Goal: Task Accomplishment & Management: Manage account settings

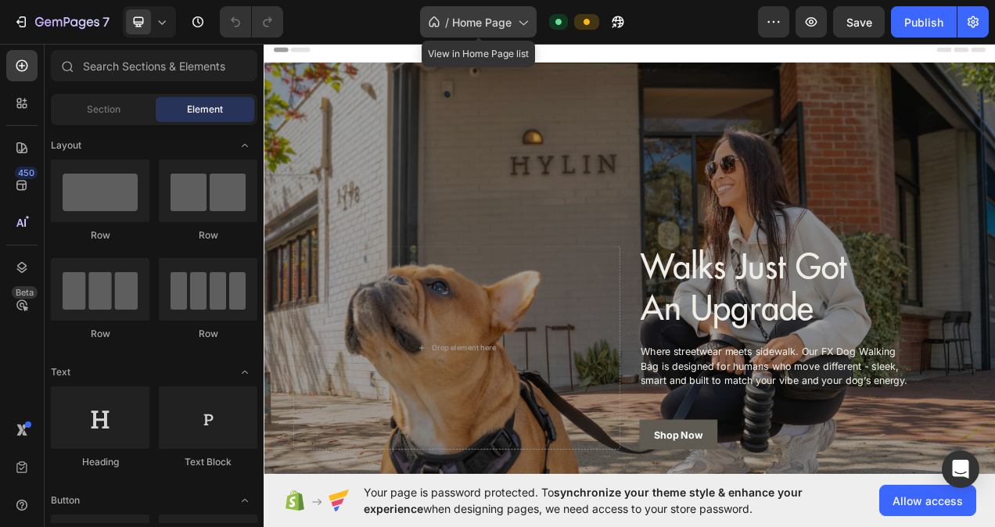
click at [467, 33] on div "/ Home Page" at bounding box center [478, 21] width 117 height 31
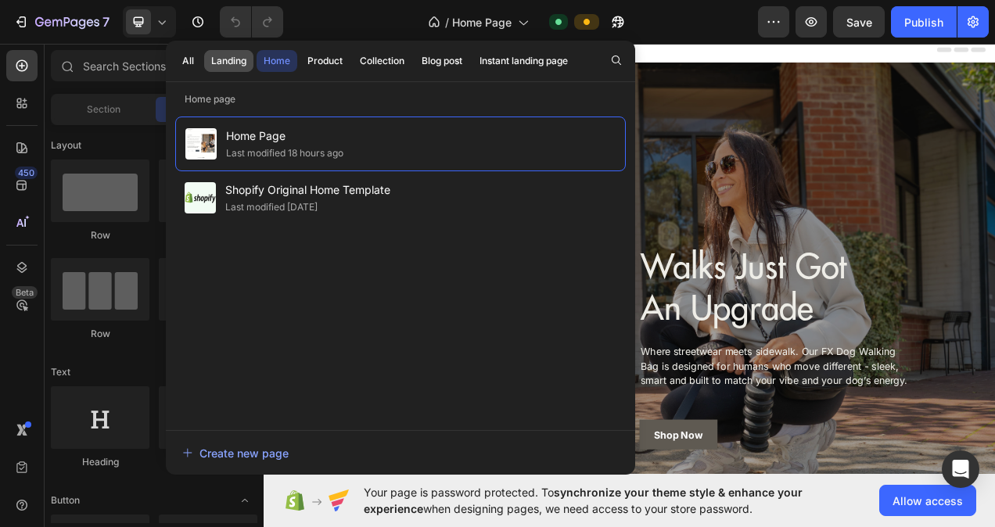
click at [215, 56] on div "Landing" at bounding box center [228, 61] width 35 height 14
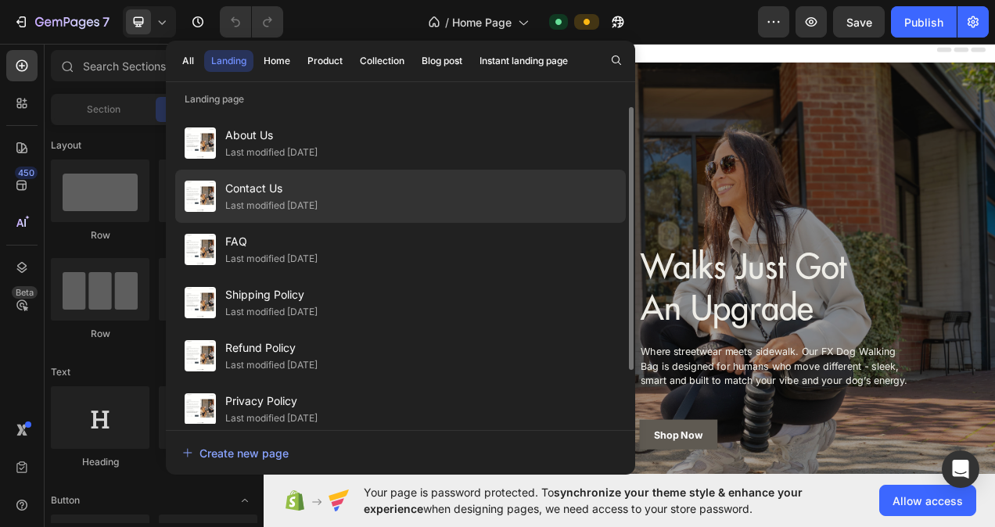
click at [294, 203] on div "Last modified [DATE]" at bounding box center [271, 206] width 92 height 16
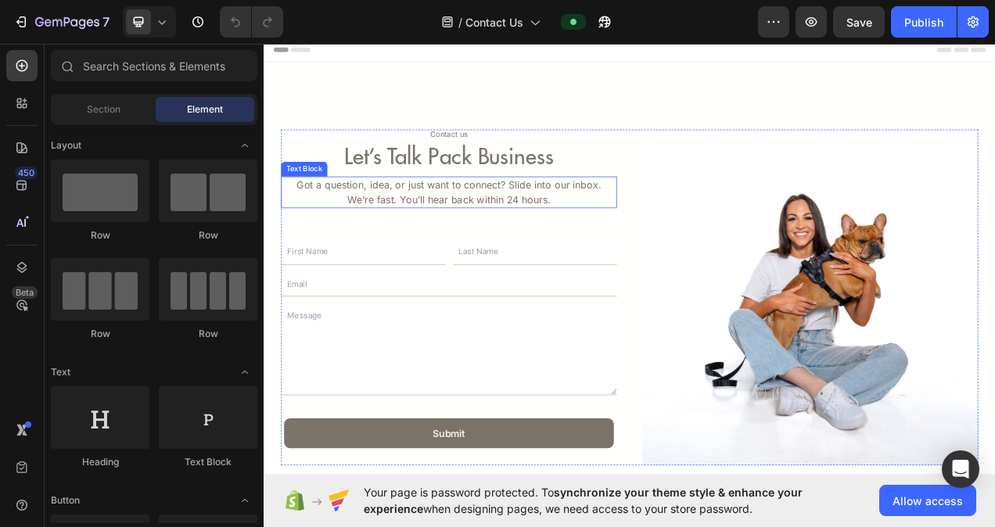
click at [571, 244] on p "We’re fast. You’ll hear back within 24 hours." at bounding box center [501, 245] width 428 height 19
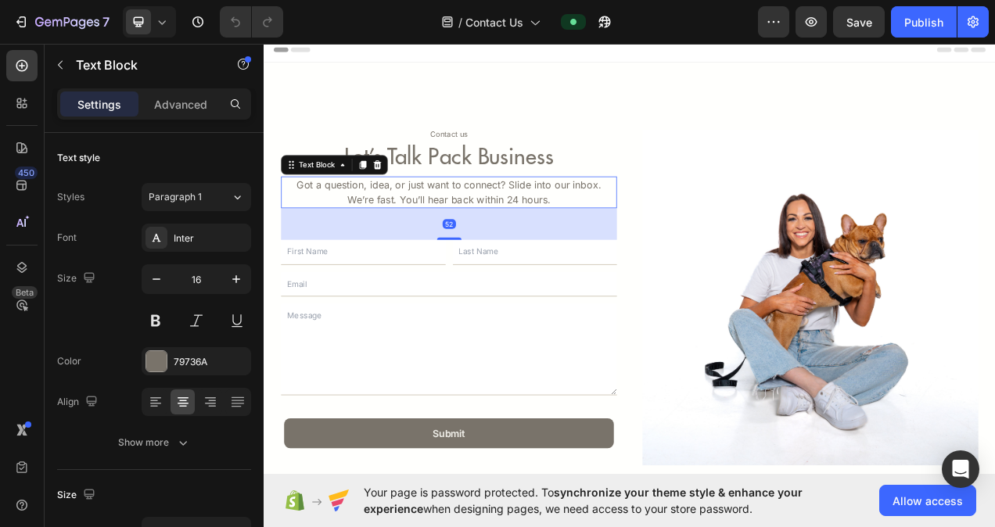
click at [616, 247] on p "We’re fast. You’ll hear back within 24 hours." at bounding box center [501, 245] width 428 height 19
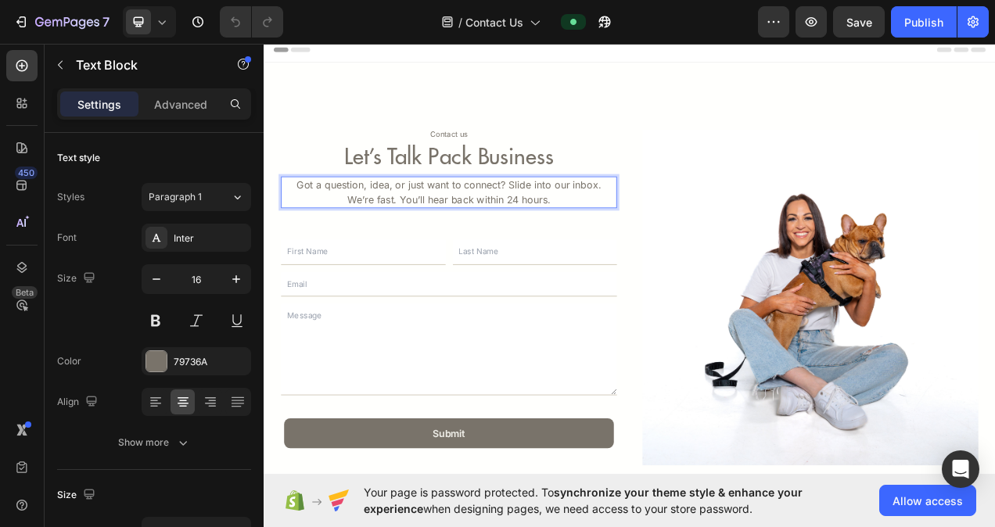
click at [624, 248] on p "We’re fast. You’ll hear back within 24 hours." at bounding box center [501, 245] width 428 height 19
drag, startPoint x: 633, startPoint y: 246, endPoint x: 454, endPoint y: 246, distance: 179.1
click at [454, 246] on p "We’re fast. You’ll hear back within 24 hours." at bounding box center [501, 245] width 428 height 19
click at [575, 227] on p "Got a question, idea, or just want to connect? Slide into our inbox." at bounding box center [501, 226] width 428 height 19
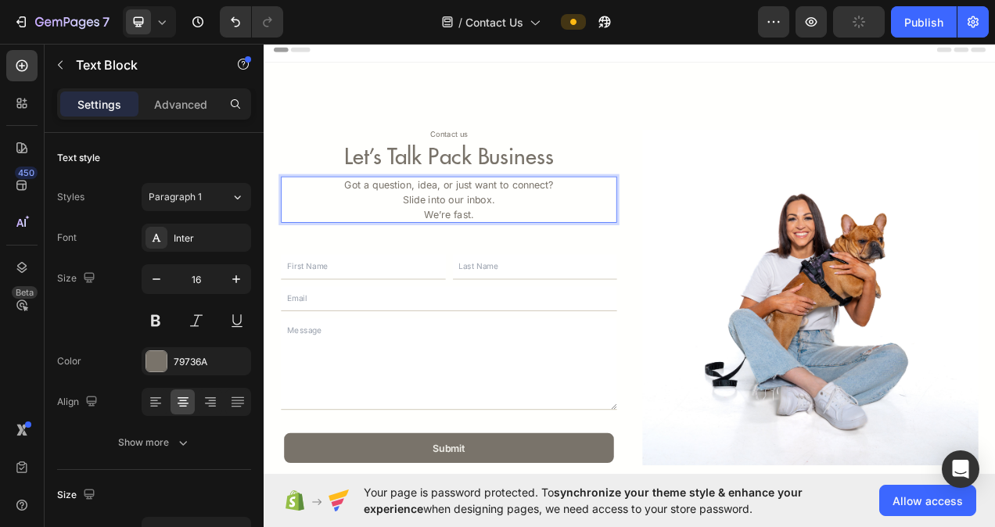
click at [465, 267] on p "We’re fast." at bounding box center [501, 264] width 428 height 19
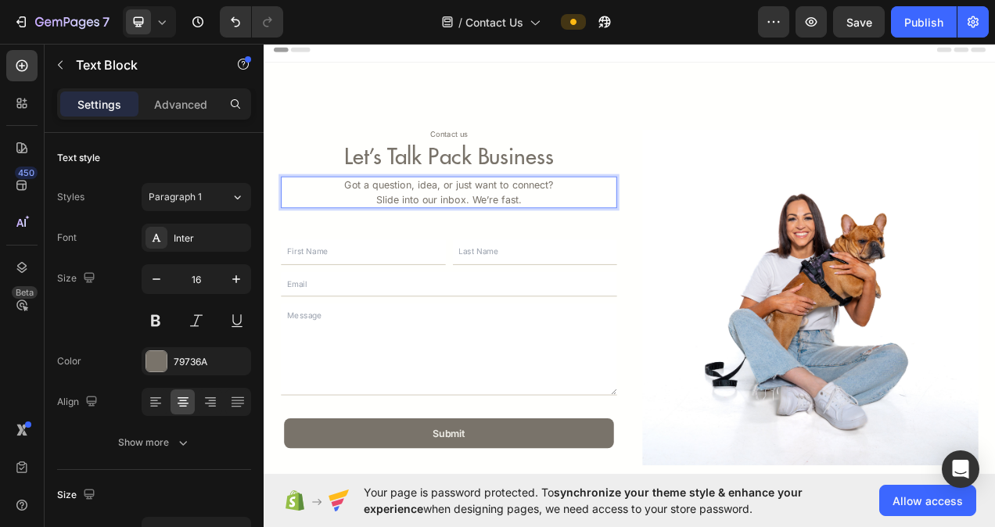
click at [599, 242] on p "Slide into our inbox. We’re fast." at bounding box center [501, 245] width 428 height 19
click at [406, 247] on p "Slide into our inbox. We’re fast." at bounding box center [501, 245] width 428 height 19
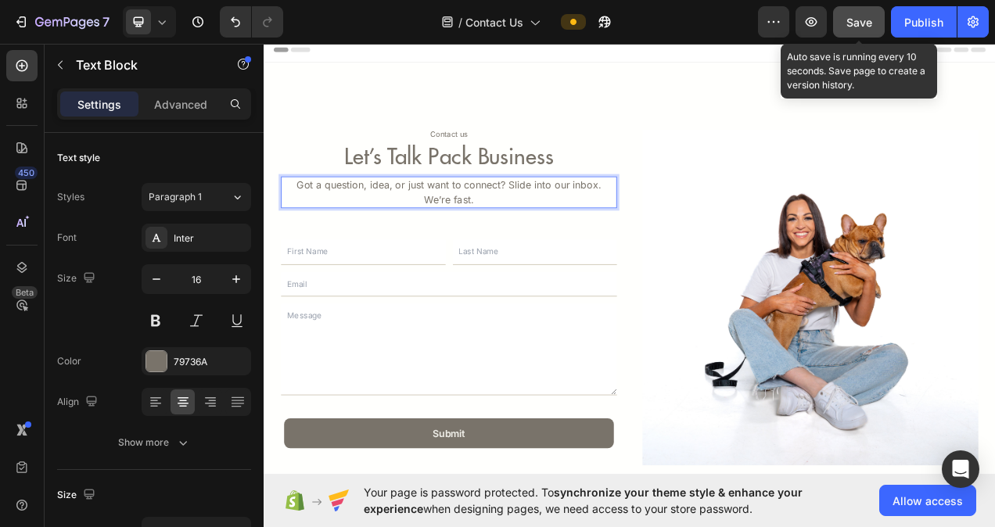
click at [867, 22] on span "Save" at bounding box center [859, 22] width 26 height 13
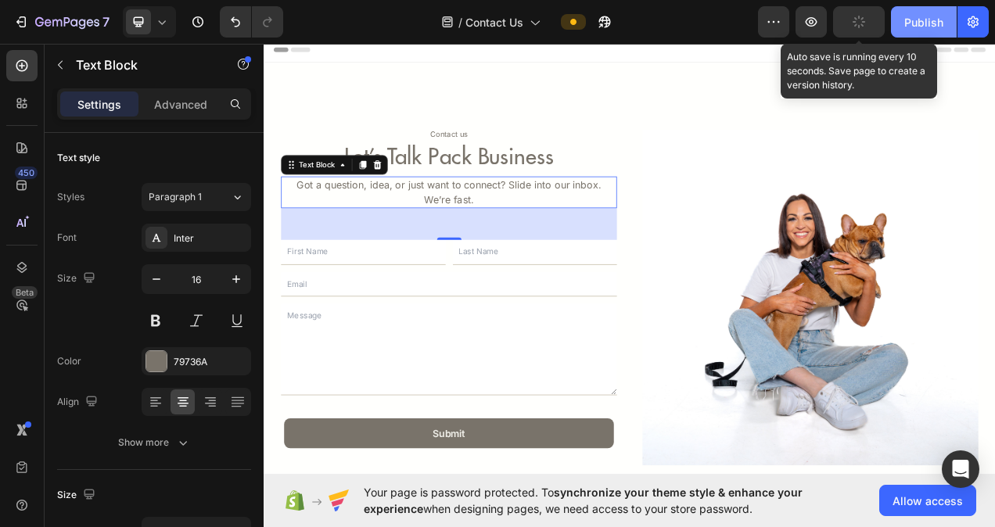
click at [932, 27] on div "Publish" at bounding box center [923, 22] width 39 height 16
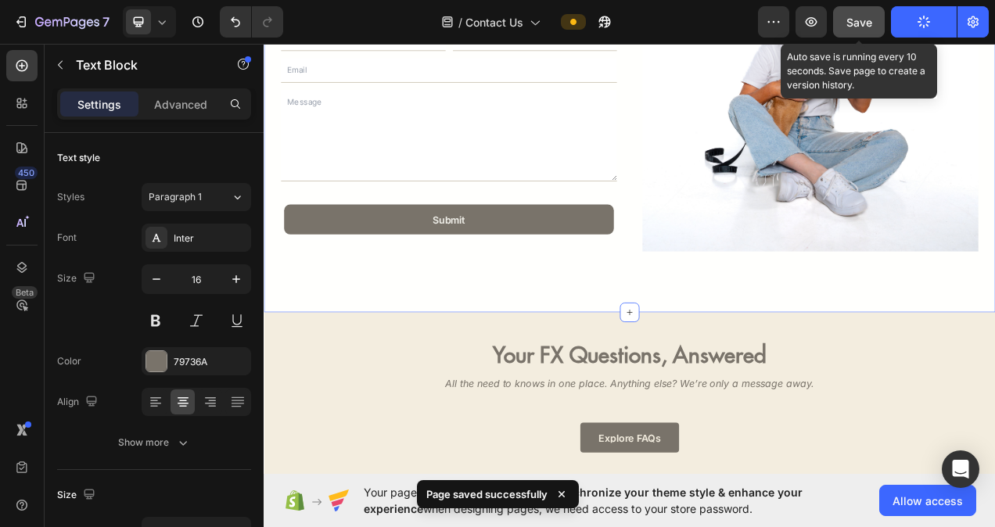
scroll to position [391, 0]
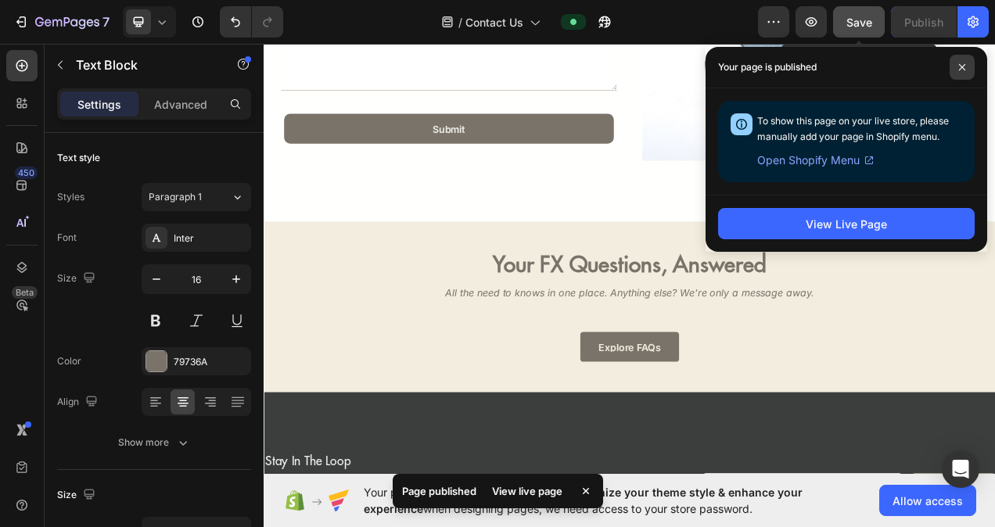
click at [963, 67] on icon at bounding box center [962, 67] width 8 height 8
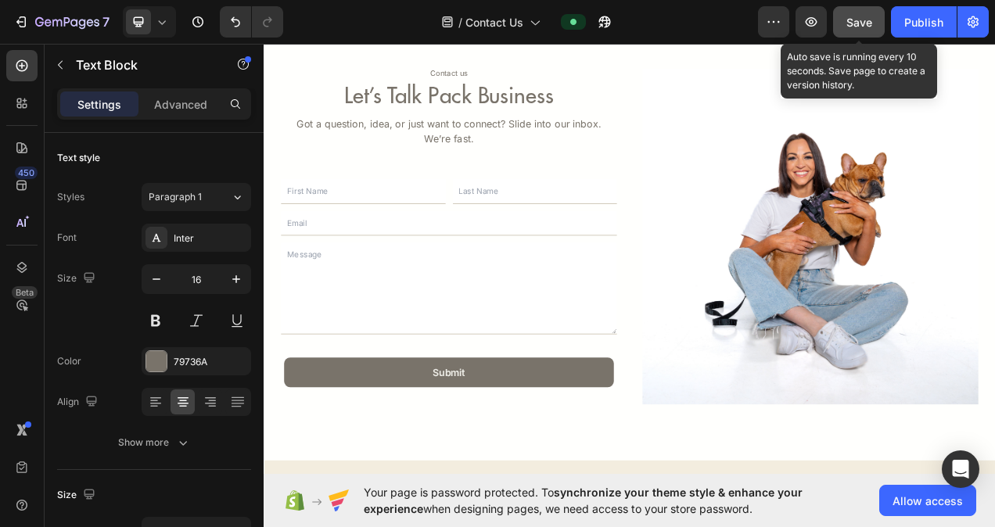
scroll to position [0, 0]
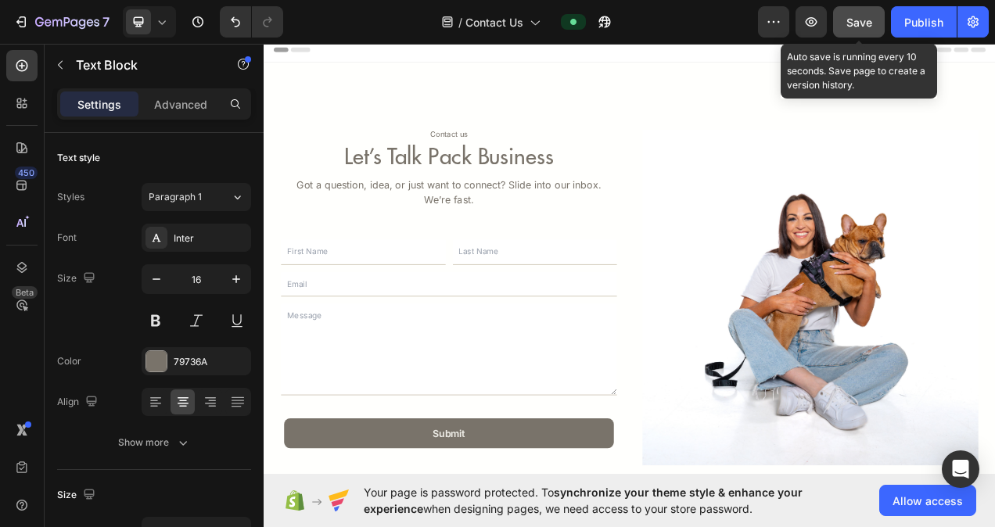
click at [696, 257] on div "Contact us Text Block let’s talk pack business Heading Got a question, idea, or…" at bounding box center [500, 371] width 431 height 431
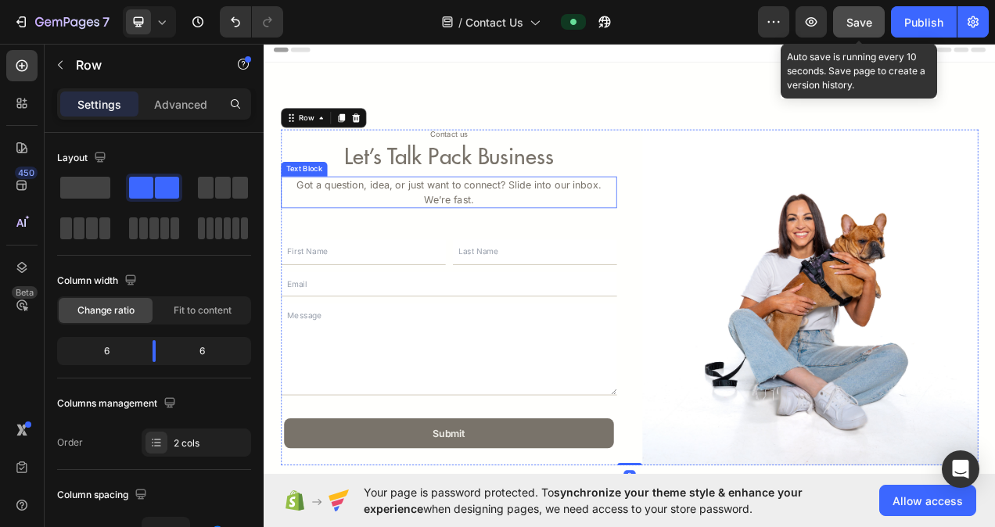
click at [691, 182] on h2 "let’s talk pack business" at bounding box center [500, 191] width 431 height 34
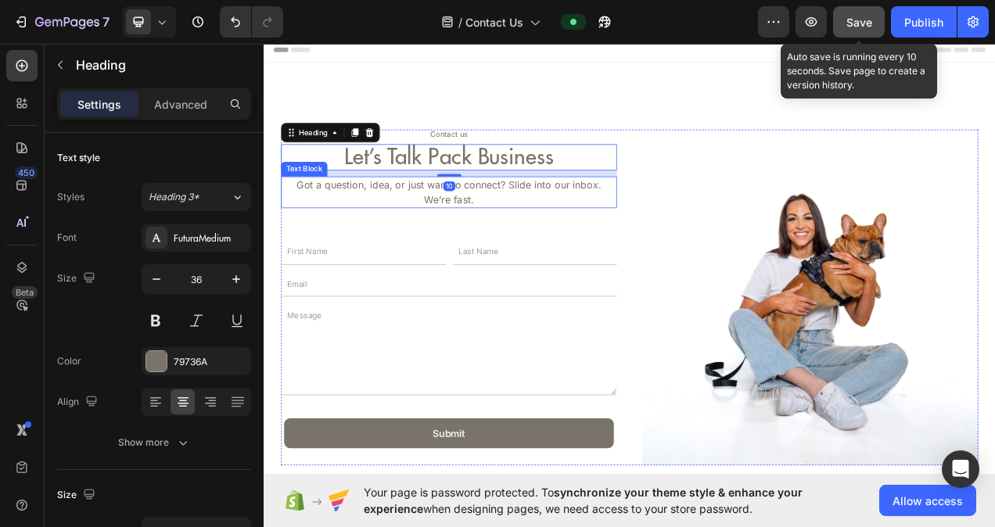
click at [633, 233] on p "Got a question, idea, or just want to connect? Slide into our inbox. We’re fast." at bounding box center [501, 236] width 428 height 38
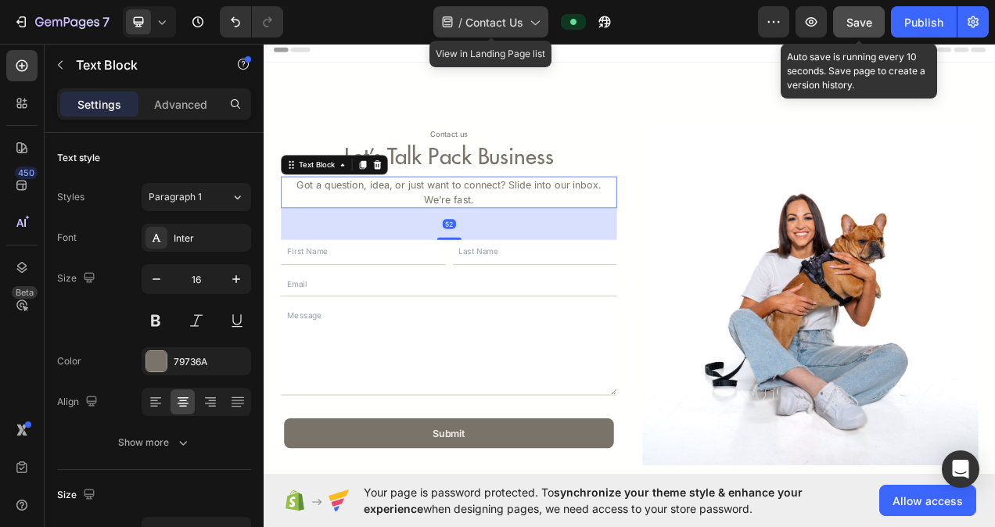
click at [538, 20] on icon at bounding box center [534, 22] width 16 height 16
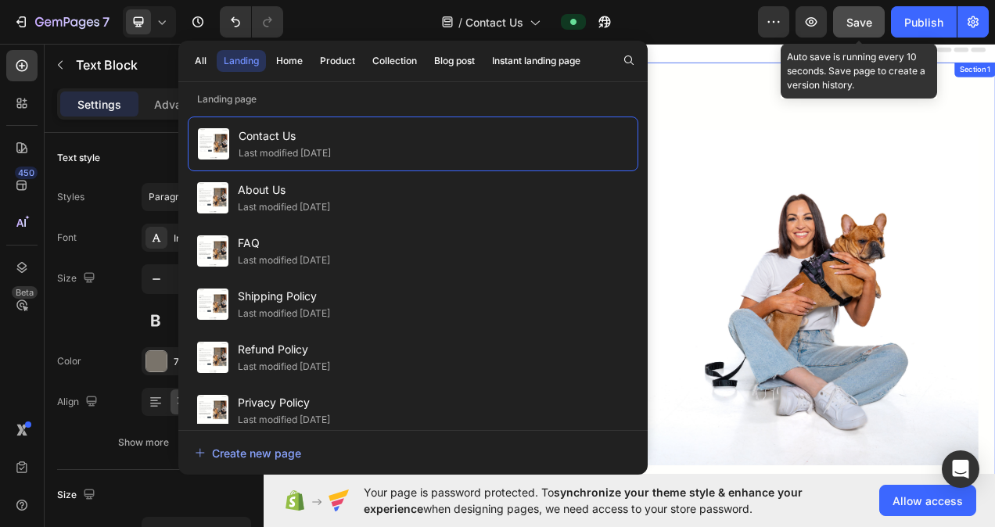
click at [827, 106] on div "Contact us Text Block let’s talk pack business Heading Got a question, idea, or…" at bounding box center [733, 367] width 938 height 595
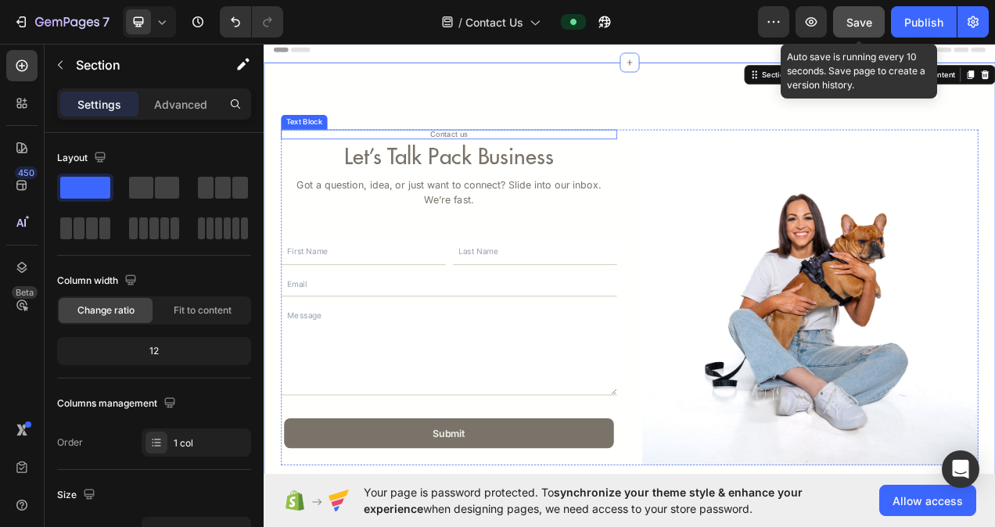
click at [518, 163] on p "Contact us" at bounding box center [501, 161] width 428 height 9
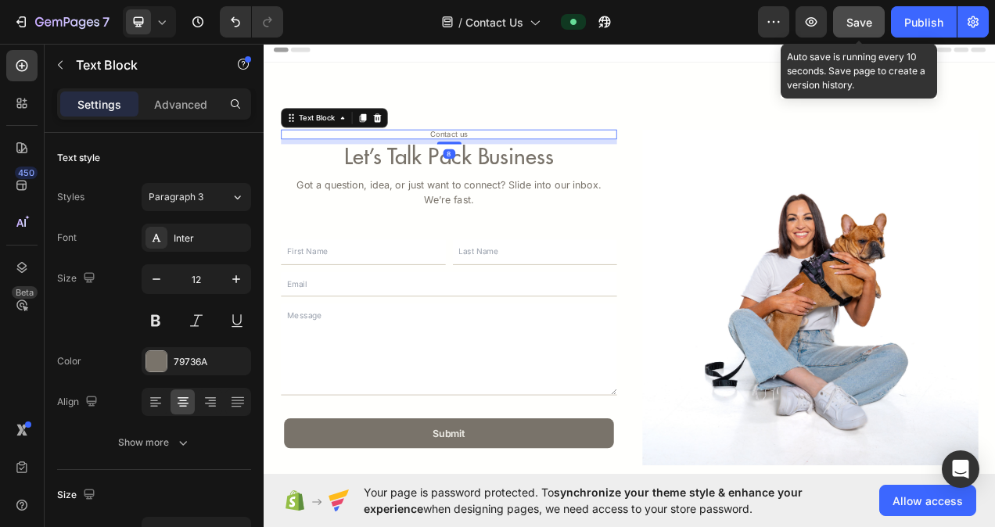
click at [513, 162] on p "Contact us" at bounding box center [501, 161] width 428 height 9
click at [518, 161] on p "Contact us" at bounding box center [501, 161] width 428 height 9
click at [868, 18] on span "Save" at bounding box center [859, 22] width 26 height 13
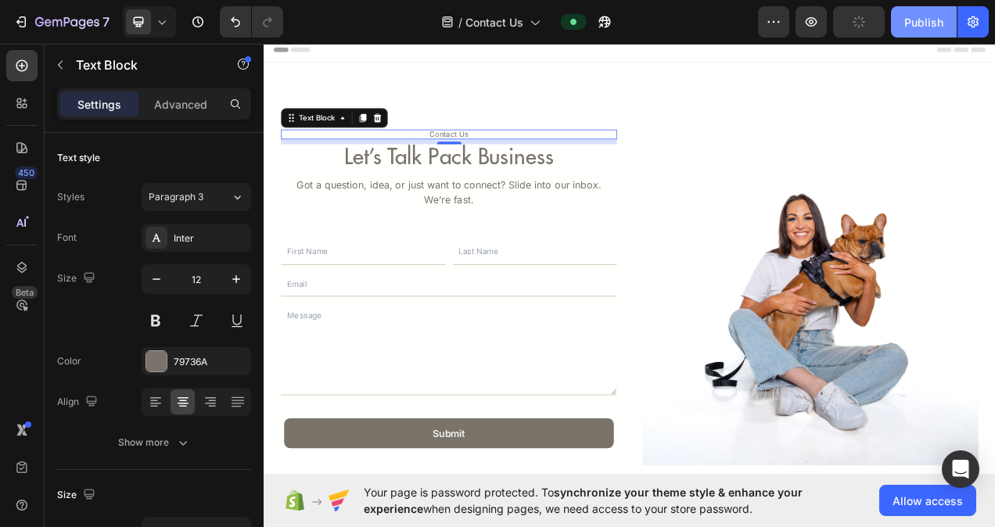
click at [922, 20] on div "Publish" at bounding box center [923, 22] width 39 height 16
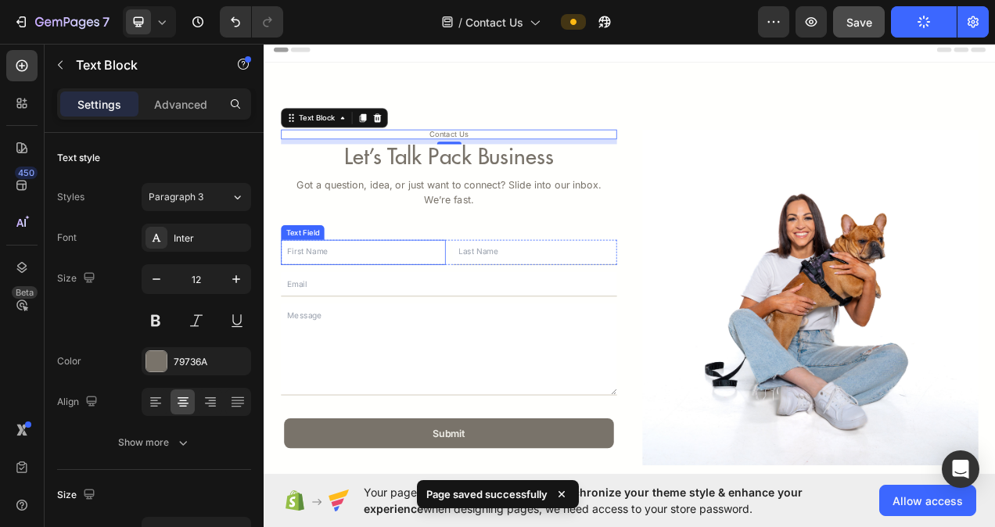
click at [313, 314] on input "text" at bounding box center [390, 313] width 211 height 32
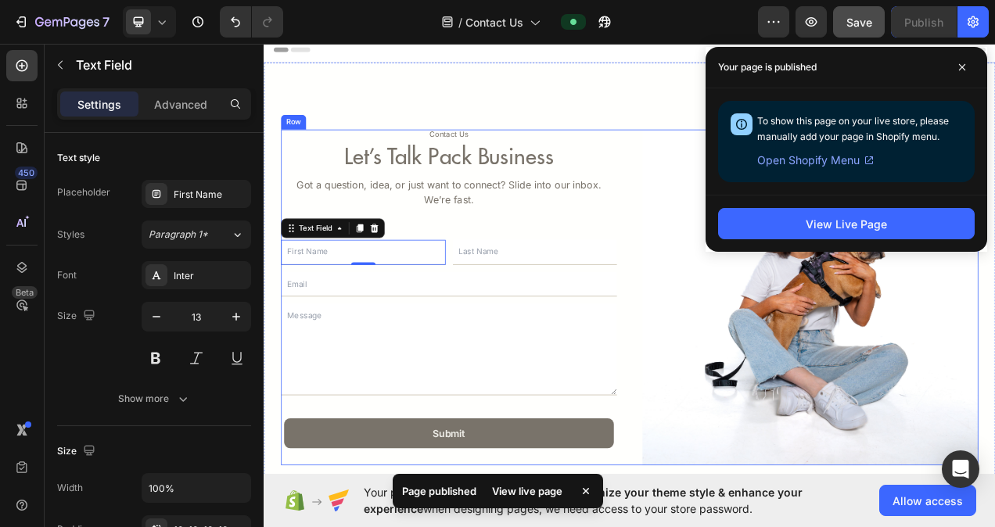
click at [590, 274] on div "Contact Us Text Block let’s talk pack business Heading Got a question, idea, or…" at bounding box center [500, 371] width 431 height 431
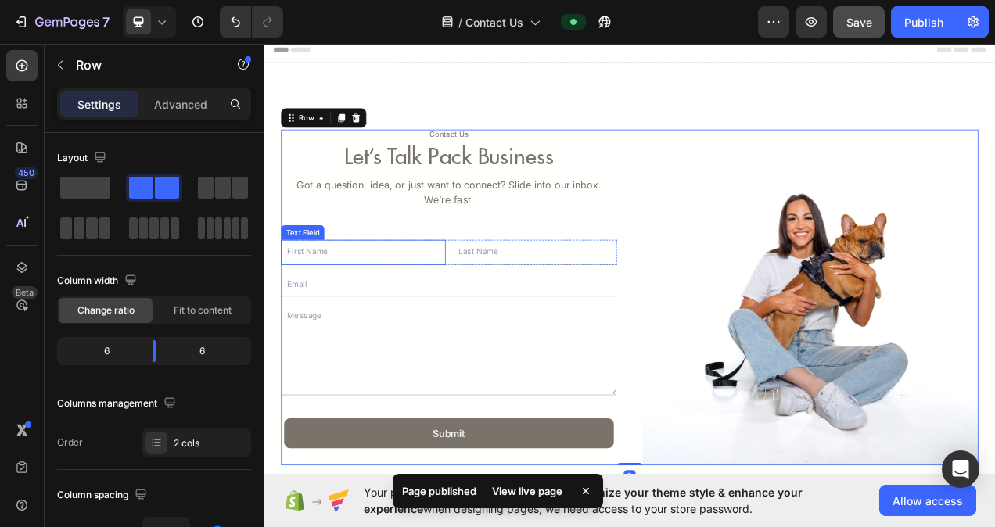
click at [362, 314] on input "text" at bounding box center [390, 313] width 211 height 32
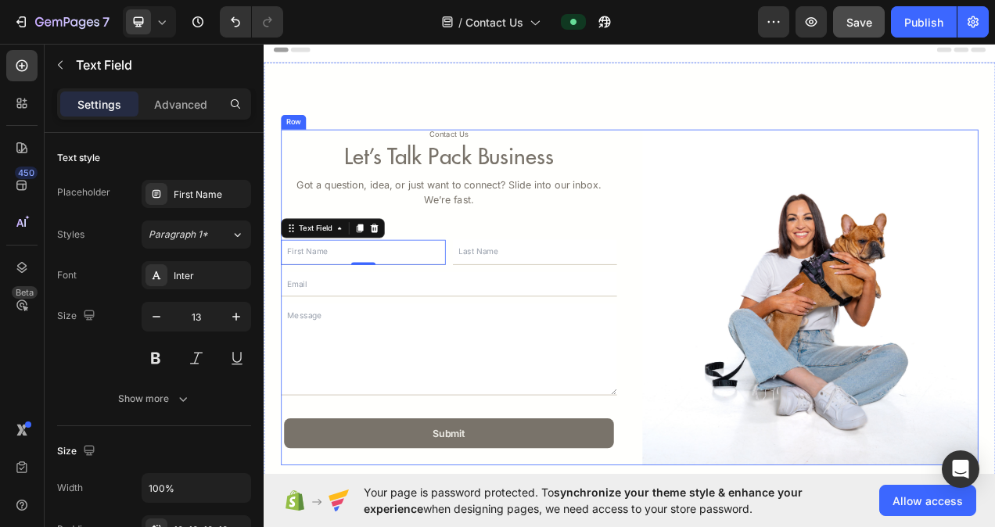
click at [687, 289] on div "Contact Us Text Block let’s talk pack business Heading Got a question, idea, or…" at bounding box center [500, 371] width 431 height 431
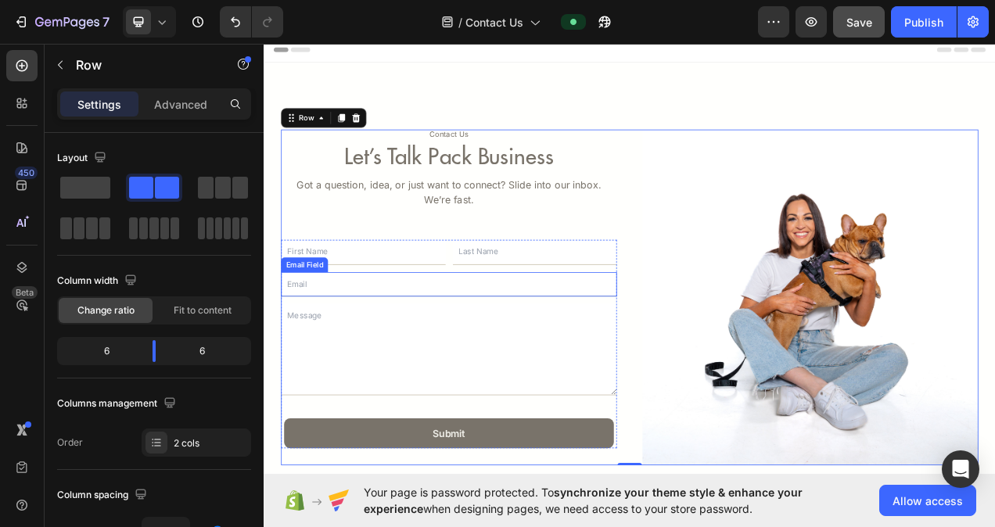
click at [400, 353] on input "email" at bounding box center [500, 355] width 431 height 32
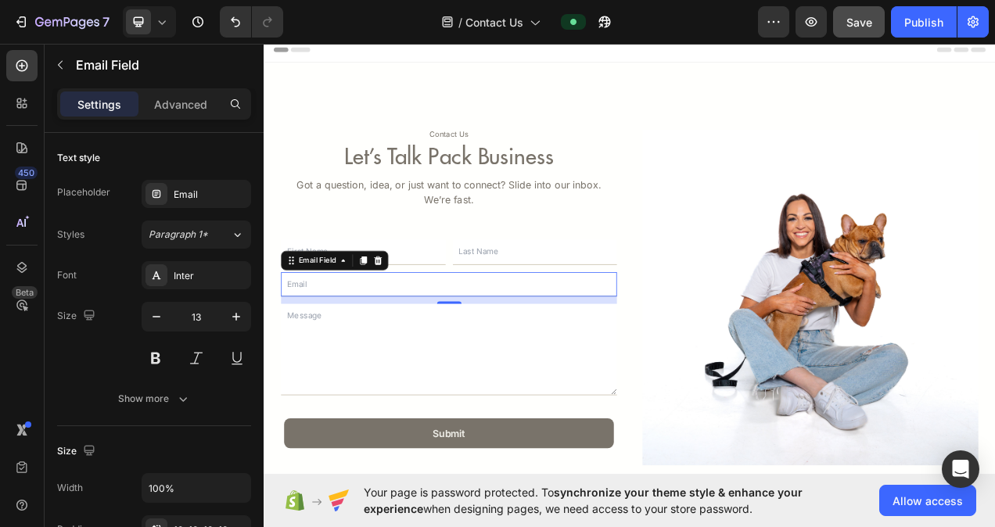
type input "ktomarchio@hotmail.com"
type input "Katie"
type input "Tomarchio"
click at [442, 356] on input "ktomarchio@hotmail.com.au" at bounding box center [500, 355] width 431 height 32
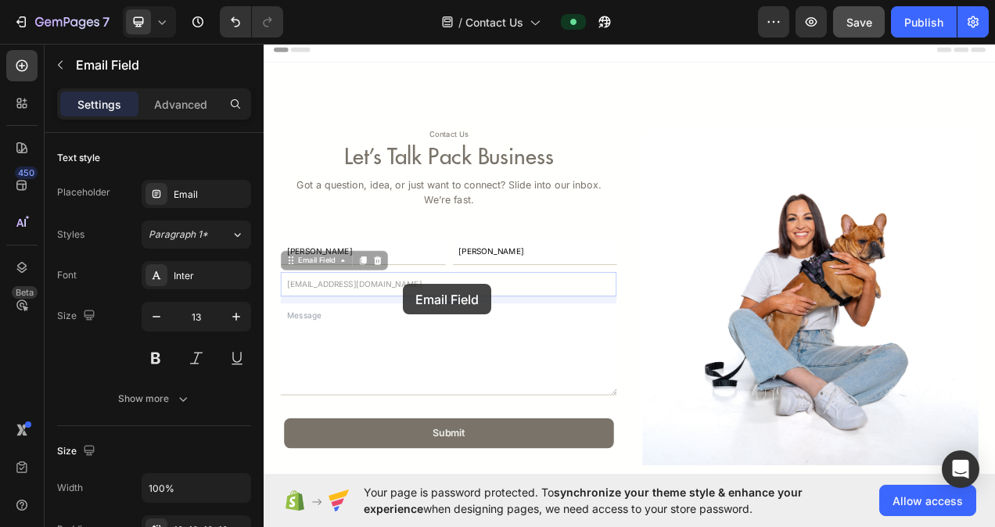
drag, startPoint x: 442, startPoint y: 354, endPoint x: 515, endPoint y: 319, distance: 80.8
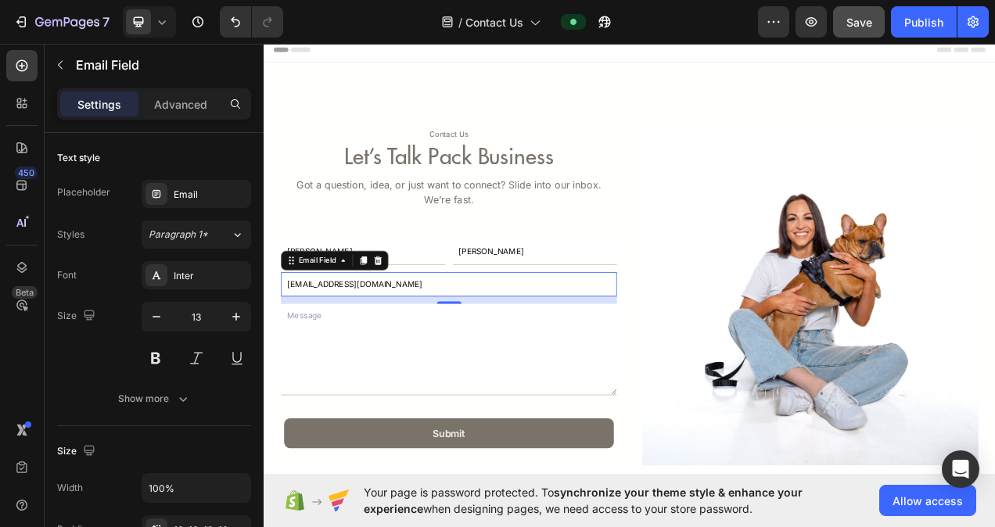
click at [471, 357] on input "ktomarchio@hotmail.com.au" at bounding box center [500, 355] width 431 height 32
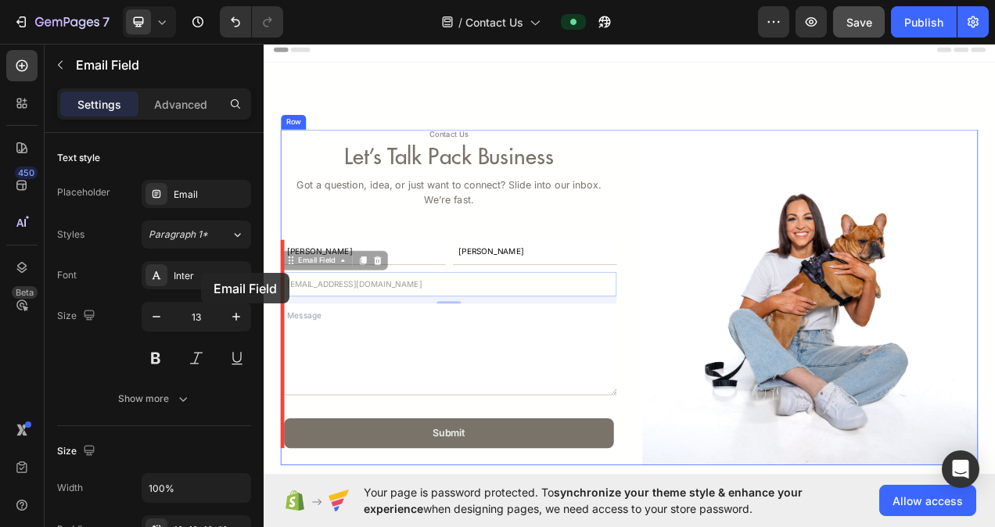
drag, startPoint x: 462, startPoint y: 353, endPoint x: 183, endPoint y: 339, distance: 279.5
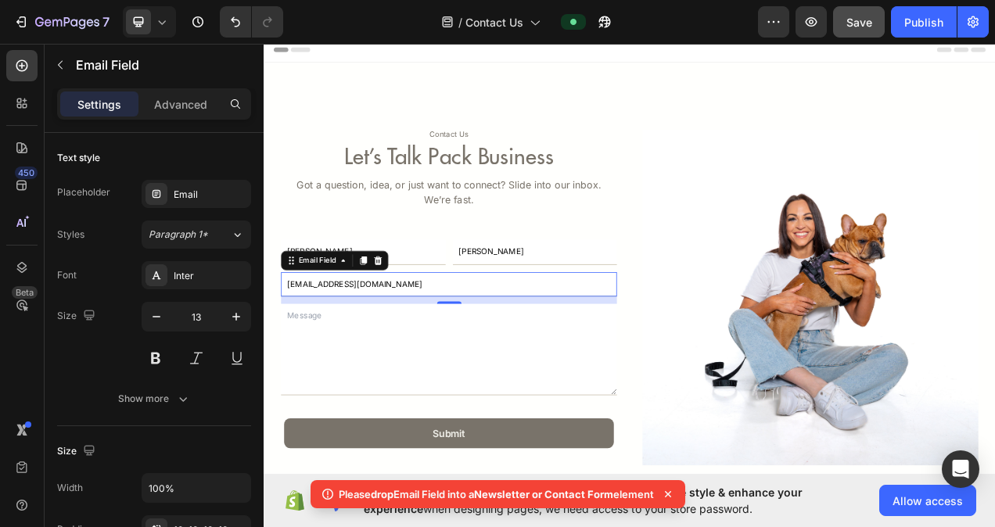
click at [488, 346] on input "ktomarchio@hotmail.com.au" at bounding box center [500, 355] width 431 height 32
type input "k"
click at [805, 124] on div "Contact Us Text Block let’s talk pack business Heading Got a question, idea, or…" at bounding box center [733, 367] width 938 height 595
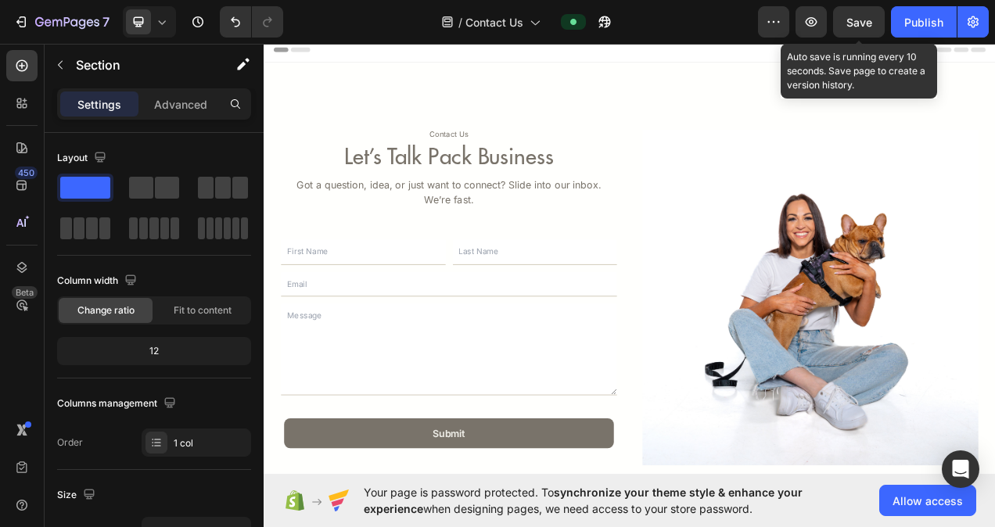
drag, startPoint x: 868, startPoint y: 17, endPoint x: 889, endPoint y: 17, distance: 21.1
click at [868, 17] on span "Save" at bounding box center [859, 22] width 26 height 13
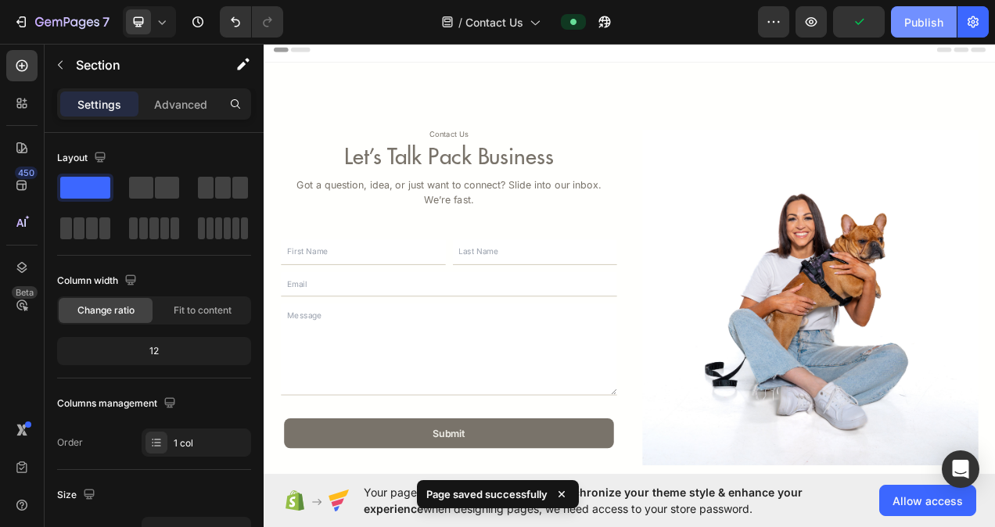
click at [913, 16] on div "Publish" at bounding box center [923, 22] width 39 height 16
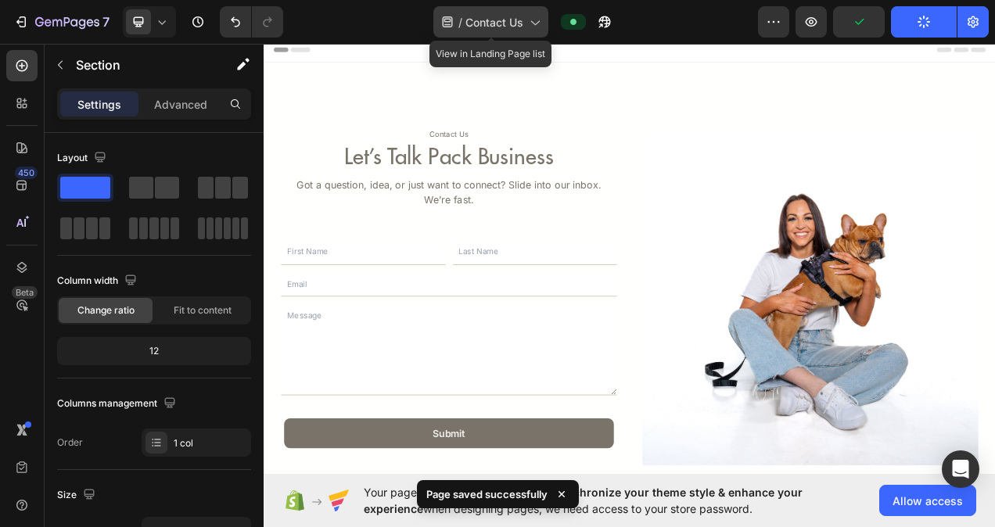
click at [523, 16] on span "Contact Us" at bounding box center [494, 22] width 58 height 16
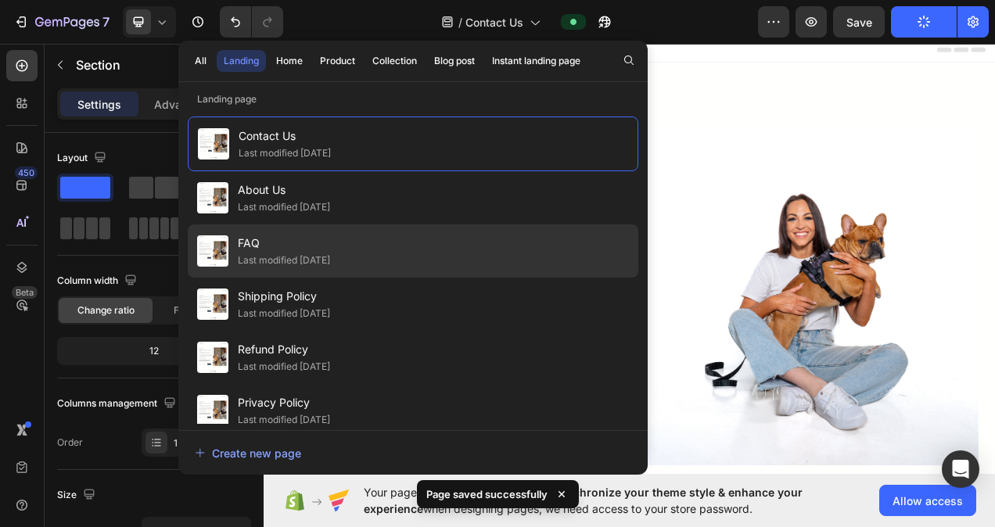
click at [258, 239] on span "FAQ" at bounding box center [284, 243] width 92 height 19
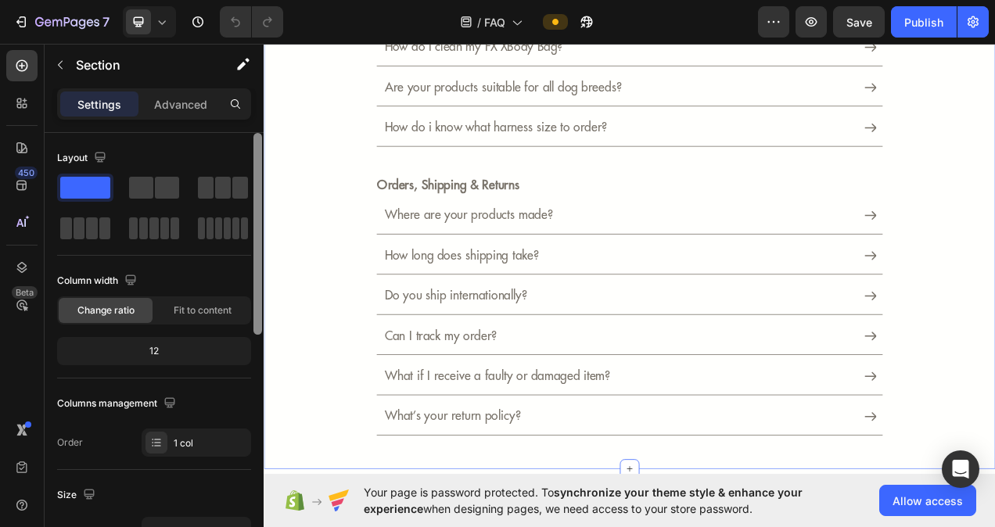
scroll to position [314, 0]
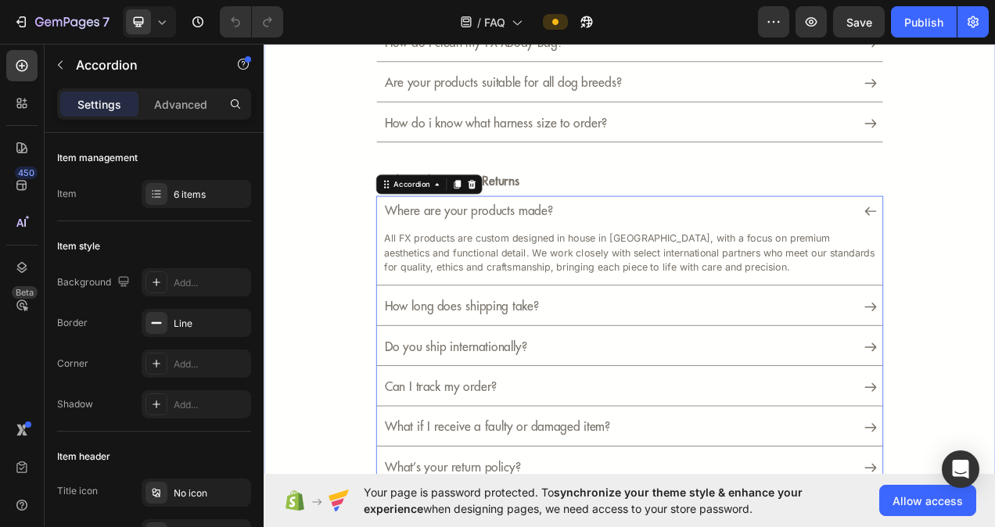
click at [994, 292] on div "frequently asked questions Heading Product & Details Text Block Why FX isn’t yo…" at bounding box center [733, 206] width 892 height 815
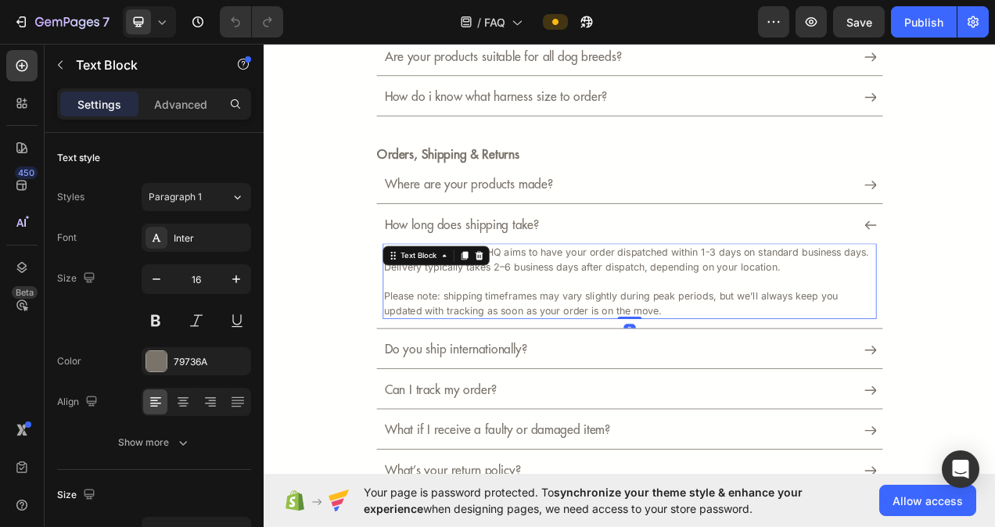
scroll to position [350, 0]
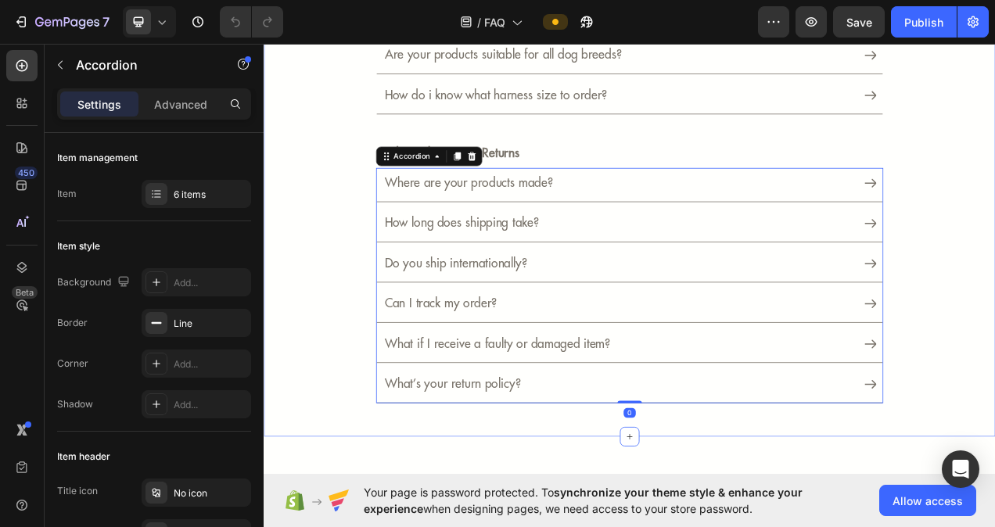
click at [994, 302] on div "frequently asked questions Heading Product & Details Text Block Why FX isn’t yo…" at bounding box center [733, 135] width 892 height 744
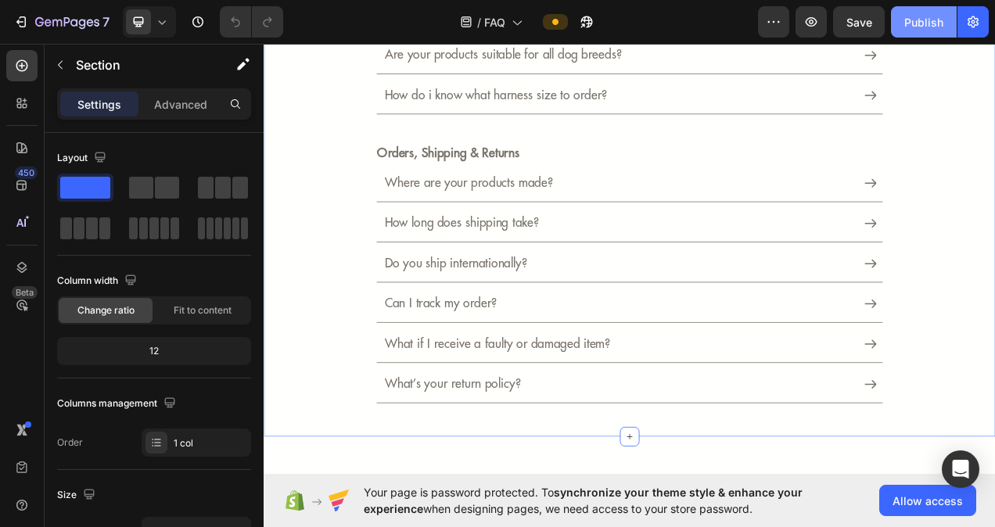
click at [927, 17] on div "Publish" at bounding box center [923, 22] width 39 height 16
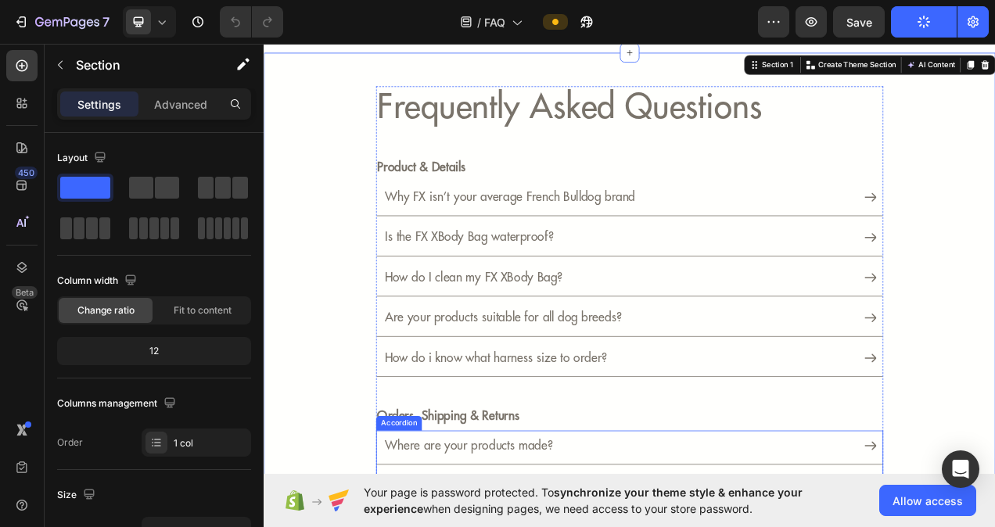
scroll to position [0, 0]
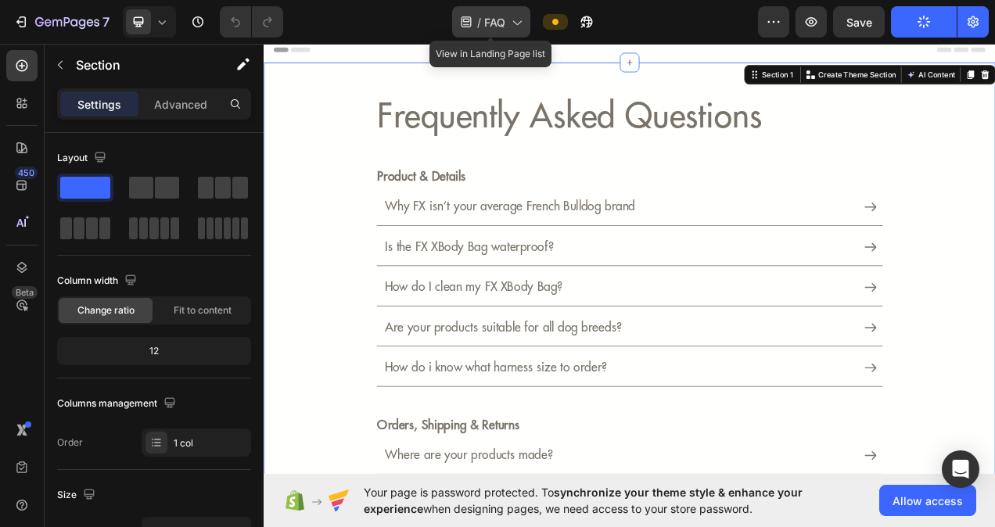
click at [518, 16] on icon at bounding box center [516, 22] width 16 height 16
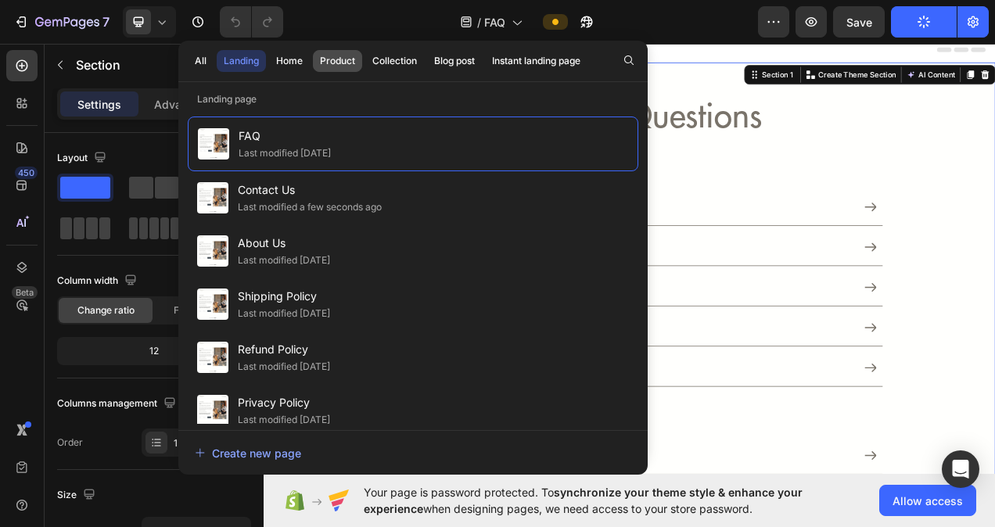
click at [335, 58] on div "Product" at bounding box center [337, 61] width 35 height 14
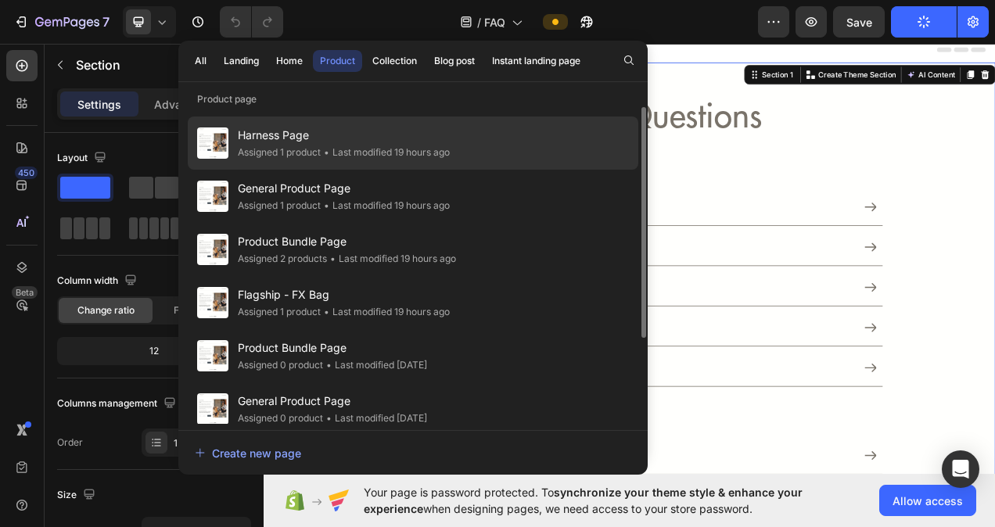
click at [348, 144] on span "Harness Page" at bounding box center [344, 135] width 212 height 19
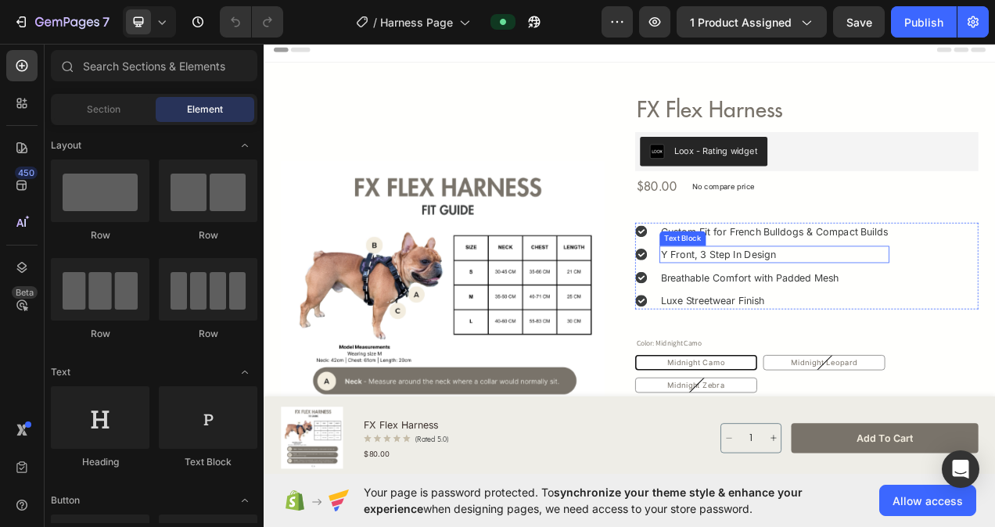
click at [825, 310] on span "y front, 3 step in design" at bounding box center [847, 316] width 148 height 16
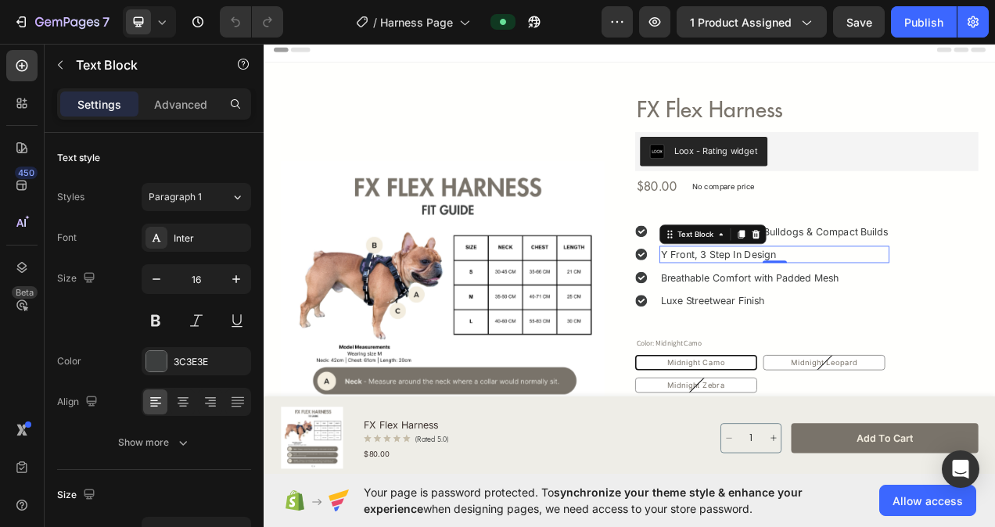
click at [942, 314] on p "y front, 3 step in design" at bounding box center [919, 316] width 292 height 19
drag, startPoint x: 924, startPoint y: 315, endPoint x: 773, endPoint y: 313, distance: 151.7
click at [773, 313] on p "y front, 3 step in design" at bounding box center [919, 316] width 292 height 19
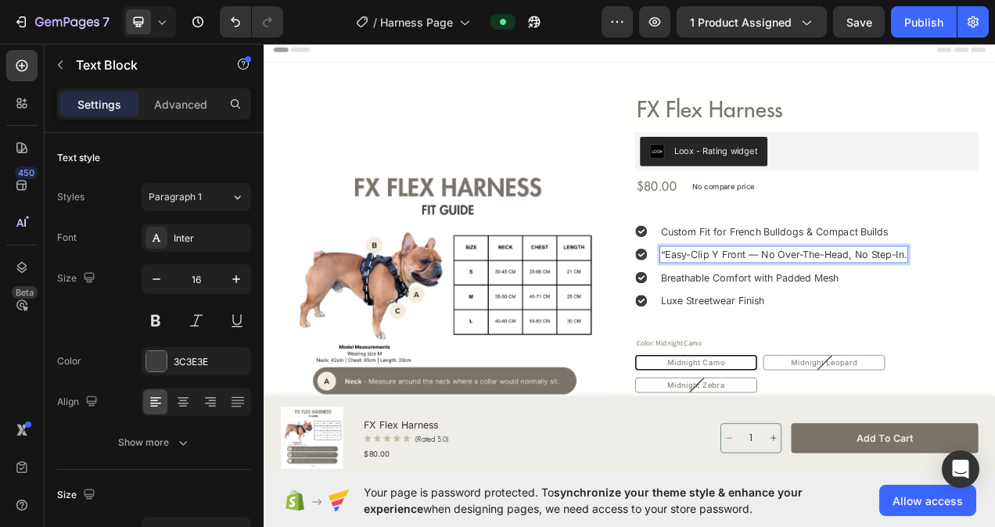
click at [857, 319] on span "“Easy-Clip Y Front — no over-the-head, no step-in." at bounding box center [931, 316] width 316 height 16
click at [980, 318] on span "Easy Clip Y Front Design. no over-the-head, no step-in." at bounding box center [944, 316] width 342 height 16
click at [994, 317] on span "Easy Clip Y Front Design. no over the-head, no step-in." at bounding box center [944, 316] width 342 height 16
click at [994, 314] on span "Easy Clip Y Front Design. no over the head, no step-in." at bounding box center [943, 316] width 340 height 16
click at [994, 314] on span "Easy Clip Y Front Design. no over the head no step-in." at bounding box center [941, 316] width 336 height 16
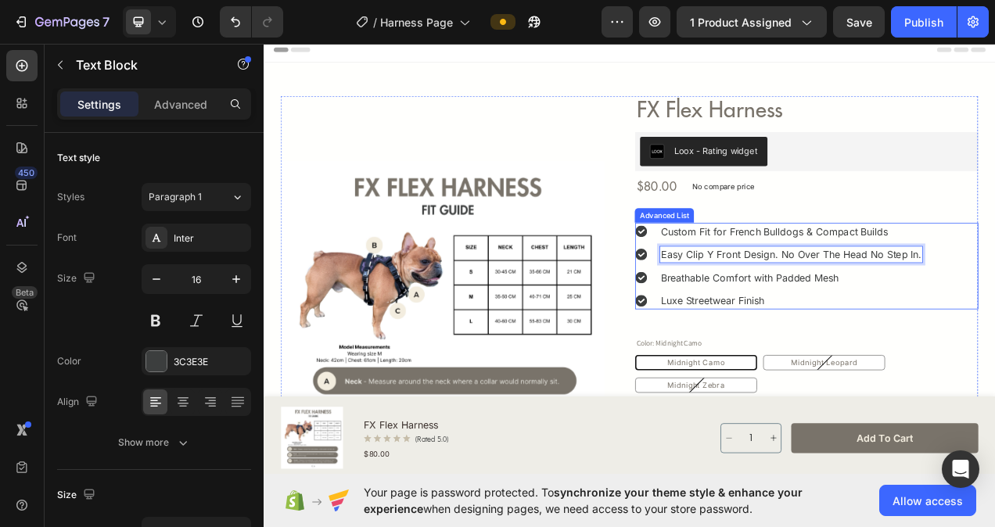
click at [994, 346] on p "Breathable Comfort with Padded Mesh" at bounding box center [940, 345] width 335 height 19
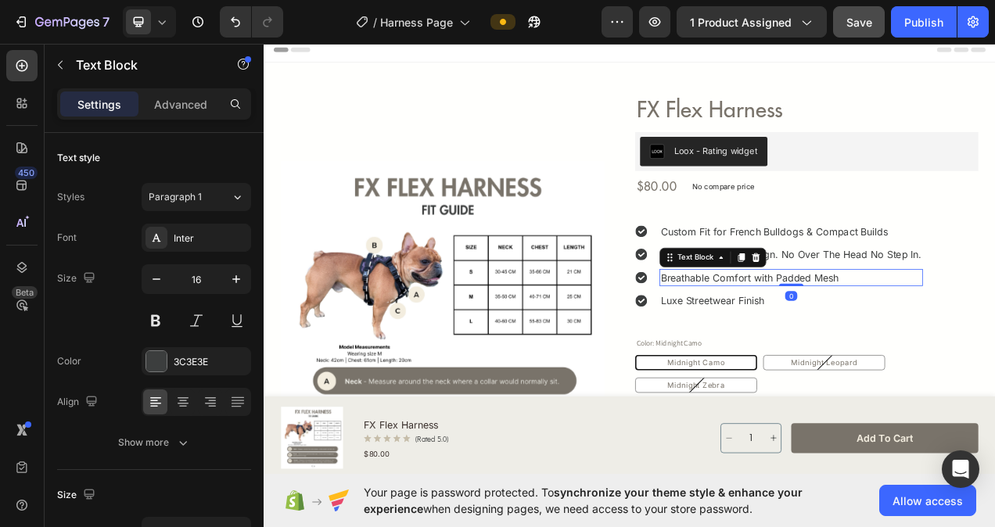
click at [876, 34] on button "Save" at bounding box center [859, 21] width 52 height 31
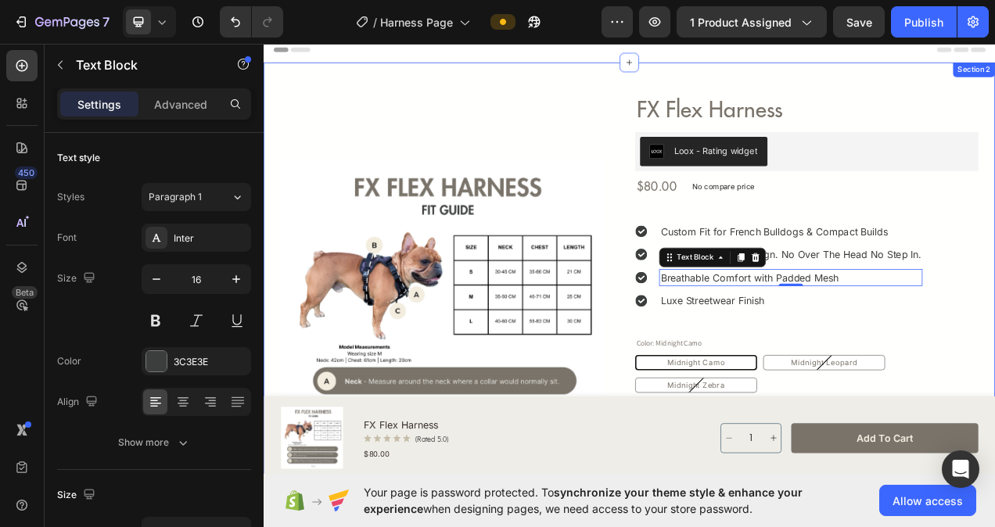
click at [994, 258] on div "$80.00 Product Price Product Price No compare price Compare Price Row" at bounding box center [960, 246] width 440 height 57
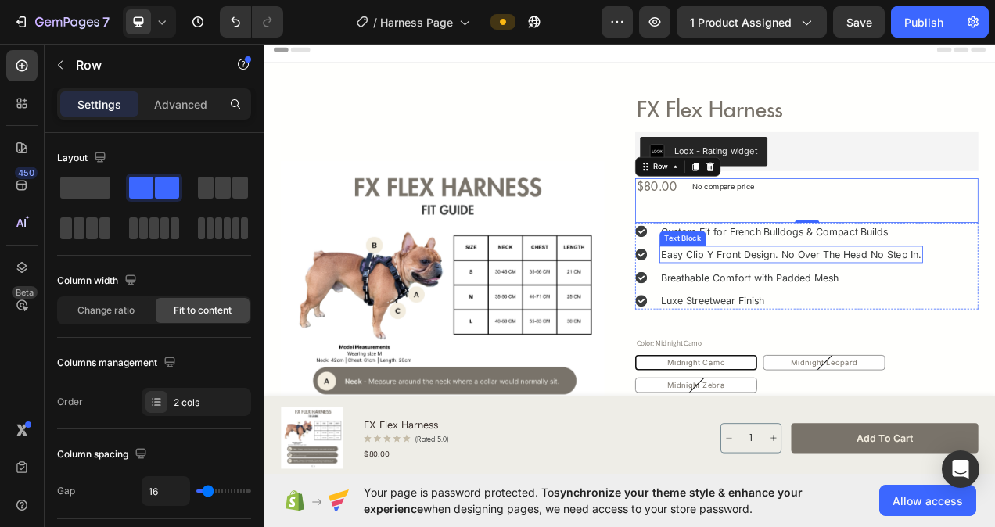
click at [994, 316] on span "Easy Clip Y Front Design. no over the head no step in." at bounding box center [940, 316] width 335 height 16
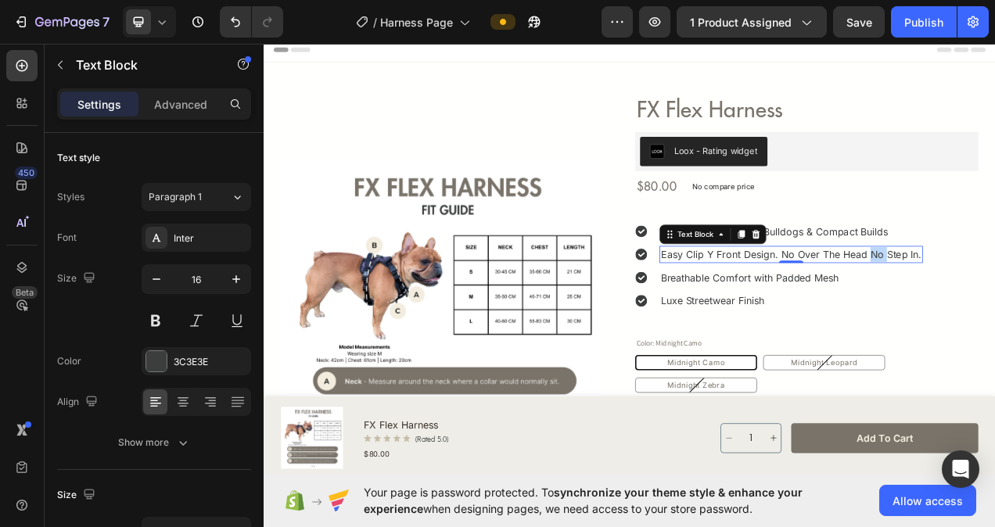
click at [994, 317] on span "Easy Clip Y Front Design. no over the head no step in." at bounding box center [940, 316] width 335 height 16
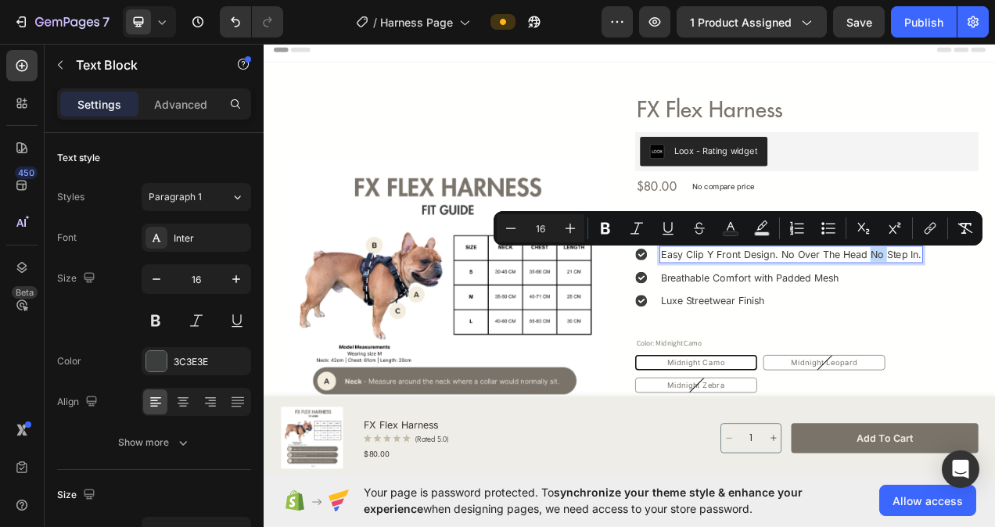
click at [994, 325] on div "Easy Clip Y Front Design. no over the head no step in." at bounding box center [940, 316] width 338 height 22
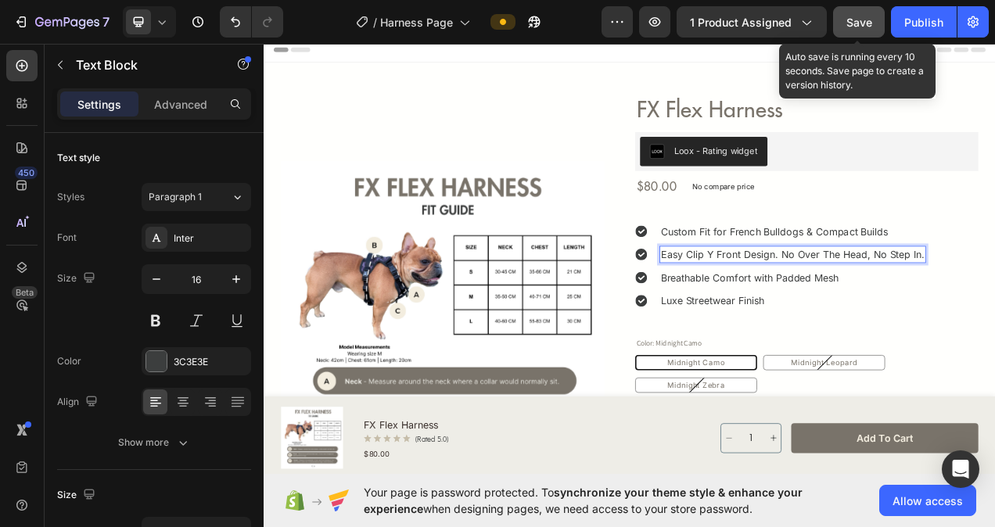
click at [878, 30] on button "Save" at bounding box center [859, 21] width 52 height 31
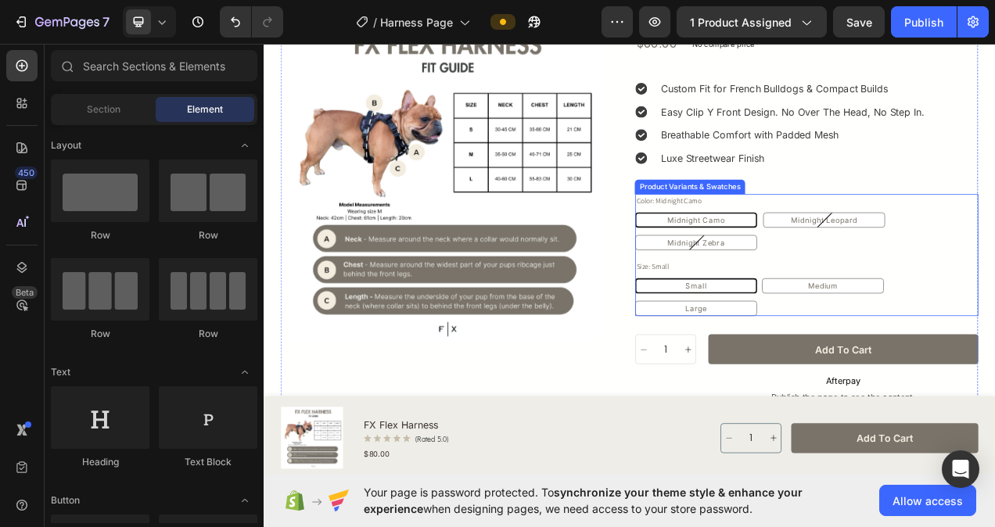
scroll to position [27, 0]
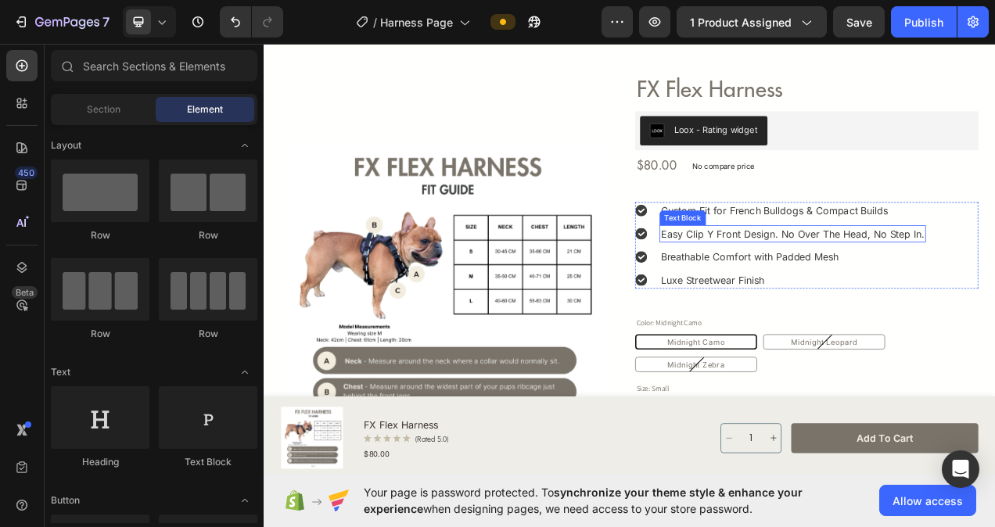
click at [845, 291] on span "Easy Clip Y Front Design. no over the head, no step in." at bounding box center [942, 290] width 339 height 16
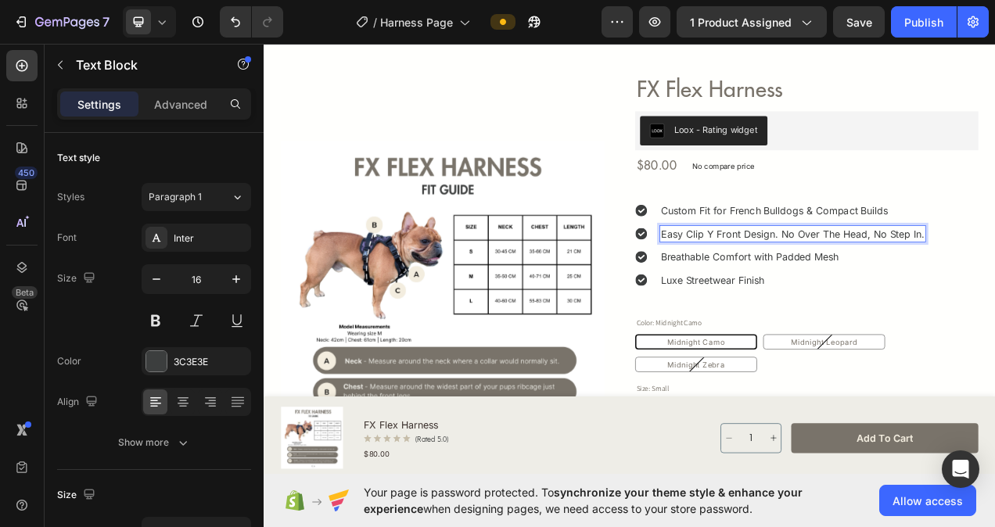
click at [834, 290] on span "Easy Clip Y Front Design. no over the head, no step in." at bounding box center [942, 290] width 339 height 16
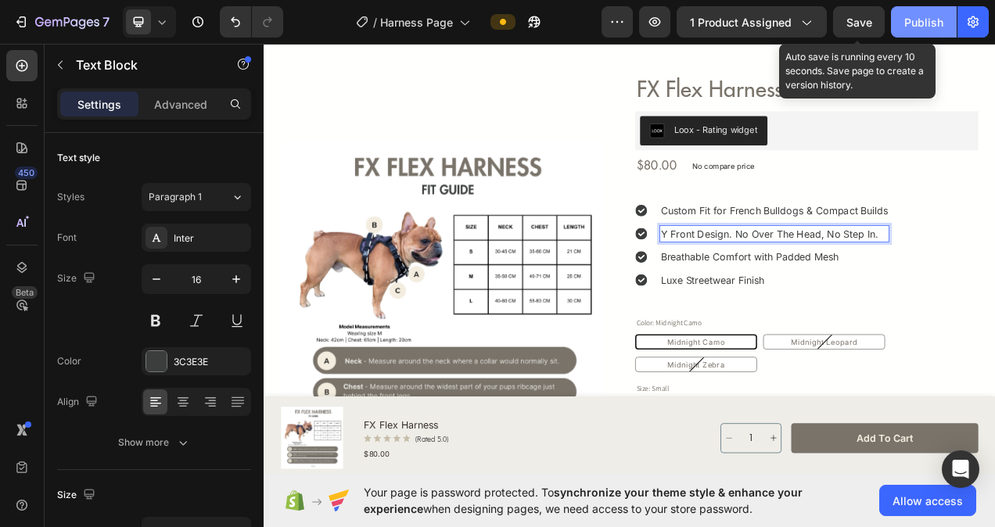
click at [865, 19] on span "Save" at bounding box center [859, 22] width 26 height 13
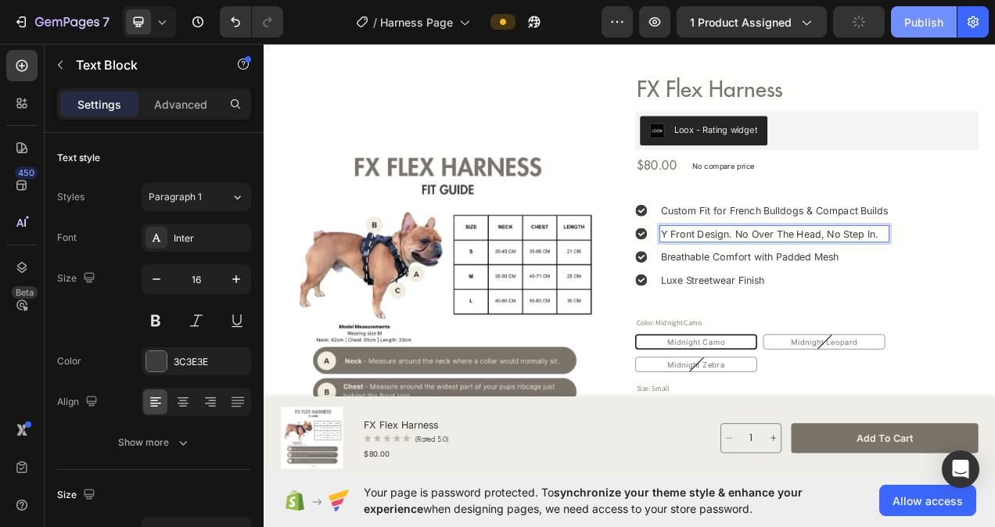
click at [937, 32] on button "Publish" at bounding box center [924, 21] width 66 height 31
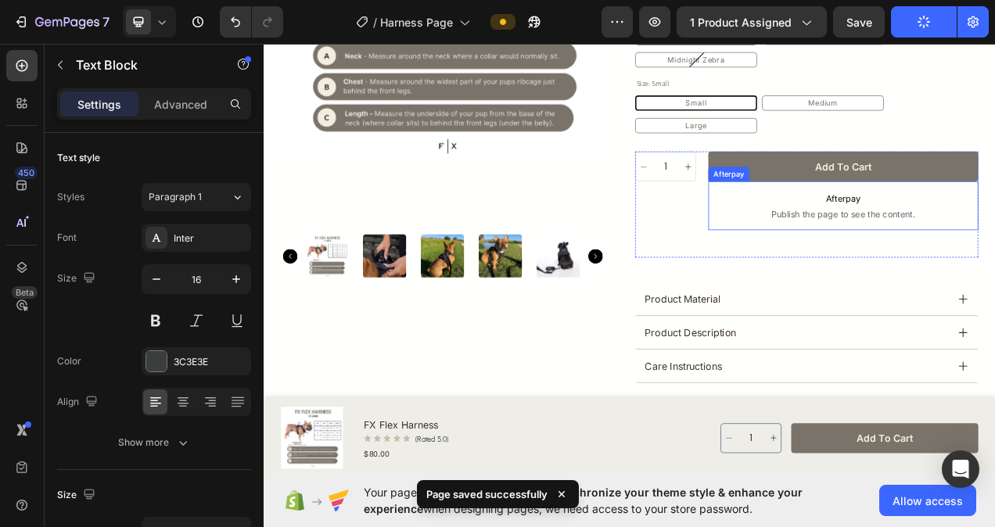
scroll to position [183, 0]
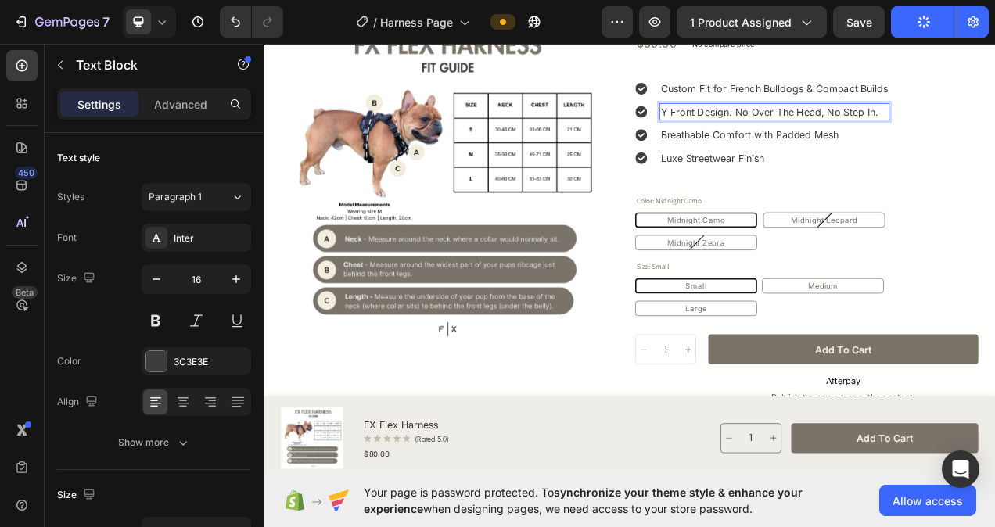
click at [994, 138] on p "Y Front Design. no over the head, no step in." at bounding box center [919, 133] width 292 height 19
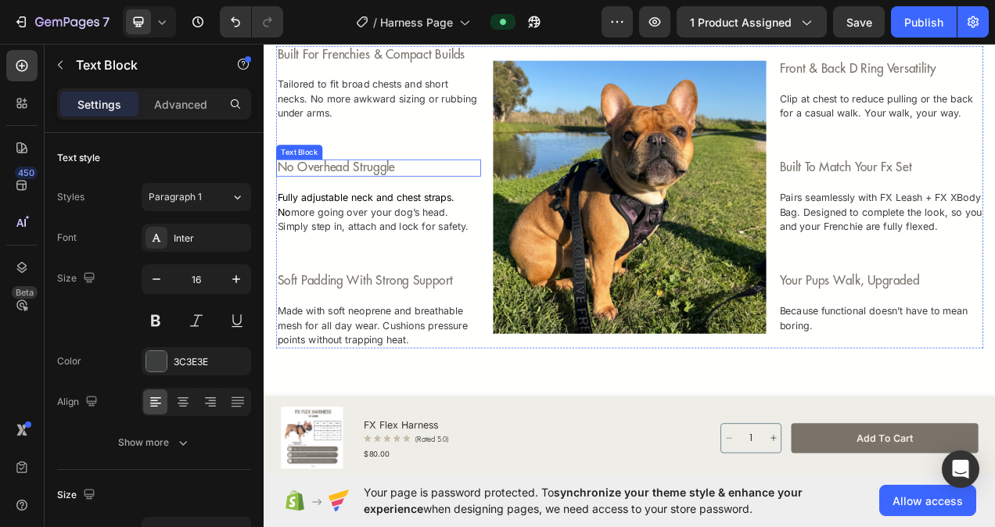
scroll to position [965, 0]
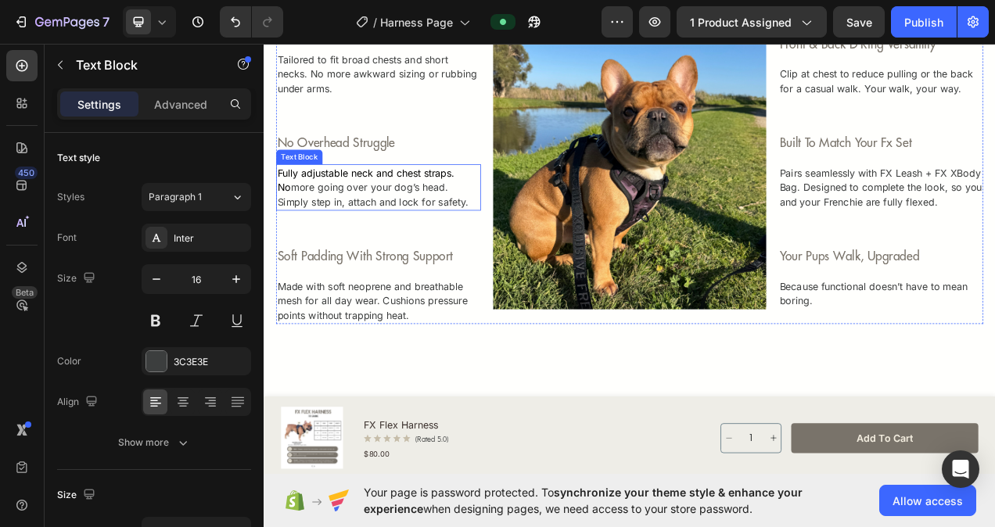
click at [321, 253] on p "Fully adjustable neck and chest straps. No more going over your dog’s head. Sim…" at bounding box center [411, 230] width 260 height 56
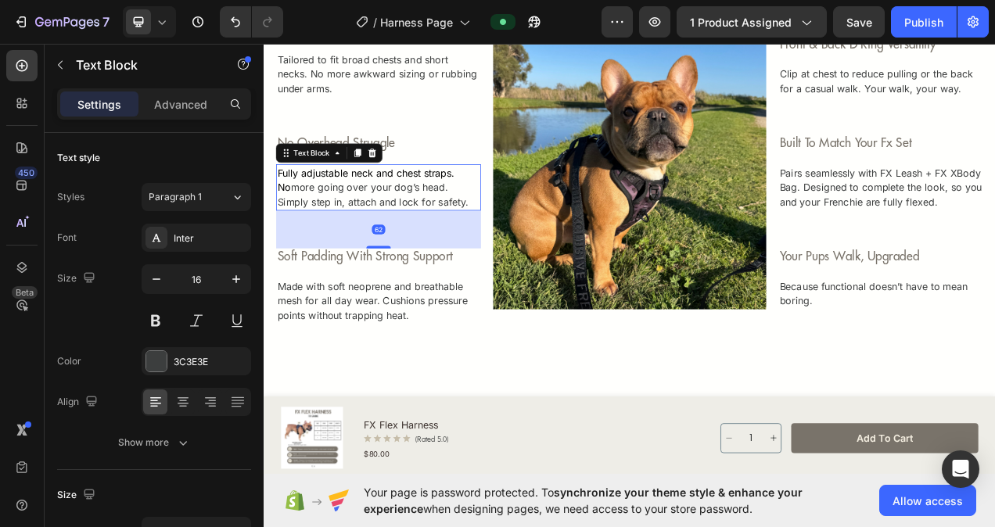
click at [493, 246] on p "Fully adjustable neck and chest straps. No more going over your dog’s head. Sim…" at bounding box center [411, 230] width 260 height 56
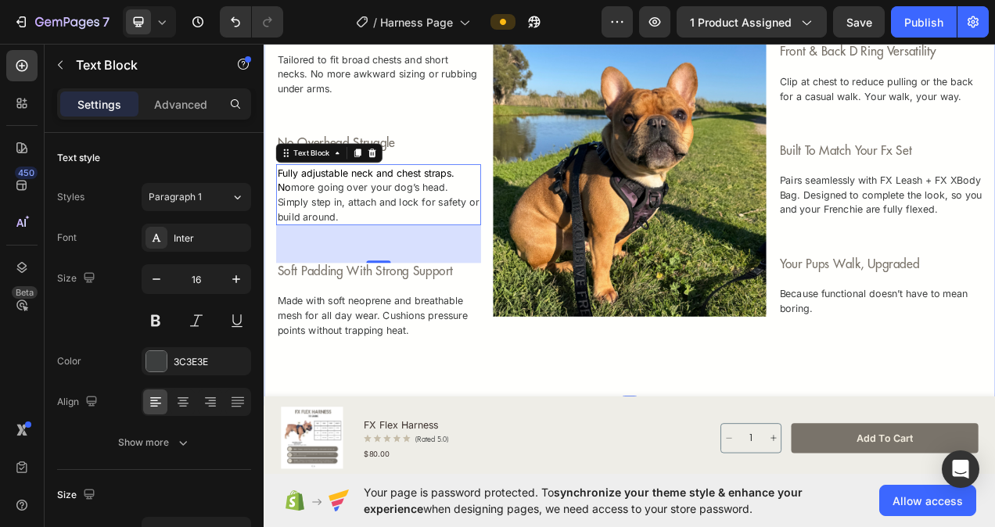
drag, startPoint x: 1088, startPoint y: 424, endPoint x: 848, endPoint y: 72, distance: 426.0
click at [994, 424] on div "built for frenchies & compact builds Text Block Tailored to fit broad chests an…" at bounding box center [733, 220] width 938 height 579
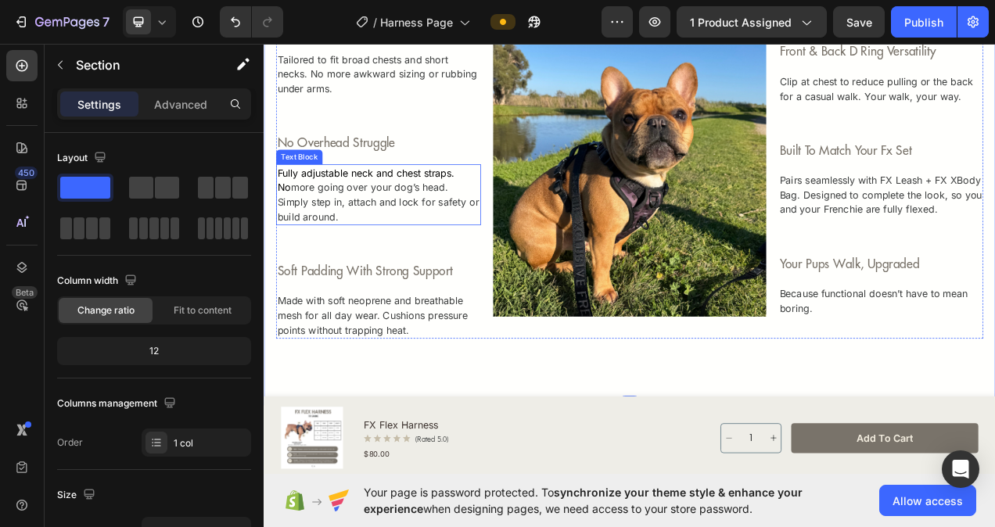
click at [376, 210] on span "Fully adjustable neck and chest straps. No" at bounding box center [395, 220] width 228 height 34
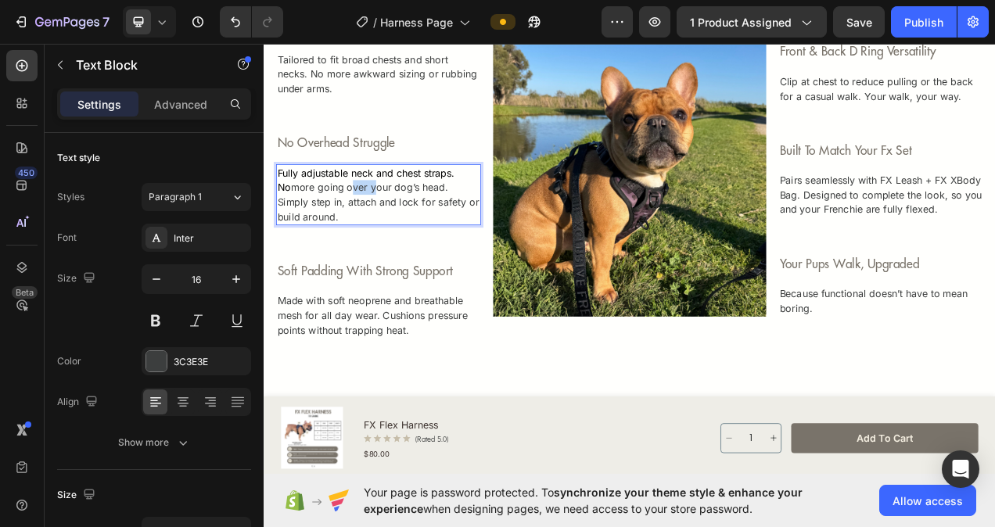
click at [368, 224] on p "Fully adjustable neck and chest straps. No more going over your dog’s head. Sim…" at bounding box center [411, 239] width 260 height 75
click at [315, 231] on span "Fully adjustable neck and chest straps. No over-the-head, no step-in. Just clip…" at bounding box center [408, 239] width 255 height 72
click at [336, 235] on span "Fully adjustable neck and chest straps. No over the-head, no step-in. Just clip…" at bounding box center [408, 239] width 255 height 72
click at [421, 224] on span "Fully adjustable neck and chest straps. No over the head, no step-in. Just clip…" at bounding box center [408, 239] width 255 height 72
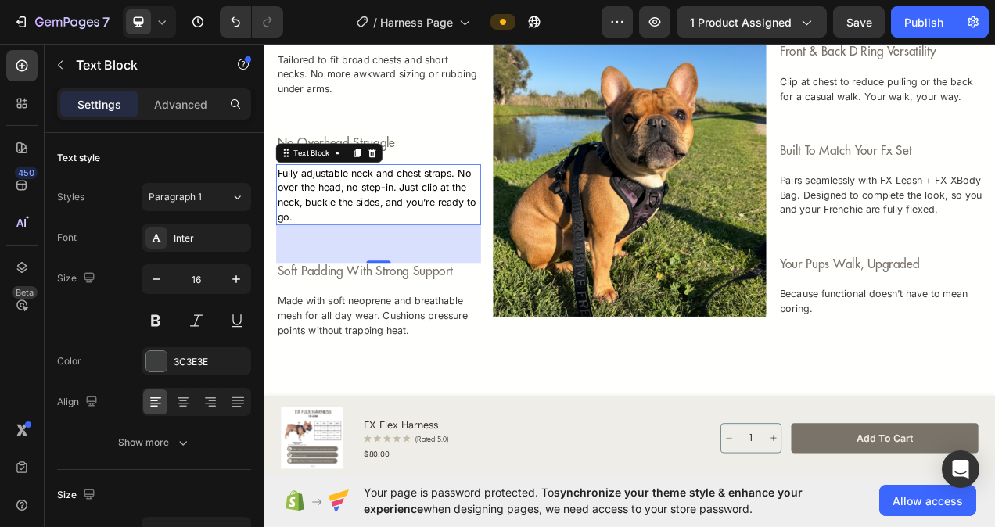
click at [421, 239] on p "Fully adjustable neck and chest straps. No over the head, no step-in. Just clip…" at bounding box center [411, 239] width 260 height 75
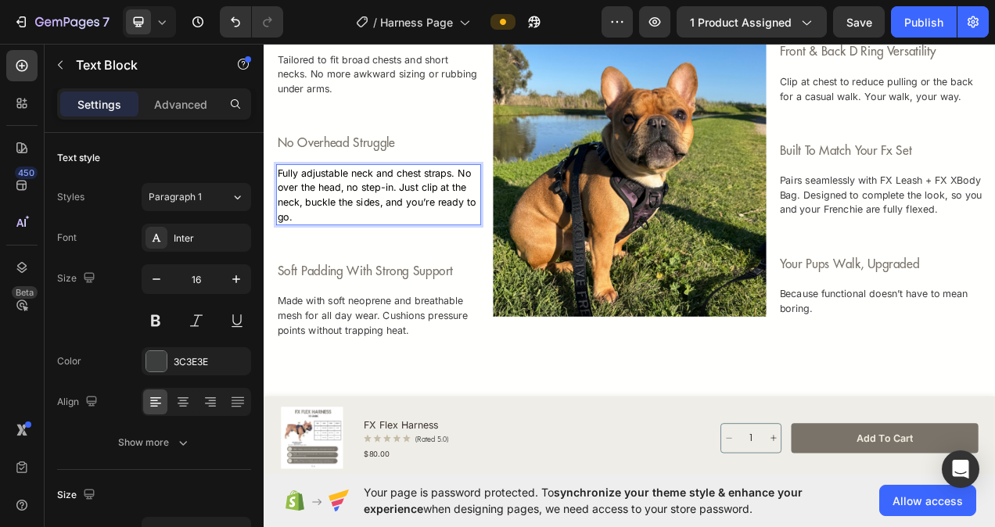
click at [418, 228] on span "Fully adjustable neck and chest straps. No over the head, no step-in. Just clip…" at bounding box center [408, 239] width 255 height 72
click at [426, 231] on span "Fully adjustable neck and chest straps. No over the head, no step in. Just clip…" at bounding box center [408, 239] width 255 height 72
click at [391, 265] on p "Fully adjustable neck and chest straps. No over the head, no step in required. …" at bounding box center [411, 239] width 260 height 75
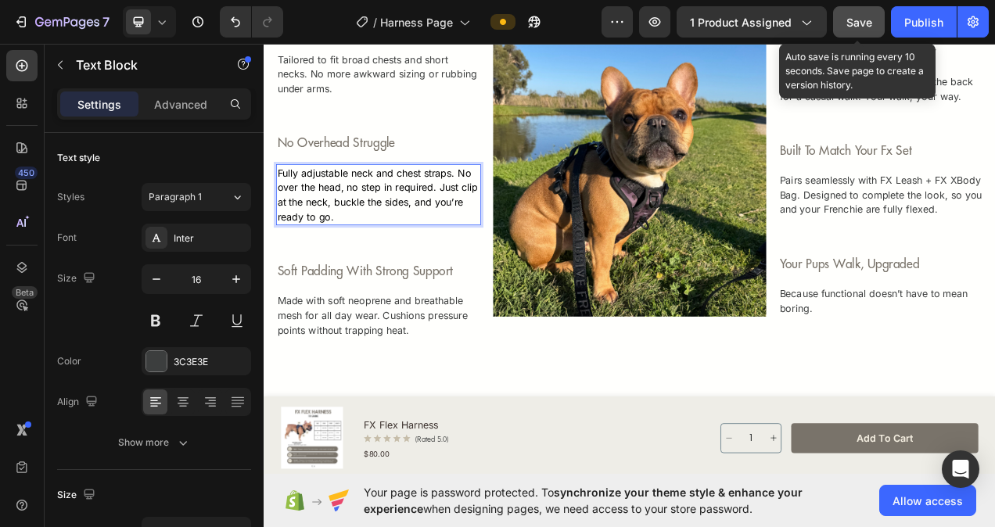
click at [871, 21] on span "Save" at bounding box center [859, 22] width 26 height 13
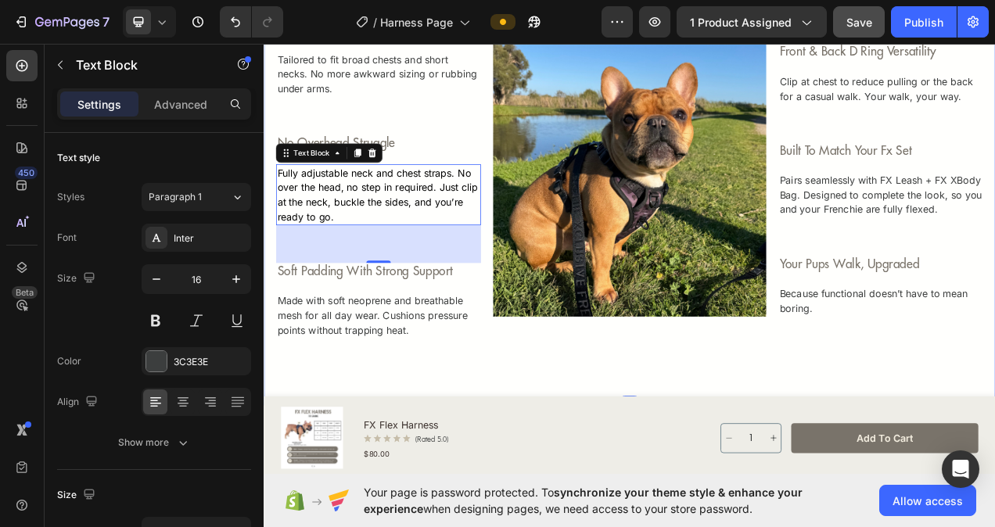
click at [731, 475] on div "built for frenchies & compact builds Text Block Tailored to fit broad chests an…" at bounding box center [733, 220] width 938 height 579
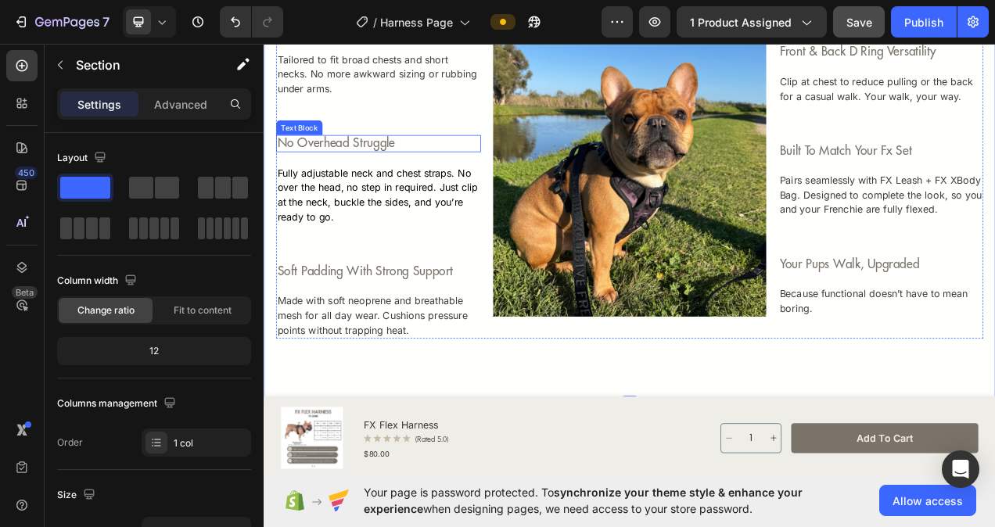
click at [375, 173] on p "no overhead struggle" at bounding box center [411, 173] width 260 height 19
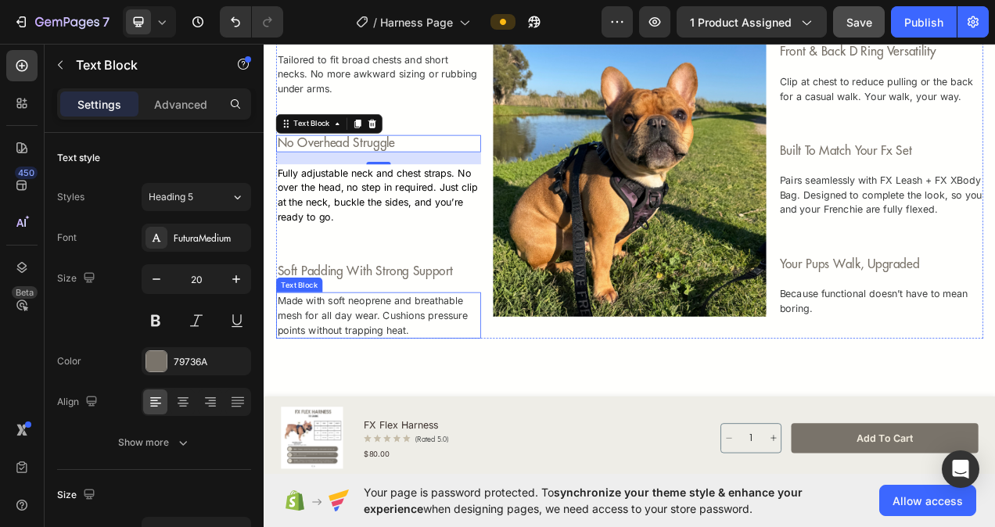
click at [482, 409] on p "Made with soft neoprene and breathable mesh for all day wear. Cushions pressure…" at bounding box center [410, 394] width 259 height 56
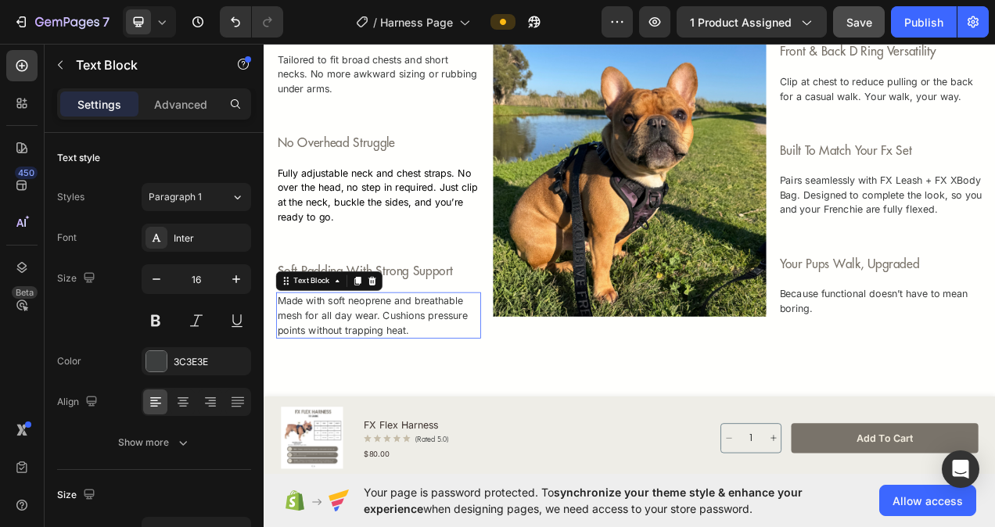
click at [820, 477] on div "built for frenchies & compact builds Text Block Tailored to fit broad chests an…" at bounding box center [733, 220] width 938 height 579
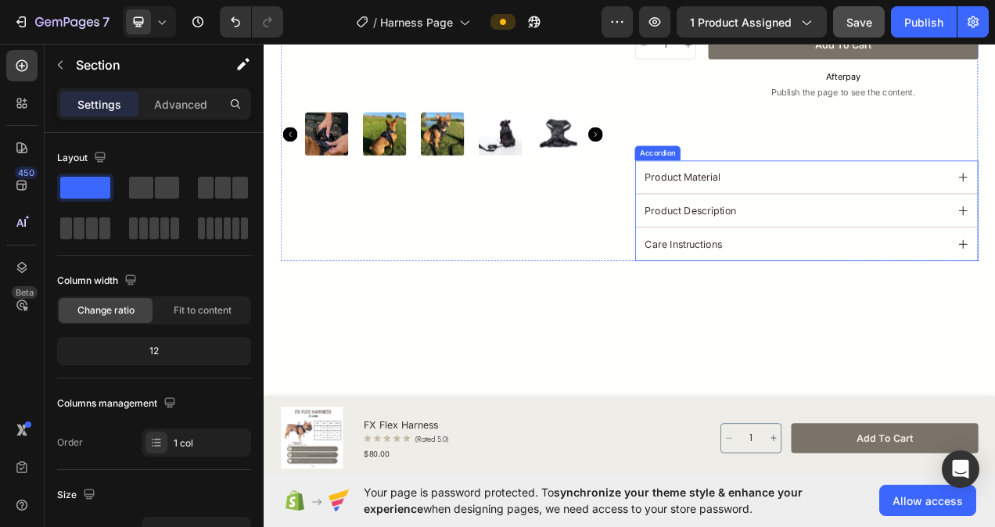
scroll to position [652, 0]
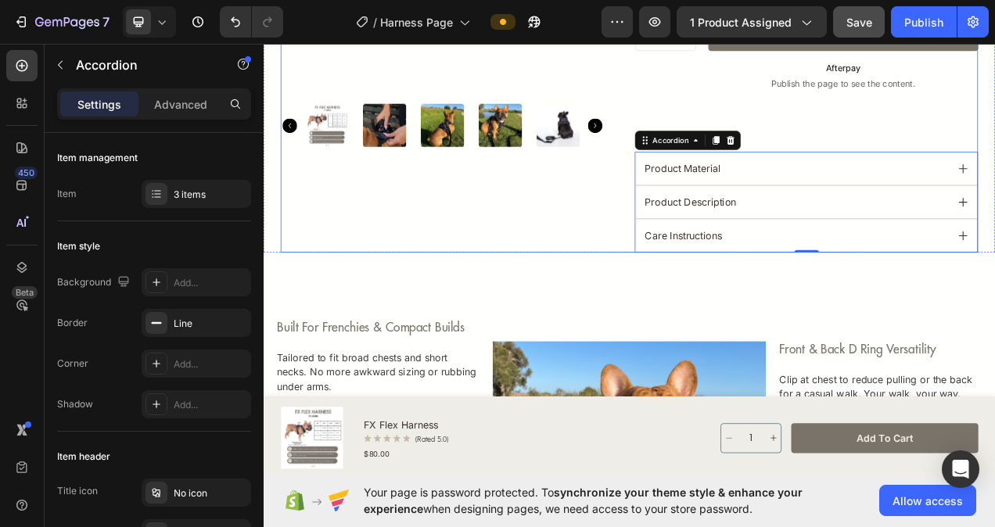
scroll to position [730, 0]
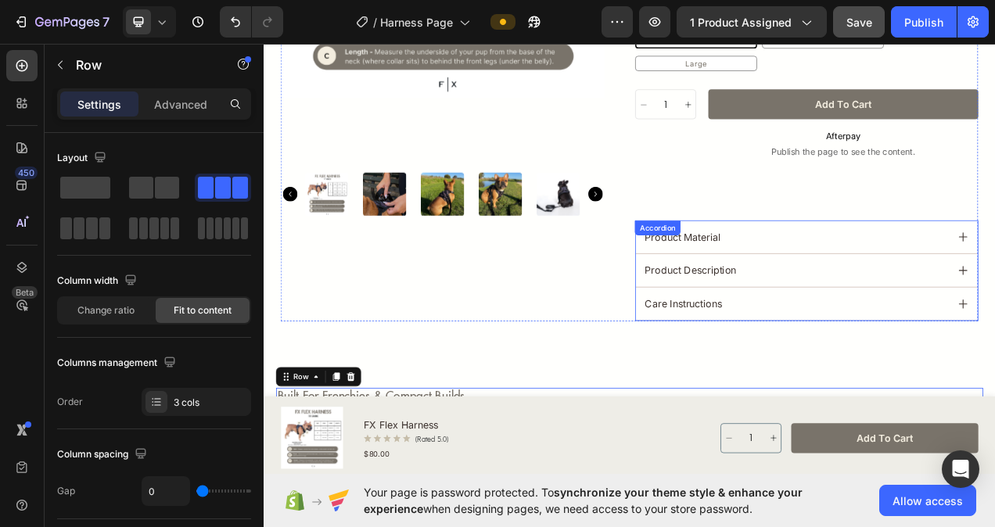
scroll to position [496, 0]
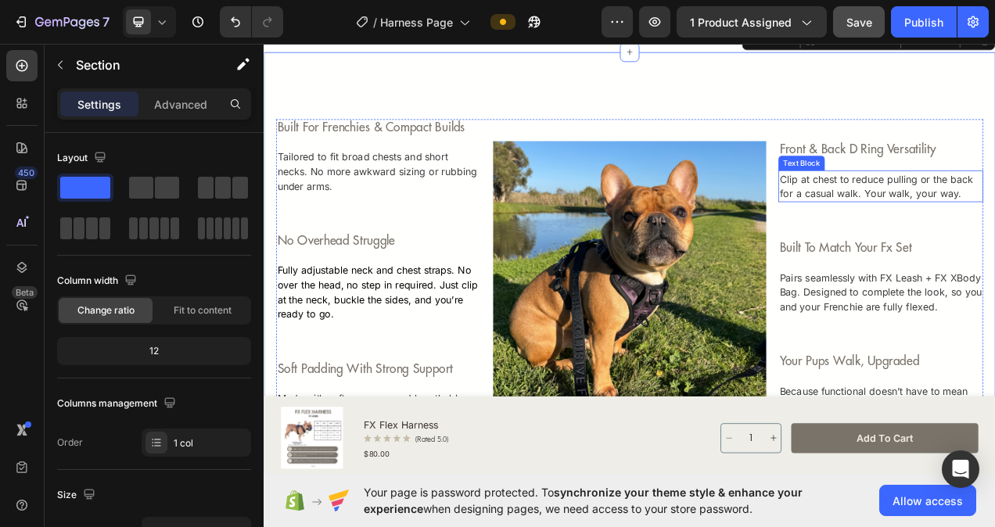
scroll to position [887, 0]
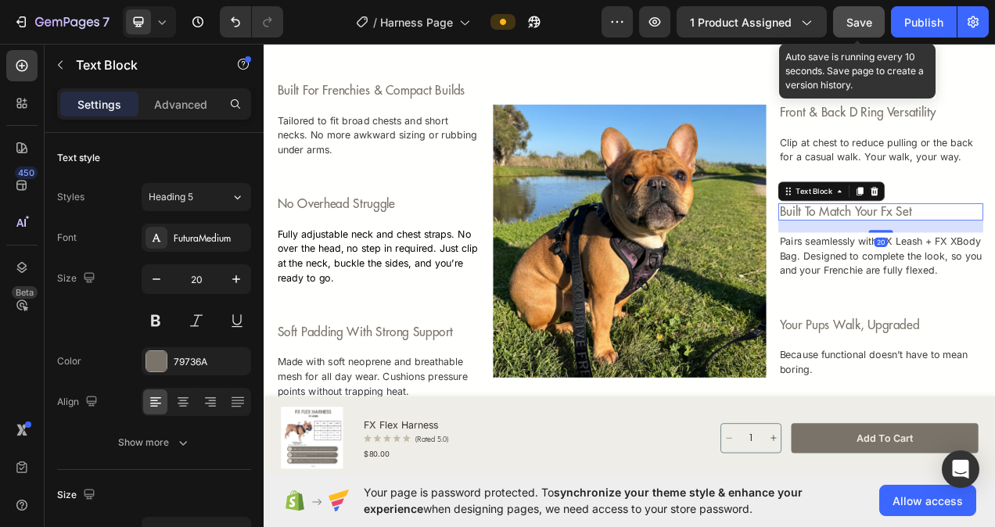
click at [856, 25] on span "Save" at bounding box center [859, 22] width 26 height 13
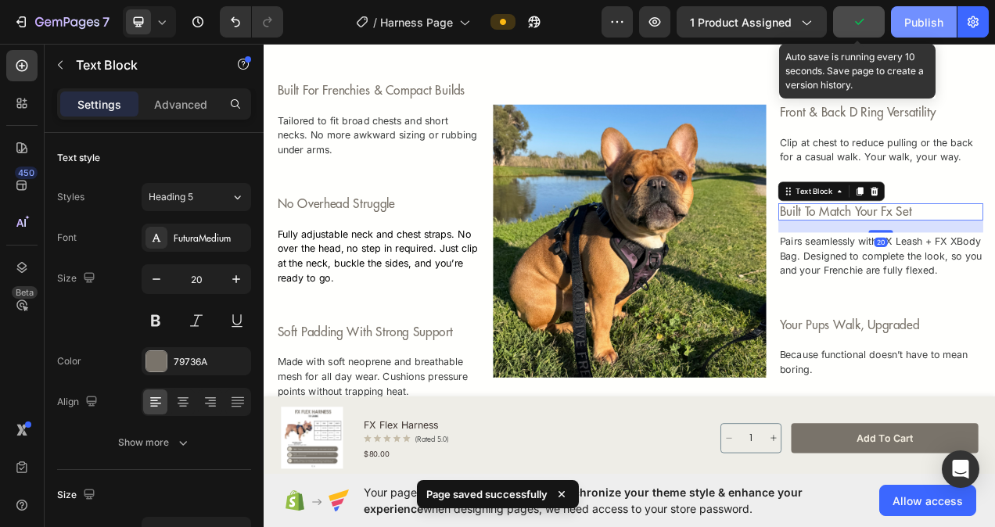
click at [917, 16] on div "Publish" at bounding box center [923, 22] width 39 height 16
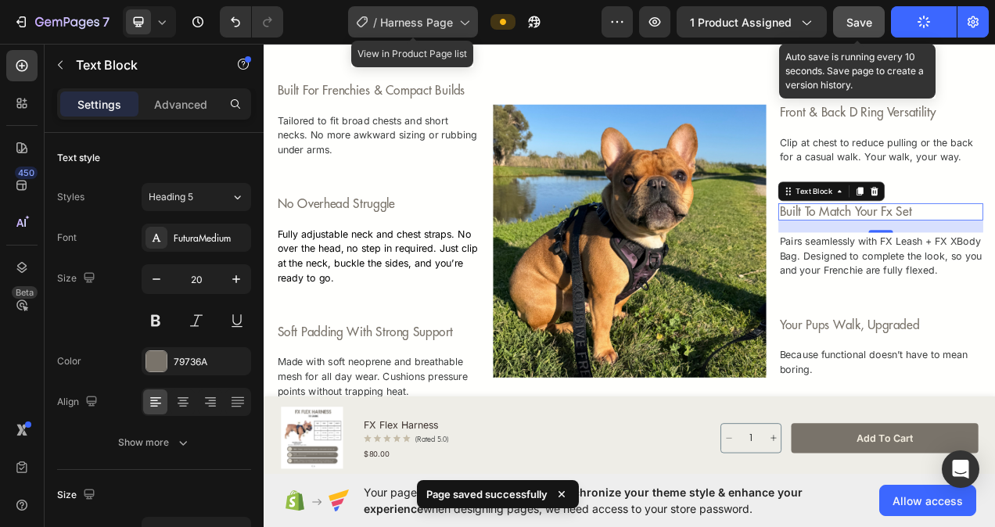
click at [430, 23] on span "Harness Page" at bounding box center [416, 22] width 73 height 16
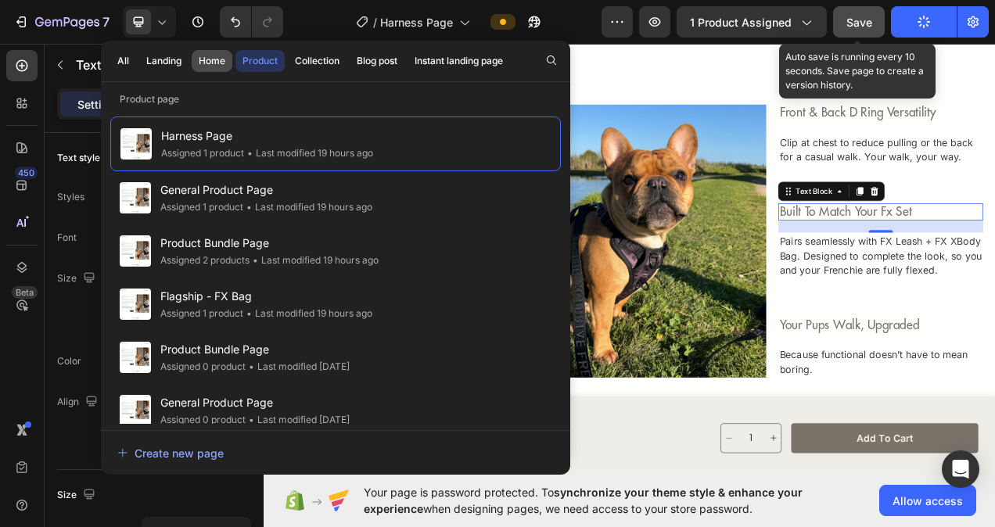
click at [195, 58] on button "Home" at bounding box center [212, 61] width 41 height 22
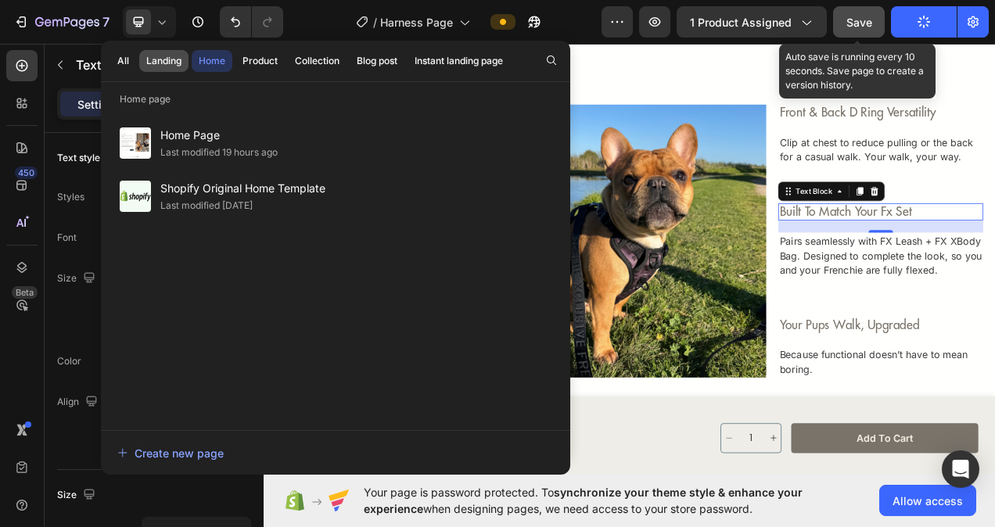
click at [181, 53] on button "Landing" at bounding box center [163, 61] width 49 height 22
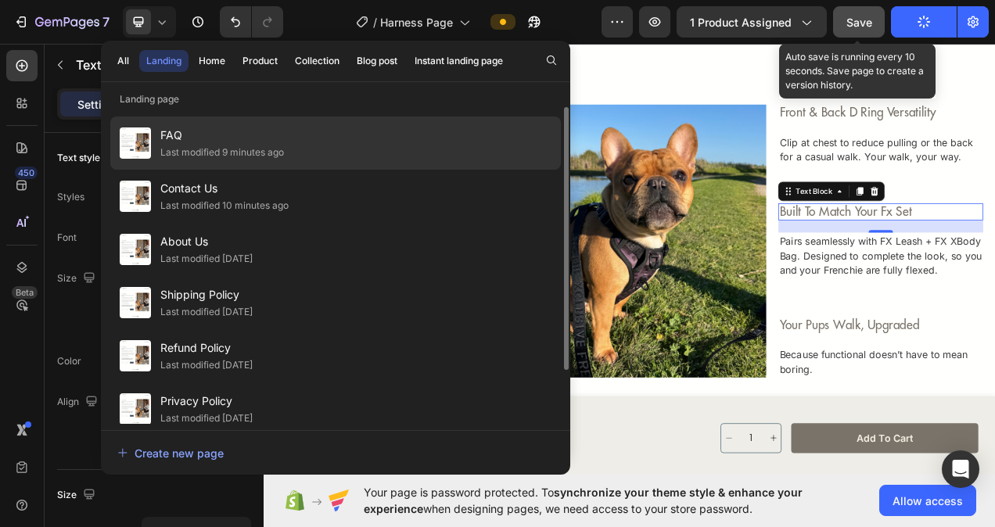
click at [203, 128] on span "FAQ" at bounding box center [222, 135] width 124 height 19
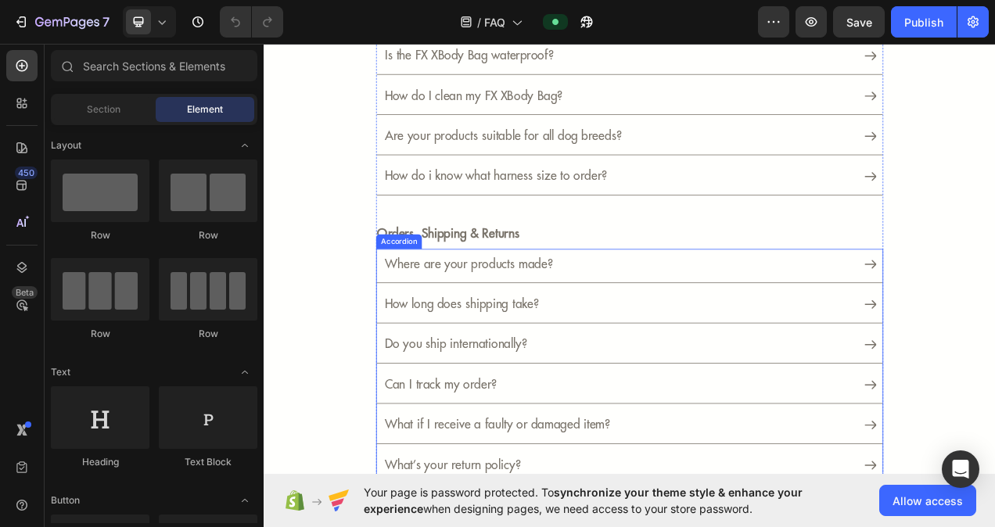
scroll to position [235, 0]
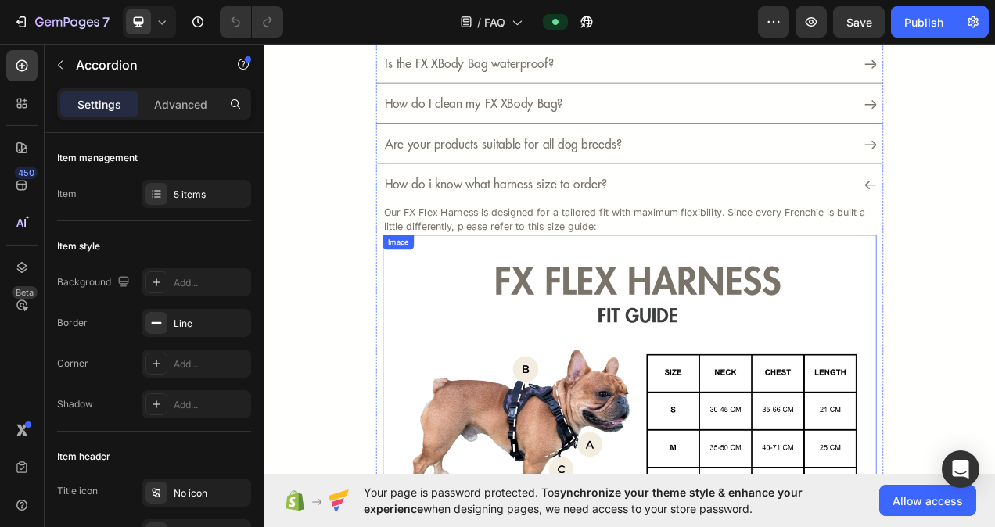
scroll to position [313, 0]
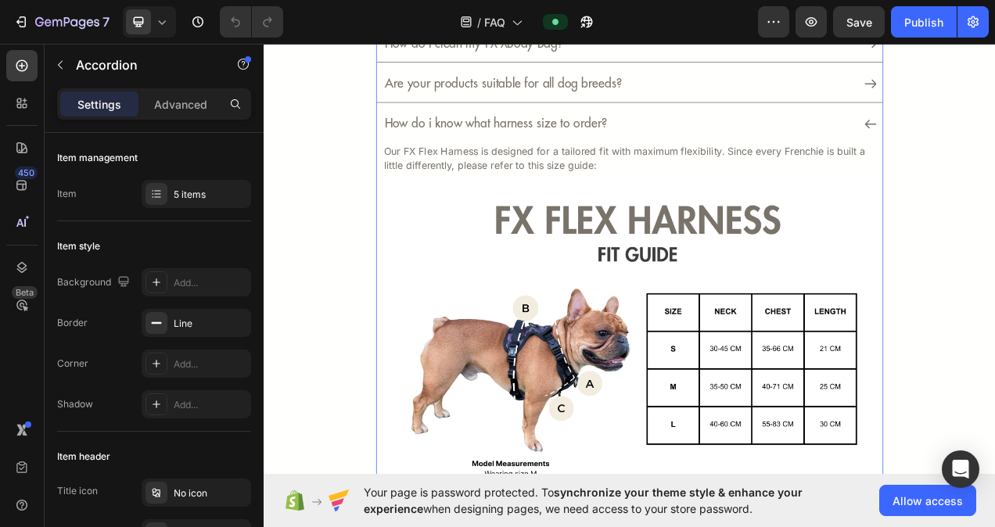
click at [474, 147] on p "How do i know what harness size to order?" at bounding box center [560, 148] width 285 height 19
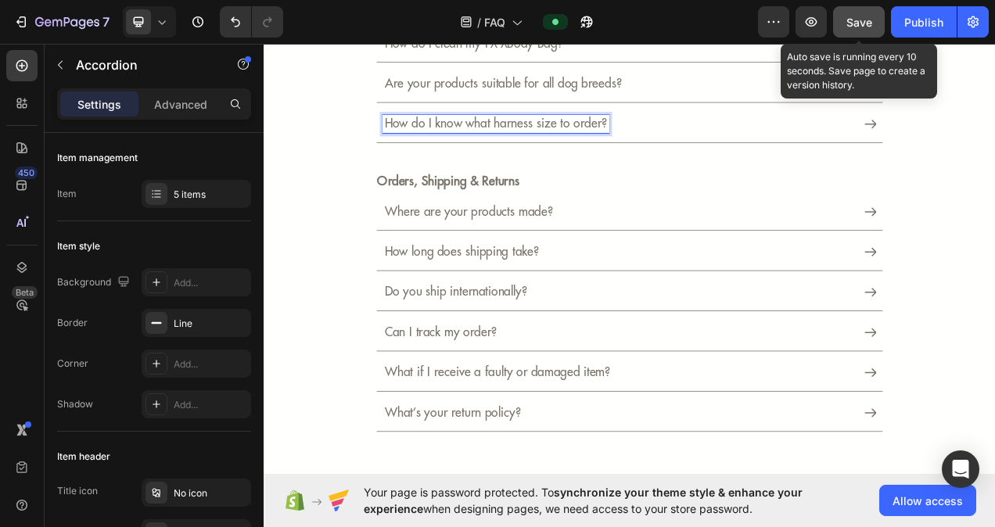
click at [856, 22] on span "Save" at bounding box center [859, 22] width 26 height 13
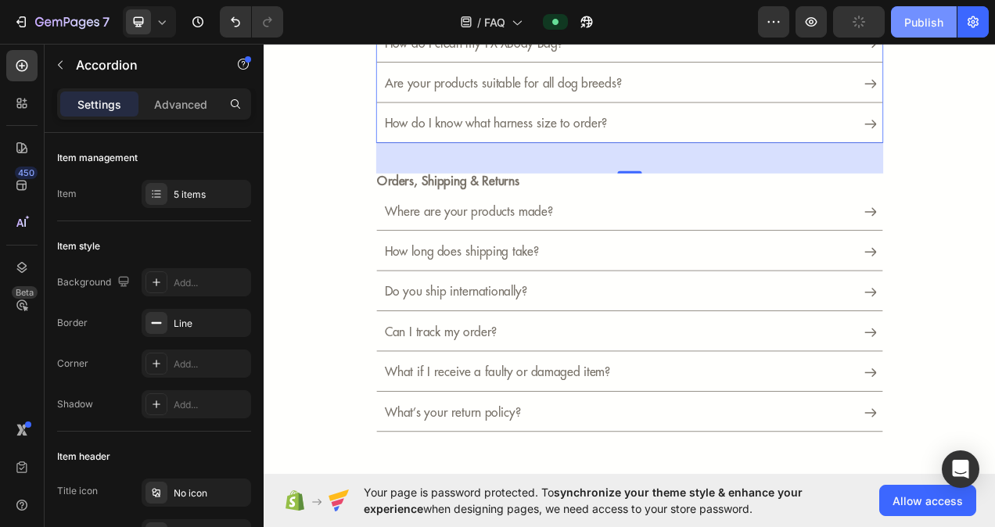
click at [935, 26] on div "Publish" at bounding box center [923, 22] width 39 height 16
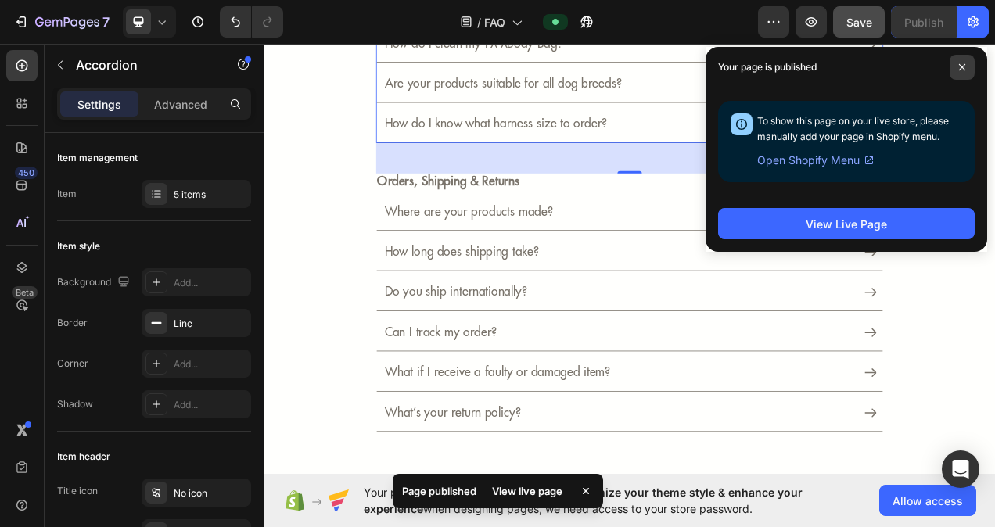
click at [967, 69] on span at bounding box center [961, 67] width 25 height 25
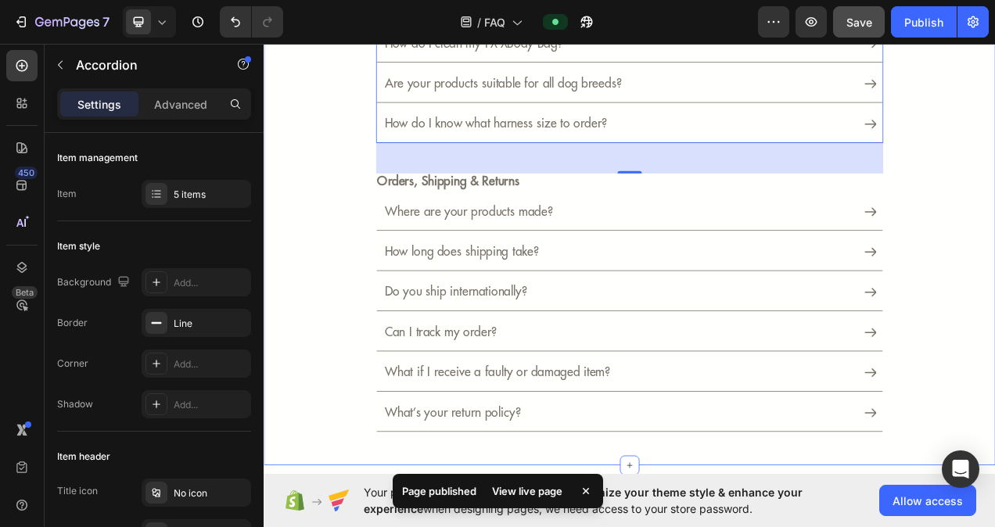
click at [994, 363] on div "frequently asked questions Heading Product & Details Text Block Why FX isn’t yo…" at bounding box center [733, 172] width 892 height 744
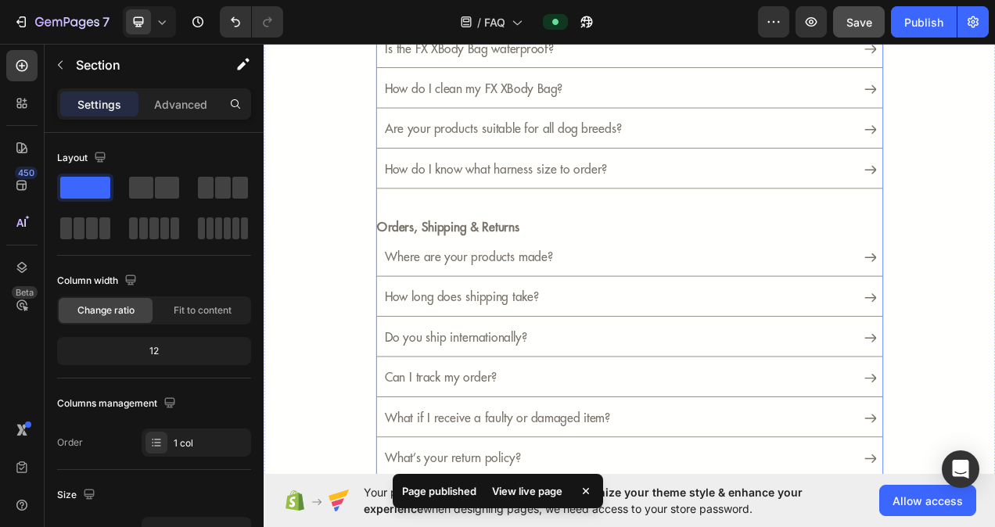
scroll to position [235, 0]
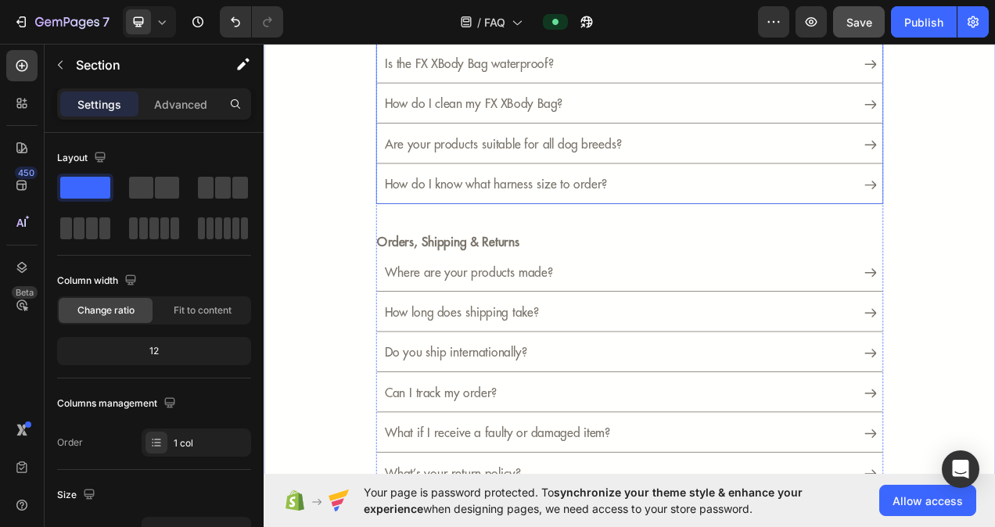
click at [994, 179] on div "Are your products suitable for all dog breeds?" at bounding box center [732, 177] width 649 height 43
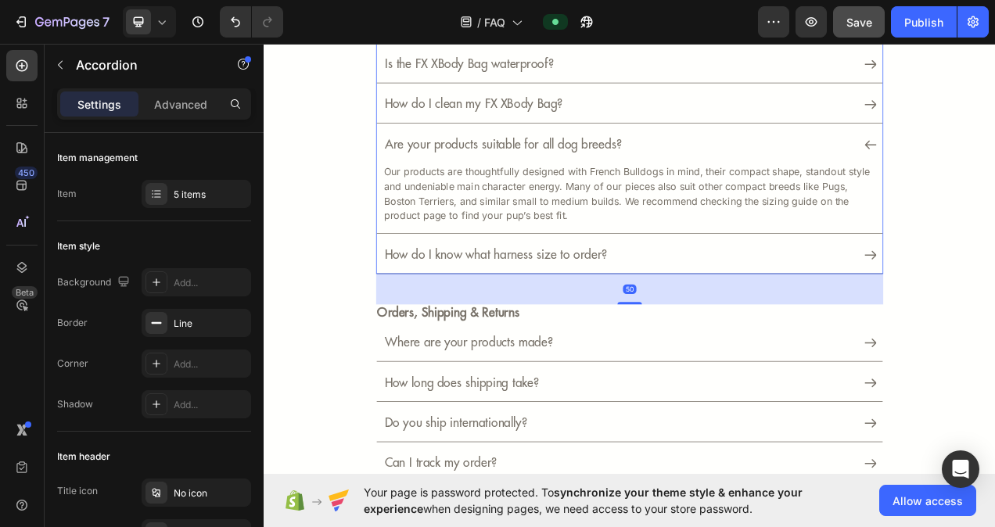
click at [994, 179] on div "Are your products suitable for all dog breeds?" at bounding box center [732, 177] width 649 height 43
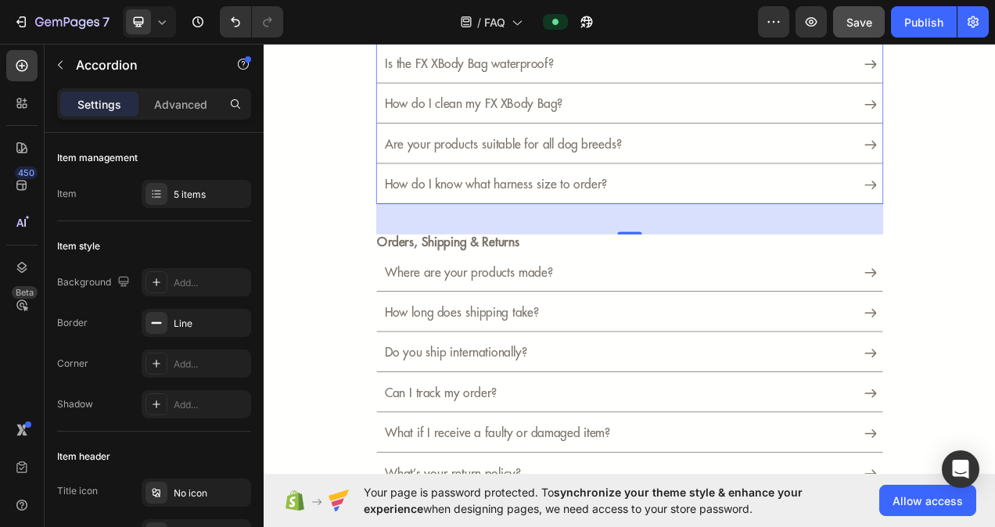
click at [994, 129] on div "How do I clean my FX XBody Bag?" at bounding box center [732, 125] width 649 height 43
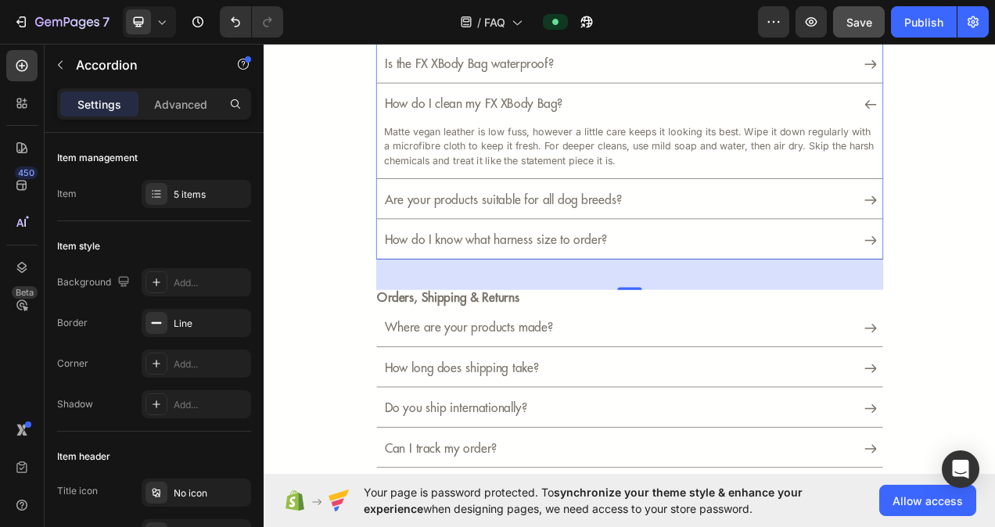
click at [994, 129] on div "How do I clean my FX XBody Bag?" at bounding box center [732, 125] width 649 height 43
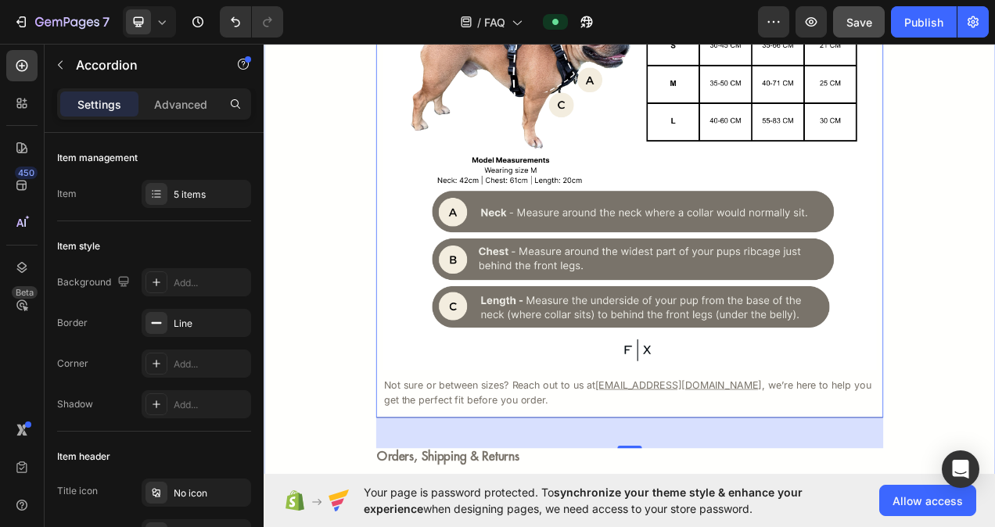
scroll to position [704, 0]
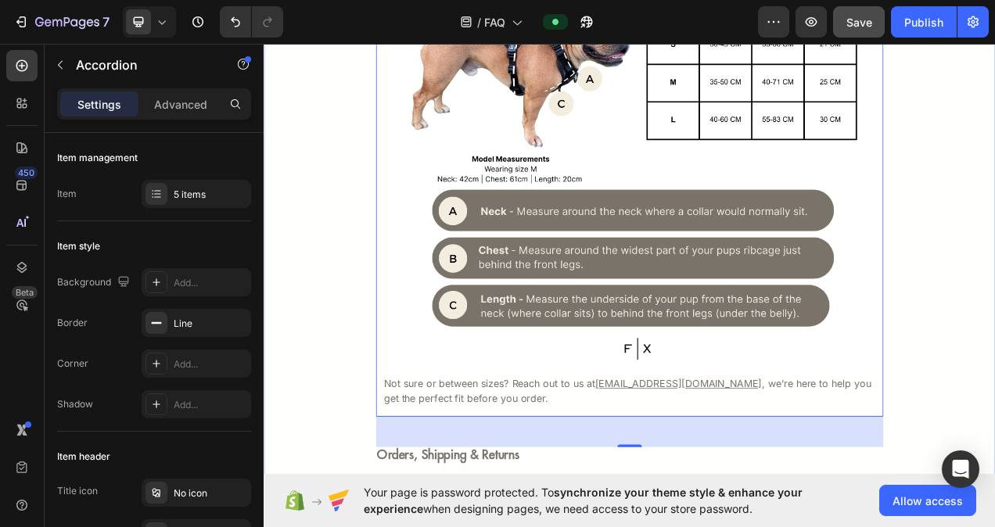
click at [994, 328] on div "frequently asked questions Heading Product & Details Text Block Why FX isn’t yo…" at bounding box center [733, 152] width 892 height 1486
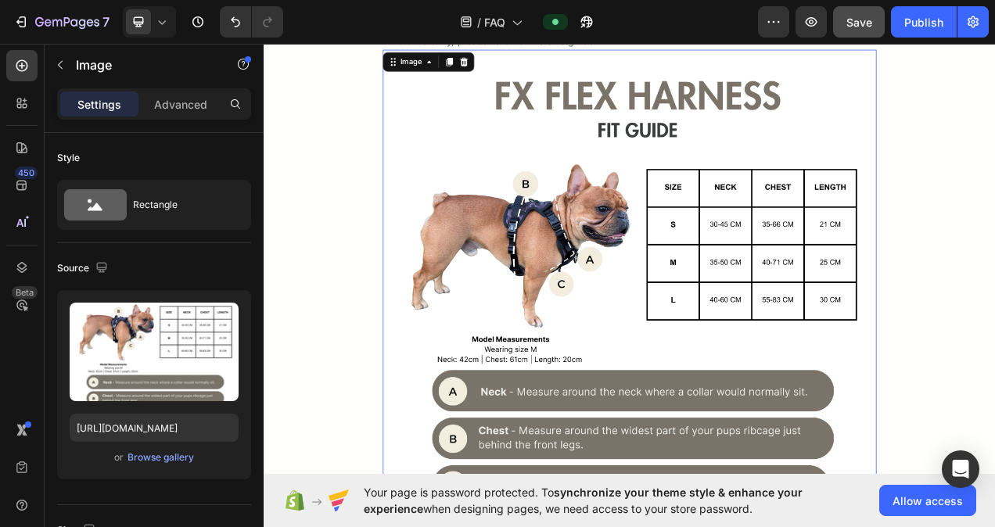
scroll to position [456, 0]
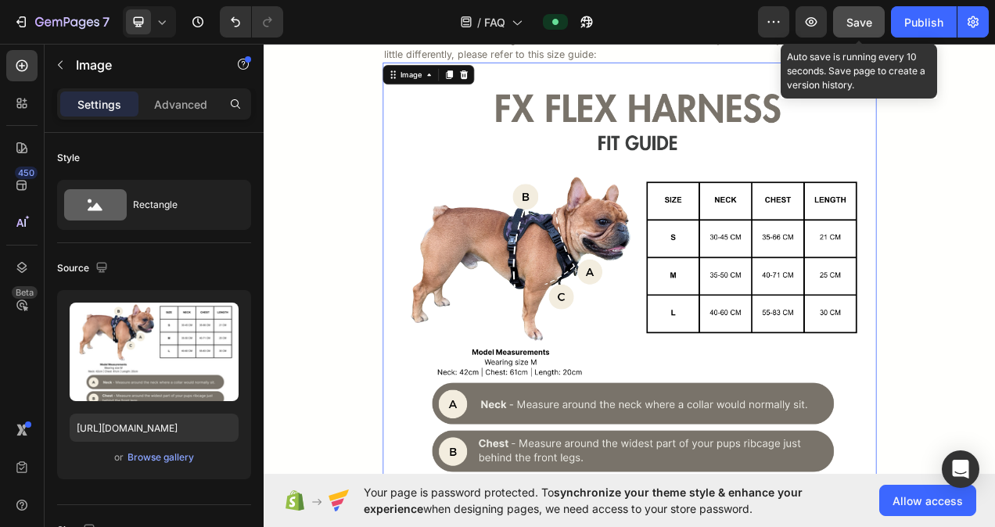
click at [870, 22] on span "Save" at bounding box center [859, 22] width 26 height 13
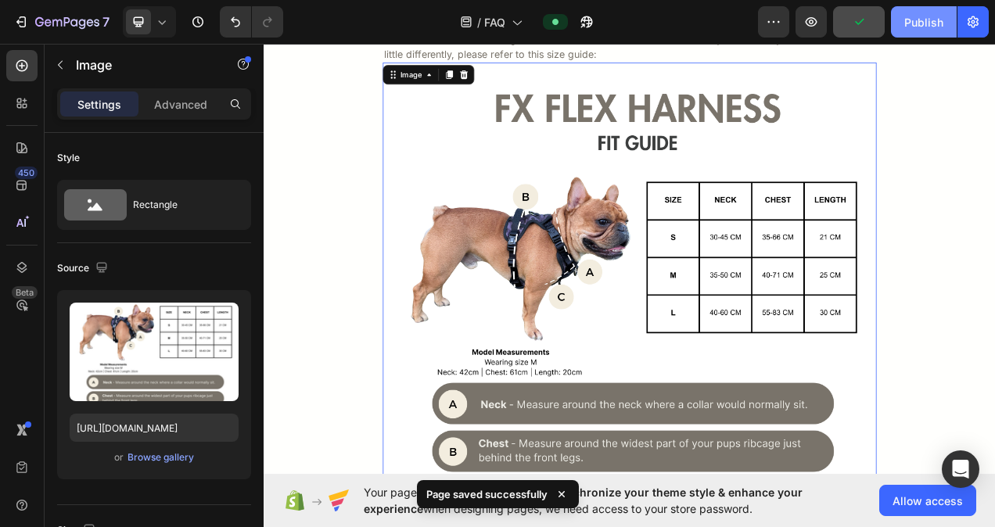
click at [919, 16] on div "Publish" at bounding box center [923, 22] width 39 height 16
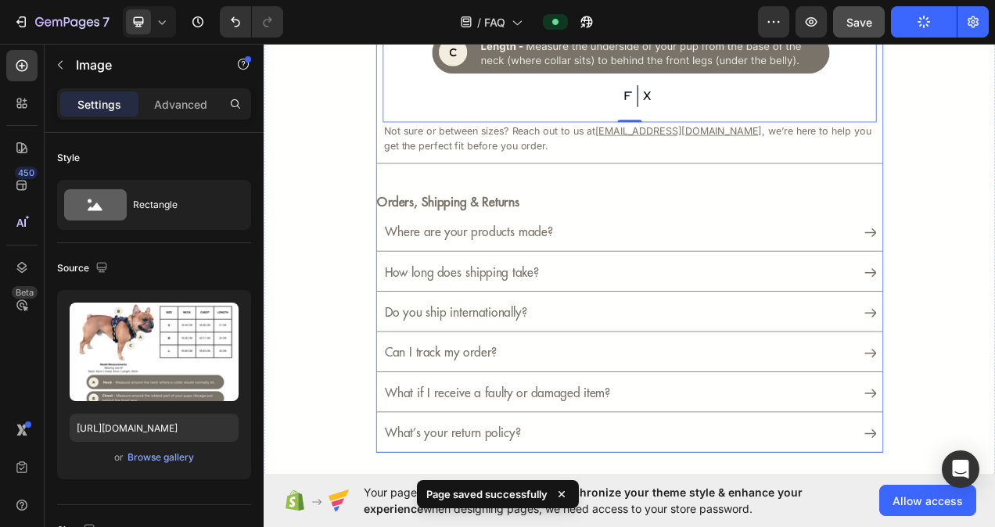
scroll to position [1082, 0]
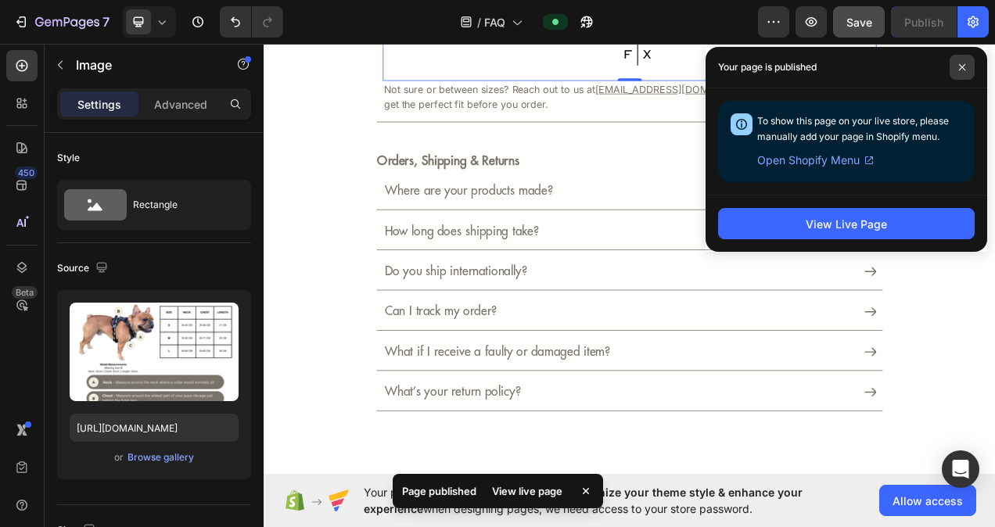
click at [969, 66] on span at bounding box center [961, 67] width 25 height 25
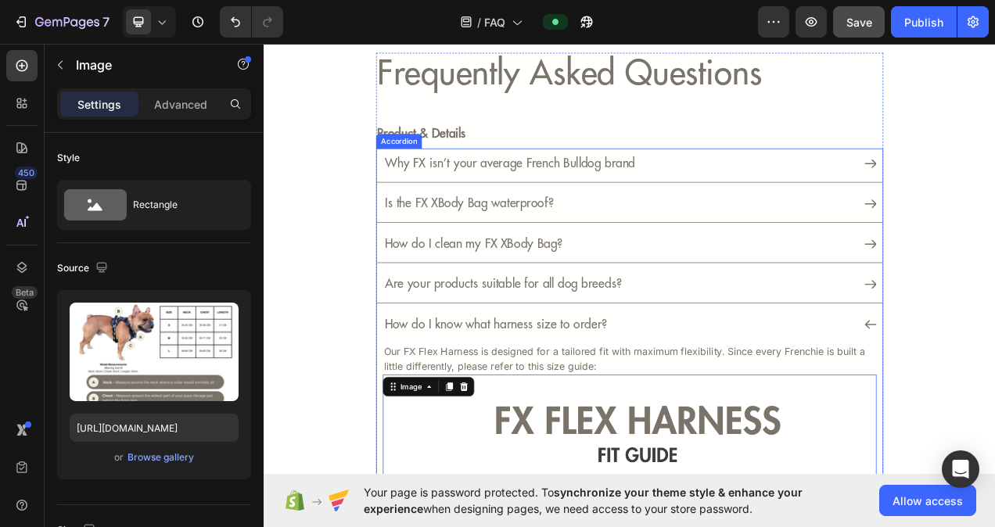
scroll to position [78, 0]
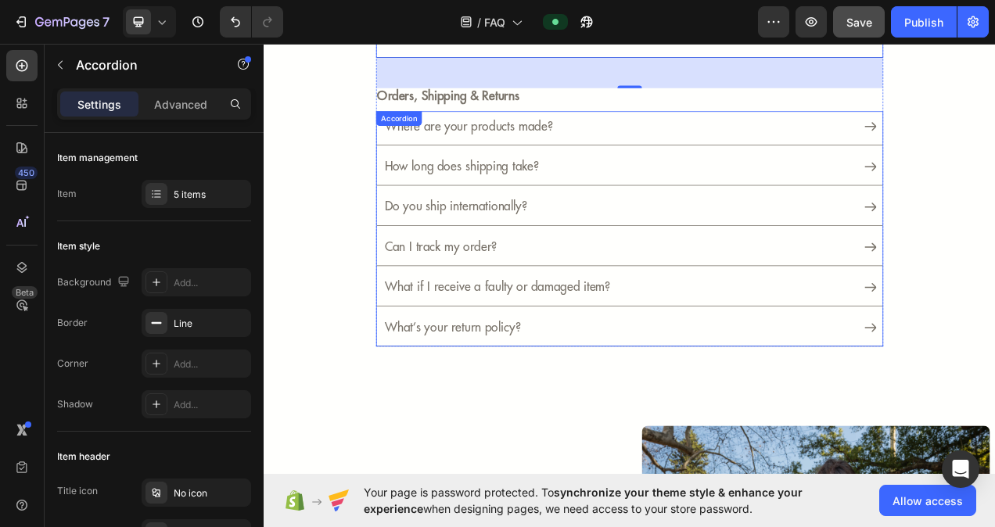
scroll to position [313, 0]
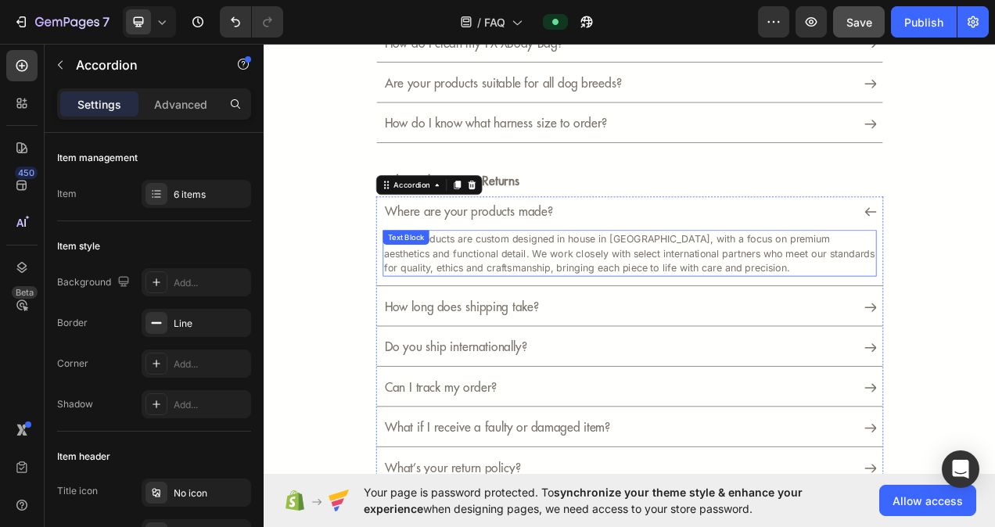
click at [645, 295] on p "All FX products are custom designed in house in Australia, with a focus on prem…" at bounding box center [733, 314] width 630 height 56
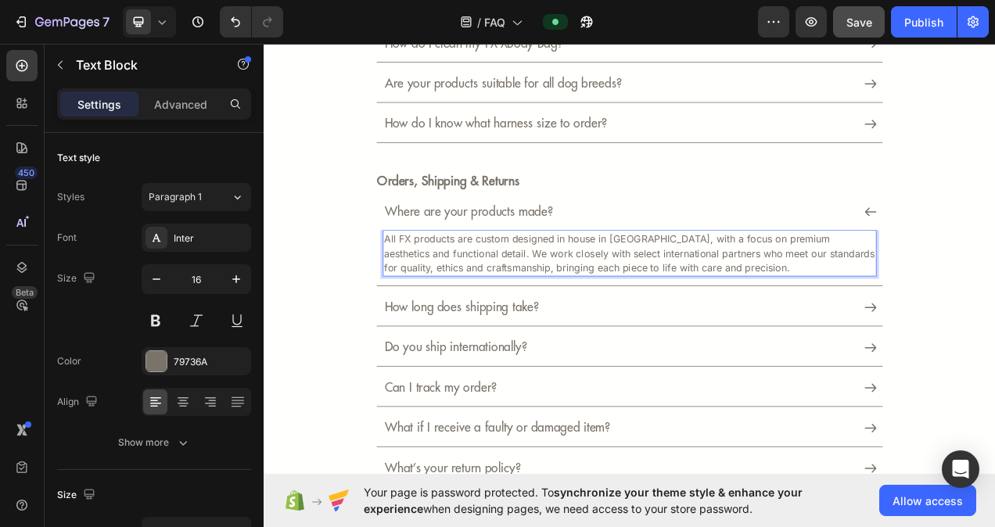
click at [645, 295] on p "All FX products are custom designed in house in Australia, with a focus on prem…" at bounding box center [733, 314] width 630 height 56
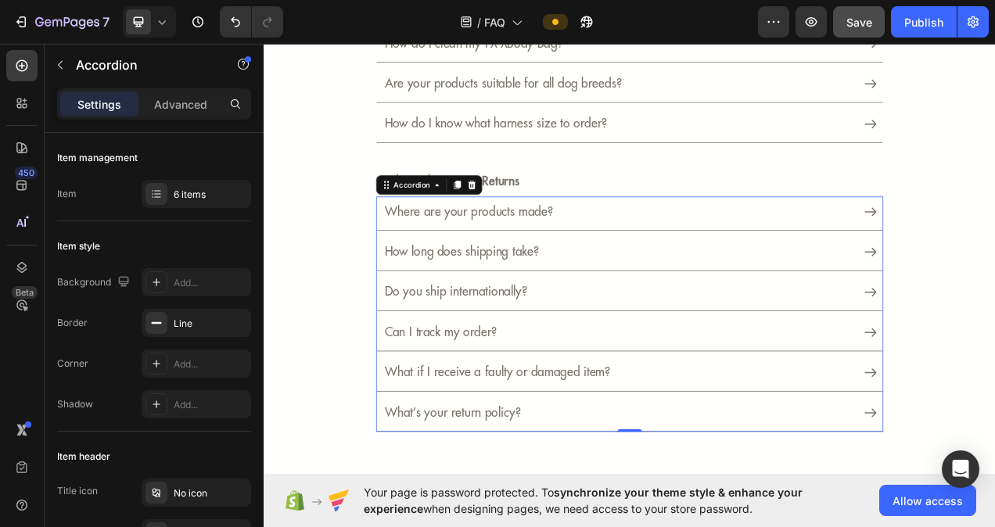
click at [994, 311] on div "How long does shipping take?" at bounding box center [732, 314] width 649 height 43
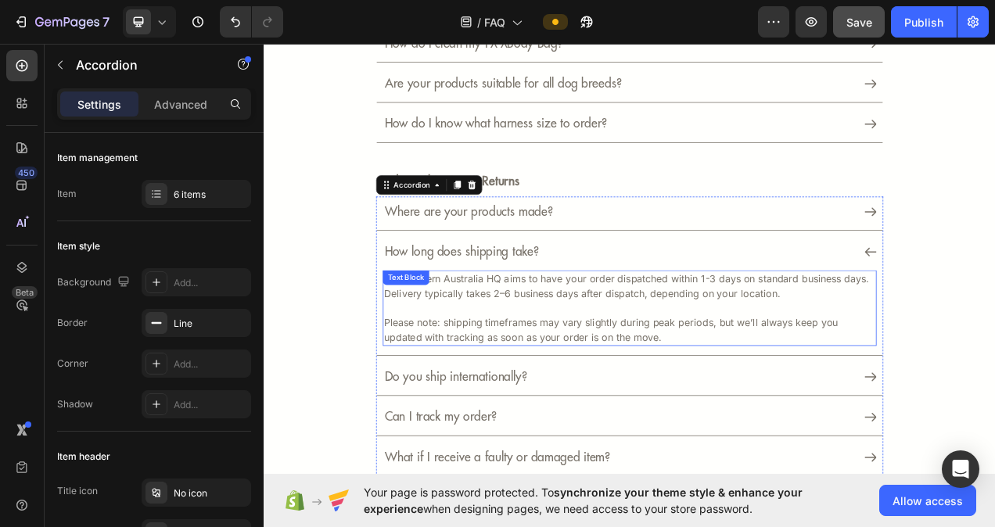
click at [917, 368] on p "Our Western Australia HQ aims to have your order dispatched within 1-3 days on …" at bounding box center [733, 357] width 630 height 38
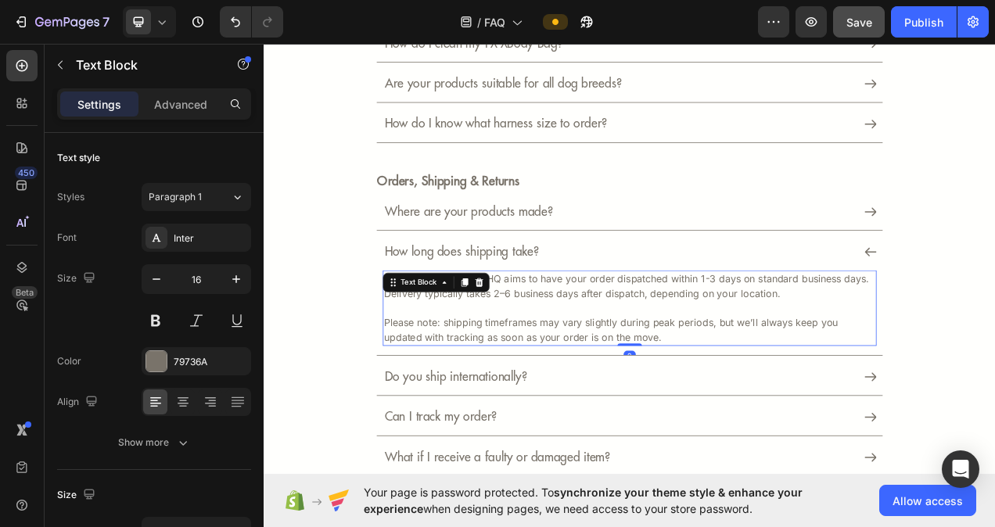
click at [918, 364] on p "Our Western Australia HQ aims to have your order dispatched within 1-3 days on …" at bounding box center [733, 357] width 630 height 38
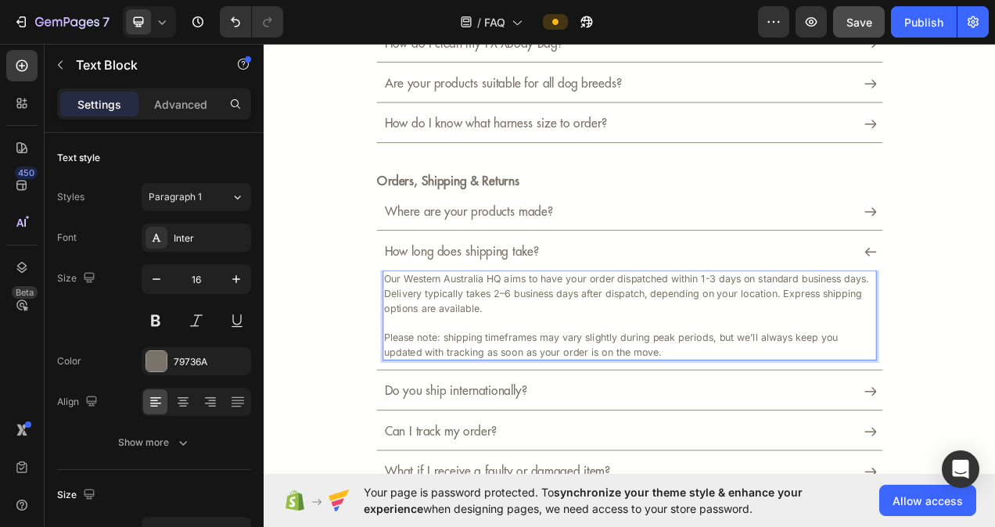
click at [659, 400] on p "Please note: shipping timeframes may vary slightly during peak periods, but we’…" at bounding box center [733, 422] width 630 height 56
click at [818, 361] on p "Our Western Australia HQ aims to have your order dispatched within 1-3 days on …" at bounding box center [733, 366] width 630 height 56
click at [970, 394] on p "Please note: shipping timeframes may vary slightly during peak periods, but we’…" at bounding box center [733, 422] width 630 height 56
drag, startPoint x: 461, startPoint y: 419, endPoint x: 1006, endPoint y: 405, distance: 545.3
click at [994, 413] on div "frequently asked questions Heading Product & Details Text Block Why FX isn’t yo…" at bounding box center [733, 235] width 892 height 871
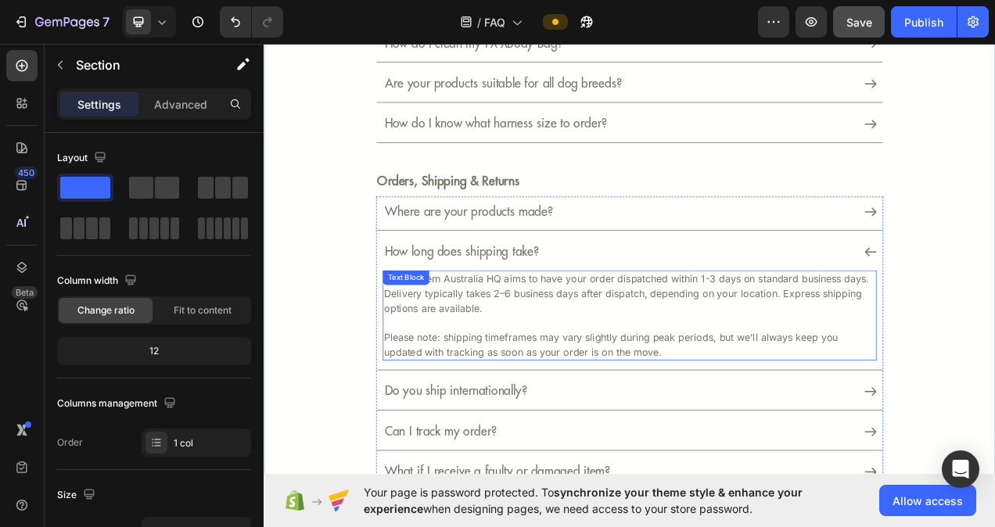
click at [462, 421] on p "Please note: shipping timeframes may vary slightly during peak periods, but we’…" at bounding box center [733, 422] width 630 height 56
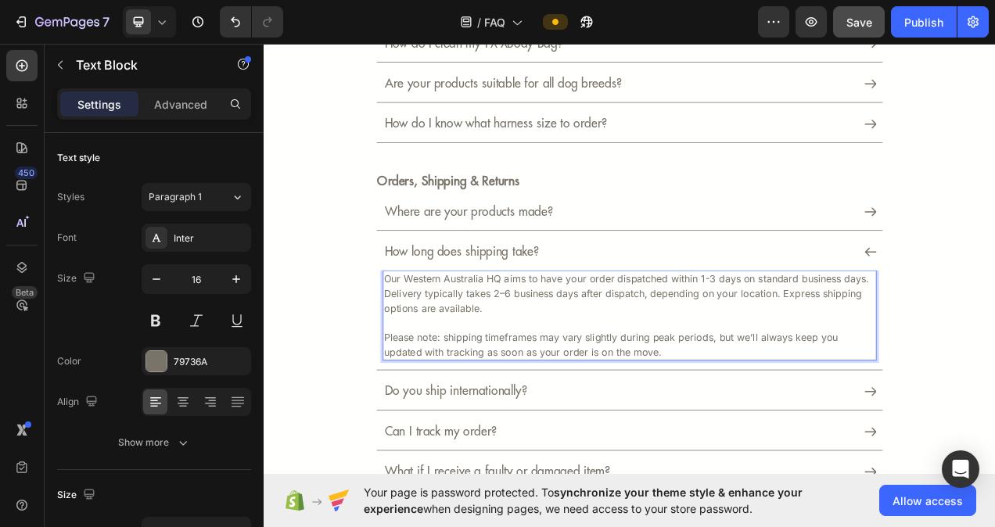
click at [560, 378] on p "Our Western Australia HQ aims to have your order dispatched within 1-3 days on …" at bounding box center [733, 366] width 630 height 56
click at [510, 414] on p "Please note: shipping timeframes may vary slightly during peak periods, but we’…" at bounding box center [733, 422] width 630 height 56
click at [539, 422] on p "Please note: shipping timeframes may vary slightly during peak periods, but we’…" at bounding box center [733, 422] width 630 height 56
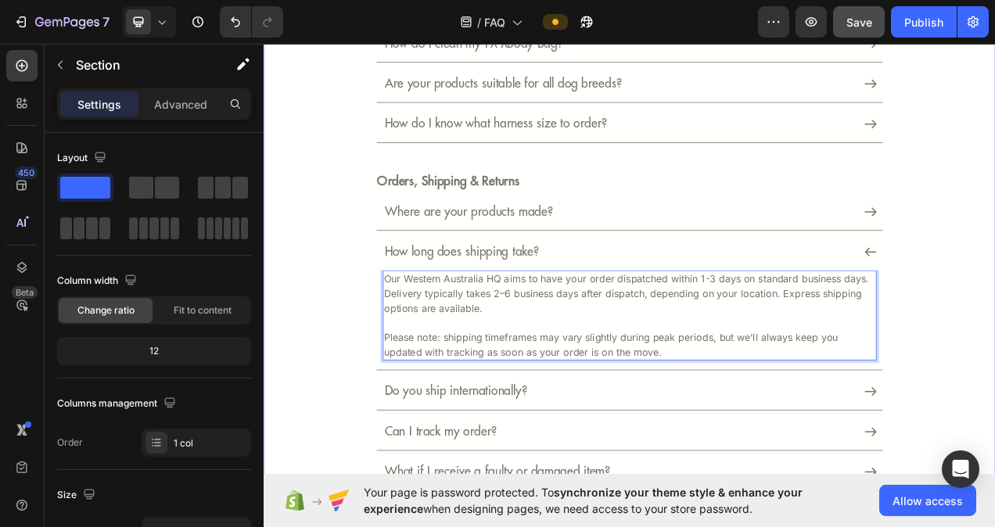
click at [994, 389] on div "frequently asked questions Heading Product & Details Text Block Why FX isn’t yo…" at bounding box center [733, 235] width 892 height 871
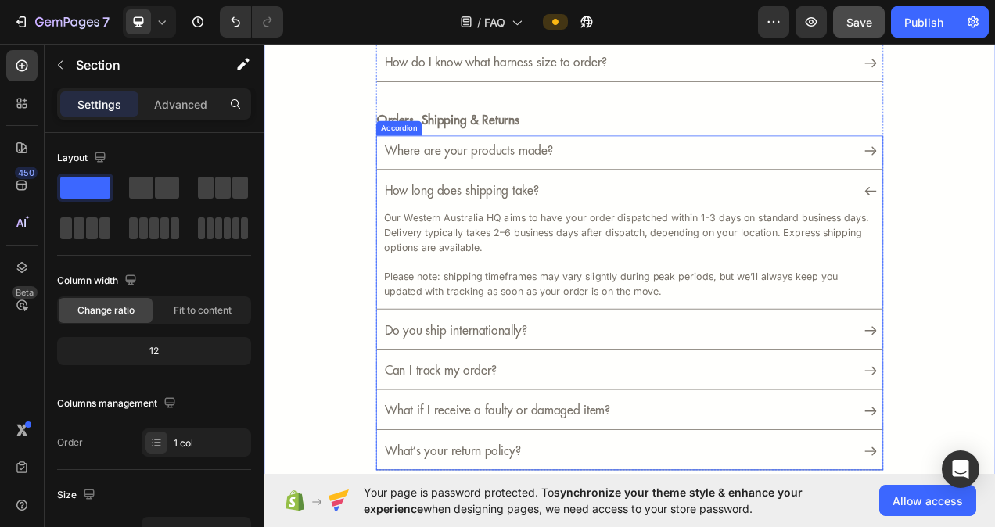
click at [994, 239] on div "How long does shipping take?" at bounding box center [732, 236] width 649 height 43
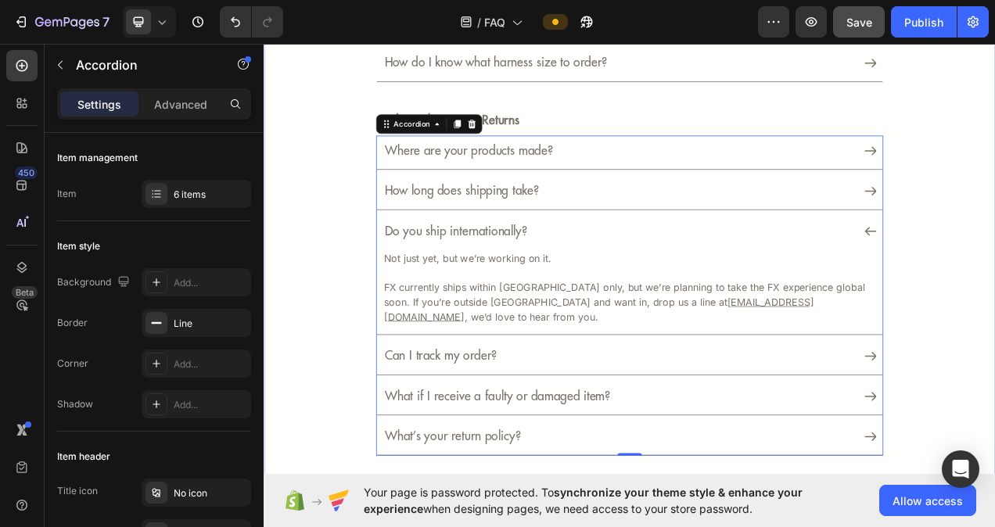
click at [994, 302] on div "frequently asked questions Heading Product & Details Text Block Why FX isn’t yo…" at bounding box center [733, 148] width 892 height 852
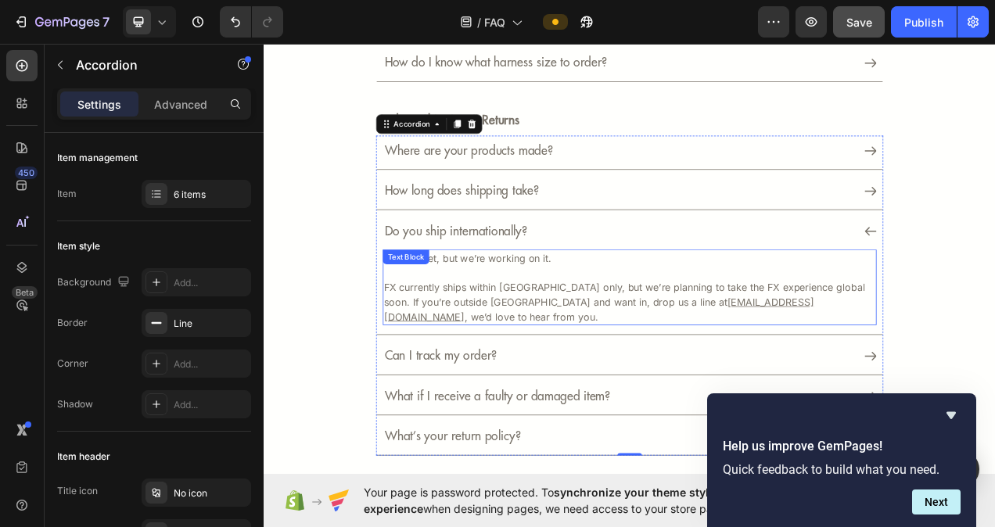
click at [994, 372] on p "FX currently ships within Australia only, but we’re planning to take the FX exp…" at bounding box center [733, 367] width 630 height 75
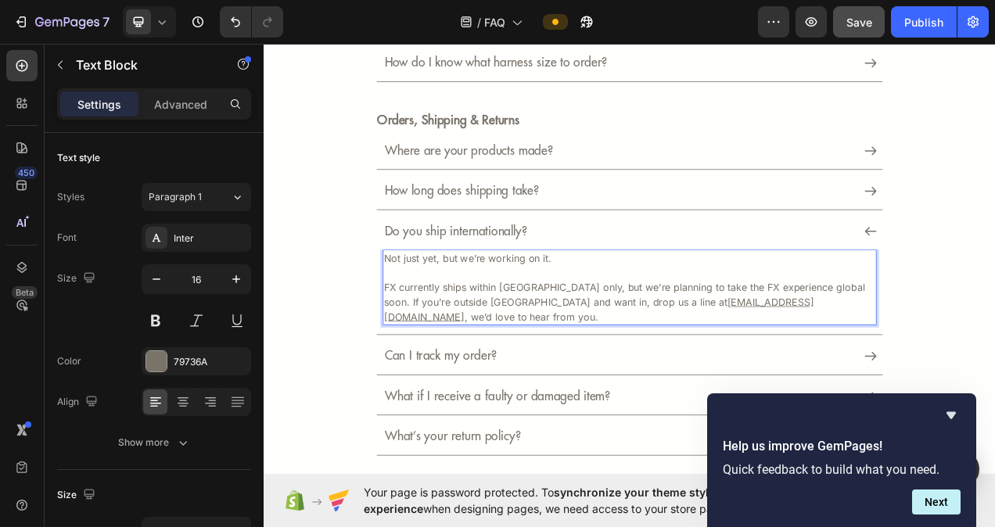
click at [994, 372] on p "FX currently ships within Australia only, but we’re planning to take the FX exp…" at bounding box center [733, 367] width 630 height 75
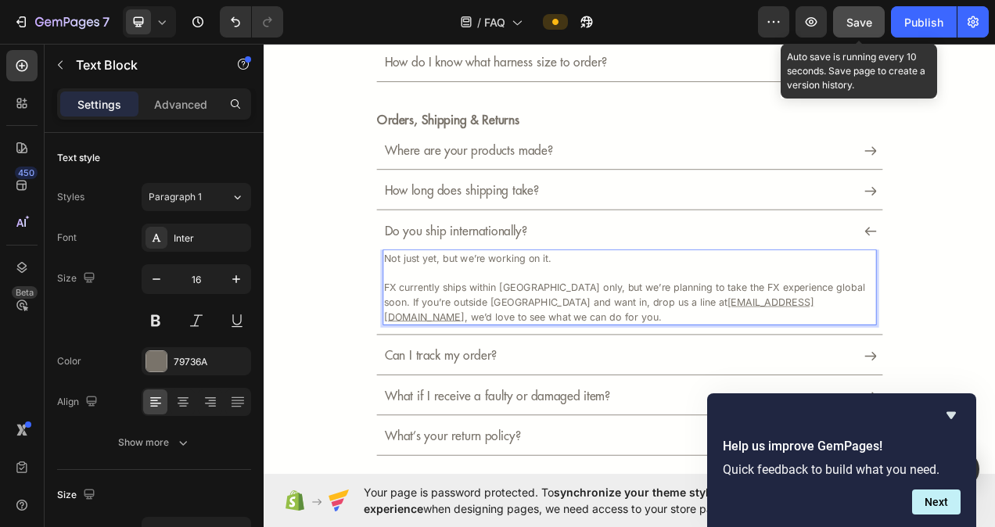
click at [872, 19] on button "Save" at bounding box center [859, 21] width 52 height 31
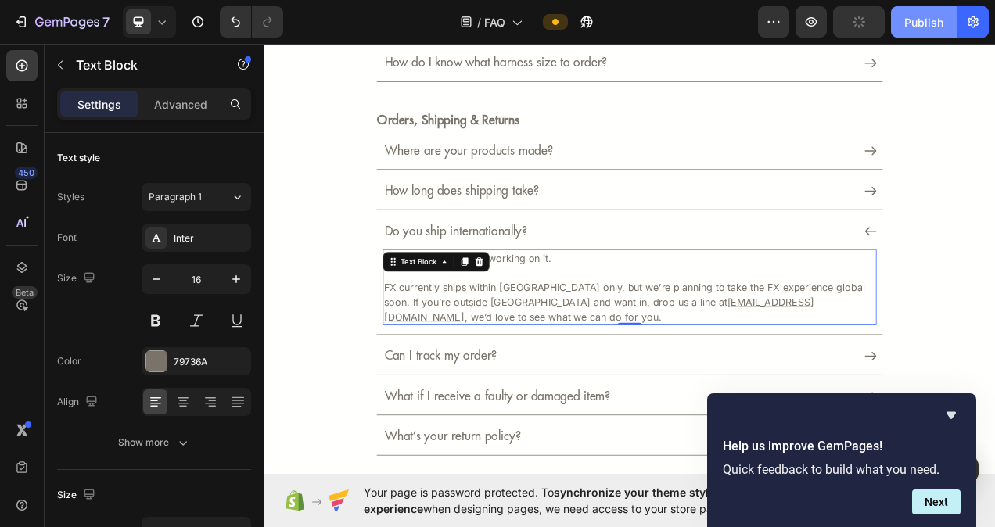
click at [910, 20] on div "Publish" at bounding box center [923, 22] width 39 height 16
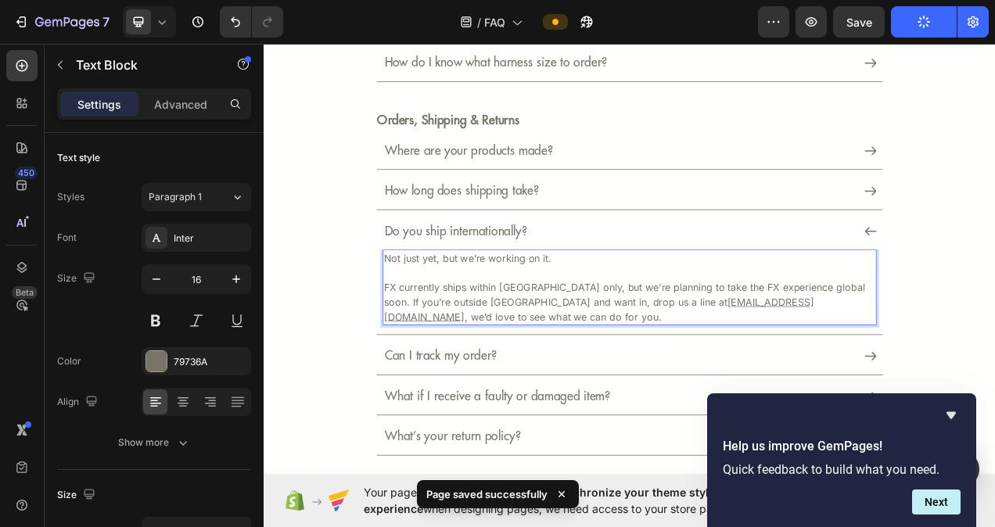
click at [931, 370] on p "FX currently ships within Australia only, but we’re planning to take the FX exp…" at bounding box center [733, 367] width 630 height 75
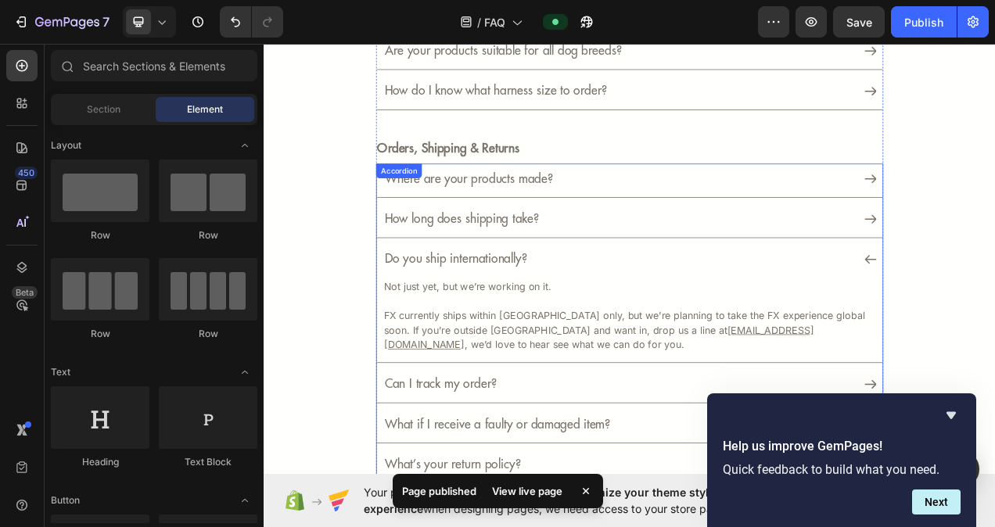
scroll to position [339, 0]
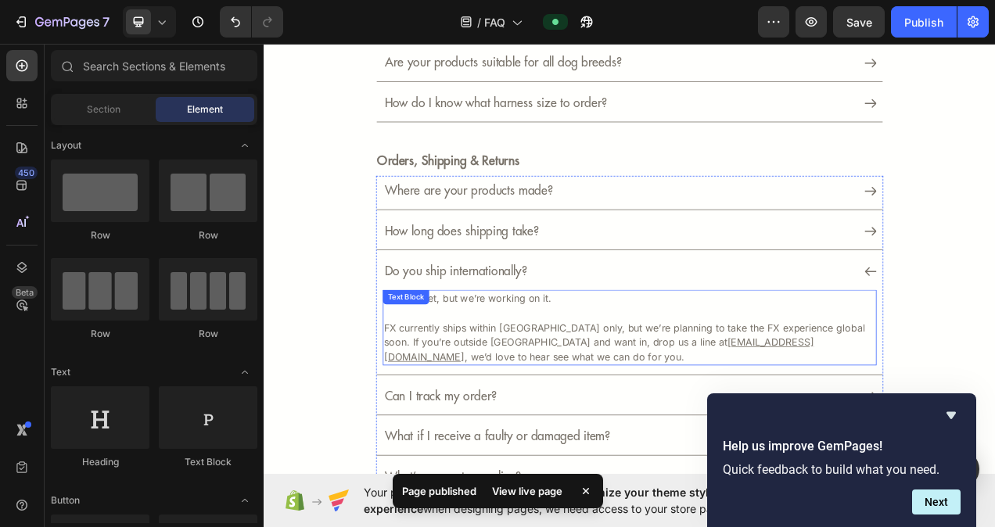
click at [964, 422] on p "FX currently ships within Australia only, but we’re planning to take the FX exp…" at bounding box center [733, 419] width 630 height 75
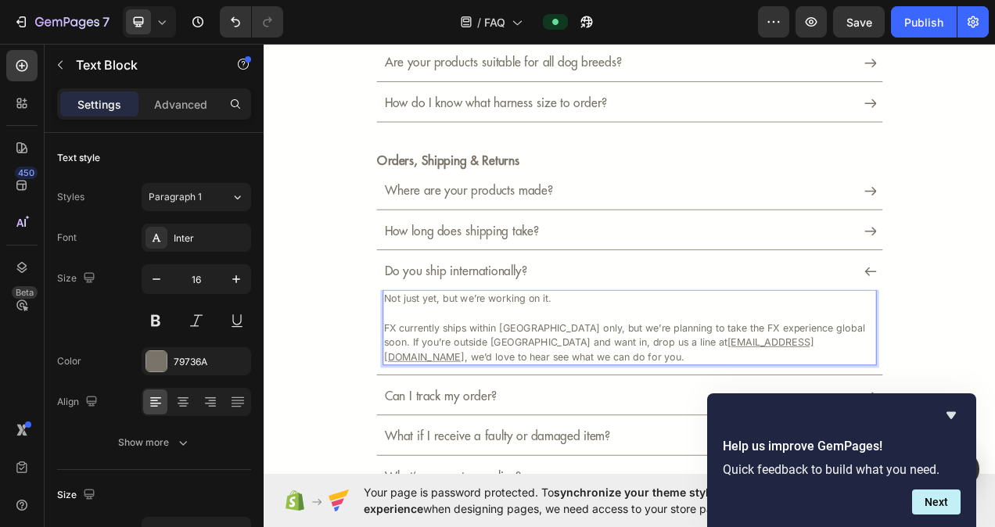
click at [964, 422] on p "FX currently ships within Australia only, but we’re planning to take the FX exp…" at bounding box center [733, 419] width 630 height 75
click at [590, 445] on p "FX currently ships within Australia only, but we’re planning to take the FX exp…" at bounding box center [733, 419] width 630 height 75
click at [228, 22] on icon "Undo/Redo" at bounding box center [236, 22] width 16 height 16
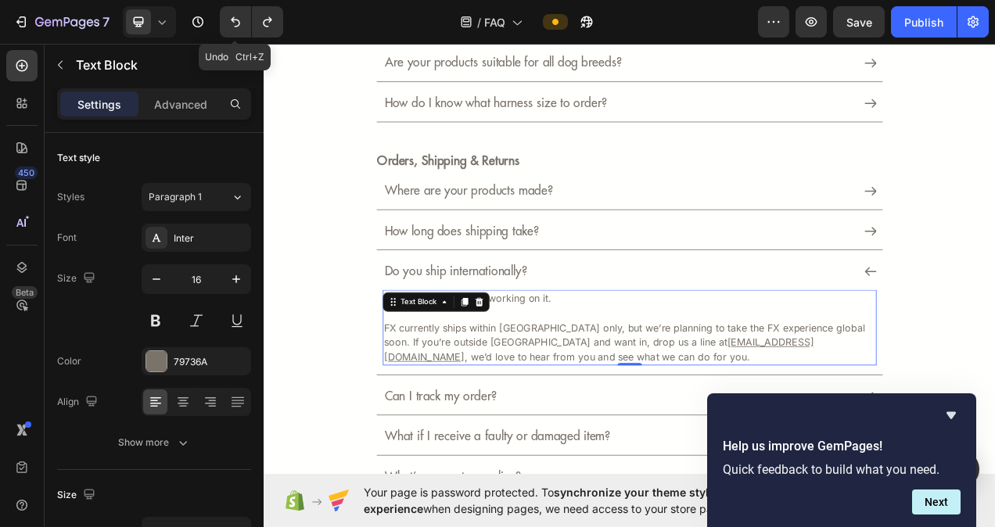
drag, startPoint x: 228, startPoint y: 22, endPoint x: 221, endPoint y: 7, distance: 16.8
click at [221, 10] on button "Undo/Redo" at bounding box center [235, 21] width 31 height 31
click at [246, 23] on button "Undo/Redo" at bounding box center [235, 21] width 31 height 31
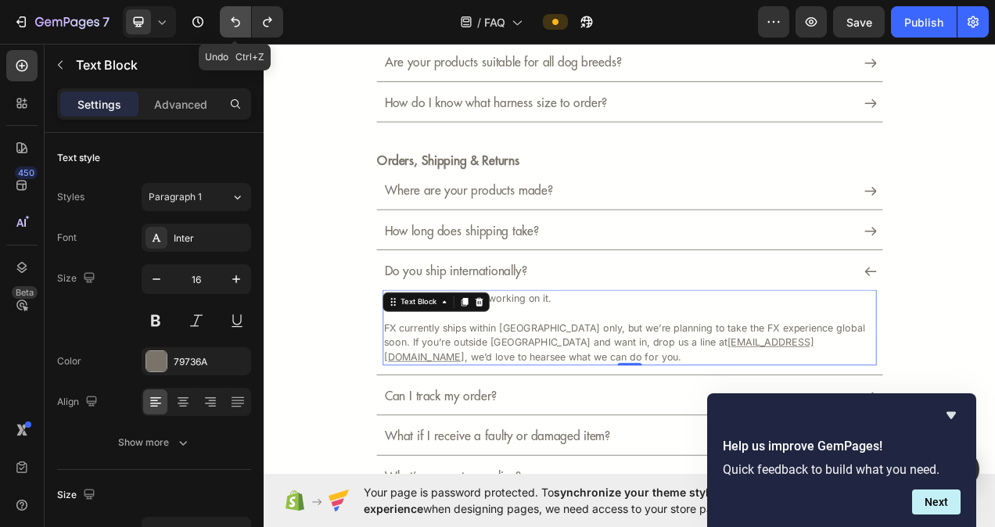
click at [246, 23] on button "Undo/Redo" at bounding box center [235, 21] width 31 height 31
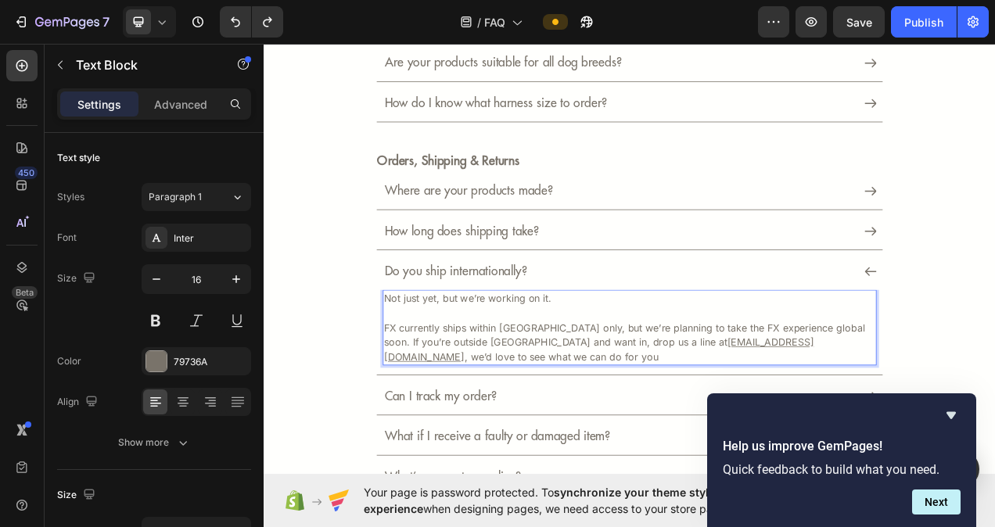
click at [931, 427] on p "FX currently ships within Australia only, but we’re planning to take the FX exp…" at bounding box center [733, 419] width 630 height 75
click at [447, 443] on p "FX currently ships within Australia only, but we’re planning to take the FX exp…" at bounding box center [733, 419] width 630 height 75
click at [439, 439] on p "FX currently ships within Australia only, but we’re planning to take the FX exp…" at bounding box center [733, 419] width 630 height 75
click at [554, 442] on p "FX currently ships within Australia only, but we’re planning to take the FX exp…" at bounding box center [733, 419] width 630 height 75
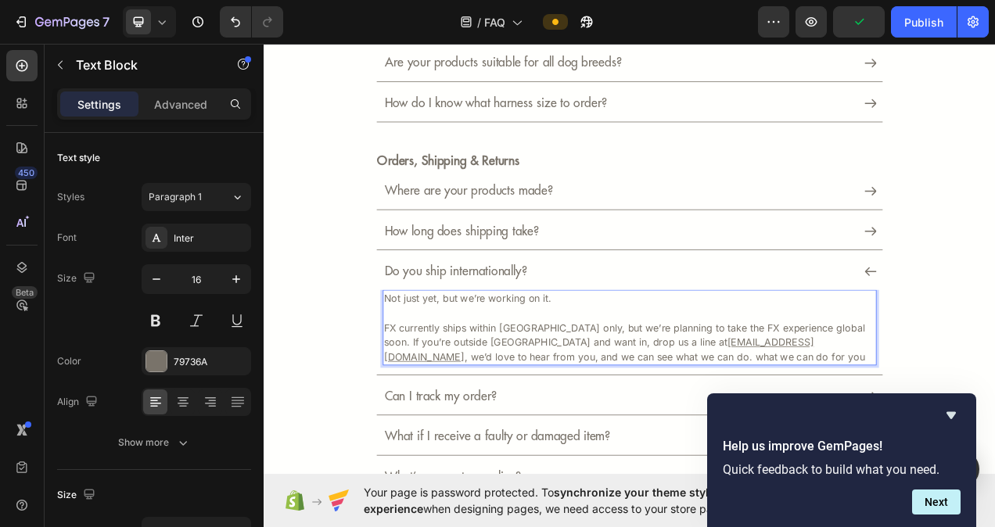
click at [765, 443] on p "FX currently ships within Australia only, but we’re planning to take the FX exp…" at bounding box center [733, 419] width 630 height 75
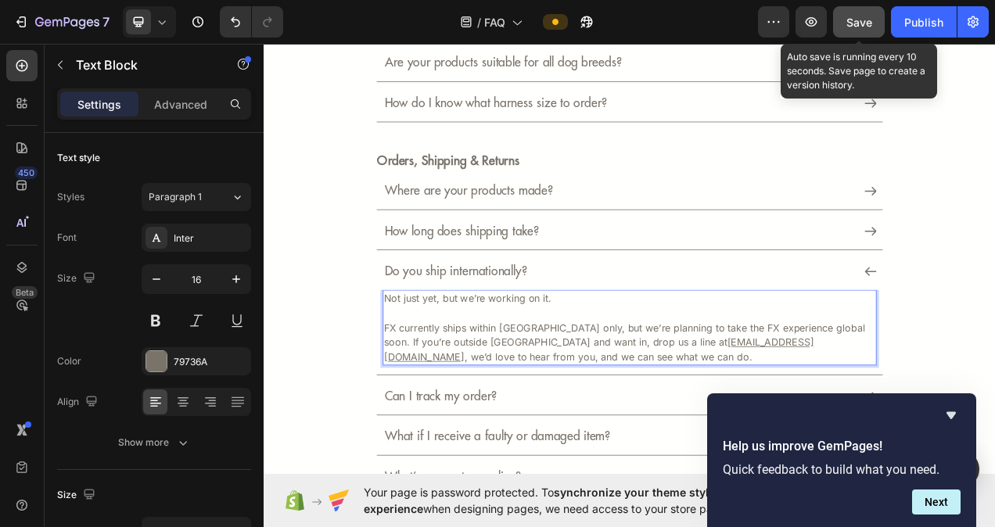
click at [863, 23] on span "Save" at bounding box center [859, 22] width 26 height 13
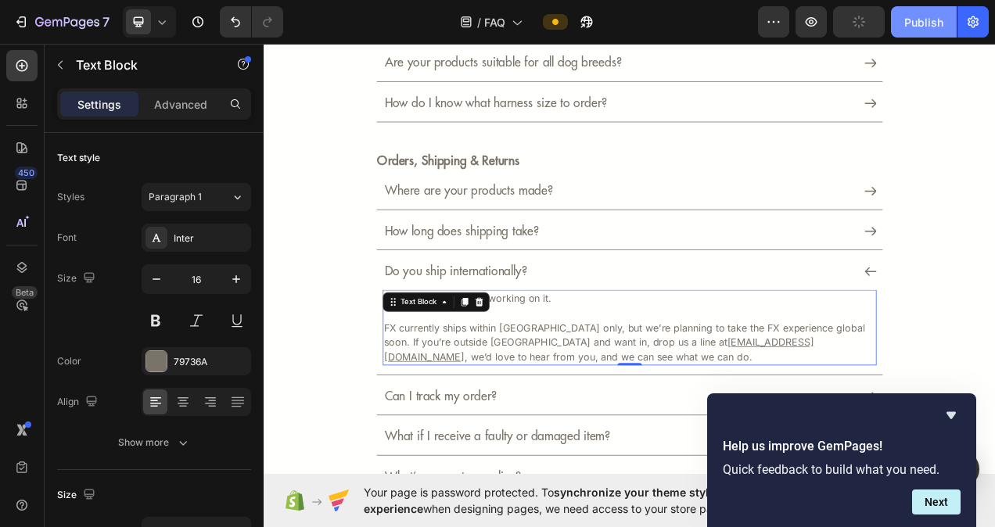
click at [942, 25] on div "Publish" at bounding box center [923, 22] width 39 height 16
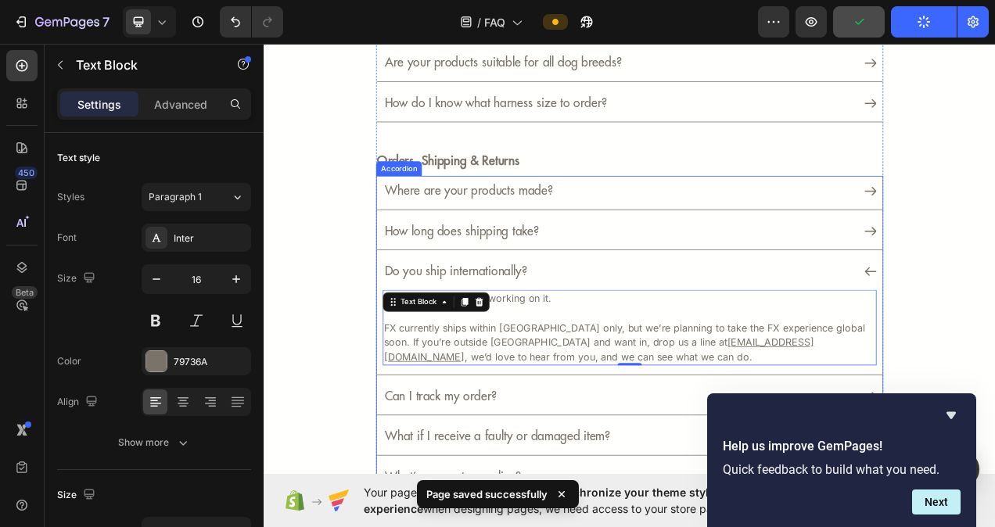
scroll to position [496, 0]
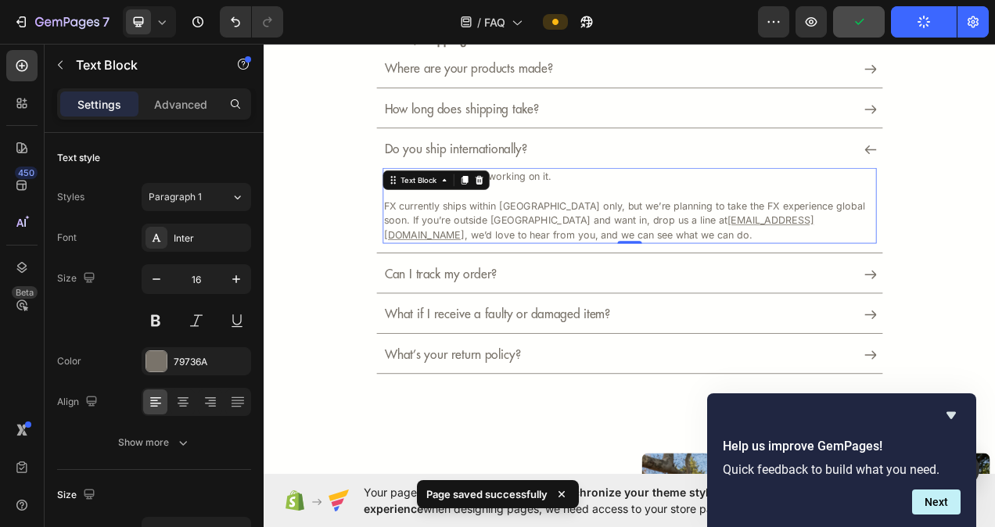
click at [994, 412] on div "frequently asked questions Heading Product & Details Text Block Why FX isn’t yo…" at bounding box center [733, 43] width 938 height 938
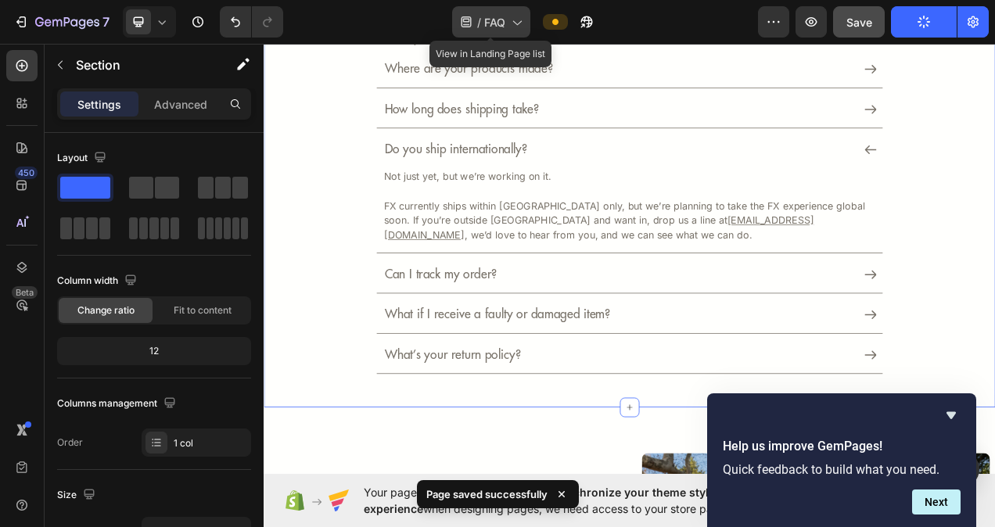
click at [526, 25] on div "/ FAQ" at bounding box center [491, 21] width 78 height 31
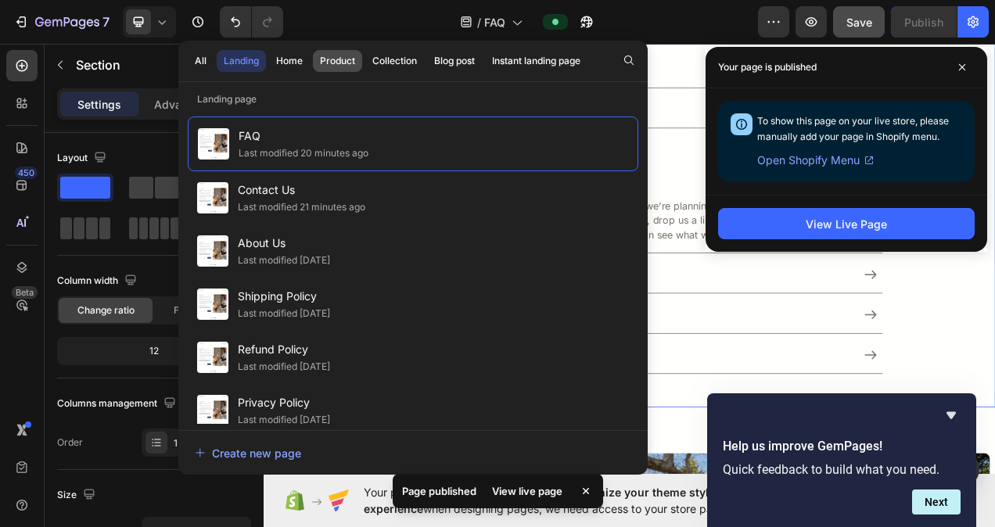
click at [343, 64] on div "Product" at bounding box center [337, 61] width 35 height 14
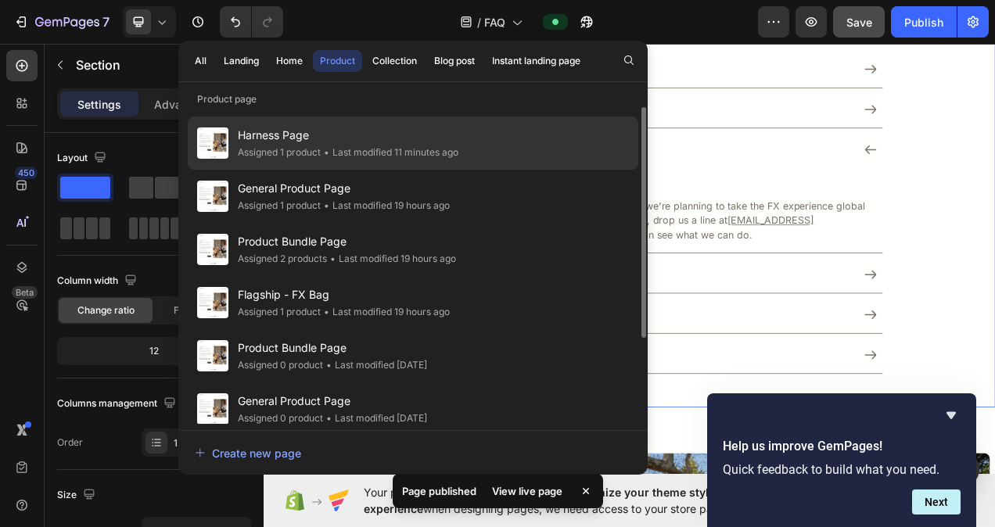
click at [340, 142] on span "Harness Page" at bounding box center [348, 135] width 221 height 19
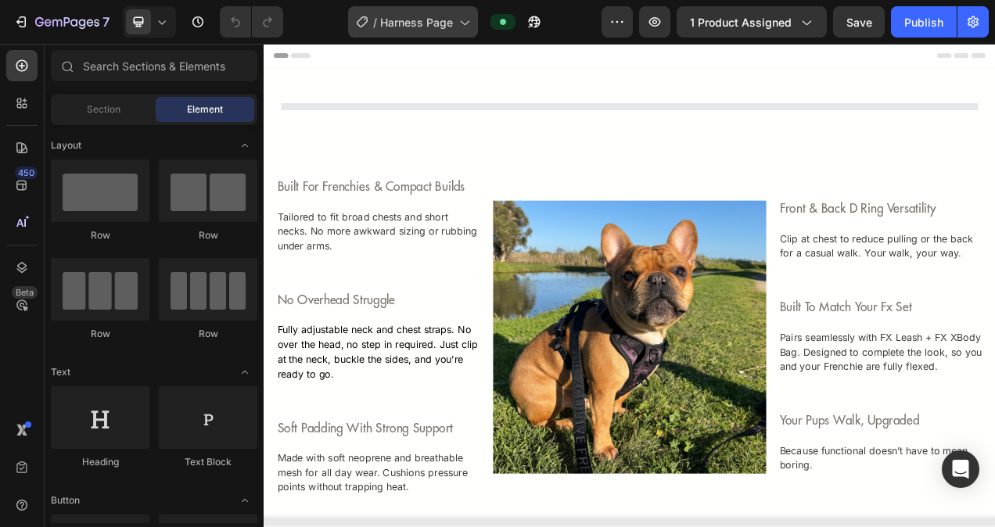
drag, startPoint x: 0, startPoint y: 0, endPoint x: 465, endPoint y: 22, distance: 465.0
click at [465, 22] on icon at bounding box center [464, 22] width 16 height 16
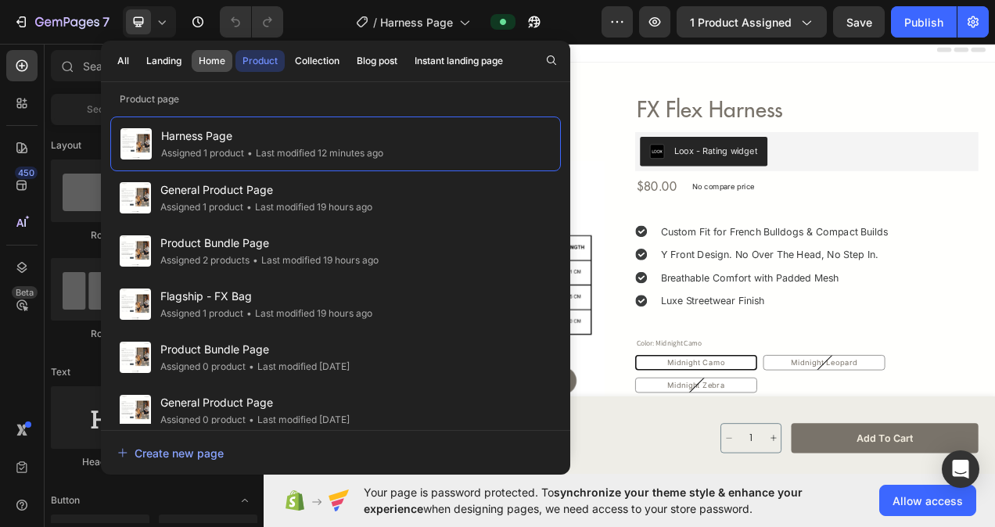
click at [217, 63] on div "Home" at bounding box center [212, 61] width 27 height 14
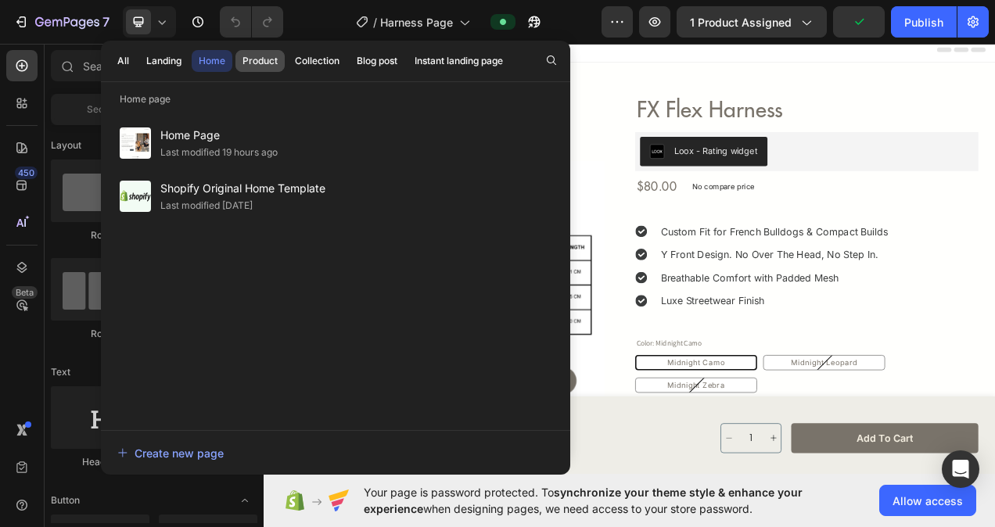
click at [263, 62] on div "Product" at bounding box center [259, 61] width 35 height 14
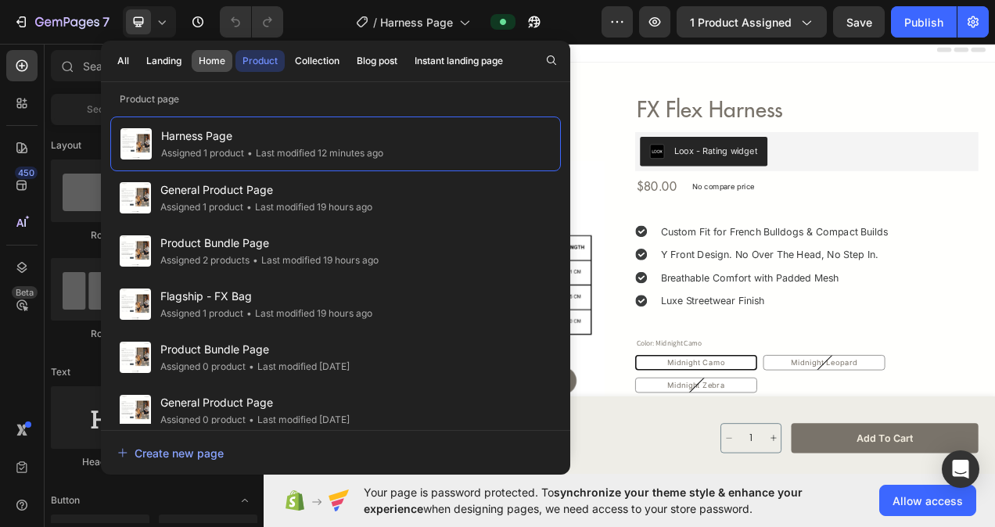
click at [217, 63] on div "Home" at bounding box center [212, 61] width 27 height 14
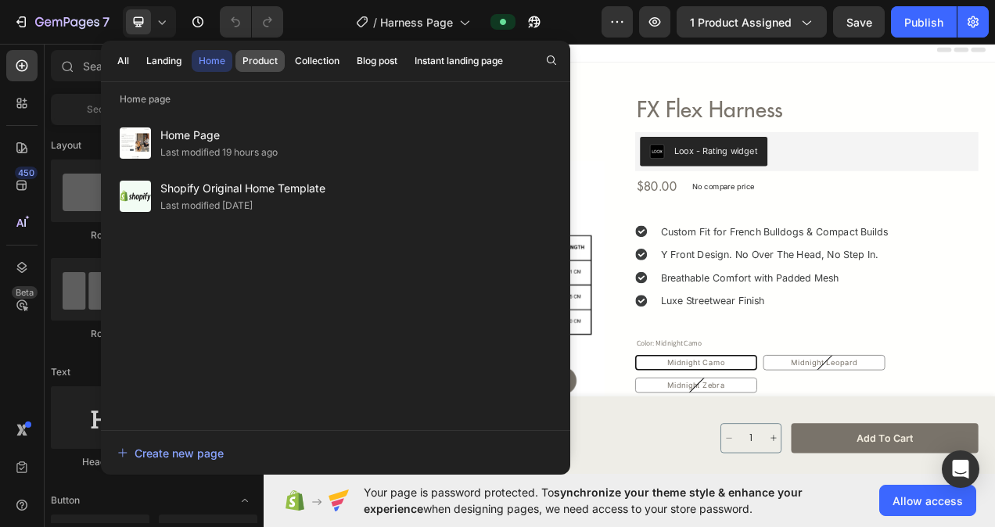
click at [249, 63] on div "Product" at bounding box center [259, 61] width 35 height 14
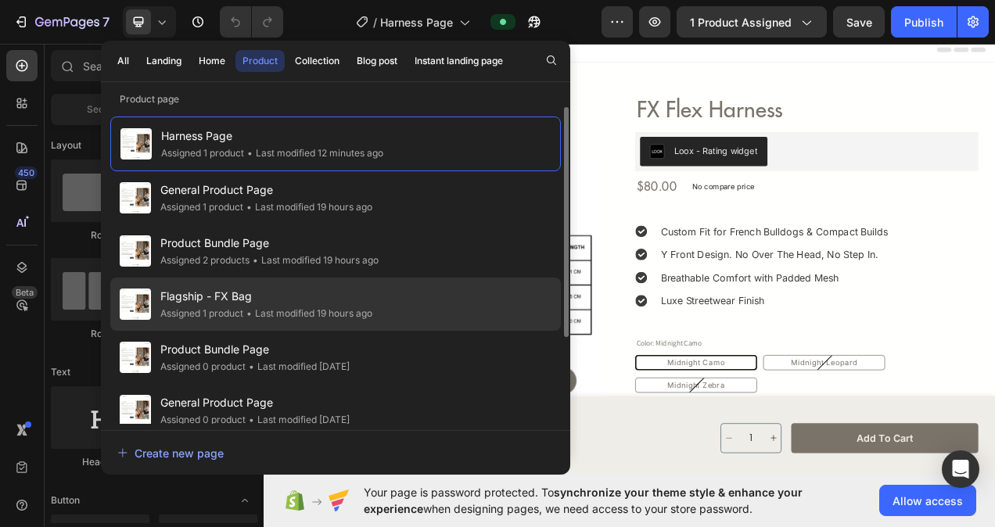
click at [233, 297] on span "Flagship - FX Bag" at bounding box center [266, 296] width 212 height 19
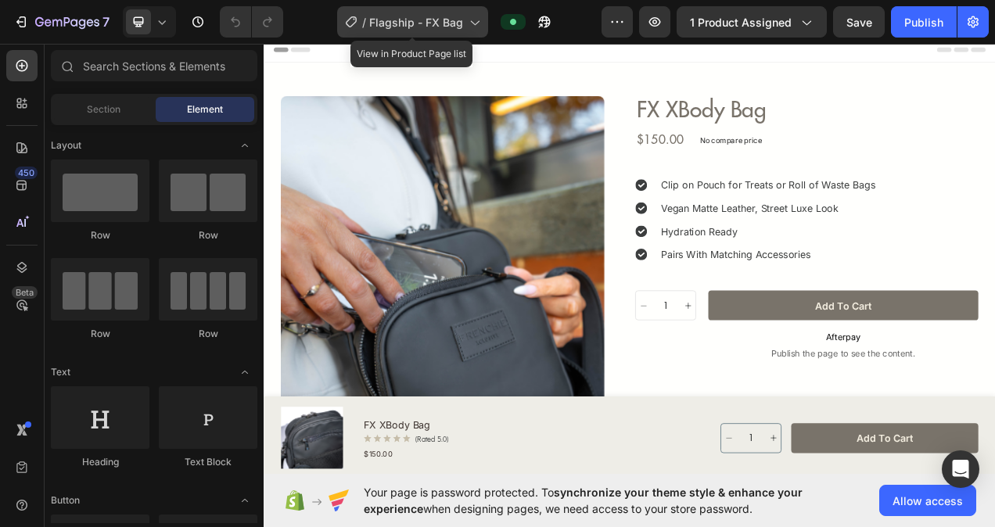
click at [470, 19] on icon at bounding box center [474, 22] width 16 height 16
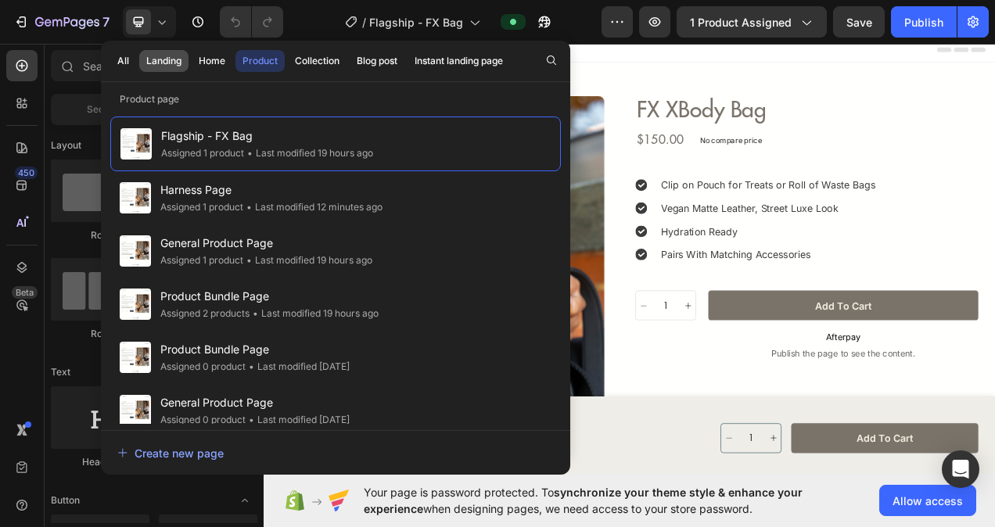
click at [164, 54] on div "Landing" at bounding box center [163, 61] width 35 height 14
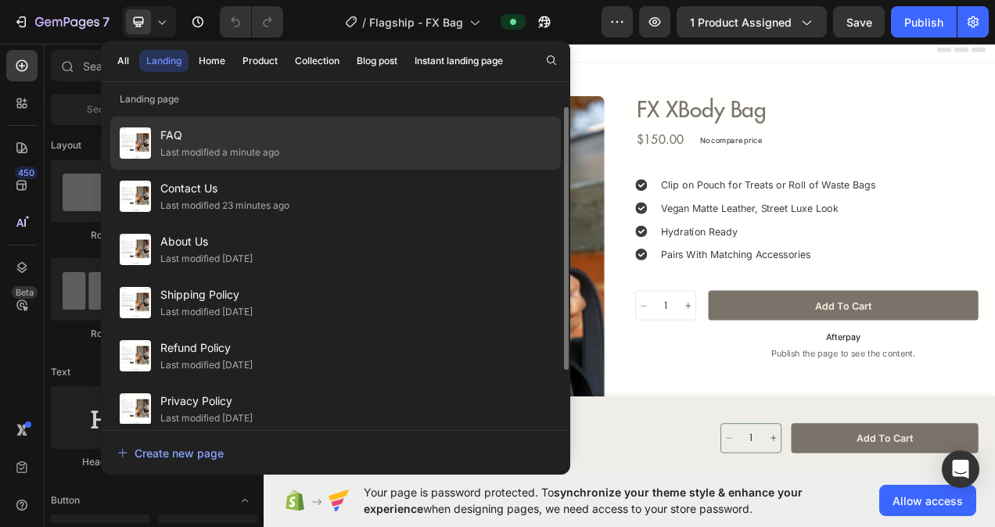
click at [187, 147] on div "Last modified a minute ago" at bounding box center [219, 153] width 119 height 16
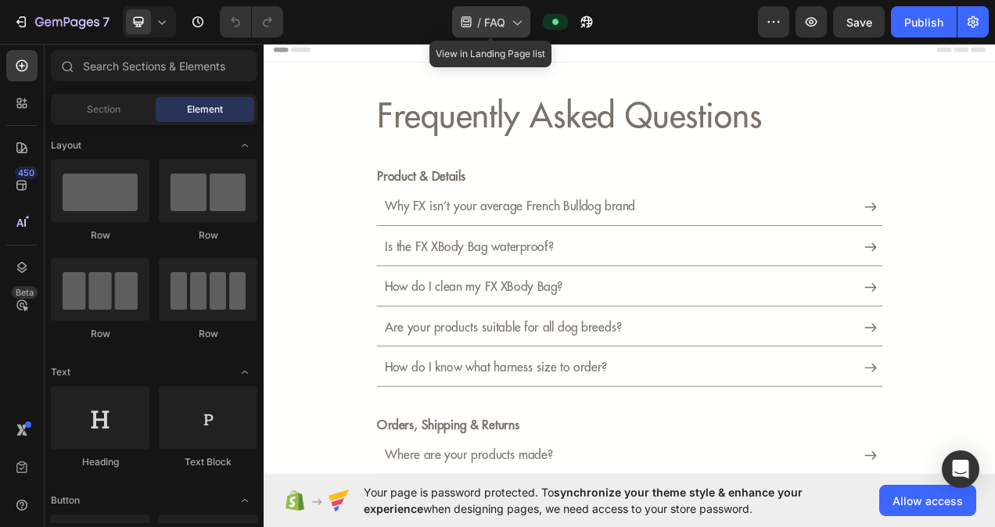
click at [493, 22] on span "FAQ" at bounding box center [494, 22] width 21 height 16
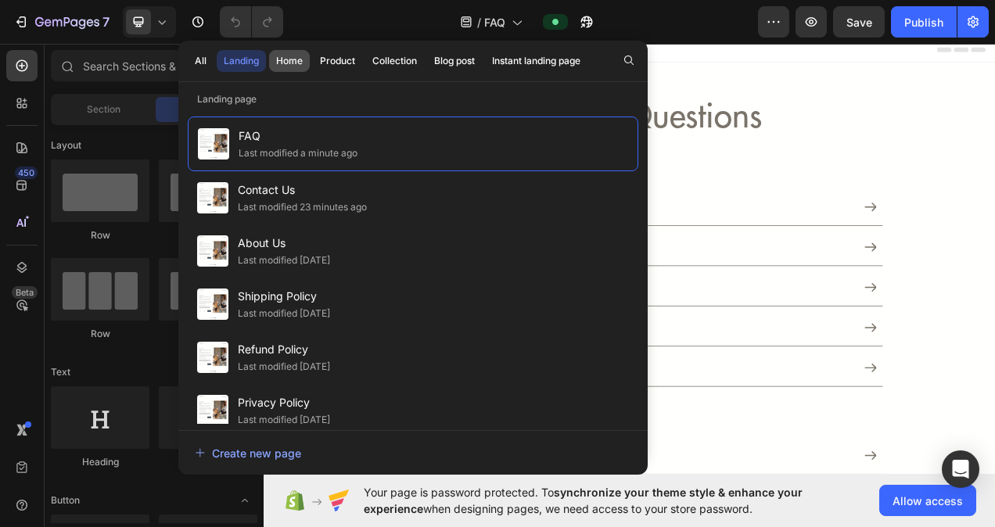
click at [292, 64] on div "Home" at bounding box center [289, 61] width 27 height 14
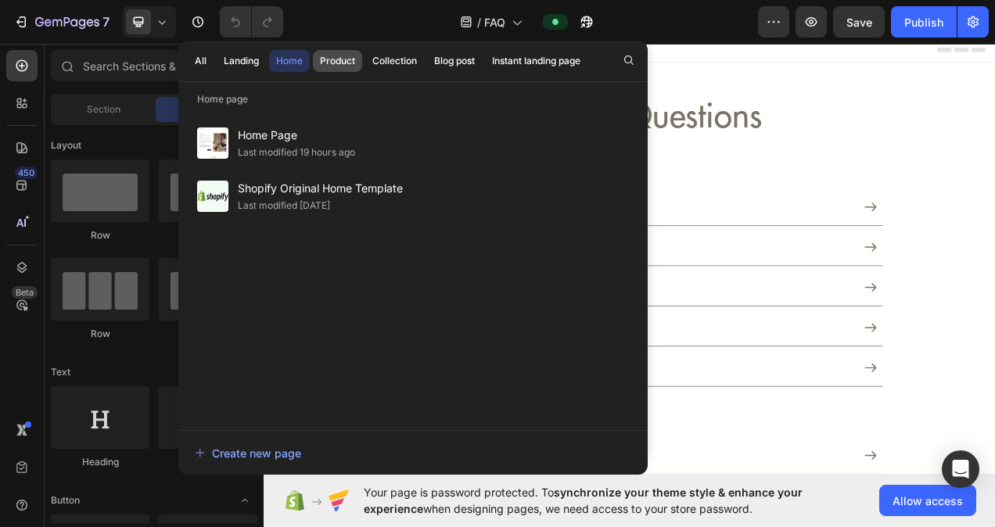
click at [344, 62] on div "Product" at bounding box center [337, 61] width 35 height 14
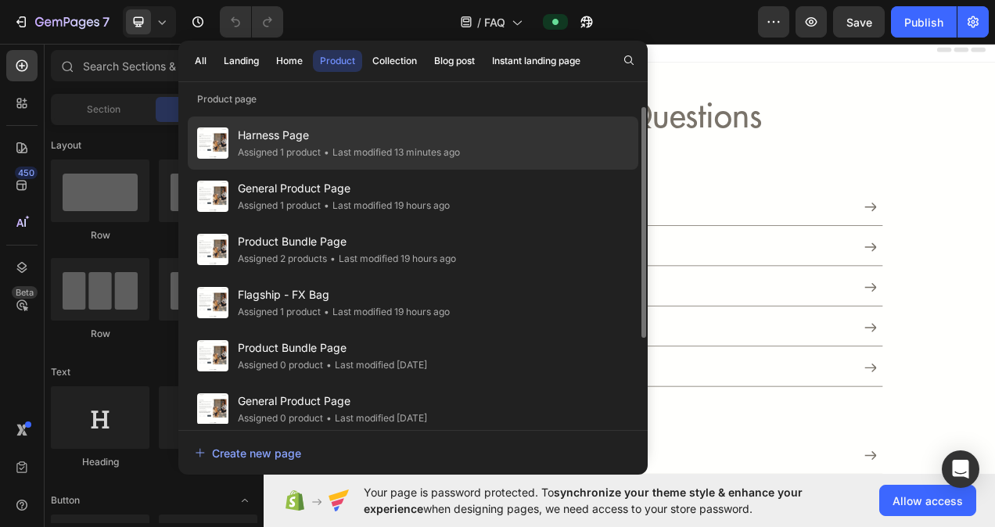
click at [294, 143] on span "Harness Page" at bounding box center [349, 135] width 222 height 19
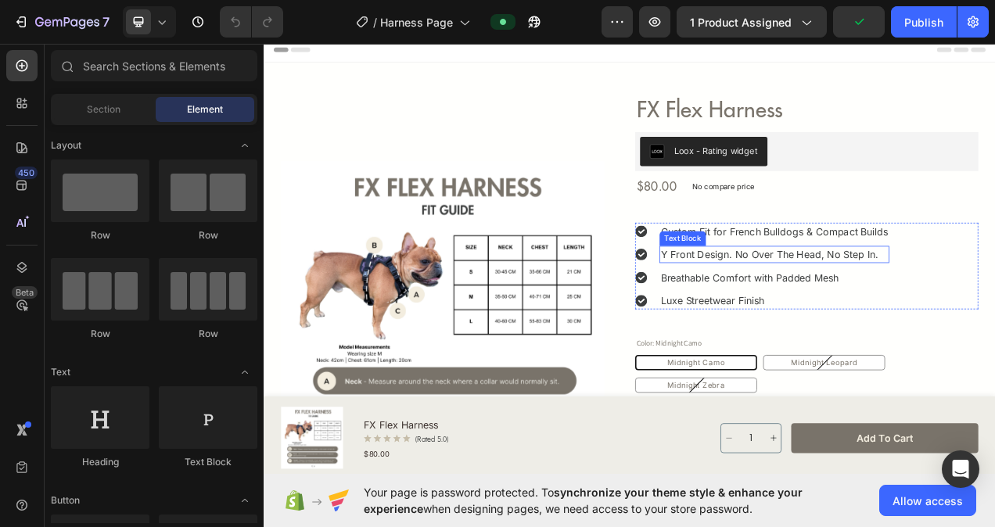
click at [994, 320] on span "y front design. no over the head, no step in." at bounding box center [912, 316] width 279 height 16
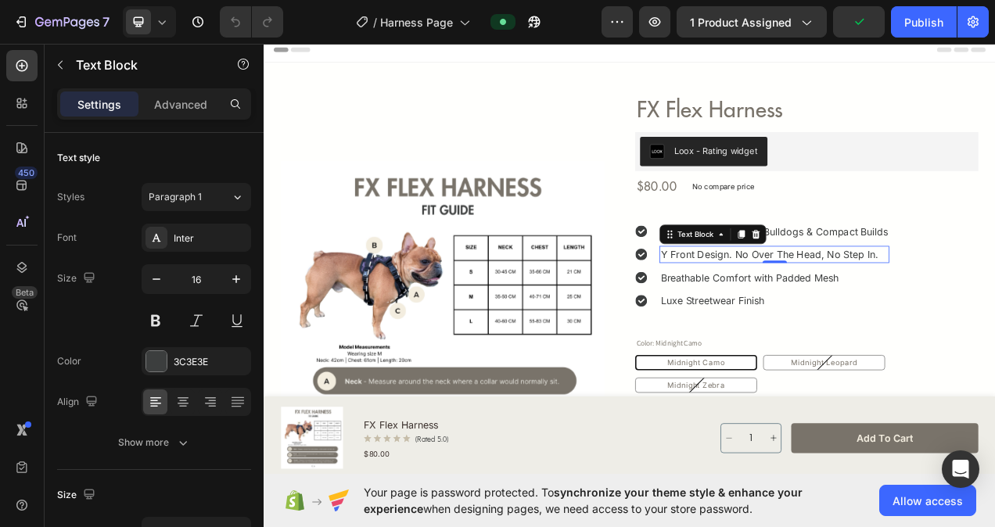
click at [994, 320] on span "y front design. no over the head, no step in." at bounding box center [912, 316] width 279 height 16
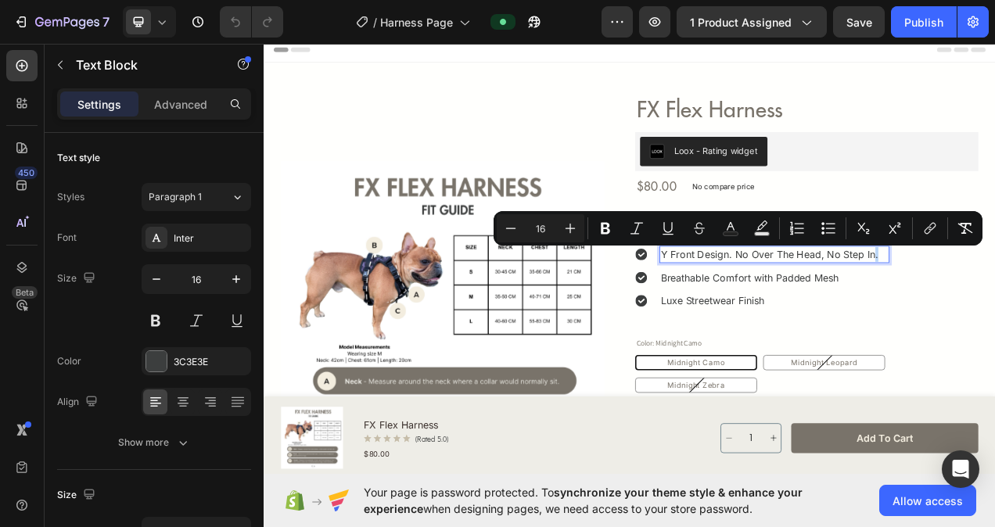
click at [994, 319] on span "y front design. no over the head, no step in." at bounding box center [912, 316] width 279 height 16
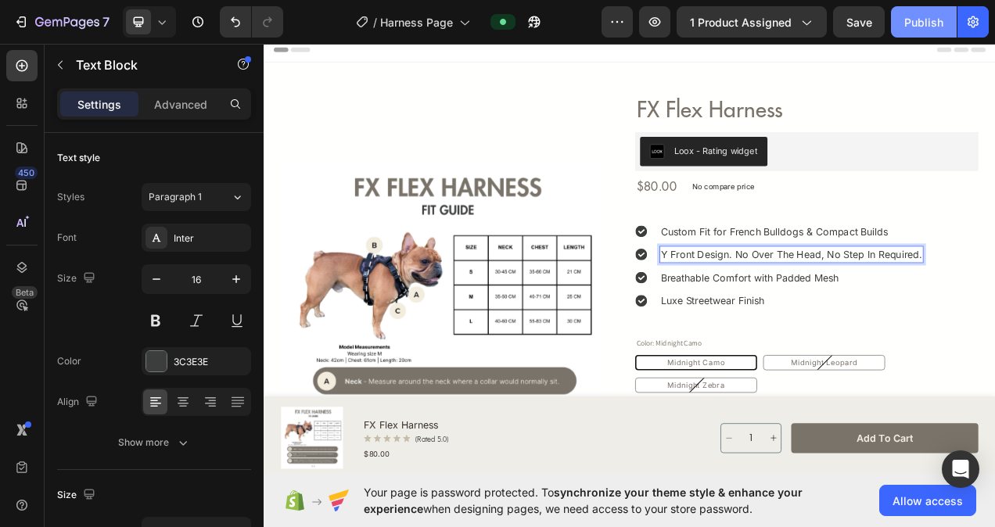
click at [867, 23] on span "Save" at bounding box center [859, 22] width 26 height 13
click at [915, 18] on div "Publish" at bounding box center [923, 22] width 39 height 16
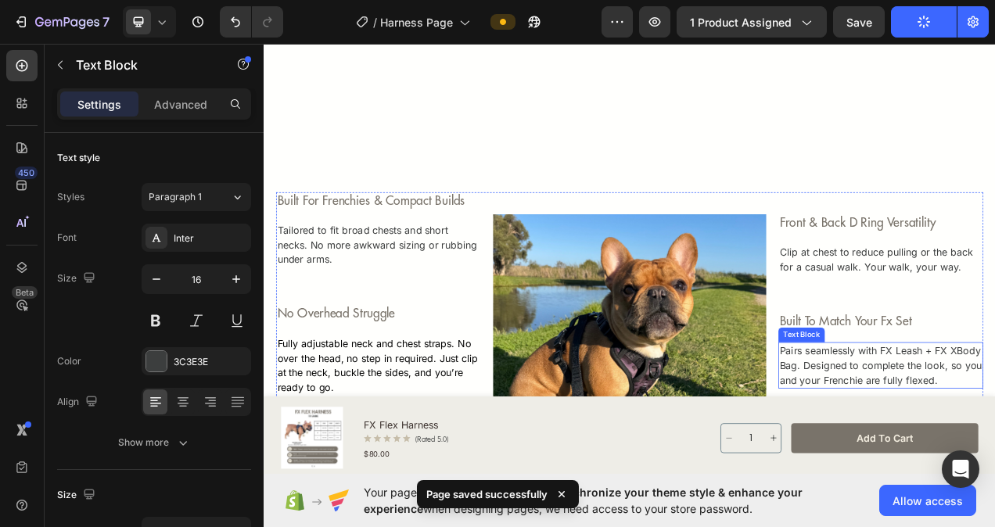
scroll to position [860, 0]
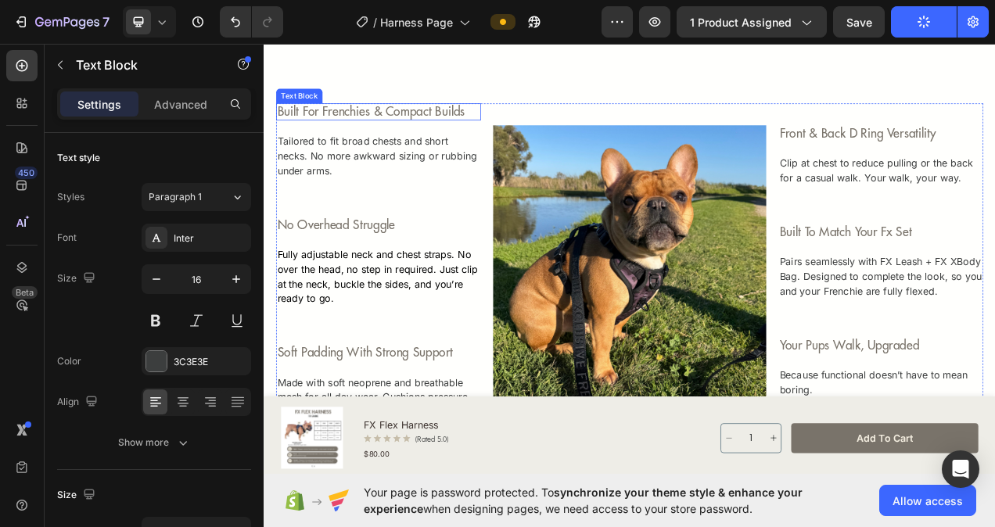
click at [407, 130] on p "built for frenchies & compact builds" at bounding box center [411, 133] width 260 height 19
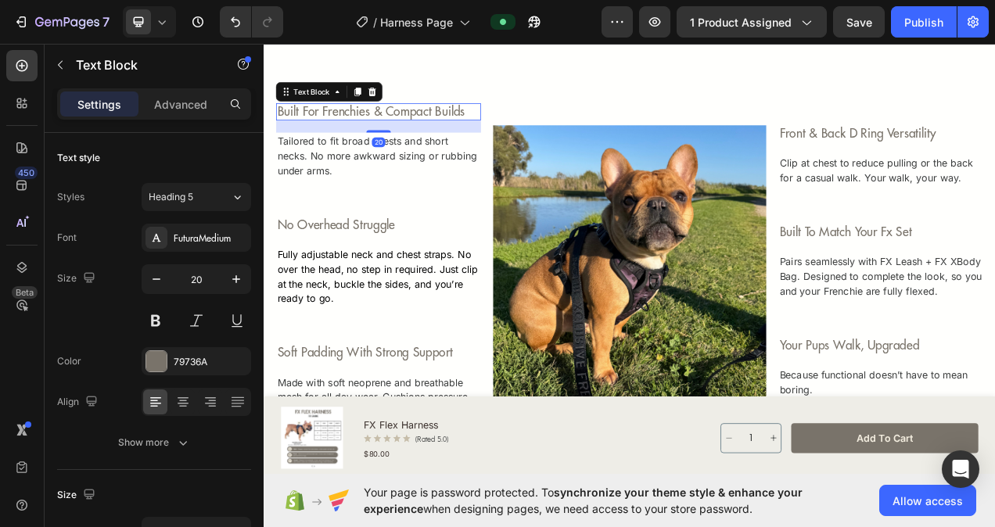
click at [405, 131] on p "built for frenchies & compact builds" at bounding box center [411, 133] width 260 height 19
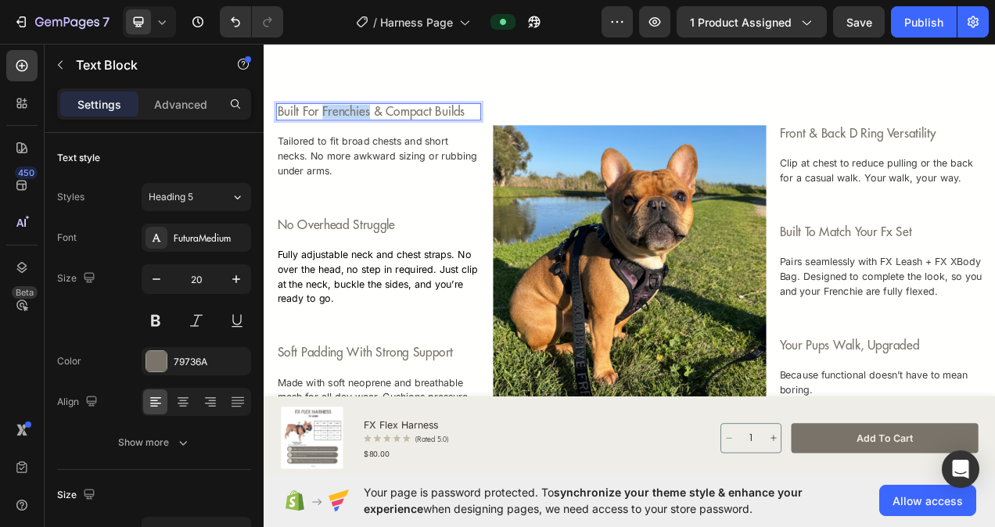
click at [372, 135] on p "built for frenchies & compact builds" at bounding box center [411, 133] width 260 height 19
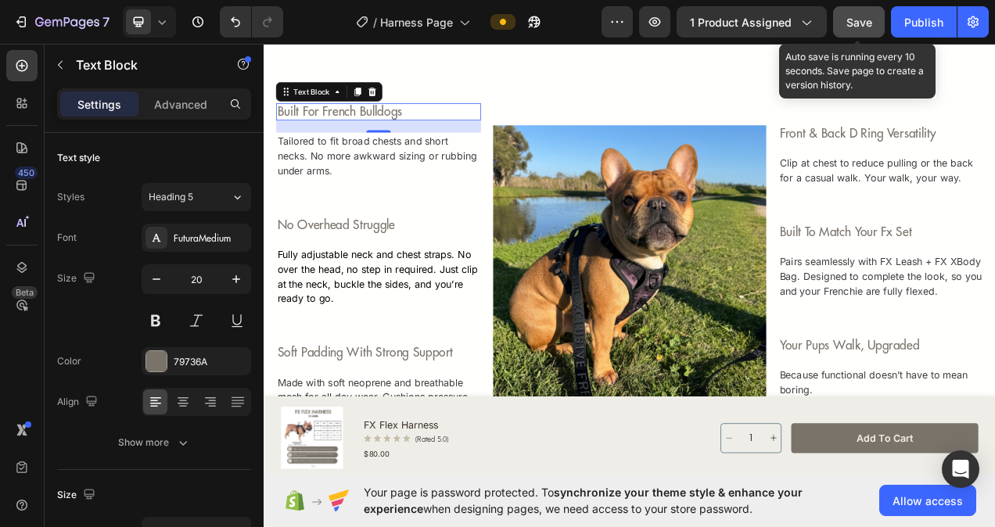
click at [835, 27] on button "Save" at bounding box center [859, 21] width 52 height 31
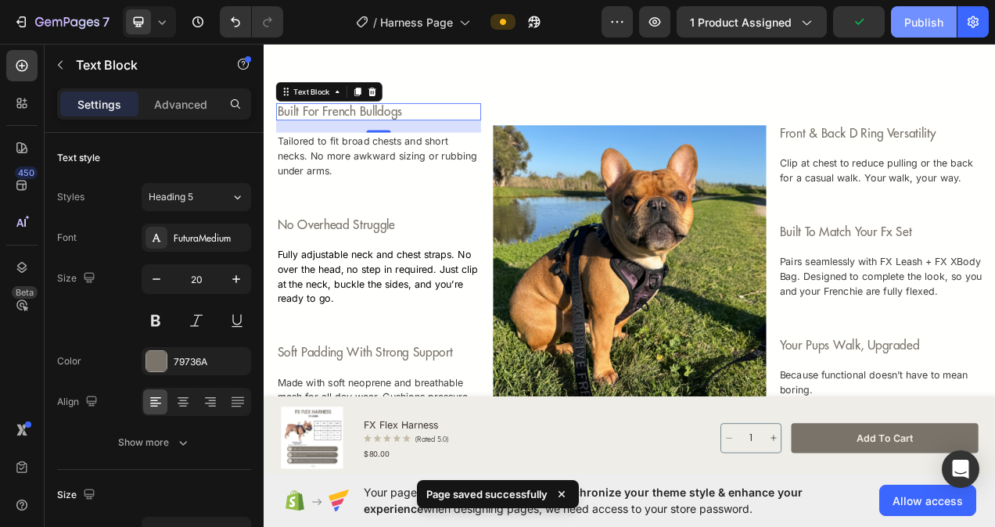
click at [924, 23] on div "Publish" at bounding box center [923, 22] width 39 height 16
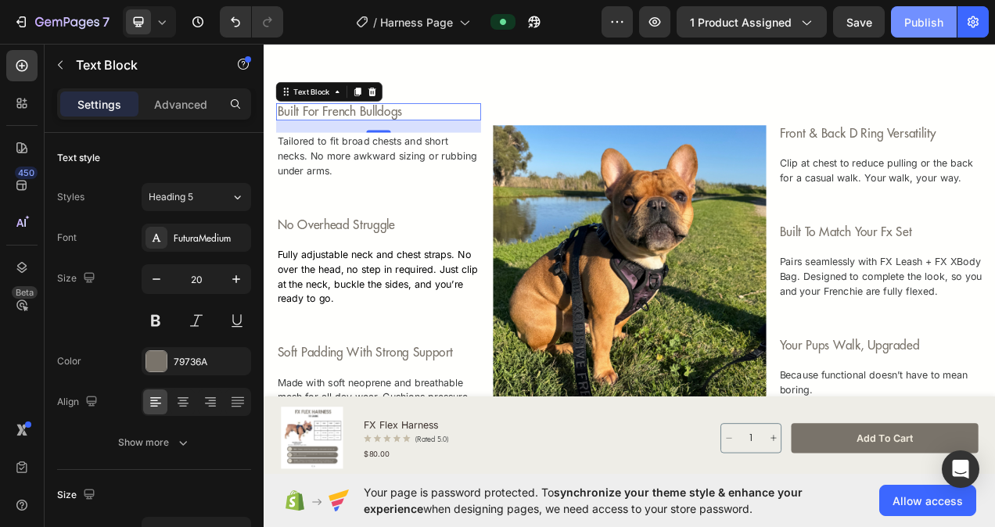
click at [942, 20] on div "Publish" at bounding box center [923, 22] width 39 height 16
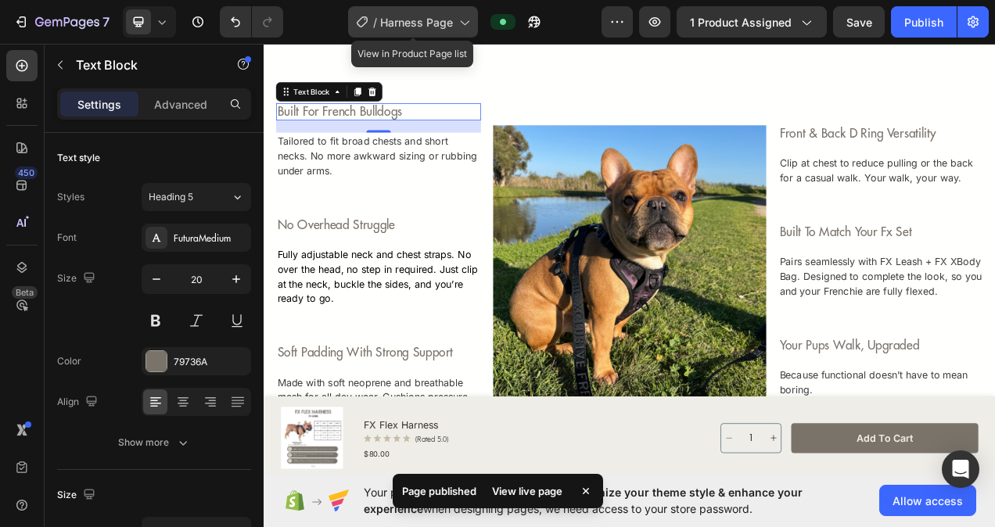
click at [383, 27] on span "Harness Page" at bounding box center [416, 22] width 73 height 16
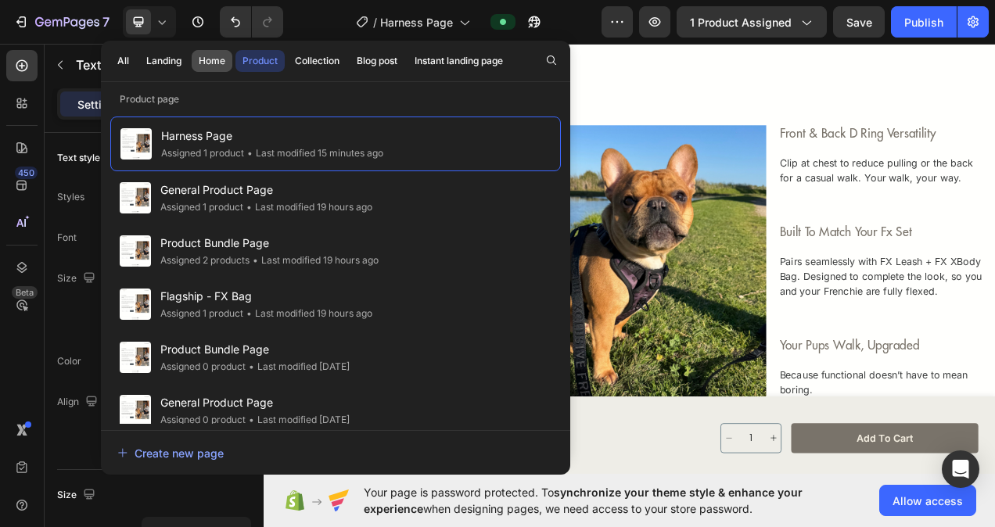
click at [214, 58] on div "Home" at bounding box center [212, 61] width 27 height 14
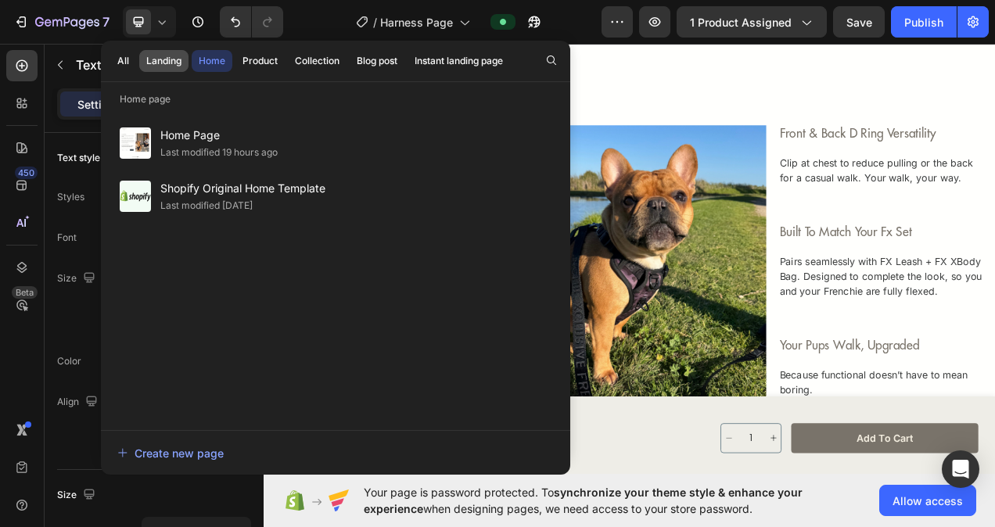
click at [177, 66] on div "Landing" at bounding box center [163, 61] width 35 height 14
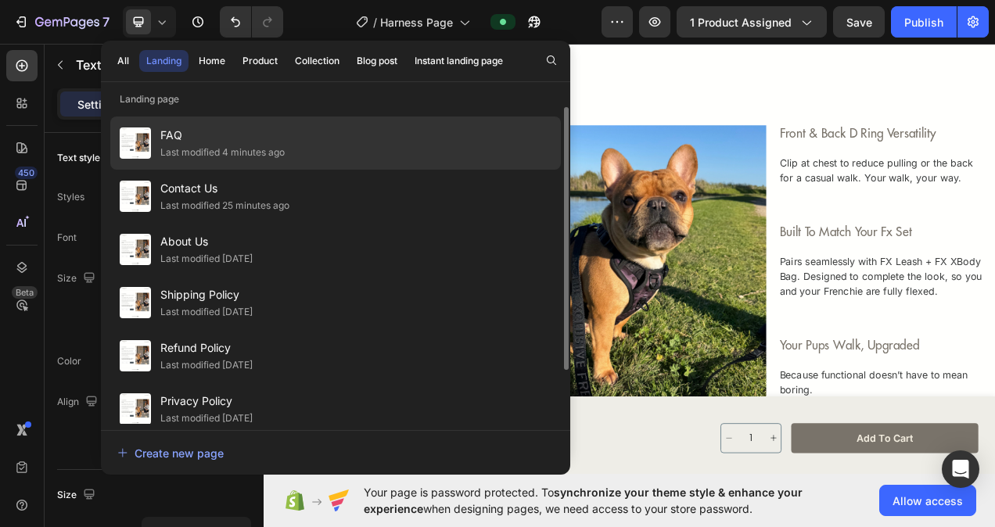
click at [189, 145] on div "Last modified 4 minutes ago" at bounding box center [222, 153] width 124 height 16
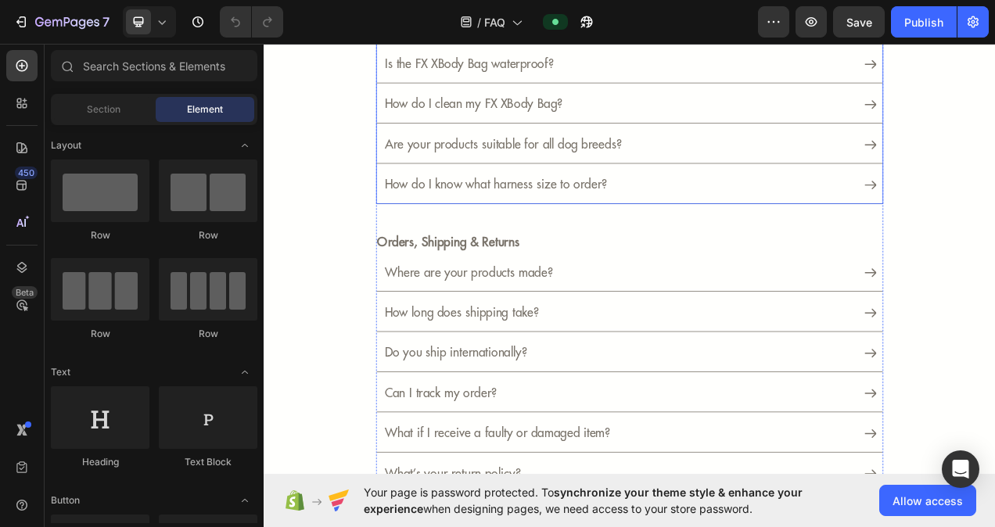
scroll to position [313, 0]
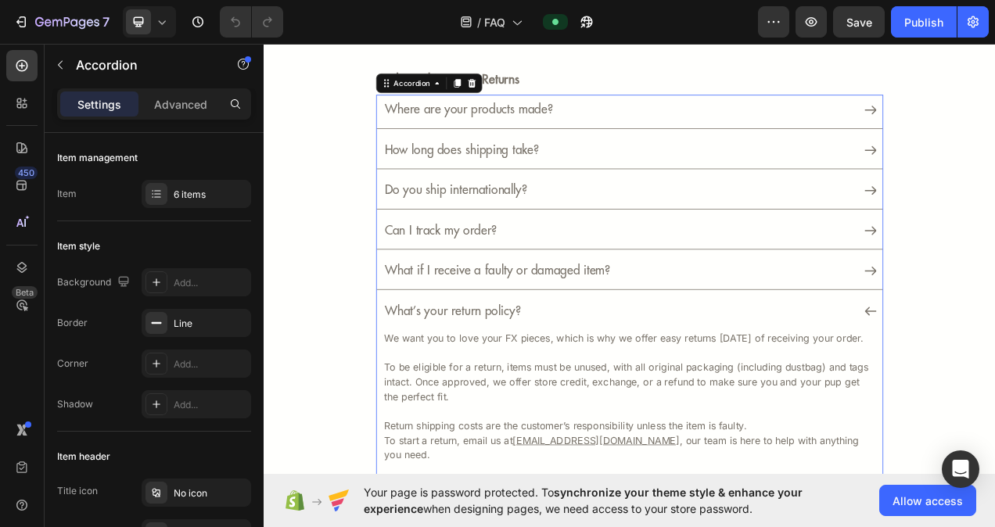
scroll to position [469, 0]
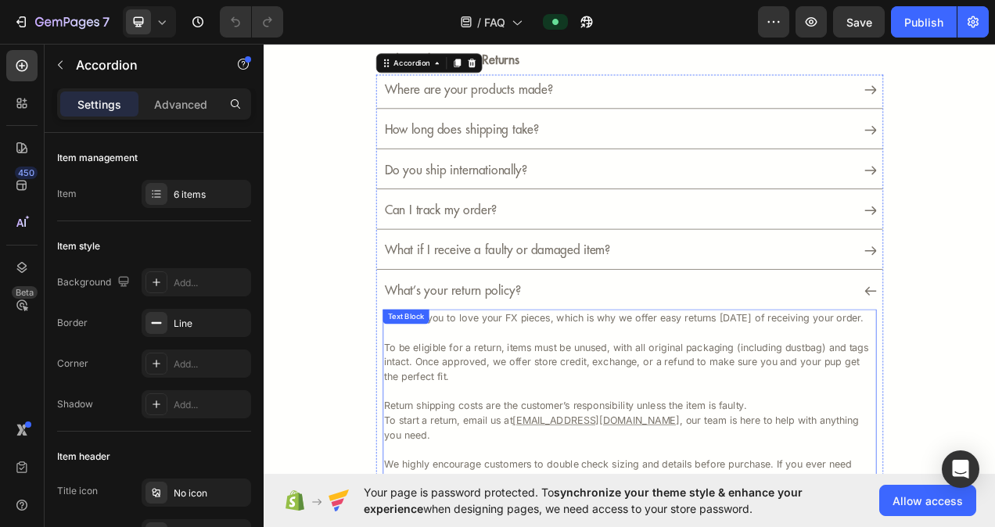
click at [706, 445] on p "To be eligible for a return, items must be unused, with all original packaging …" at bounding box center [733, 444] width 630 height 75
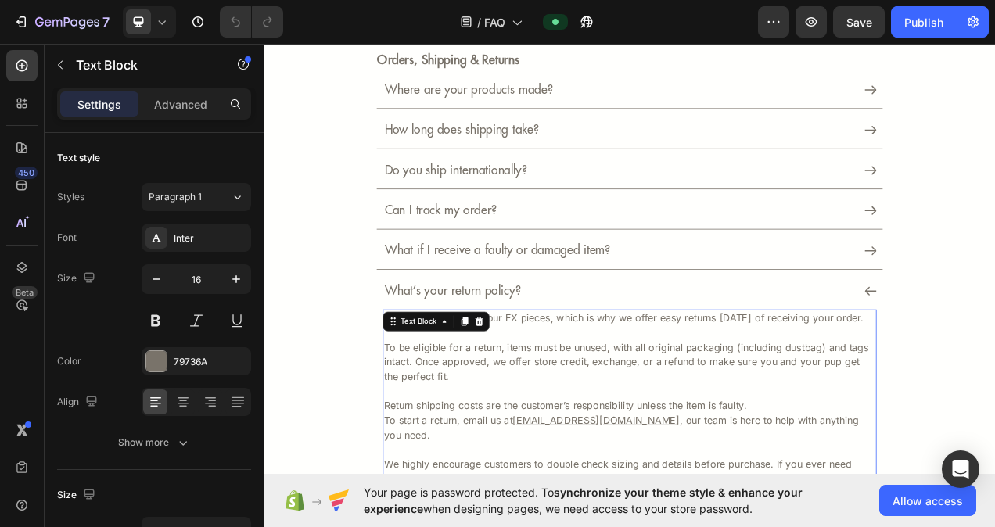
click at [706, 445] on p "To be eligible for a return, items must be unused, with all original packaging …" at bounding box center [733, 444] width 630 height 75
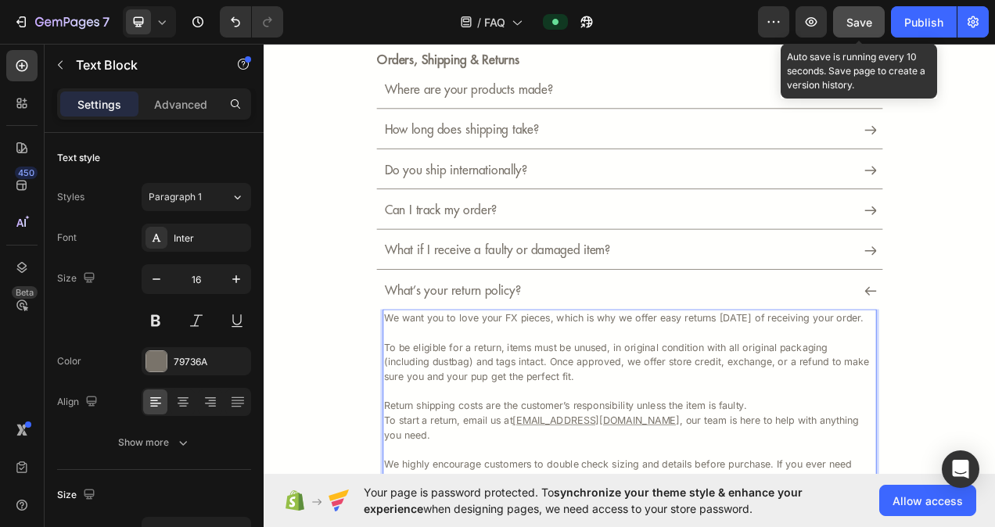
click at [855, 14] on div "Save" at bounding box center [859, 22] width 26 height 16
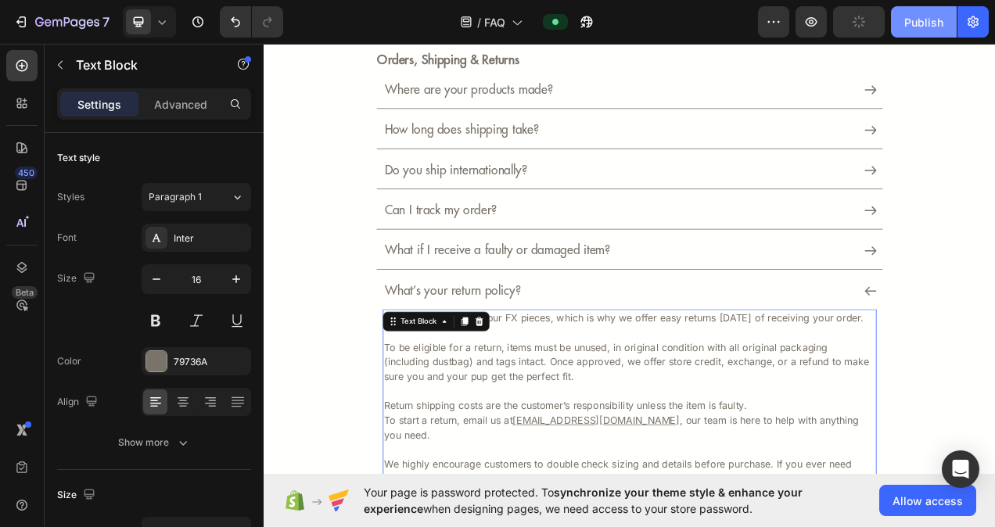
click at [913, 19] on div "Publish" at bounding box center [923, 22] width 39 height 16
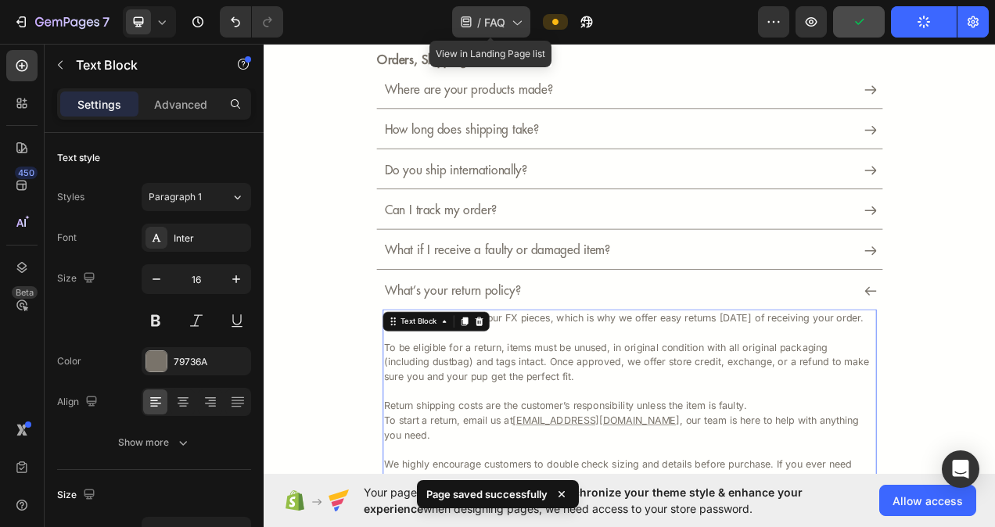
click at [504, 27] on span "FAQ" at bounding box center [494, 22] width 21 height 16
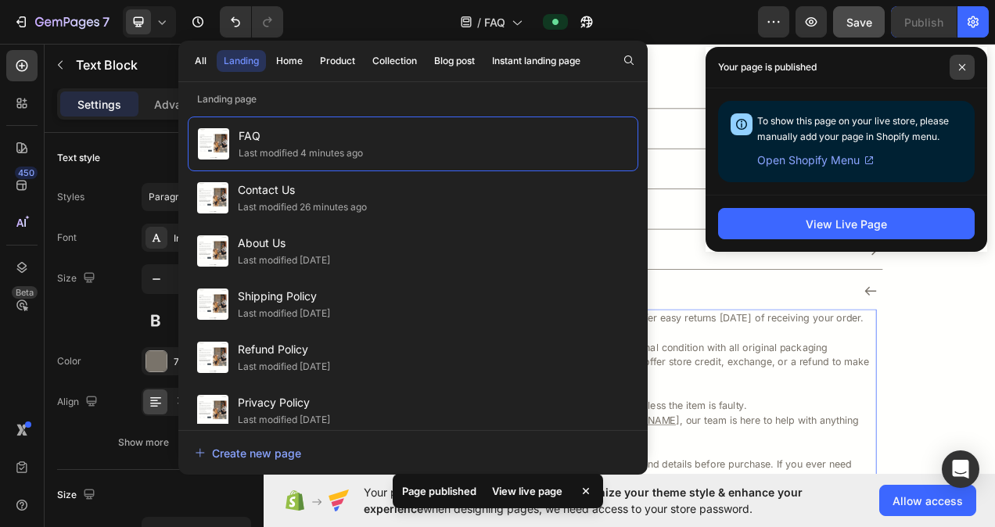
click at [967, 67] on span at bounding box center [961, 67] width 25 height 25
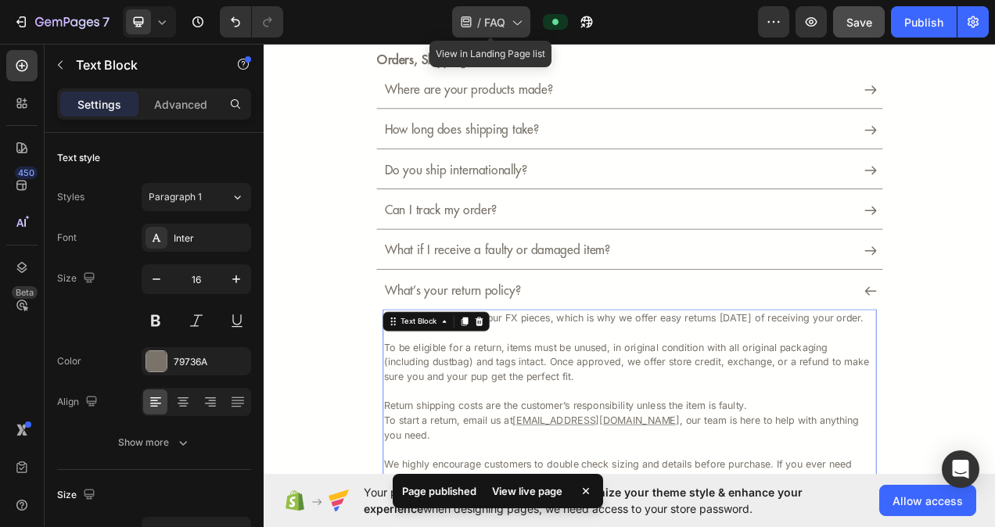
click at [497, 22] on span "FAQ" at bounding box center [494, 22] width 21 height 16
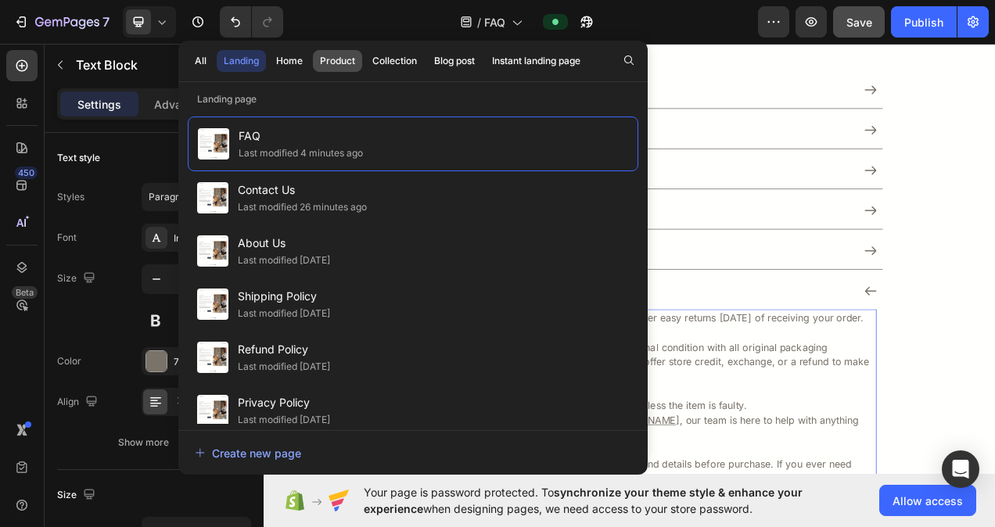
click at [341, 58] on div "Product" at bounding box center [337, 61] width 35 height 14
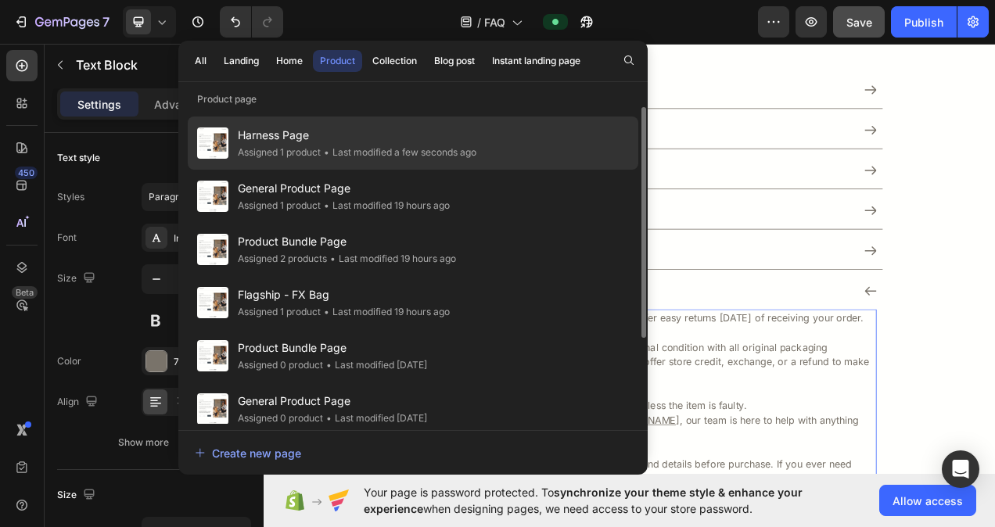
click at [298, 131] on span "Harness Page" at bounding box center [357, 135] width 239 height 19
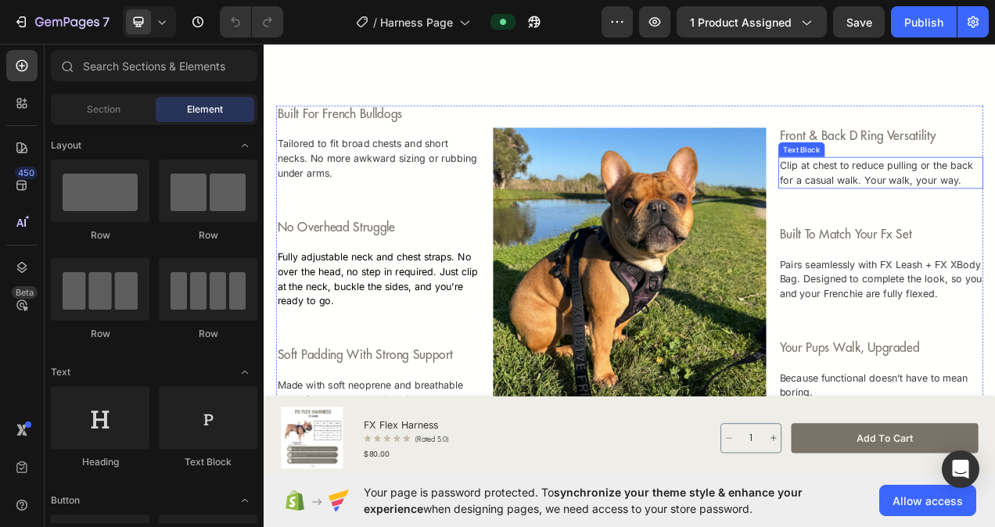
scroll to position [938, 0]
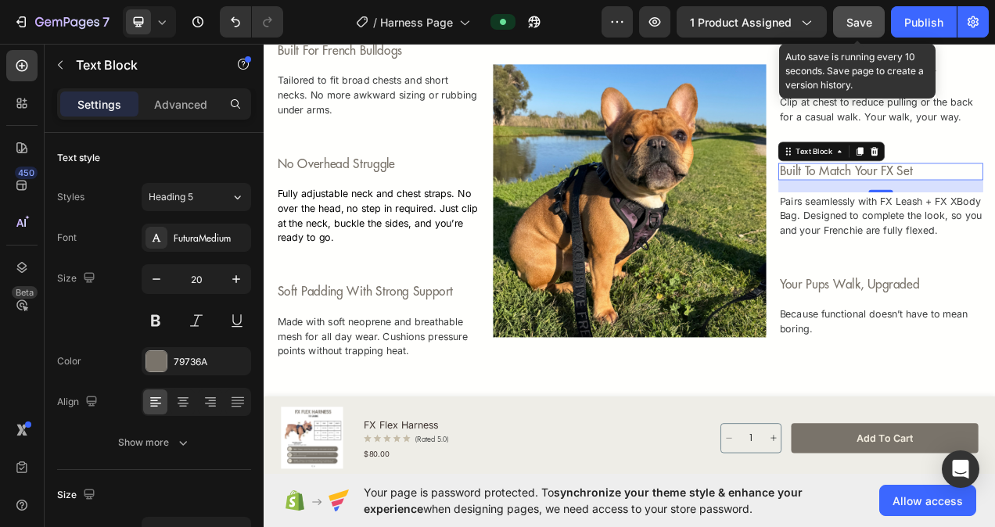
click at [876, 28] on button "Save" at bounding box center [859, 21] width 52 height 31
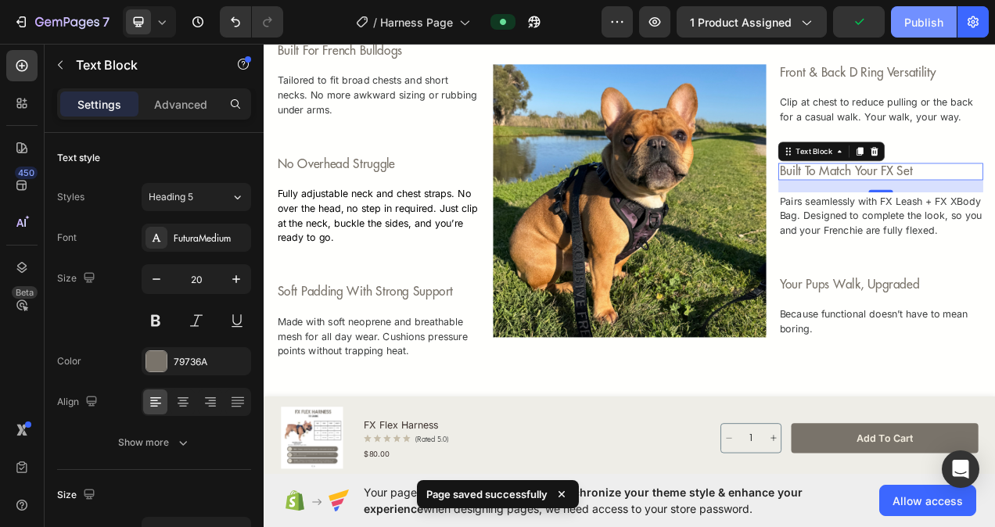
click at [909, 23] on div "Publish" at bounding box center [923, 22] width 39 height 16
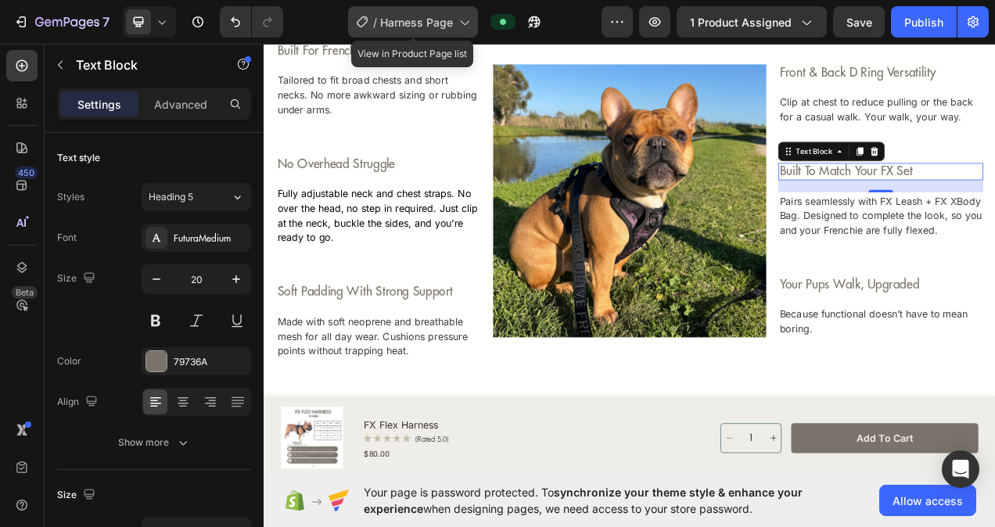
click at [430, 15] on span "Harness Page" at bounding box center [416, 22] width 73 height 16
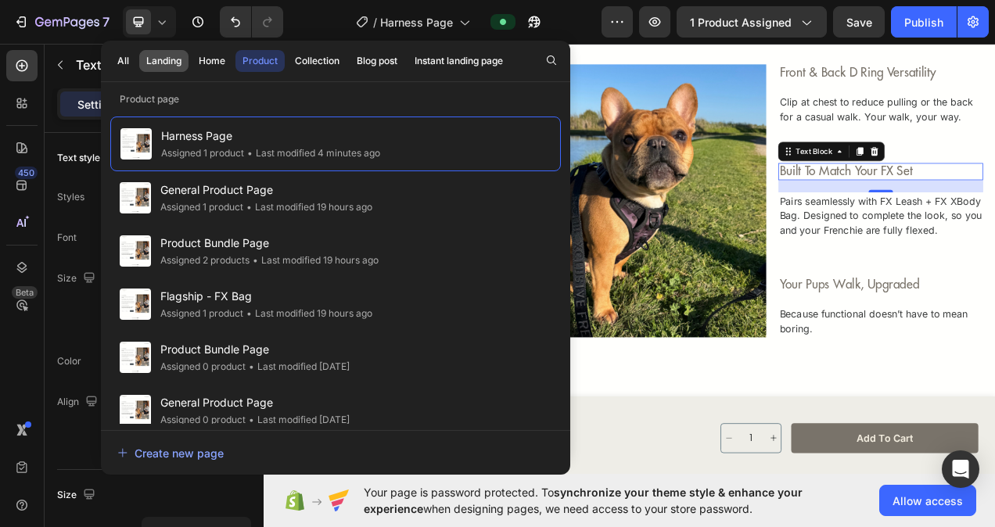
click at [170, 63] on div "Landing" at bounding box center [163, 61] width 35 height 14
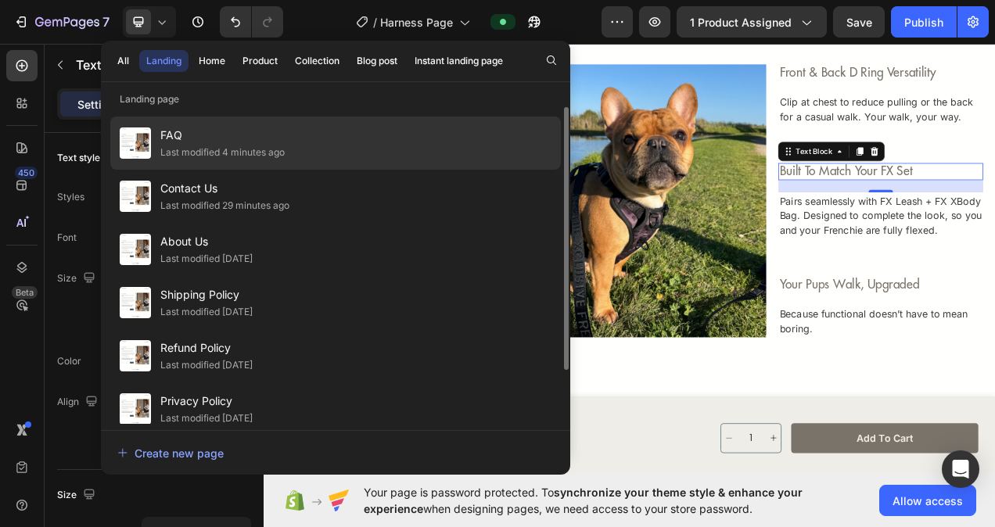
click at [186, 156] on div "Last modified 4 minutes ago" at bounding box center [222, 153] width 124 height 16
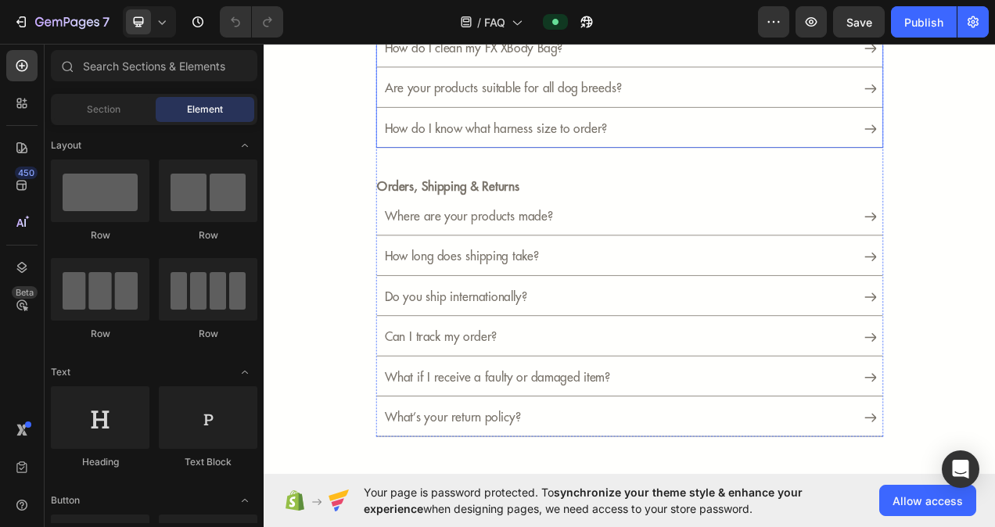
scroll to position [313, 0]
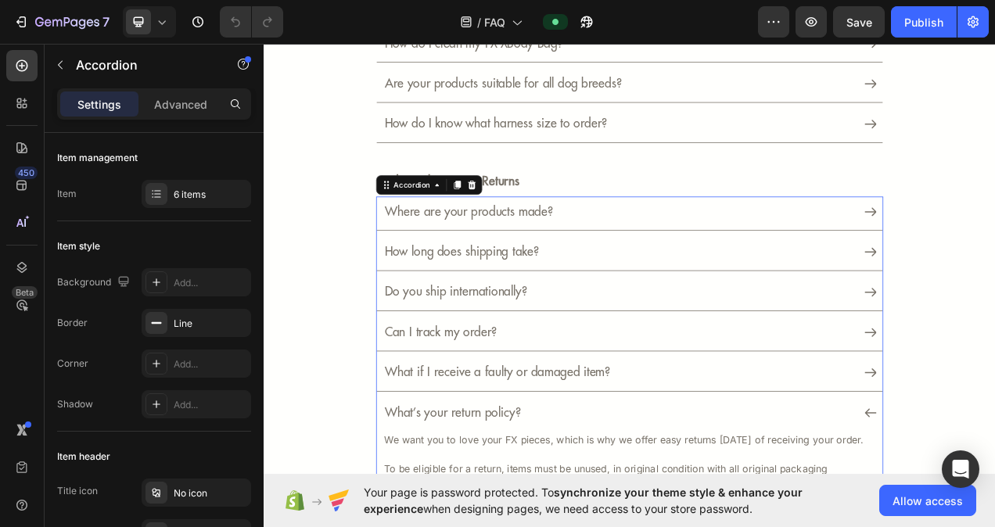
scroll to position [626, 0]
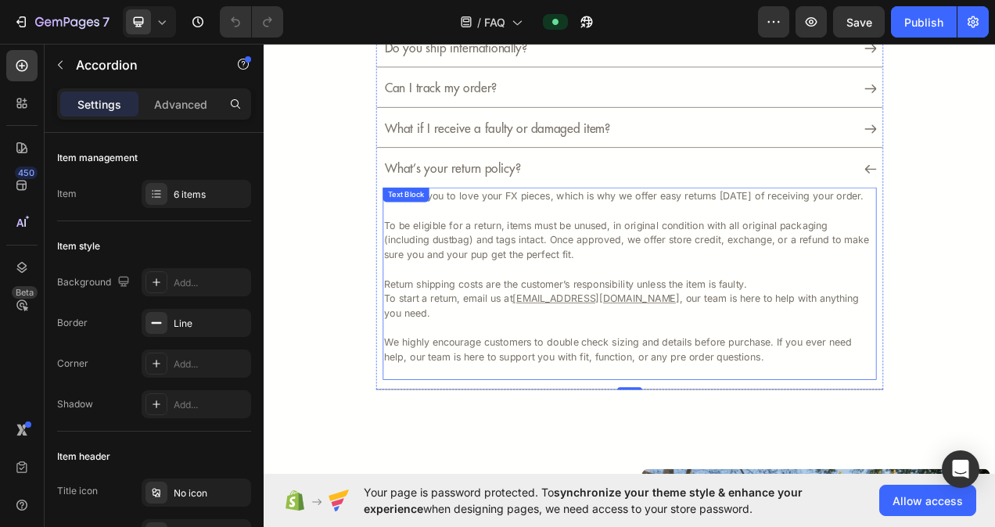
click at [844, 312] on p "To be eligible for a return, items must be unused, in original condition with a…" at bounding box center [733, 287] width 630 height 75
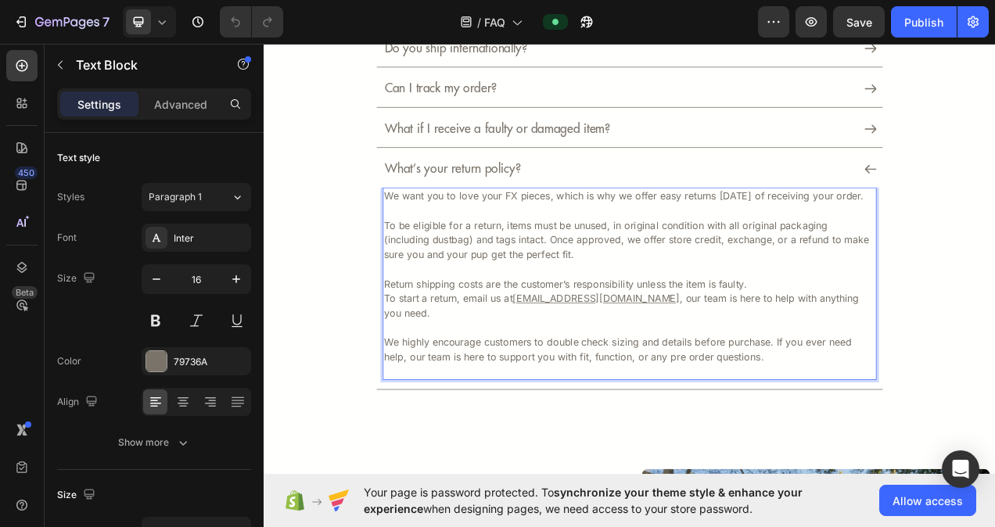
click at [844, 312] on p "To be eligible for a return, items must be unused, in original condition with a…" at bounding box center [733, 287] width 630 height 75
click at [925, 325] on p "To be eligible for a return, items must be unused, in original condition with a…" at bounding box center [733, 287] width 630 height 75
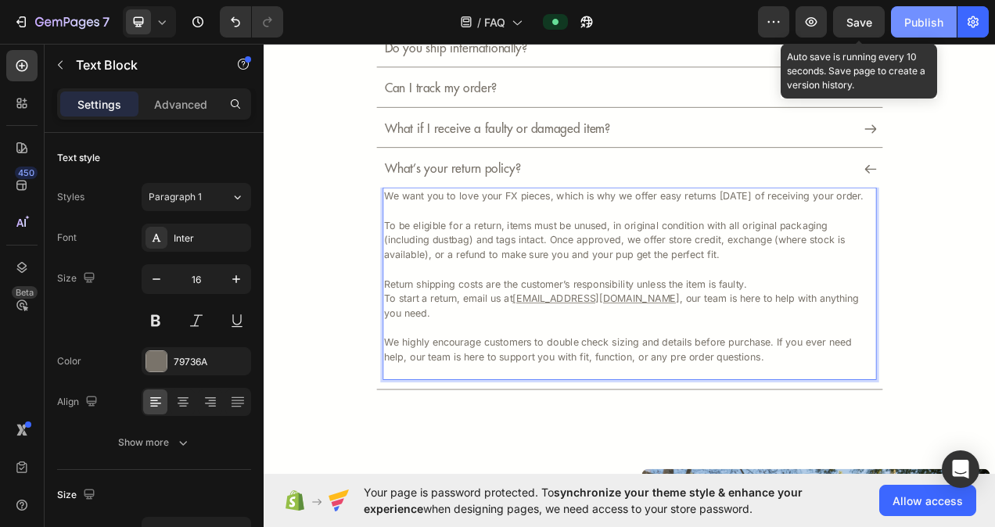
click at [871, 22] on span "Save" at bounding box center [859, 22] width 26 height 13
click at [935, 21] on div "Publish" at bounding box center [923, 22] width 39 height 16
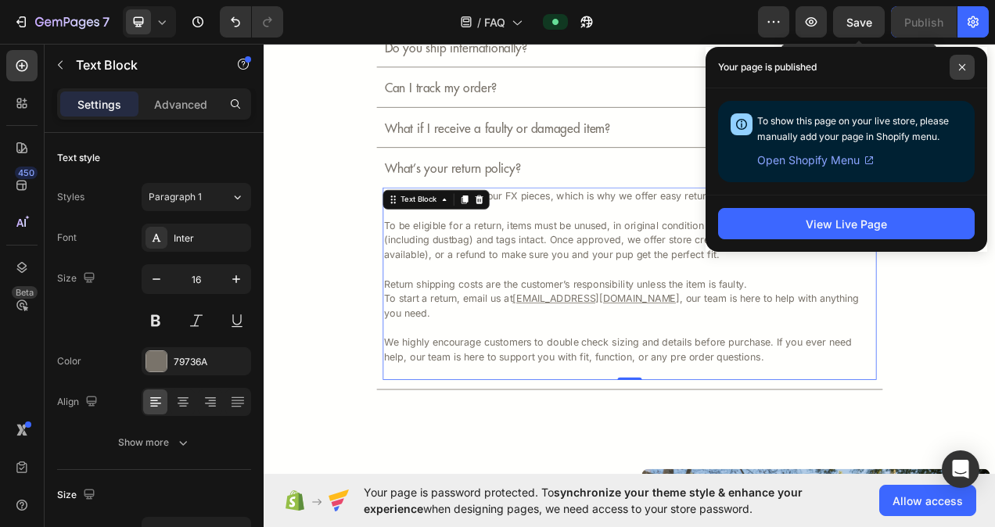
click at [960, 66] on icon at bounding box center [962, 67] width 6 height 6
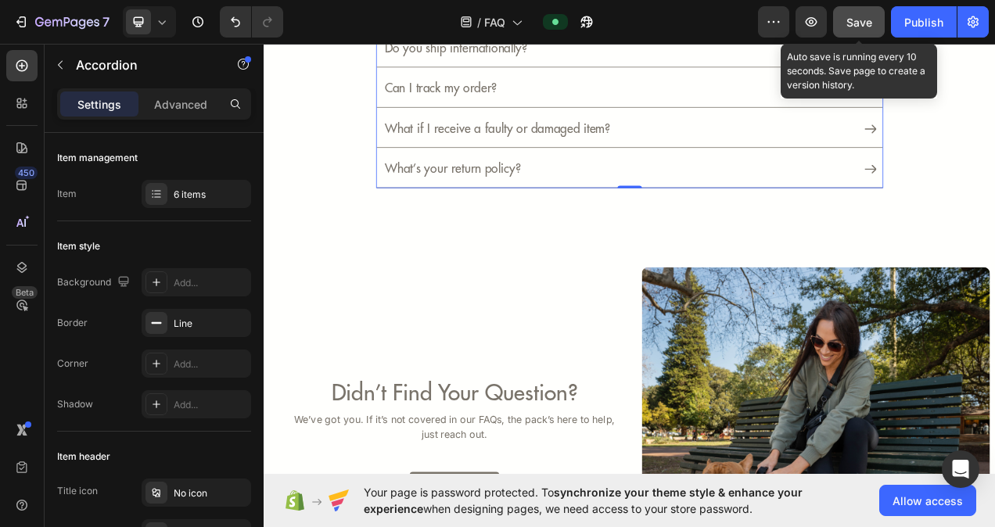
click at [857, 17] on span "Save" at bounding box center [859, 22] width 26 height 13
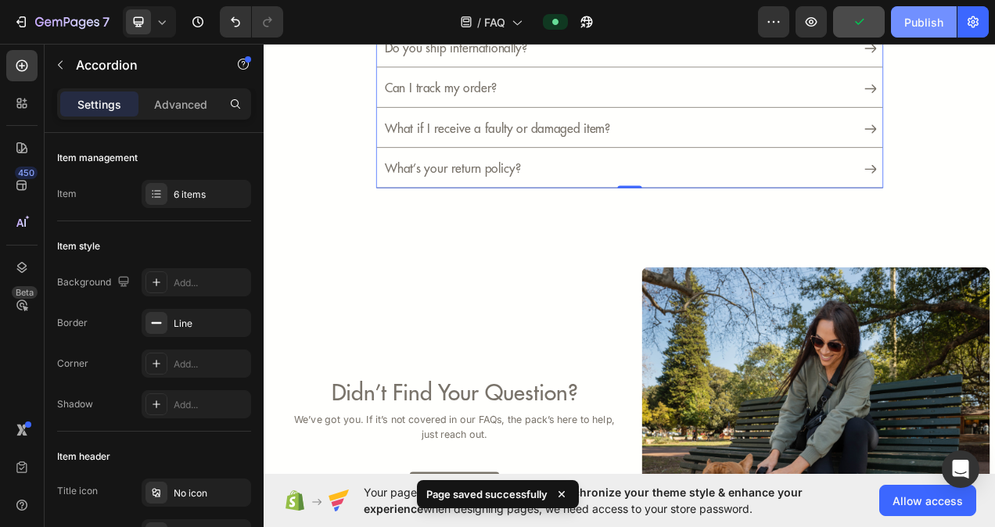
click at [909, 14] on div "Publish" at bounding box center [923, 22] width 39 height 16
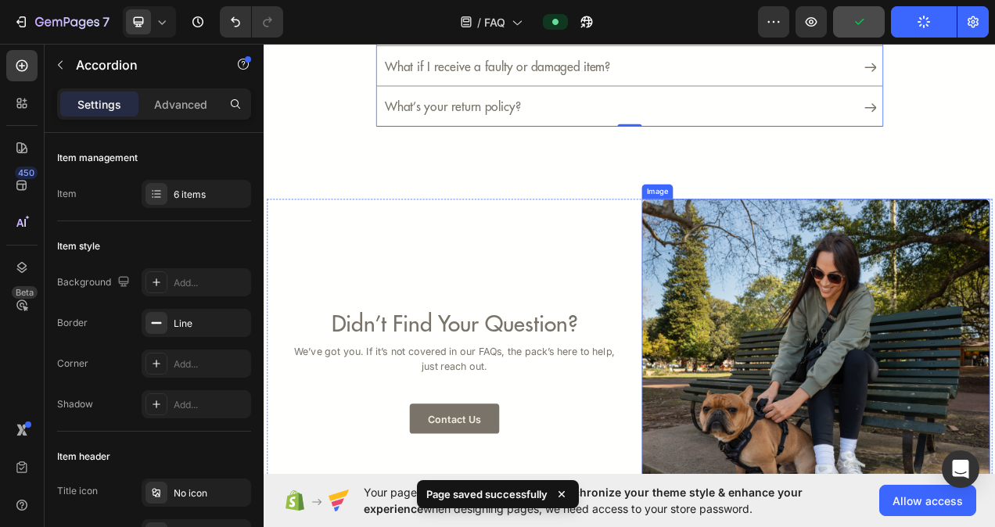
scroll to position [938, 0]
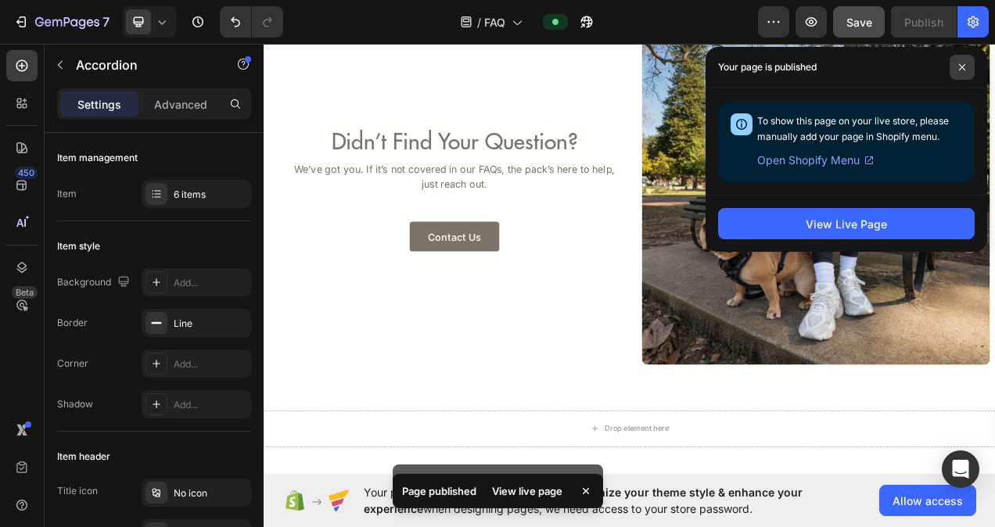
click at [965, 72] on span at bounding box center [961, 67] width 25 height 25
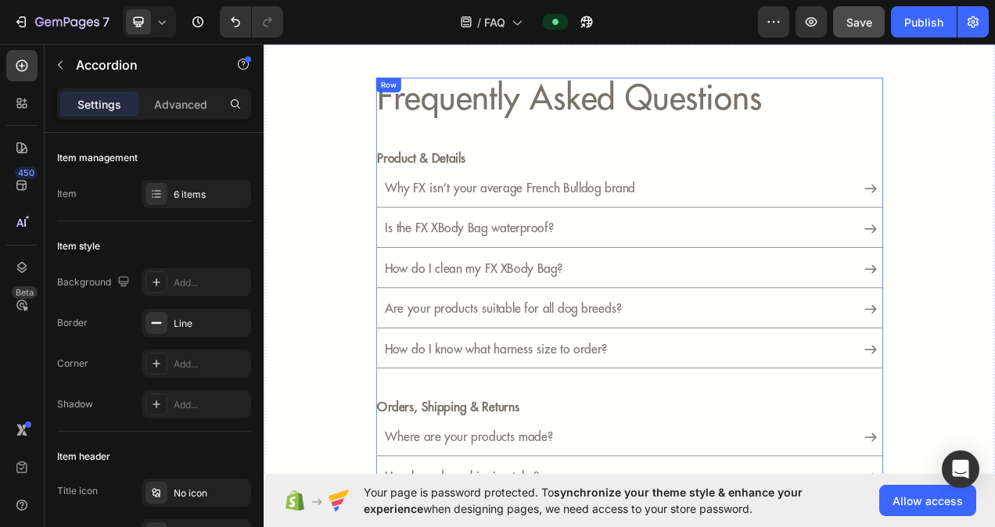
scroll to position [0, 0]
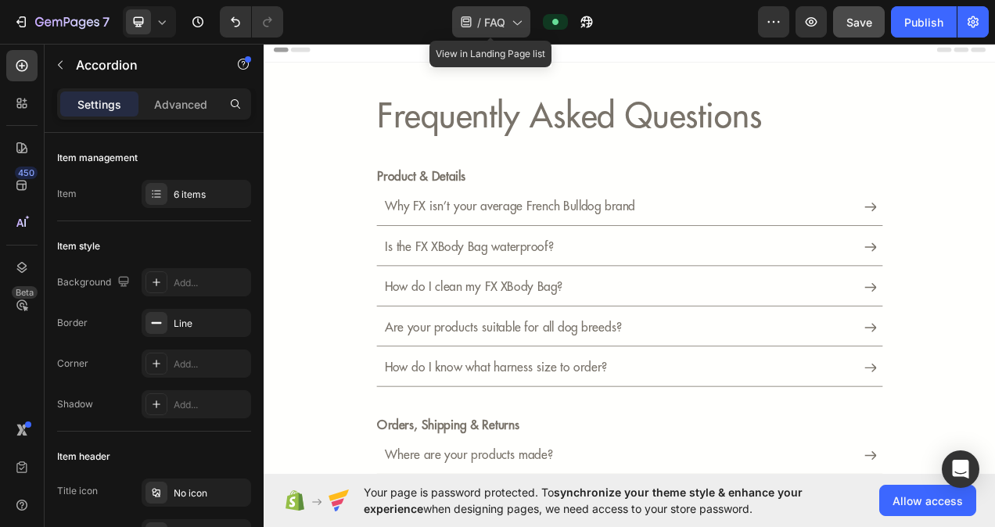
click at [516, 29] on icon at bounding box center [516, 22] width 16 height 16
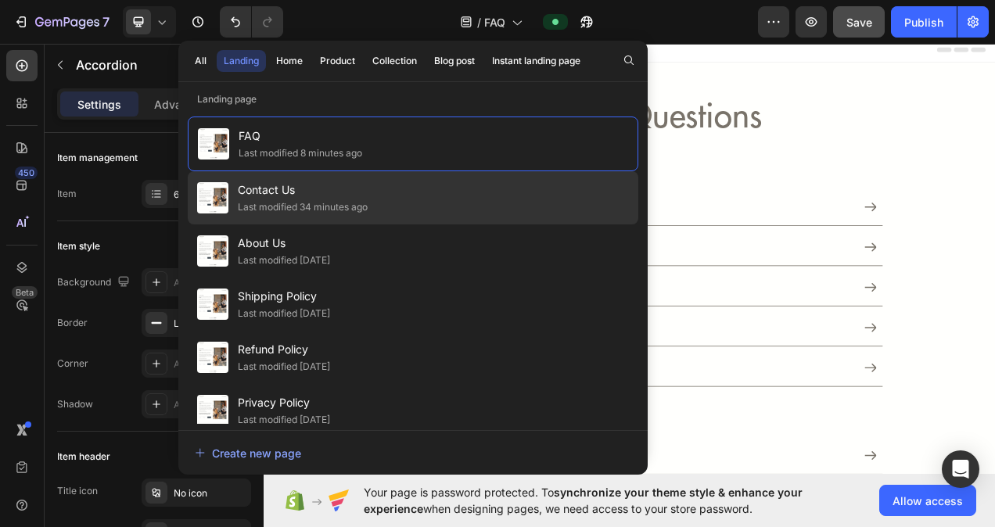
click at [274, 196] on span "Contact Us" at bounding box center [303, 190] width 130 height 19
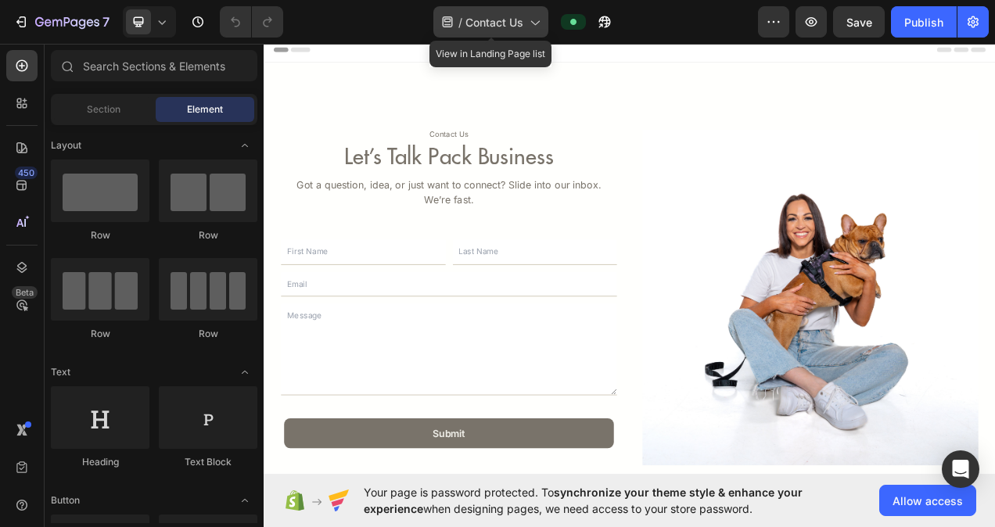
click at [529, 16] on icon at bounding box center [534, 22] width 16 height 16
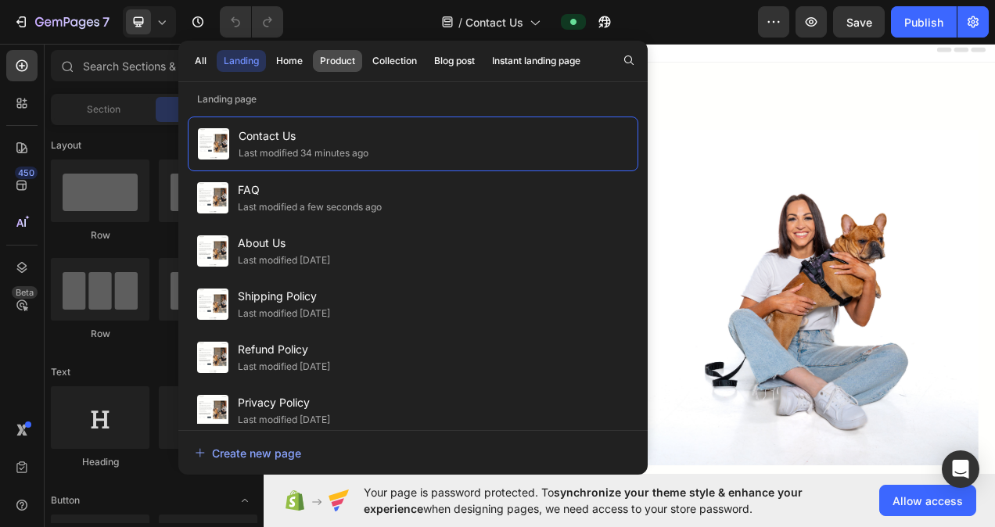
click at [334, 64] on div "Product" at bounding box center [337, 61] width 35 height 14
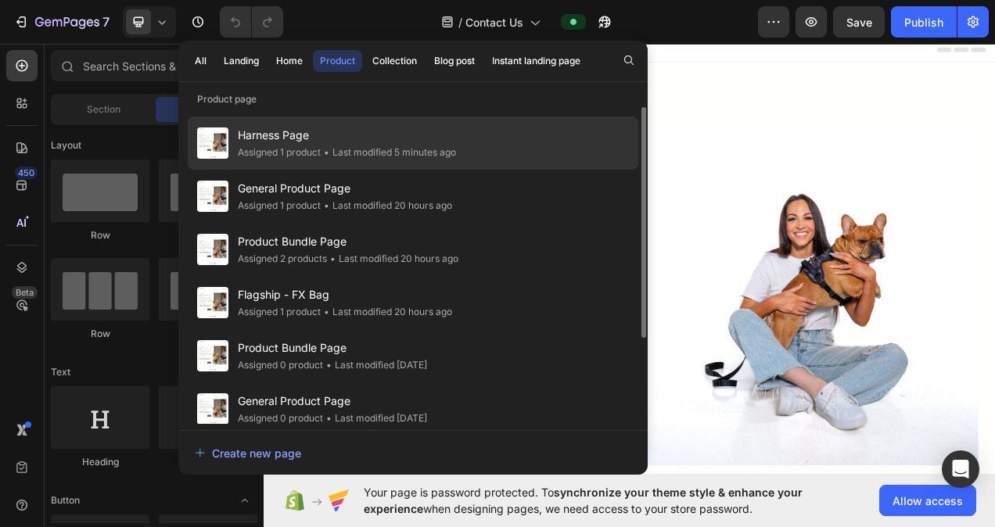
click at [330, 142] on span "Harness Page" at bounding box center [347, 135] width 218 height 19
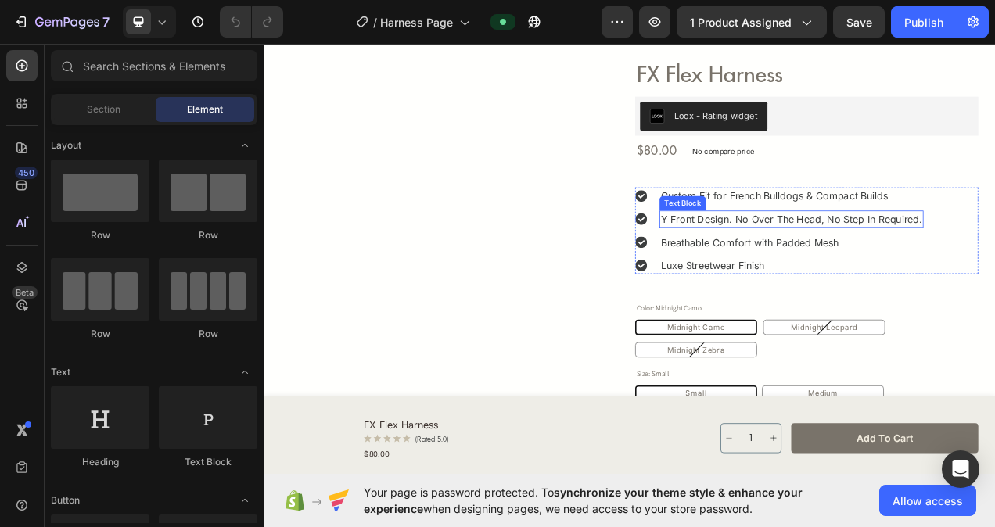
scroll to position [78, 0]
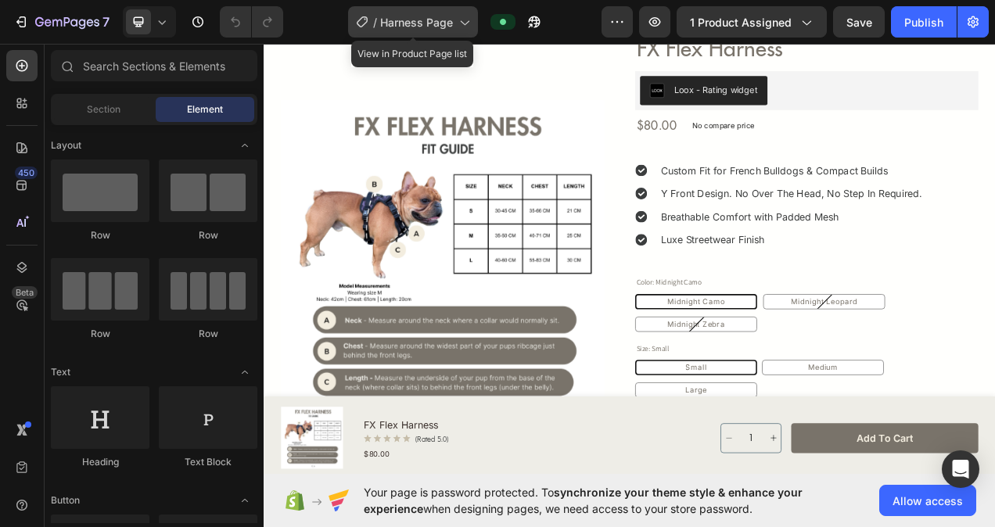
click at [438, 28] on span "Harness Page" at bounding box center [416, 22] width 73 height 16
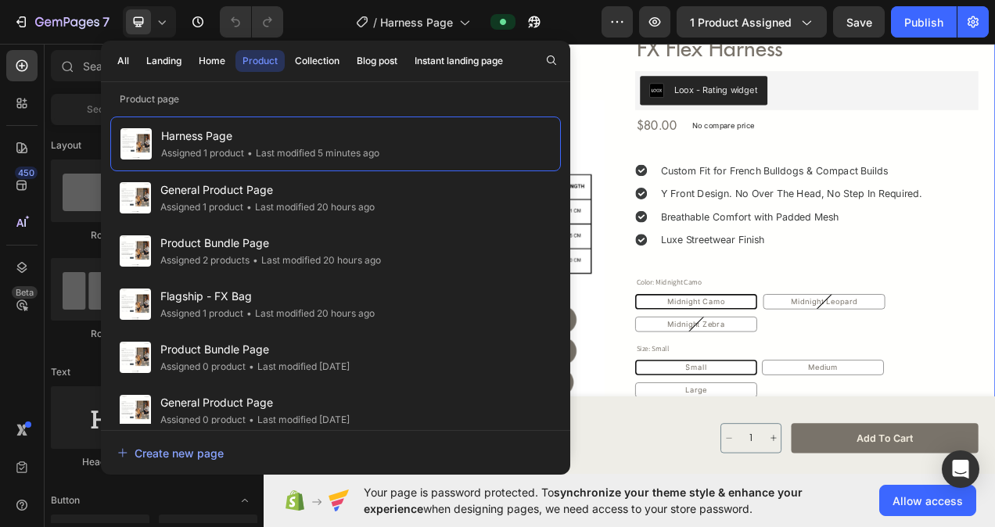
click at [994, 272] on div "Product Images Row FX Flex Harness Product Title Loox - Rating widget Loox $80.…" at bounding box center [733, 405] width 938 height 829
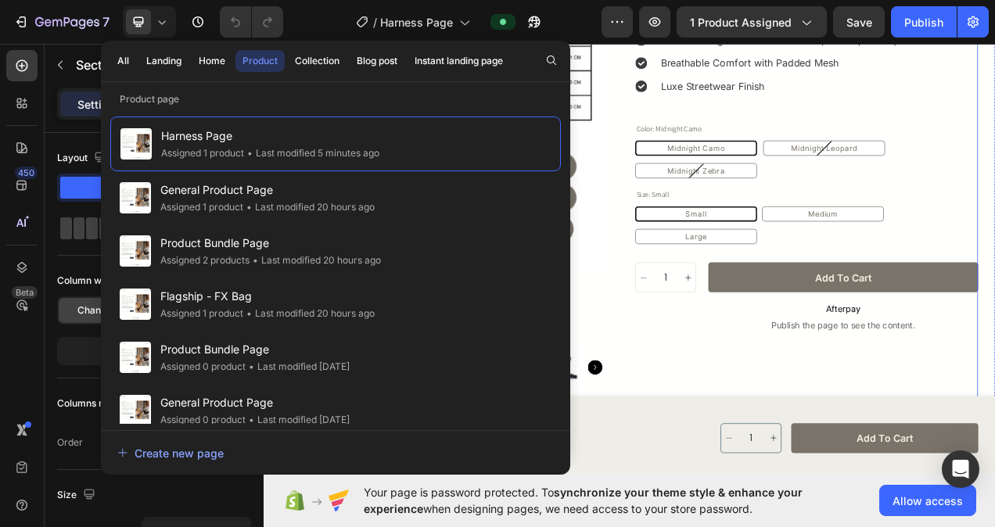
scroll to position [391, 0]
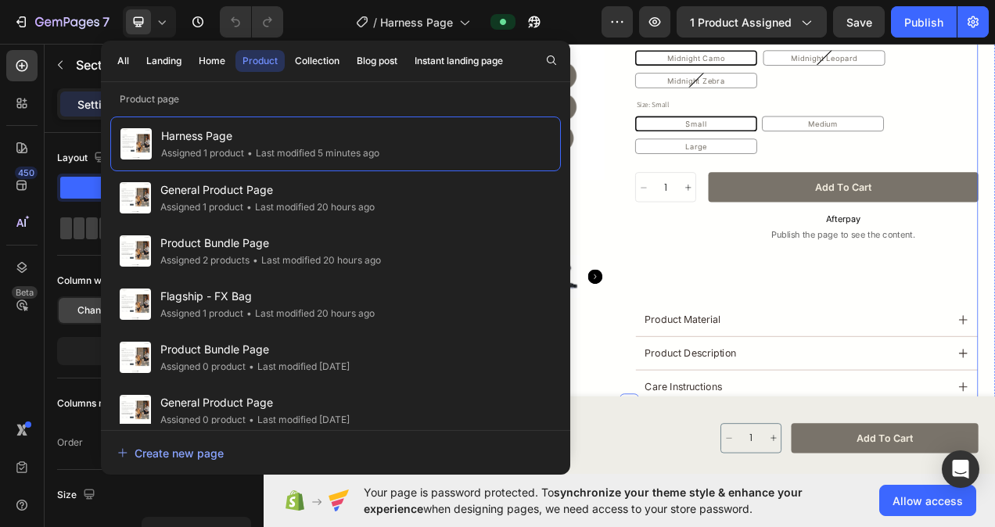
click at [678, 450] on div "Product Images Row" at bounding box center [492, 115] width 415 height 786
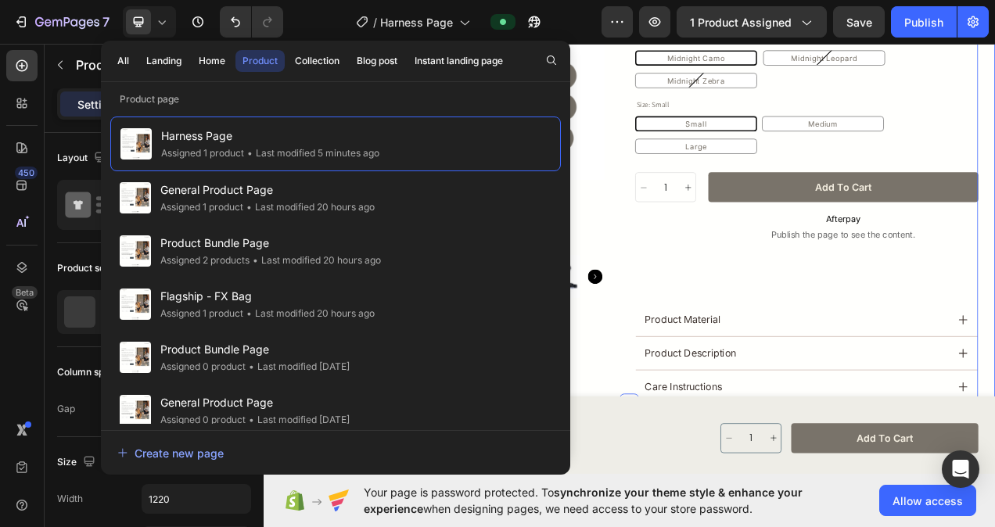
click at [994, 184] on div "Product Images Row FX Flex Harness Product Title Loox - Rating widget Loox $80.…" at bounding box center [733, 93] width 938 height 829
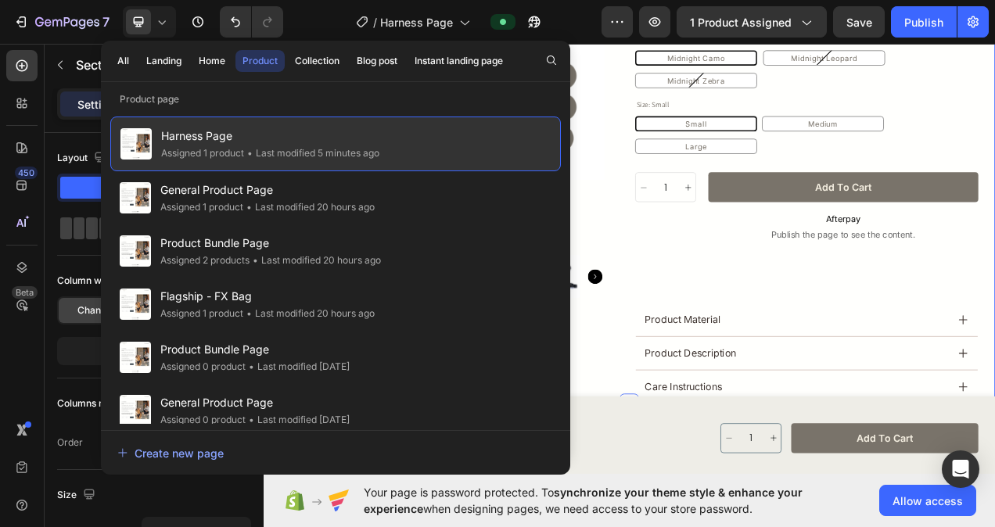
click at [256, 143] on span "Harness Page" at bounding box center [270, 136] width 218 height 19
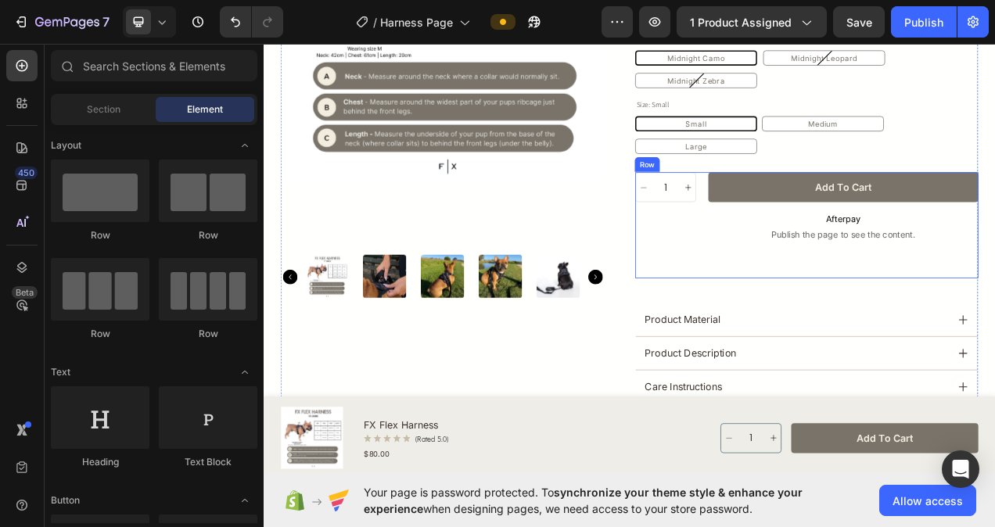
scroll to position [547, 0]
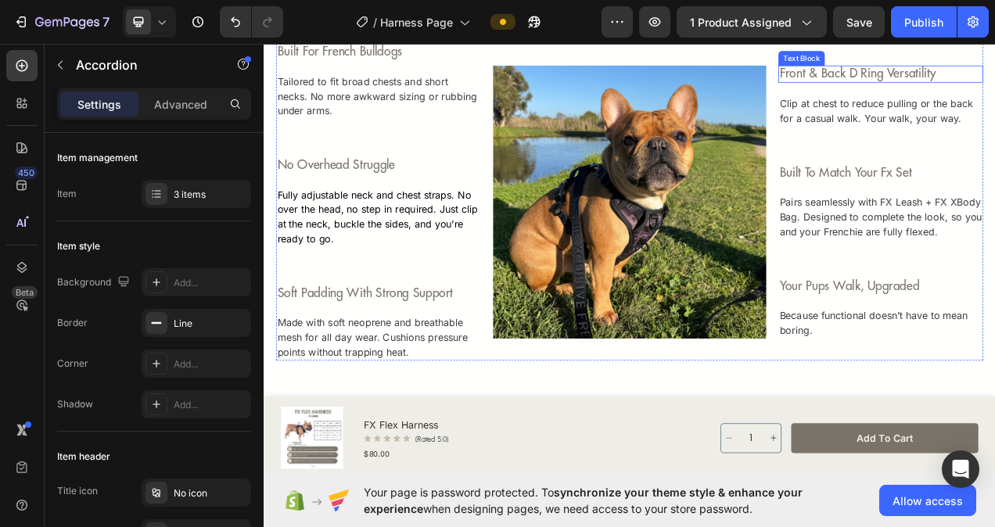
scroll to position [938, 0]
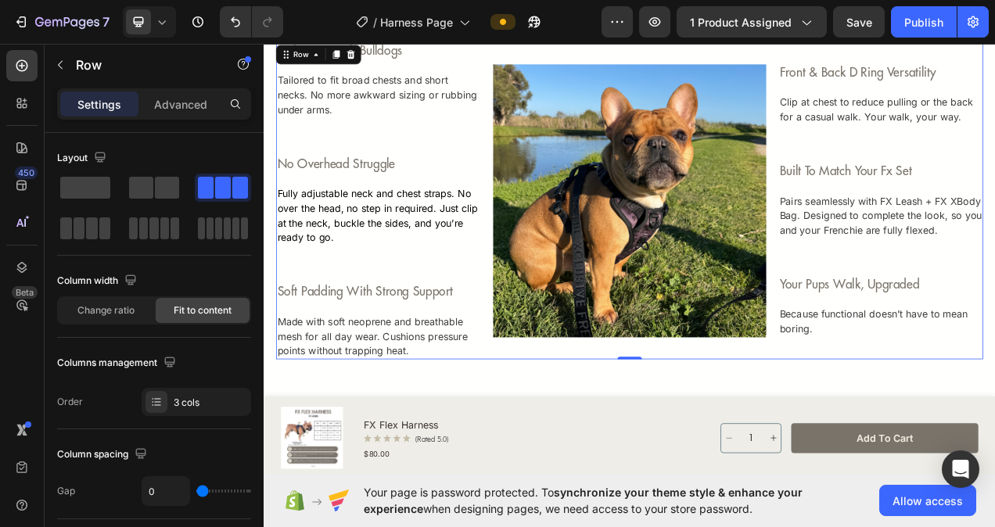
click at [372, 298] on p "Fully adjustable neck and chest straps. No over the head, no step in required. …" at bounding box center [411, 265] width 260 height 75
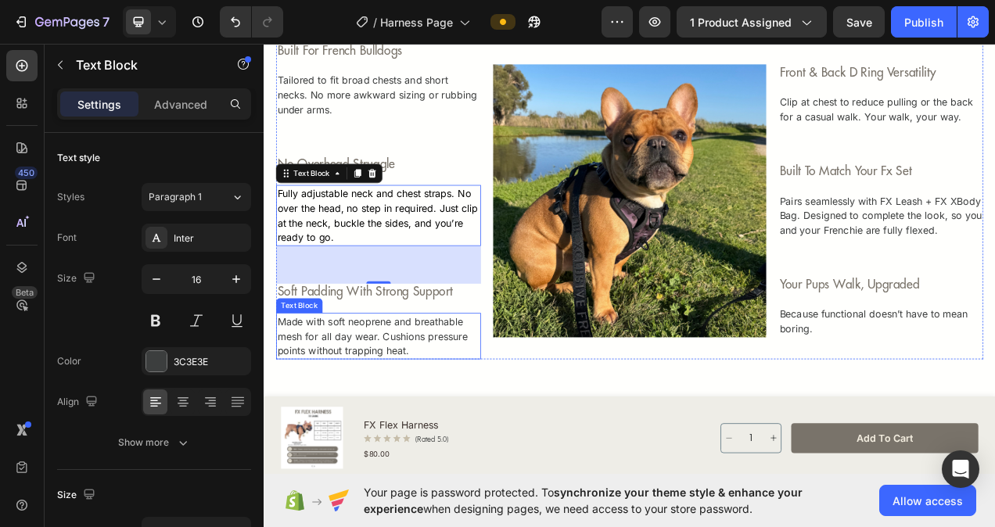
click at [468, 435] on p "Made with soft neoprene and breathable mesh for all day wear. Cushions pressure…" at bounding box center [410, 421] width 259 height 56
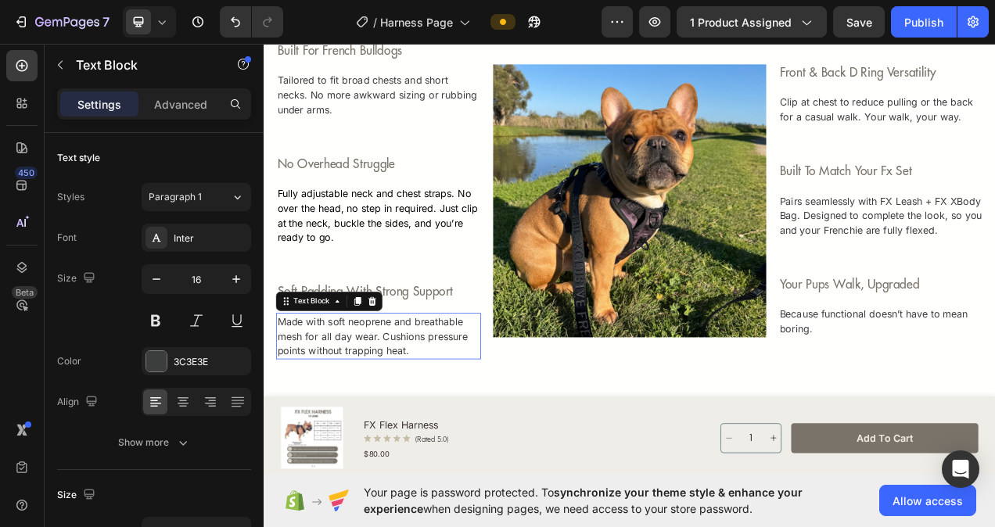
click at [468, 435] on p "Made with soft neoprene and breathable mesh for all day wear. Cushions pressure…" at bounding box center [410, 421] width 259 height 56
click at [460, 435] on p "Made with soft neoprene and breathable mesh for all day wear. Cushions pressure…" at bounding box center [410, 421] width 259 height 56
click at [418, 422] on p "Made with soft neoprene and breathable mesh for all day wear. Cushions pressure…" at bounding box center [410, 421] width 259 height 56
click at [455, 442] on p "Made with soft neoprene and breathable mesh for all day wear. Cushions pressure…" at bounding box center [410, 421] width 259 height 56
click at [415, 422] on p "Made with soft neoprene and breathable mesh for all day wear. Cushions pressure…" at bounding box center [410, 421] width 259 height 56
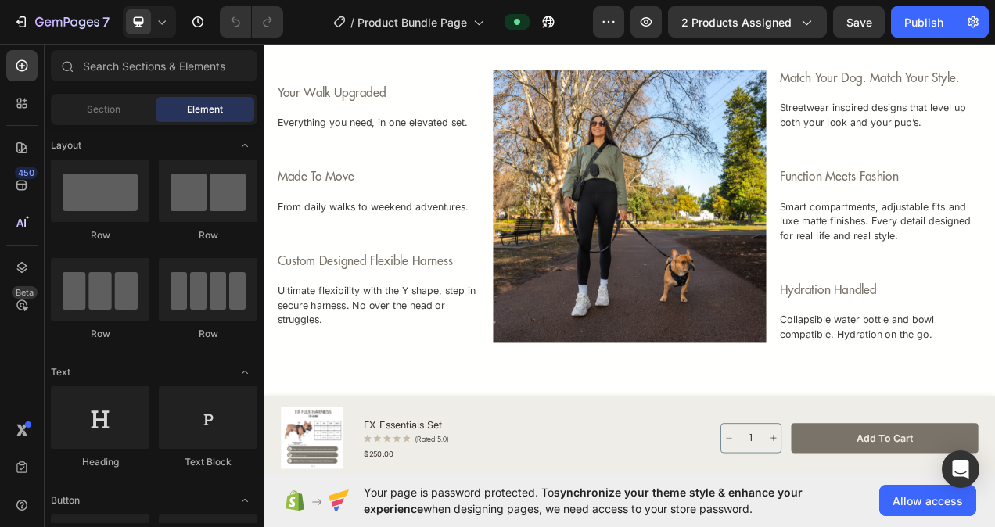
scroll to position [938, 0]
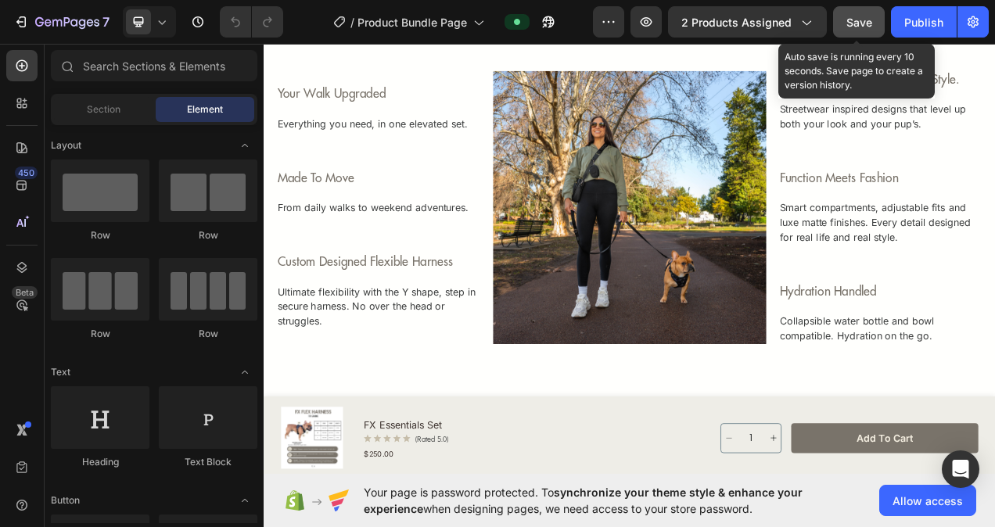
click at [870, 20] on span "Save" at bounding box center [859, 22] width 26 height 13
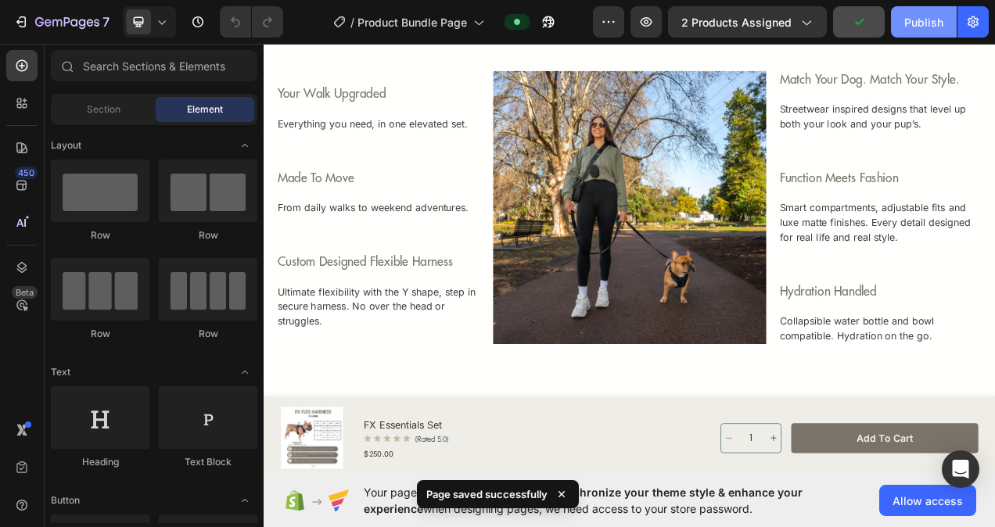
click at [918, 20] on div "Publish" at bounding box center [923, 22] width 39 height 16
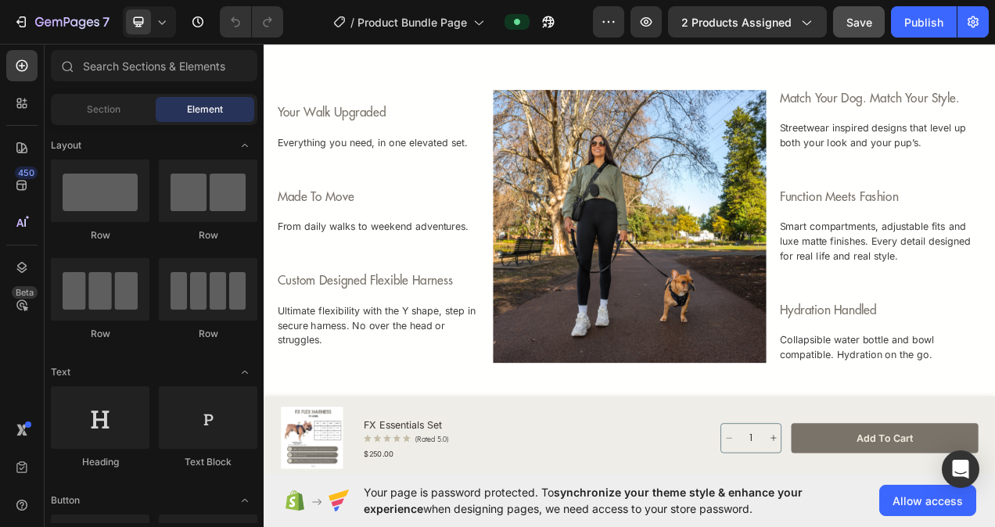
scroll to position [860, 0]
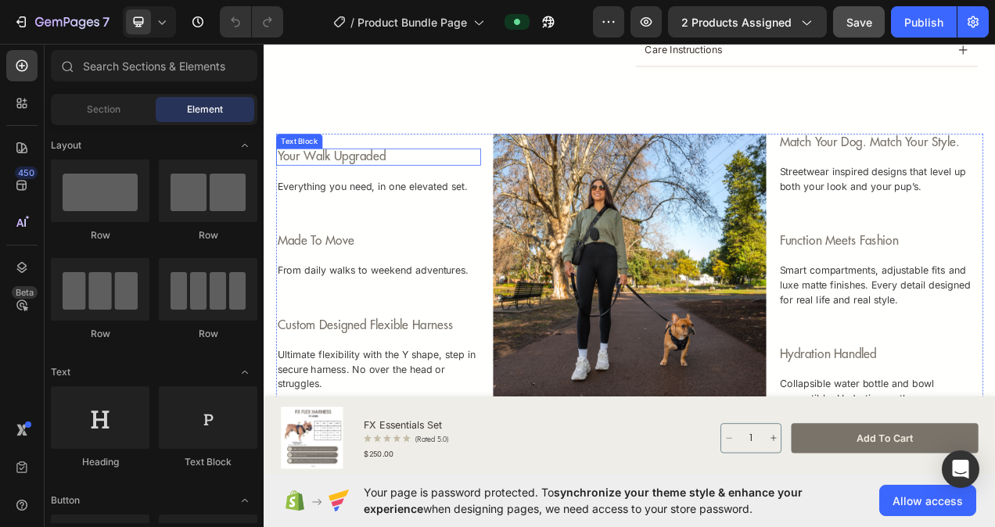
click at [283, 190] on p "your walk upgraded" at bounding box center [411, 190] width 260 height 19
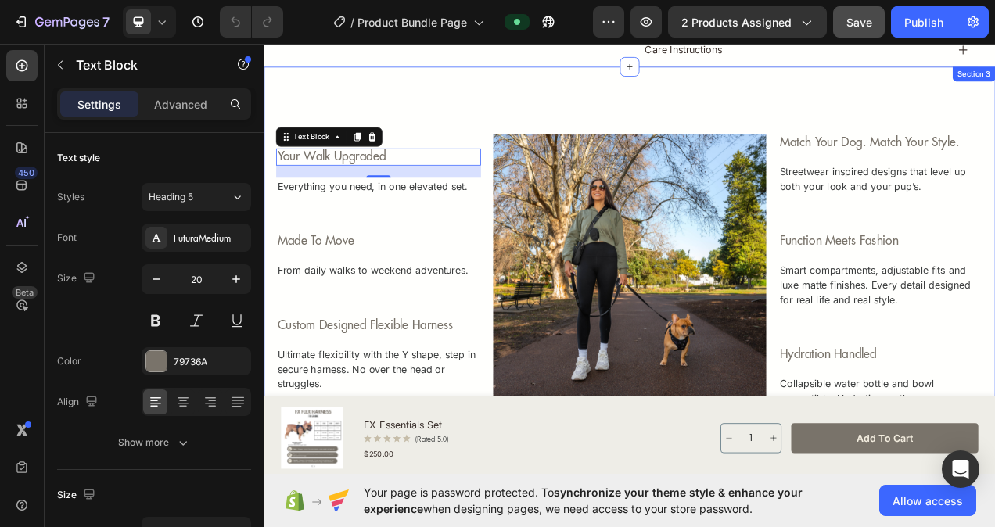
click at [637, 122] on div "your walk upgraded Text Block 20 Everything you need, in one elevated set. Text…" at bounding box center [733, 336] width 938 height 522
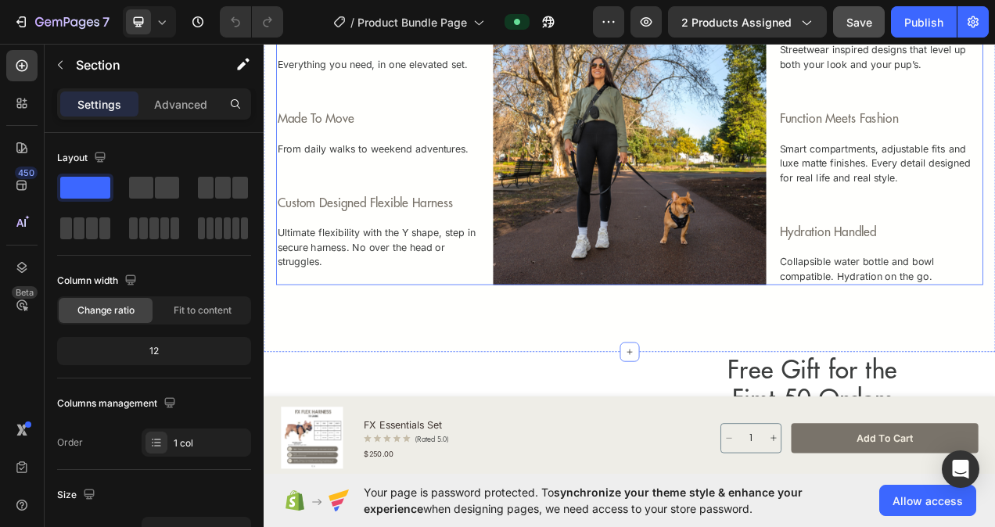
scroll to position [1017, 0]
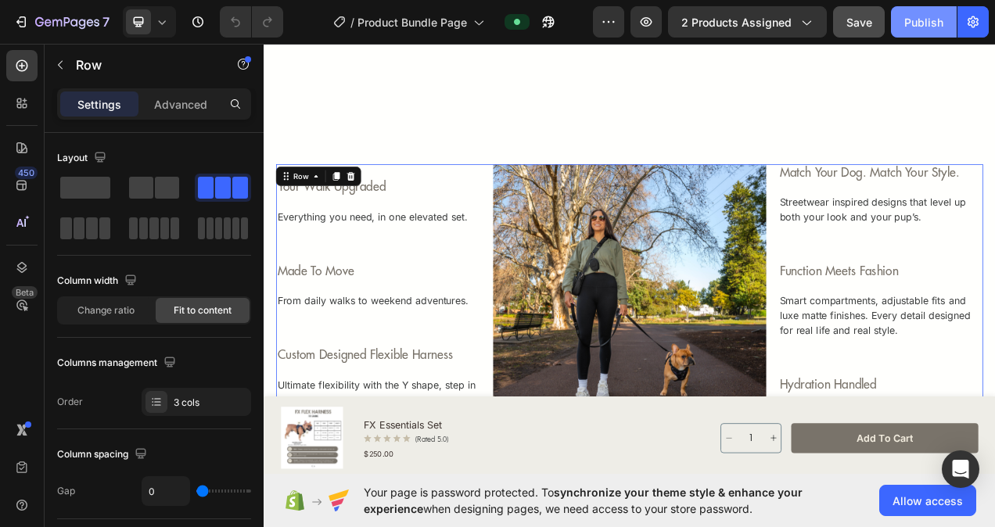
click at [862, 25] on span "Save" at bounding box center [859, 22] width 26 height 13
click at [922, 22] on div "Publish" at bounding box center [923, 22] width 39 height 16
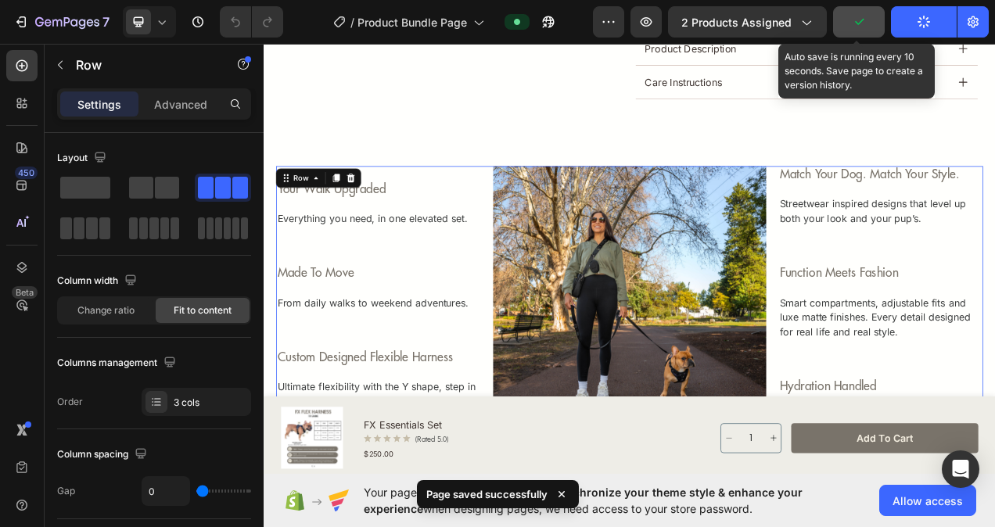
scroll to position [385, 0]
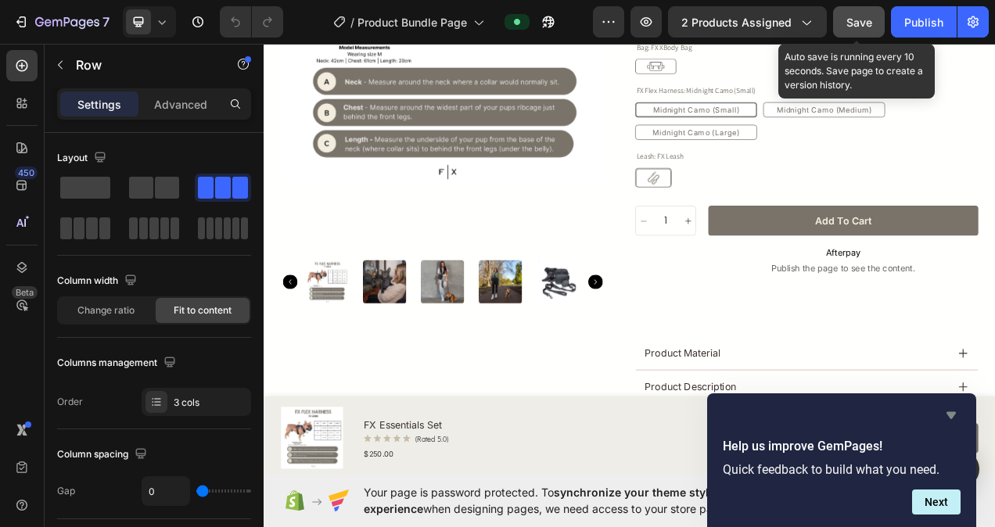
click at [949, 416] on icon "Hide survey" at bounding box center [950, 415] width 9 height 7
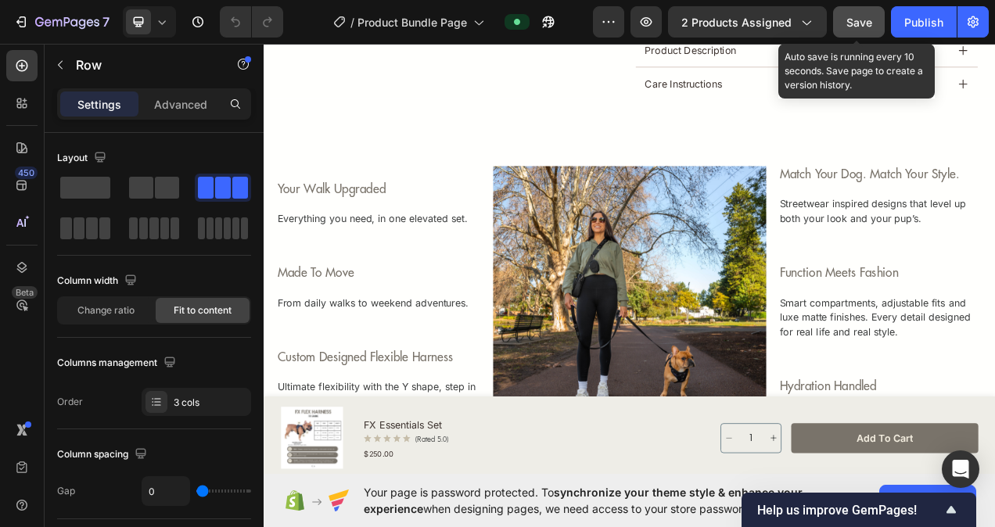
scroll to position [463, 0]
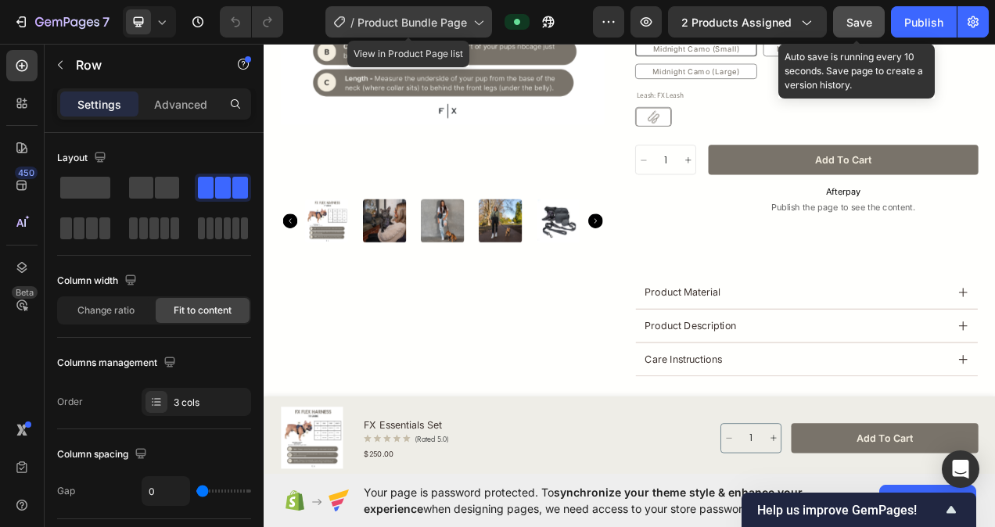
click at [382, 30] on div "/ Product Bundle Page" at bounding box center [408, 21] width 167 height 31
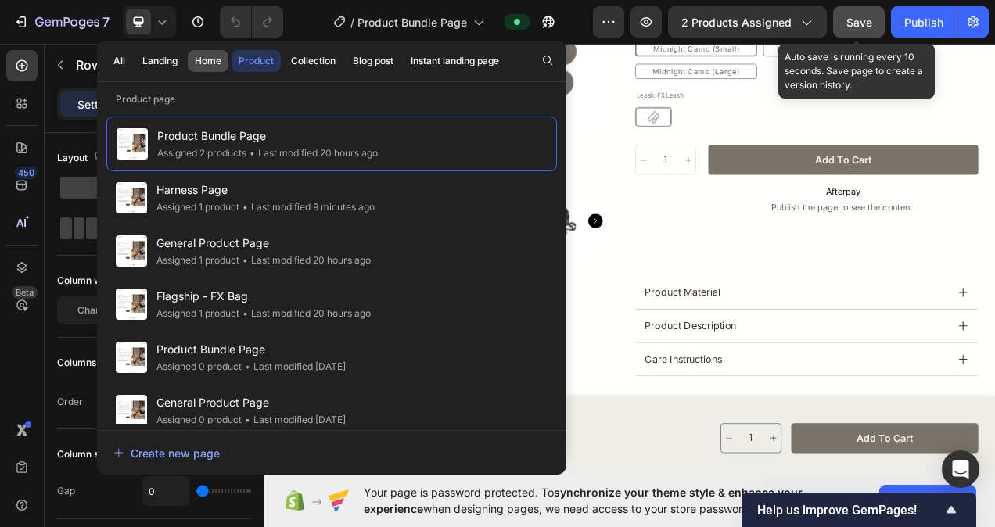
click at [199, 61] on div "Home" at bounding box center [208, 61] width 27 height 14
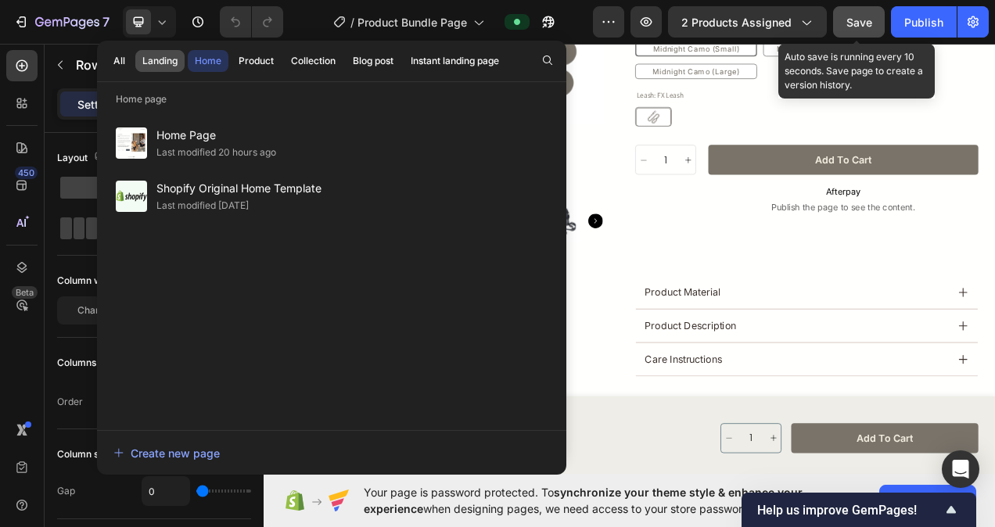
click at [166, 61] on div "Landing" at bounding box center [159, 61] width 35 height 14
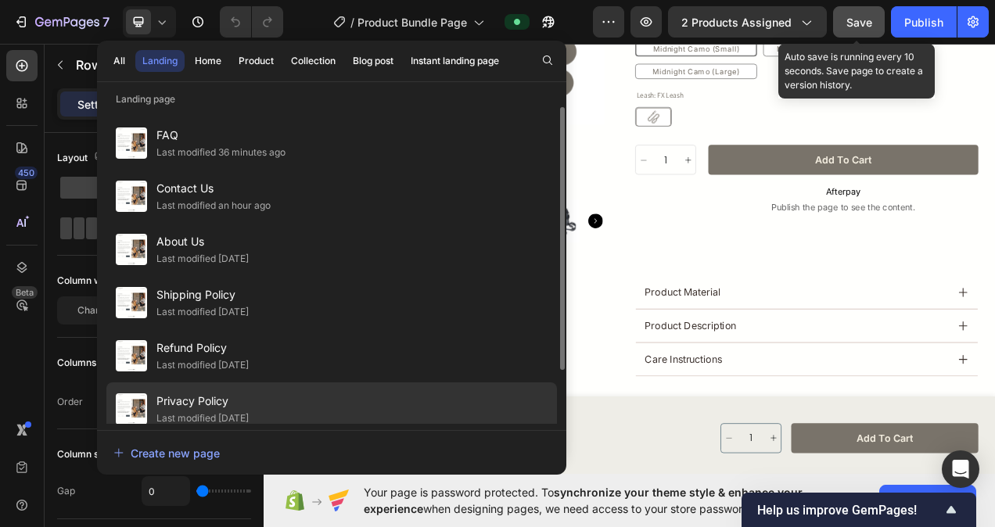
click at [203, 396] on span "Privacy Policy" at bounding box center [202, 401] width 92 height 19
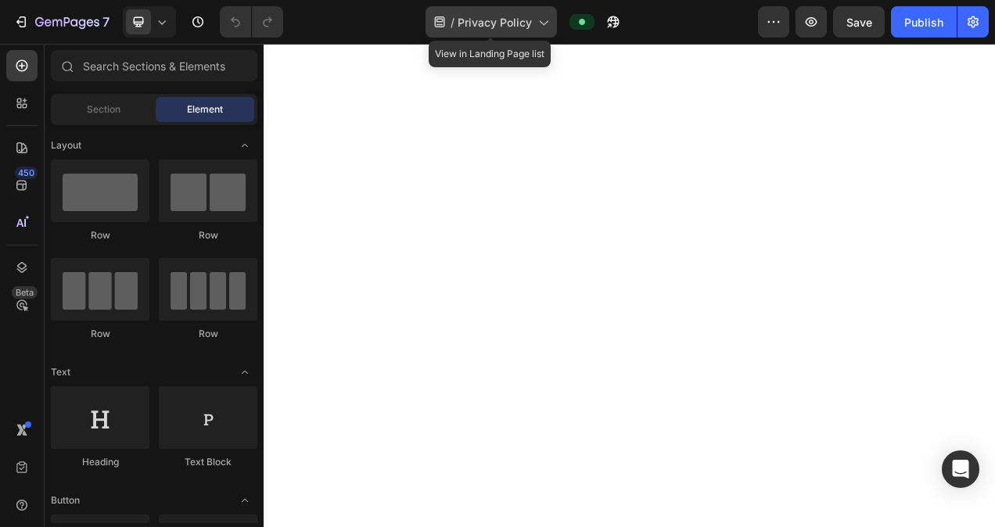
click at [536, 23] on icon at bounding box center [543, 22] width 16 height 16
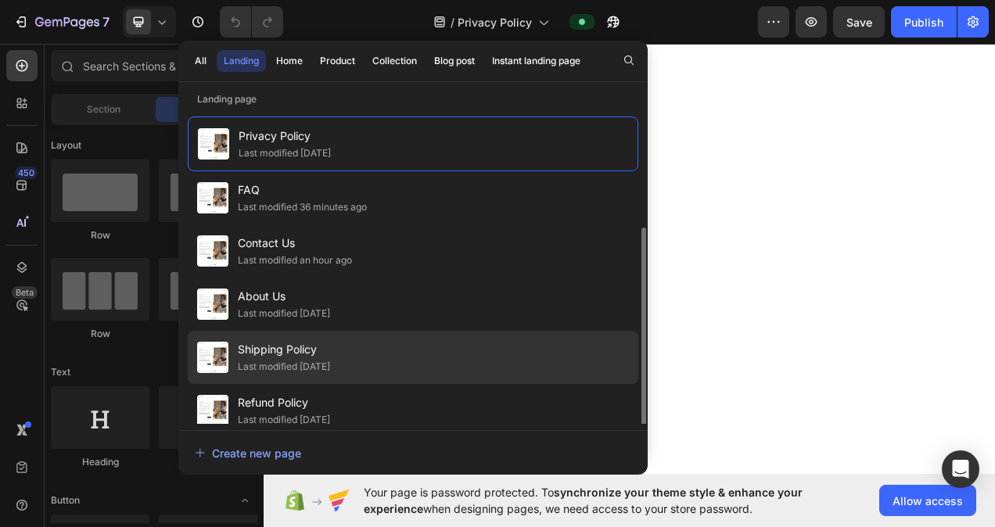
scroll to position [66, 0]
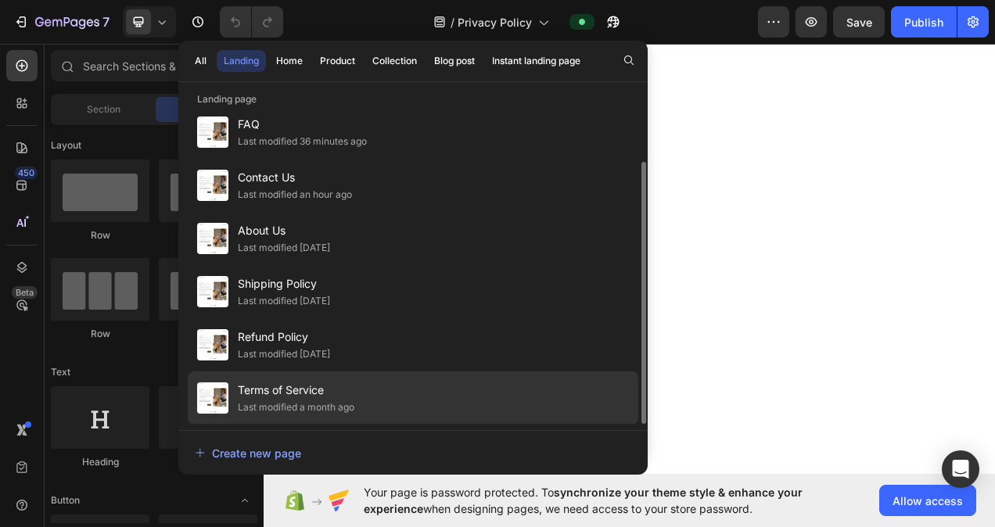
click at [301, 402] on div "Last modified a month ago" at bounding box center [296, 408] width 117 height 16
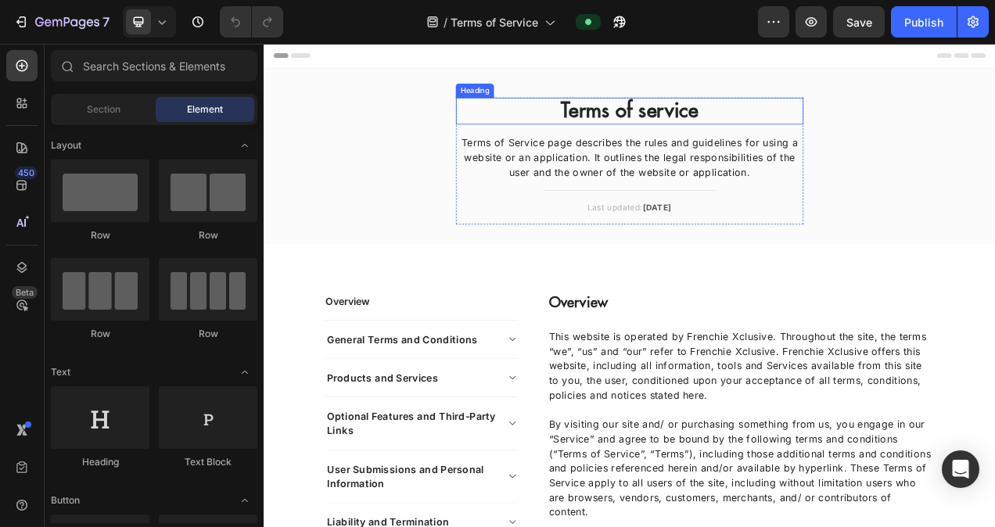
click at [712, 149] on div "Terms of service Heading Terms of Service page describes the rules and guidelin…" at bounding box center [733, 194] width 446 height 163
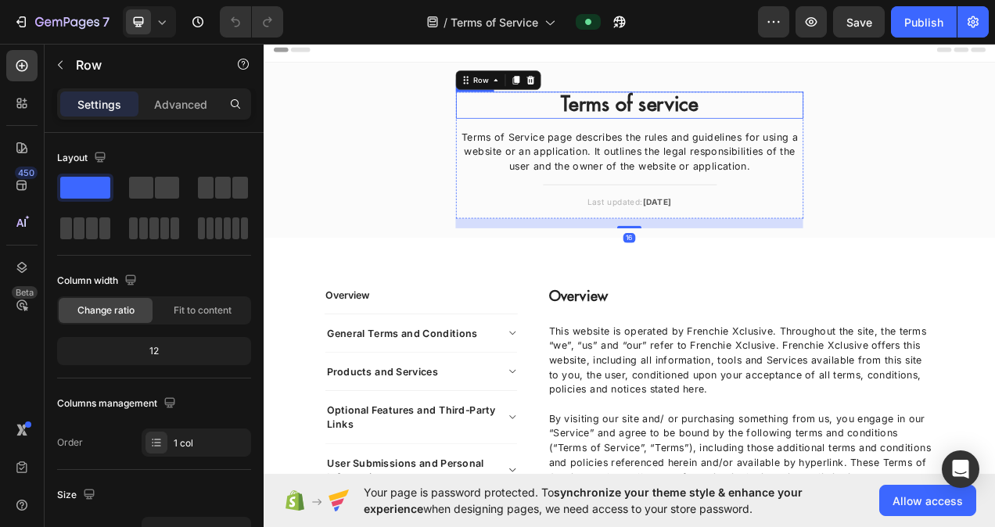
click at [718, 134] on p "Terms of service" at bounding box center [732, 124] width 443 height 31
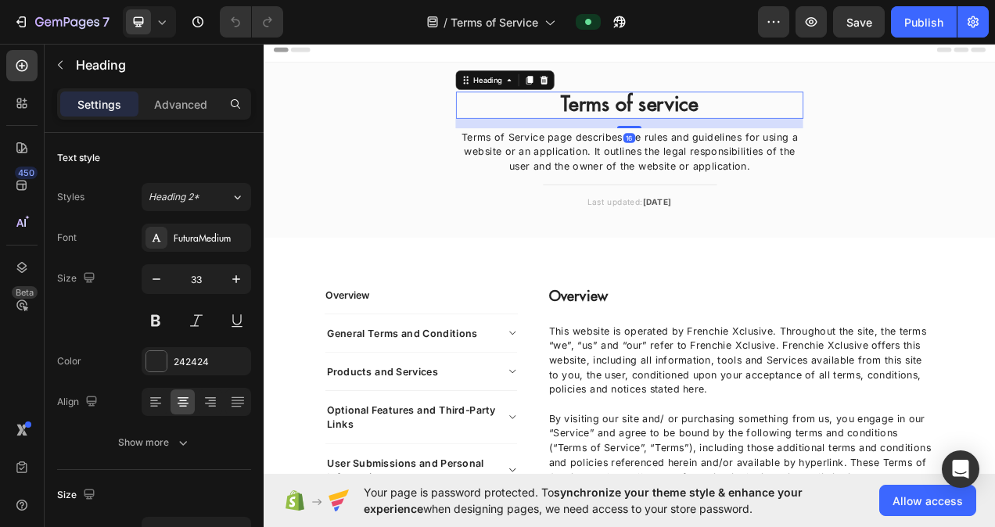
click at [719, 128] on p "Terms of service" at bounding box center [732, 124] width 443 height 31
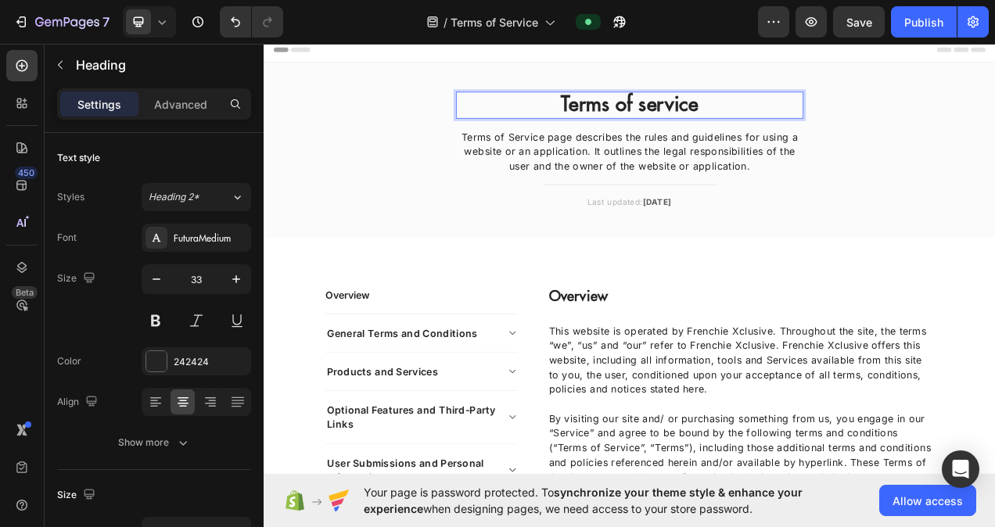
click at [736, 127] on p "Terms of service" at bounding box center [732, 124] width 443 height 31
click at [745, 125] on p "Terms of service" at bounding box center [732, 124] width 443 height 31
click at [578, 163] on p "Terms of Service page describes the rules and guidelines for using a website or…" at bounding box center [732, 184] width 443 height 56
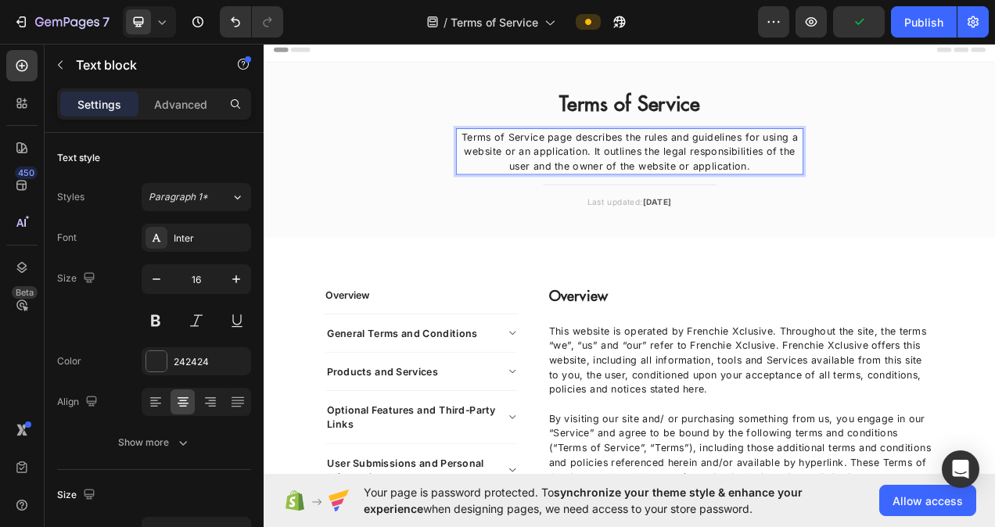
click at [574, 163] on p "Terms of Service page describes the rules and guidelines for using a website or…" at bounding box center [732, 184] width 443 height 56
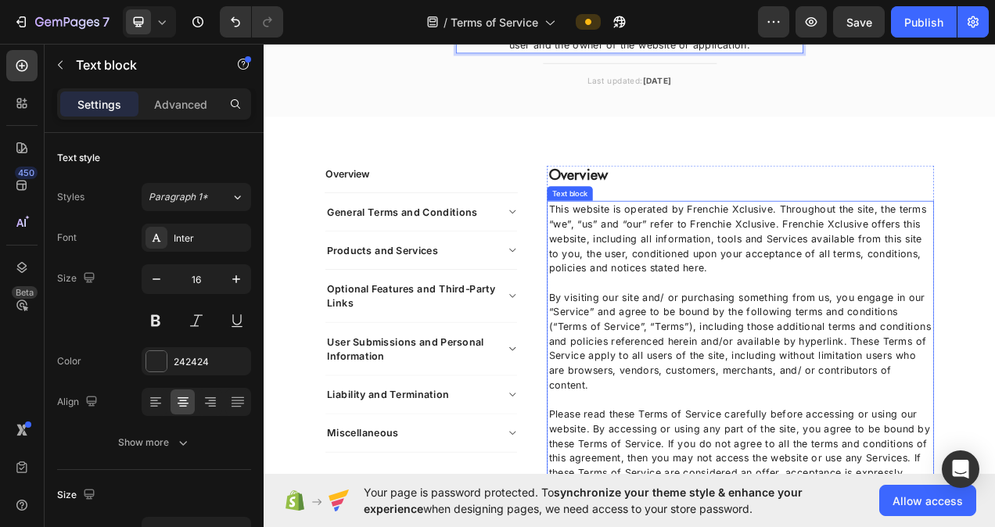
scroll to position [156, 0]
click at [779, 368] on p "By visiting our site and/ or purchasing something from us, you engage in our “S…" at bounding box center [875, 426] width 493 height 131
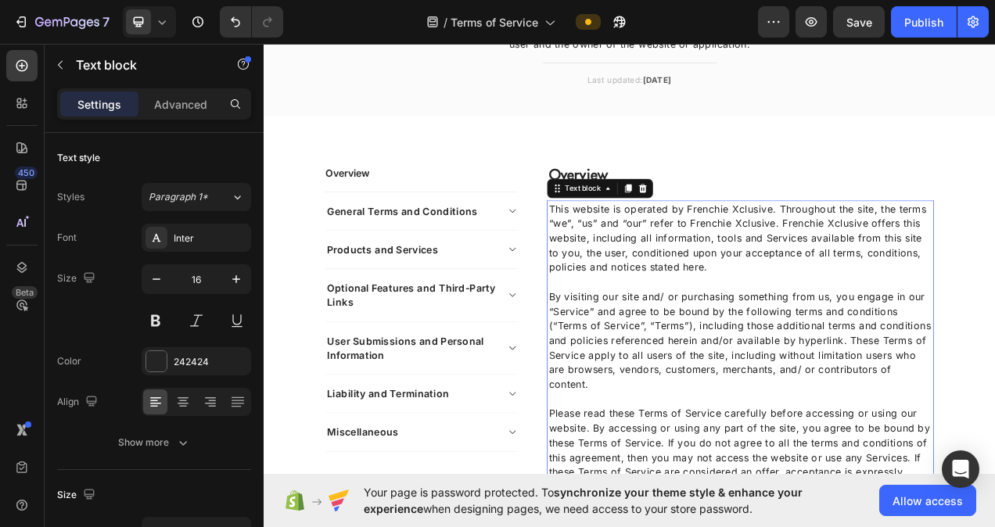
click at [778, 368] on p "By visiting our site and/ or purchasing something from us, you engage in our “S…" at bounding box center [875, 426] width 493 height 131
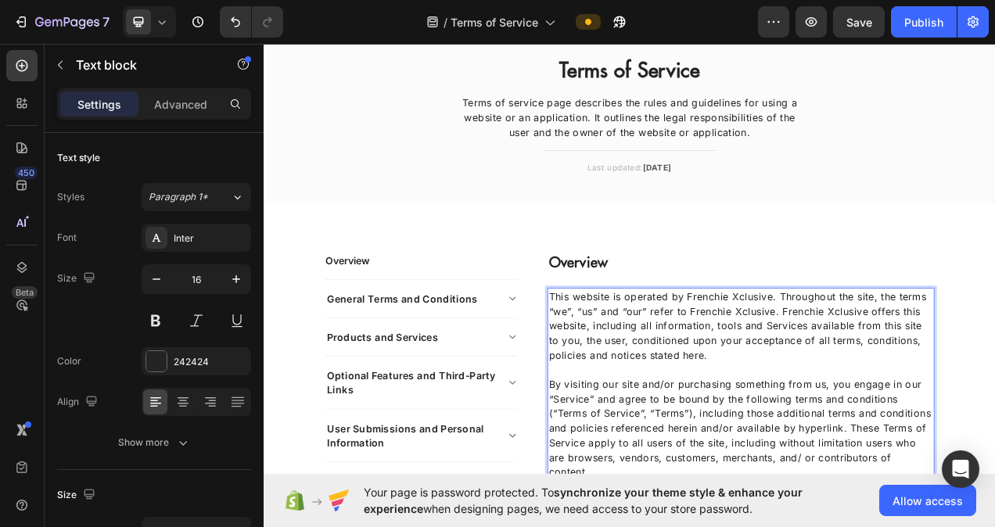
scroll to position [0, 0]
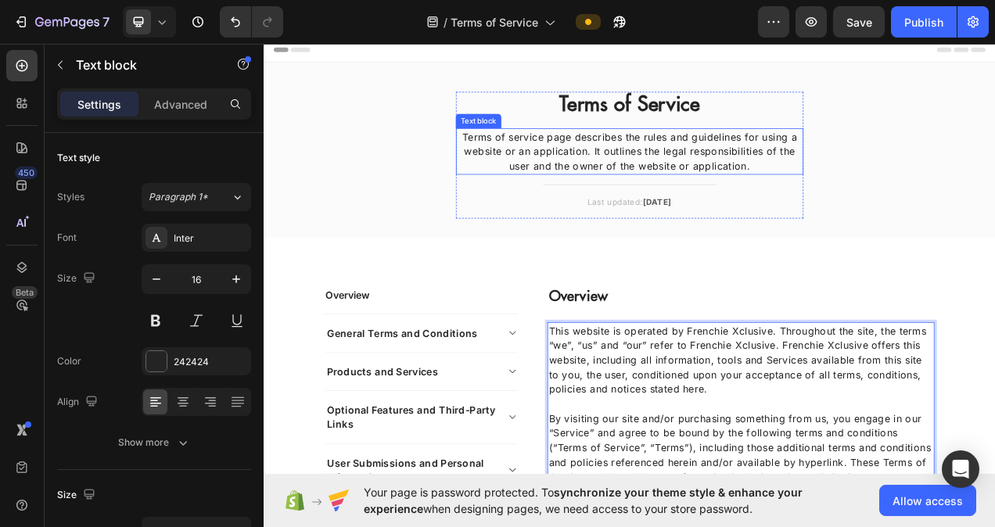
click at [575, 162] on p "Terms of service page describes the rules and guidelines for using a website or…" at bounding box center [732, 184] width 443 height 56
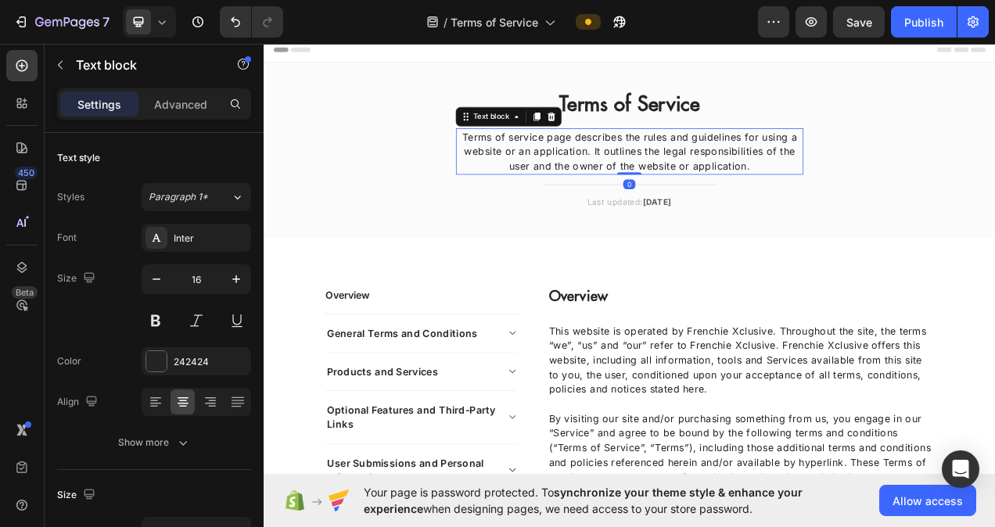
click at [573, 166] on p "Terms of service page describes the rules and guidelines for using a website or…" at bounding box center [732, 184] width 443 height 56
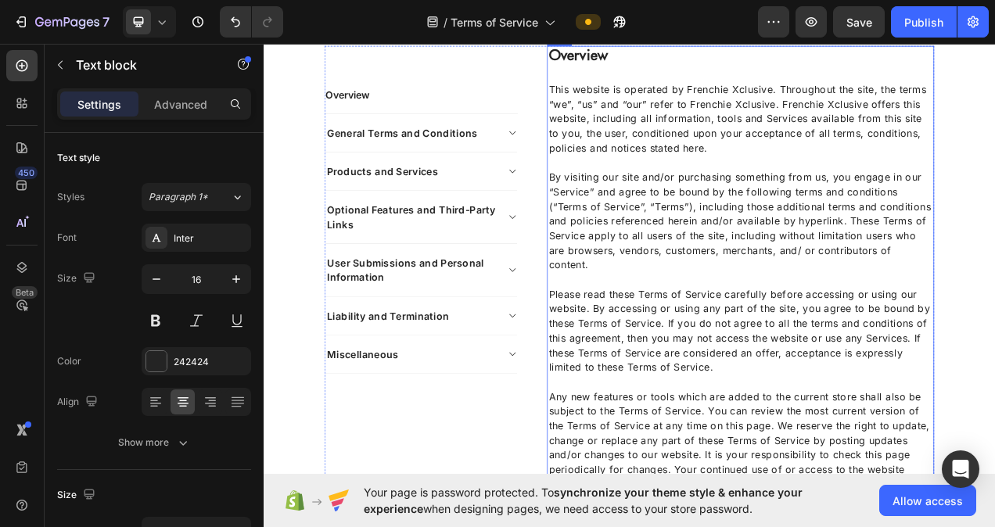
scroll to position [313, 0]
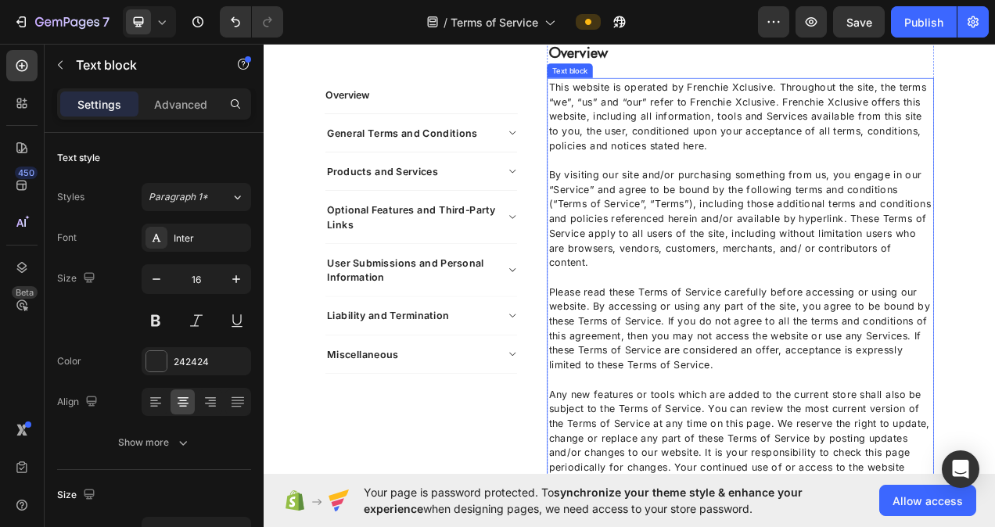
click at [963, 317] on p "By visiting our site and/or purchasing something from us, you engage in our “Se…" at bounding box center [875, 269] width 493 height 131
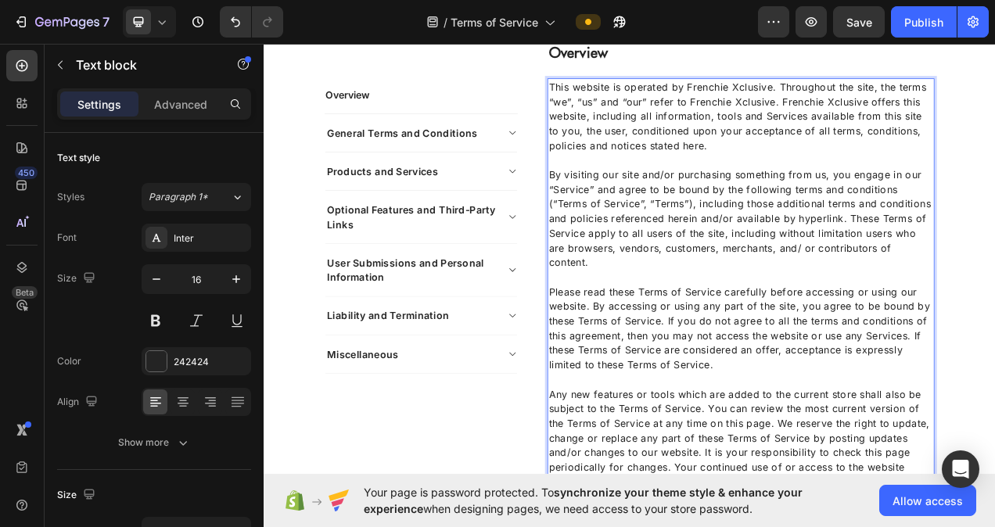
click at [952, 314] on p "By visiting our site and/or purchasing something from us, you engage in our “Se…" at bounding box center [875, 269] width 493 height 131
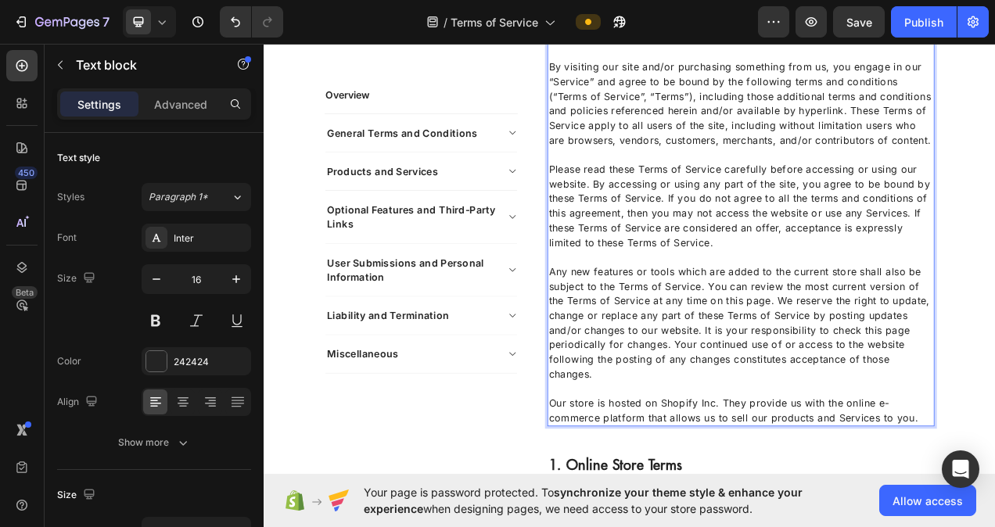
scroll to position [469, 0]
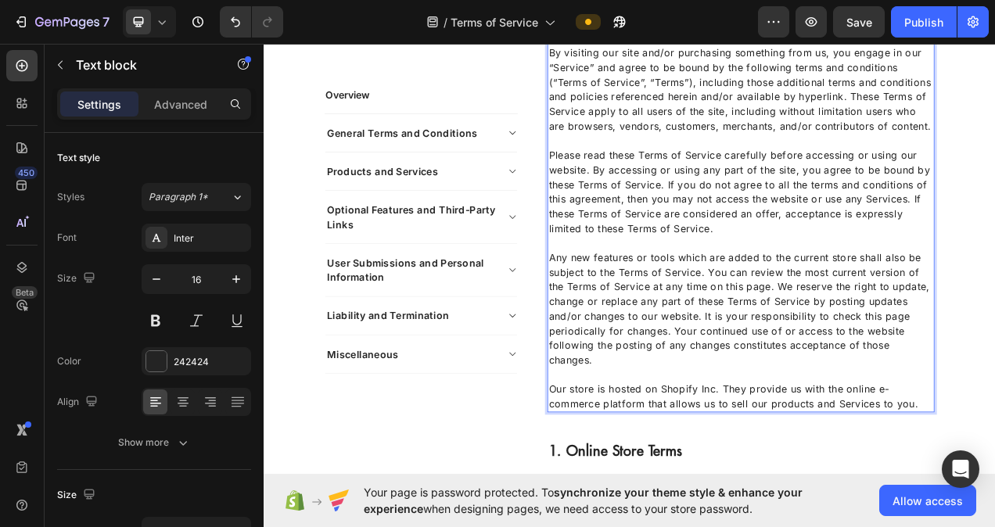
click at [837, 494] on p "Our store is hosted on Shopify Inc. They provide us with the online e-commerce …" at bounding box center [875, 489] width 493 height 56
click at [927, 421] on p "Any new features or tools which are added to the current store shall also be su…" at bounding box center [875, 376] width 493 height 169
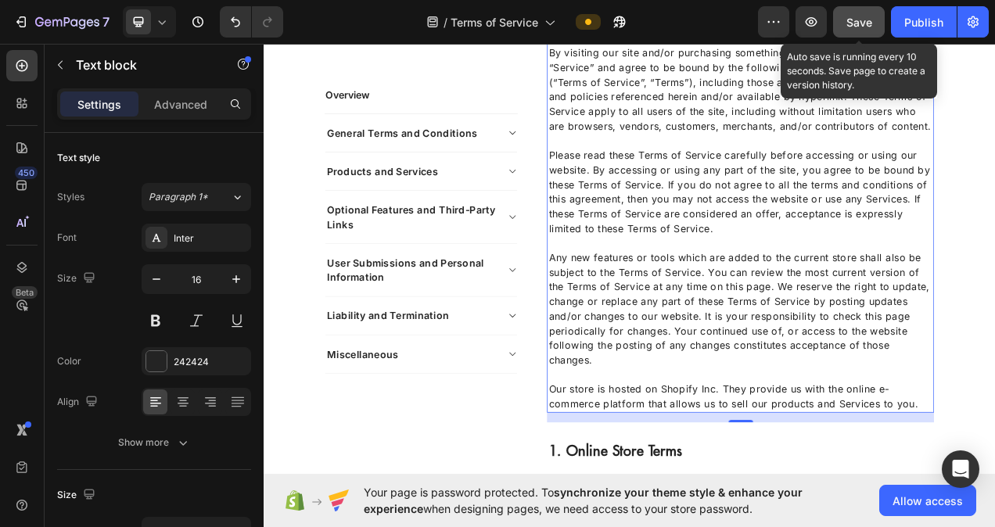
click at [876, 34] on button "Save" at bounding box center [859, 21] width 52 height 31
click at [871, 23] on button "button" at bounding box center [859, 21] width 52 height 31
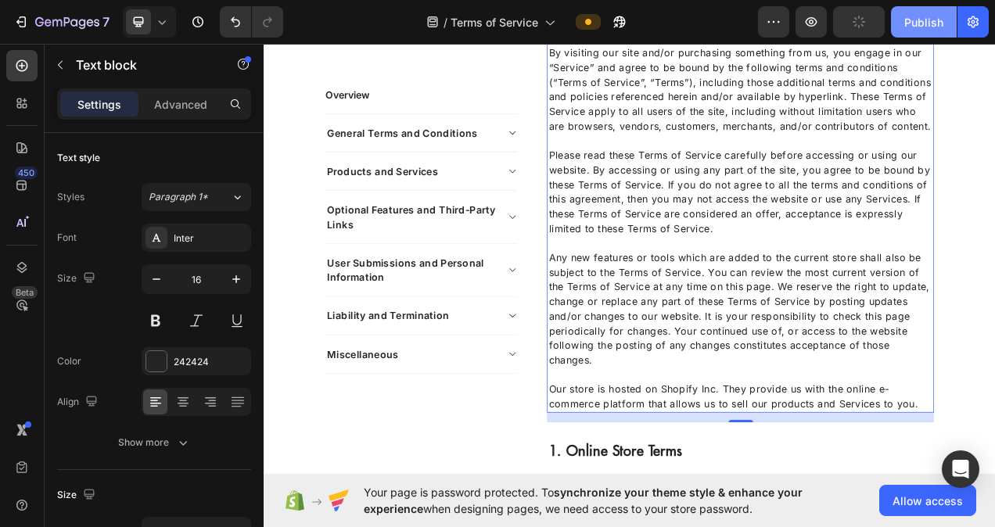
click at [931, 23] on div "Publish" at bounding box center [923, 22] width 39 height 16
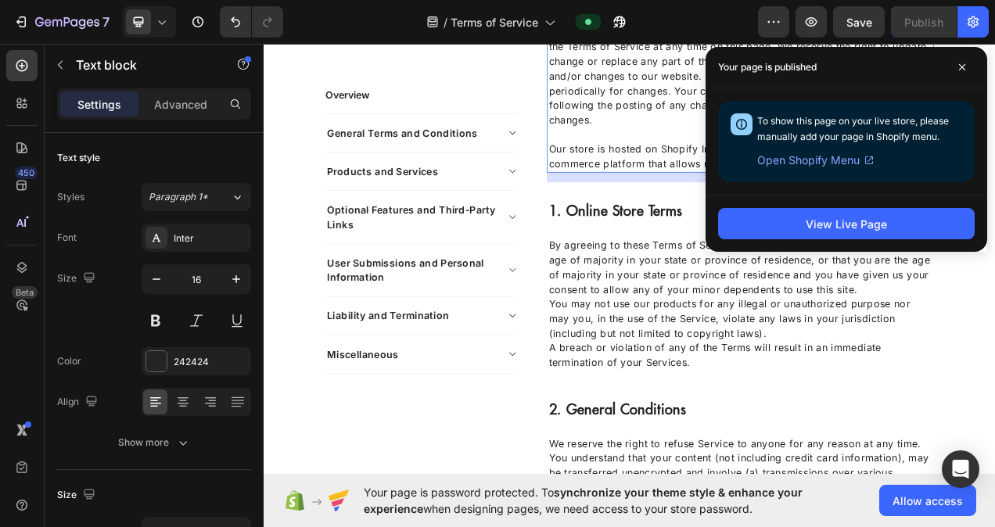
scroll to position [782, 0]
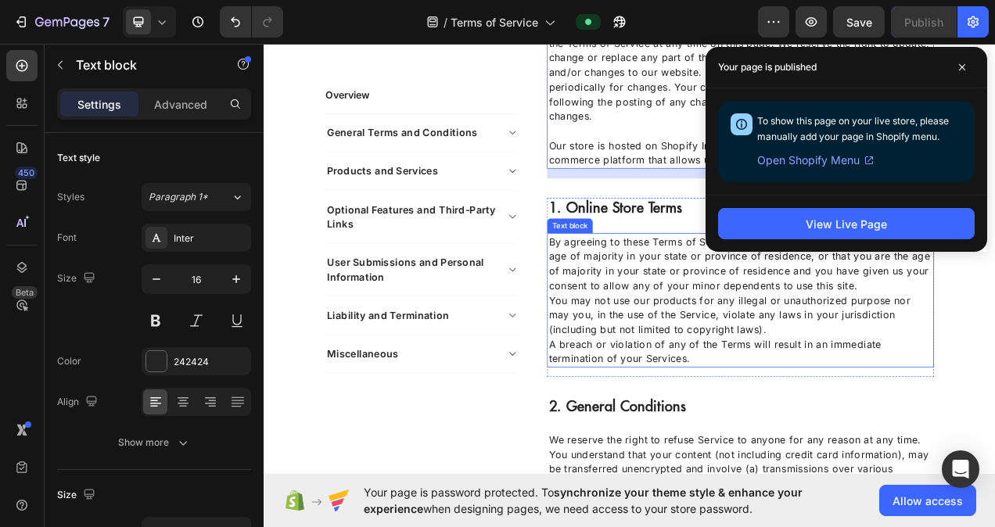
click at [977, 378] on p "You may not use our products for any illegal or unauthorized purpose nor may yo…" at bounding box center [875, 393] width 493 height 56
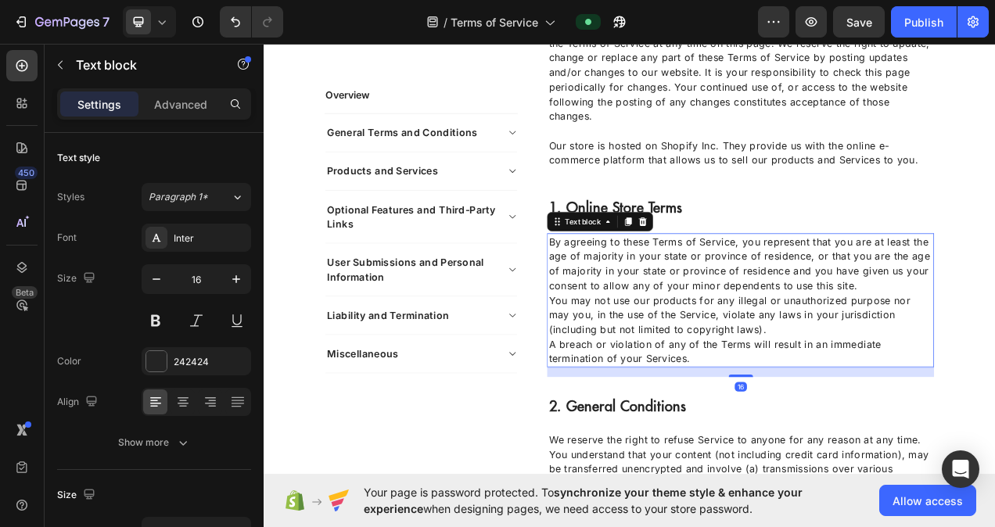
click at [981, 378] on p "You may not use our products for any illegal or unauthorized purpose nor may yo…" at bounding box center [875, 393] width 493 height 56
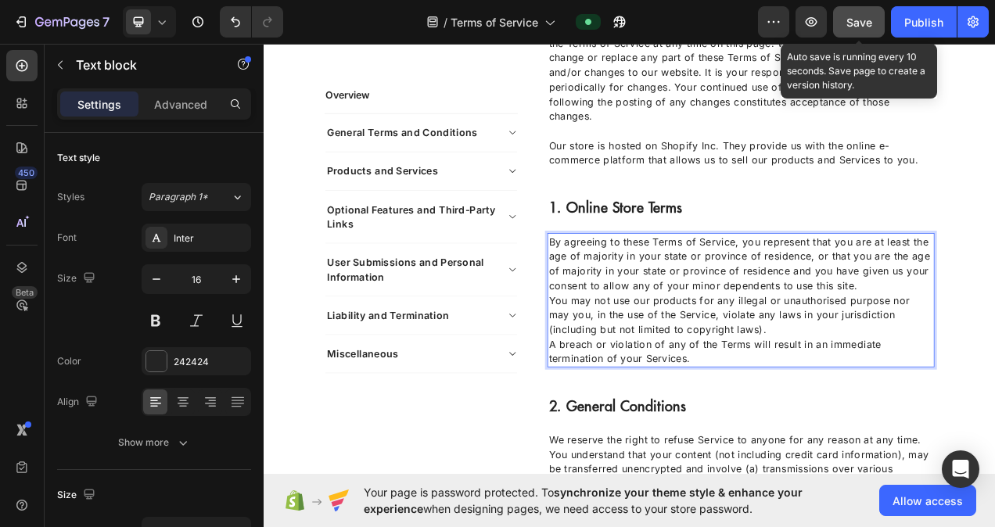
click at [851, 23] on span "Save" at bounding box center [859, 22] width 26 height 13
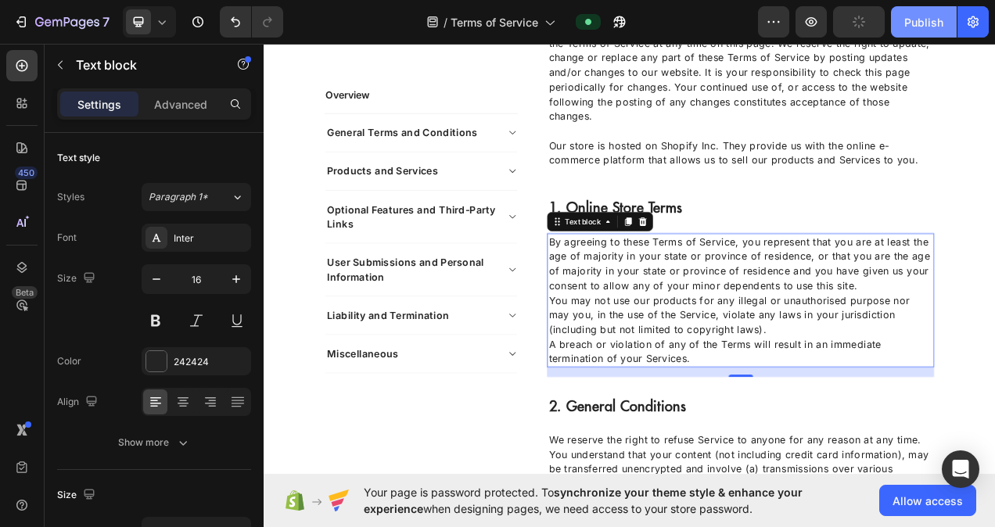
click at [938, 14] on div "Publish" at bounding box center [923, 22] width 39 height 16
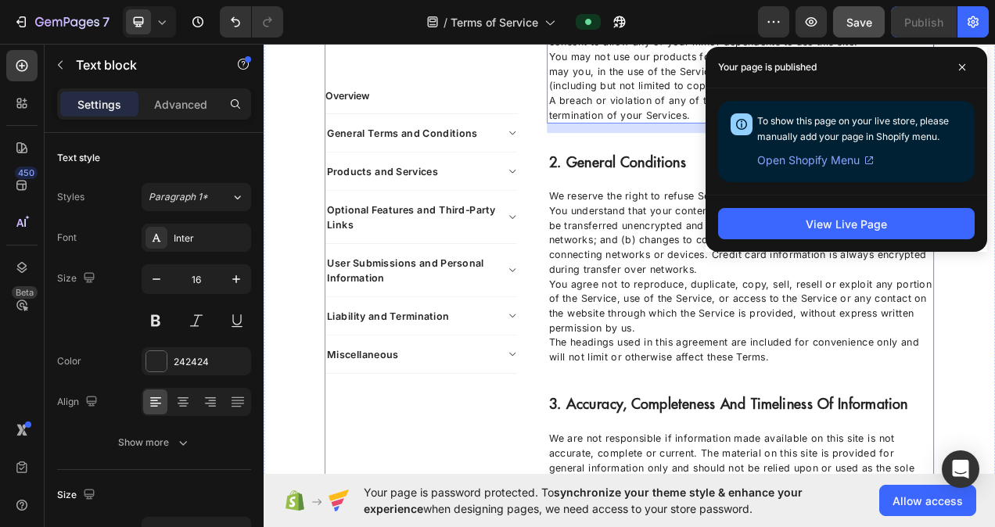
scroll to position [1017, 0]
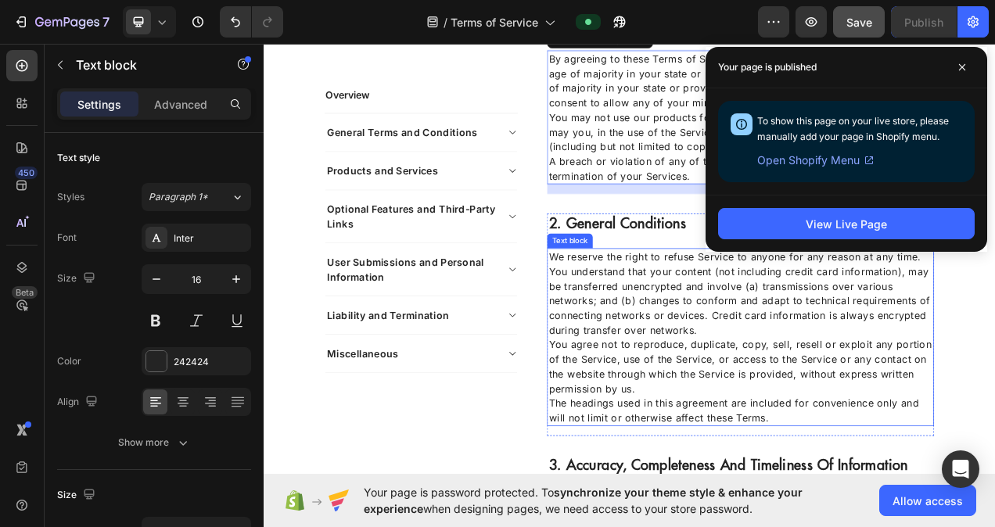
click at [741, 497] on p "You agree not to reproduce, duplicate, copy, sell, resell or exploit any portio…" at bounding box center [875, 459] width 493 height 75
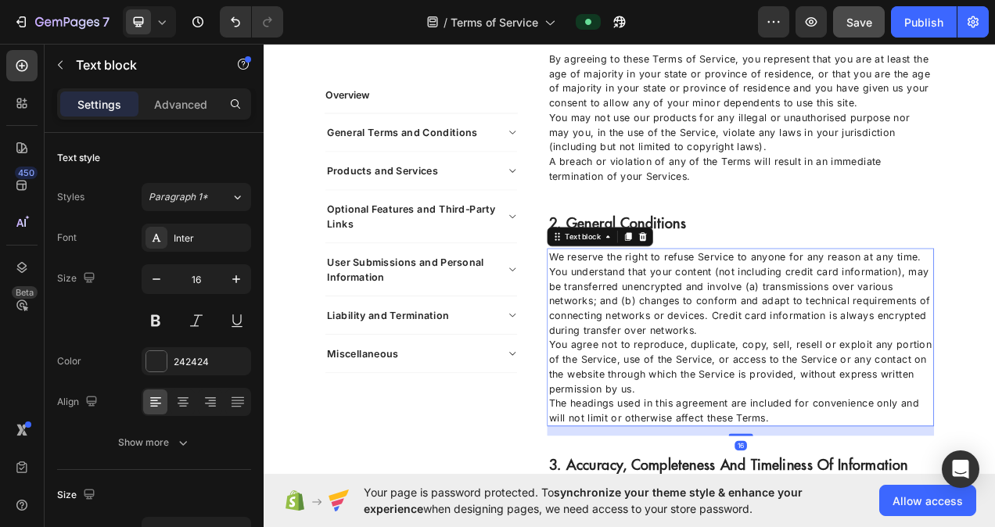
click at [740, 483] on p "You agree not to reproduce, duplicate, copy, sell, resell or exploit any portio…" at bounding box center [875, 459] width 493 height 75
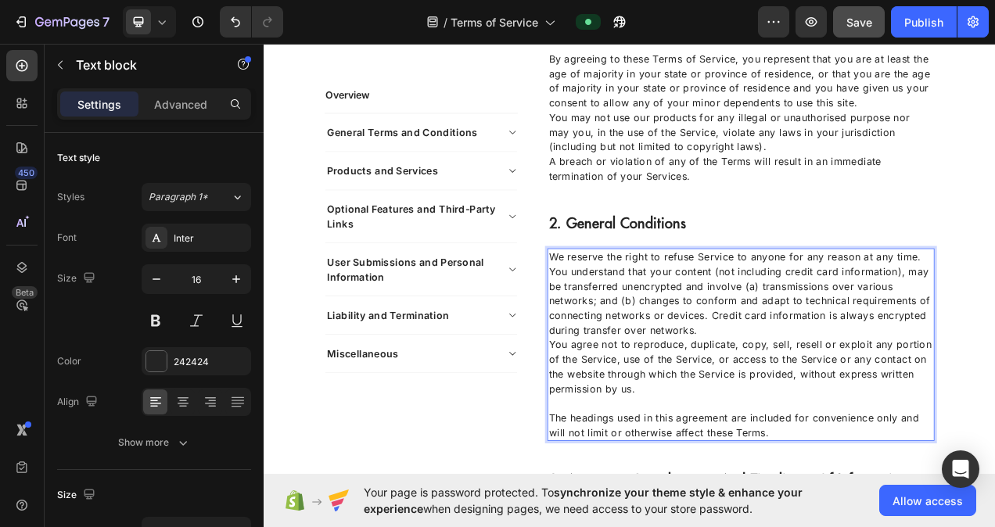
click at [847, 407] on p "You understand that your content (not including credit card information), may b…" at bounding box center [875, 375] width 493 height 94
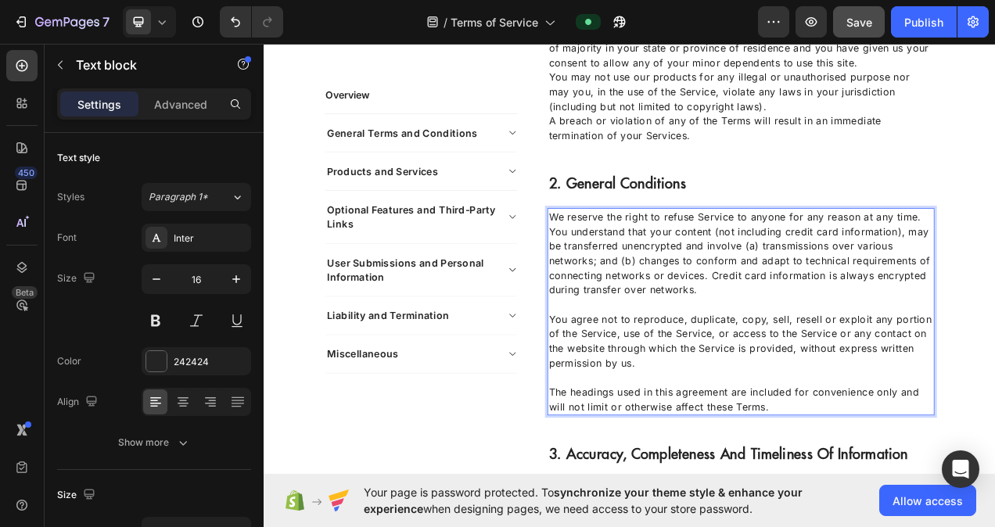
scroll to position [1095, 0]
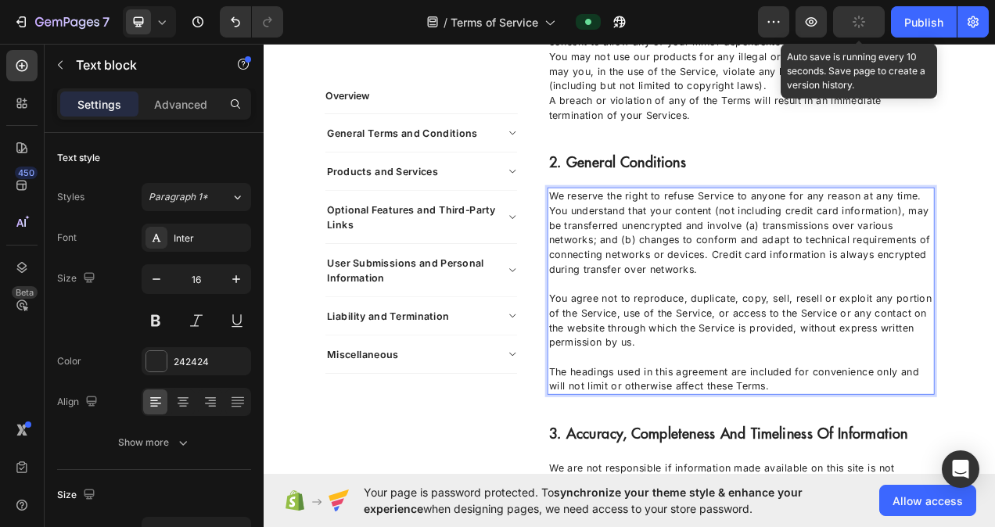
click at [847, 23] on button "button" at bounding box center [859, 21] width 52 height 31
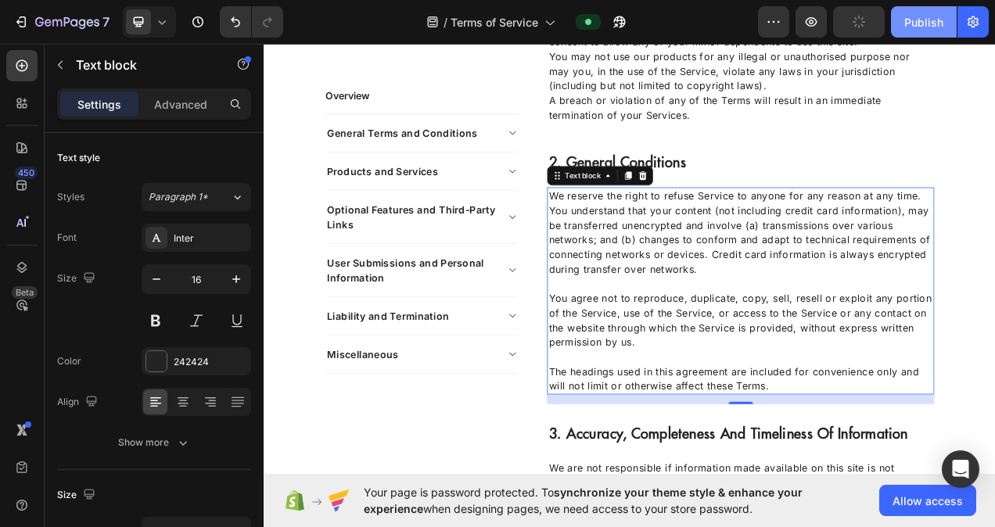
click at [913, 18] on div "Publish" at bounding box center [923, 22] width 39 height 16
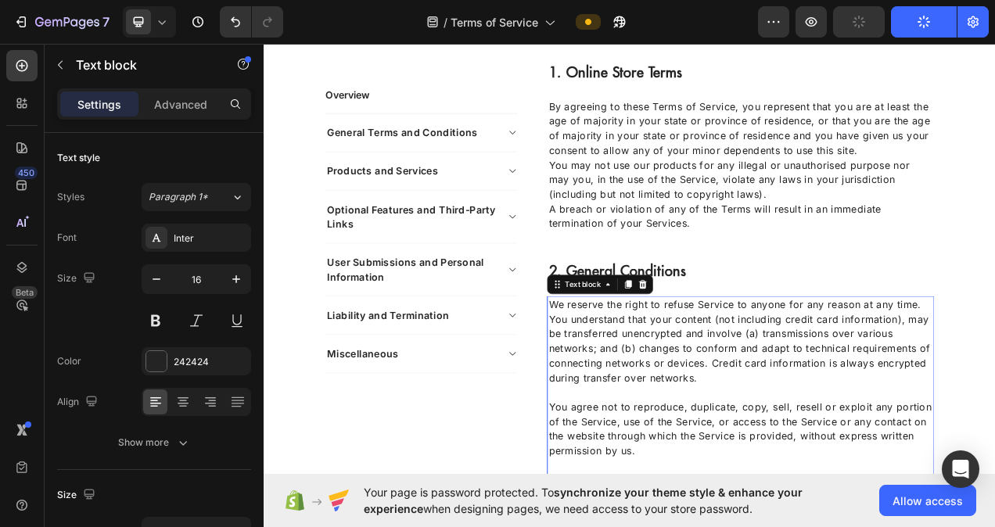
scroll to position [938, 0]
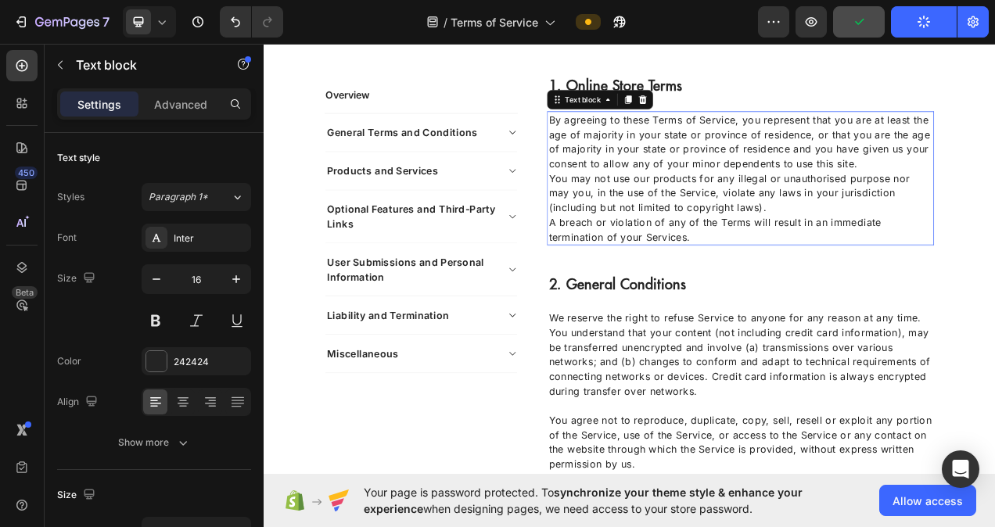
click at [854, 250] on p "You may not use our products for any illegal or unauthorised purpose nor may yo…" at bounding box center [875, 237] width 493 height 56
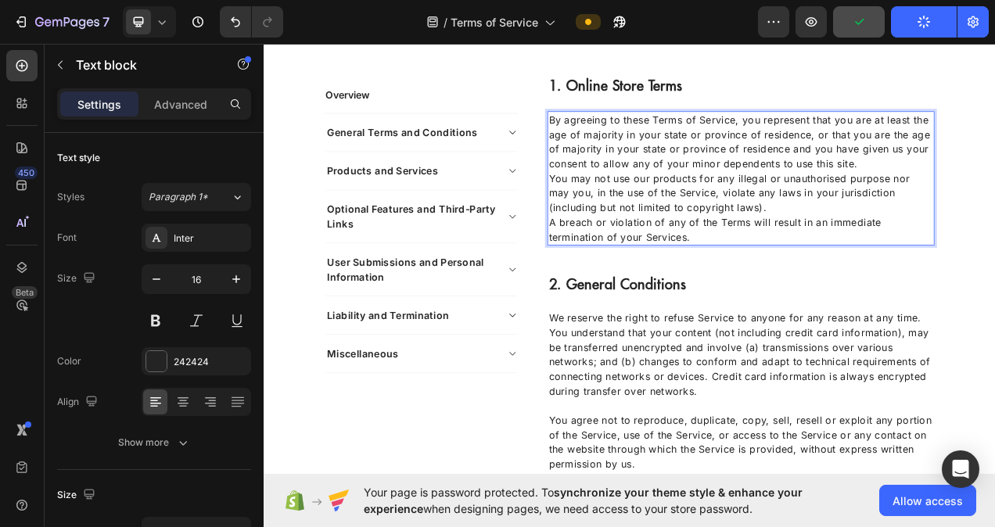
drag, startPoint x: 854, startPoint y: 251, endPoint x: 852, endPoint y: 261, distance: 10.4
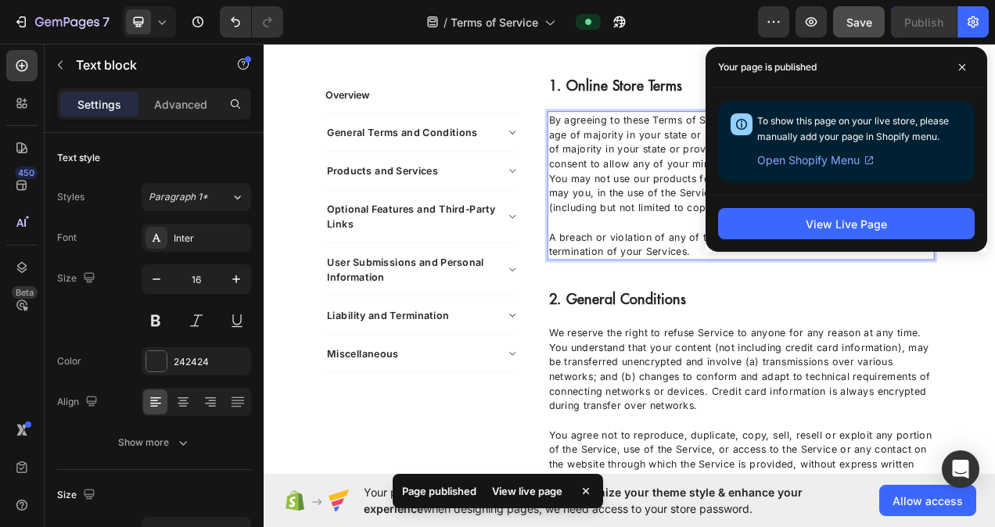
click at [874, 169] on div "To show this page on your live store, please manually add your page in Shopify …" at bounding box center [846, 141] width 257 height 81
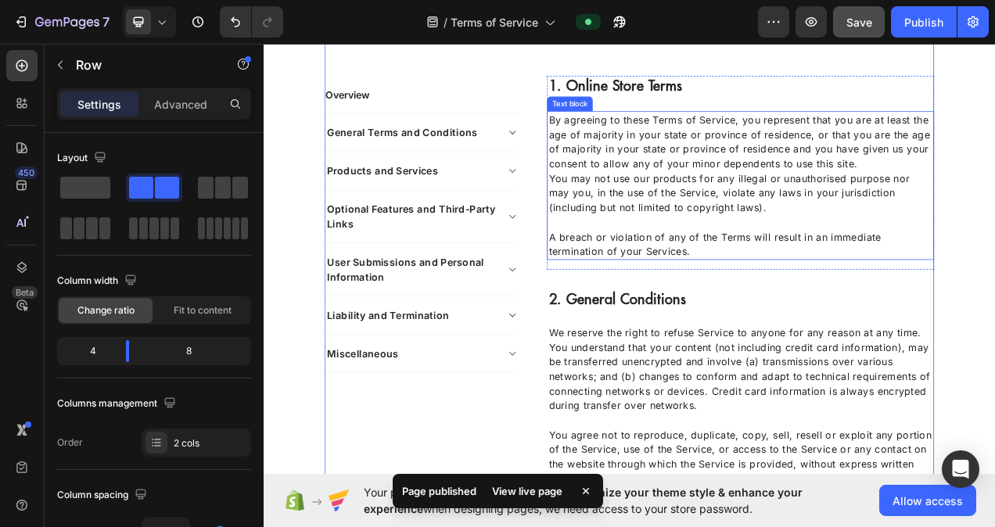
click at [994, 209] on p "You may not use our products for any illegal or unauthorised purpose nor may yo…" at bounding box center [875, 237] width 493 height 56
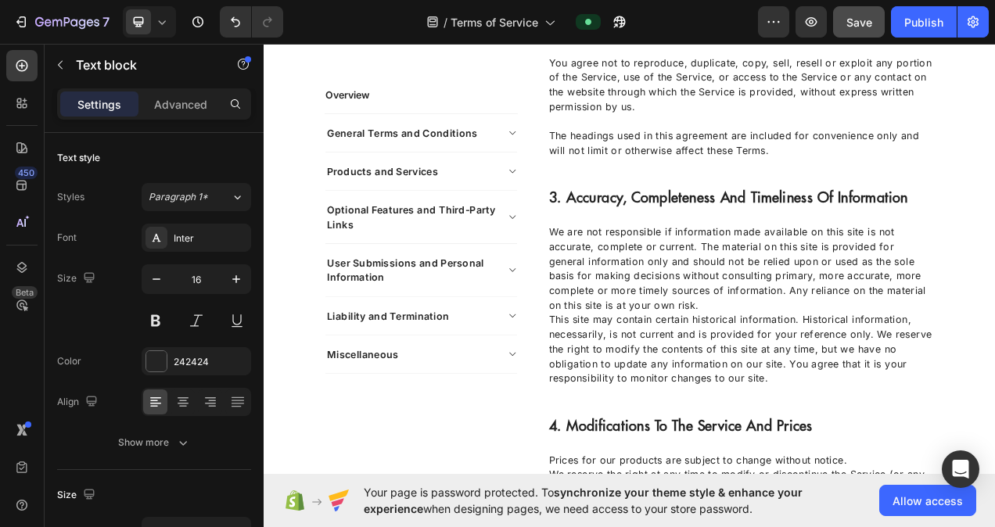
scroll to position [1486, 0]
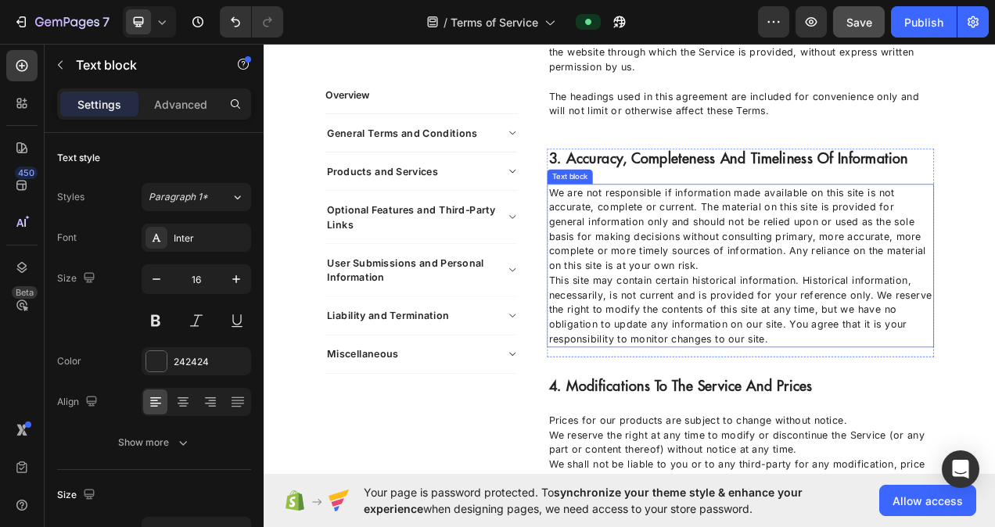
click at [771, 335] on p "We are not responsible if information made available on this site is not accura…" at bounding box center [875, 283] width 493 height 113
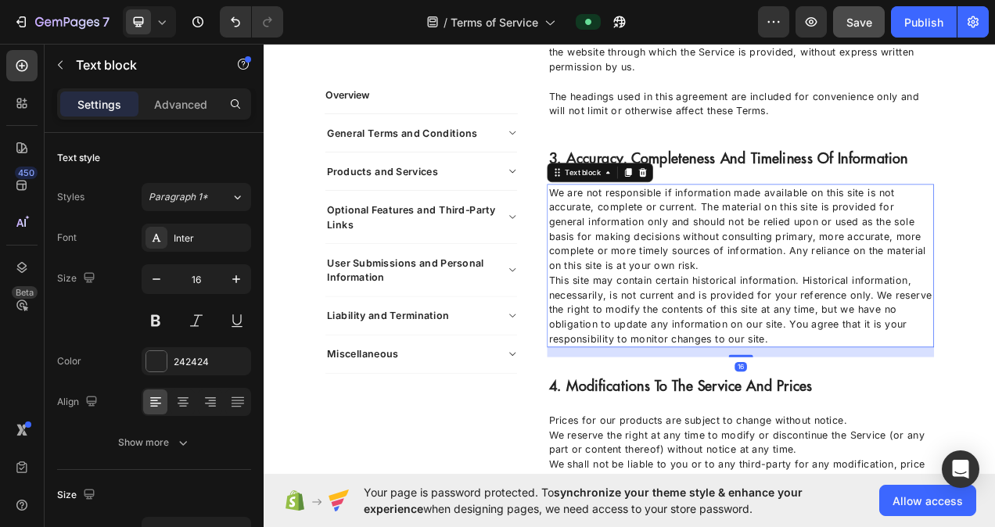
click at [774, 332] on p "We are not responsible if information made available on this site is not accura…" at bounding box center [875, 283] width 493 height 113
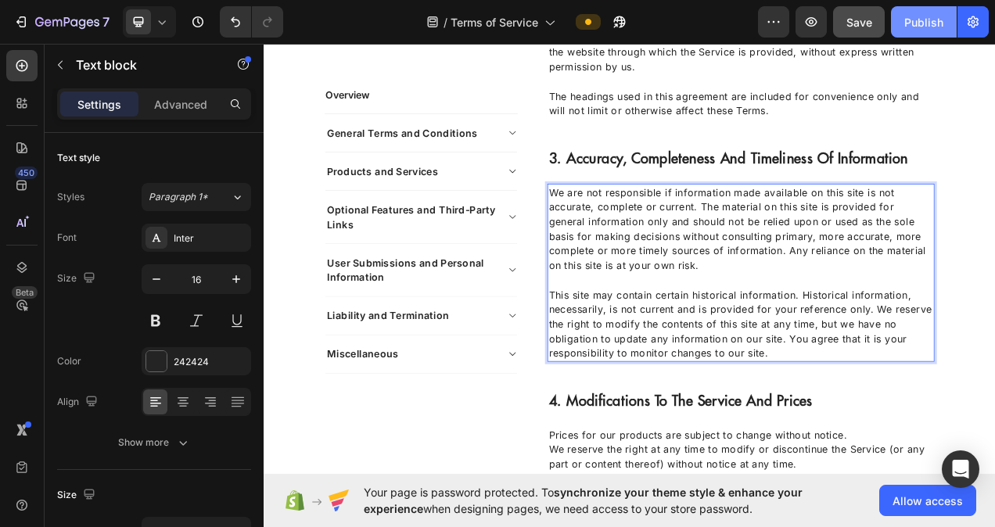
click at [919, 15] on div "Publish" at bounding box center [923, 22] width 39 height 16
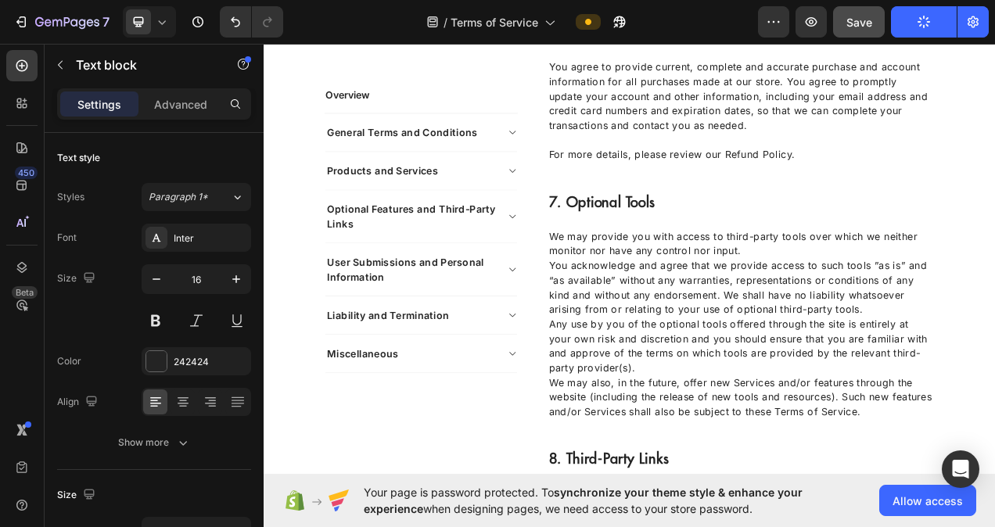
scroll to position [2815, 0]
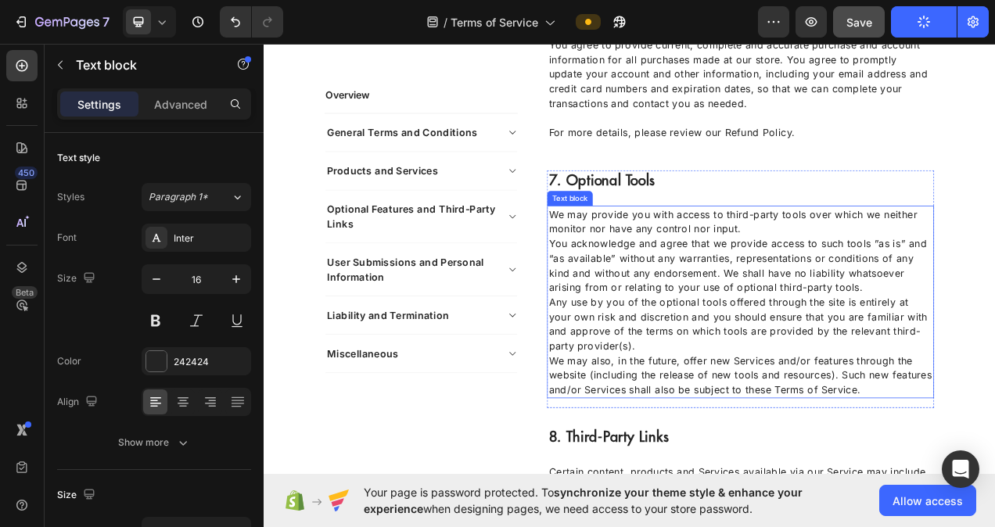
click at [715, 437] on p "Any use by you of the optional tools offered through the site is entirely at yo…" at bounding box center [875, 405] width 493 height 75
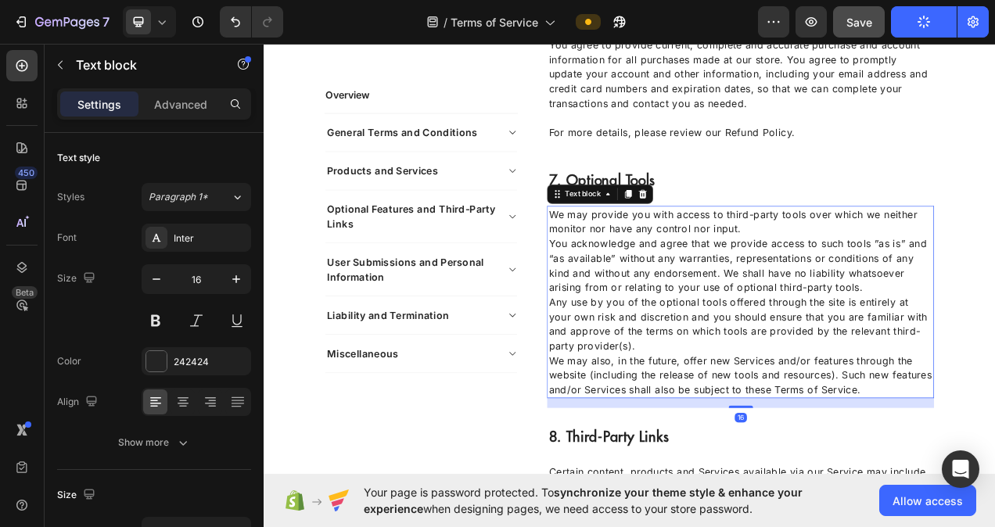
click at [706, 437] on p "Any use by you of the optional tools offered through the site is entirely at yo…" at bounding box center [875, 405] width 493 height 75
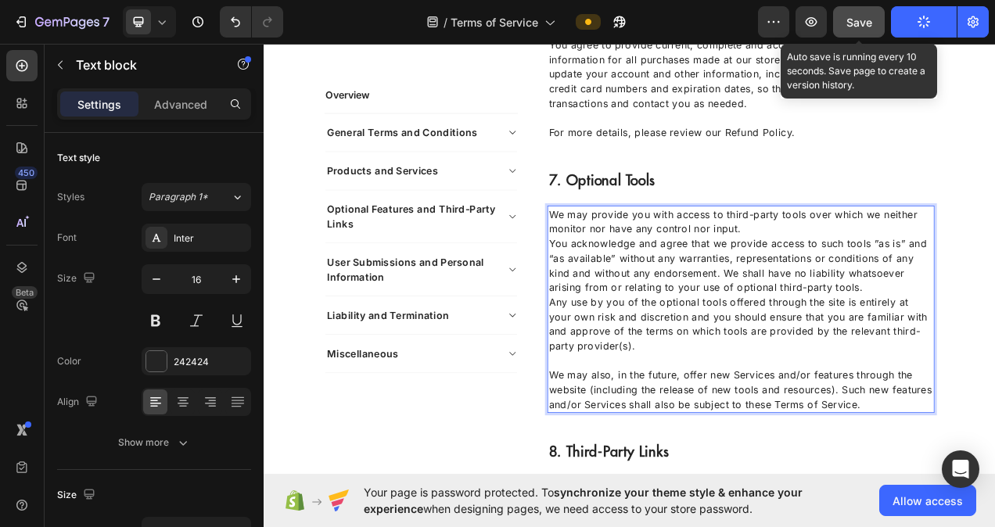
click at [865, 22] on span "Save" at bounding box center [859, 22] width 26 height 13
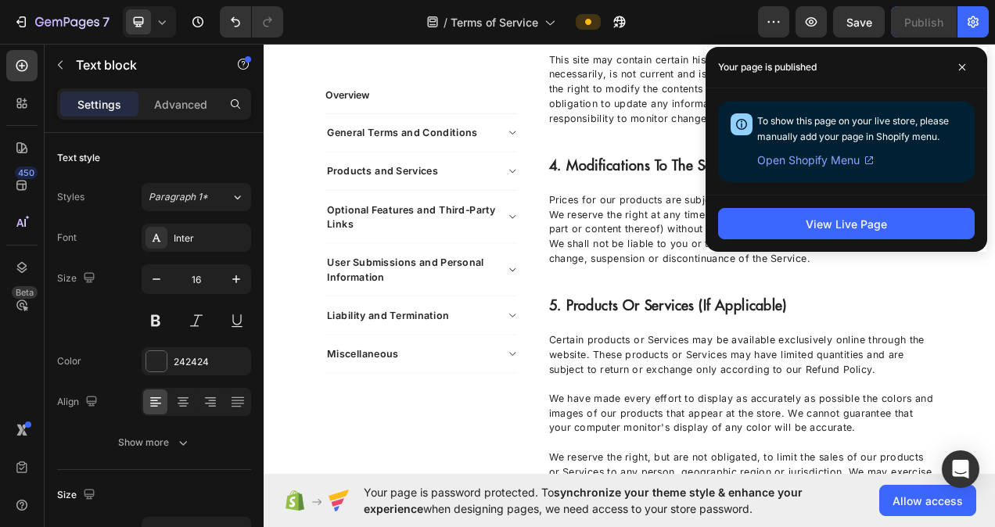
scroll to position [1642, 0]
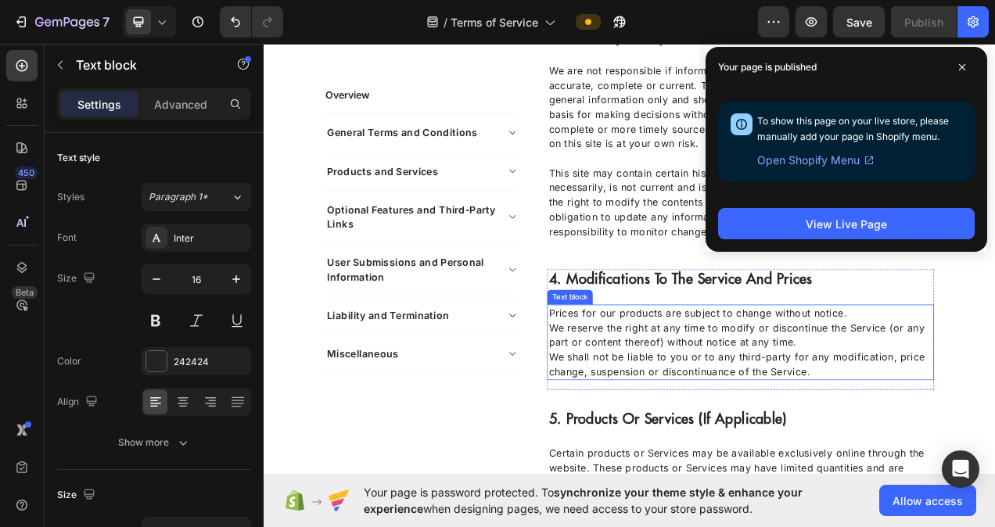
click at [974, 434] on p "We reserve the right at any time to modify or discontinue the Service (or any p…" at bounding box center [875, 419] width 493 height 38
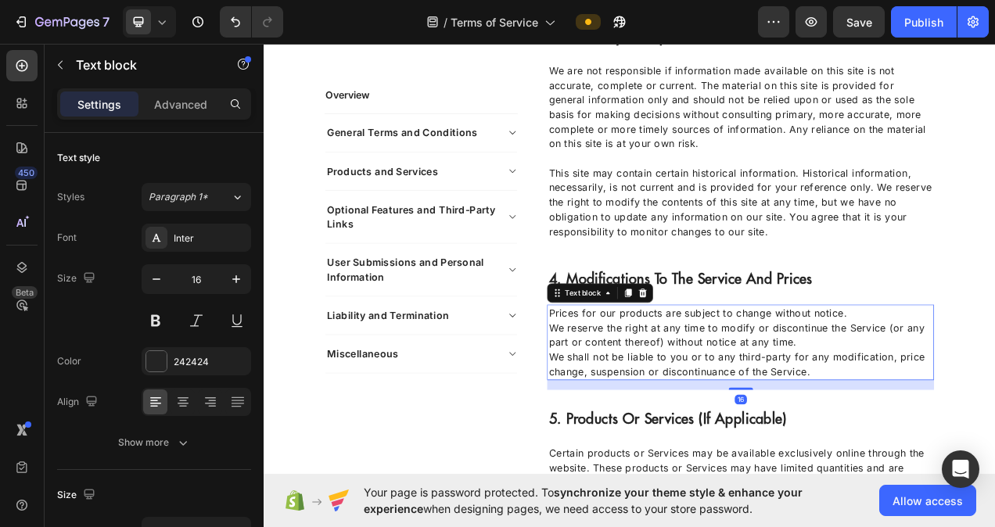
click at [974, 432] on p "We reserve the right at any time to modify or discontinue the Service (or any p…" at bounding box center [875, 419] width 493 height 38
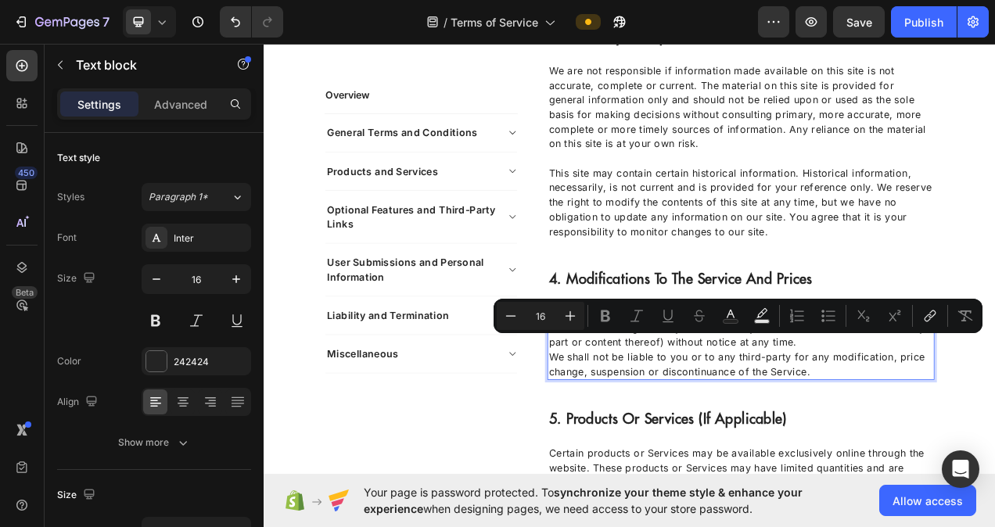
click at [956, 432] on p "We reserve the right at any time to modify or discontinue the Service (or any p…" at bounding box center [875, 419] width 493 height 38
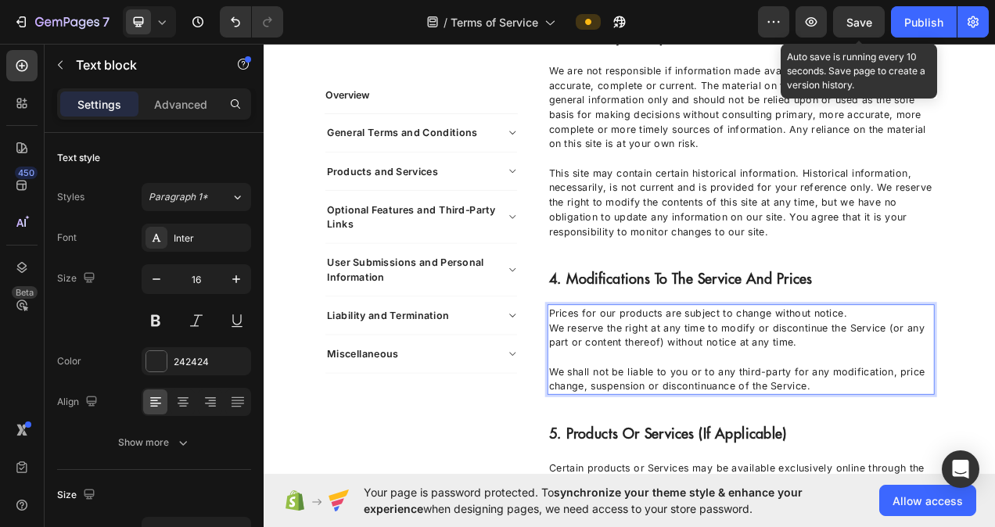
click at [862, 27] on span "Save" at bounding box center [859, 22] width 26 height 13
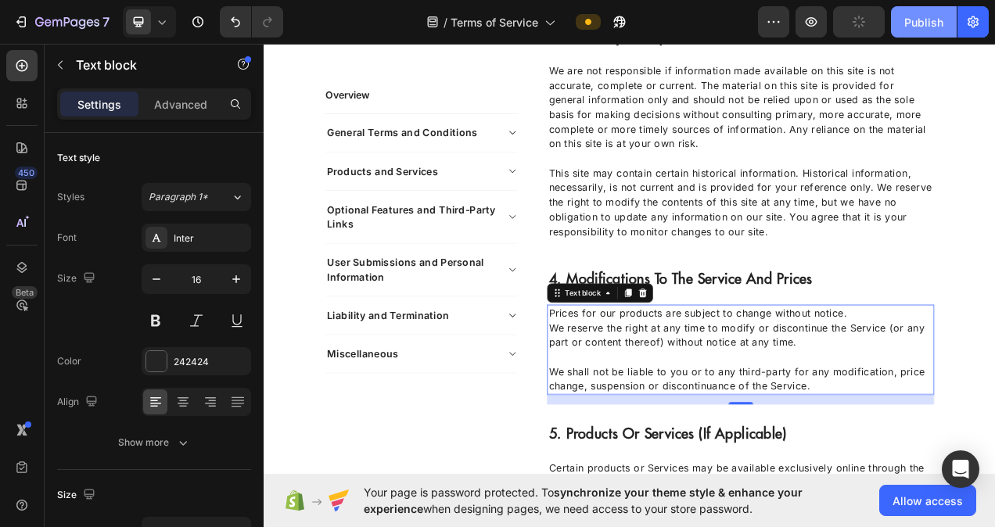
click at [917, 17] on div "Publish" at bounding box center [923, 22] width 39 height 16
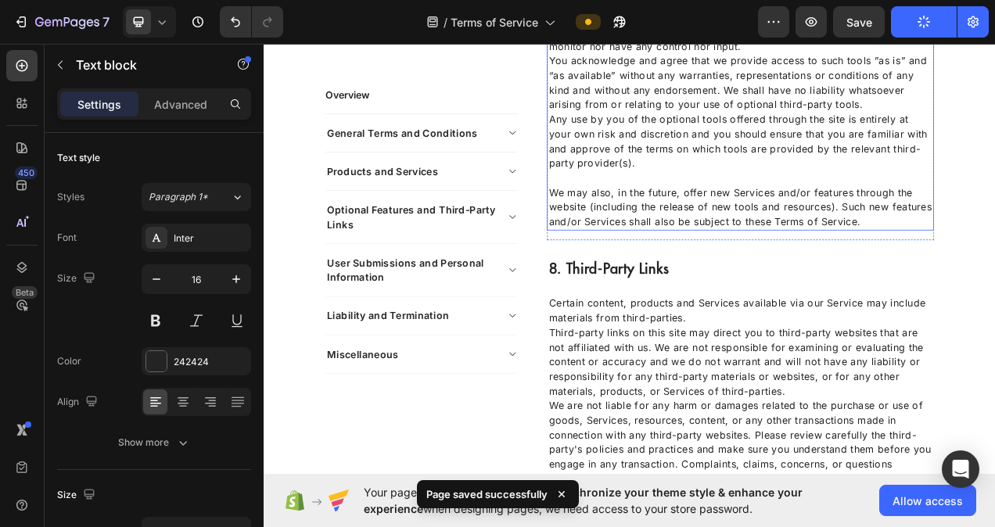
scroll to position [3128, 0]
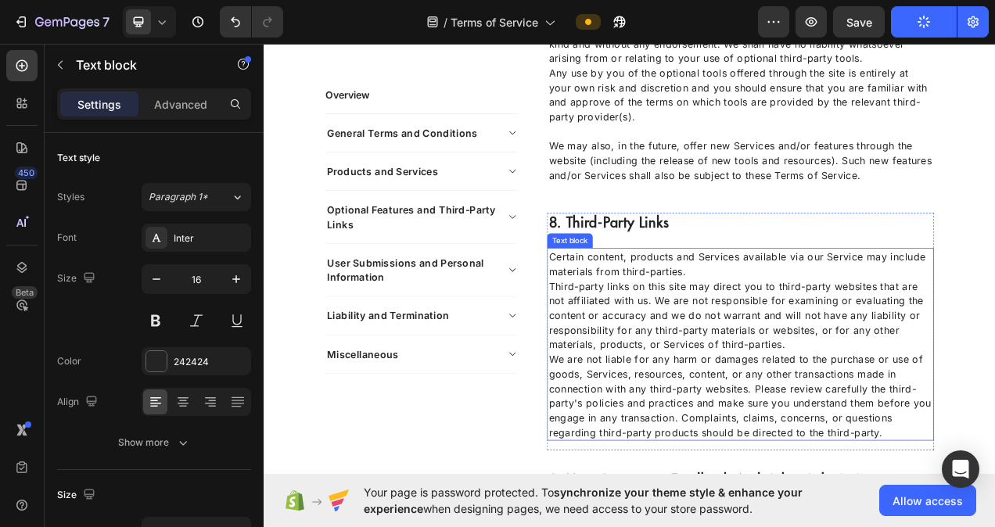
click at [806, 339] on p "Certain content, products and Services available via our Service may include ma…" at bounding box center [875, 329] width 493 height 38
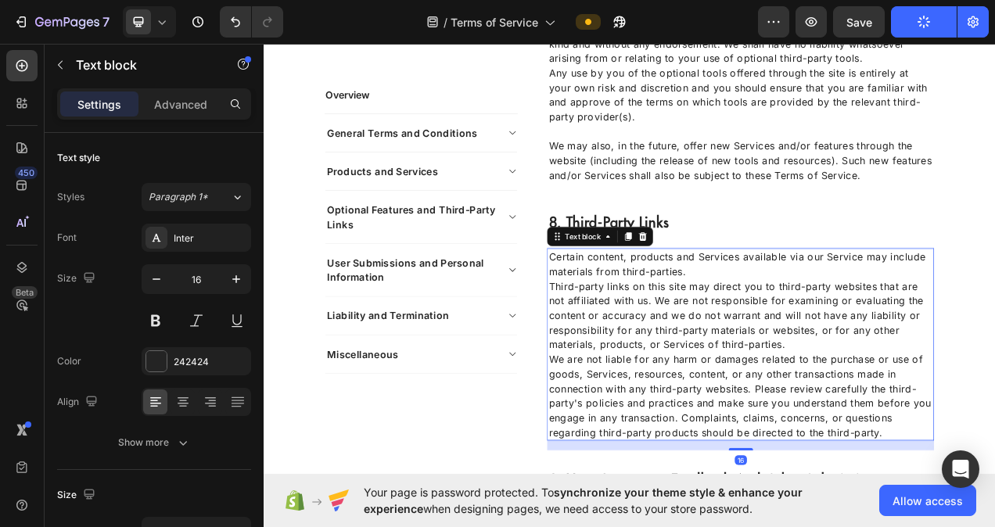
click at [807, 339] on p "Certain content, products and Services available via our Service may include ma…" at bounding box center [875, 329] width 493 height 38
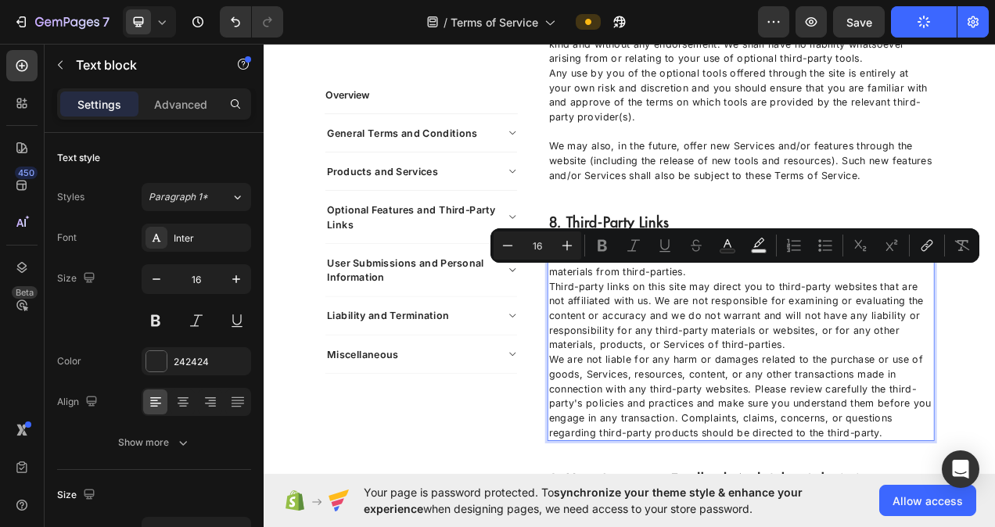
click at [802, 341] on p "Certain content, products and Services available via our Service may include ma…" at bounding box center [875, 329] width 493 height 38
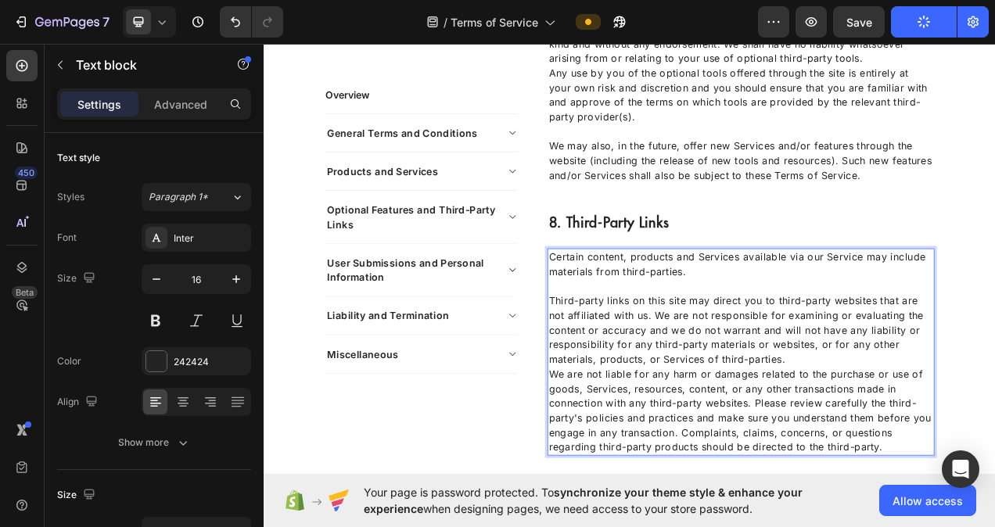
click at [930, 447] on p "Third-party links on this site may direct you to third-party websites that are …" at bounding box center [875, 413] width 493 height 94
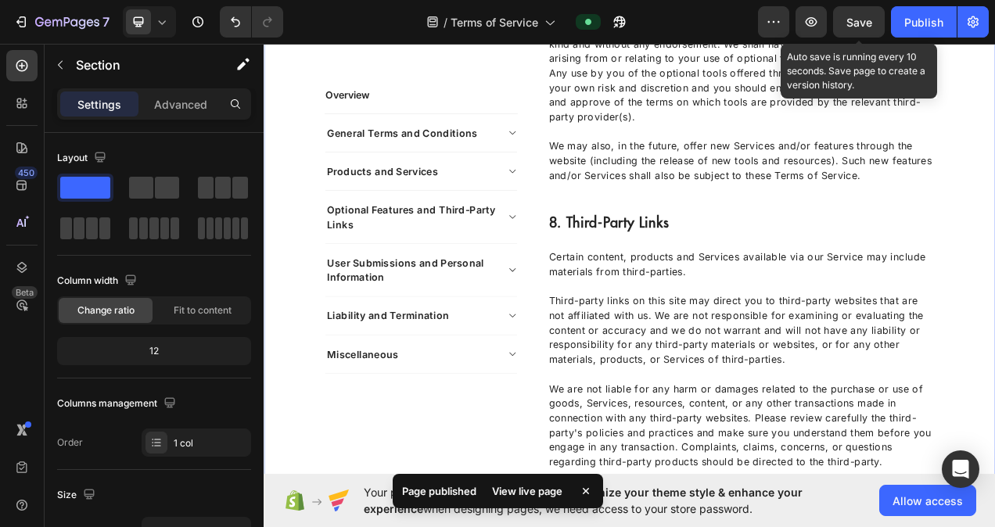
click at [870, 16] on span "Save" at bounding box center [859, 22] width 26 height 13
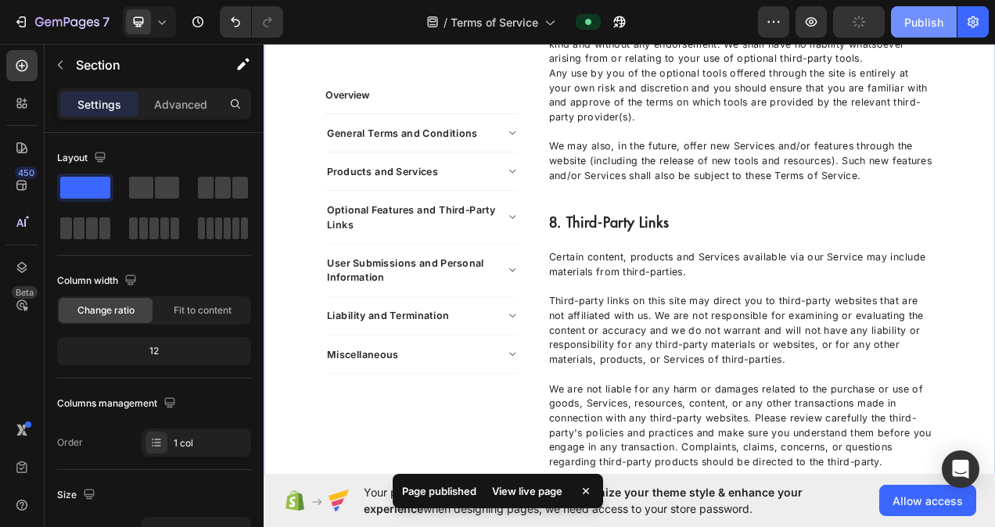
click at [917, 25] on div "Publish" at bounding box center [923, 22] width 39 height 16
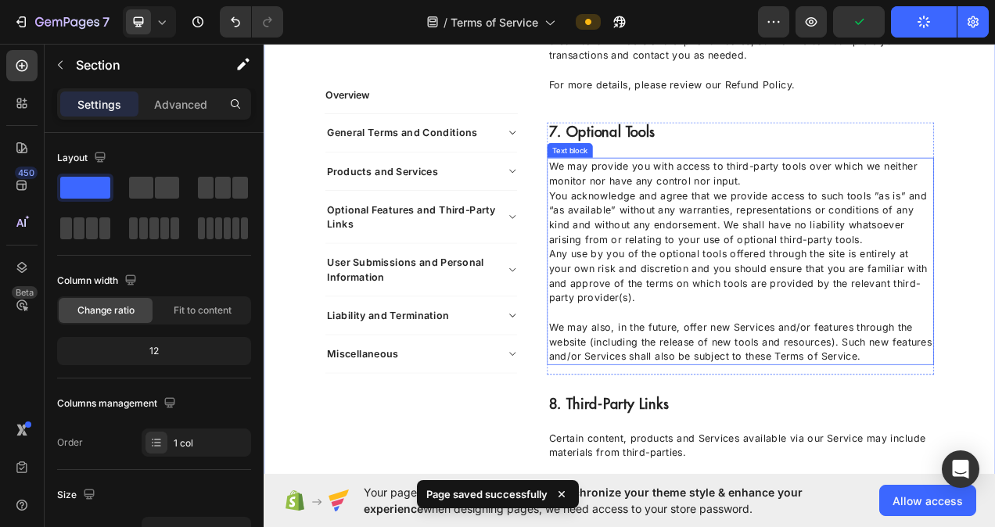
scroll to position [2893, 0]
click at [901, 230] on p "We may provide you with access to third-party tools over which we neither monit…" at bounding box center [875, 215] width 493 height 38
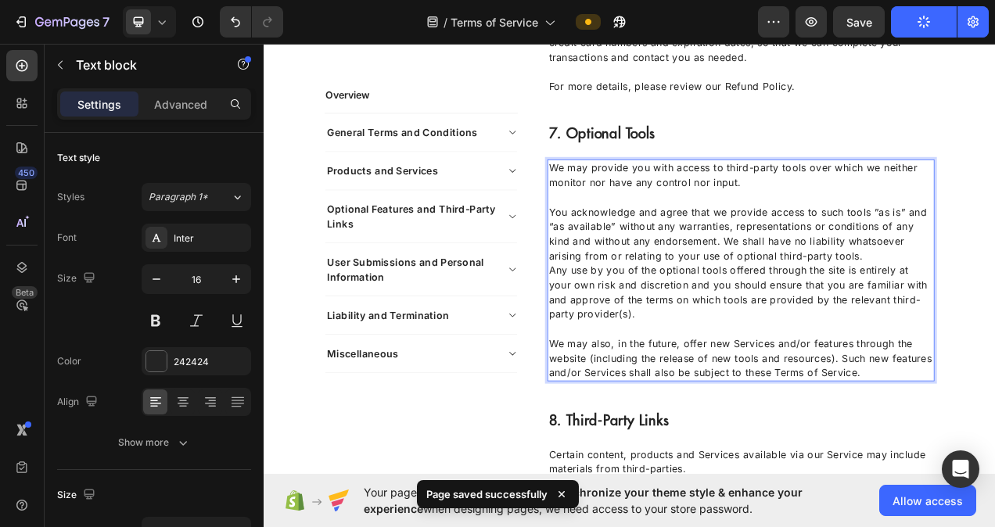
click at [994, 312] on p "You acknowledge and agree that we provide access to such tools ”as is” and “as …" at bounding box center [875, 289] width 493 height 75
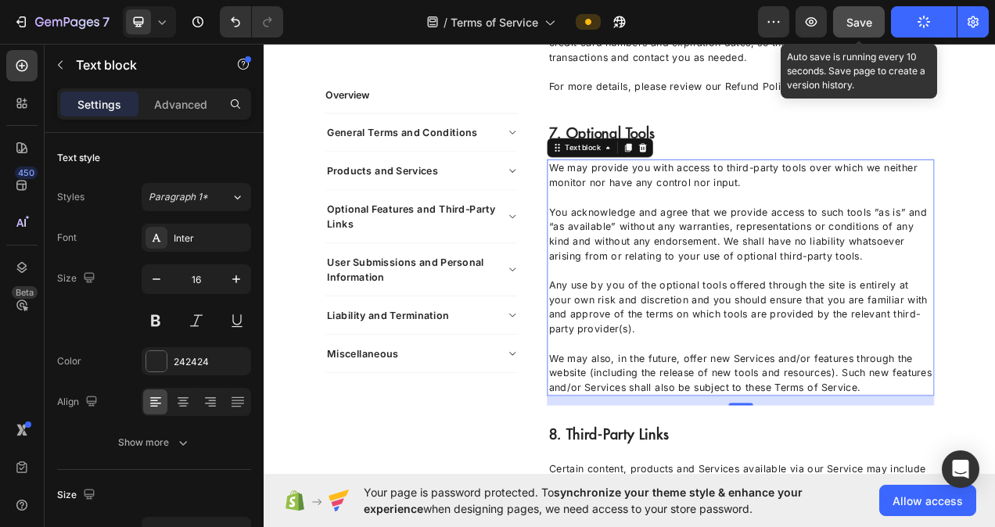
click at [846, 20] on button "Save" at bounding box center [859, 21] width 52 height 31
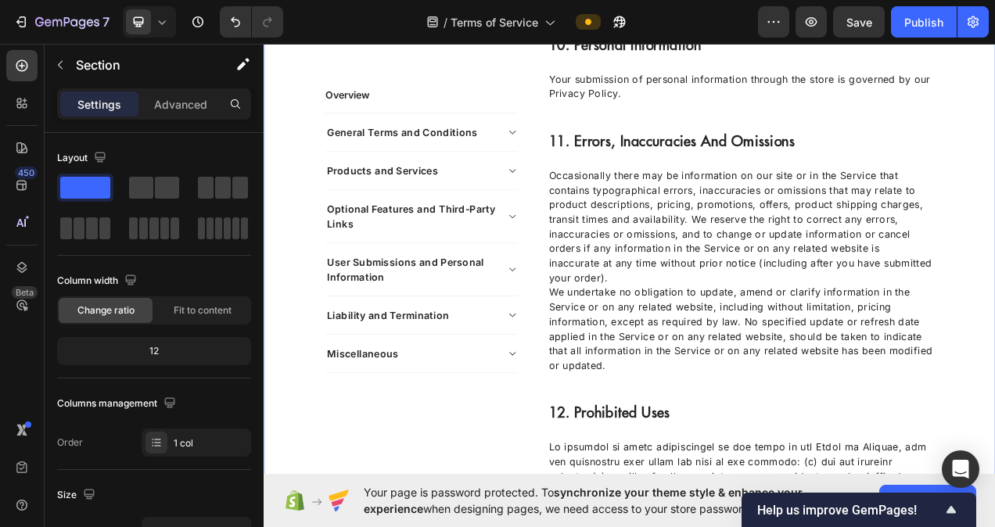
scroll to position [4301, 0]
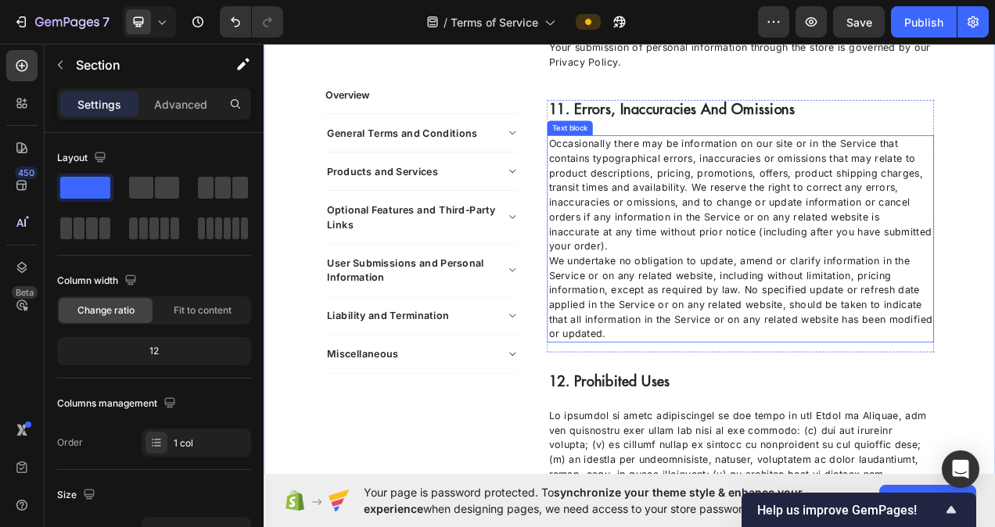
click at [705, 309] on p "Occasionally there may be information on our site or in the Service that contai…" at bounding box center [875, 239] width 493 height 150
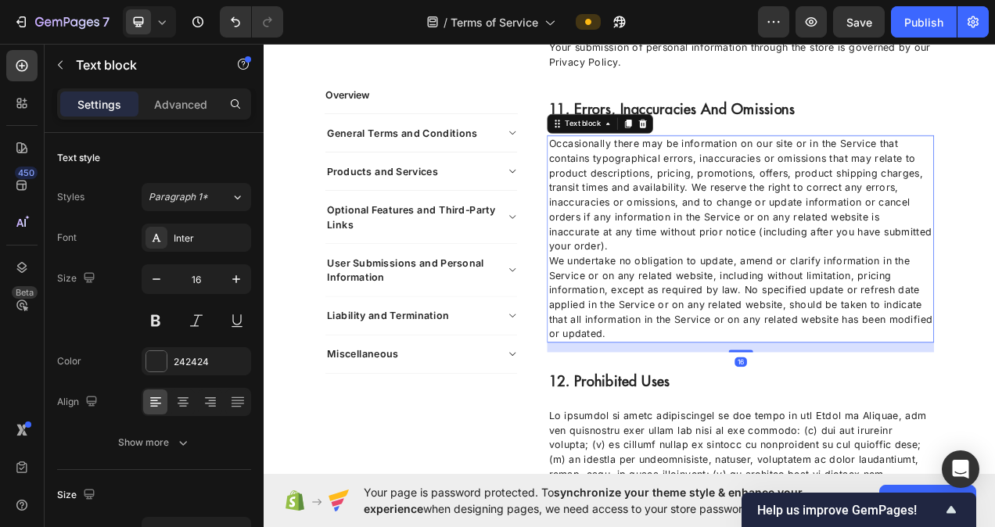
click at [693, 309] on p "Occasionally there may be information on our site or in the Service that contai…" at bounding box center [875, 239] width 493 height 150
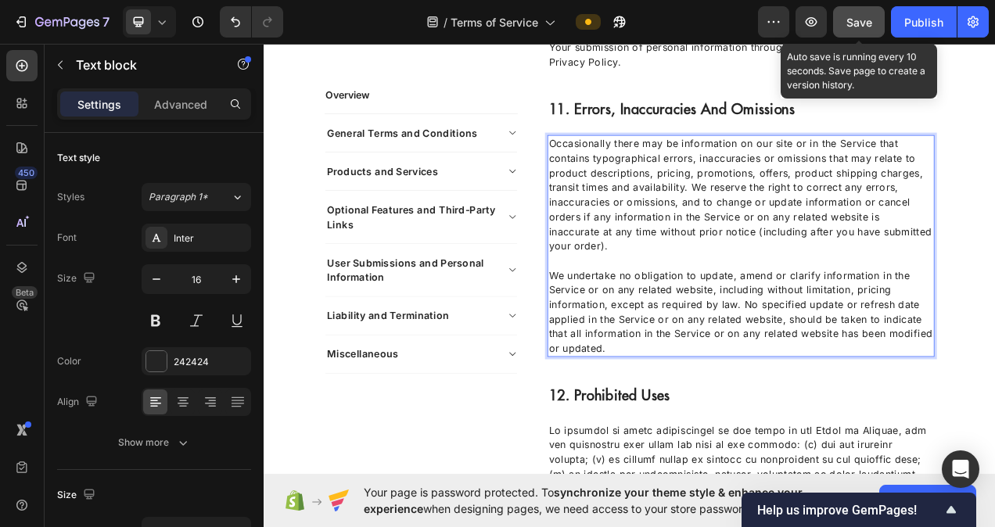
click at [845, 22] on button "Save" at bounding box center [859, 21] width 52 height 31
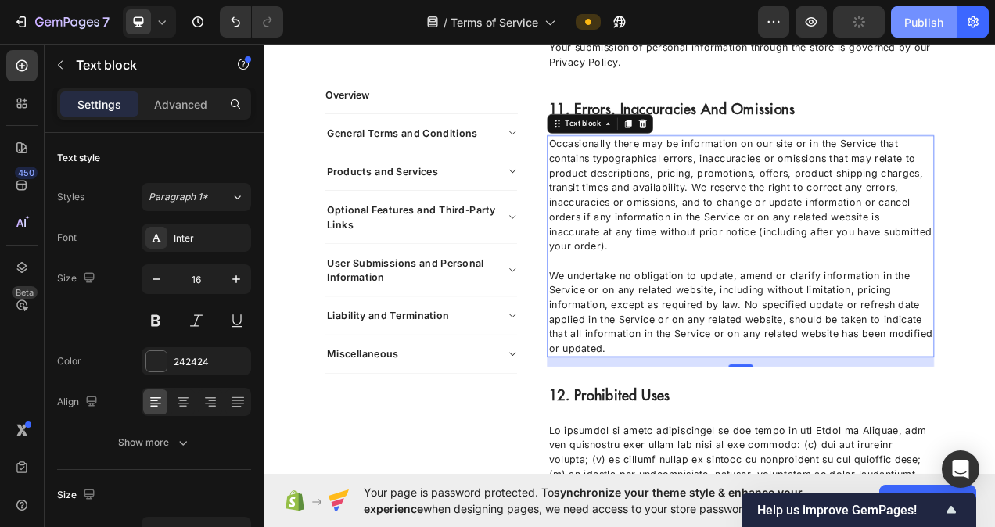
click at [926, 25] on div "Publish" at bounding box center [923, 22] width 39 height 16
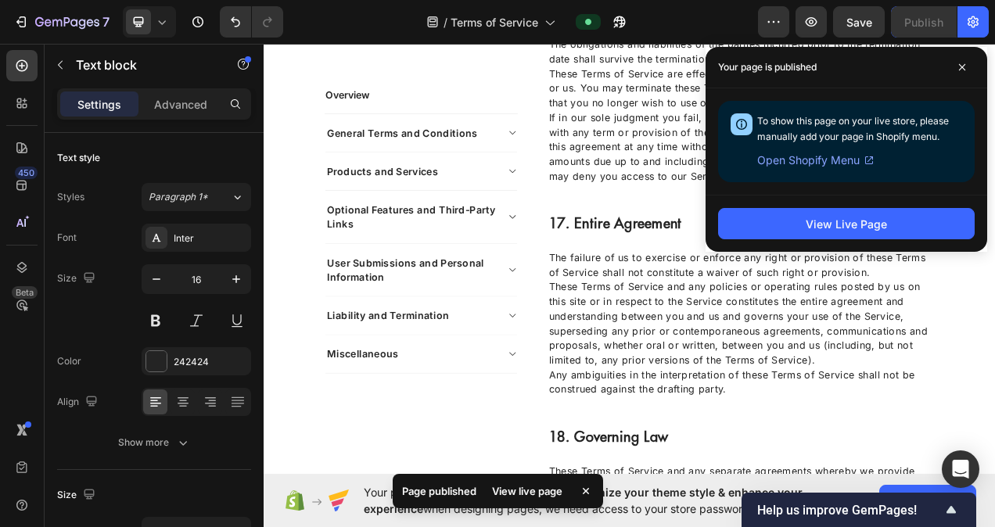
scroll to position [6413, 0]
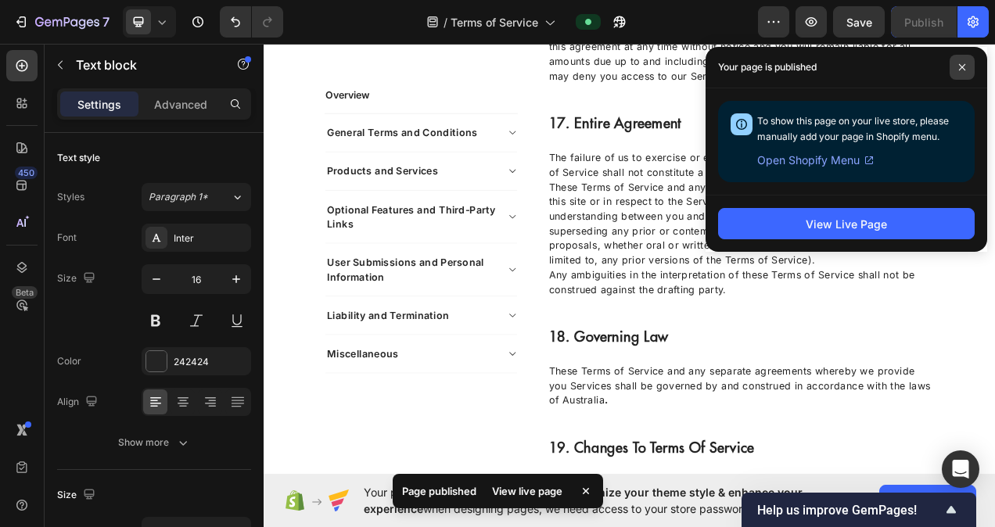
click at [965, 64] on icon at bounding box center [962, 67] width 8 height 8
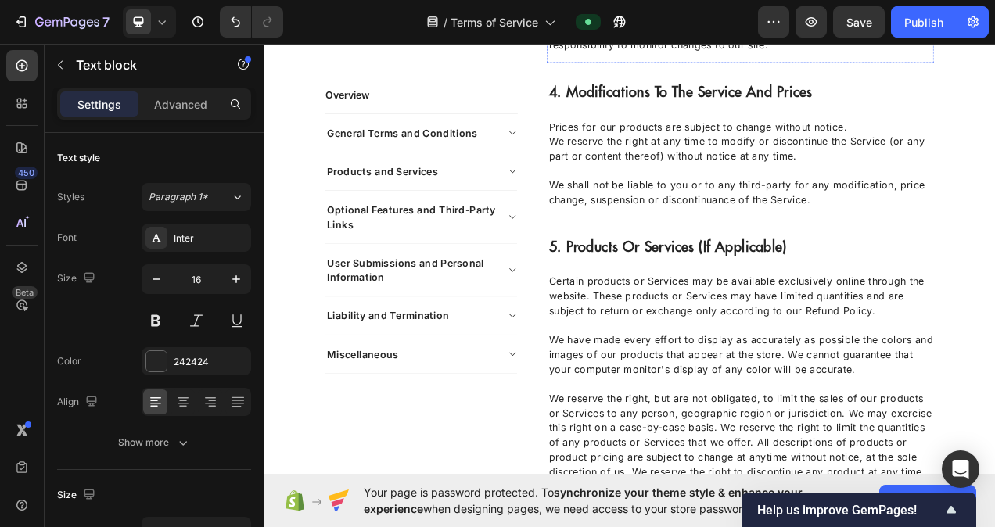
scroll to position [1955, 0]
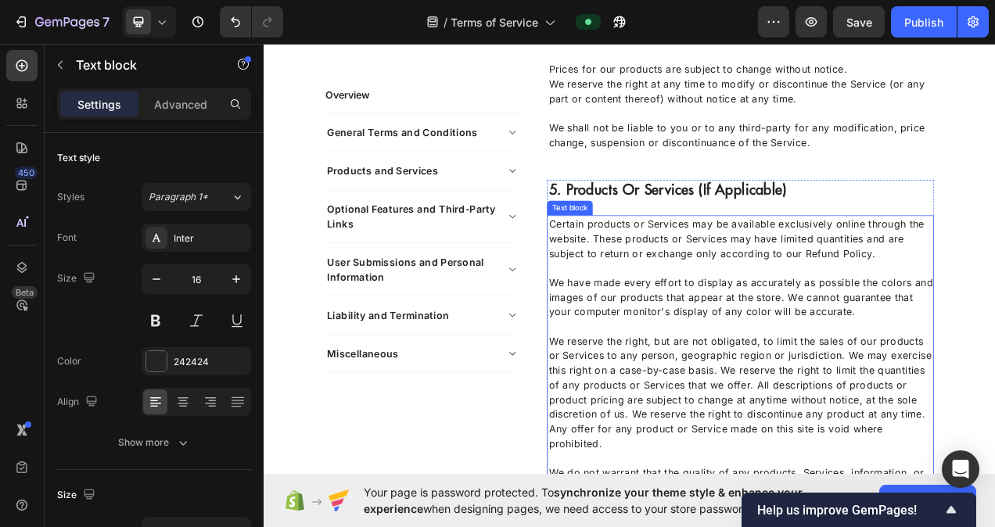
click at [900, 500] on p "We reserve the right, but are not obligated, to limit the sales of our products…" at bounding box center [875, 493] width 493 height 150
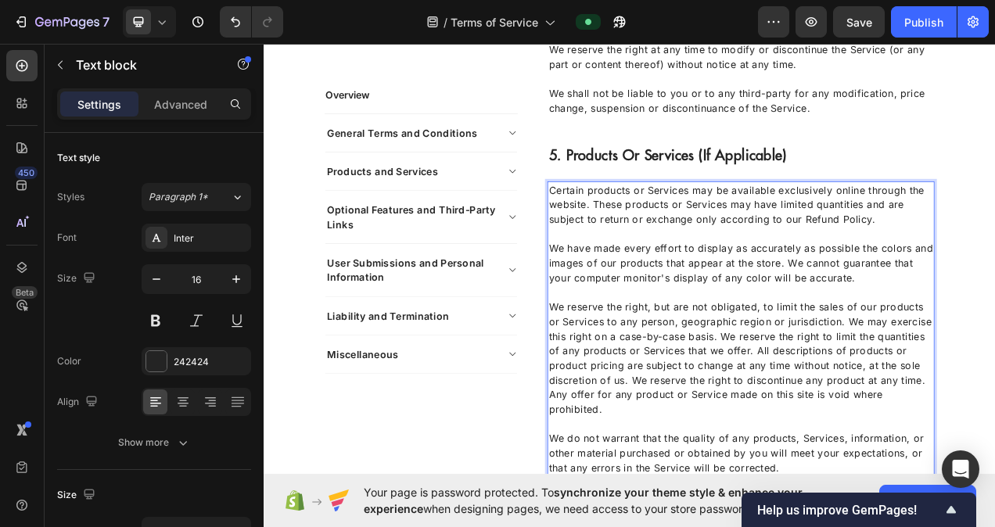
scroll to position [2033, 0]
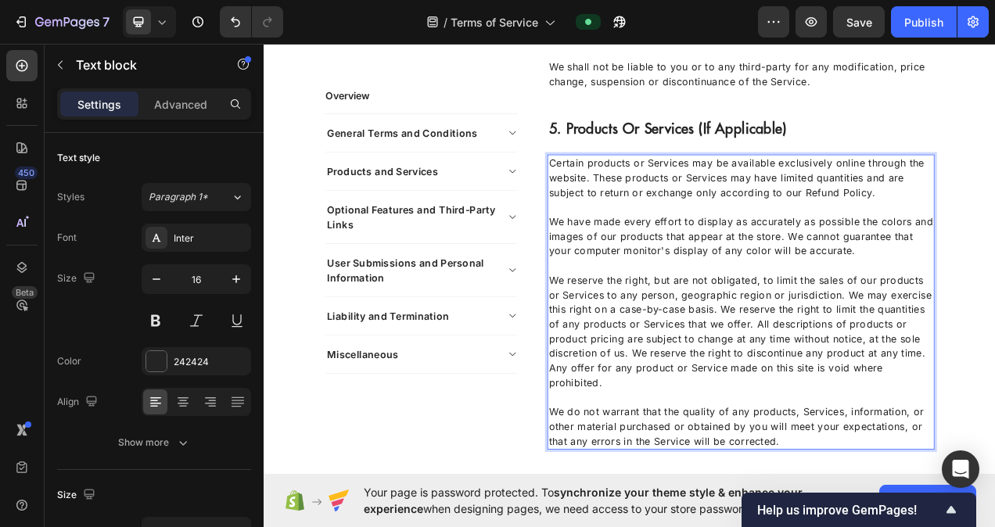
click at [952, 508] on p "We do not warrant that the quality of any products, Services, information, or o…" at bounding box center [875, 536] width 493 height 56
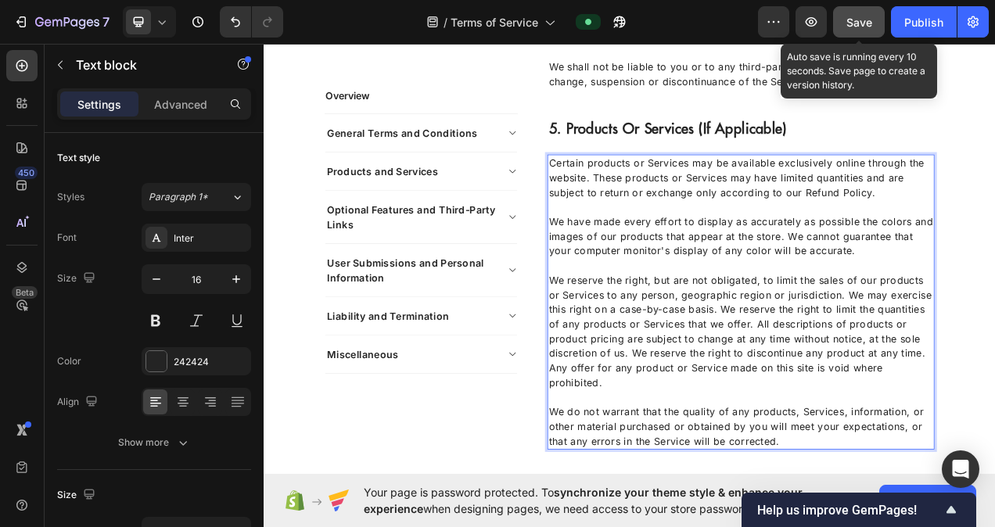
click at [867, 34] on button "Save" at bounding box center [859, 21] width 52 height 31
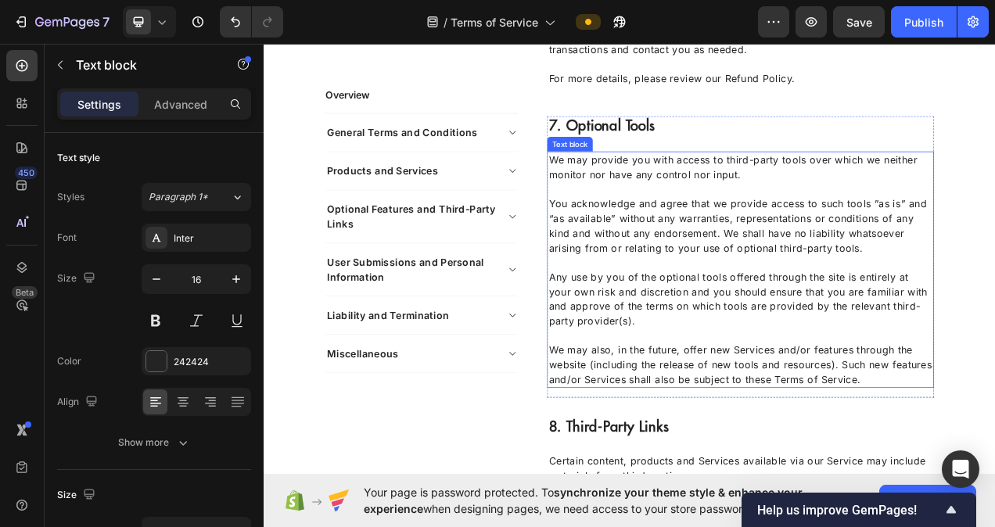
scroll to position [2893, 0]
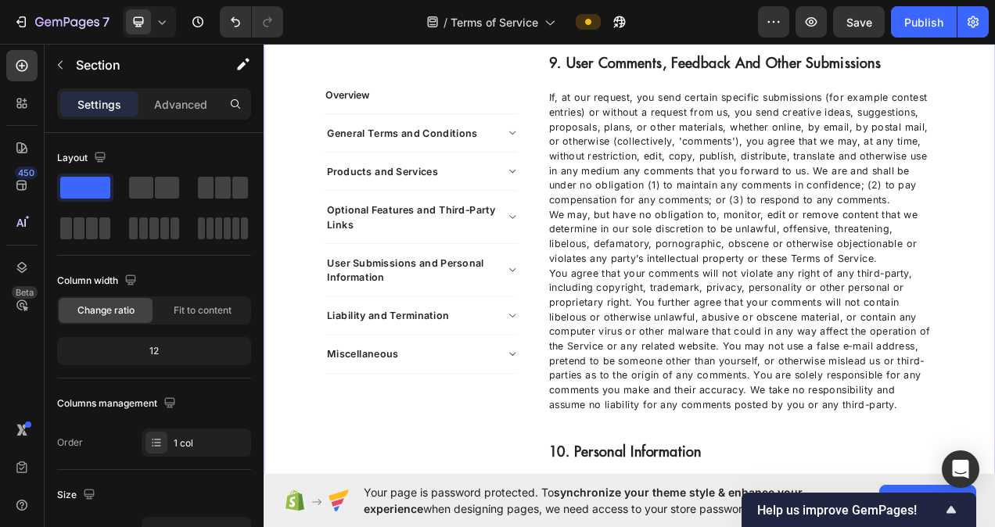
scroll to position [3754, 0]
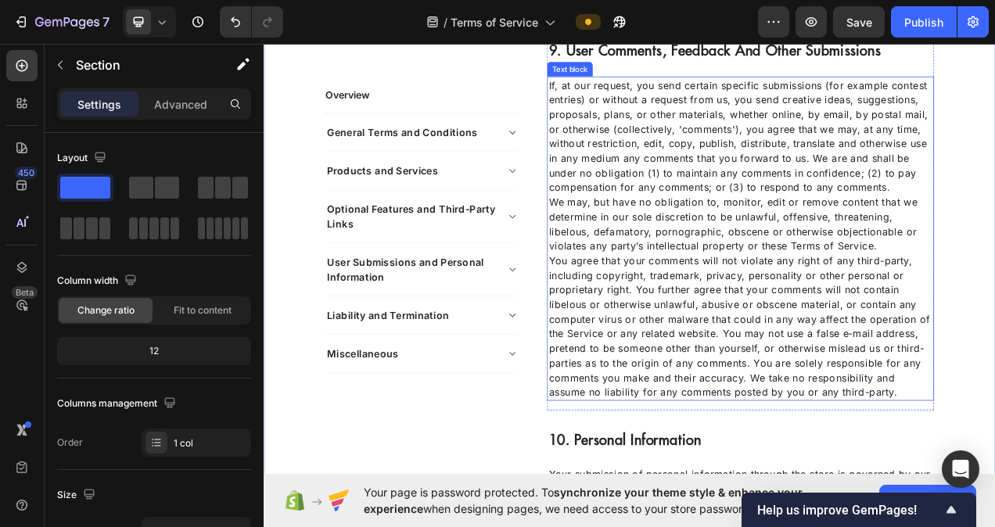
click at [994, 313] on p "We may, but have no obligation to, monitor, edit or remove content that we dete…" at bounding box center [875, 276] width 493 height 75
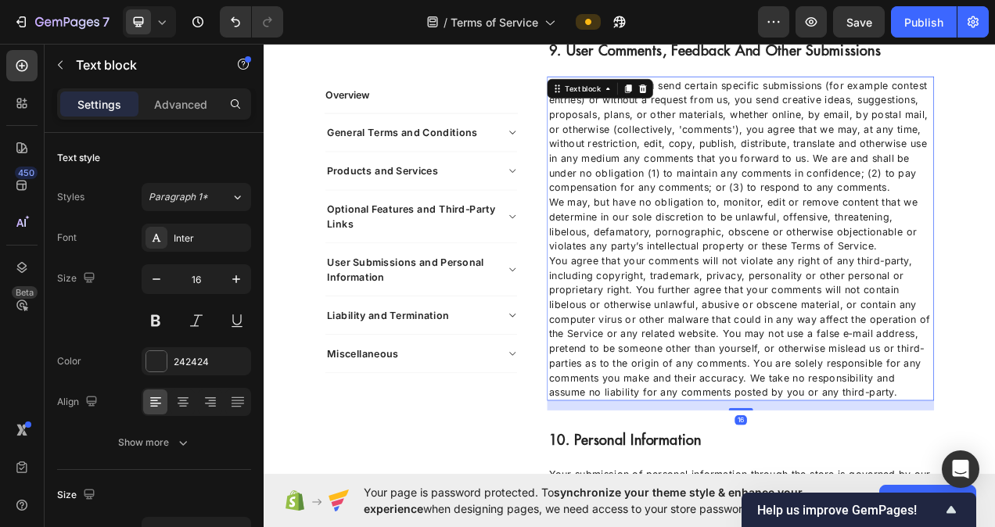
click at [994, 288] on p "We may, but have no obligation to, monitor, edit or remove content that we dete…" at bounding box center [875, 276] width 493 height 75
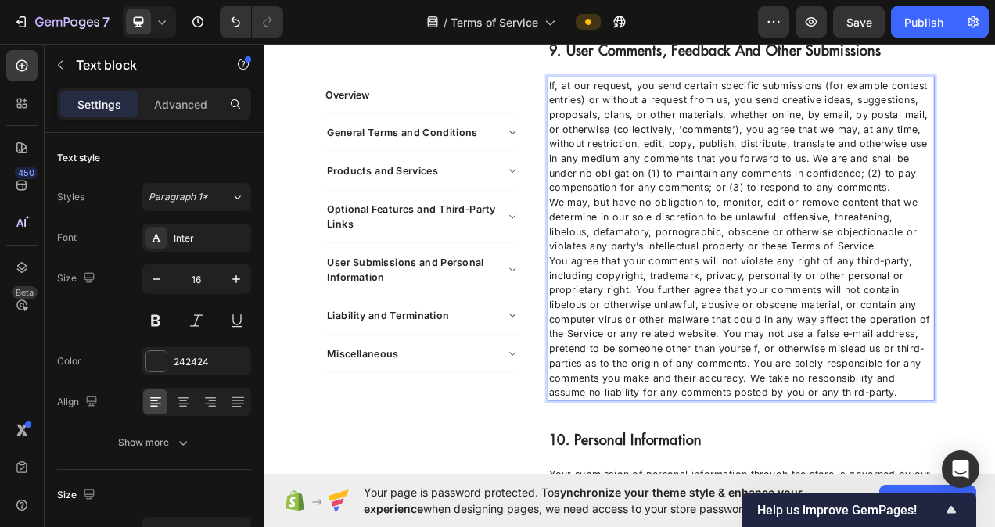
click at [994, 303] on p "We may, but have no obligation to, monitor, edit or remove content that we dete…" at bounding box center [875, 276] width 493 height 75
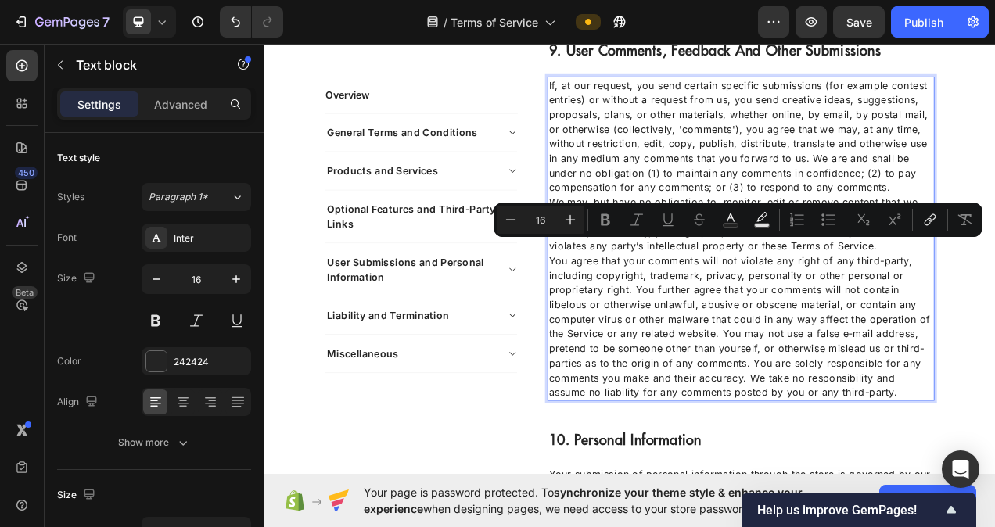
click at [994, 303] on p "We may, but have no obligation to, monitor, edit or remove content that we dete…" at bounding box center [875, 276] width 493 height 75
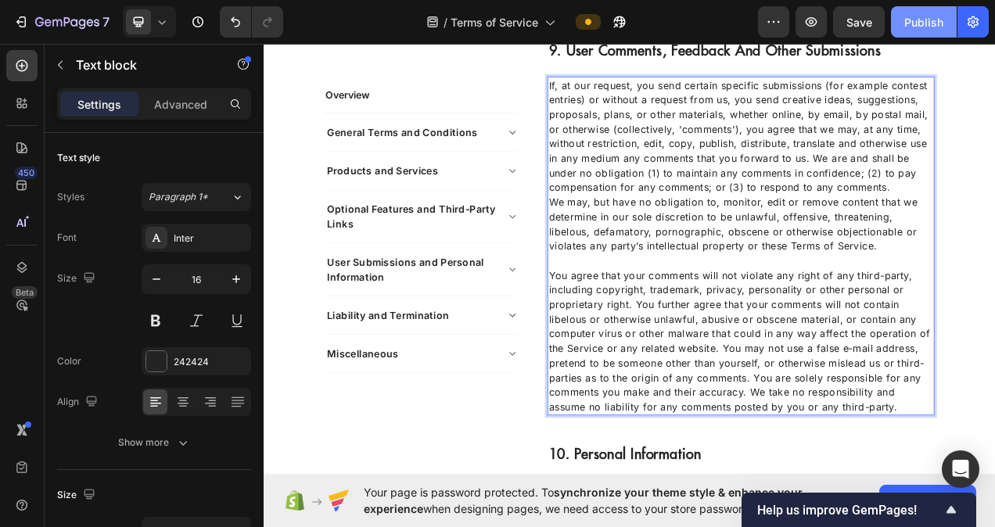
click at [910, 28] on div "Publish" at bounding box center [923, 22] width 39 height 16
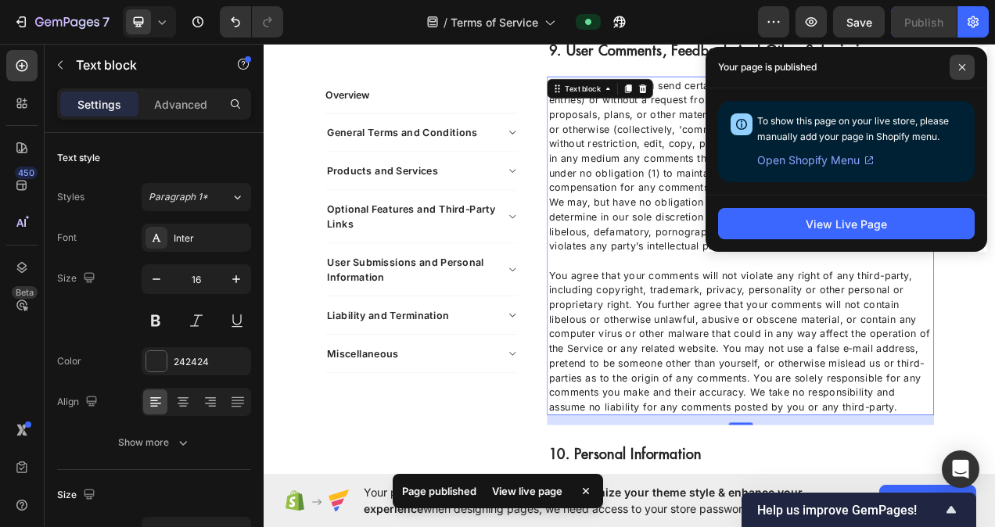
click at [960, 69] on icon at bounding box center [962, 67] width 6 height 6
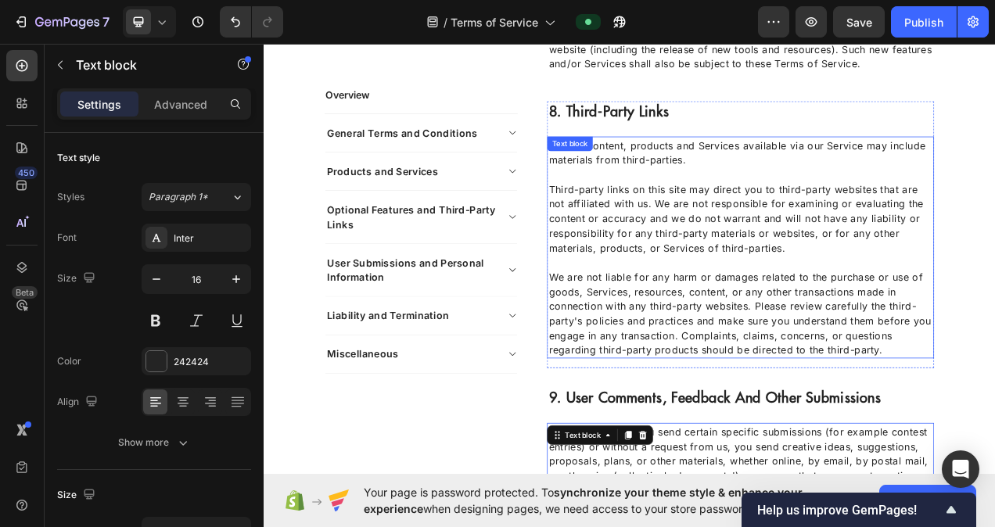
scroll to position [3284, 0]
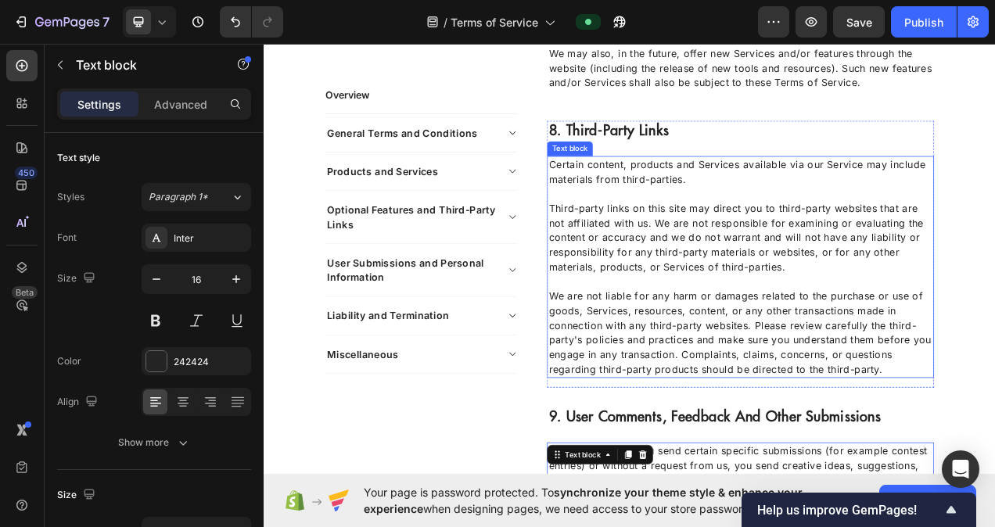
click at [666, 429] on p "We are not liable for any harm or damages related to the purchase or use of goo…" at bounding box center [875, 416] width 493 height 113
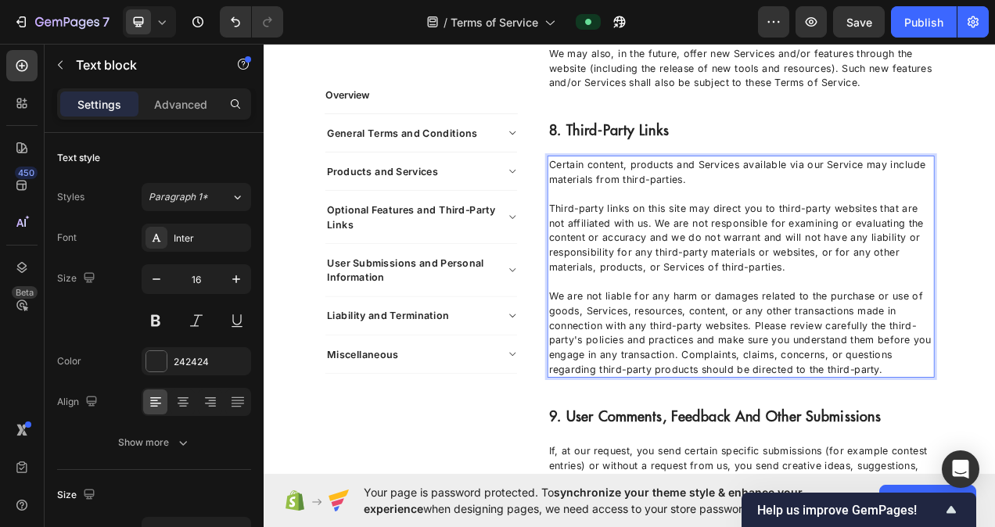
click at [662, 432] on p "We are not liable for any harm or damages related to the purchase or use of goo…" at bounding box center [875, 416] width 493 height 113
click at [749, 411] on p "We are not liable for any harm or damages related to the purchase or use of goo…" at bounding box center [875, 416] width 493 height 113
click at [637, 425] on p "We are not liable for any harm or damages related to the purchase or use of goo…" at bounding box center [875, 416] width 493 height 113
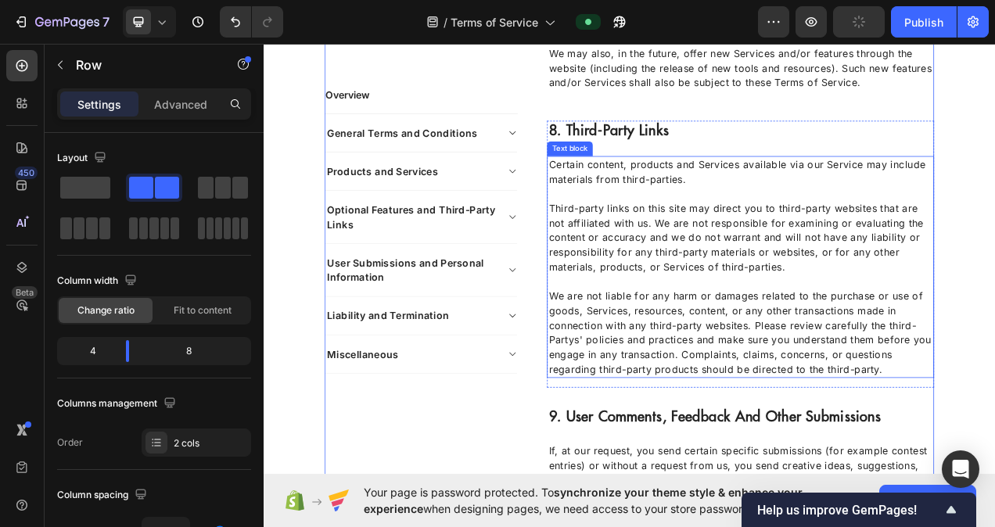
click at [633, 420] on p "We are not liable for any harm or damages related to the purchase or use of goo…" at bounding box center [875, 416] width 493 height 113
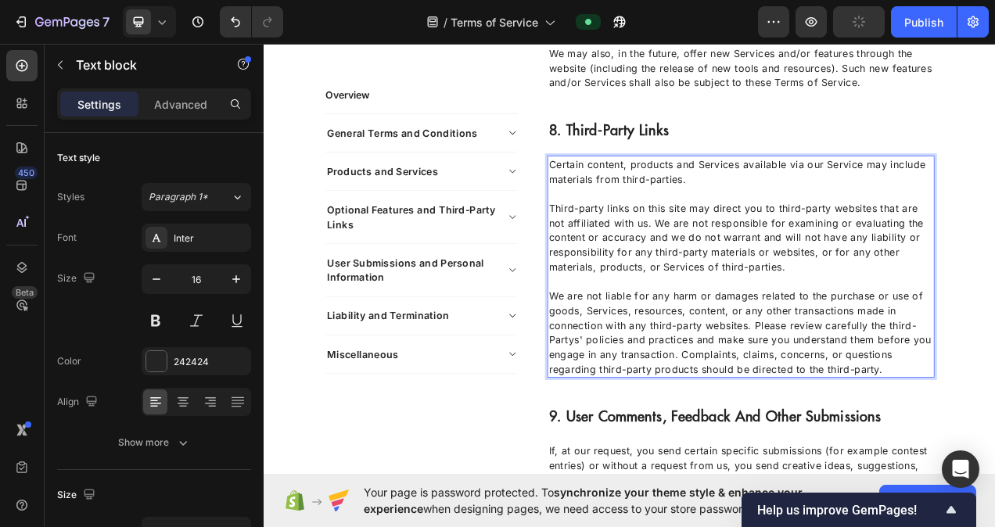
click at [629, 422] on p "We are not liable for any harm or damages related to the purchase or use of goo…" at bounding box center [875, 416] width 493 height 113
click at [630, 422] on p "We are not liable for any harm or damages related to the purchase or use of goo…" at bounding box center [875, 416] width 493 height 113
click at [766, 377] on p "We are not liable for any harm or damages related to the purchase or use of goo…" at bounding box center [875, 416] width 493 height 113
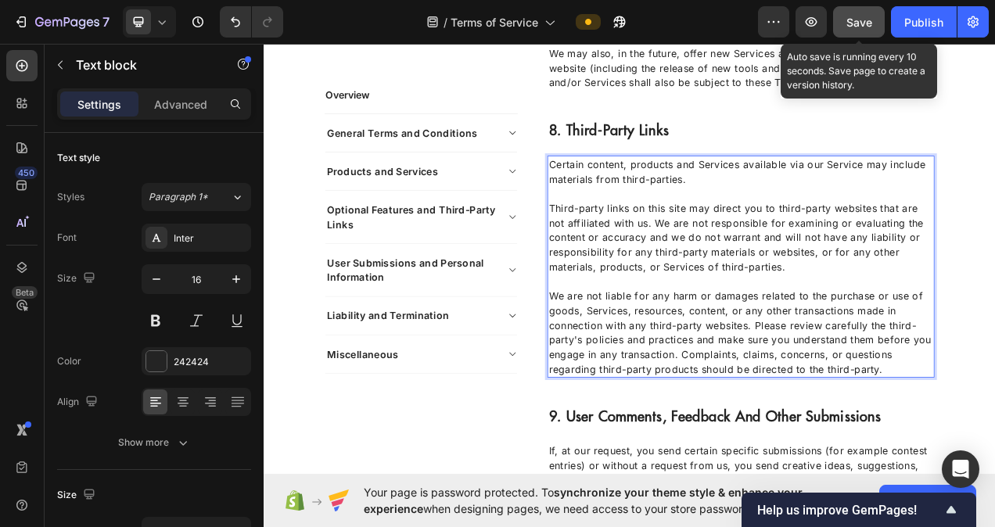
click at [856, 31] on button "Save" at bounding box center [859, 21] width 52 height 31
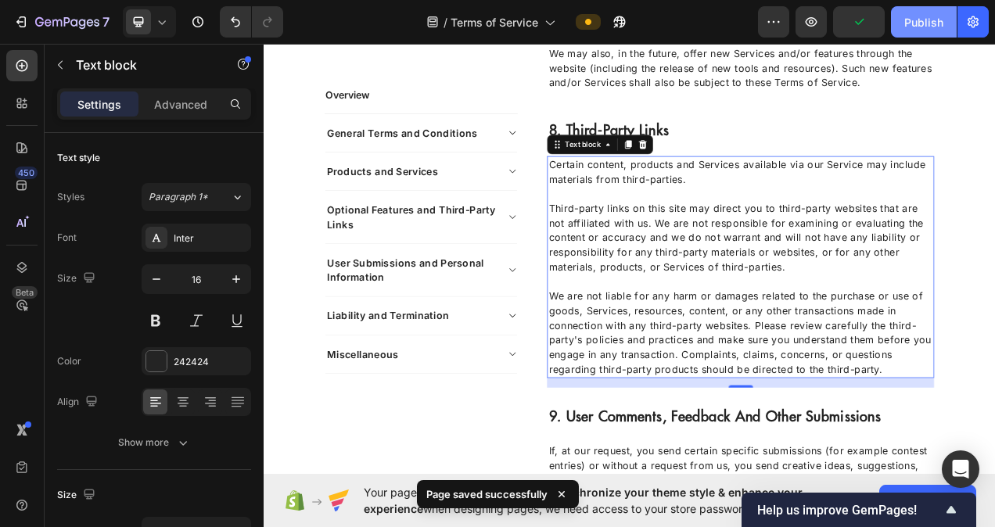
click at [917, 22] on div "Publish" at bounding box center [923, 22] width 39 height 16
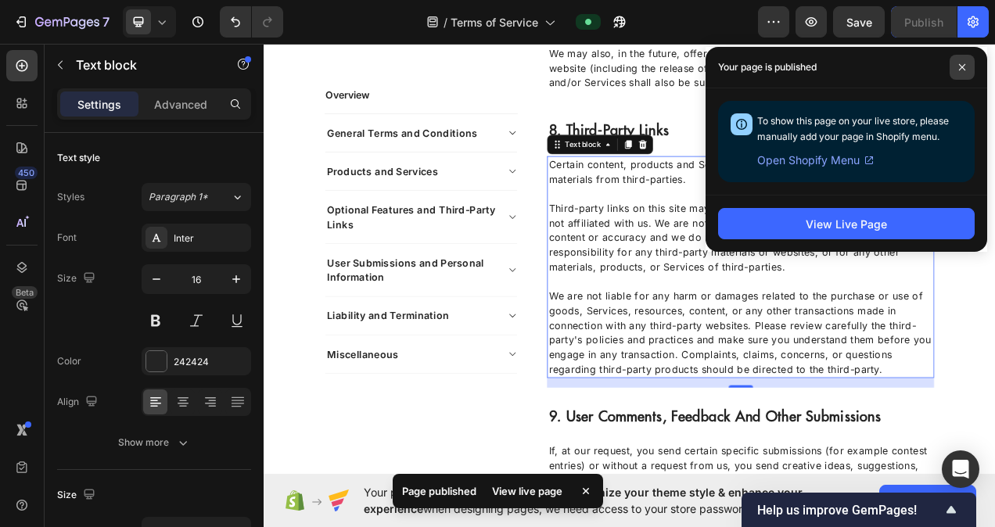
click at [963, 66] on icon at bounding box center [962, 67] width 6 height 6
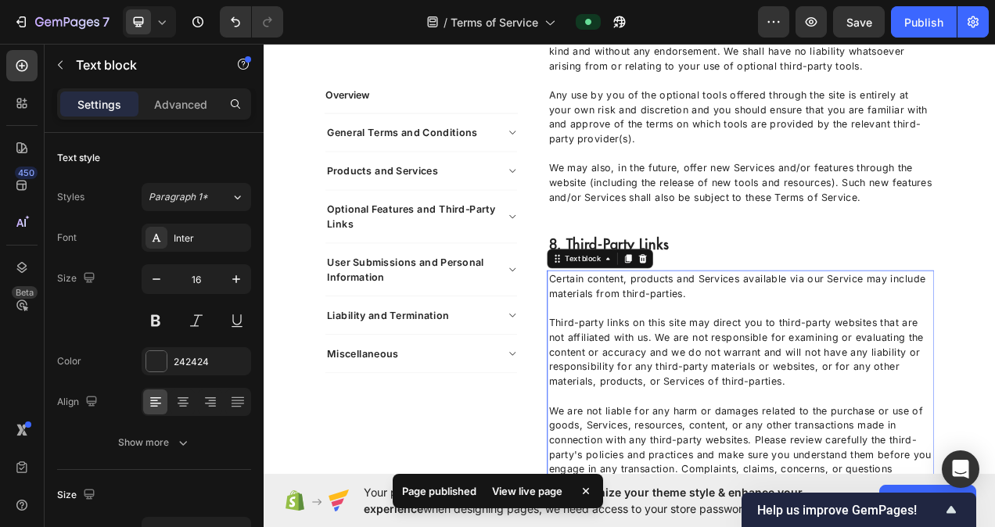
scroll to position [3206, 0]
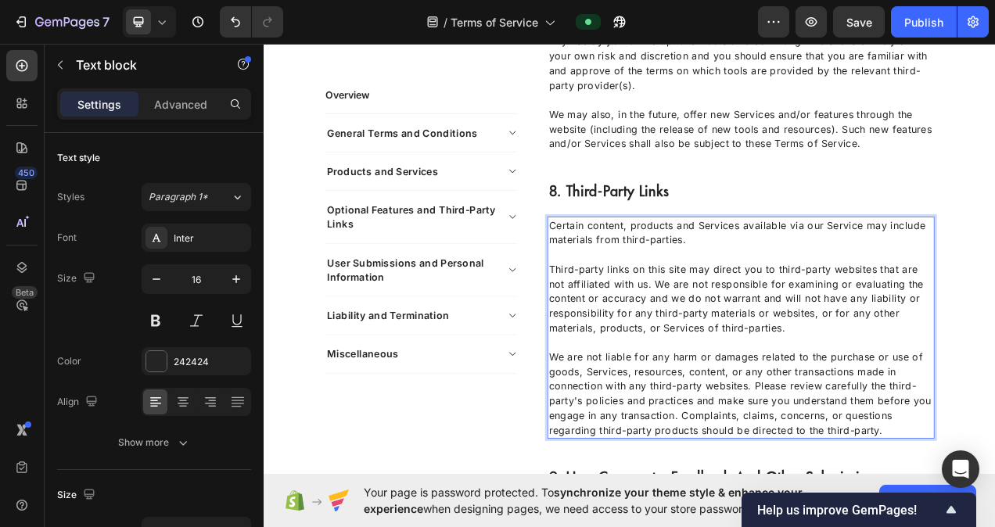
click at [652, 508] on p "We are not liable for any harm or damages related to the purchase or use of goo…" at bounding box center [875, 494] width 493 height 113
click at [774, 483] on p "We are not liable for any harm or damages related to the purchase or use of goo…" at bounding box center [875, 494] width 493 height 113
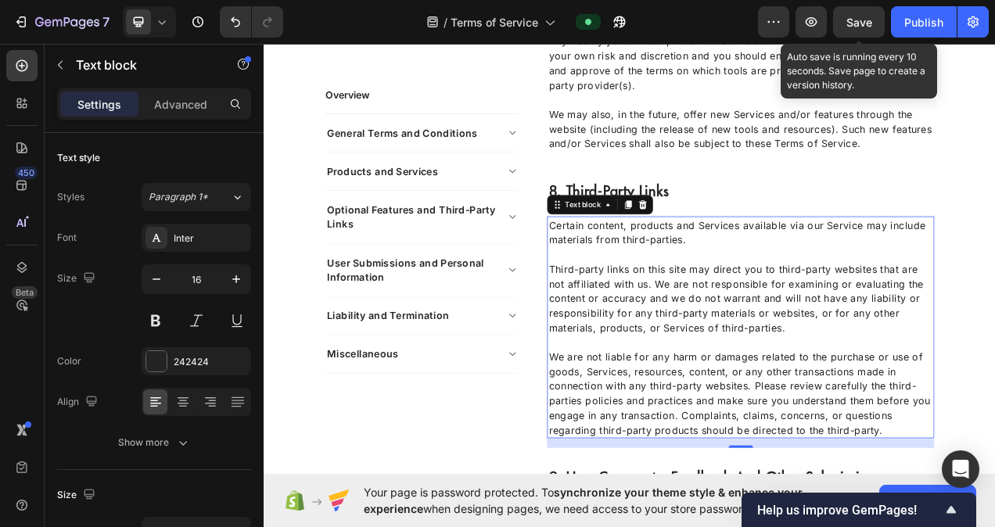
click at [864, 17] on span "Save" at bounding box center [859, 22] width 26 height 13
click at [925, 23] on div "Publish" at bounding box center [923, 22] width 39 height 16
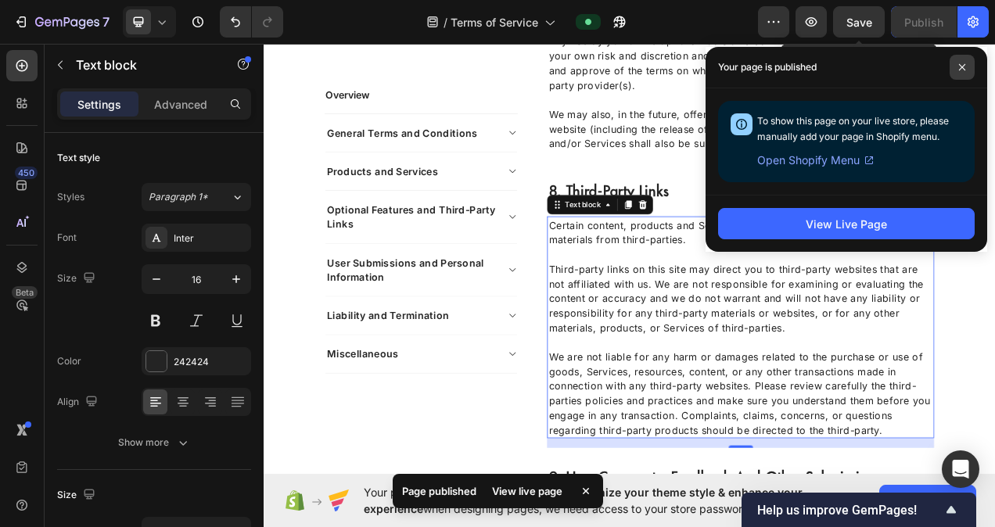
click at [958, 74] on span at bounding box center [961, 67] width 25 height 25
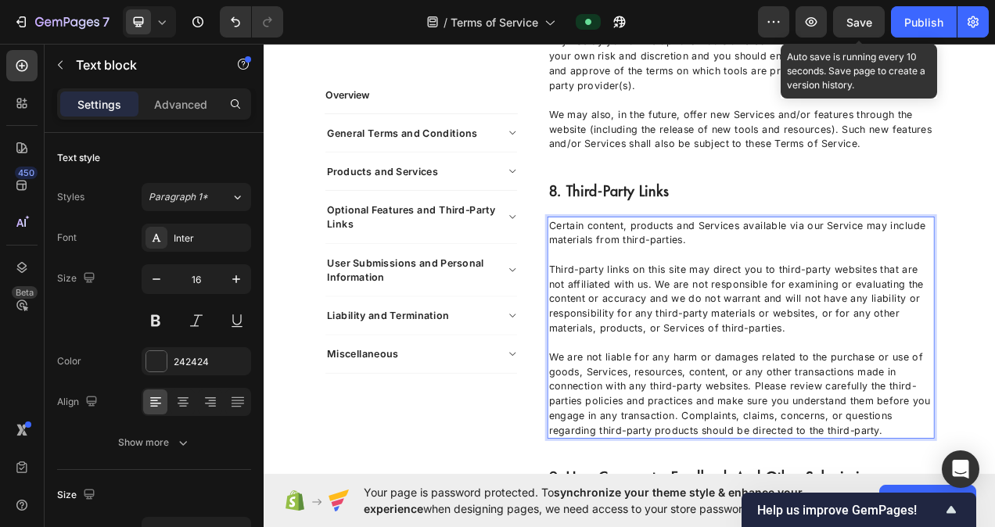
click at [966, 396] on p "Third-party links on this site may direct you to third-party websites that are …" at bounding box center [875, 372] width 493 height 94
click at [858, 472] on p "We are not liable for any harm or damages related to the purchase or use of goo…" at bounding box center [875, 494] width 493 height 113
click at [979, 520] on p "We are not liable for any harm or damages related to the purchase or use of goo…" at bounding box center [875, 494] width 493 height 113
click at [984, 523] on p "We are not liable for any harm or damages related to the purchase or use of goo…" at bounding box center [875, 494] width 493 height 113
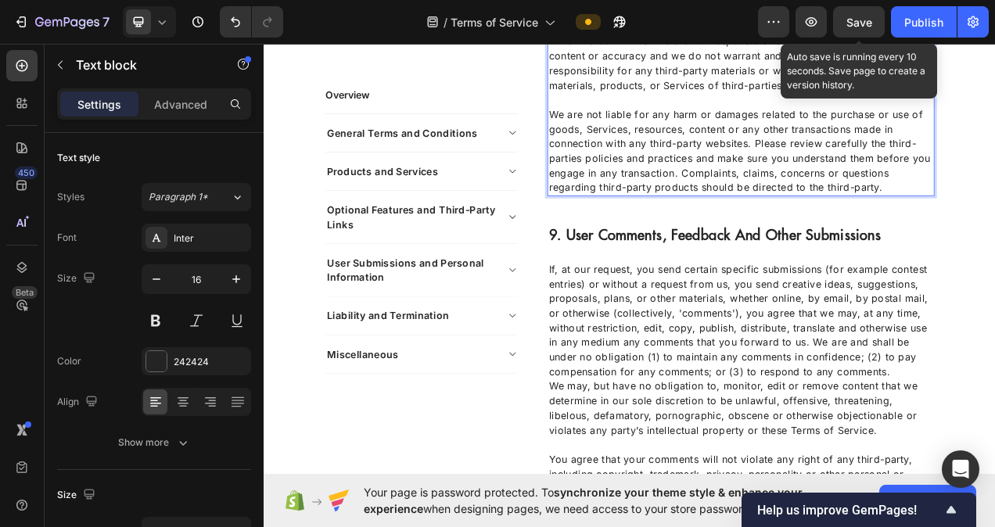
scroll to position [3519, 0]
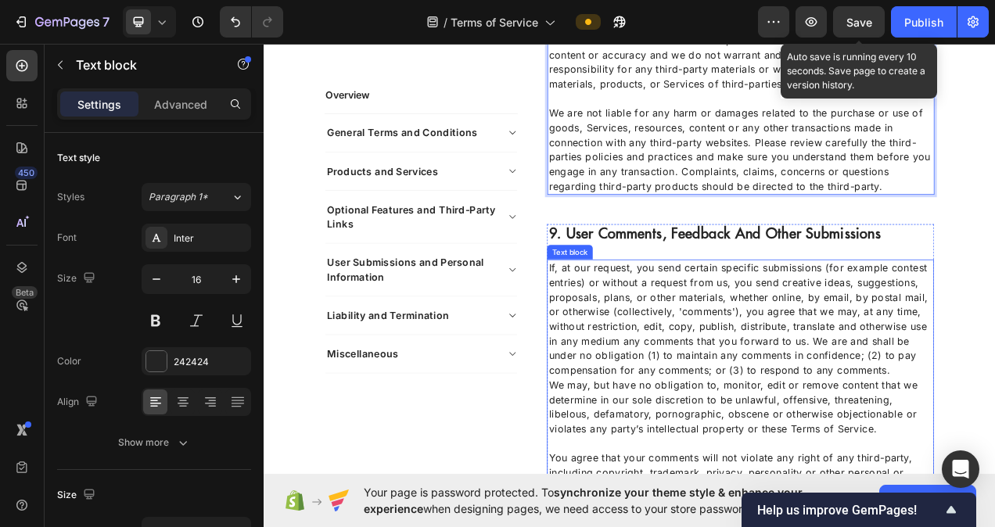
click at [720, 376] on p "If, at our request, you send certain specific submissions (for example contest …" at bounding box center [875, 399] width 493 height 150
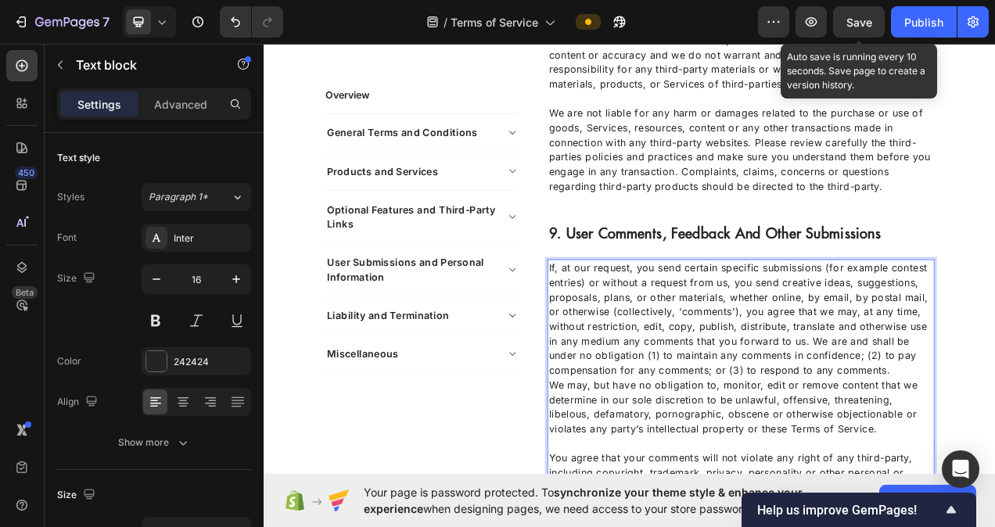
click at [734, 378] on p "If, at our request, you send certain specific submissions (for example contest …" at bounding box center [875, 399] width 493 height 150
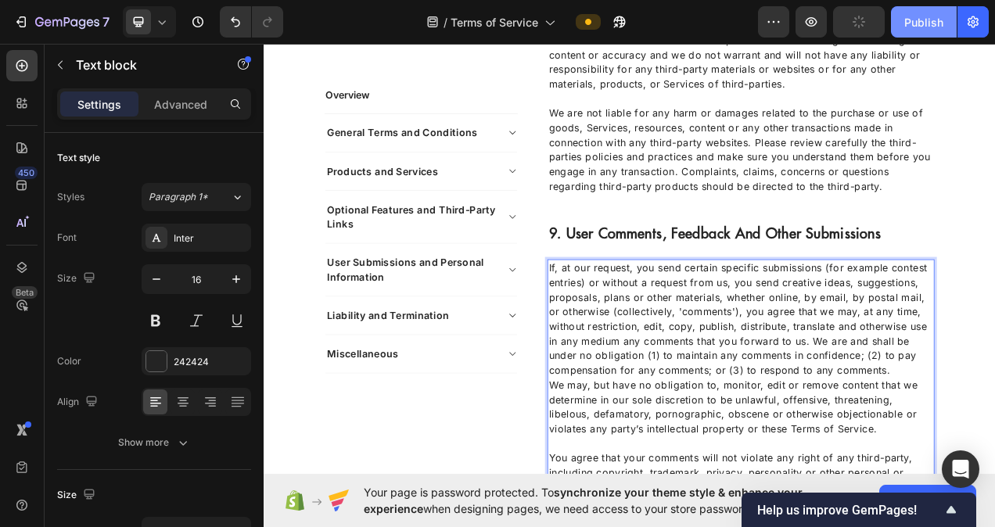
click at [922, 28] on div "Publish" at bounding box center [923, 22] width 39 height 16
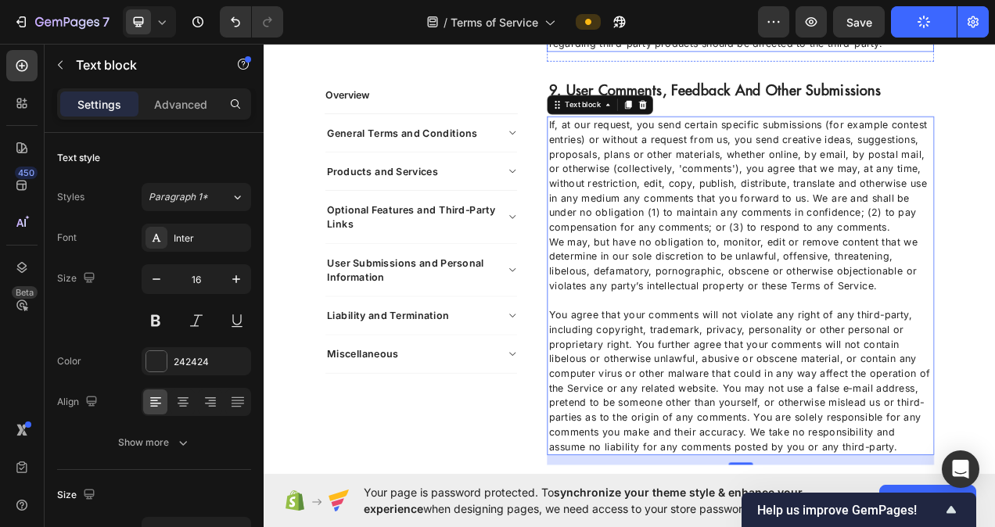
scroll to position [3754, 0]
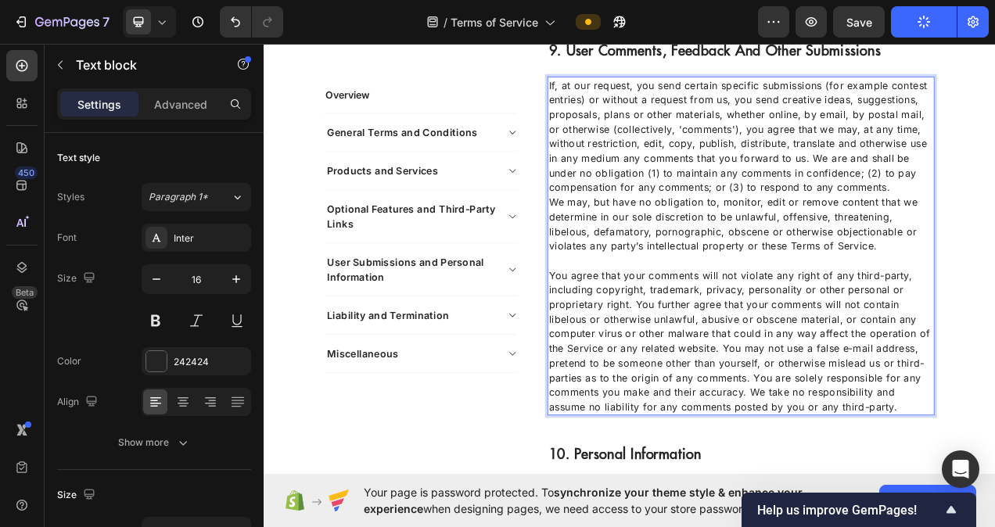
click at [899, 453] on p "You agree that your comments will not violate any right of any third-party, inc…" at bounding box center [875, 427] width 493 height 188
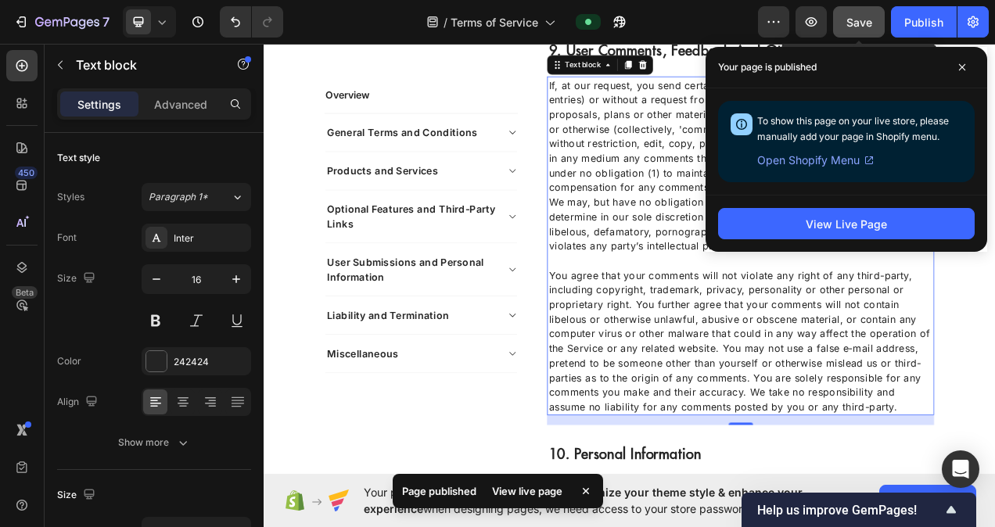
click at [882, 24] on button "Save" at bounding box center [859, 21] width 52 height 31
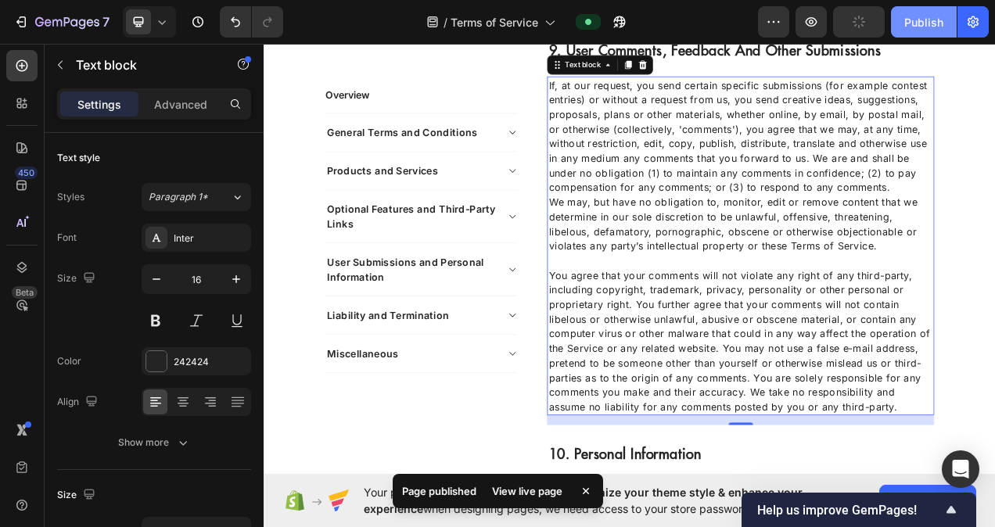
click at [916, 23] on div "Publish" at bounding box center [923, 22] width 39 height 16
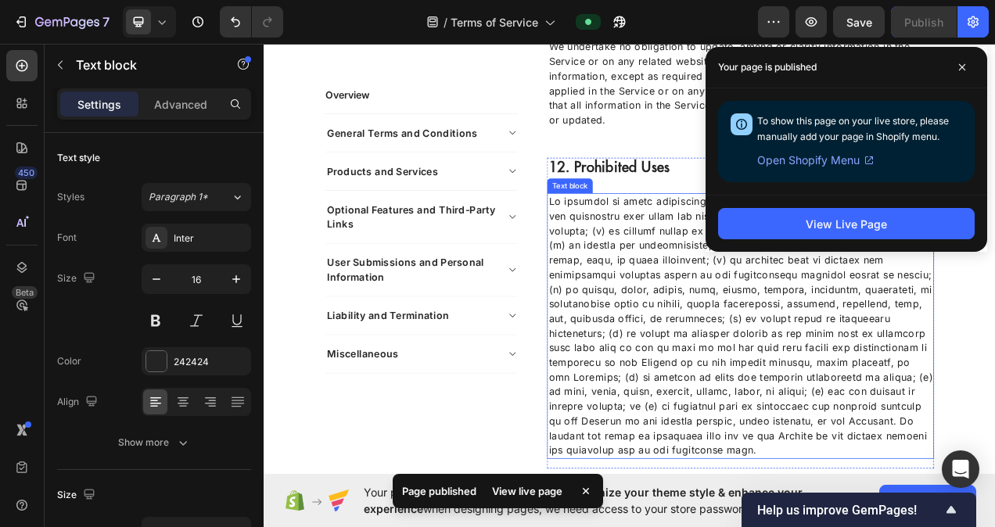
scroll to position [4614, 0]
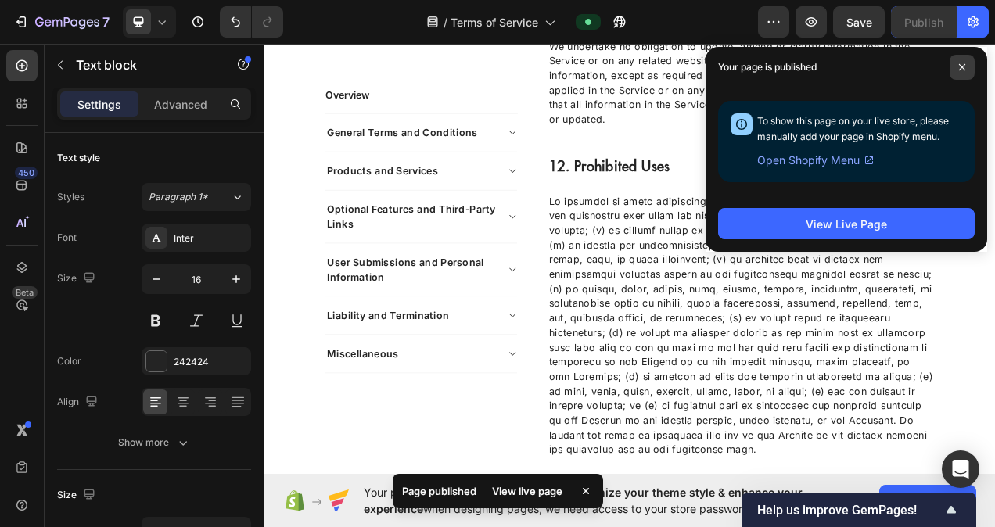
click at [963, 67] on icon at bounding box center [962, 67] width 8 height 8
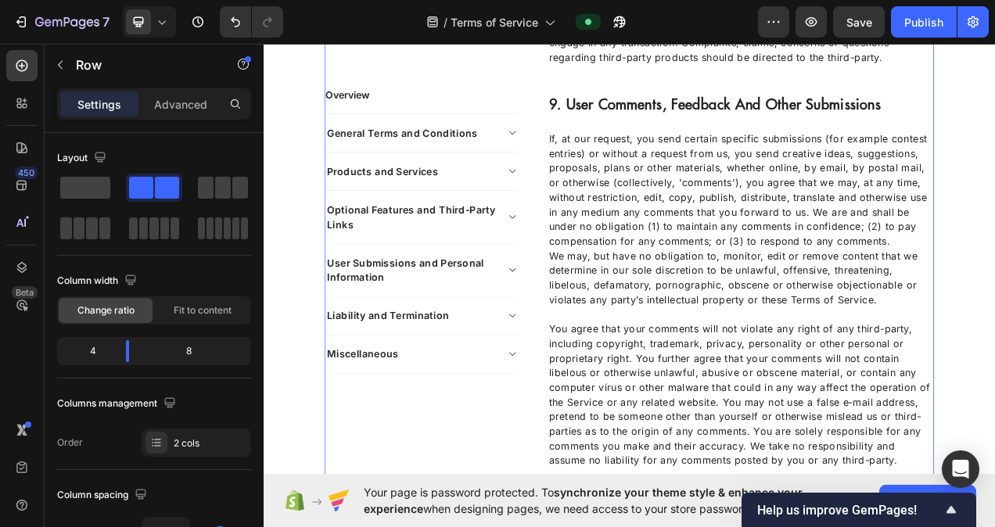
scroll to position [3597, 0]
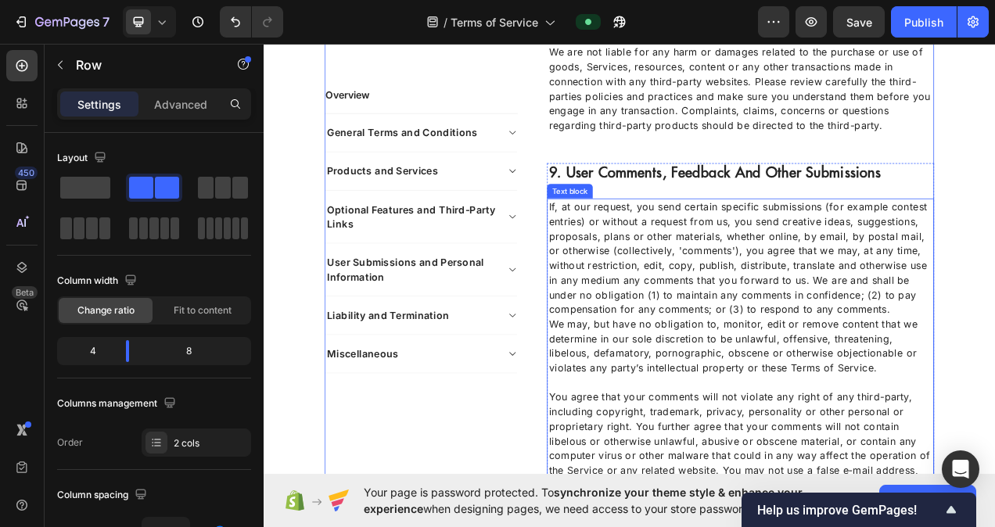
click at [994, 298] on p "If, at our request, you send certain specific submissions (for example contest …" at bounding box center [875, 321] width 493 height 150
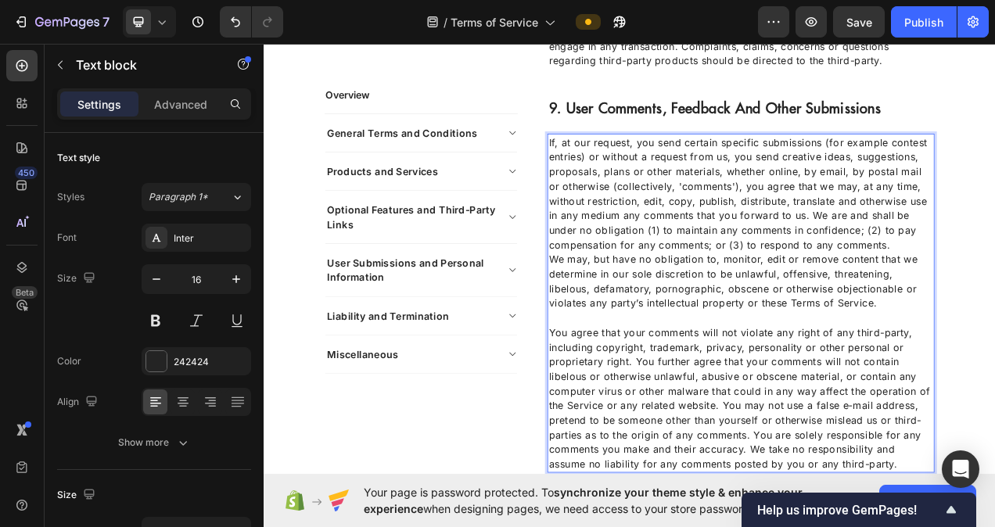
scroll to position [3754, 0]
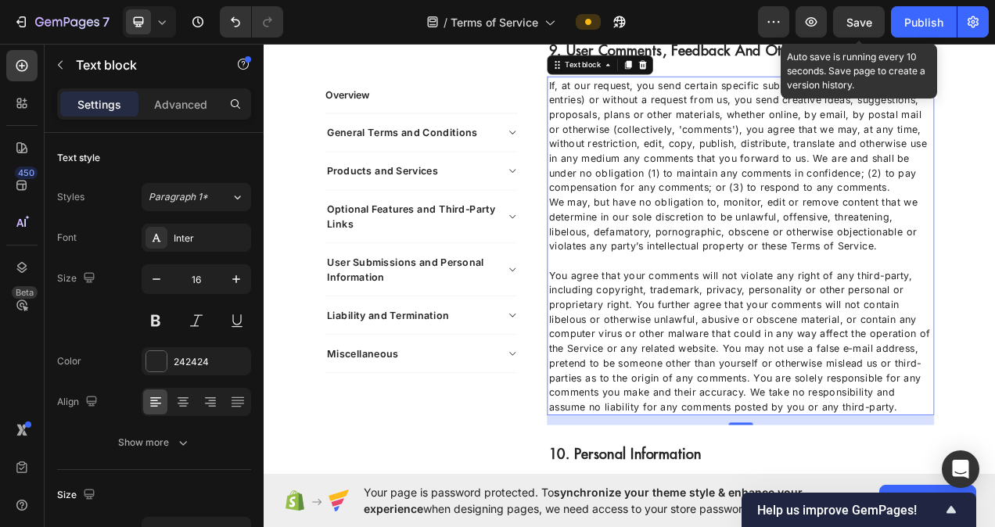
click at [861, 23] on span "Save" at bounding box center [859, 22] width 26 height 13
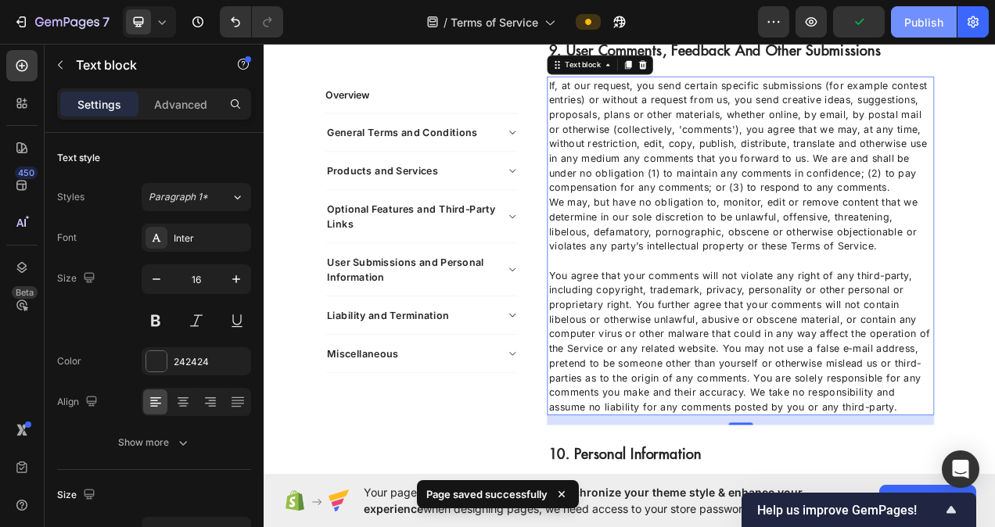
click at [920, 22] on div "Publish" at bounding box center [923, 22] width 39 height 16
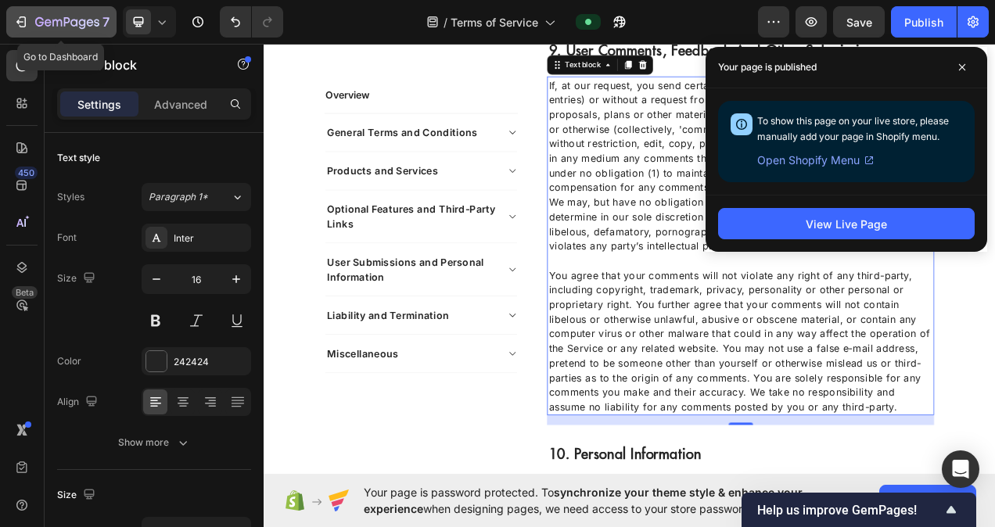
click at [46, 20] on icon "button" at bounding box center [48, 22] width 7 height 7
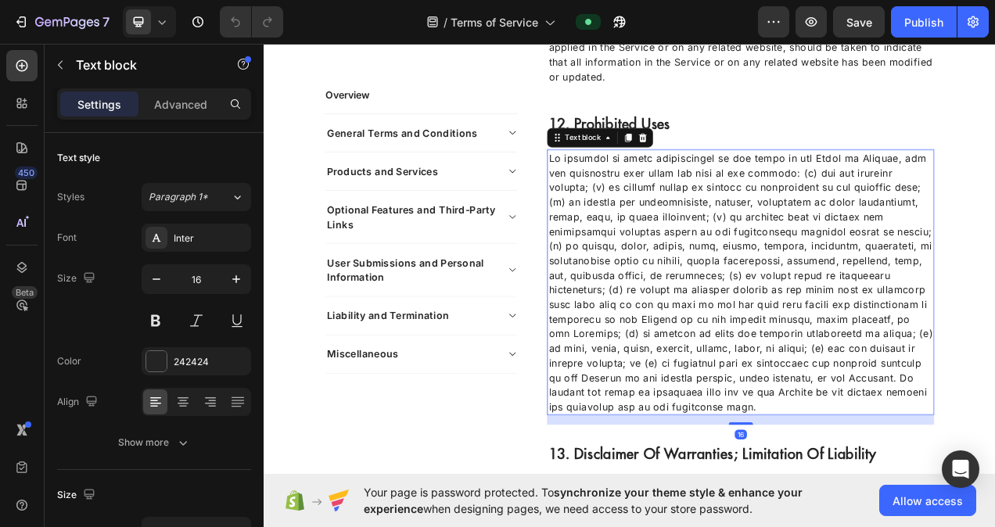
scroll to position [4647, 0]
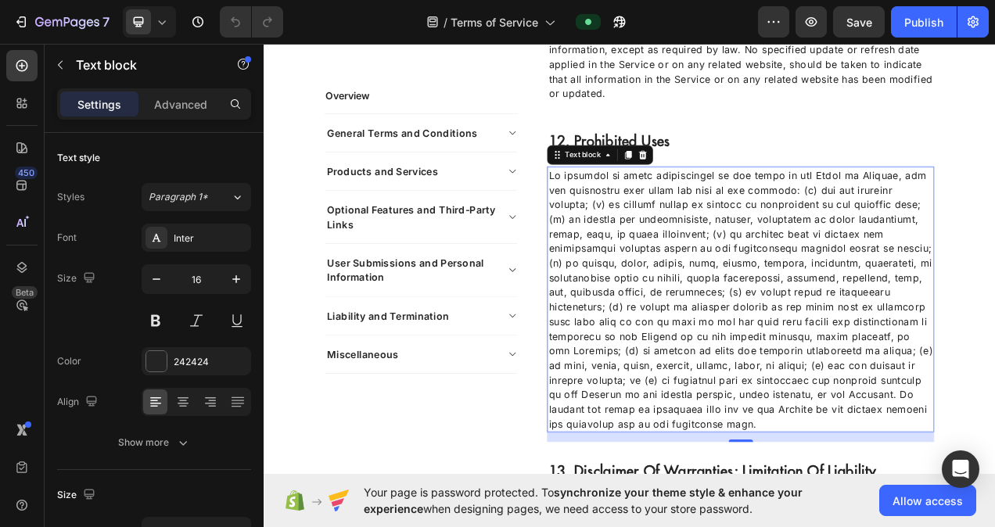
click at [994, 268] on p at bounding box center [875, 374] width 493 height 338
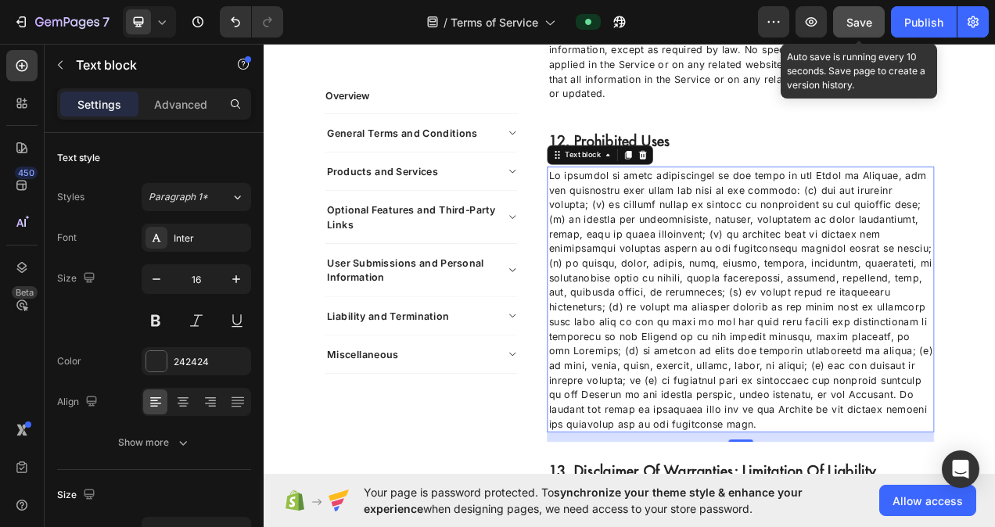
click at [877, 13] on button "Save" at bounding box center [859, 21] width 52 height 31
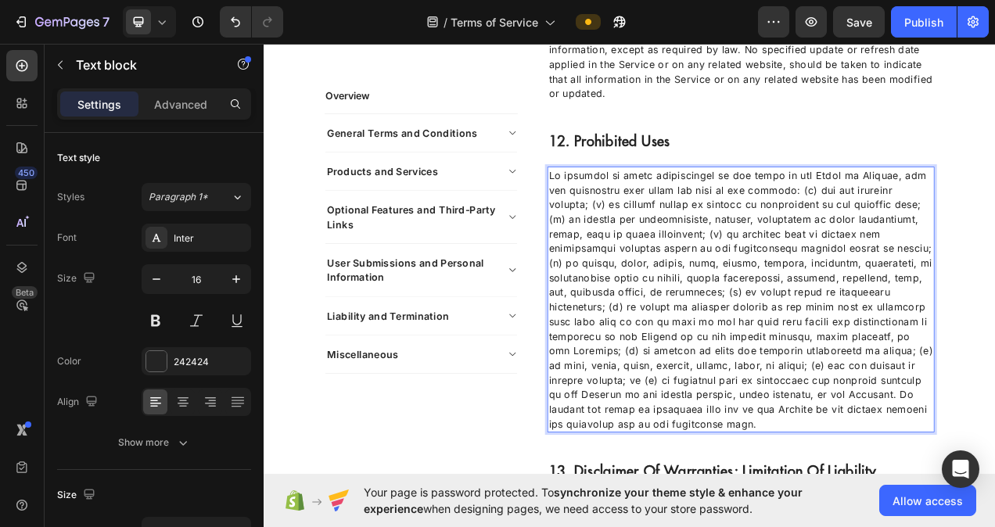
click at [679, 498] on p "Rich Text Editor. Editing area: main" at bounding box center [875, 374] width 493 height 338
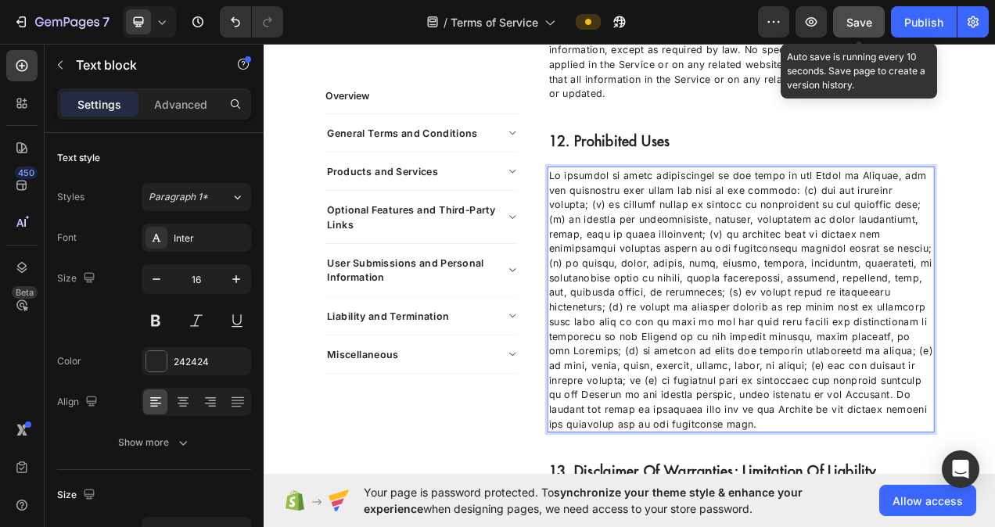
click at [855, 25] on span "Save" at bounding box center [859, 22] width 26 height 13
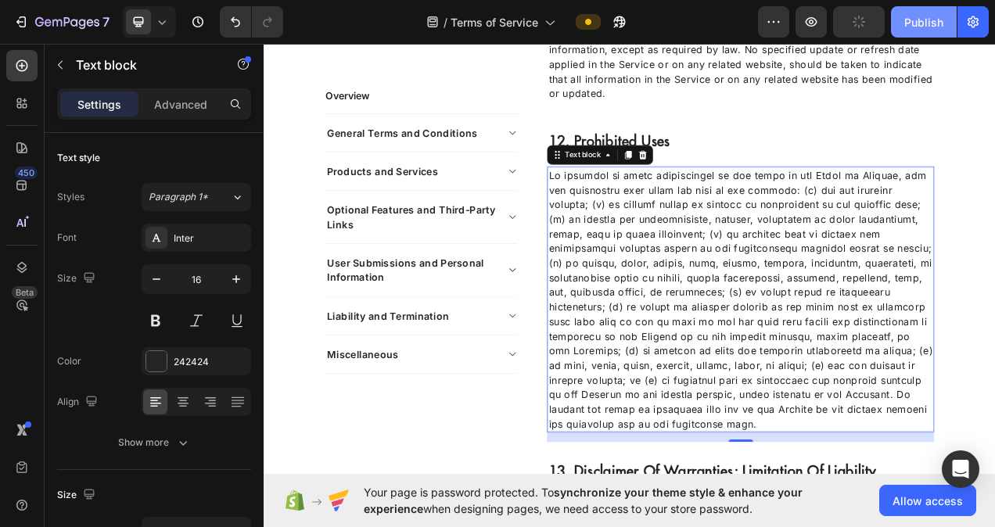
click at [913, 23] on div "Publish" at bounding box center [923, 22] width 39 height 16
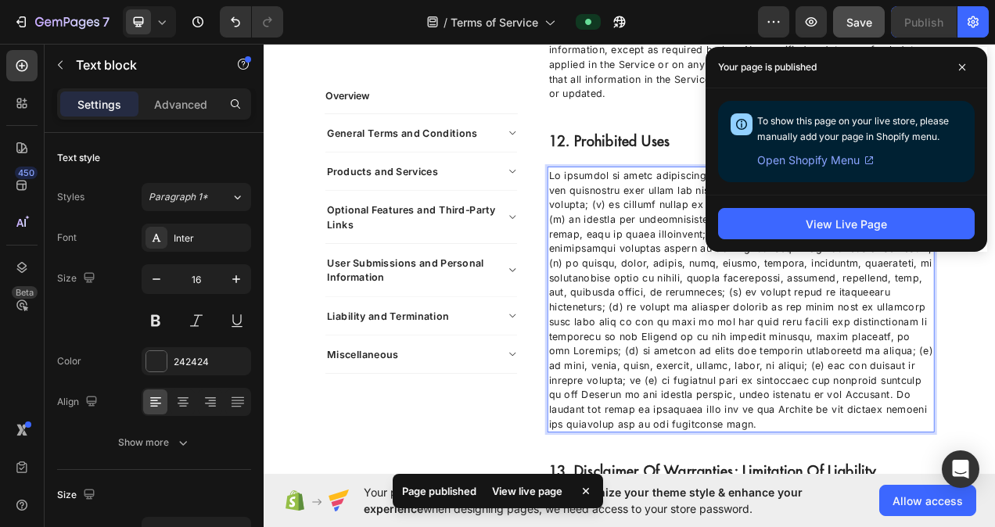
click at [868, 332] on p "Rich Text Editor. Editing area: main" at bounding box center [875, 374] width 493 height 338
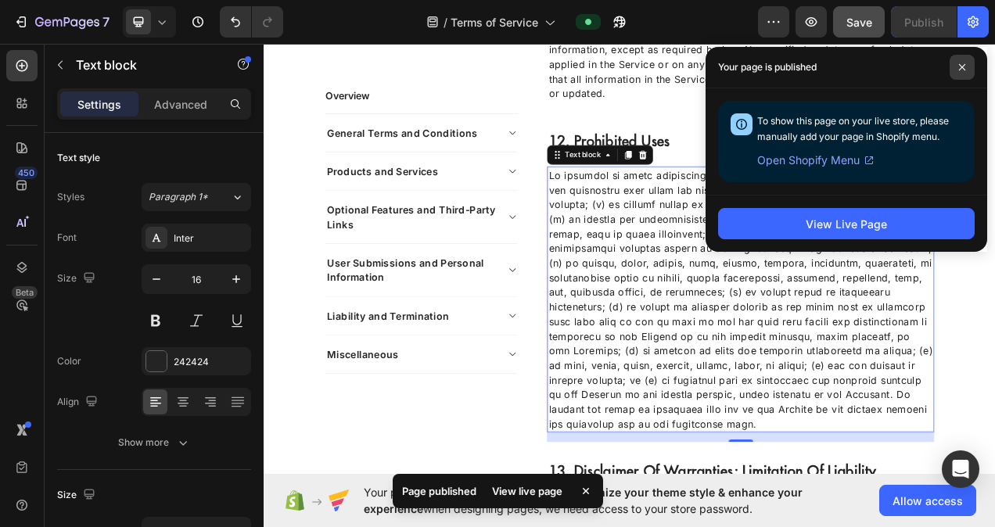
click at [959, 68] on icon at bounding box center [962, 67] width 8 height 8
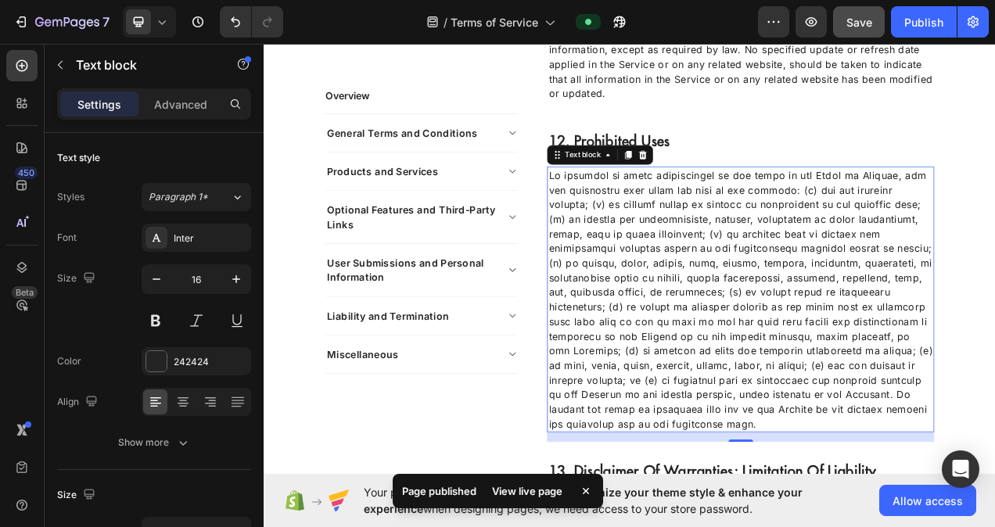
click at [868, 326] on p "Rich Text Editor. Editing area: main" at bounding box center [875, 374] width 493 height 338
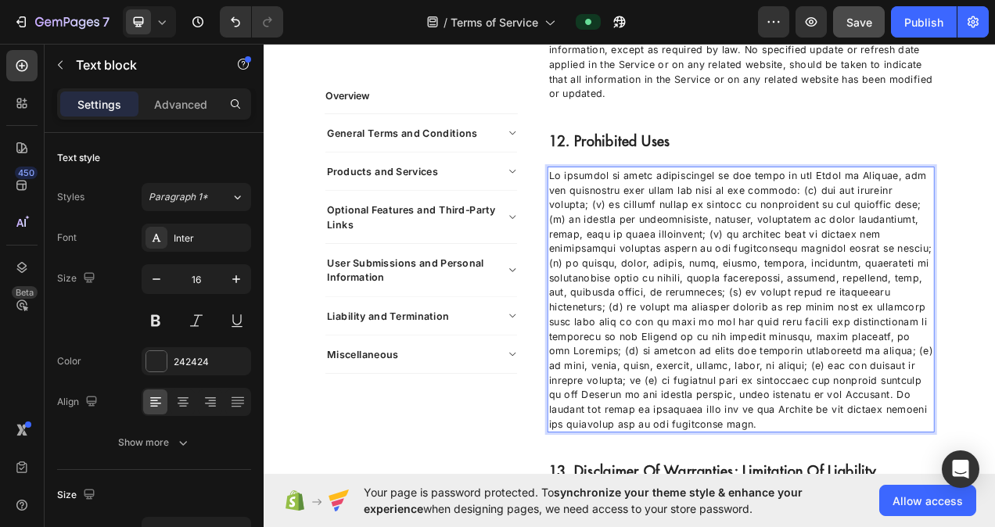
click at [994, 351] on p "Rich Text Editor. Editing area: main" at bounding box center [875, 374] width 493 height 338
click at [994, 349] on p "Rich Text Editor. Editing area: main" at bounding box center [875, 374] width 493 height 338
click at [715, 419] on p "Rich Text Editor. Editing area: main" at bounding box center [875, 374] width 493 height 338
click at [994, 446] on p "Rich Text Editor. Editing area: main" at bounding box center [875, 374] width 493 height 338
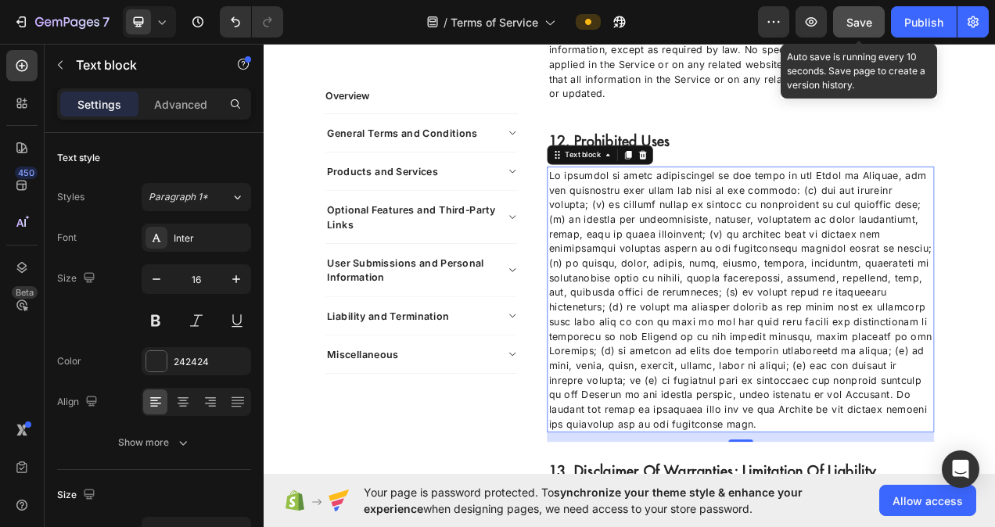
click at [872, 30] on button "Save" at bounding box center [859, 21] width 52 height 31
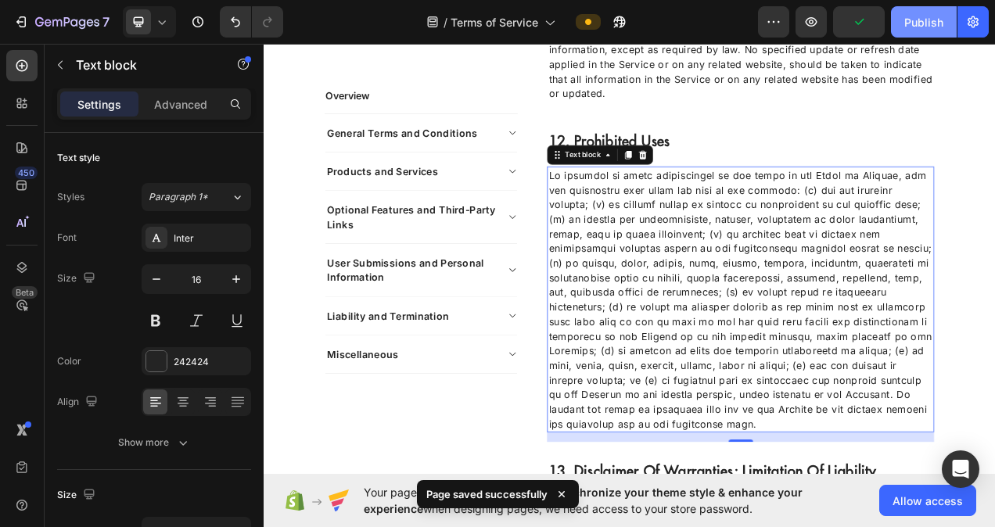
click at [917, 24] on div "Publish" at bounding box center [923, 22] width 39 height 16
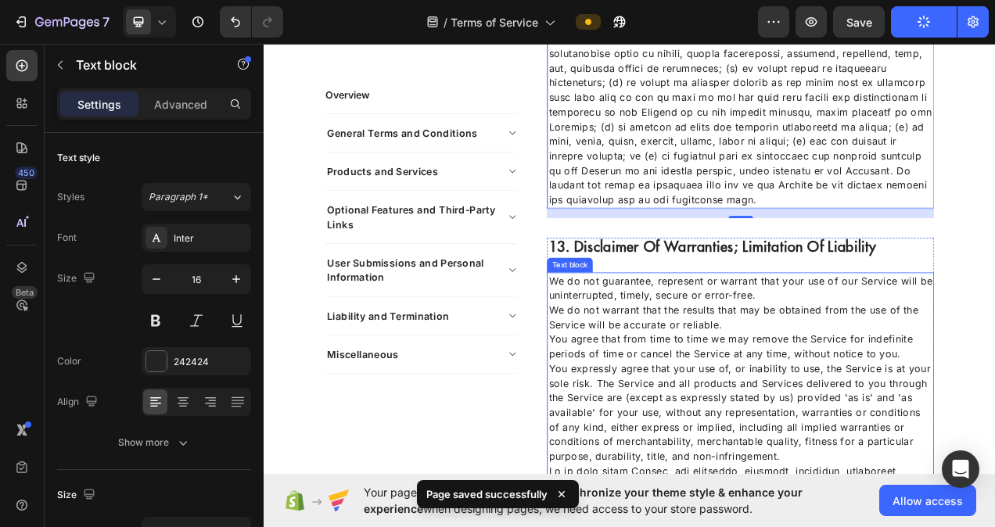
scroll to position [4960, 0]
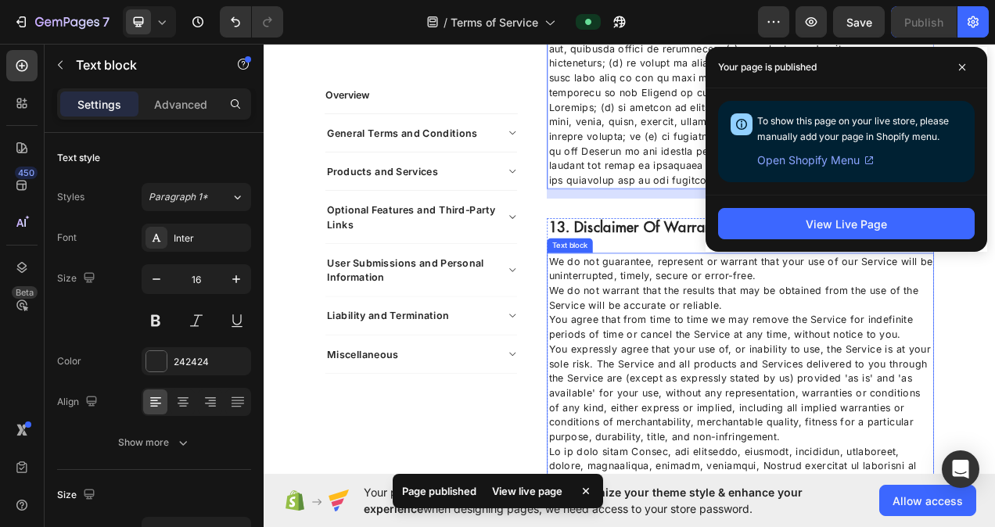
click at [857, 428] on p "You expressly agree that your use of, or inability to use, the Service is at yo…" at bounding box center [875, 493] width 493 height 131
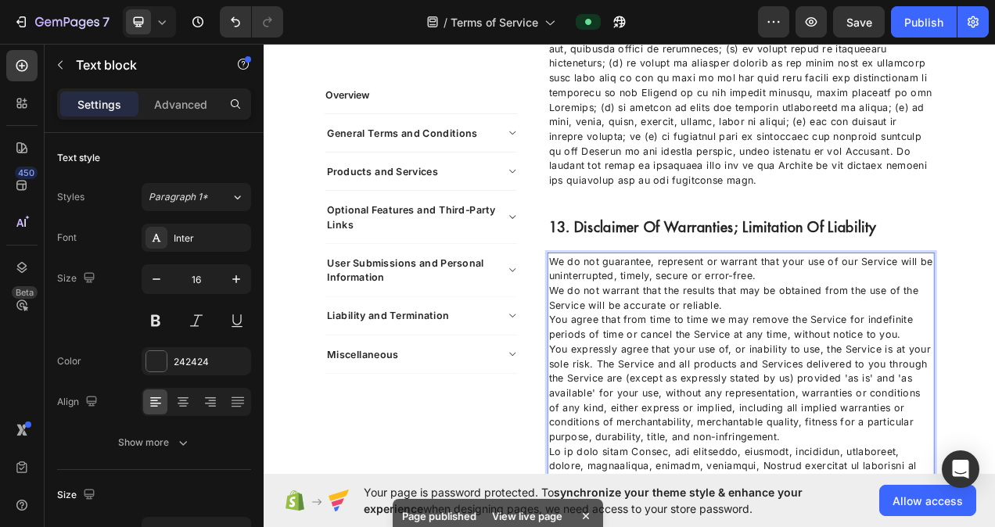
click at [862, 428] on p "You expressly agree that your use of, or inability to use, the Service is at yo…" at bounding box center [875, 493] width 493 height 131
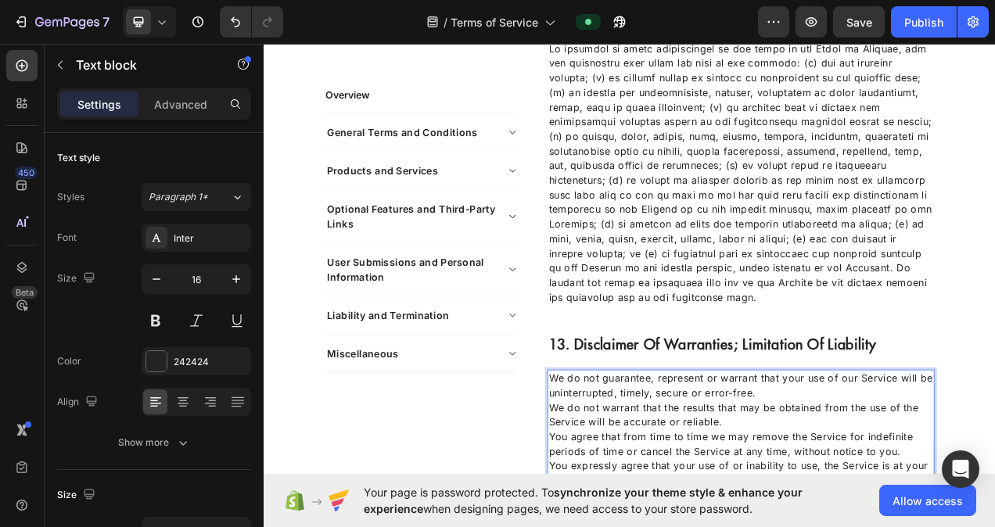
scroll to position [4803, 0]
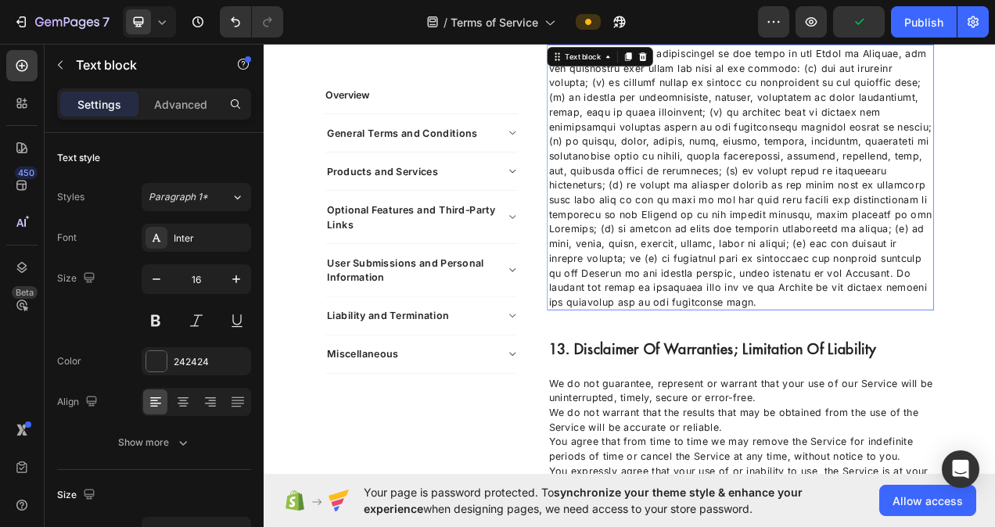
click at [629, 338] on p "Rich Text Editor. Editing area: main" at bounding box center [875, 217] width 493 height 338
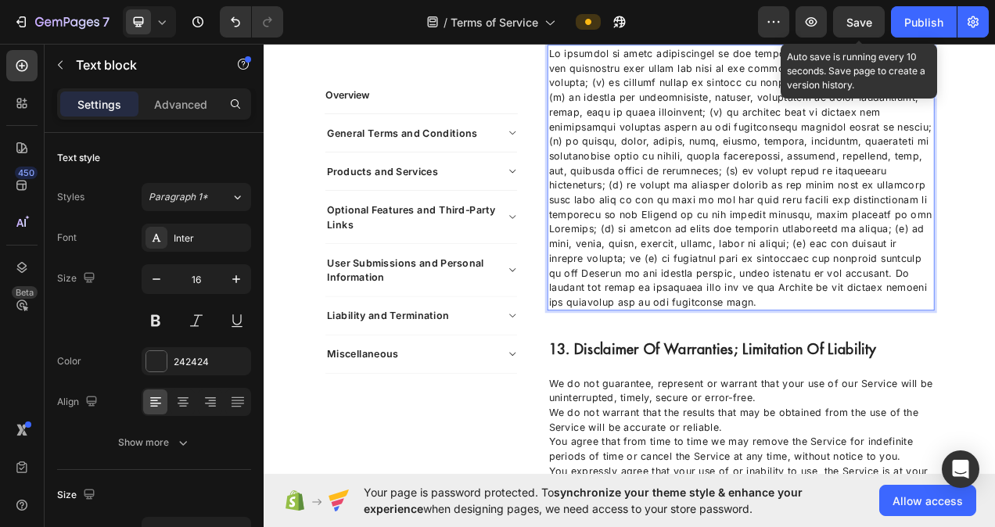
click at [870, 25] on span "Save" at bounding box center [859, 22] width 26 height 13
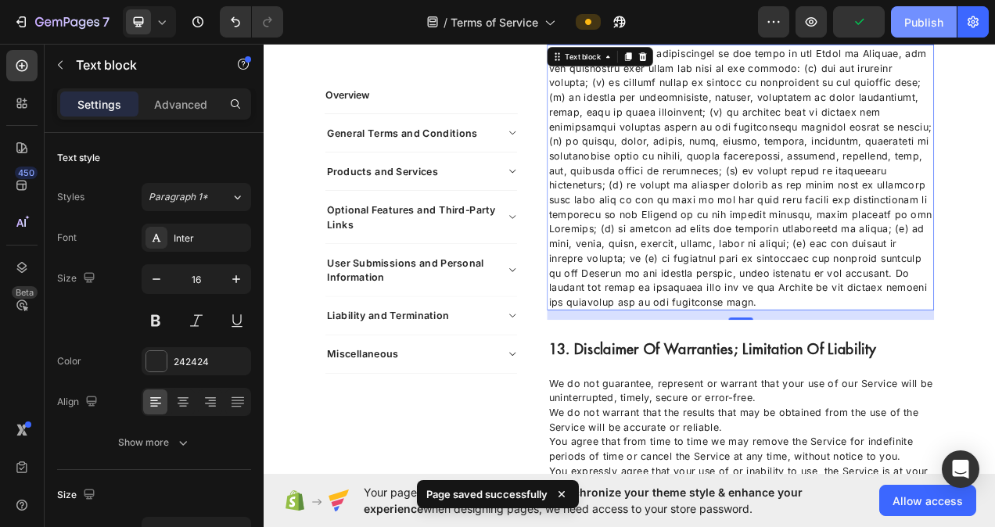
click at [912, 17] on div "Publish" at bounding box center [923, 22] width 39 height 16
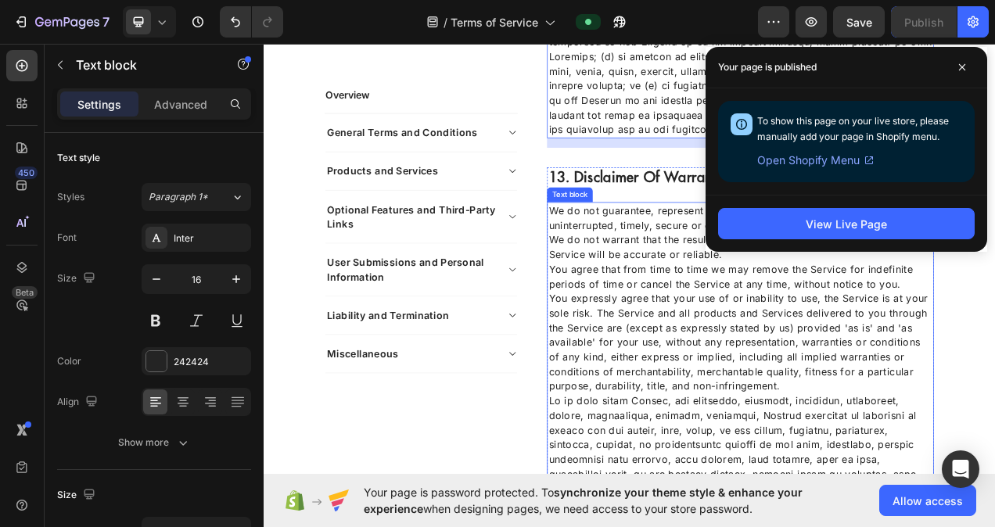
scroll to position [5038, 0]
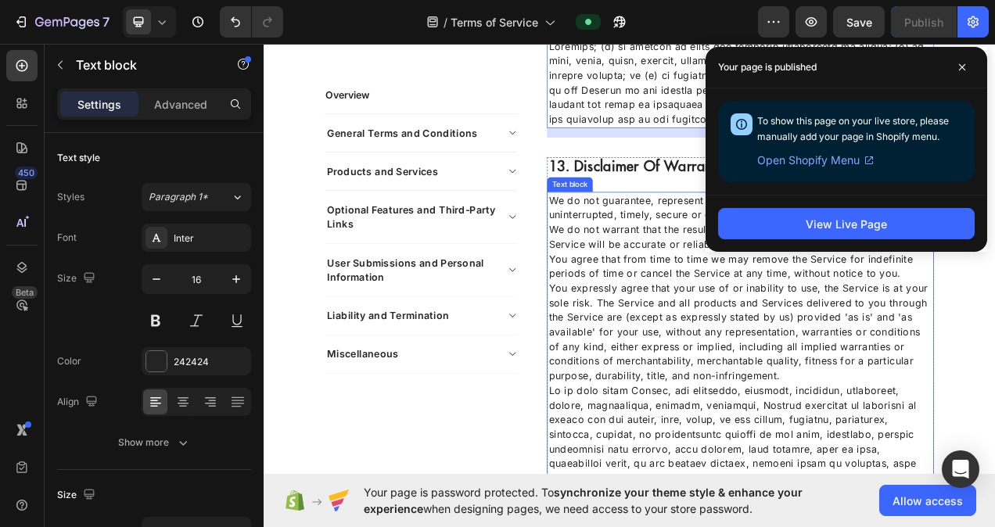
click at [930, 448] on p "You expressly agree that your use of or inability to use, the Service is at you…" at bounding box center [875, 415] width 493 height 131
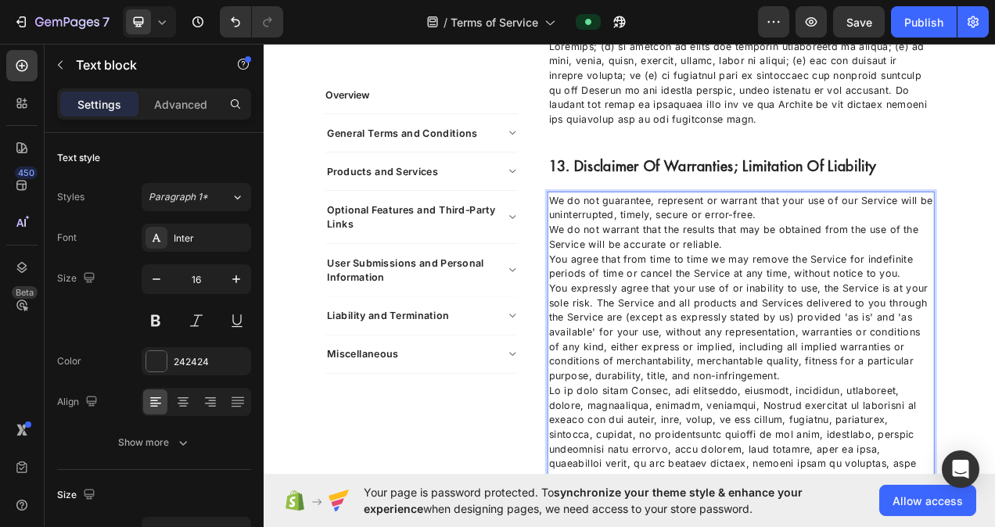
click at [945, 247] on p "We do not guarantee, represent or warrant that your use of our Service will be …" at bounding box center [875, 256] width 493 height 38
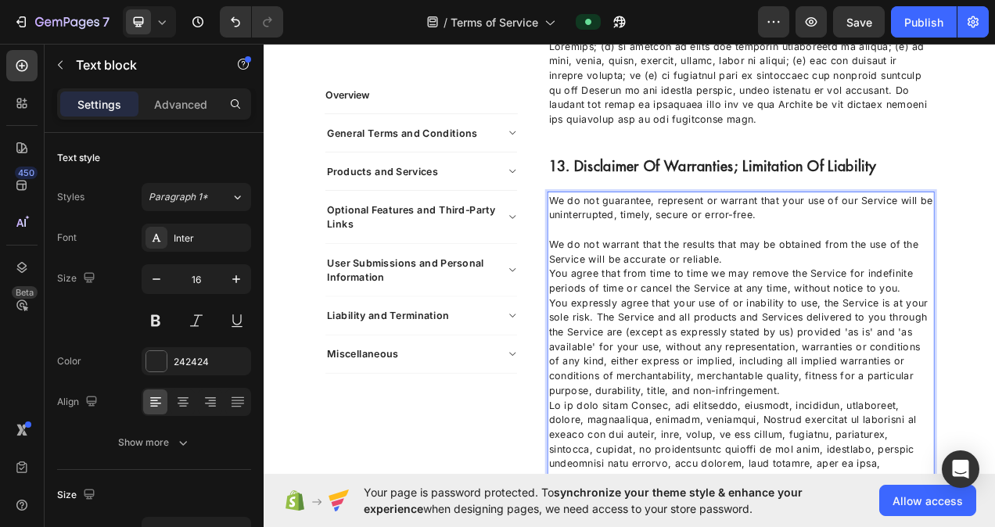
click at [892, 296] on p "We do not warrant that the results that may be obtained from the use of the Ser…" at bounding box center [875, 312] width 493 height 38
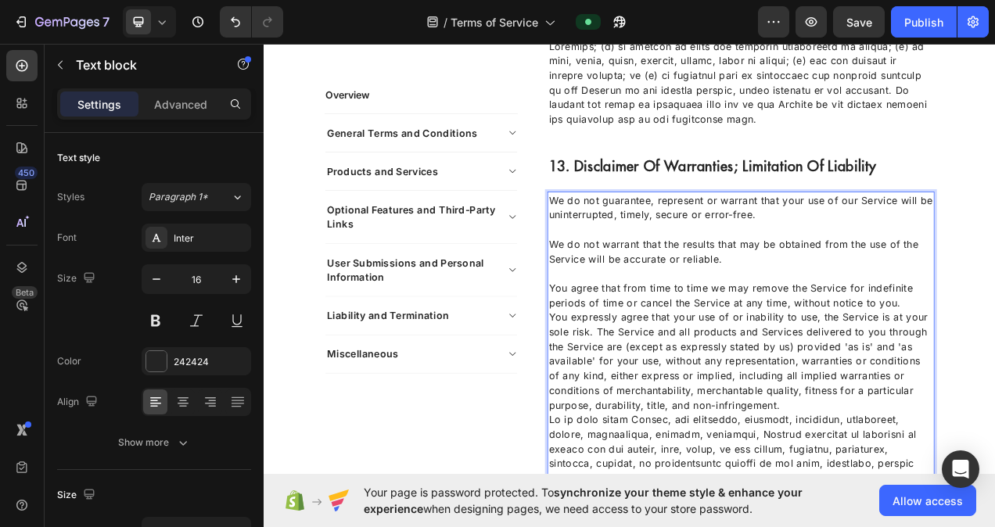
click at [994, 365] on p "You agree that from time to time we may remove the Service for indefinite perio…" at bounding box center [875, 369] width 493 height 38
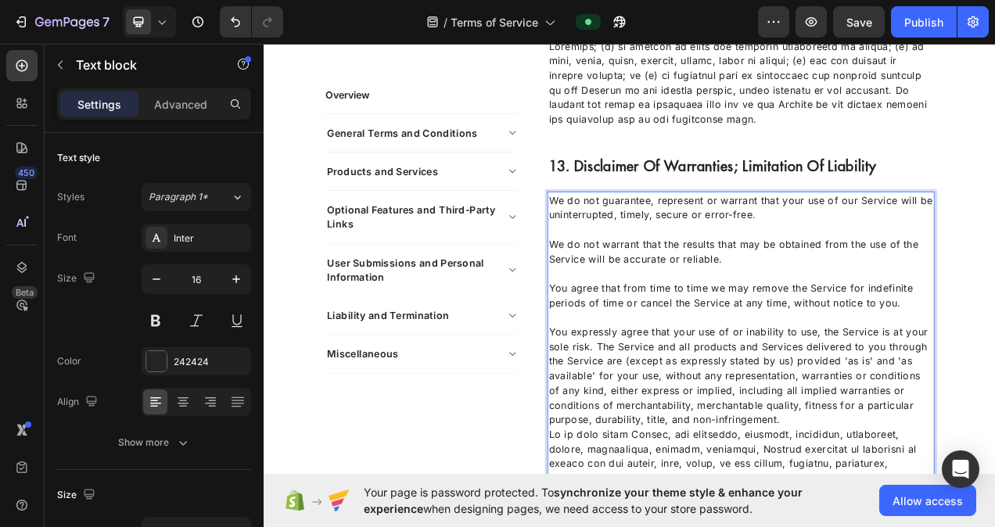
click at [938, 511] on p "You expressly agree that your use of or inability to use, the Service is at you…" at bounding box center [875, 471] width 493 height 131
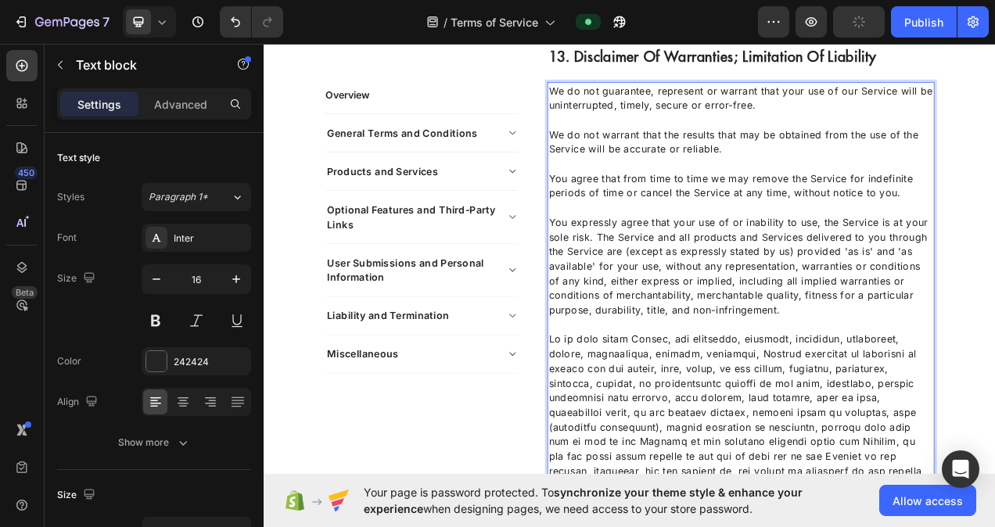
scroll to position [5194, 0]
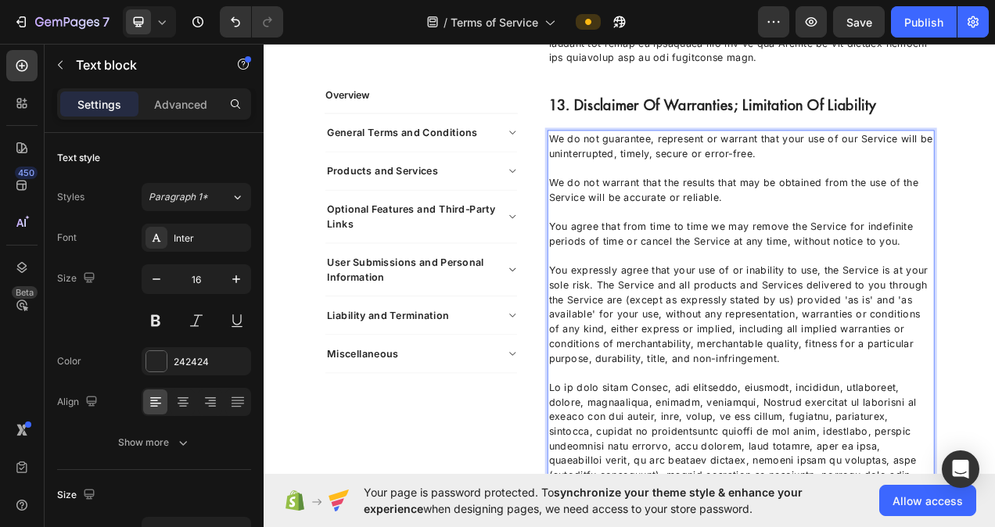
scroll to position [5116, 0]
click at [927, 428] on p "You expressly agree that your use of or inability to use, the Service is at you…" at bounding box center [875, 393] width 493 height 131
click at [770, 435] on p "You expressly agree that your use of or inability to use, the Service is at you…" at bounding box center [875, 393] width 493 height 131
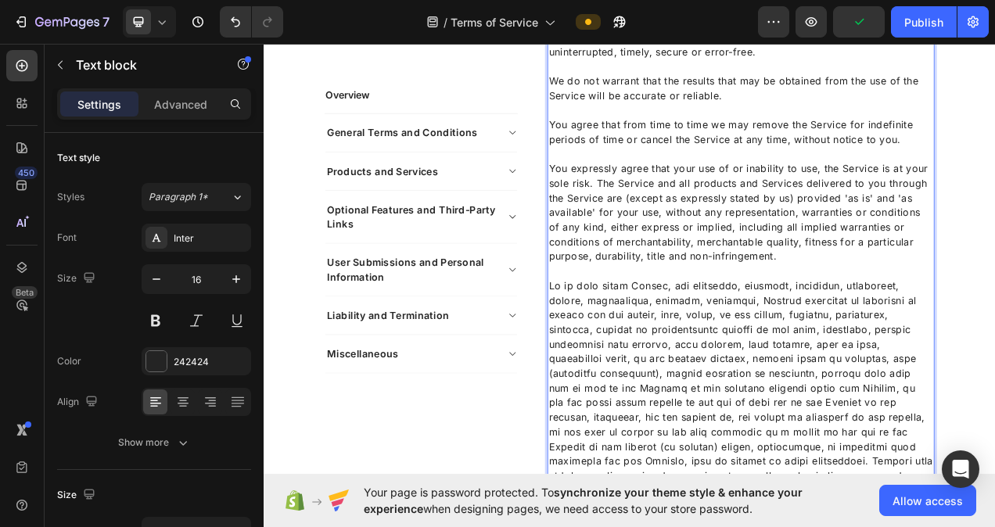
scroll to position [5272, 0]
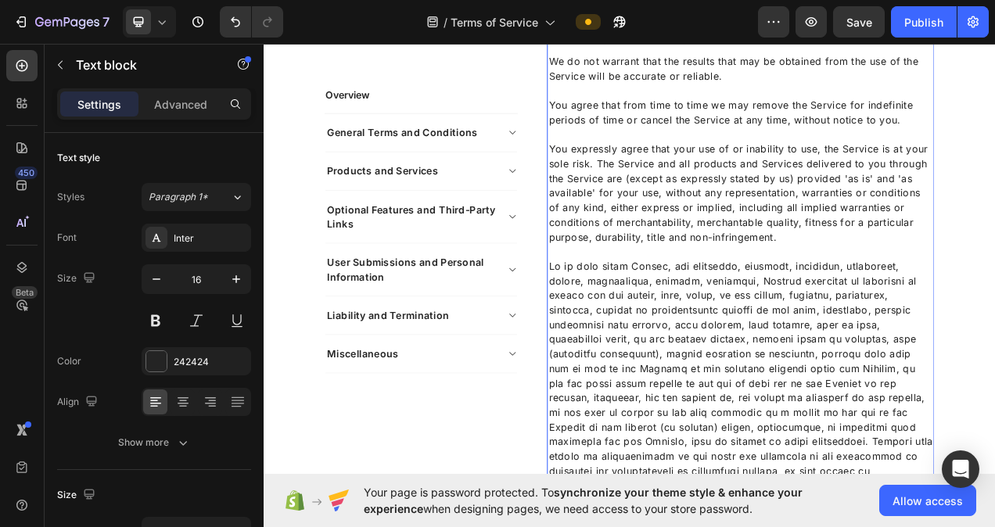
click at [994, 382] on p "Rich Text Editor. Editing area: main" at bounding box center [875, 480] width 493 height 319
click at [993, 385] on p "Rich Text Editor. Editing area: main" at bounding box center [875, 480] width 493 height 319
click at [743, 352] on p "Rich Text Editor. Editing area: main" at bounding box center [875, 480] width 493 height 319
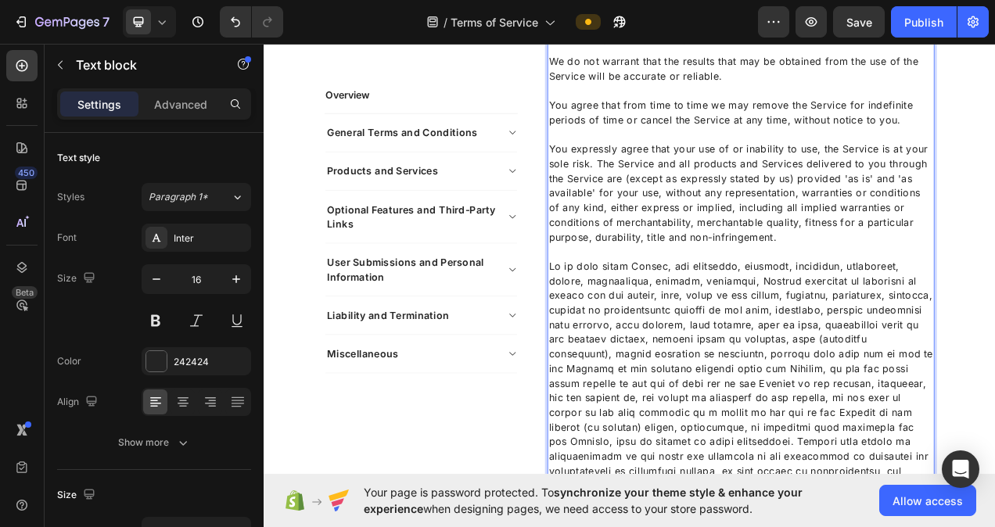
click at [797, 446] on p "Rich Text Editor. Editing area: main" at bounding box center [875, 471] width 493 height 300
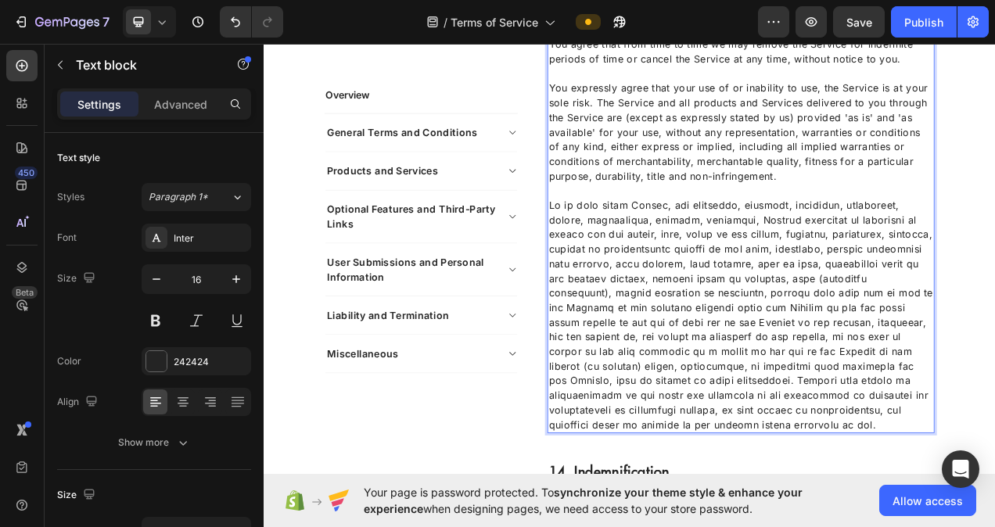
click at [781, 404] on p "Rich Text Editor. Editing area: main" at bounding box center [875, 393] width 493 height 300
click at [699, 443] on p "Rich Text Editor. Editing area: main" at bounding box center [875, 393] width 493 height 300
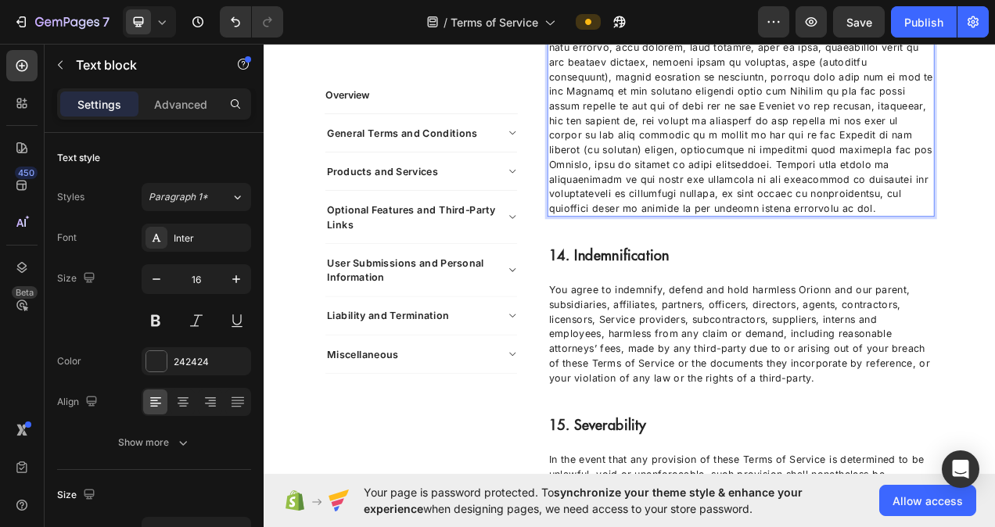
scroll to position [5663, 0]
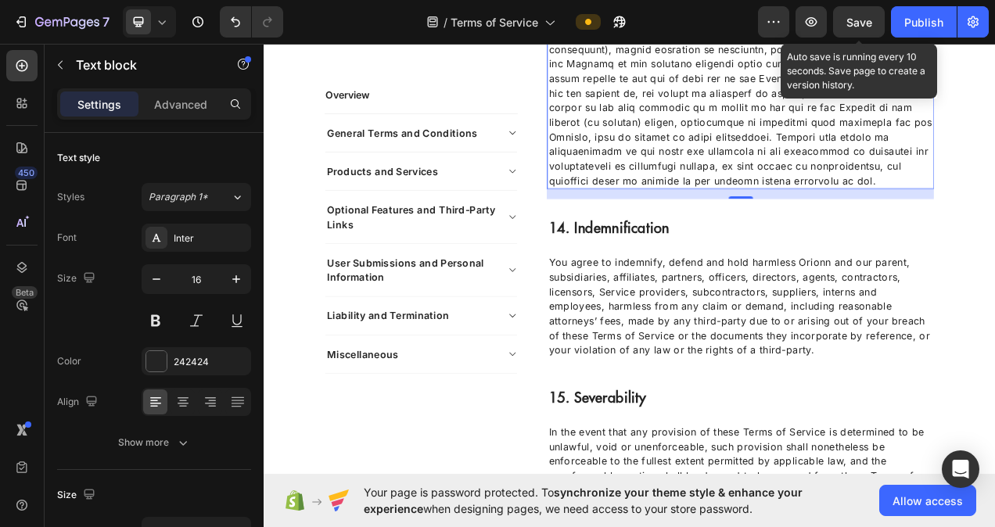
click at [870, 26] on span "Save" at bounding box center [859, 22] width 26 height 13
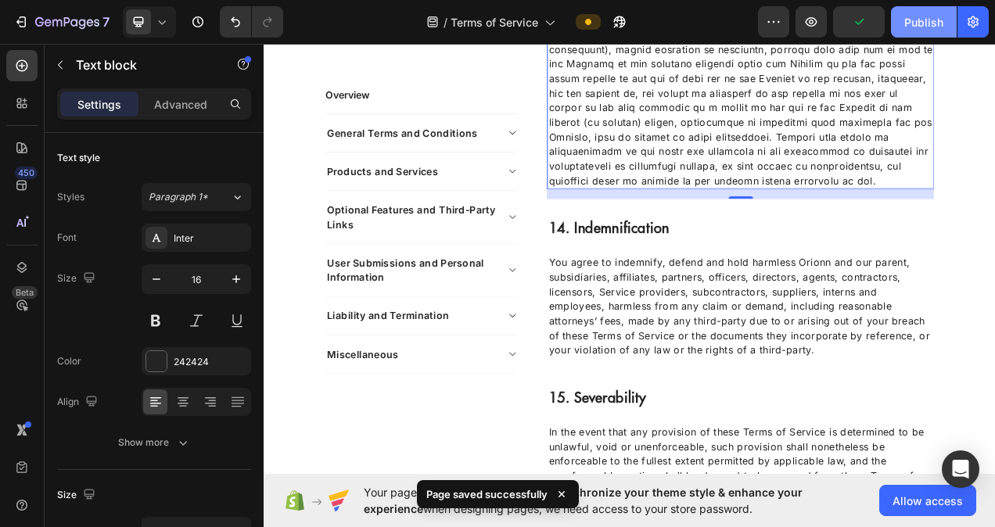
click at [929, 20] on div "Publish" at bounding box center [923, 22] width 39 height 16
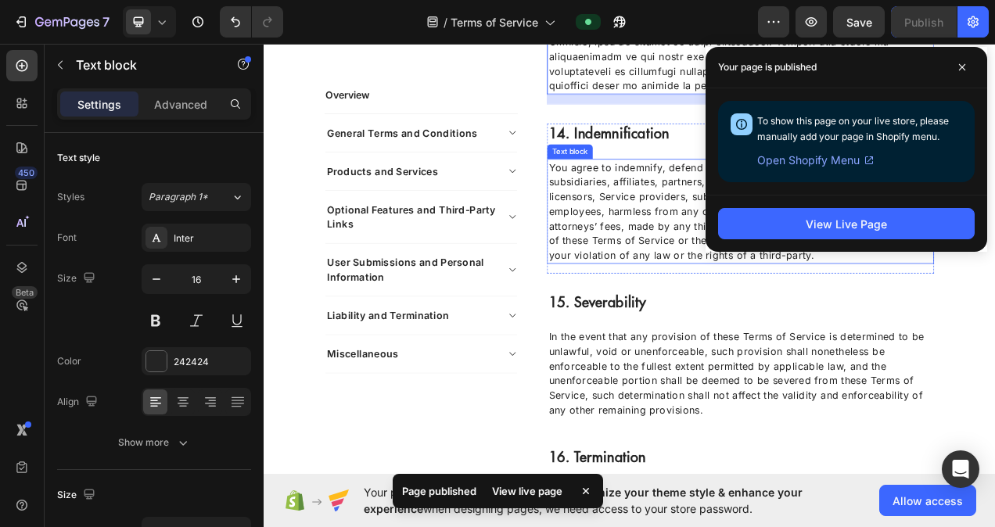
scroll to position [5820, 0]
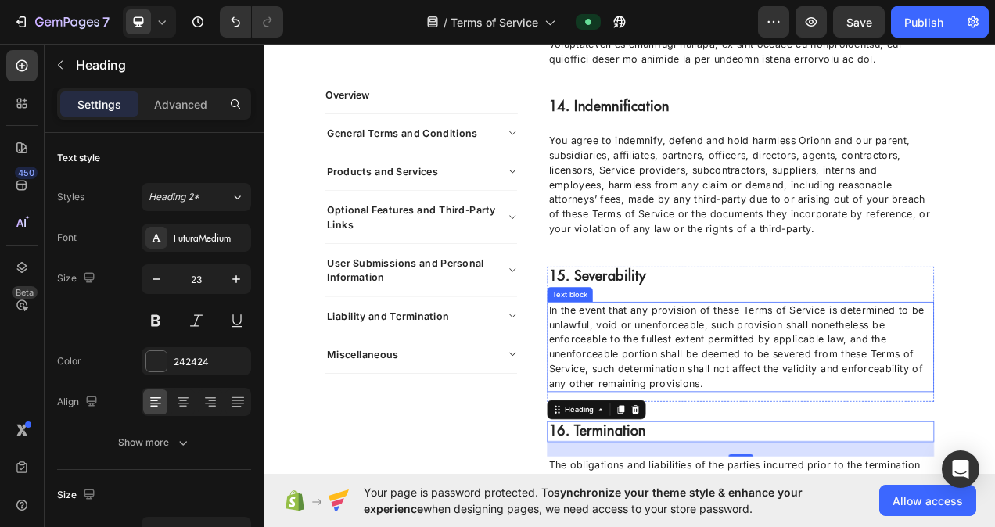
click at [994, 409] on p "In the event that any provision of these Terms of Service is determined to be u…" at bounding box center [875, 434] width 493 height 113
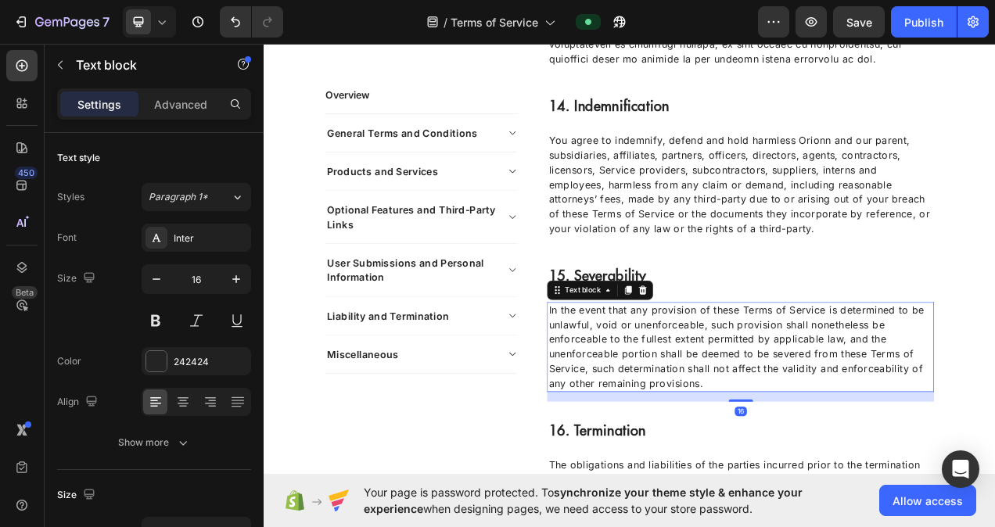
click at [994, 409] on p "In the event that any provision of these Terms of Service is determined to be u…" at bounding box center [875, 434] width 493 height 113
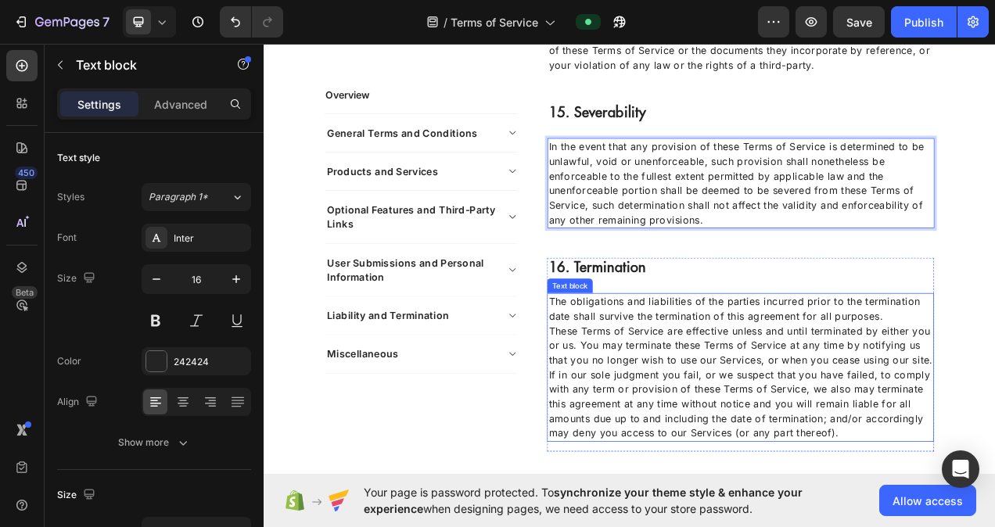
scroll to position [6054, 0]
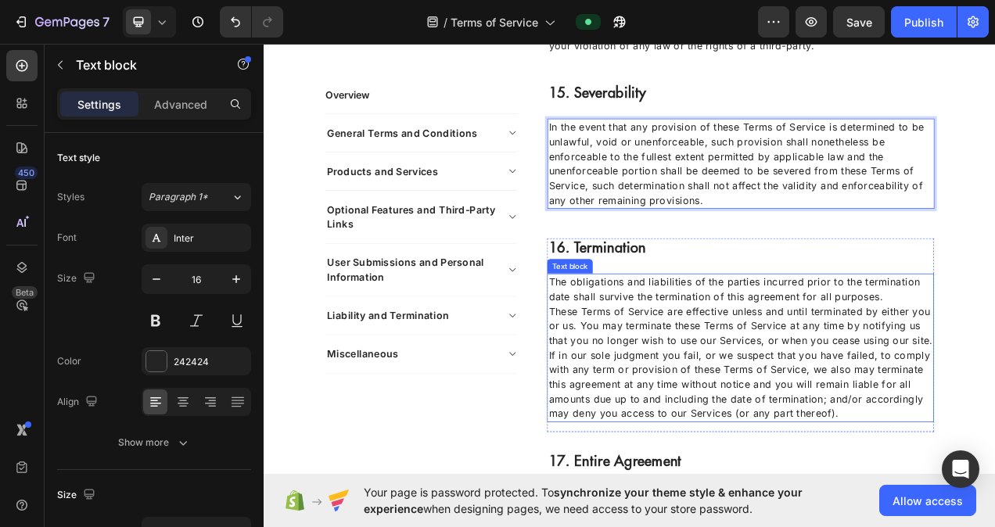
click at [994, 352] on p "The obligations and liabilities of the parties incurred prior to the terminatio…" at bounding box center [875, 361] width 493 height 38
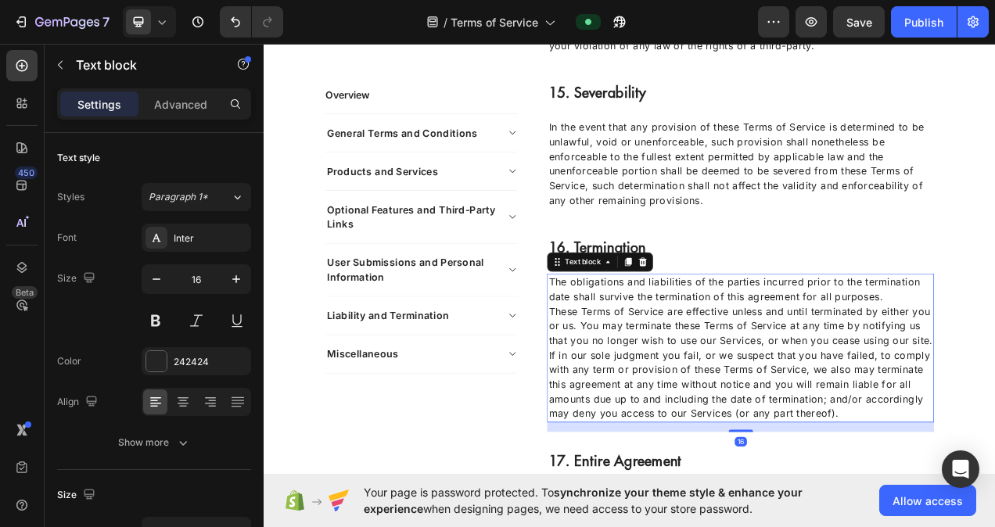
click at [994, 352] on p "The obligations and liabilities of the parties incurred prior to the terminatio…" at bounding box center [875, 361] width 493 height 38
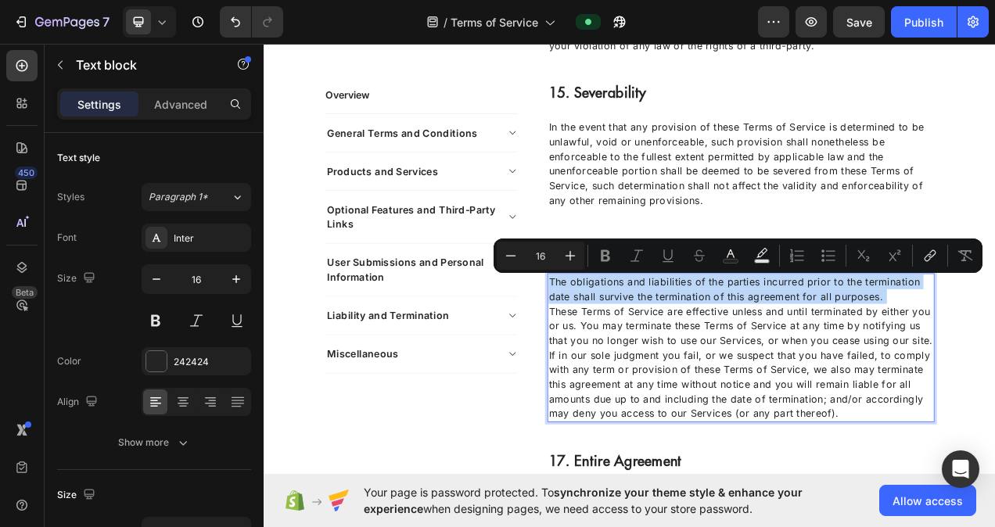
click at [994, 352] on p "The obligations and liabilities of the parties incurred prior to the terminatio…" at bounding box center [875, 361] width 493 height 38
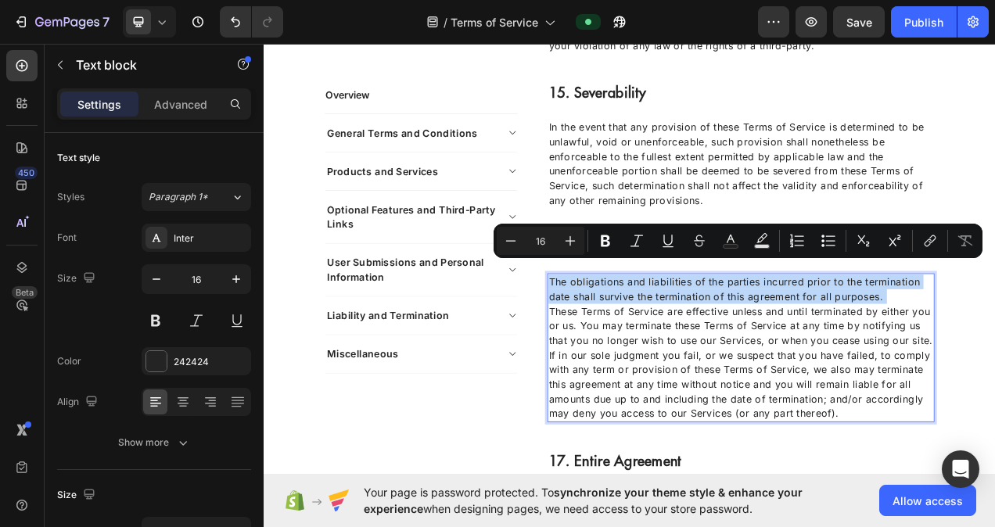
click at [994, 353] on p "The obligations and liabilities of the parties incurred prior to the terminatio…" at bounding box center [875, 361] width 493 height 38
click at [994, 358] on p "The obligations and liabilities of the parties incurred prior to the terminatio…" at bounding box center [875, 361] width 493 height 38
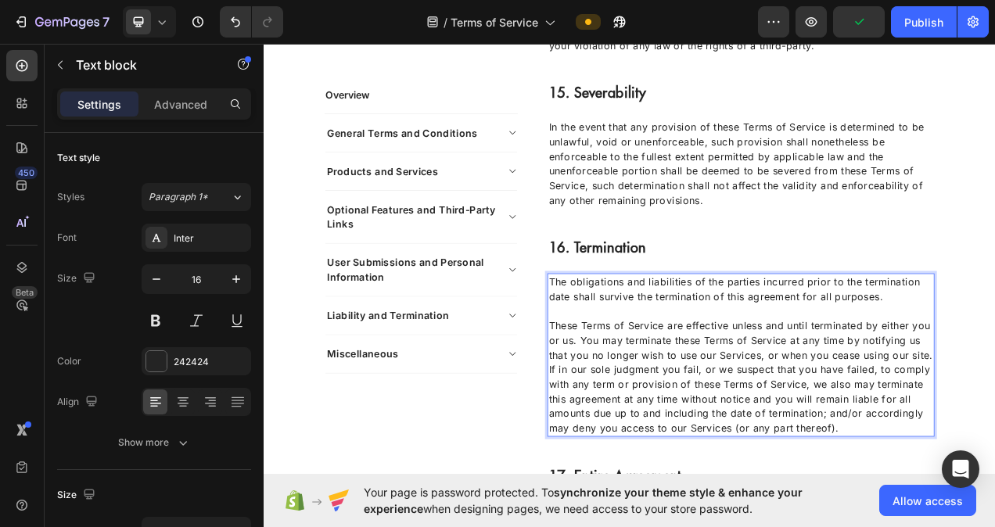
click at [900, 430] on p "These Terms of Service are effective unless and until terminated by either you …" at bounding box center [875, 426] width 493 height 56
click at [820, 454] on p "If in our sole judgment you fail, or we suspect that you have failed, to comply…" at bounding box center [875, 501] width 493 height 94
click at [994, 518] on p "If in our sole judgment you fail or we suspect that you have failed, to comply …" at bounding box center [875, 501] width 493 height 94
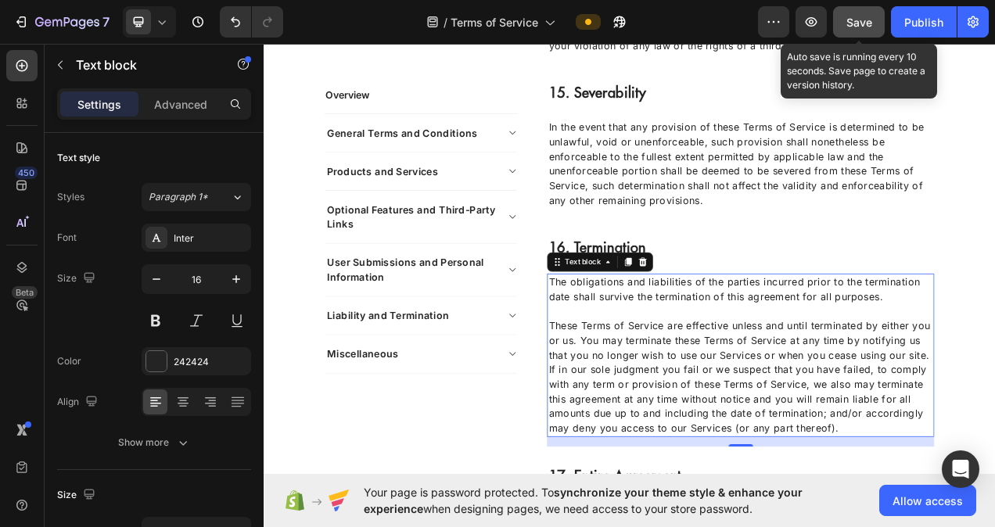
click at [876, 29] on button "Save" at bounding box center [859, 21] width 52 height 31
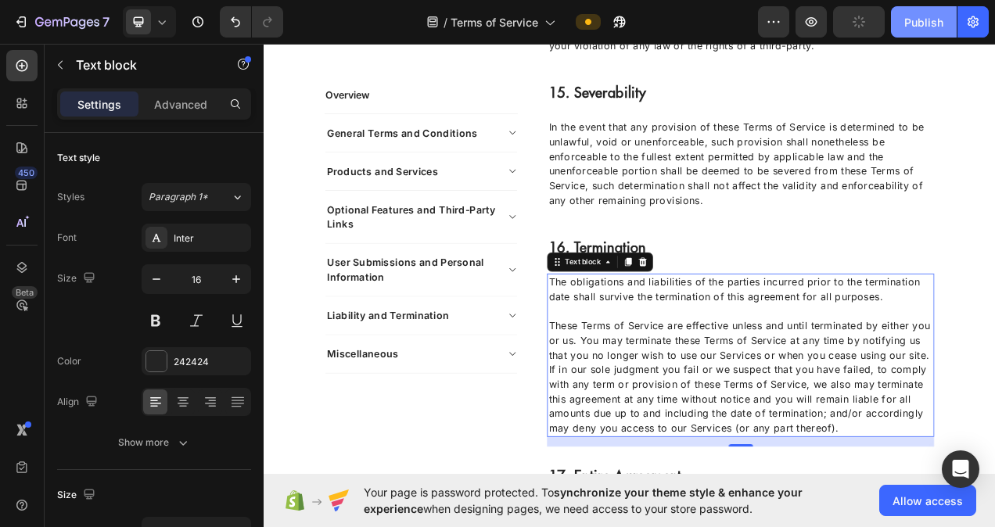
click at [907, 19] on div "Publish" at bounding box center [923, 22] width 39 height 16
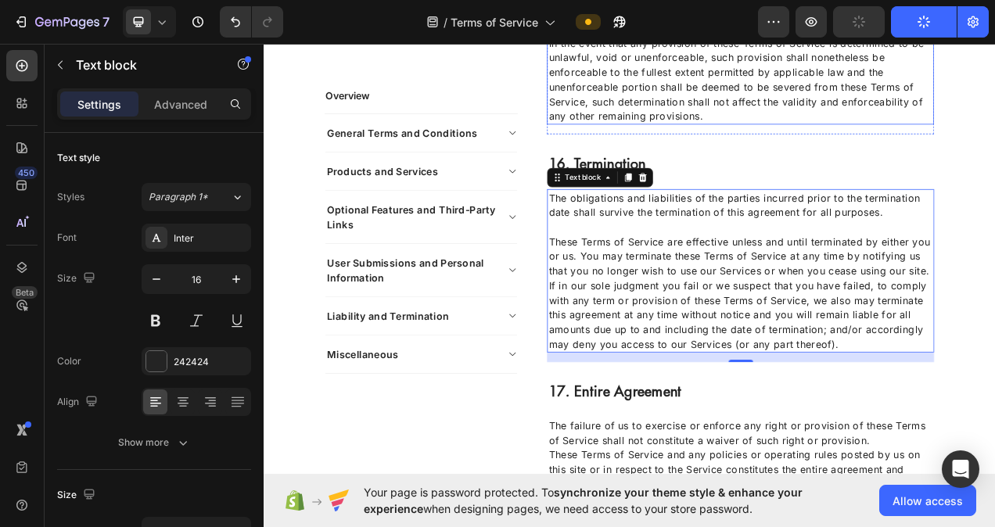
scroll to position [6289, 0]
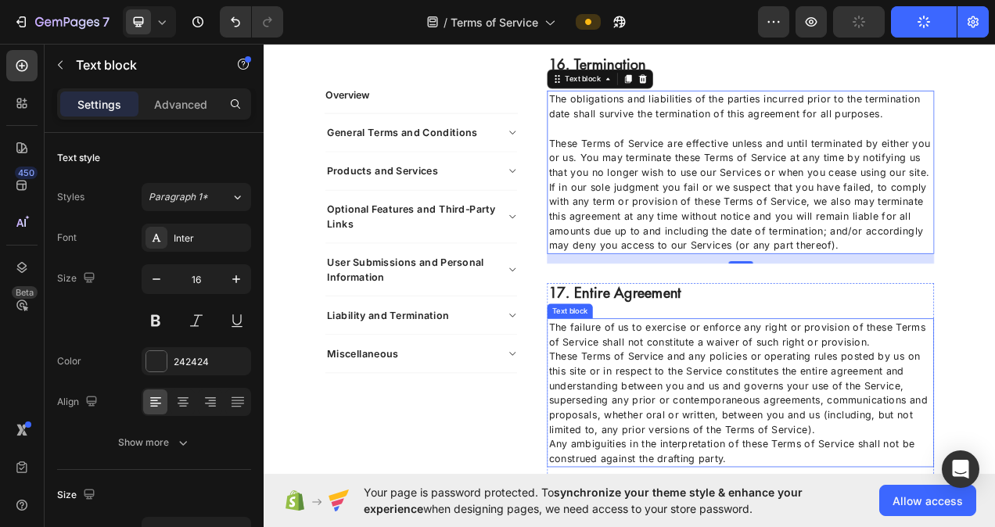
click at [994, 437] on p "These Terms of Service and any policies or operating rules posted by us on this…" at bounding box center [875, 493] width 493 height 113
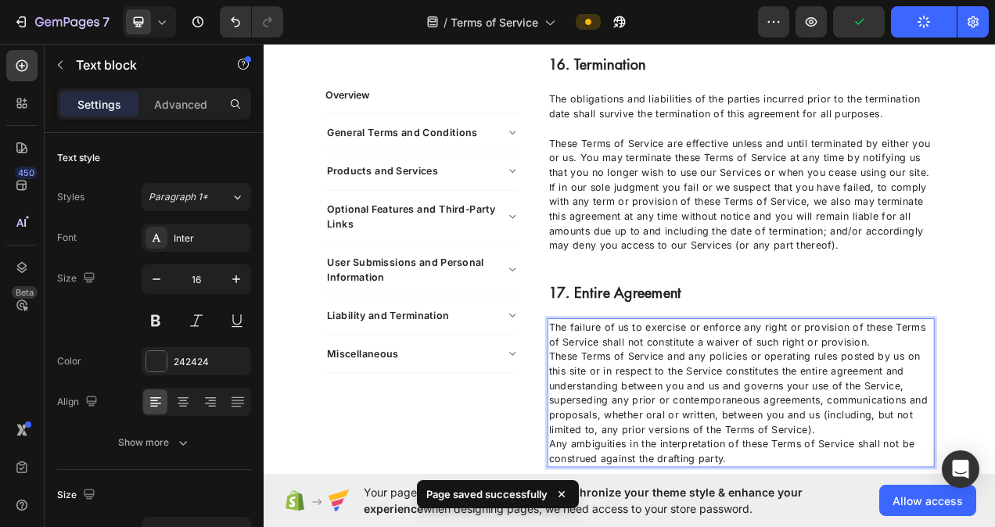
click at [994, 414] on p "The failure of us to exercise or enforce any right or provision of these Terms …" at bounding box center [875, 419] width 493 height 38
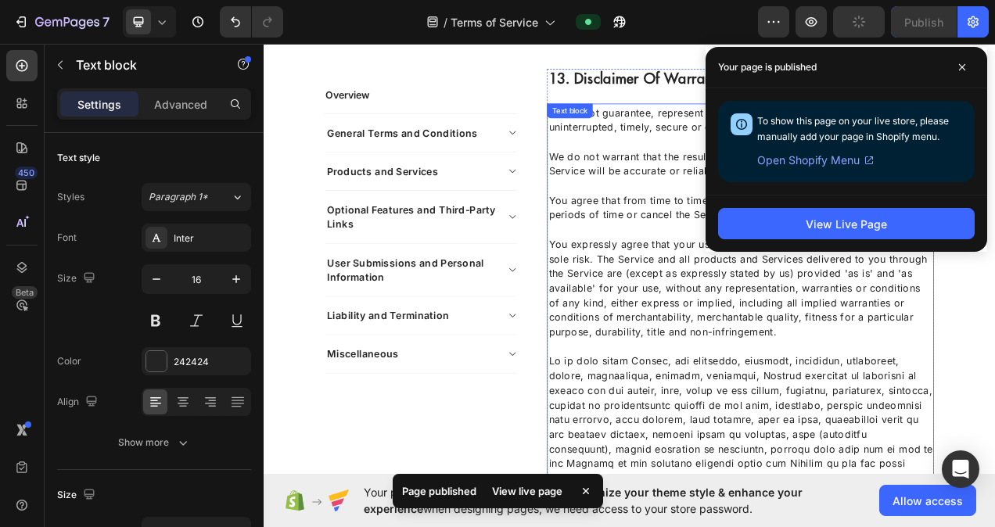
scroll to position [5116, 0]
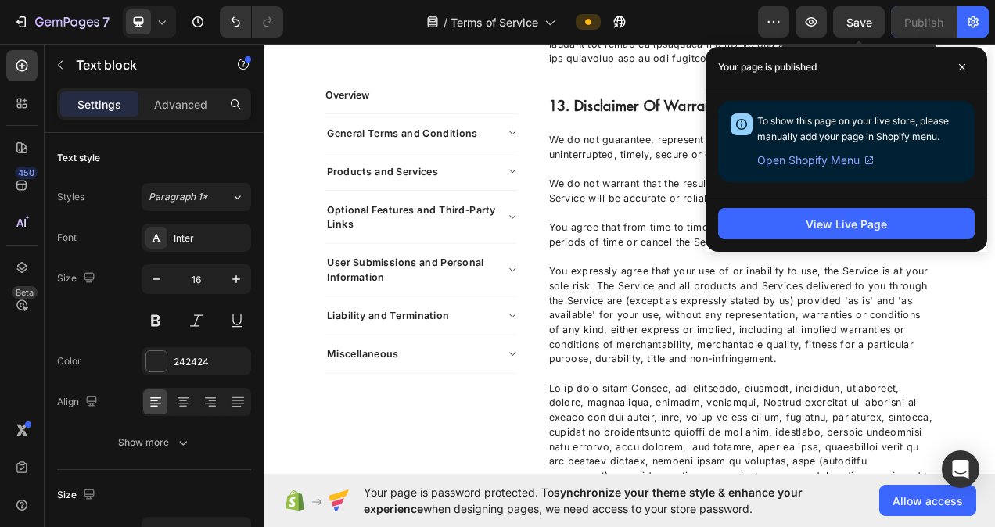
click at [866, 20] on span "Save" at bounding box center [859, 22] width 26 height 13
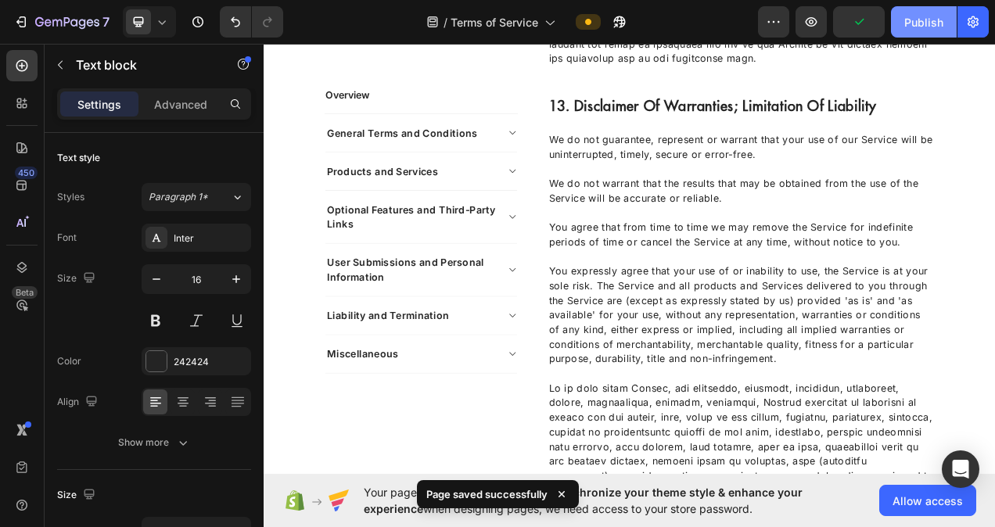
click at [913, 16] on div "Publish" at bounding box center [923, 22] width 39 height 16
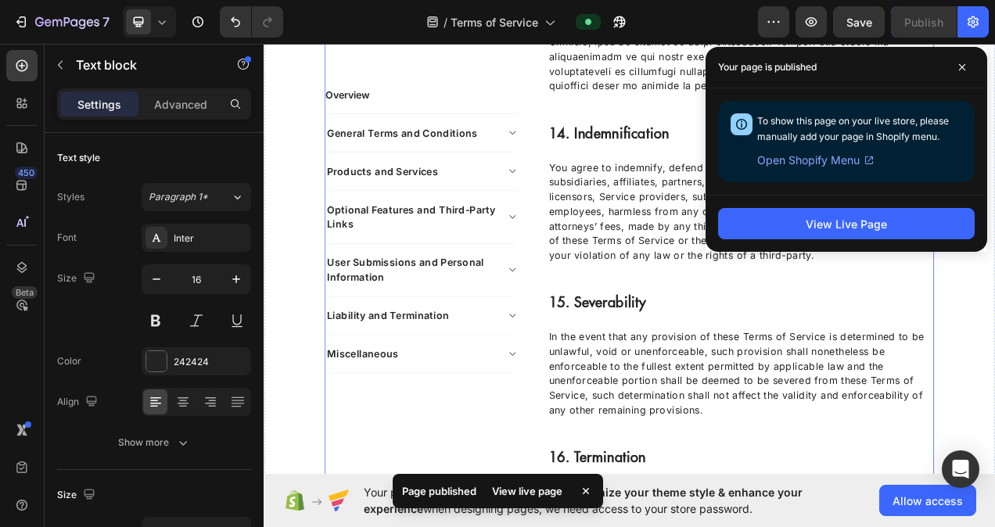
scroll to position [5820, 0]
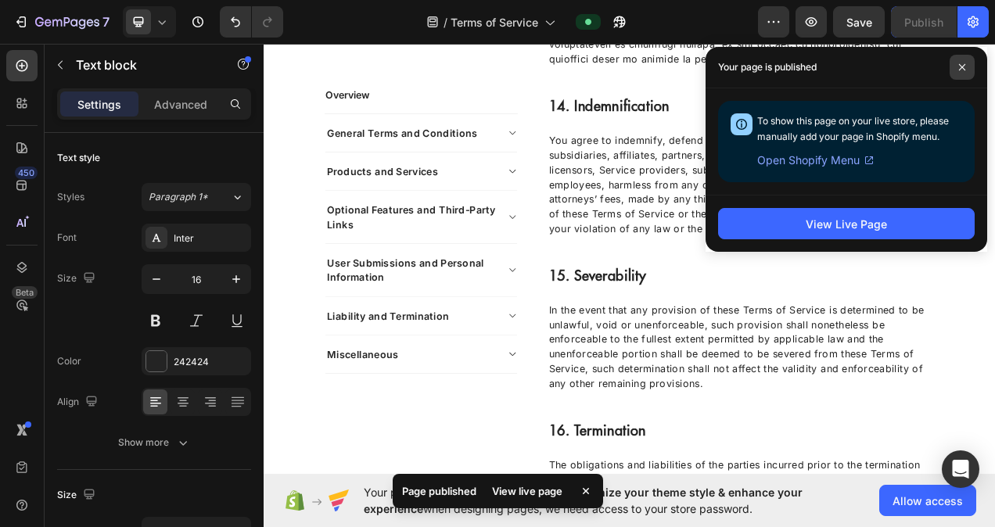
click at [966, 70] on span at bounding box center [961, 67] width 25 height 25
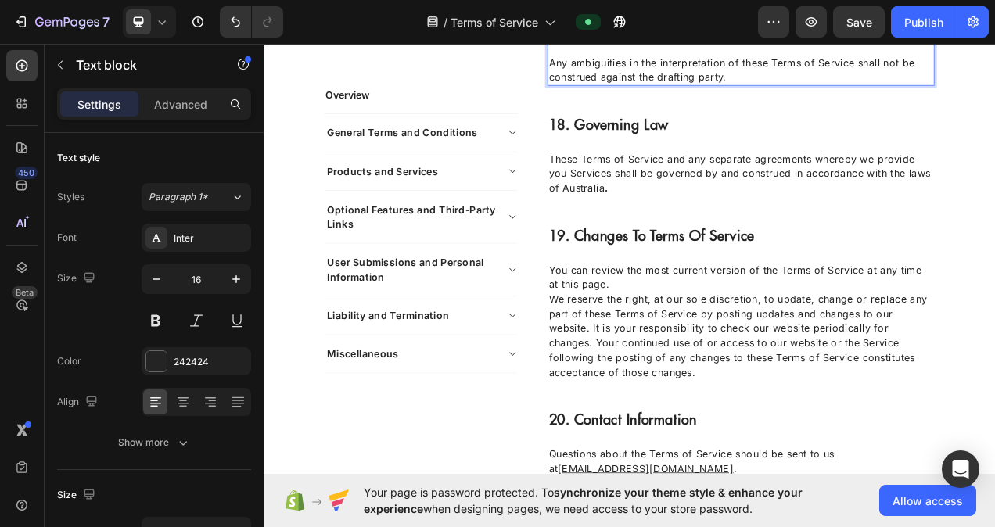
scroll to position [6836, 0]
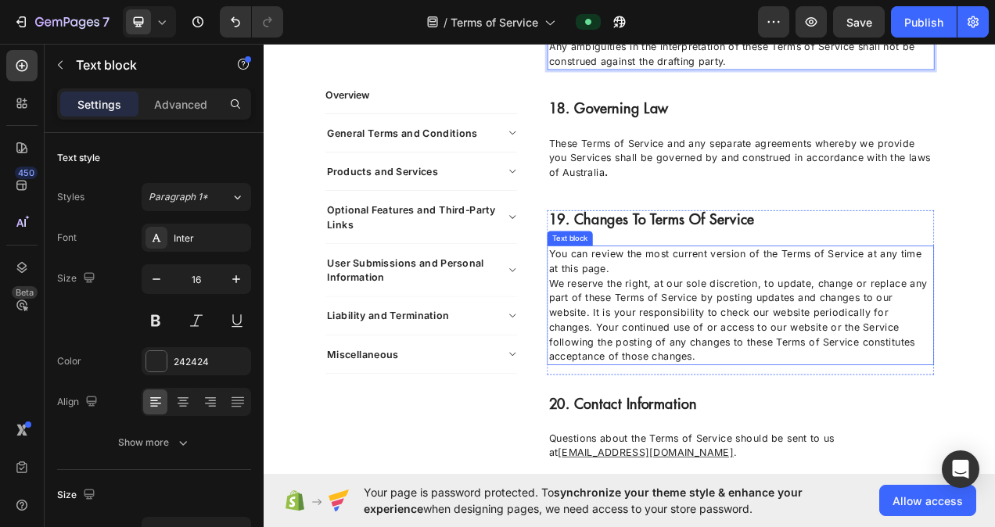
click at [832, 310] on p "You can review the most current version of the Terms of Service at any time at …" at bounding box center [875, 325] width 493 height 38
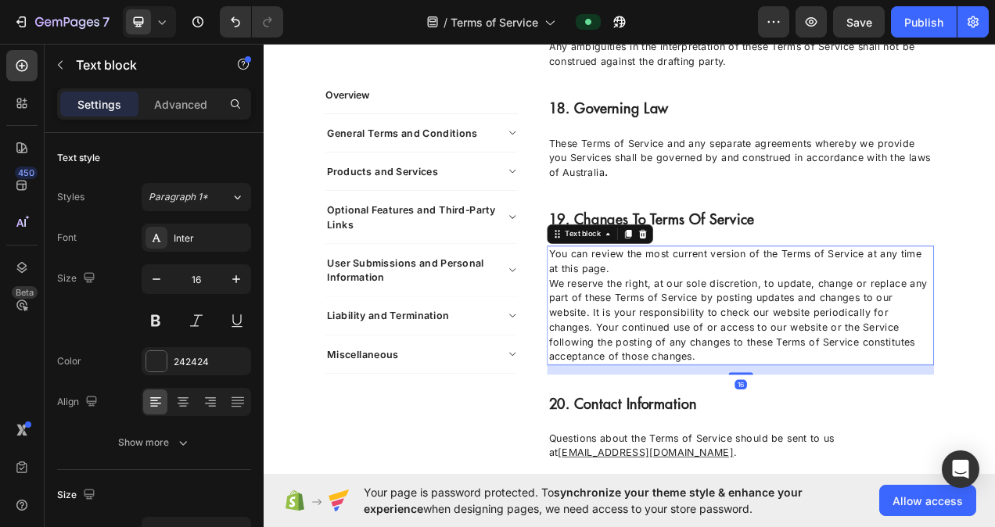
click at [822, 313] on p "You can review the most current version of the Terms of Service at any time at …" at bounding box center [875, 325] width 493 height 38
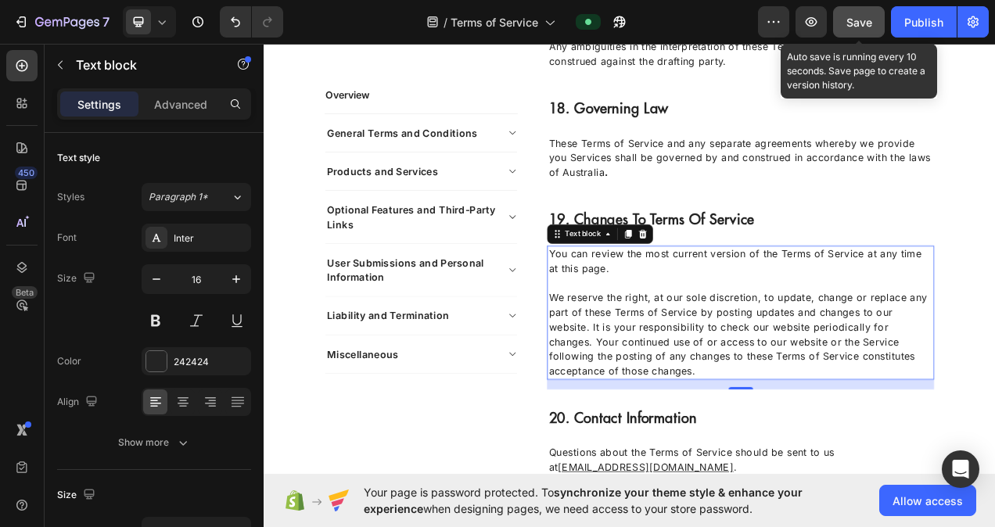
click at [873, 31] on button "Save" at bounding box center [859, 21] width 52 height 31
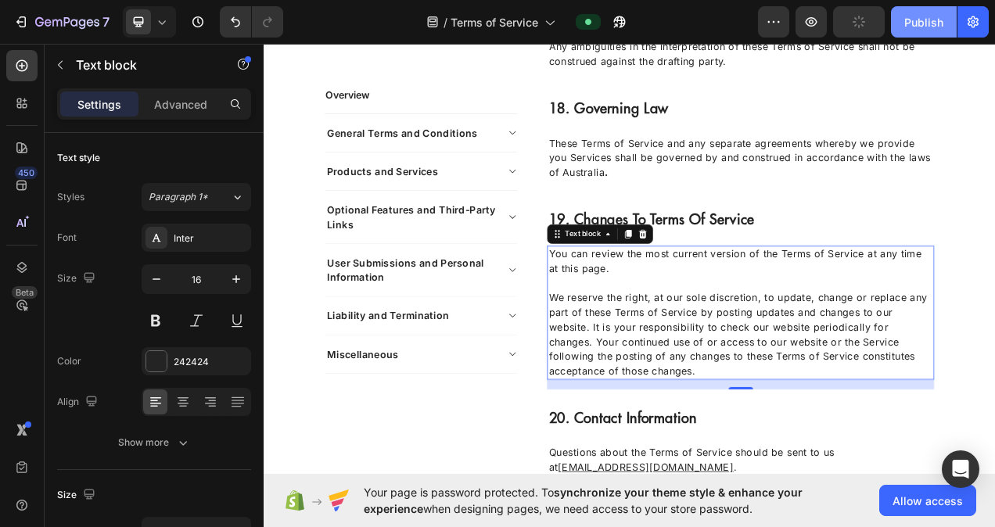
click at [895, 25] on button "Publish" at bounding box center [924, 21] width 66 height 31
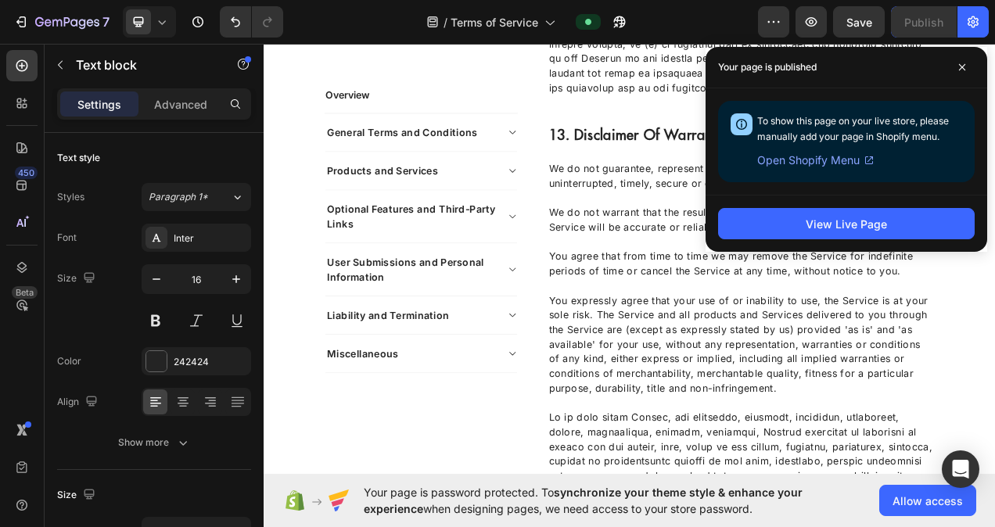
scroll to position [5272, 0]
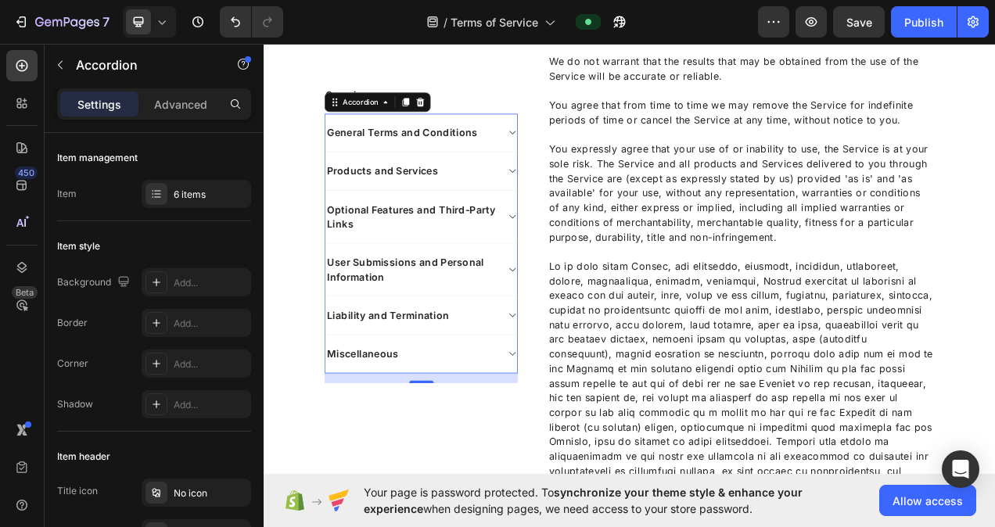
click at [577, 158] on icon at bounding box center [583, 159] width 12 height 13
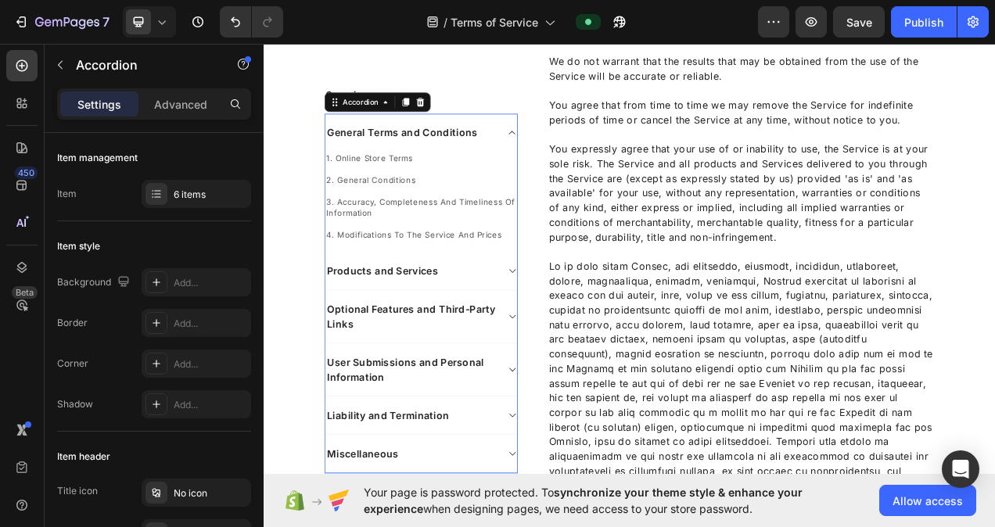
click at [577, 158] on icon at bounding box center [583, 159] width 12 height 13
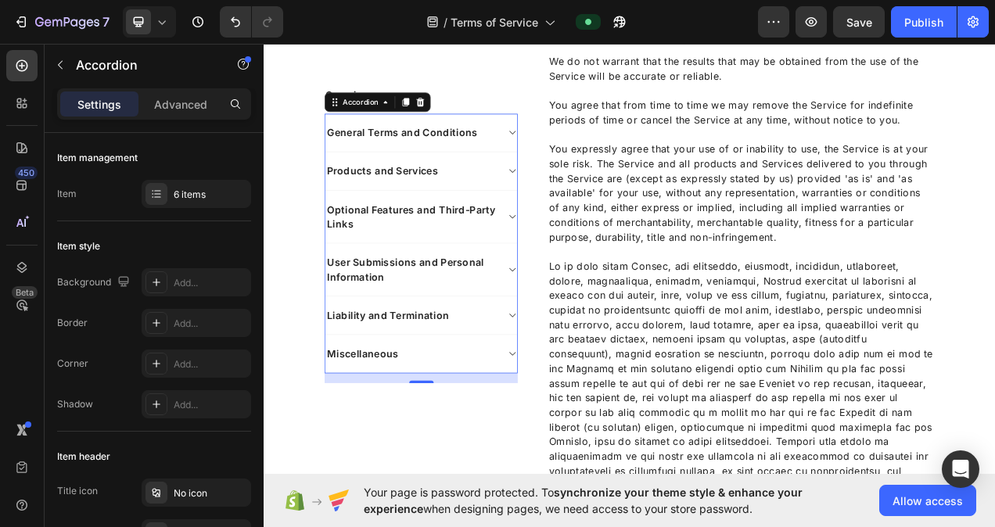
click at [577, 209] on icon at bounding box center [583, 209] width 12 height 13
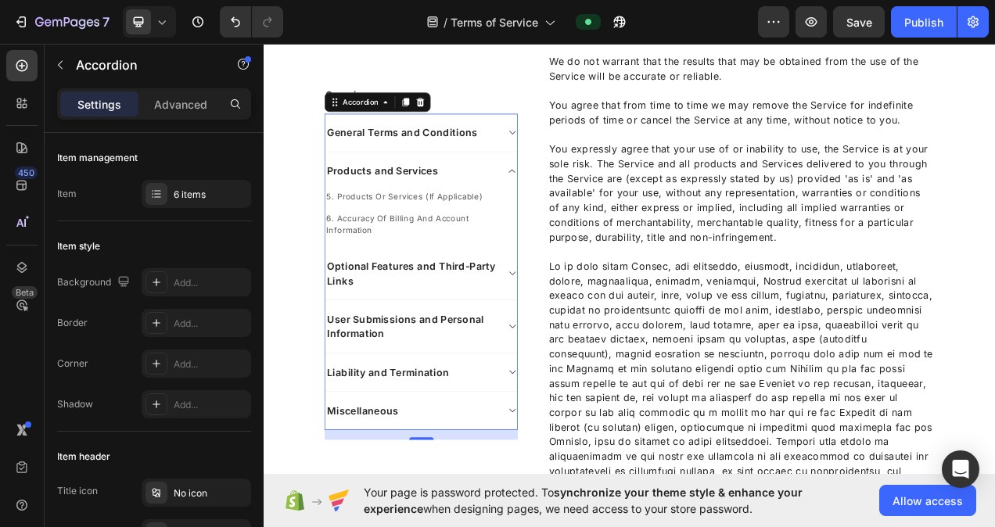
click at [577, 209] on icon at bounding box center [583, 209] width 12 height 13
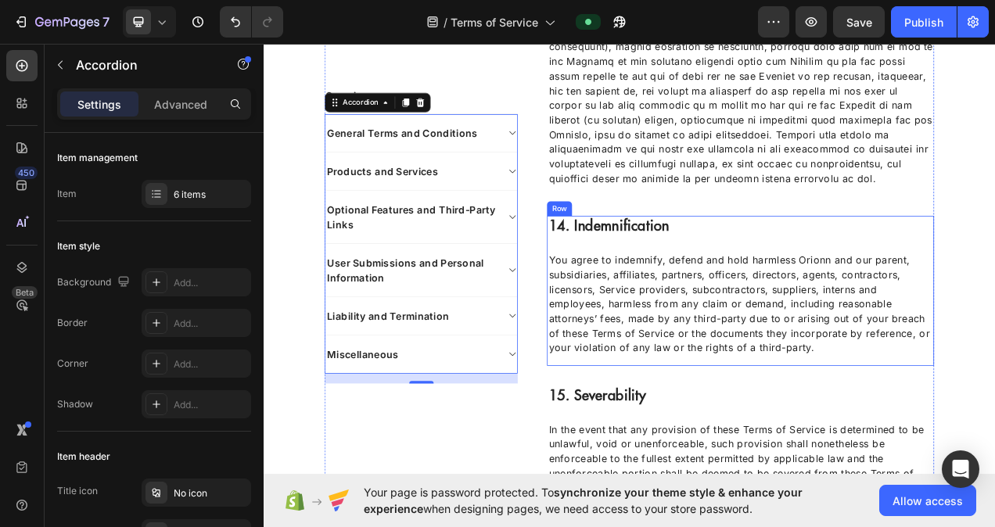
scroll to position [5820, 0]
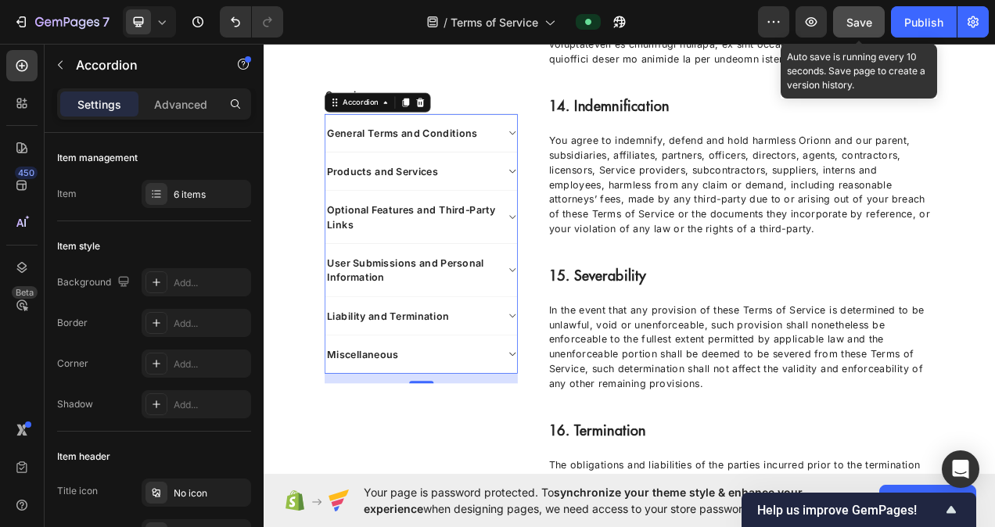
click at [857, 30] on button "Save" at bounding box center [859, 21] width 52 height 31
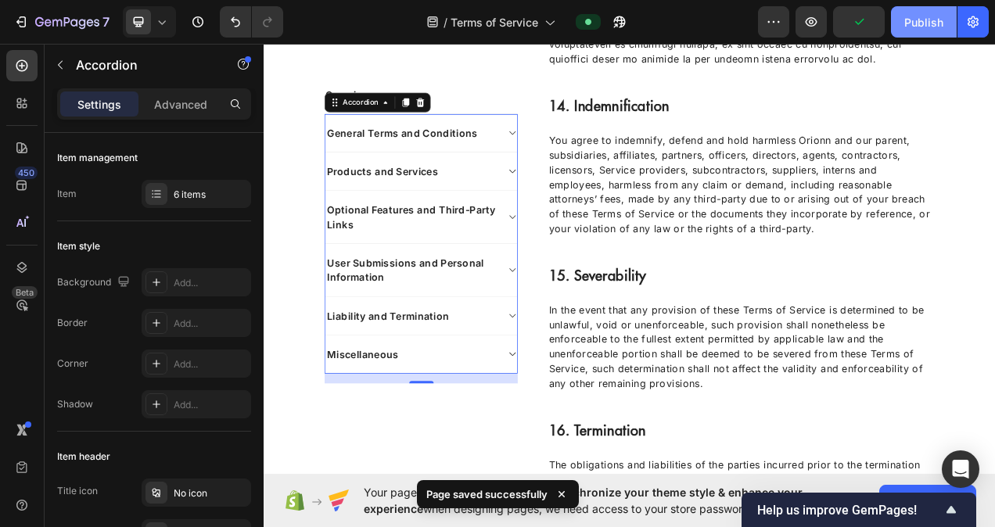
click at [903, 27] on button "Publish" at bounding box center [924, 21] width 66 height 31
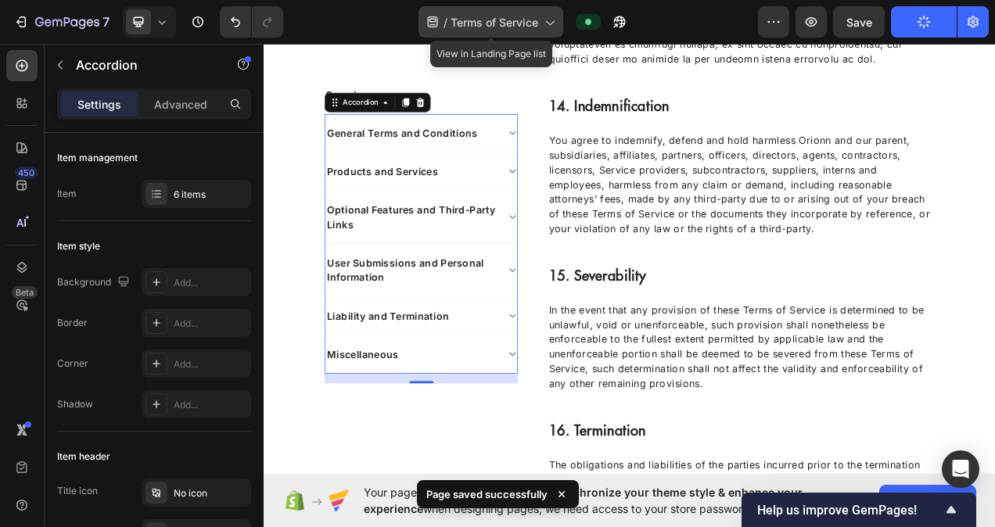
click at [541, 30] on div "/ Terms of Service" at bounding box center [490, 21] width 145 height 31
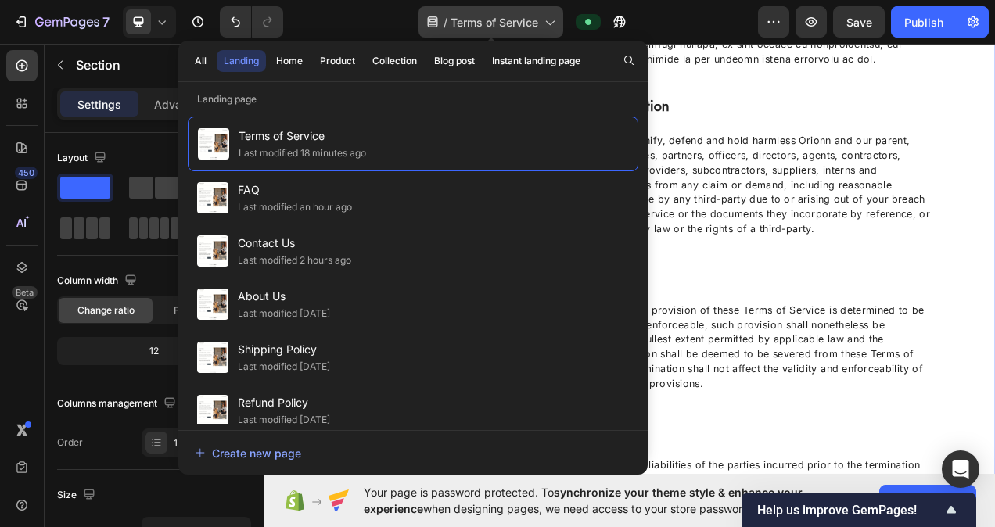
click at [532, 23] on span "Terms of Service" at bounding box center [494, 22] width 88 height 16
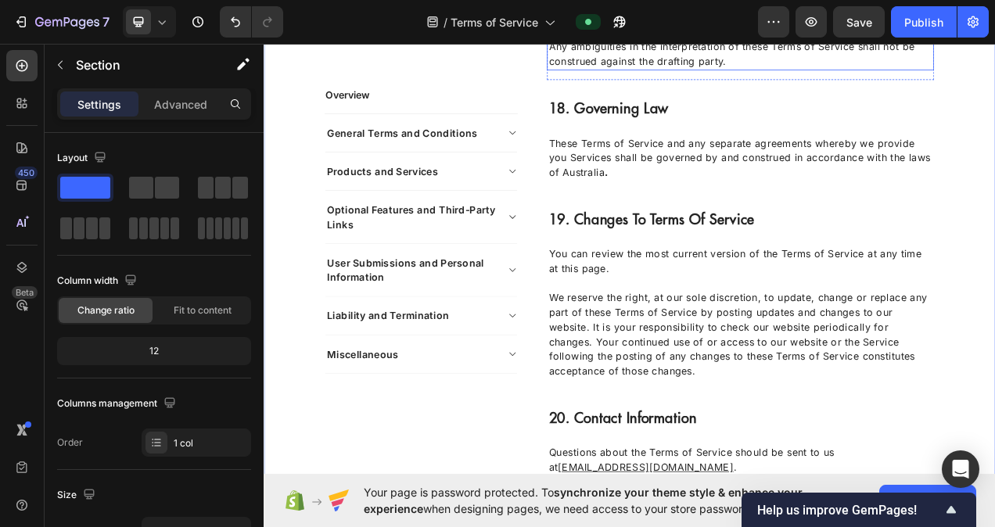
scroll to position [6915, 0]
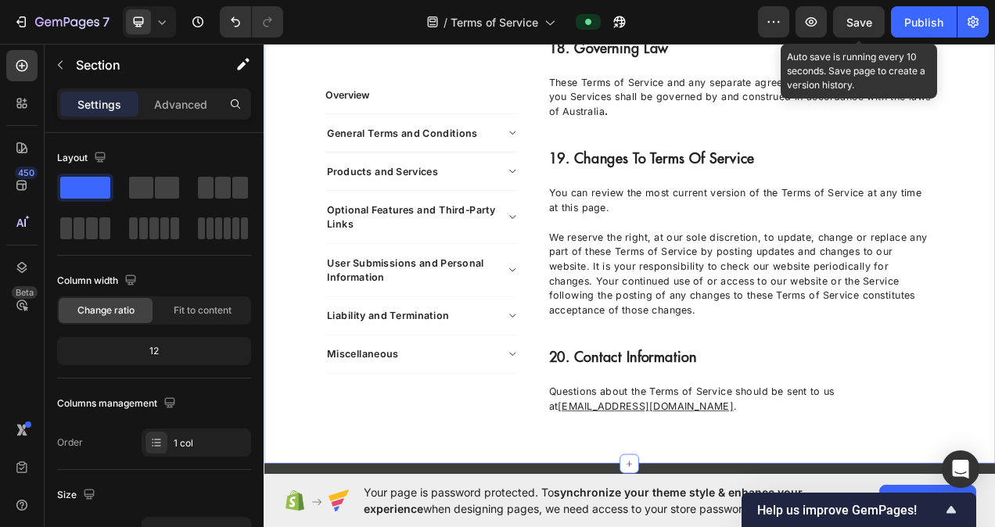
click at [863, 22] on span "Save" at bounding box center [859, 22] width 26 height 13
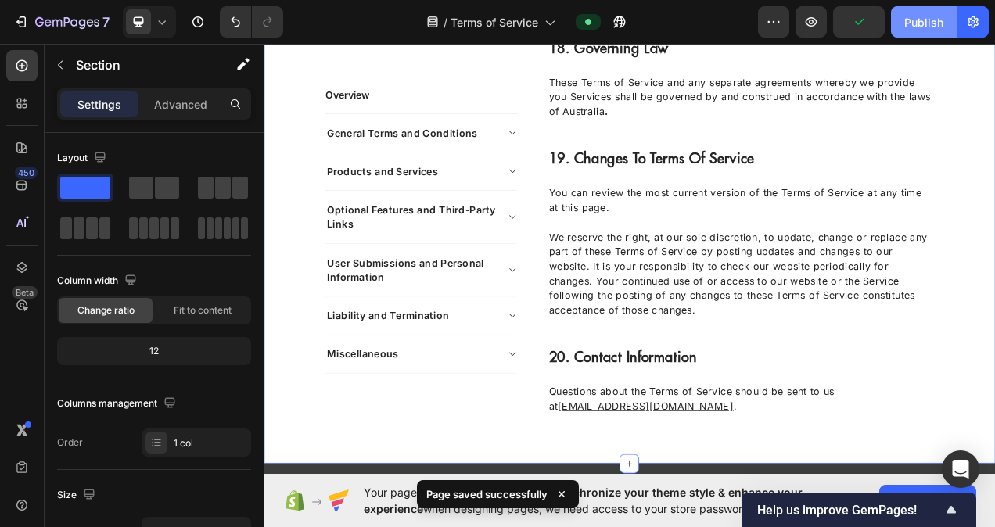
click at [940, 25] on div "Publish" at bounding box center [923, 22] width 39 height 16
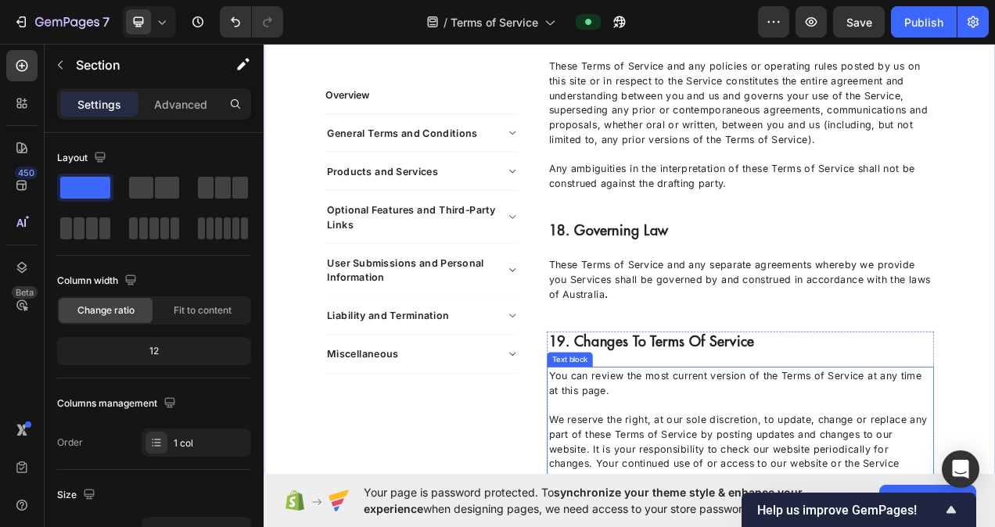
scroll to position [6836, 0]
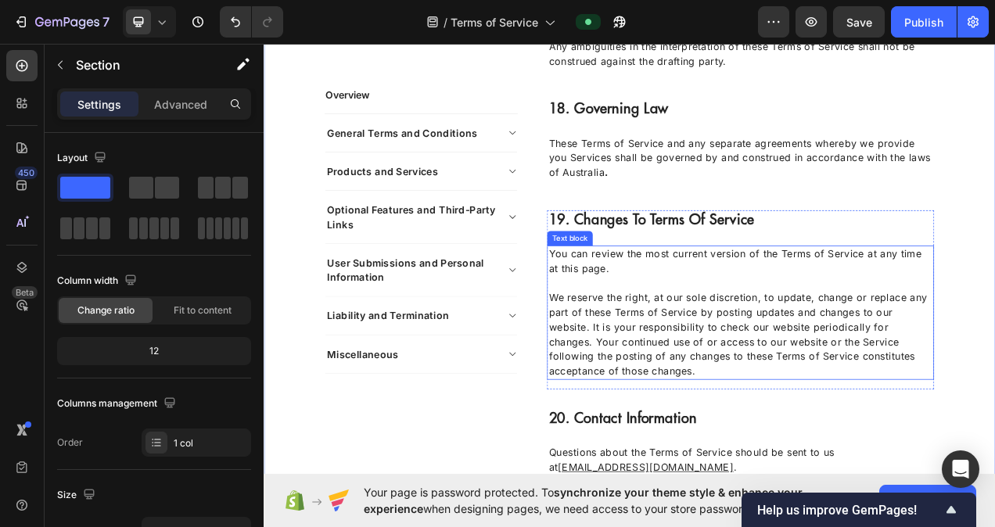
click at [820, 414] on p "We reserve the right, at our sole discretion, to update, change or replace any …" at bounding box center [875, 418] width 493 height 113
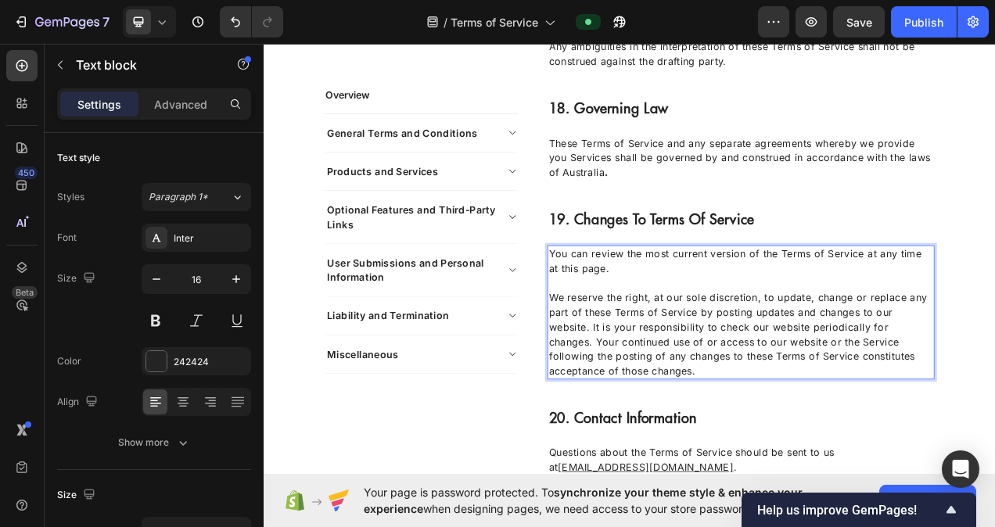
click at [822, 407] on p "We reserve the right, at our sole discretion, to update, change or replace any …" at bounding box center [875, 418] width 493 height 113
click at [907, 412] on p "We reserve the right, at our sole discretion, to update, change or replace any …" at bounding box center [875, 418] width 493 height 113
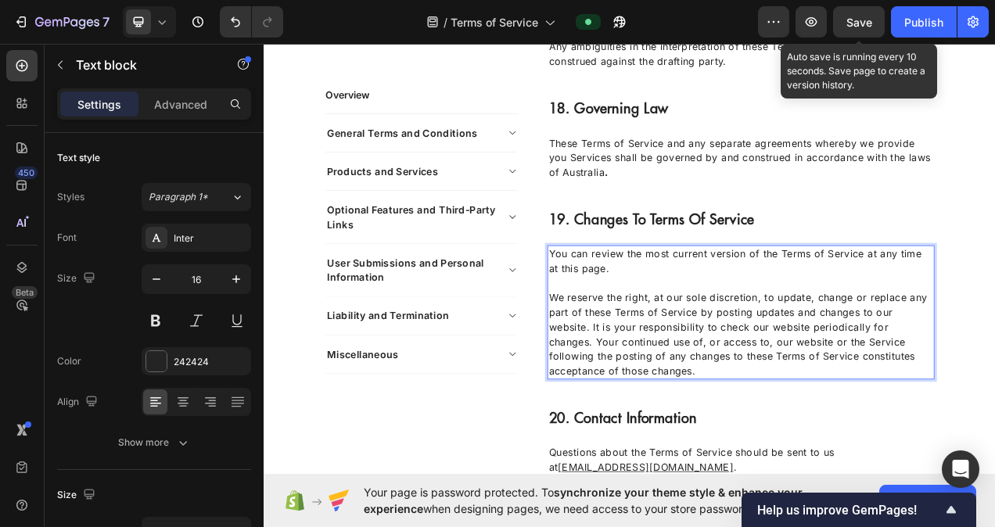
click at [851, 20] on span "Save" at bounding box center [859, 22] width 26 height 13
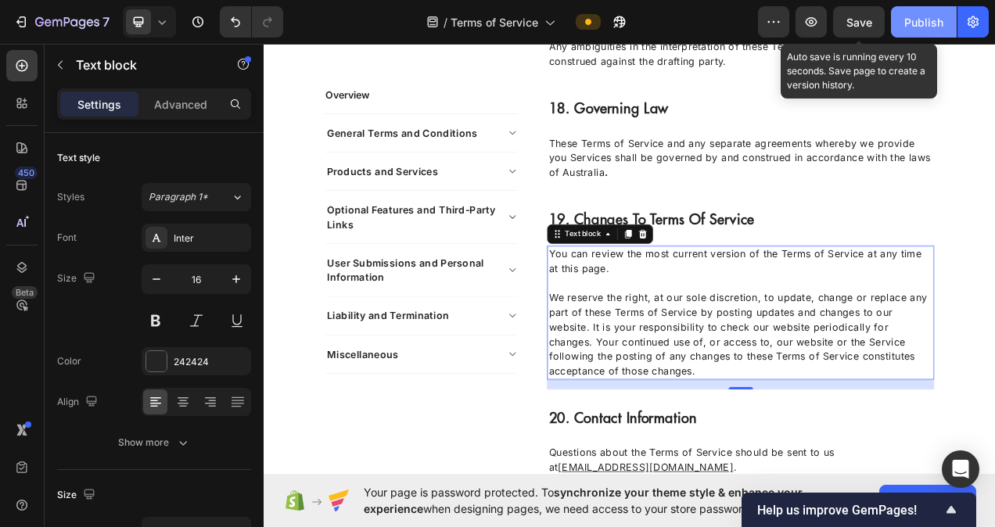
drag, startPoint x: 852, startPoint y: 19, endPoint x: 893, endPoint y: 20, distance: 40.7
click at [853, 19] on span "Save" at bounding box center [859, 22] width 26 height 13
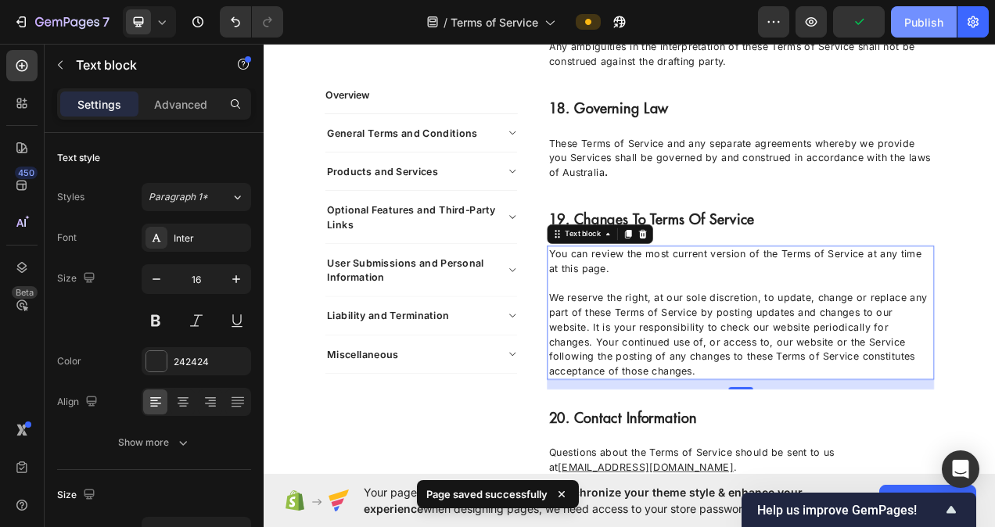
click at [920, 23] on div "Publish" at bounding box center [923, 22] width 39 height 16
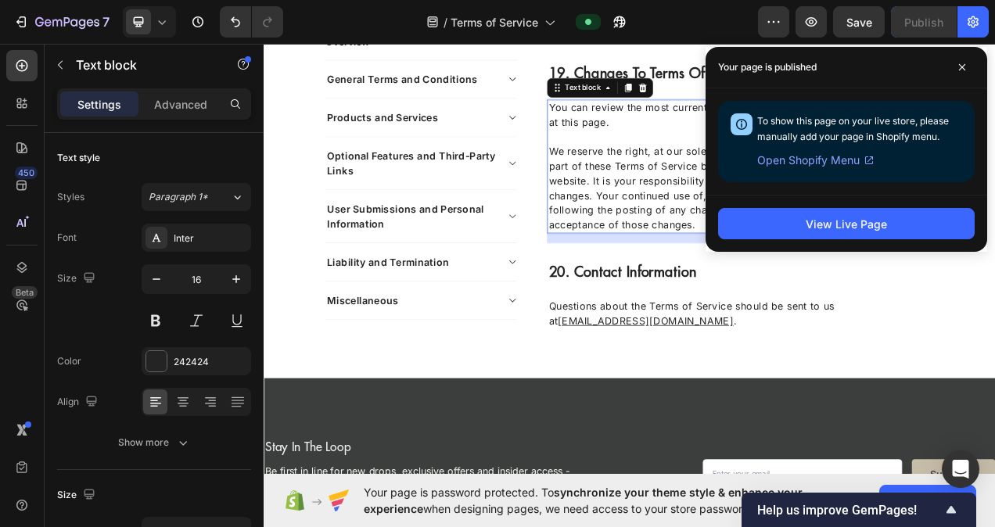
scroll to position [6993, 0]
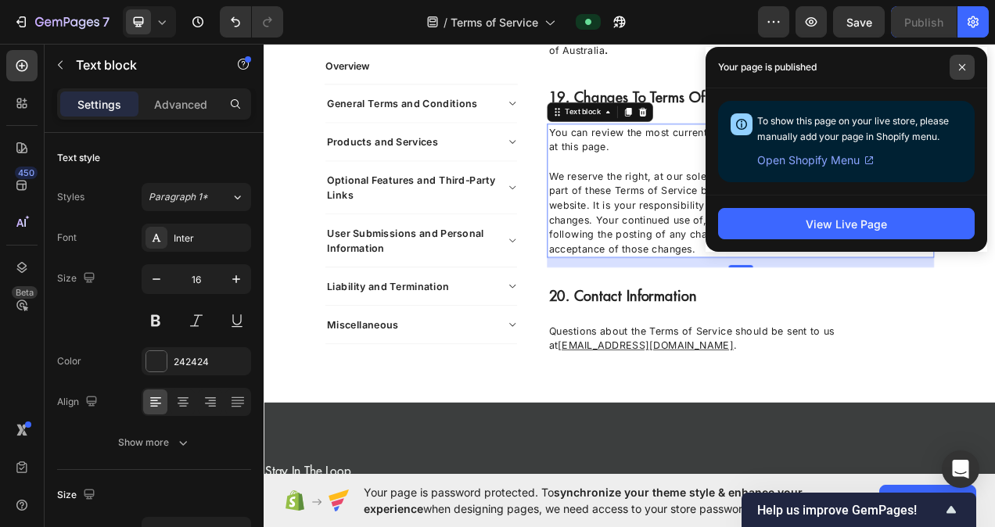
click at [968, 66] on span at bounding box center [961, 67] width 25 height 25
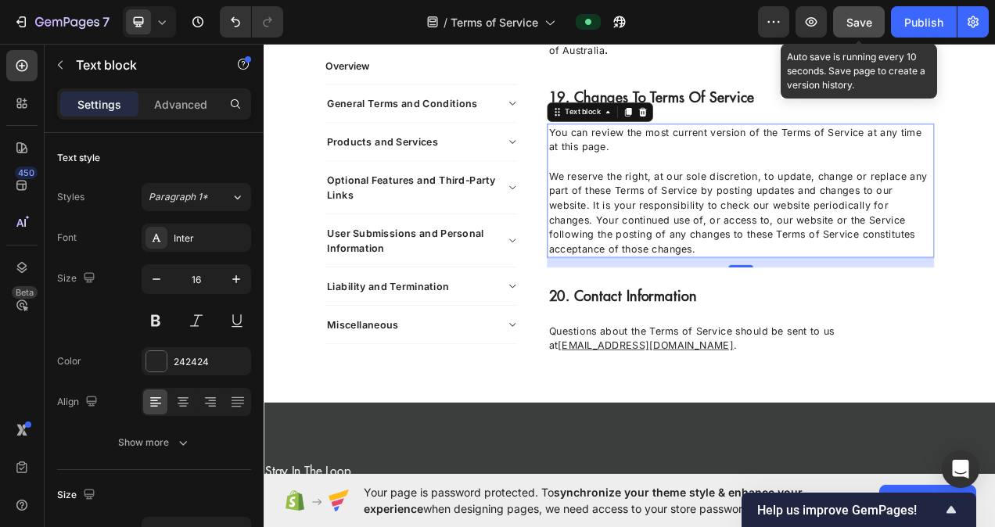
click at [863, 27] on span "Save" at bounding box center [859, 22] width 26 height 13
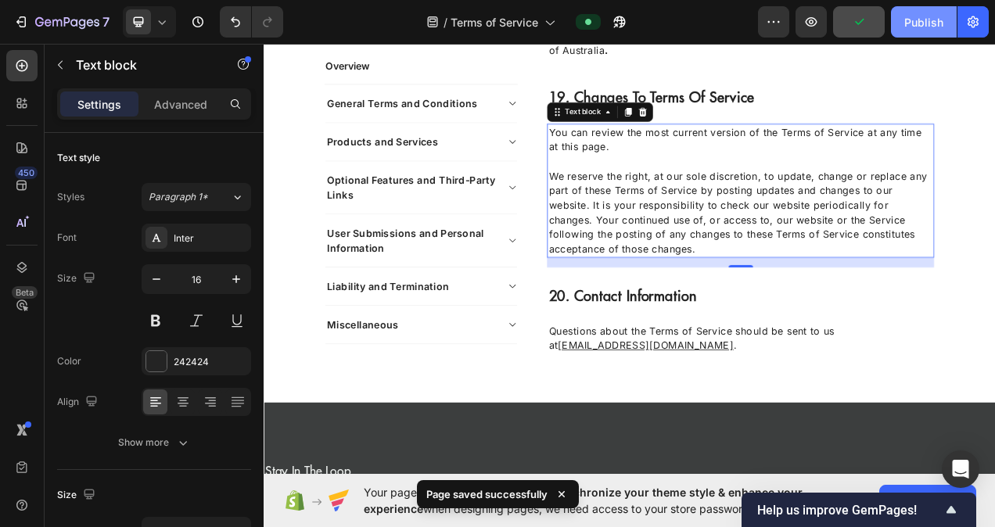
click at [927, 21] on div "Publish" at bounding box center [923, 22] width 39 height 16
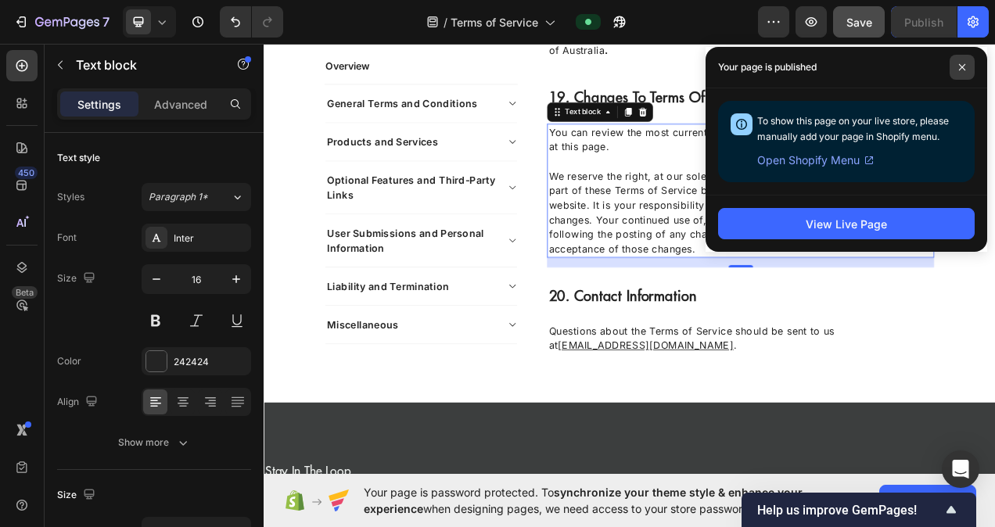
click at [963, 70] on icon at bounding box center [962, 67] width 8 height 8
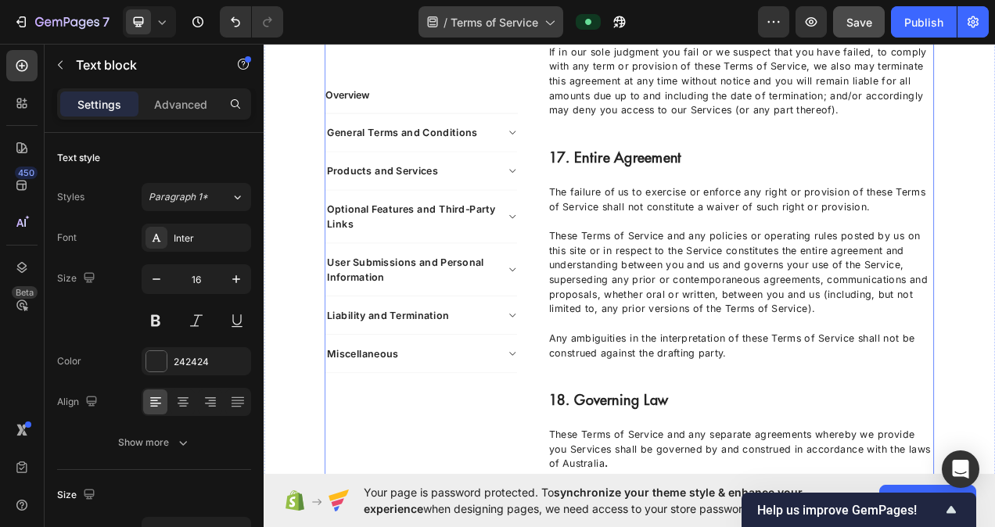
scroll to position [6445, 0]
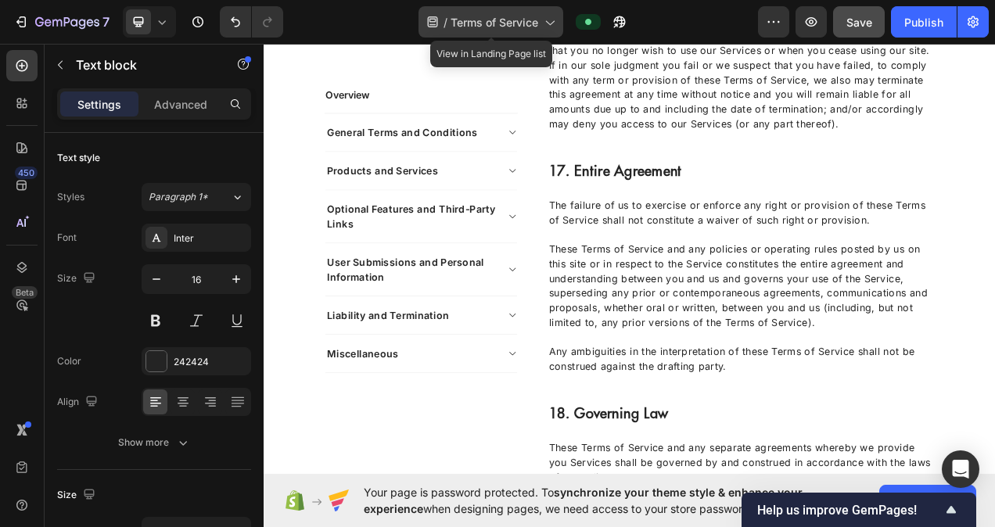
click at [513, 32] on div "/ Terms of Service" at bounding box center [490, 21] width 145 height 31
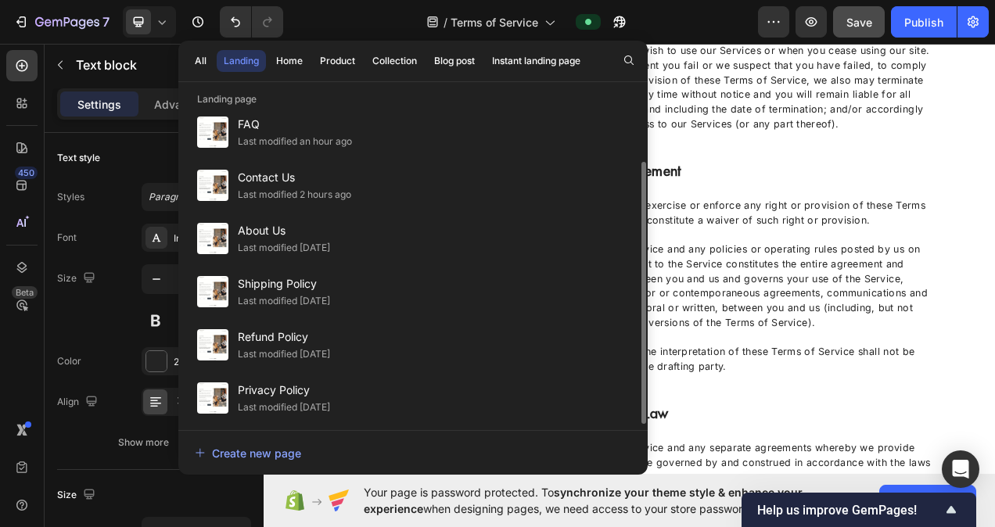
scroll to position [0, 0]
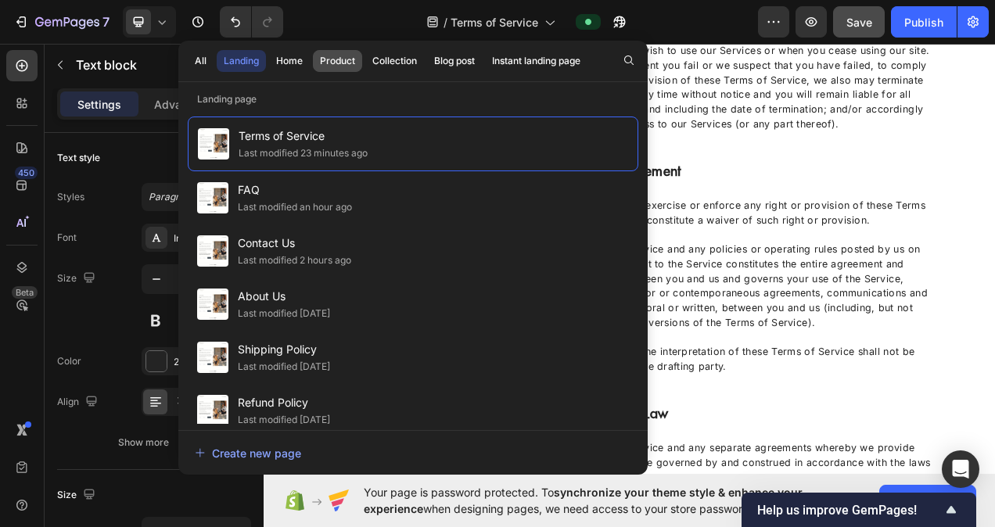
click at [342, 61] on div "Product" at bounding box center [337, 61] width 35 height 14
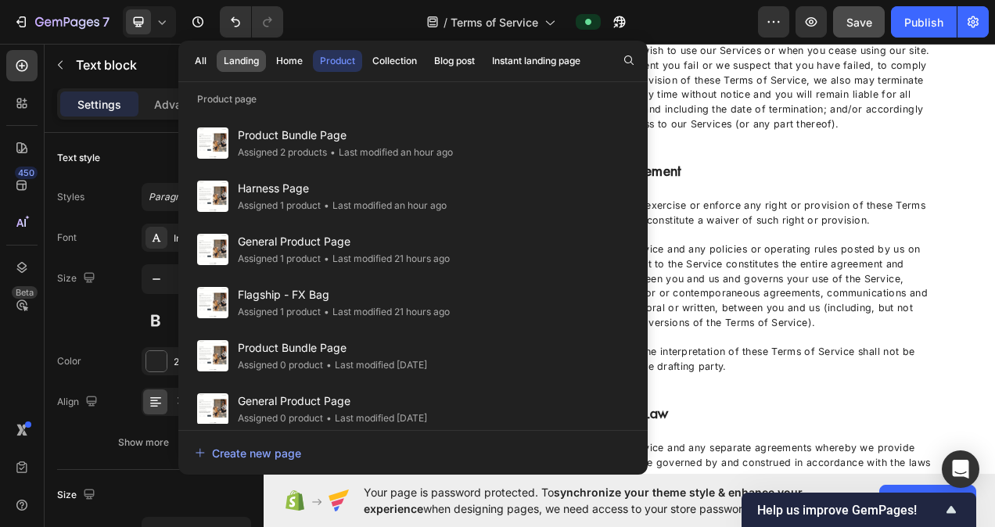
click at [233, 59] on div "Landing" at bounding box center [241, 61] width 35 height 14
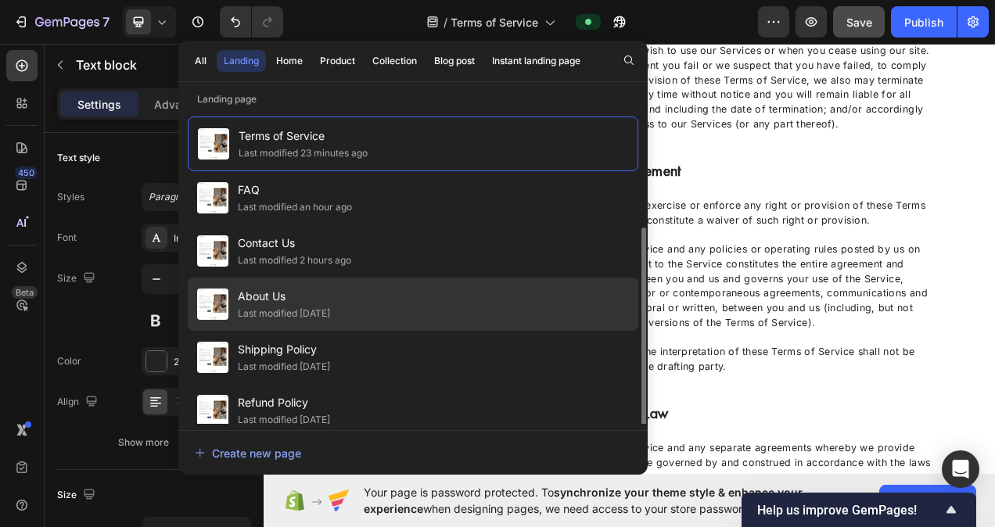
scroll to position [66, 0]
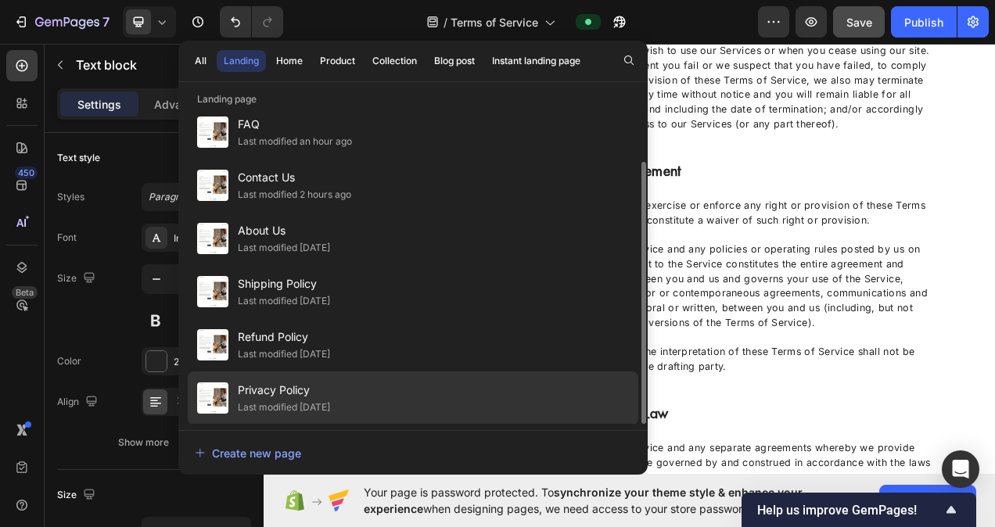
click at [292, 400] on div "Last modified [DATE]" at bounding box center [284, 408] width 92 height 16
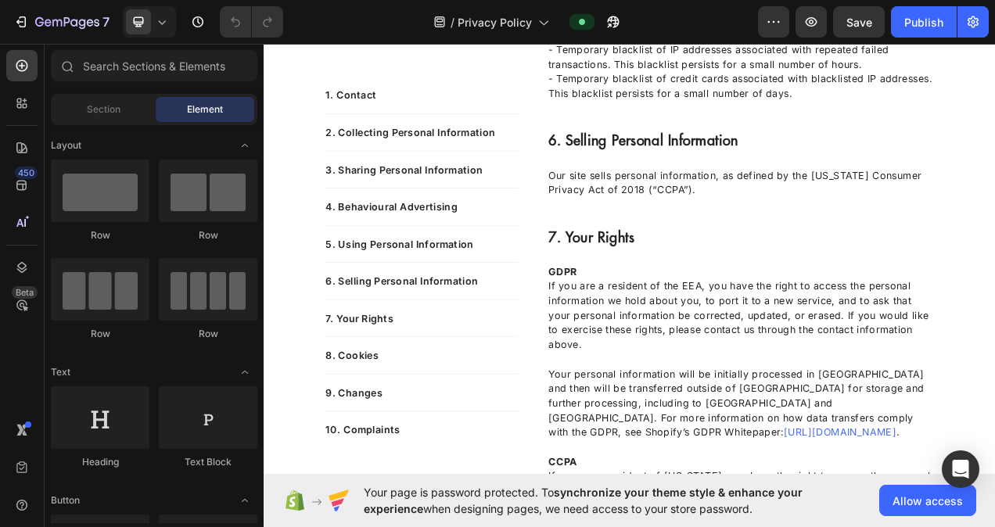
scroll to position [3363, 0]
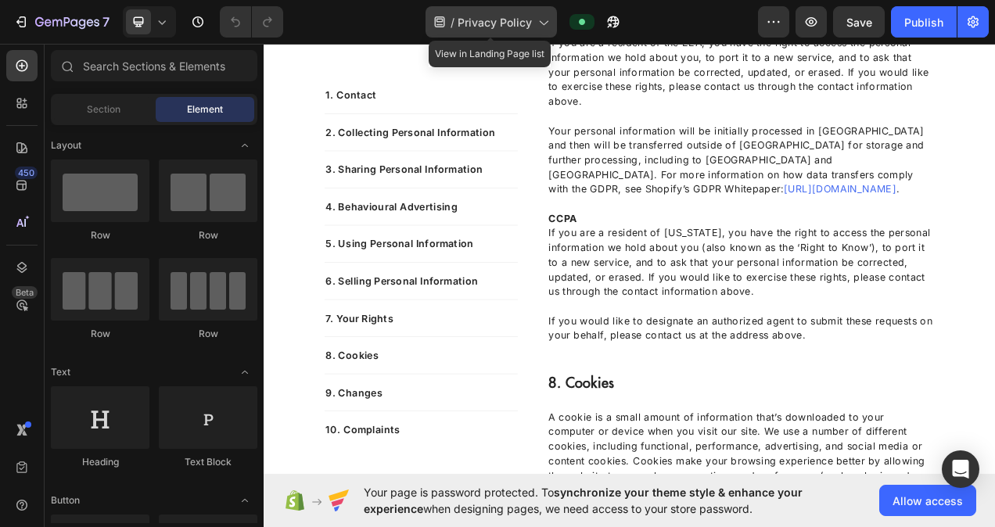
click at [455, 22] on div "/ Privacy Policy" at bounding box center [490, 21] width 131 height 31
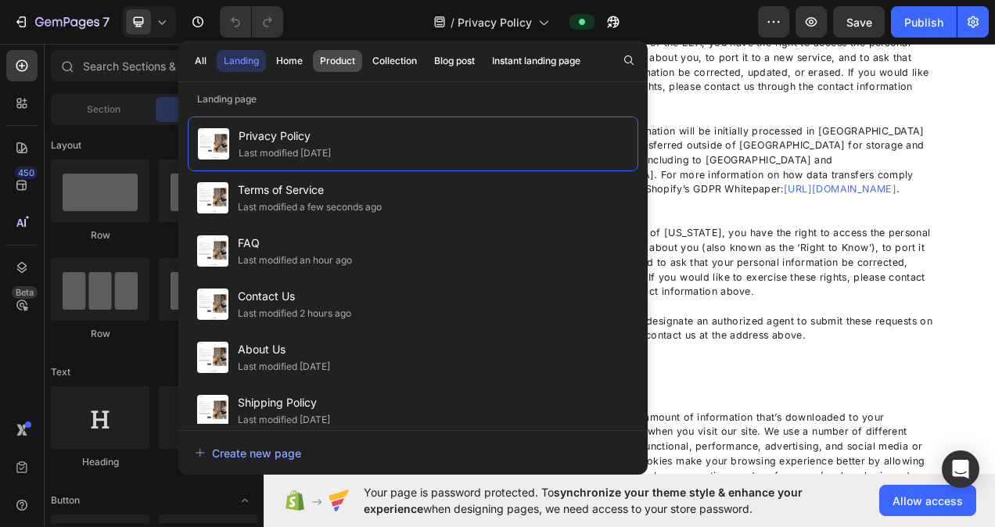
click at [332, 59] on div "Product" at bounding box center [337, 61] width 35 height 14
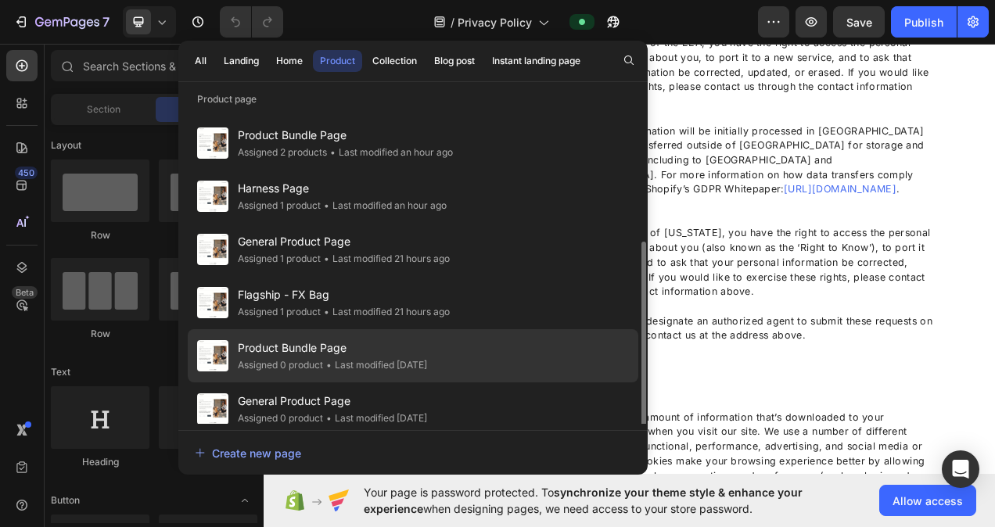
scroll to position [117, 0]
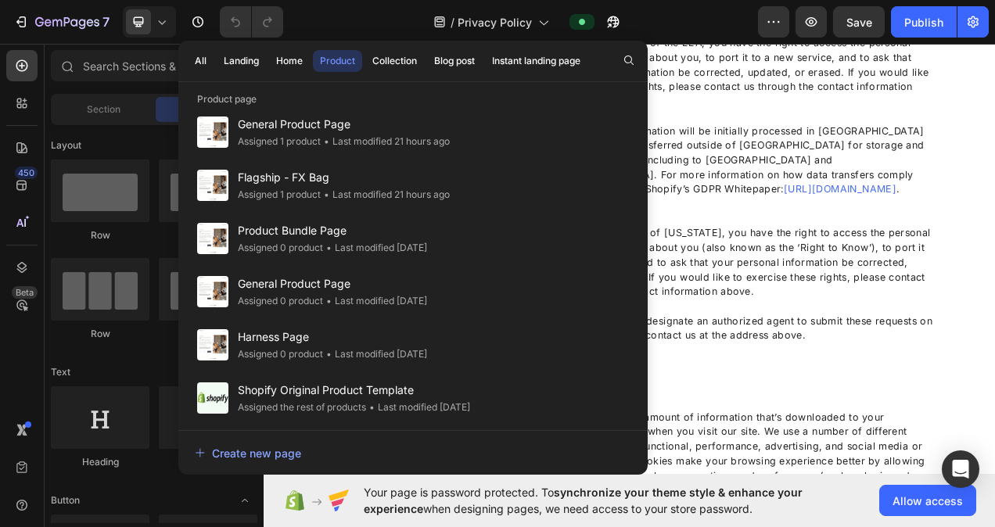
click at [318, 59] on button "Product" at bounding box center [337, 61] width 49 height 22
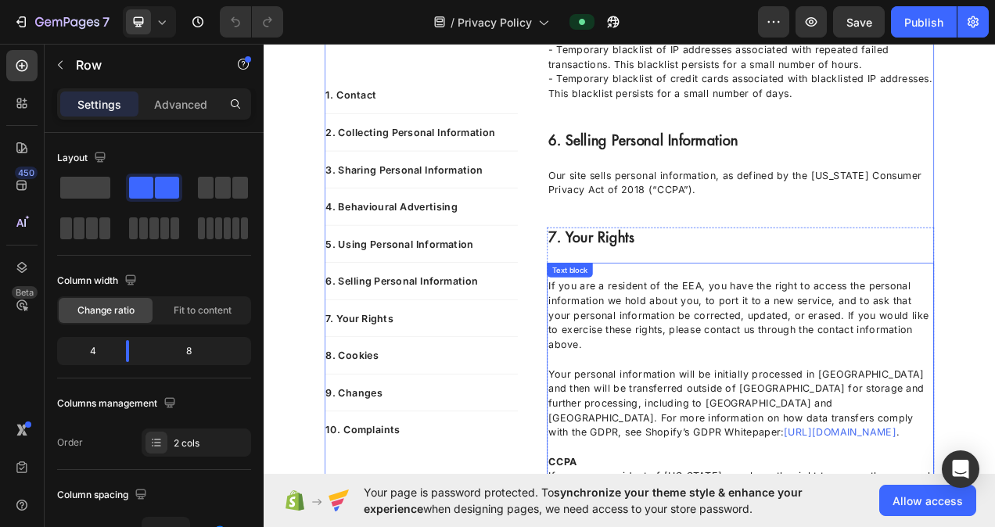
scroll to position [3050, 0]
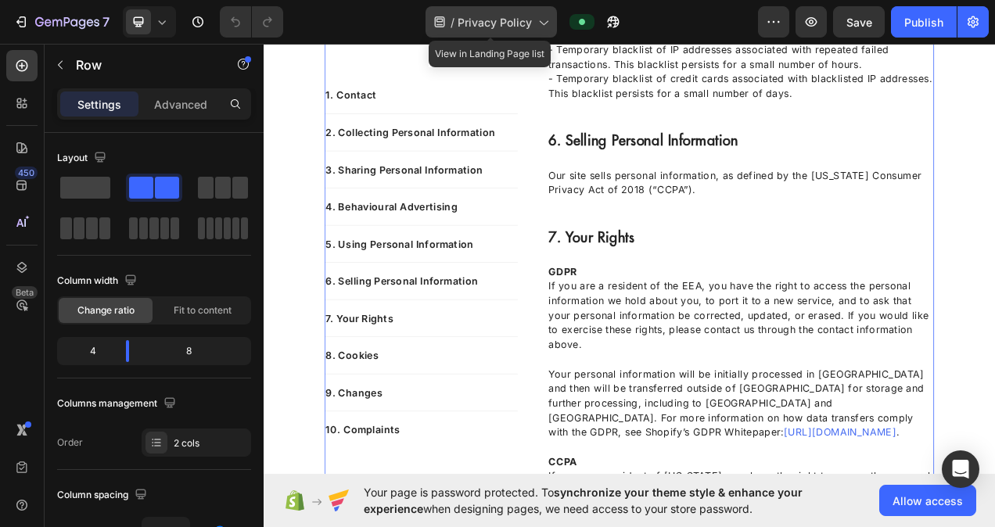
click at [516, 25] on span "Privacy Policy" at bounding box center [494, 22] width 74 height 16
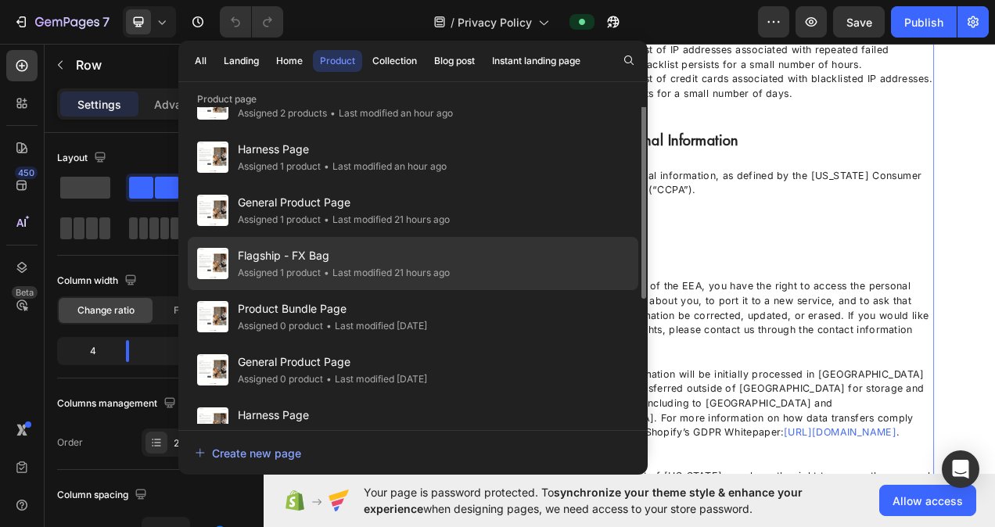
scroll to position [0, 0]
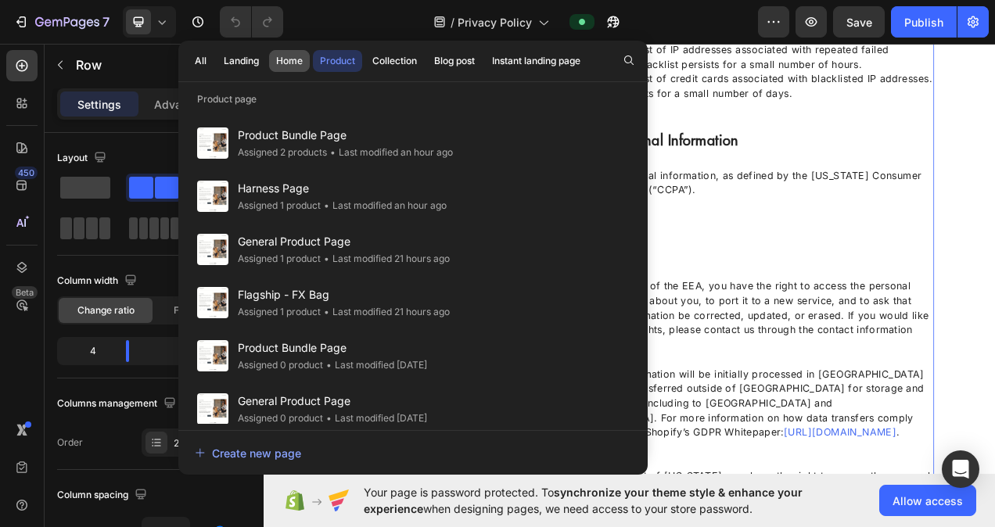
click at [281, 62] on div "Home" at bounding box center [289, 61] width 27 height 14
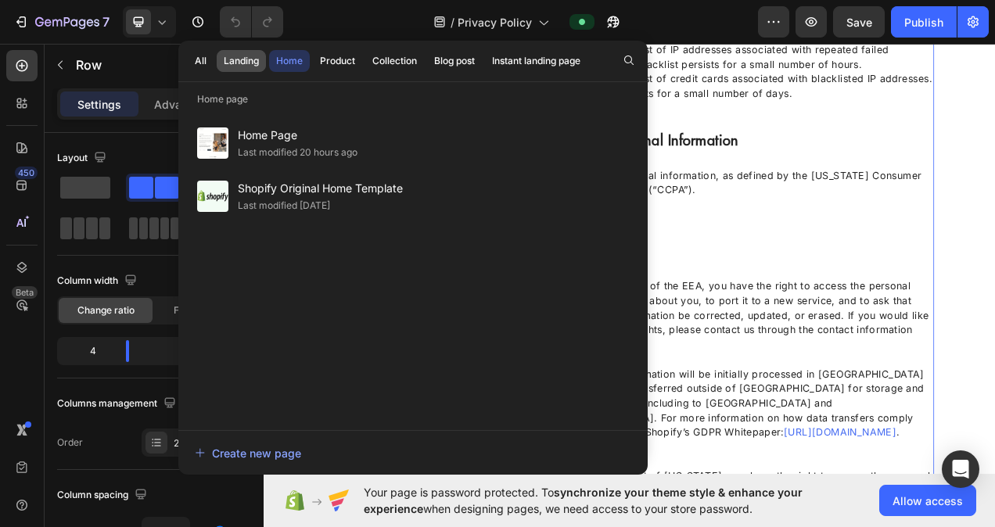
click at [241, 66] on div "Landing" at bounding box center [241, 61] width 35 height 14
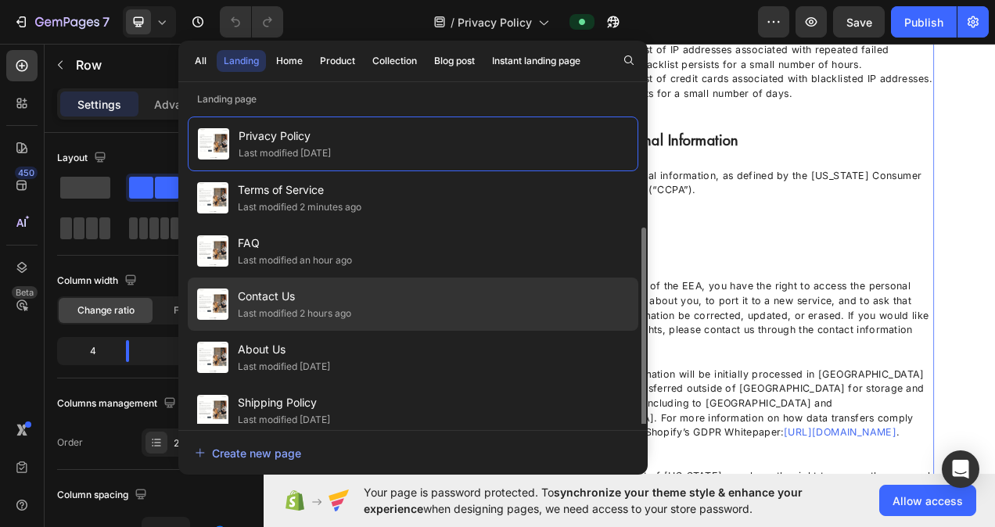
scroll to position [66, 0]
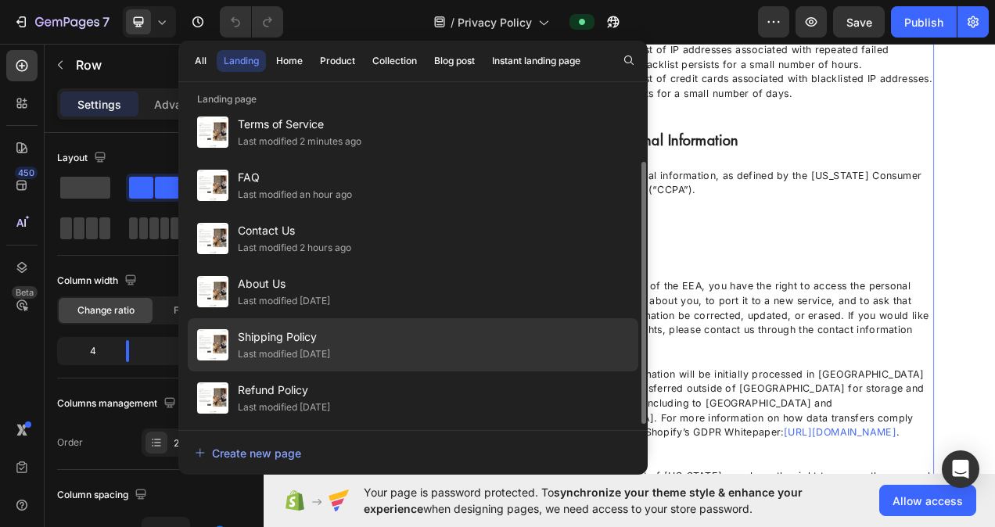
click at [304, 345] on span "Shipping Policy" at bounding box center [284, 337] width 92 height 19
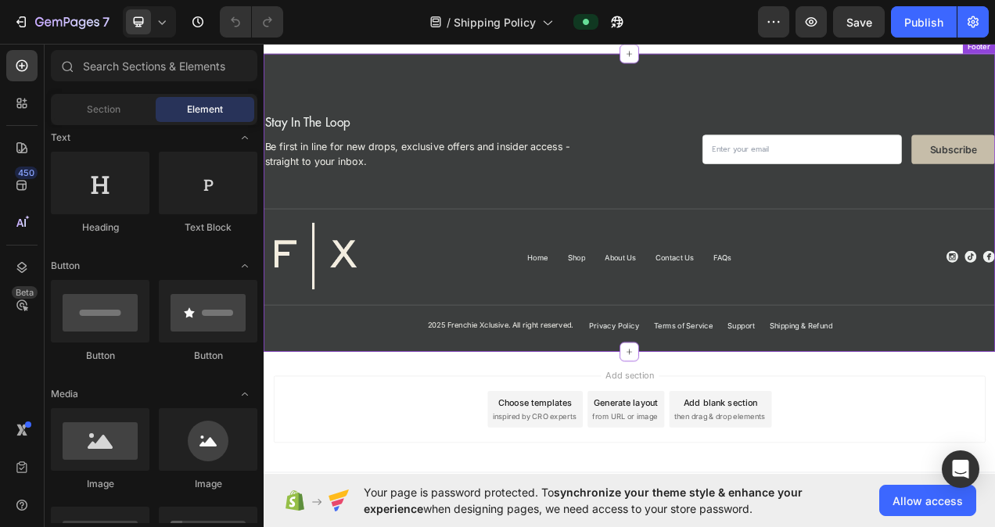
scroll to position [1785, 0]
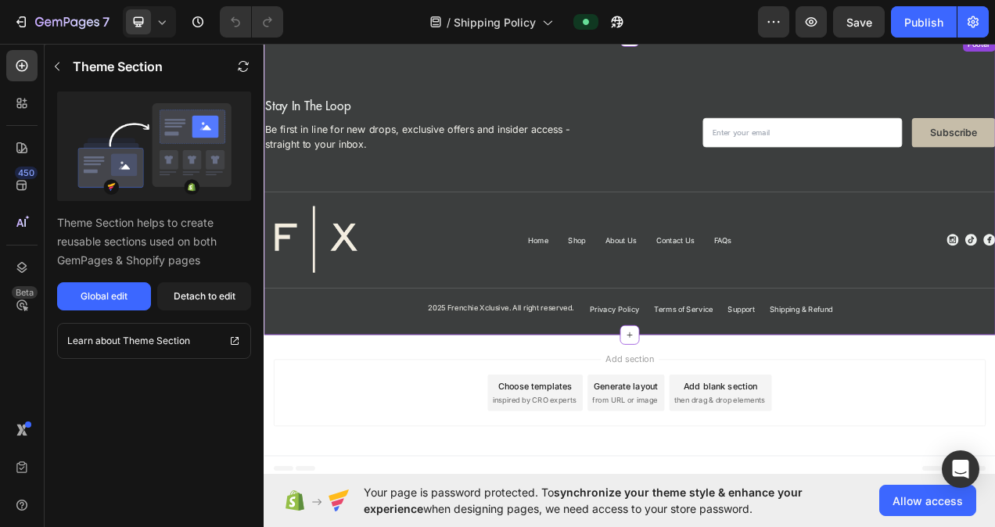
click at [945, 386] on p "Shipping & Refund" at bounding box center [953, 386] width 81 height 11
click at [126, 310] on button "Global edit" at bounding box center [104, 296] width 94 height 28
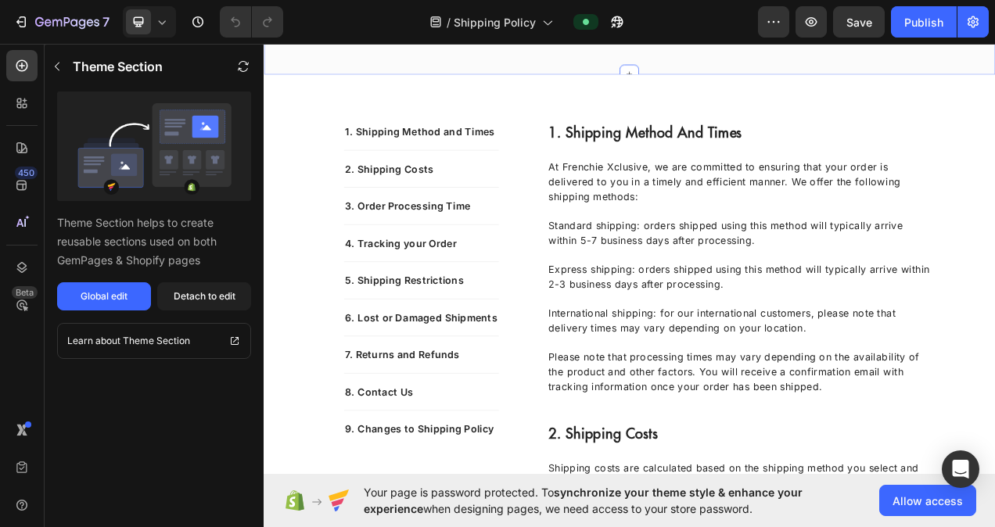
scroll to position [0, 0]
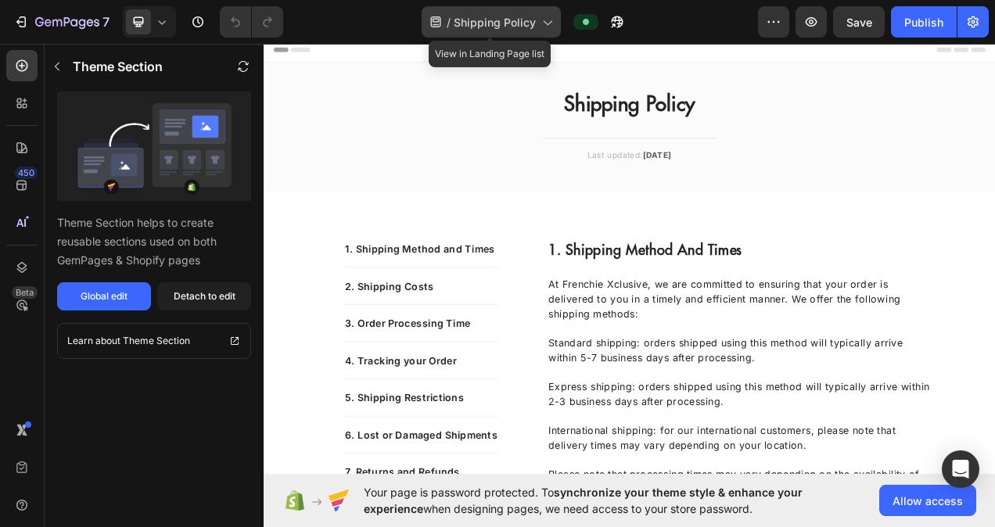
click at [541, 31] on div "/ Shipping Policy" at bounding box center [491, 21] width 139 height 31
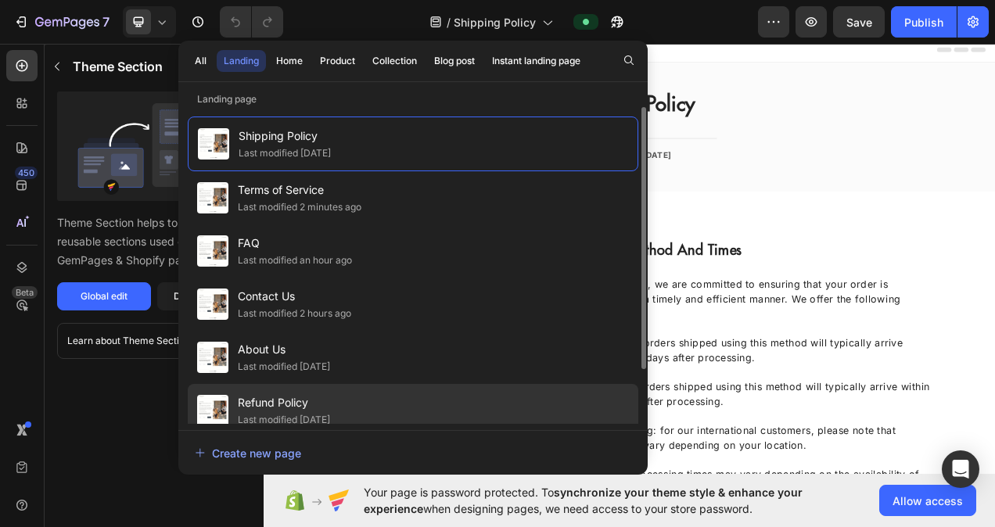
click at [300, 403] on span "Refund Policy" at bounding box center [284, 402] width 92 height 19
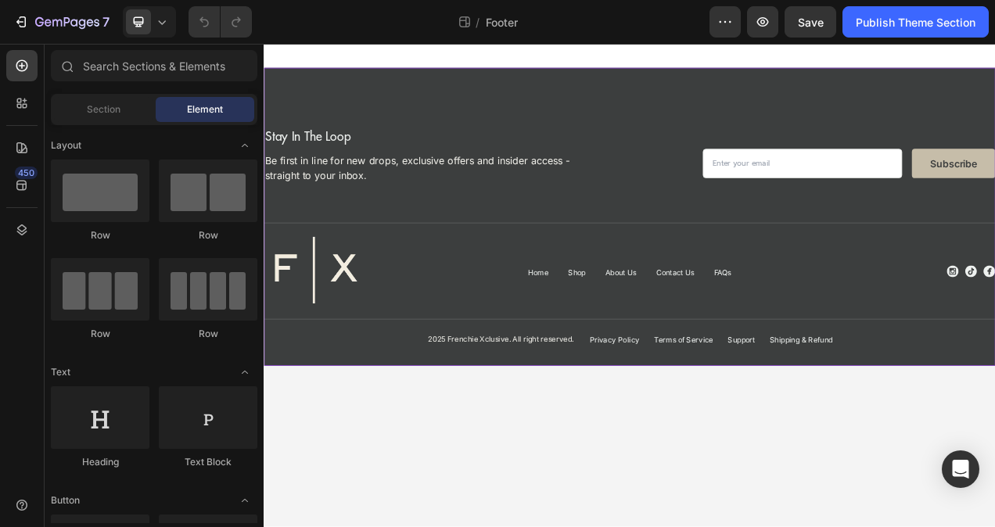
click at [961, 432] on div "Shipping & Refund Button" at bounding box center [953, 423] width 81 height 19
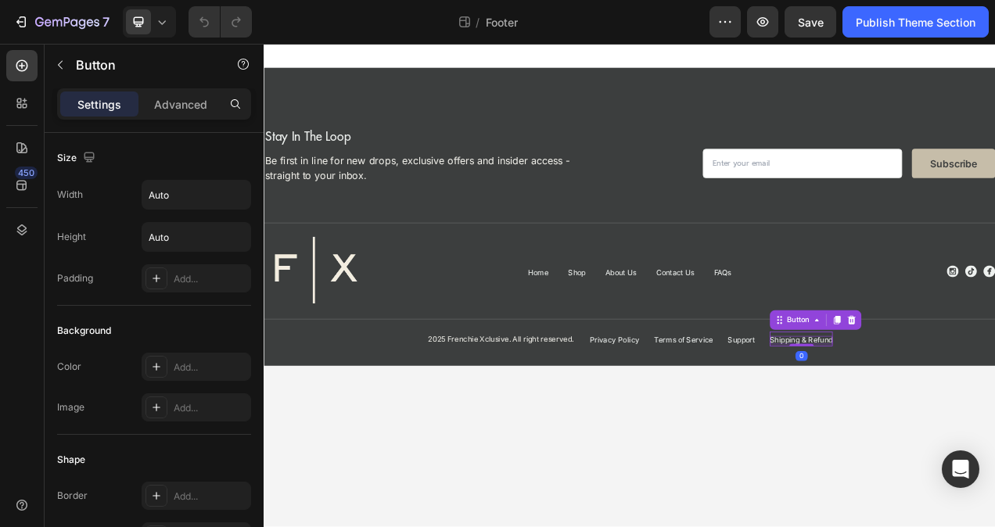
click at [961, 427] on p "Shipping & Refund" at bounding box center [953, 424] width 81 height 11
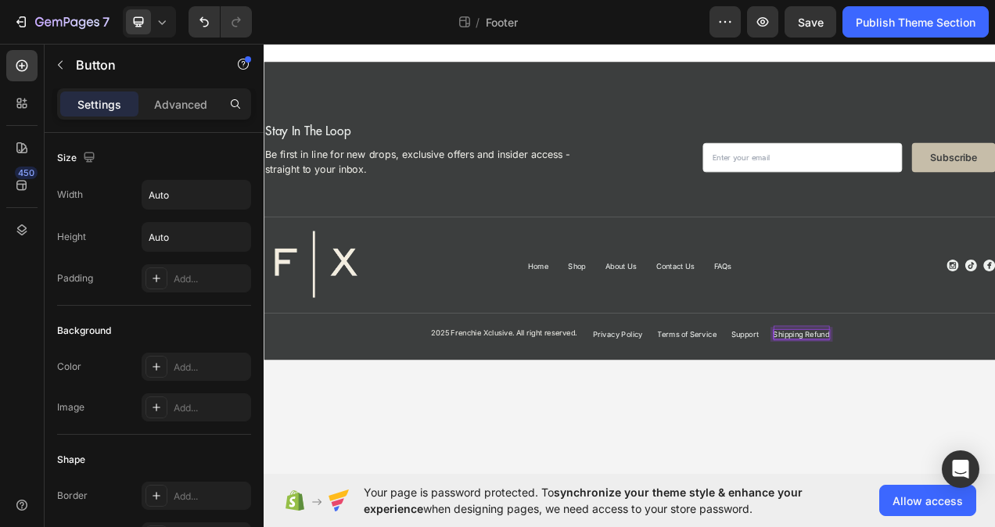
click at [956, 475] on body "Image stay in the loop Heading Be first in line for new drops, exclusive offers…" at bounding box center [733, 321] width 938 height 567
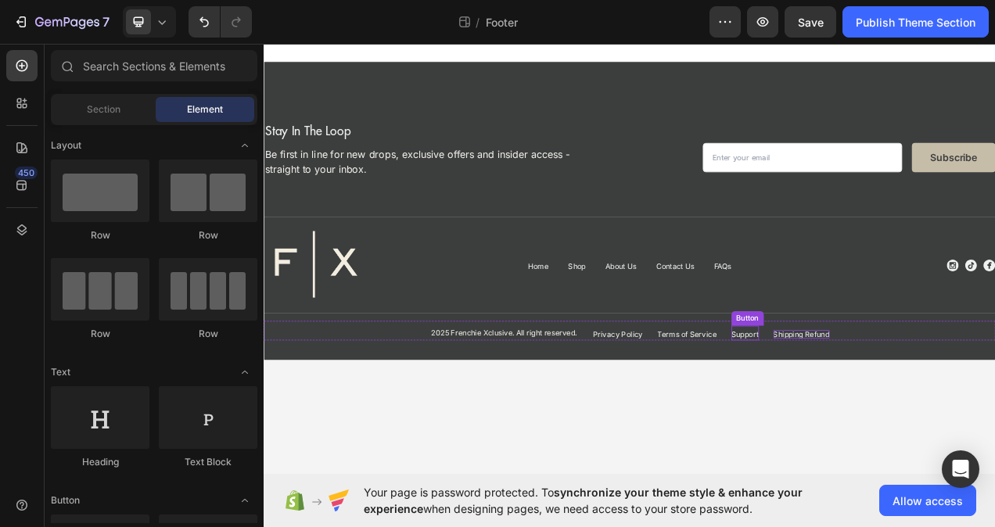
click at [877, 411] on div "Support Button" at bounding box center [880, 416] width 35 height 19
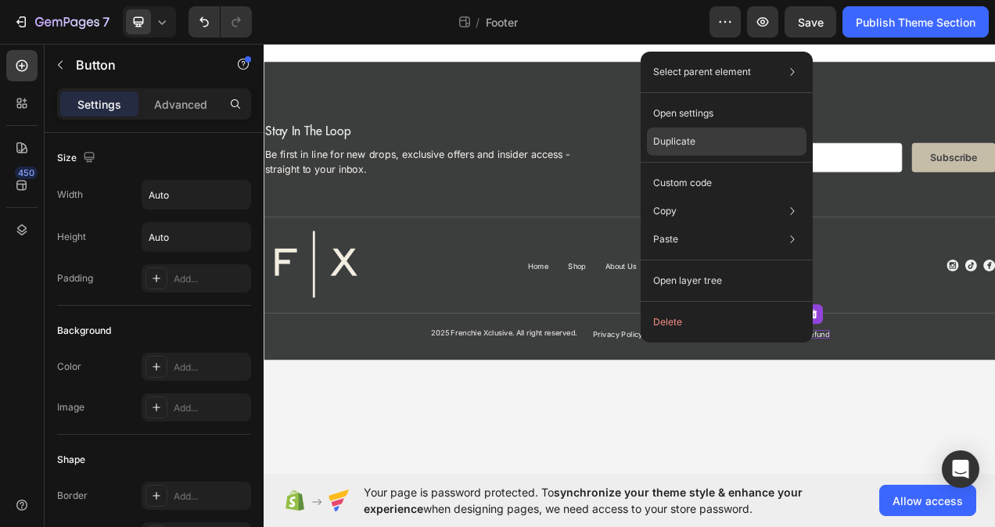
click at [704, 138] on div "Duplicate" at bounding box center [727, 141] width 160 height 28
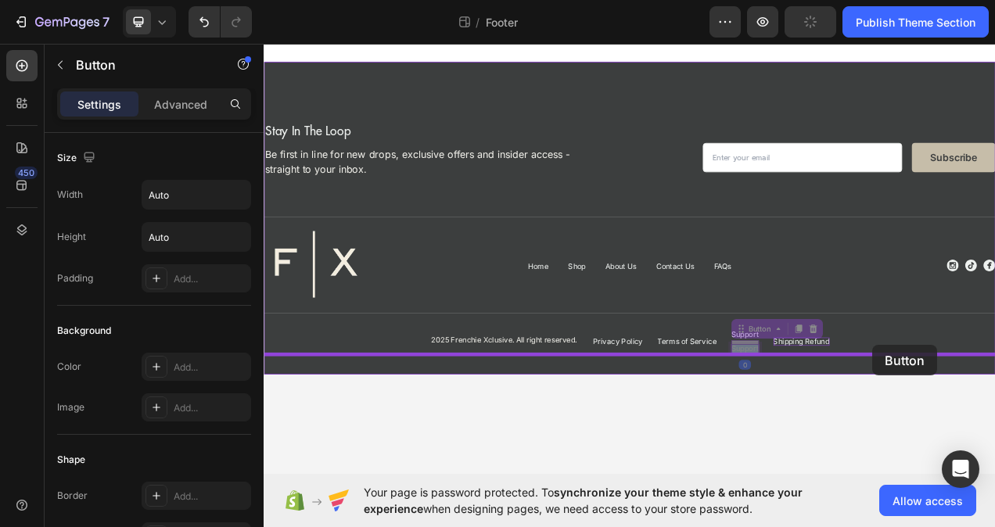
drag, startPoint x: 882, startPoint y: 439, endPoint x: 1044, endPoint y: 432, distance: 162.1
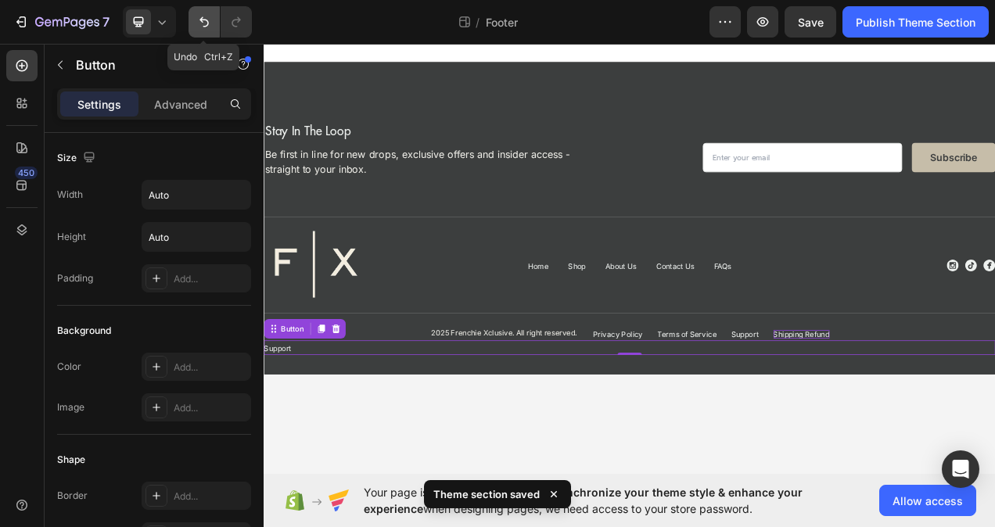
click at [210, 20] on icon "Undo/Redo" at bounding box center [204, 22] width 16 height 16
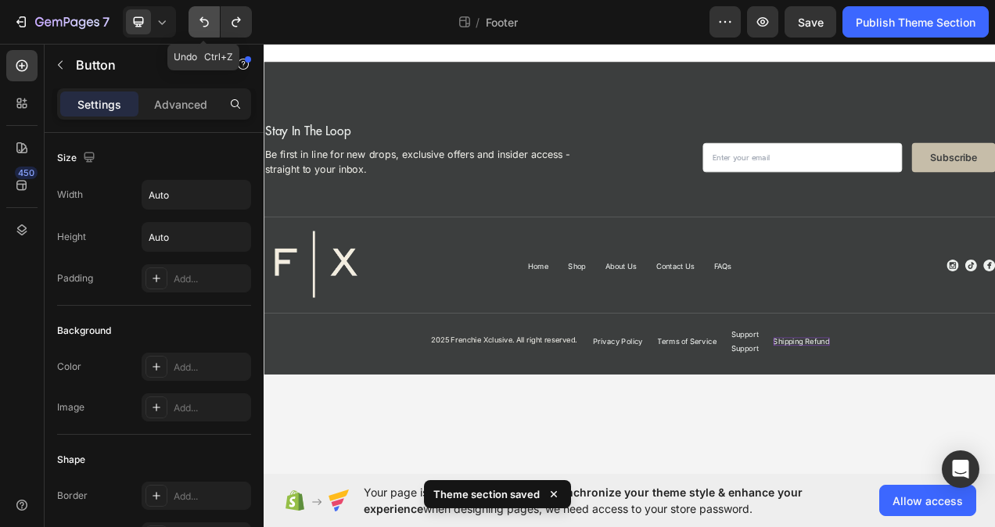
click at [210, 20] on icon "Undo/Redo" at bounding box center [204, 22] width 16 height 16
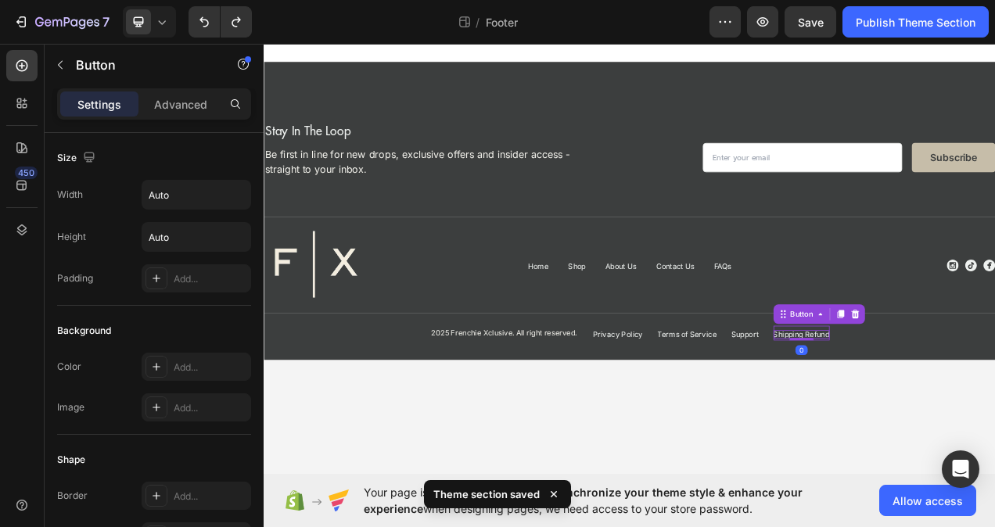
click at [977, 418] on p "Shipping Refund" at bounding box center [953, 418] width 72 height 11
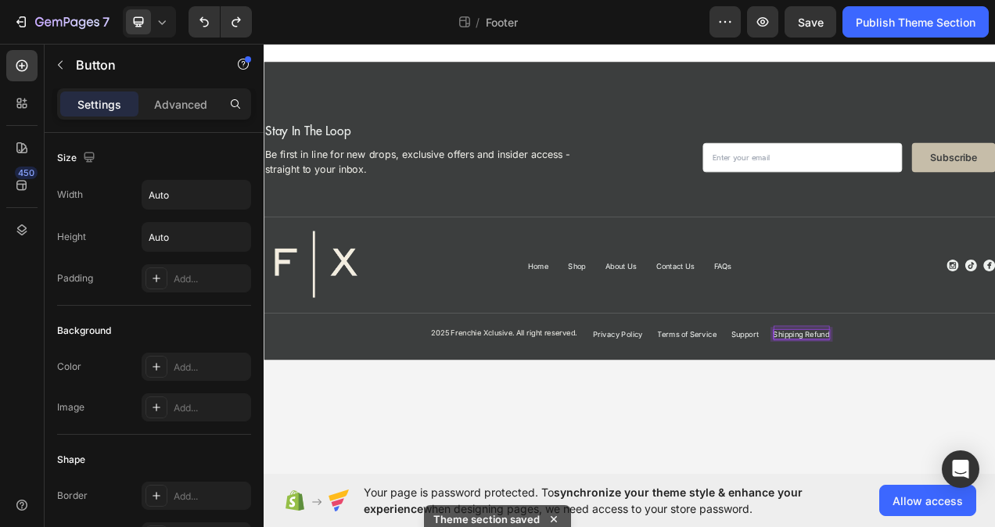
click at [977, 418] on p "Shipping Refund" at bounding box center [953, 418] width 72 height 11
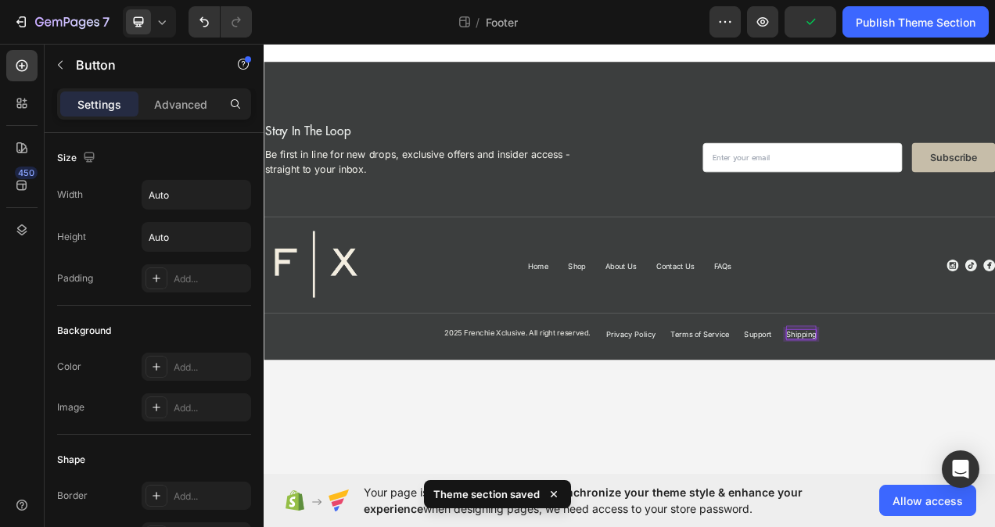
click at [994, 503] on body "Image stay in the loop Heading Be first in line for new drops, exclusive offers…" at bounding box center [733, 321] width 938 height 567
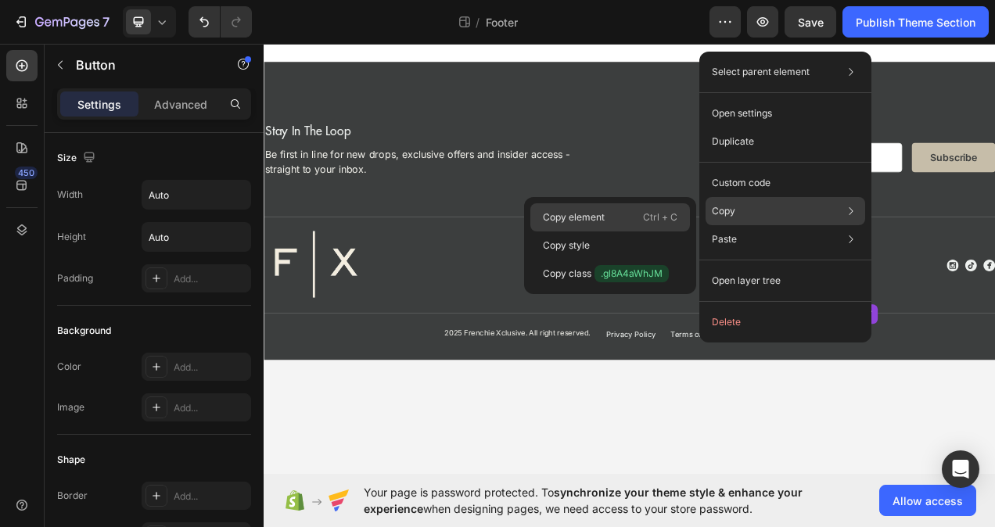
drag, startPoint x: 588, startPoint y: 216, endPoint x: 447, endPoint y: 228, distance: 141.3
click at [588, 216] on p "Copy element" at bounding box center [574, 217] width 62 height 14
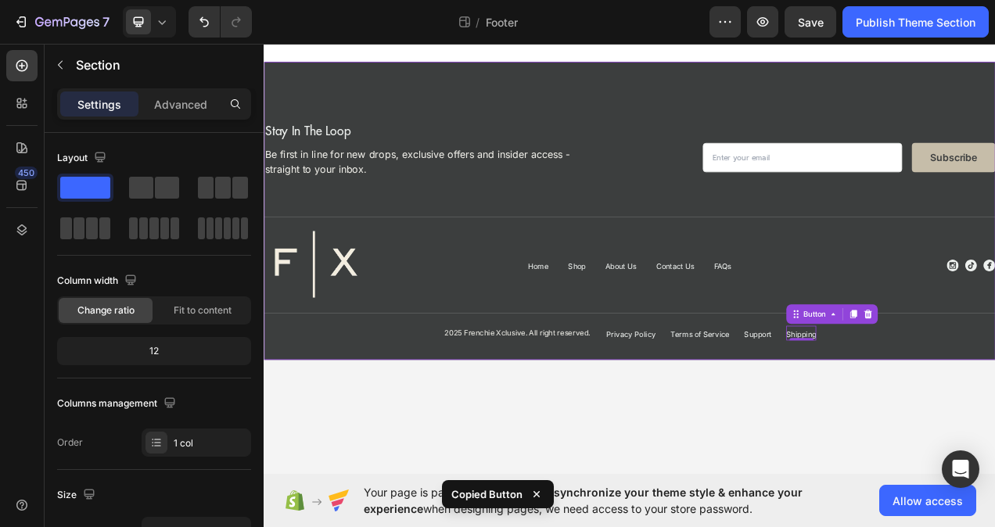
drag, startPoint x: 1049, startPoint y: 431, endPoint x: 1039, endPoint y: 423, distance: 12.2
click at [994, 430] on div "Image stay in the loop Heading Be first in line for new drops, exclusive offers…" at bounding box center [733, 260] width 938 height 382
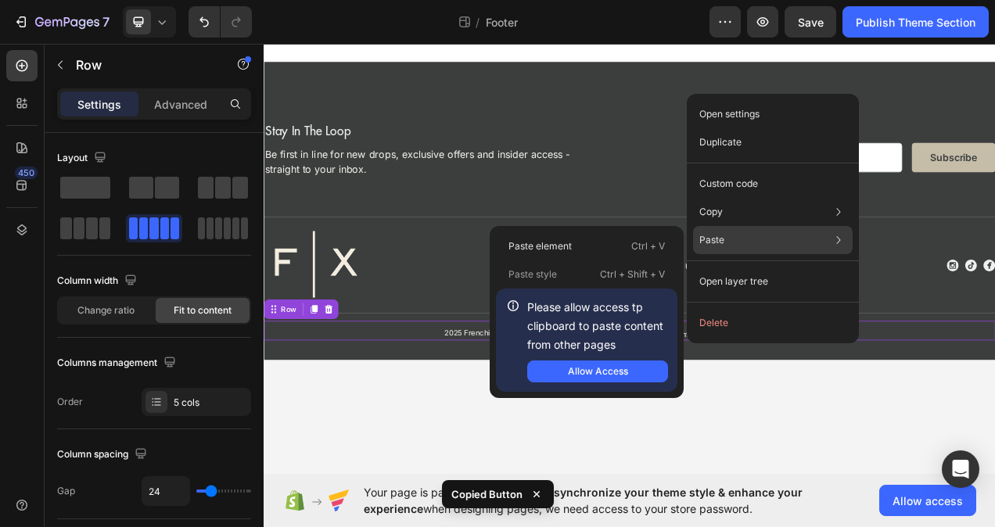
click at [746, 238] on div "Paste Paste element Ctrl + V Paste style Ctrl + Shift + V Please allow access t…" at bounding box center [773, 240] width 160 height 28
click at [762, 230] on div "Paste Paste element Ctrl + V Paste style Ctrl + Shift + V Please allow access t…" at bounding box center [773, 240] width 160 height 28
click at [633, 382] on div "Please allow access tp clipboard to paste content from other pages Allow Access" at bounding box center [586, 340] width 181 height 103
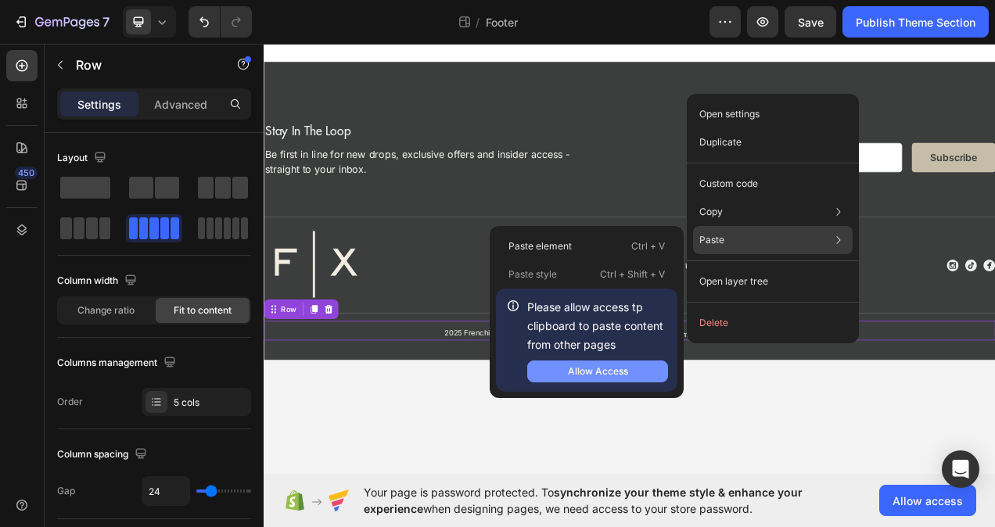
click at [633, 375] on button "Allow Access" at bounding box center [597, 372] width 141 height 22
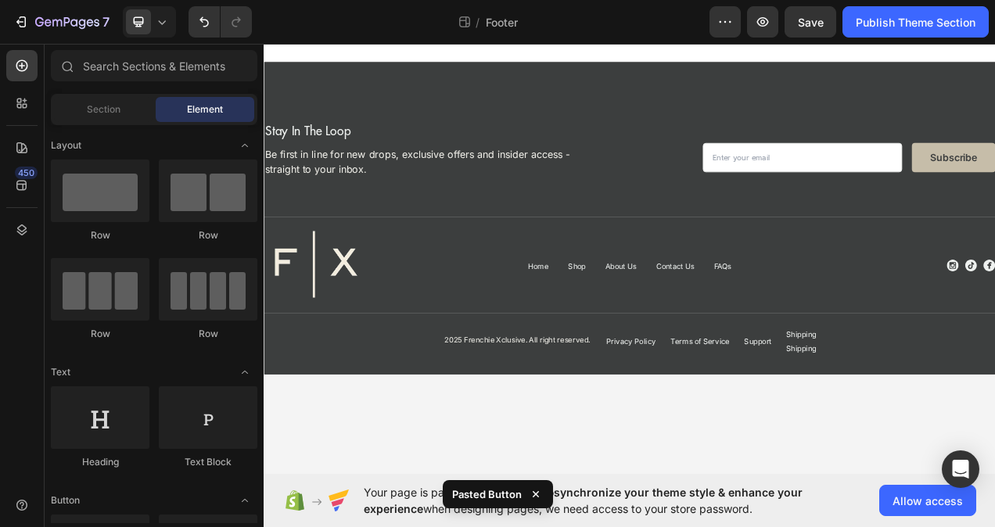
click at [966, 502] on body "Image stay in the loop Heading Be first in line for new drops, exclusive offers…" at bounding box center [733, 321] width 938 height 567
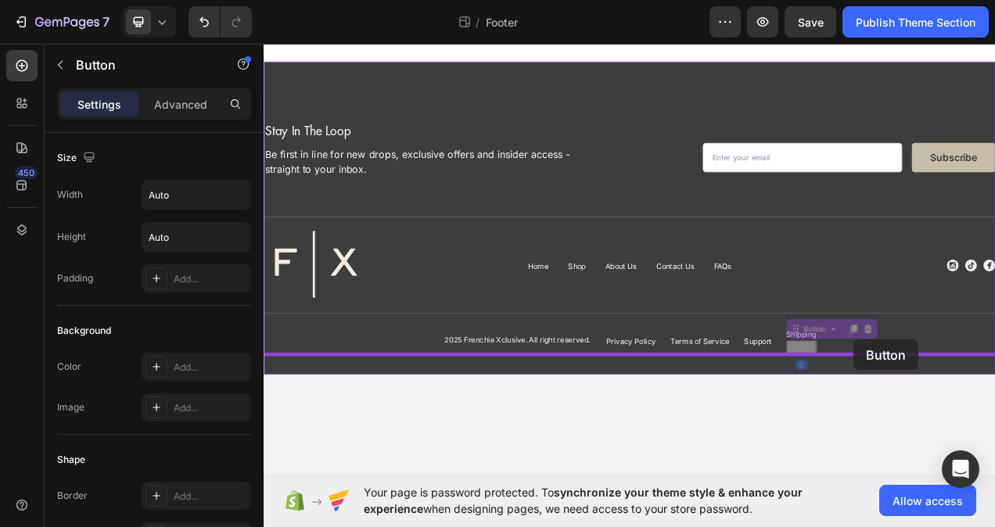
drag, startPoint x: 958, startPoint y: 435, endPoint x: 1021, endPoint y: 425, distance: 63.4
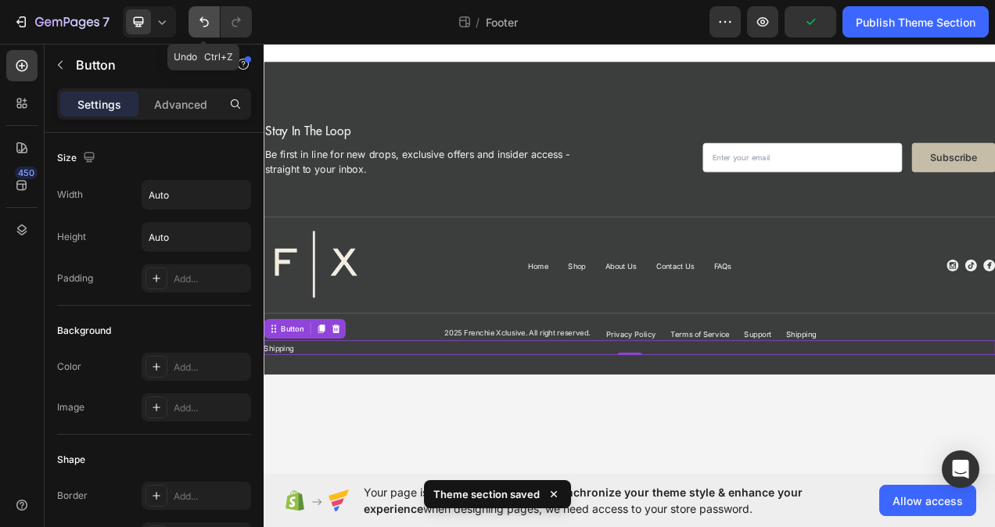
click at [210, 24] on icon "Undo/Redo" at bounding box center [204, 22] width 16 height 16
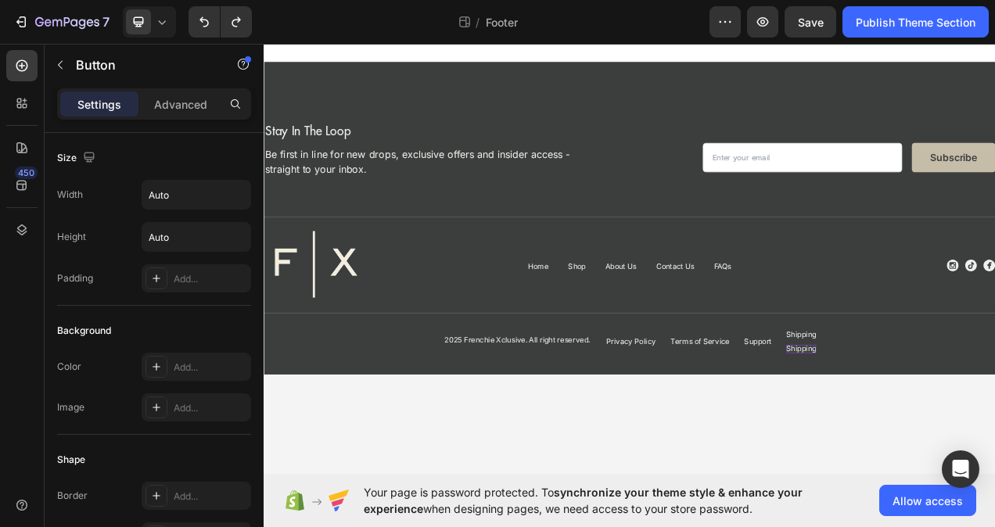
click at [949, 437] on p "Shipping" at bounding box center [953, 437] width 38 height 11
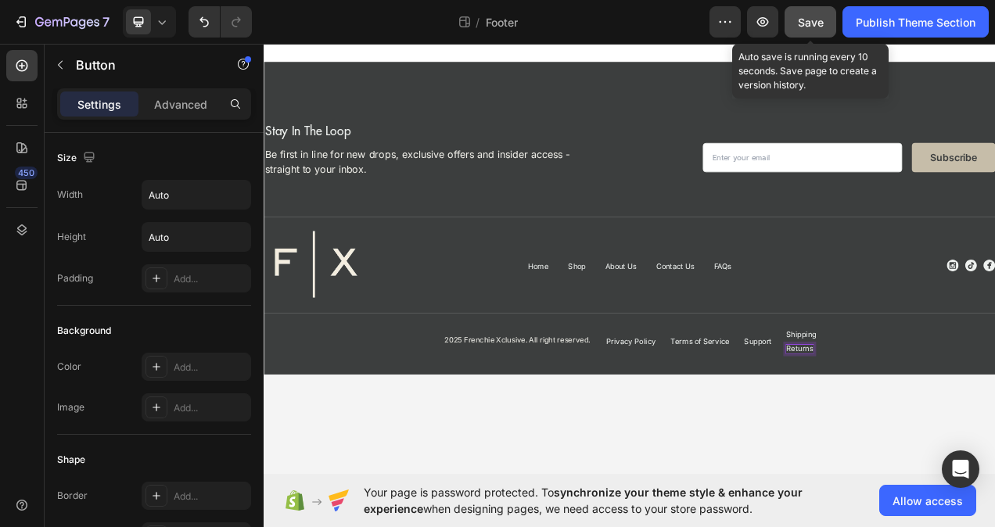
click at [805, 25] on span "Save" at bounding box center [811, 22] width 26 height 13
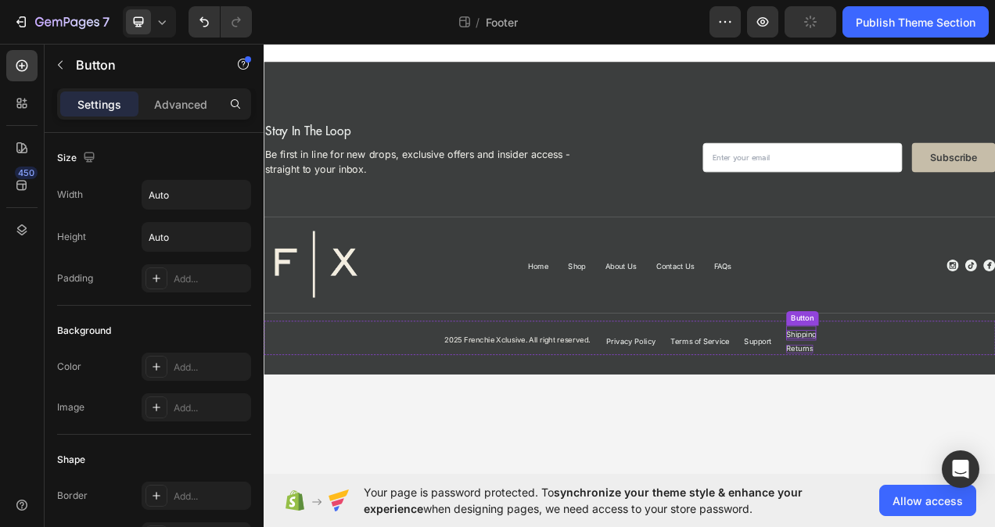
click at [958, 413] on p "Shipping" at bounding box center [953, 418] width 38 height 11
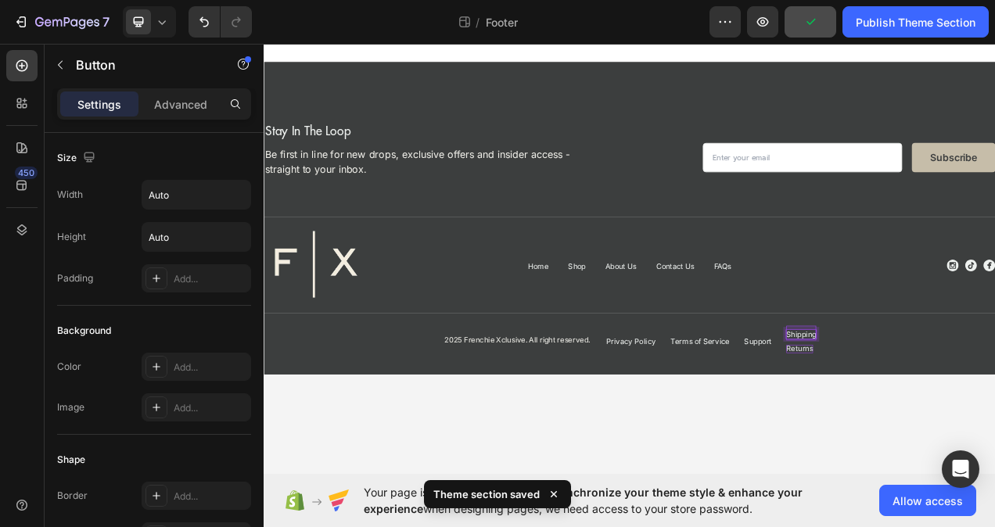
click at [956, 414] on p "Shipping" at bounding box center [953, 418] width 38 height 11
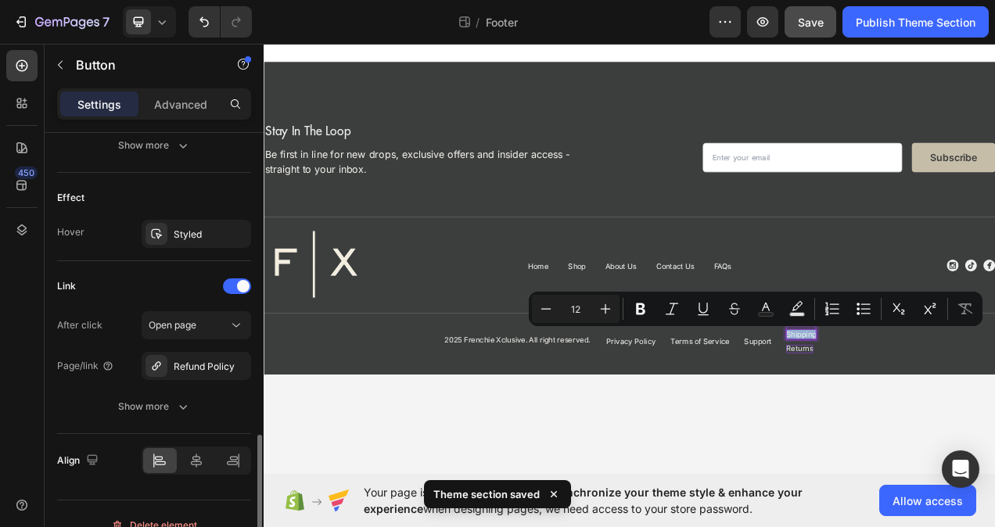
scroll to position [801, 0]
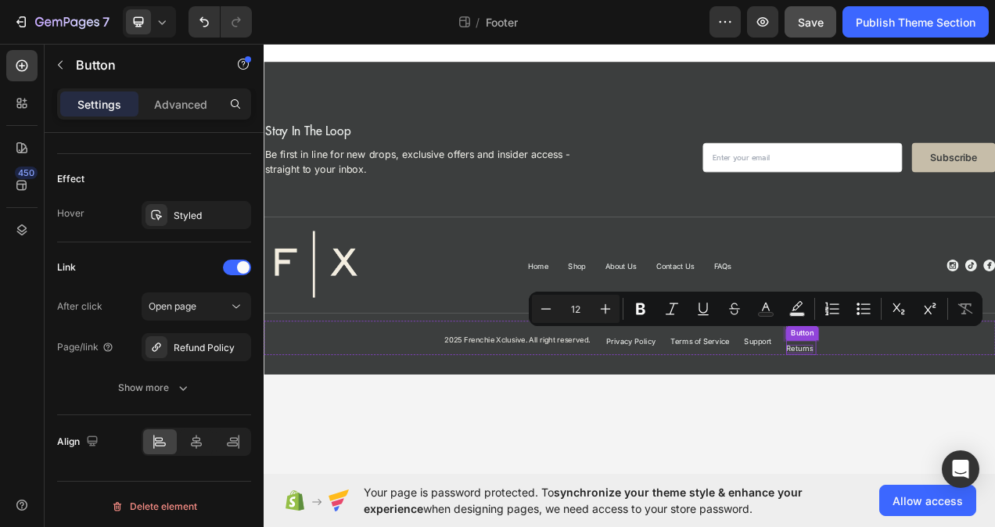
click at [943, 436] on p "Returns" at bounding box center [951, 437] width 34 height 11
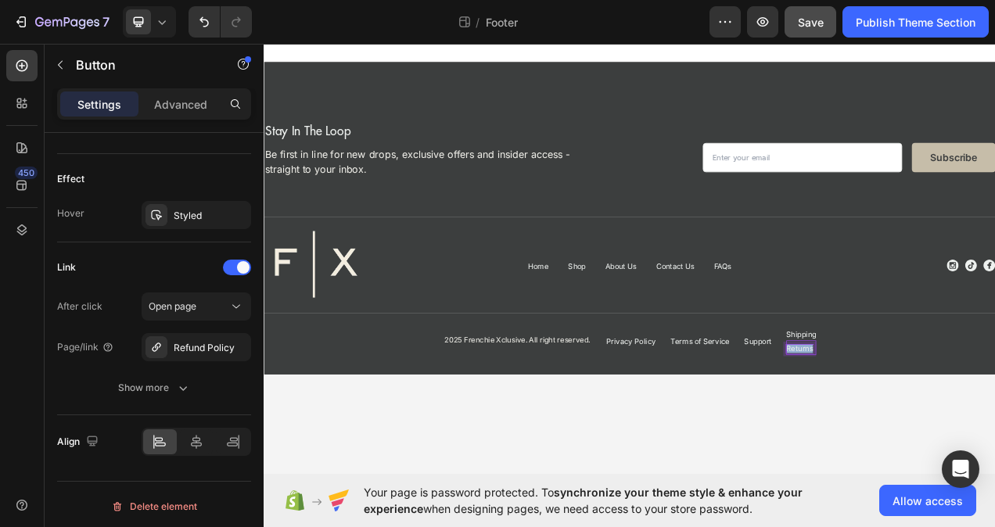
click at [943, 436] on p "Returns" at bounding box center [951, 437] width 34 height 11
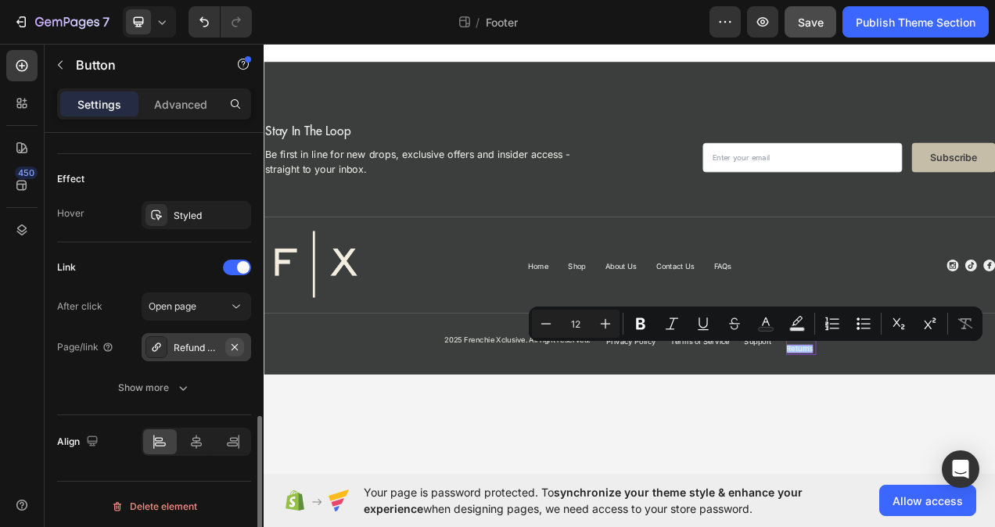
click at [235, 347] on icon "button" at bounding box center [234, 347] width 13 height 13
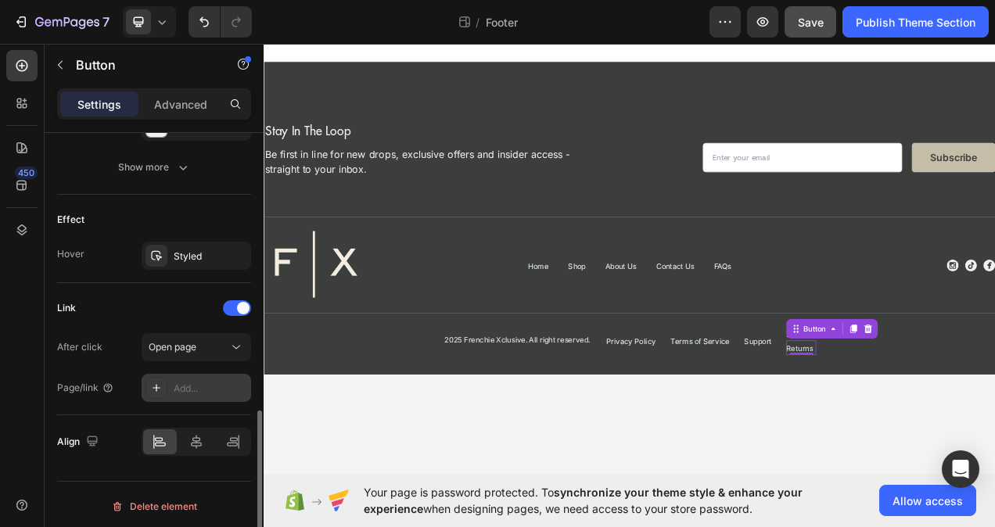
click at [188, 383] on div "Add..." at bounding box center [211, 389] width 74 height 14
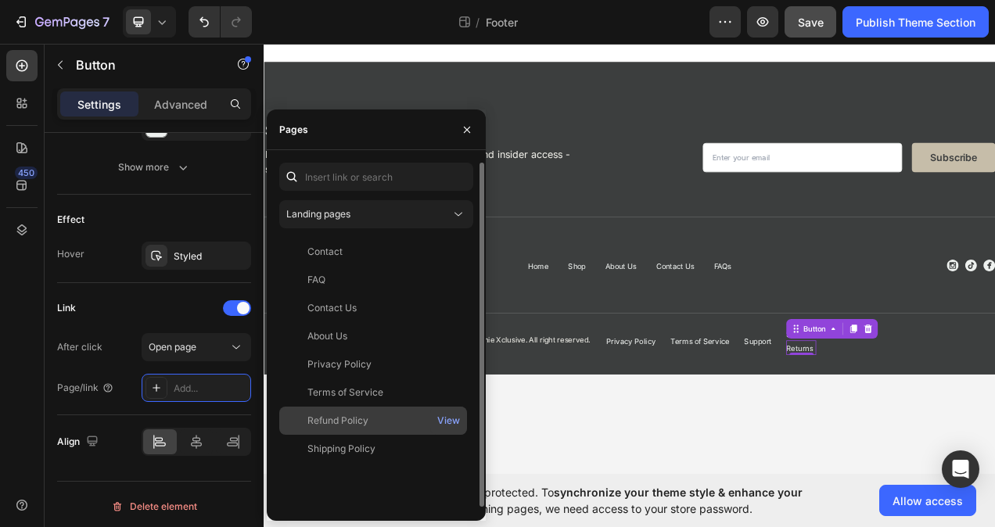
click at [342, 428] on div "Refund Policy View" at bounding box center [373, 421] width 188 height 28
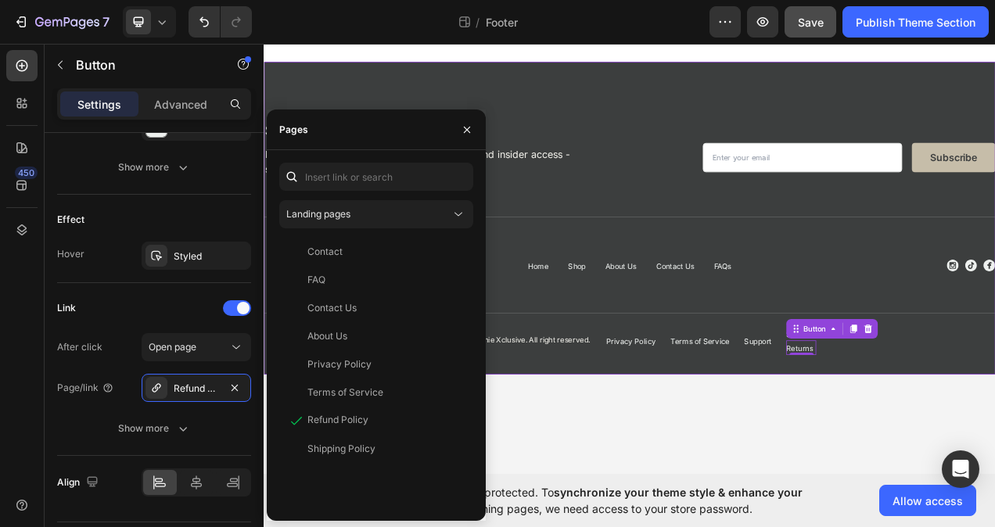
click at [994, 441] on div "2025 Frenchie Xclusive. All right reserved. Text Block Privacy Policy Button Te…" at bounding box center [733, 423] width 938 height 44
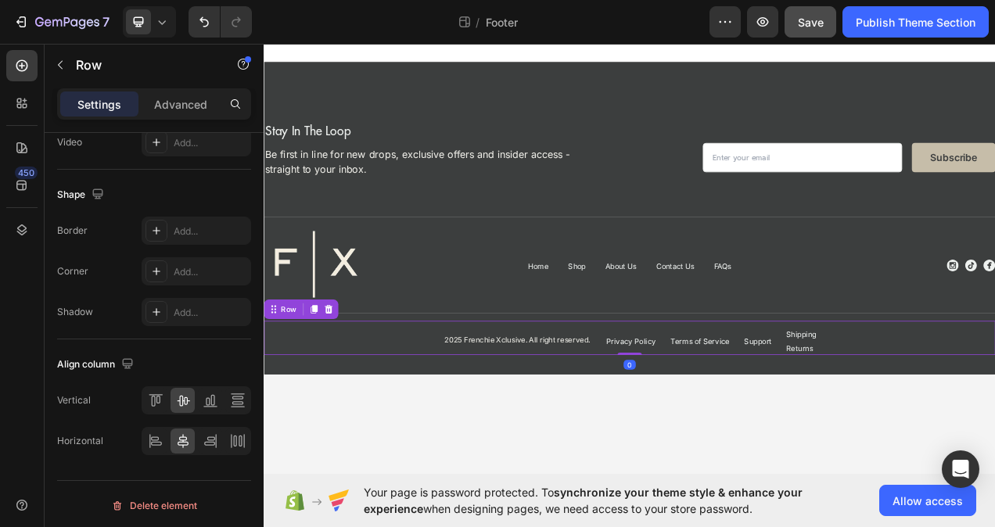
scroll to position [0, 0]
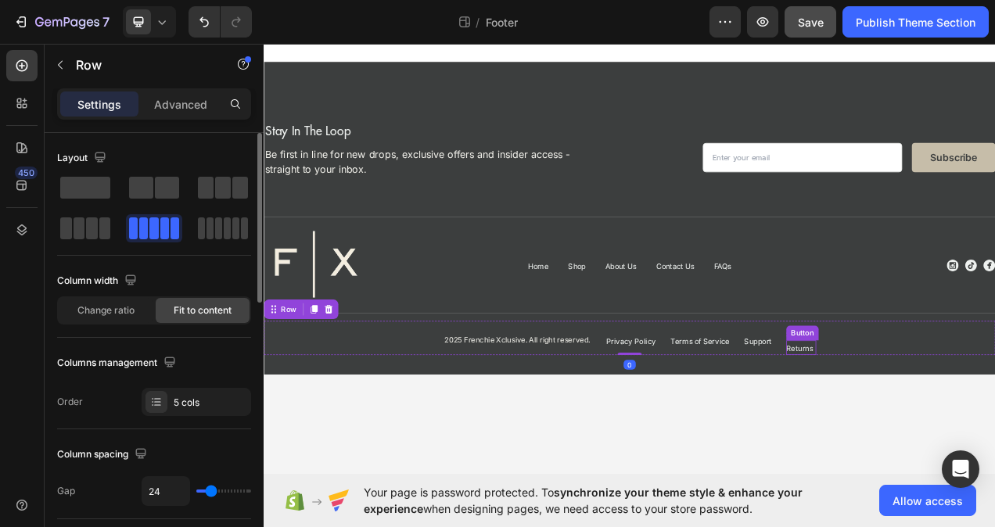
click at [956, 422] on div "Button" at bounding box center [954, 416] width 41 height 19
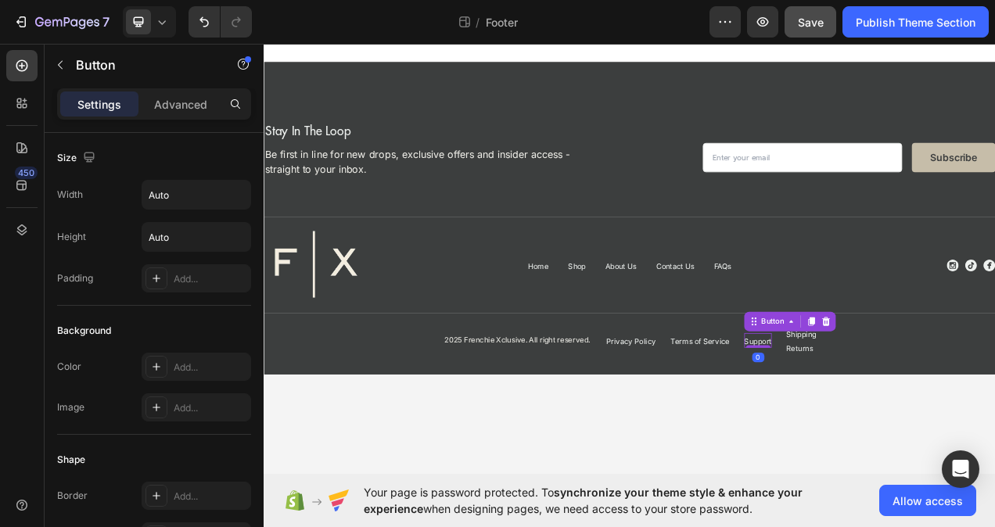
click at [895, 418] on div "Support Button 0" at bounding box center [897, 426] width 35 height 19
click at [951, 416] on p "Shipping" at bounding box center [953, 418] width 38 height 11
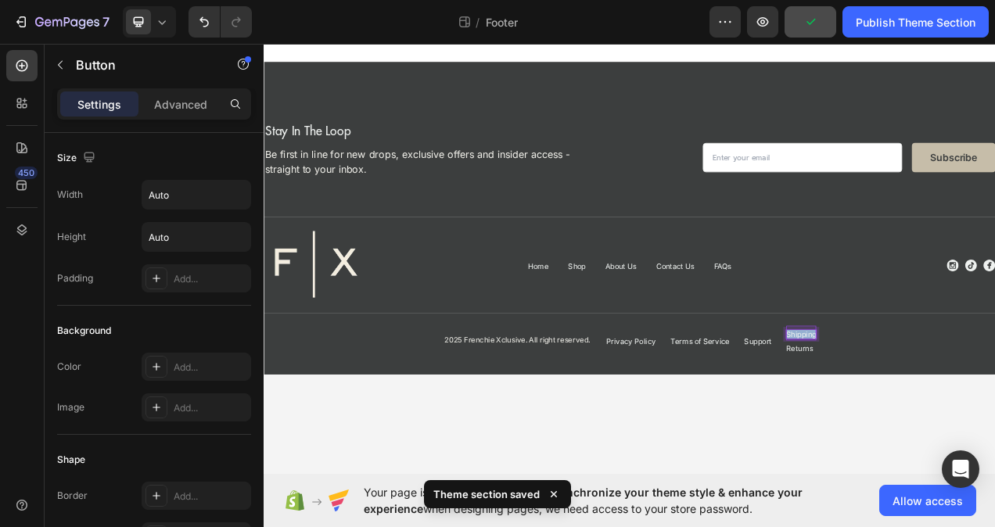
click at [951, 416] on p "Shipping" at bounding box center [953, 418] width 38 height 11
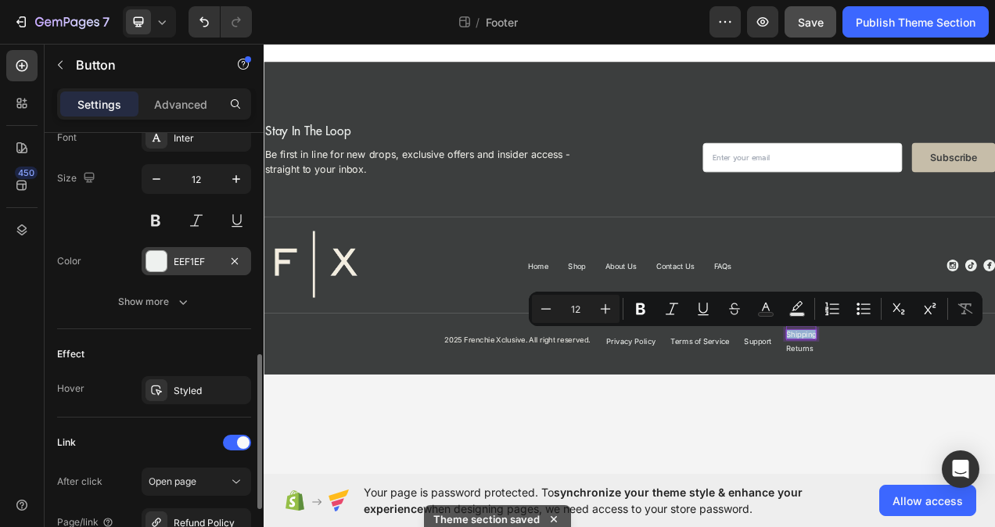
scroll to position [704, 0]
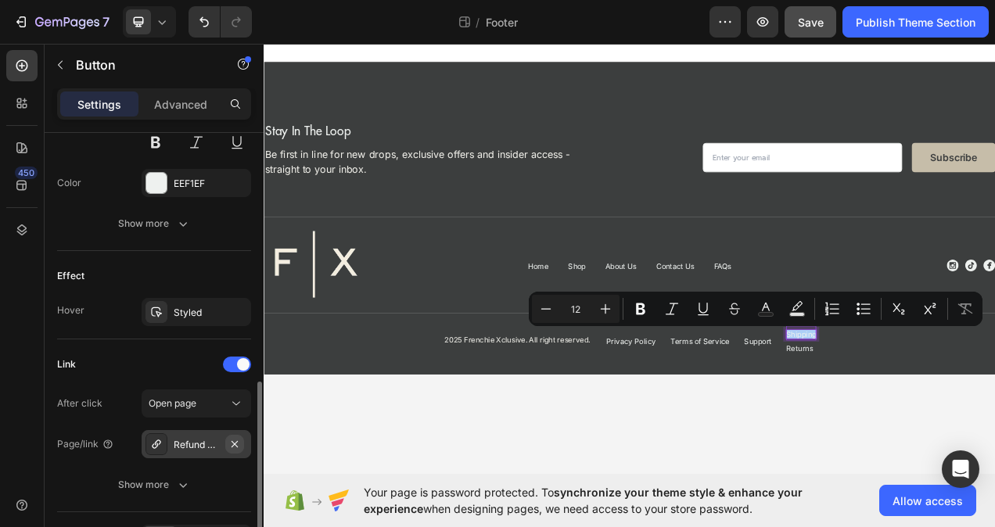
click at [235, 442] on icon "button" at bounding box center [234, 444] width 13 height 13
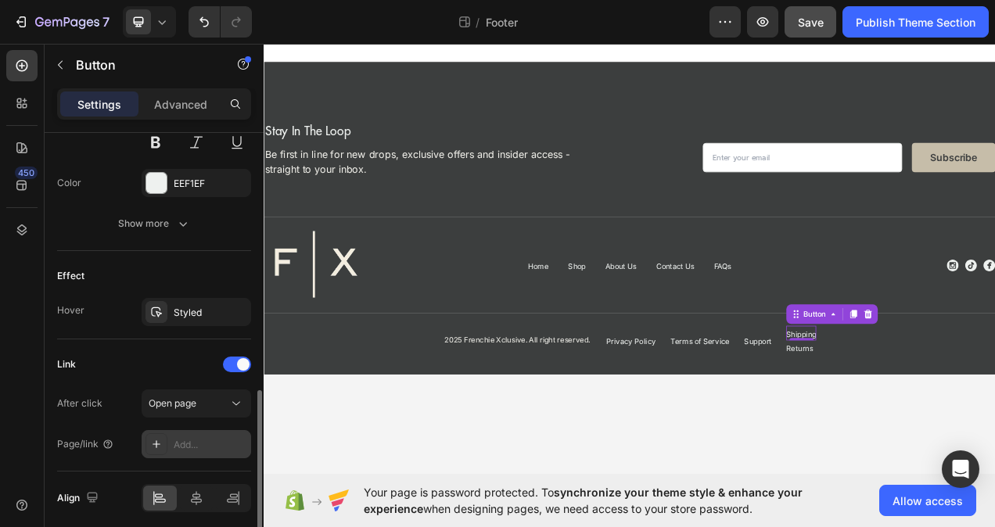
click at [192, 438] on div "Add..." at bounding box center [211, 445] width 74 height 14
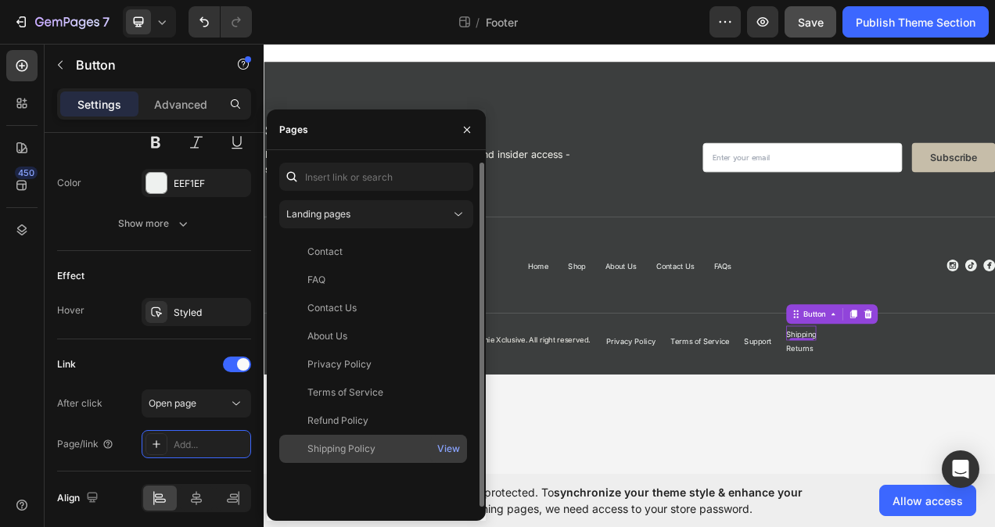
click at [341, 449] on div "Shipping Policy" at bounding box center [341, 449] width 68 height 14
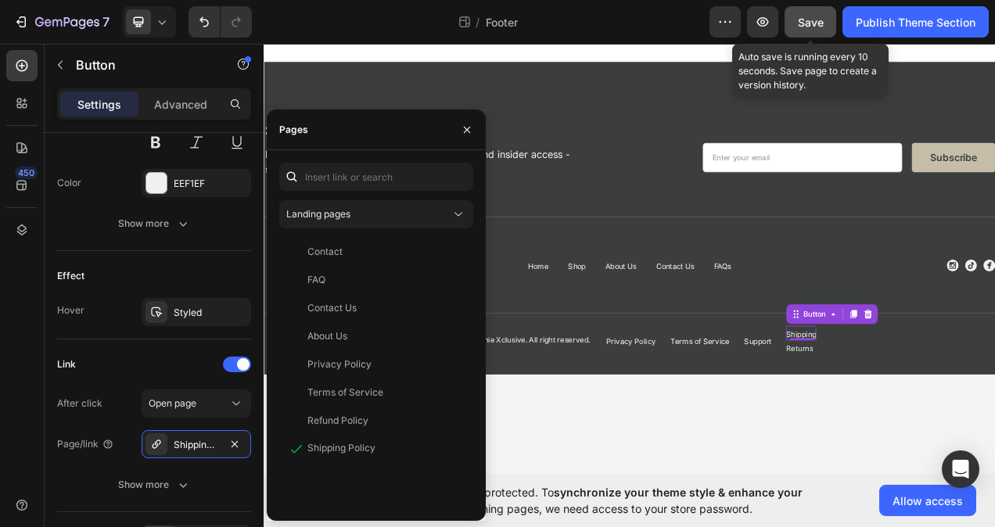
click at [802, 19] on span "Save" at bounding box center [811, 22] width 26 height 13
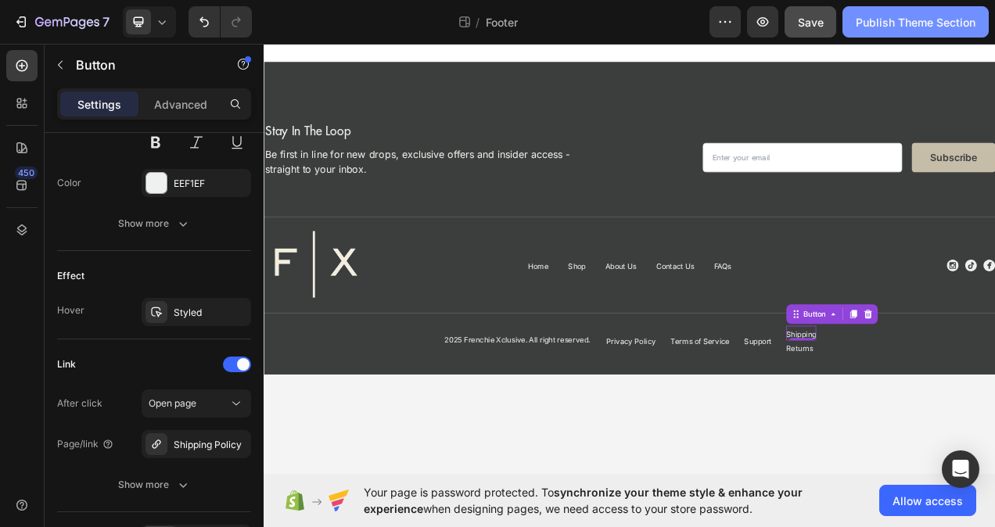
click at [882, 18] on div "Publish Theme Section" at bounding box center [916, 22] width 120 height 16
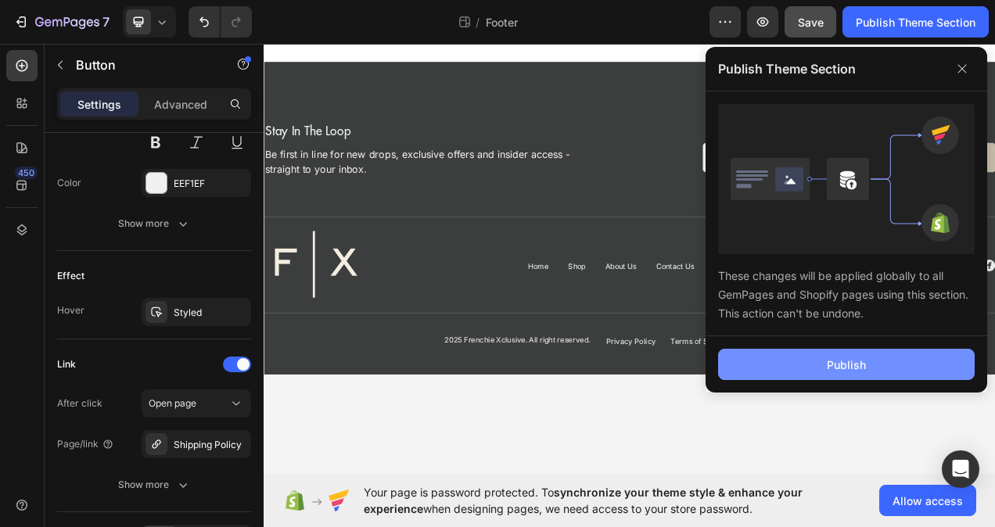
click at [827, 358] on div "Publish" at bounding box center [846, 365] width 39 height 16
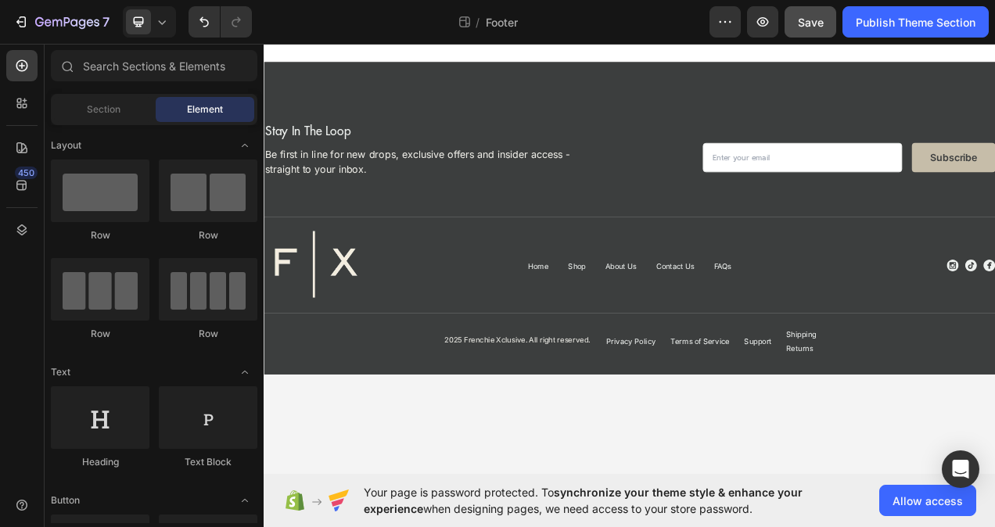
click at [952, 526] on body "Image stay in the loop Heading Be first in line for new drops, exclusive offers…" at bounding box center [733, 321] width 938 height 567
click at [994, 485] on body "Image stay in the loop Heading Be first in line for new drops, exclusive offers…" at bounding box center [733, 321] width 938 height 567
click at [994, 499] on body "Image stay in the loop Heading Be first in line for new drops, exclusive offers…" at bounding box center [733, 321] width 938 height 567
click at [949, 503] on body "Image stay in the loop Heading Be first in line for new drops, exclusive offers…" at bounding box center [733, 321] width 938 height 567
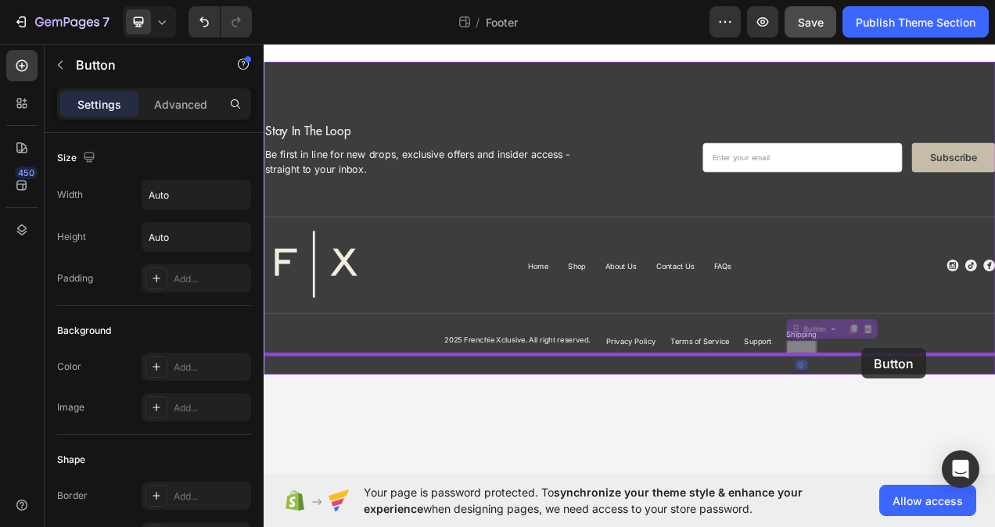
drag, startPoint x: 957, startPoint y: 437, endPoint x: 1030, endPoint y: 436, distance: 72.7
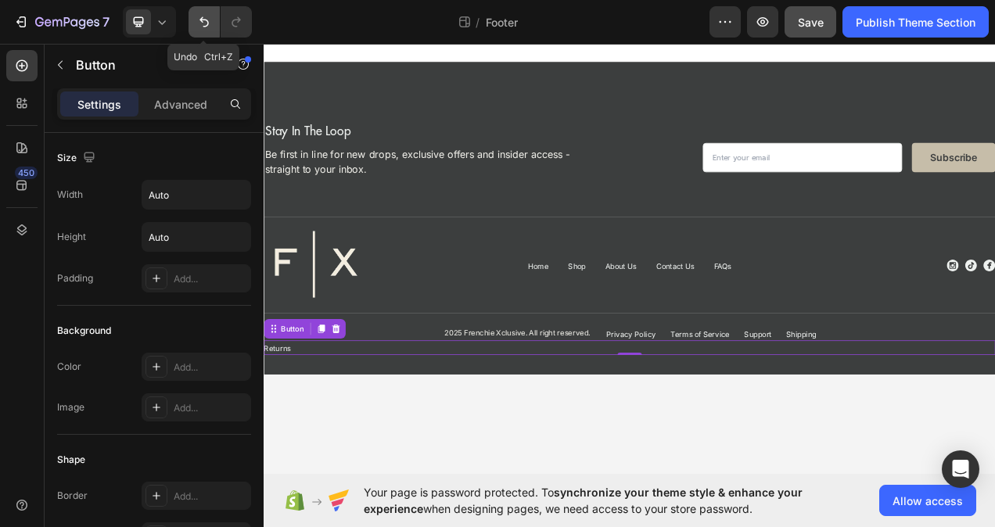
click at [204, 17] on icon "Undo/Redo" at bounding box center [204, 22] width 16 height 16
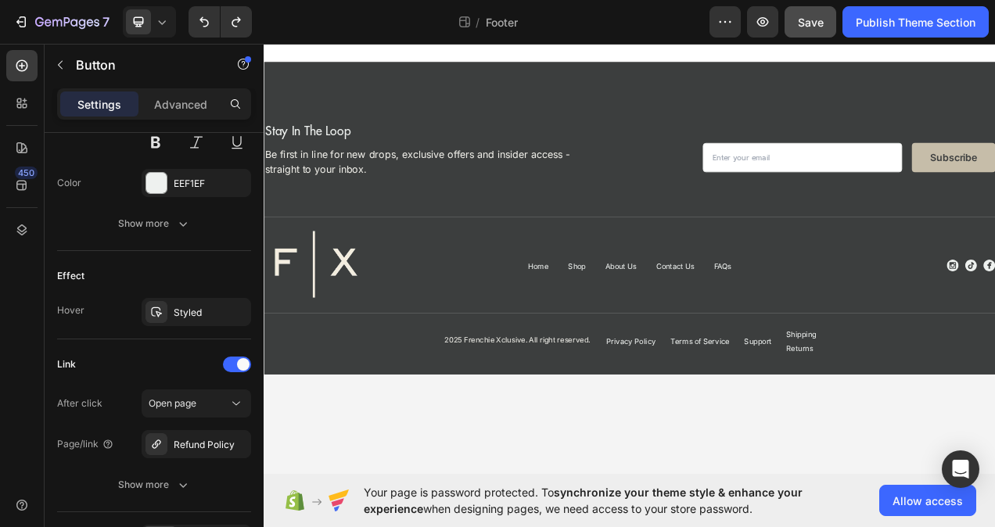
scroll to position [391, 0]
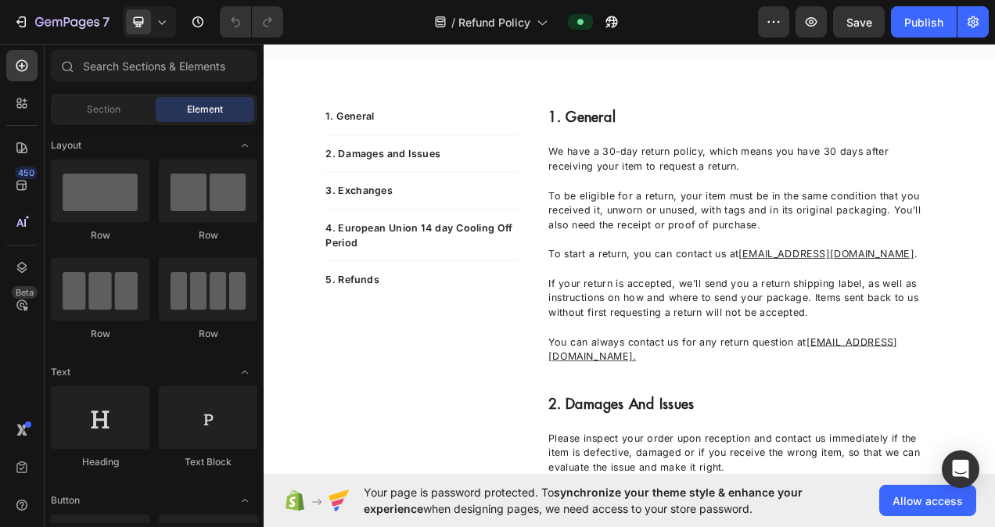
scroll to position [235, 0]
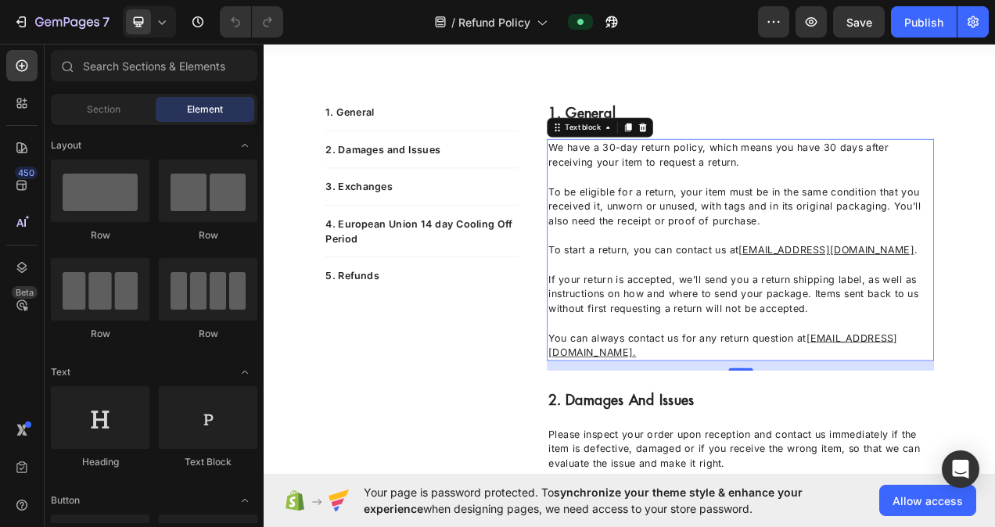
click at [927, 435] on p "You can always contact us for any return question at [EMAIL_ADDRESS][DOMAIN_NAM…" at bounding box center [875, 423] width 493 height 56
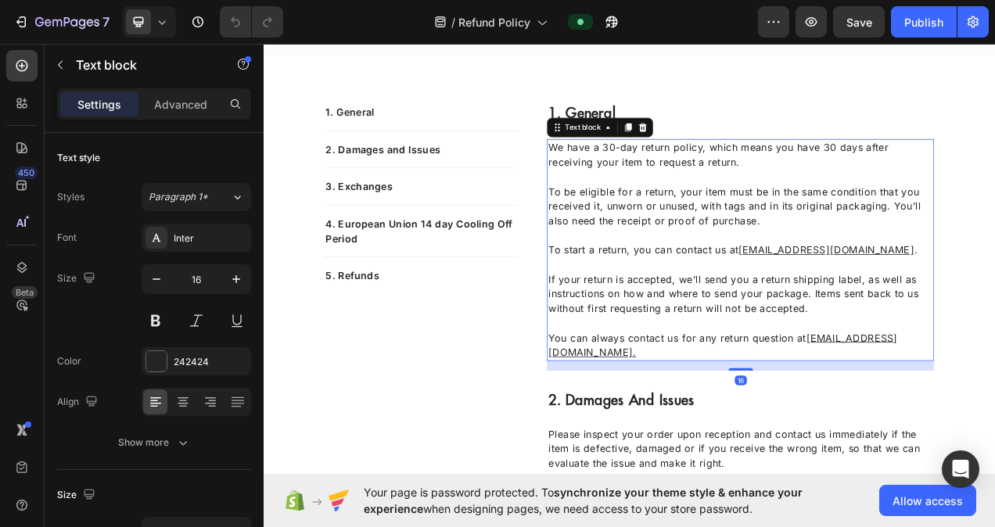
click at [944, 422] on p "You can always contact us for any return question at [EMAIL_ADDRESS][DOMAIN_NAM…" at bounding box center [875, 423] width 493 height 56
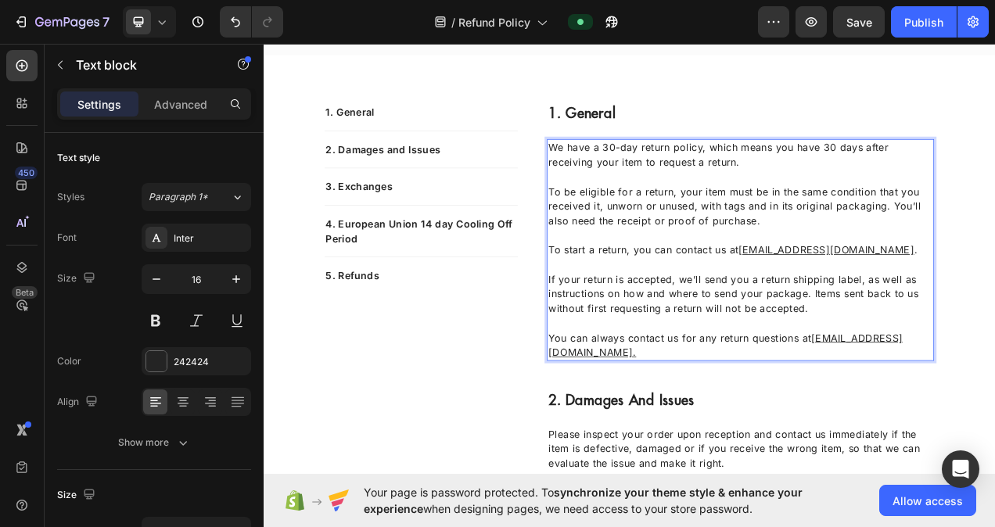
click at [838, 442] on p "You can always contact us for any return questions at [EMAIL_ADDRESS][DOMAIN_NA…" at bounding box center [875, 423] width 493 height 56
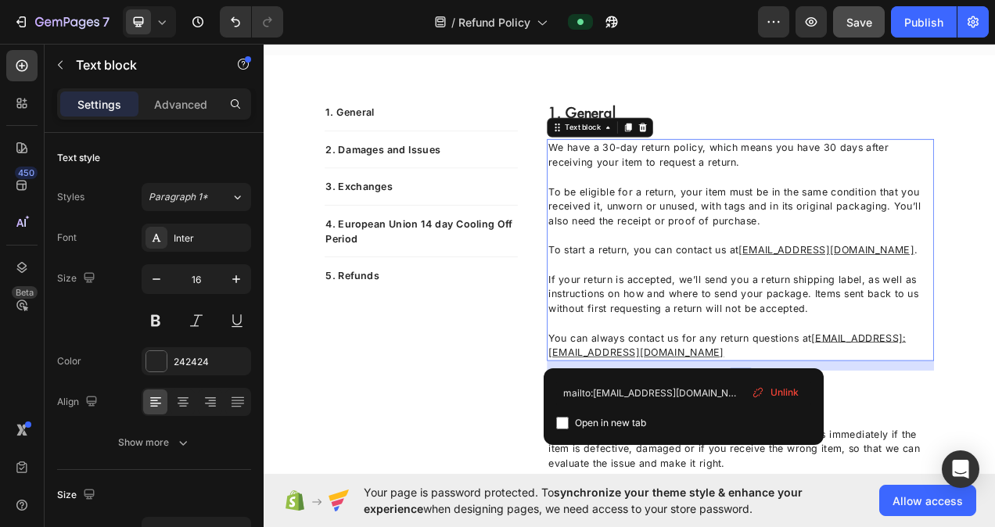
click at [873, 33] on button "Save" at bounding box center [859, 21] width 52 height 31
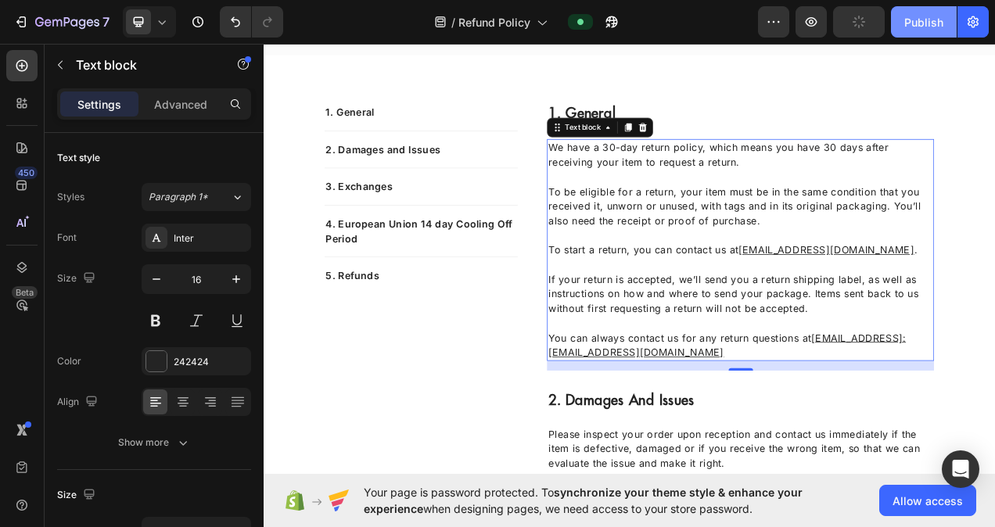
click at [932, 20] on div "Publish" at bounding box center [923, 22] width 39 height 16
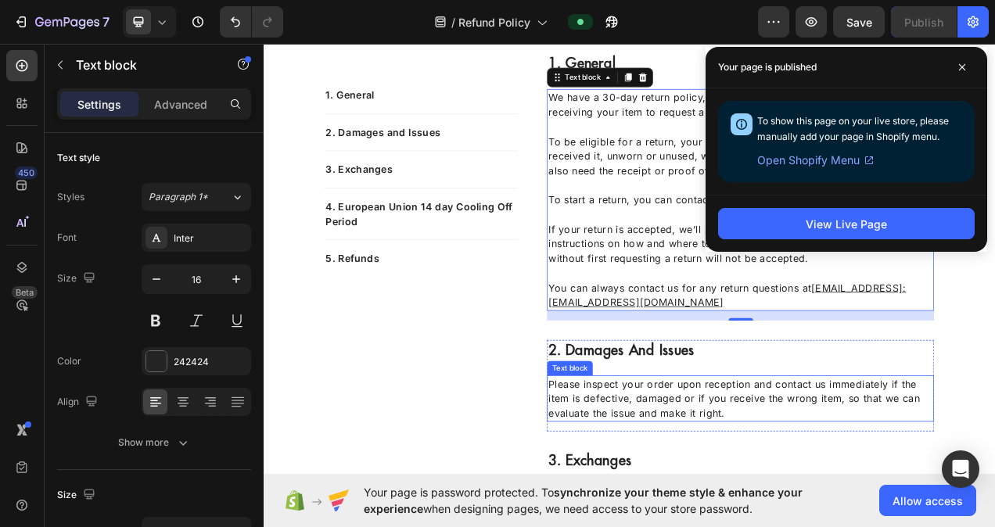
scroll to position [469, 0]
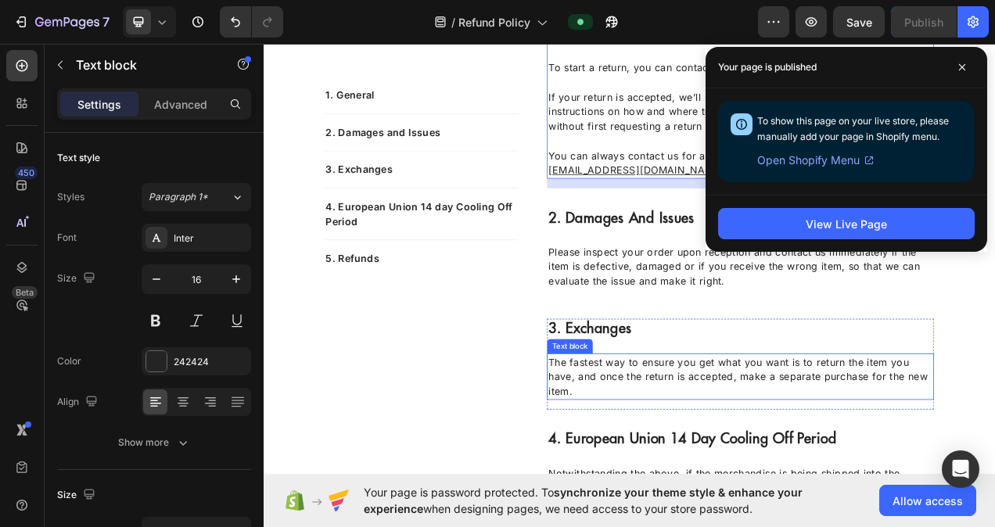
click at [933, 461] on p "The fastest way to ensure you get what you want is to return the item you have,…" at bounding box center [875, 472] width 493 height 56
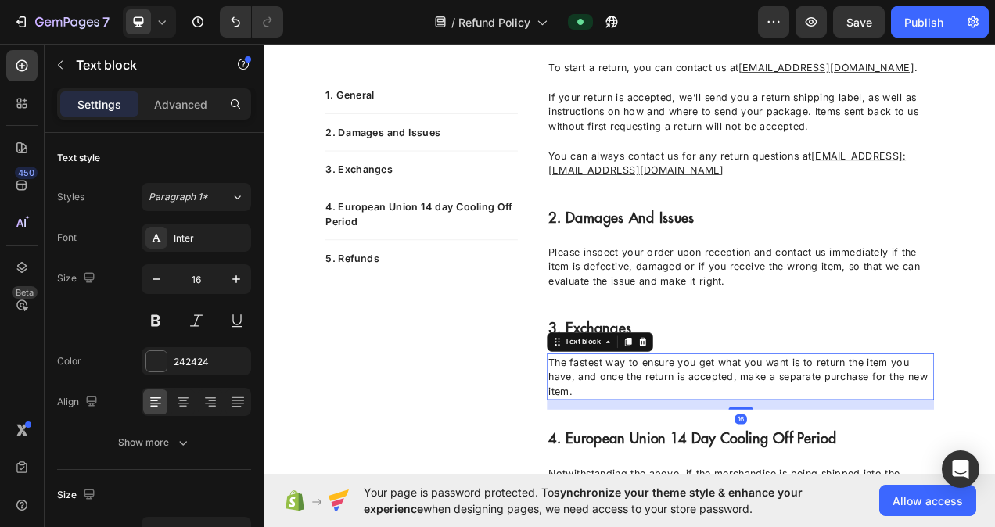
click at [933, 460] on p "The fastest way to ensure you get what you want is to return the item you have,…" at bounding box center [875, 472] width 493 height 56
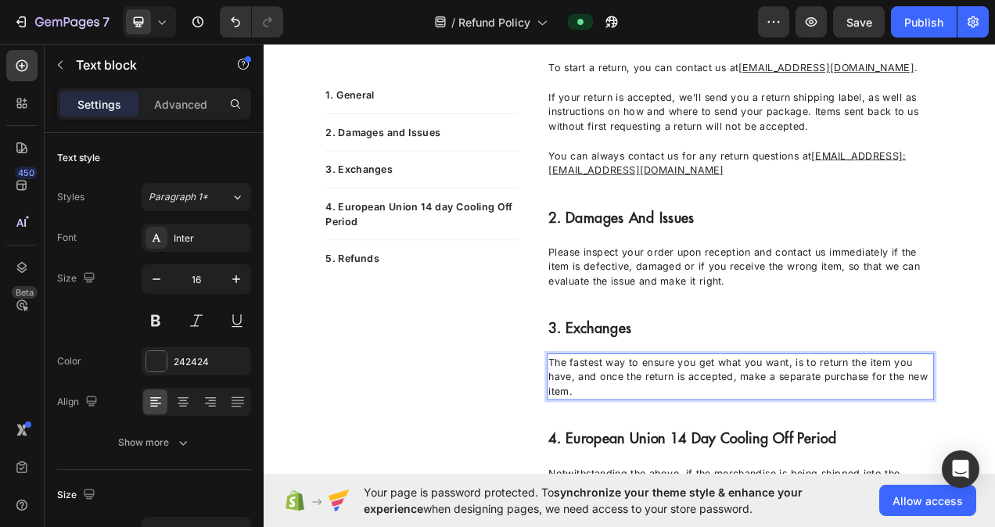
click at [669, 474] on p "The fastest way to ensure you get what you want, is to return the item you have…" at bounding box center [875, 472] width 493 height 56
click at [661, 477] on p "The fastest way to ensure you get what you want, is to return the item you have…" at bounding box center [875, 472] width 493 height 56
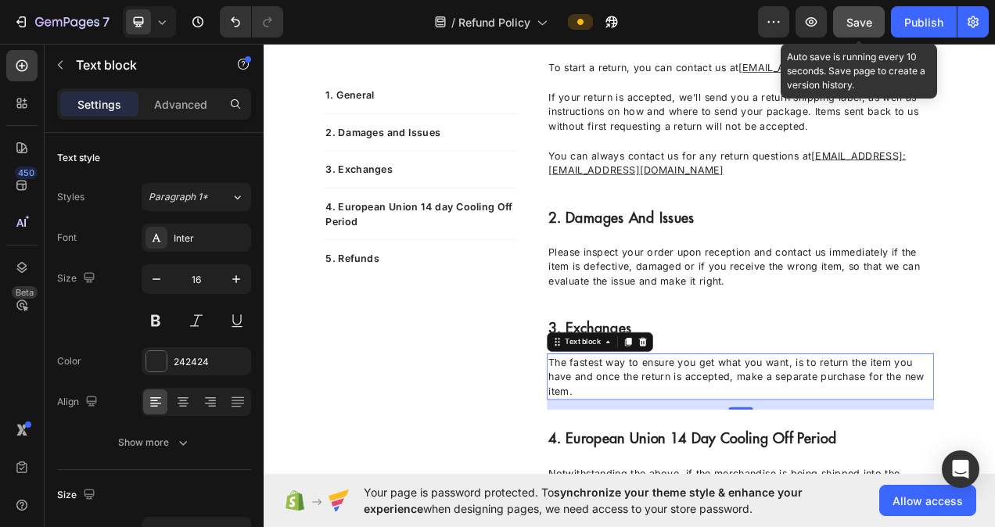
click at [852, 17] on span "Save" at bounding box center [859, 22] width 26 height 13
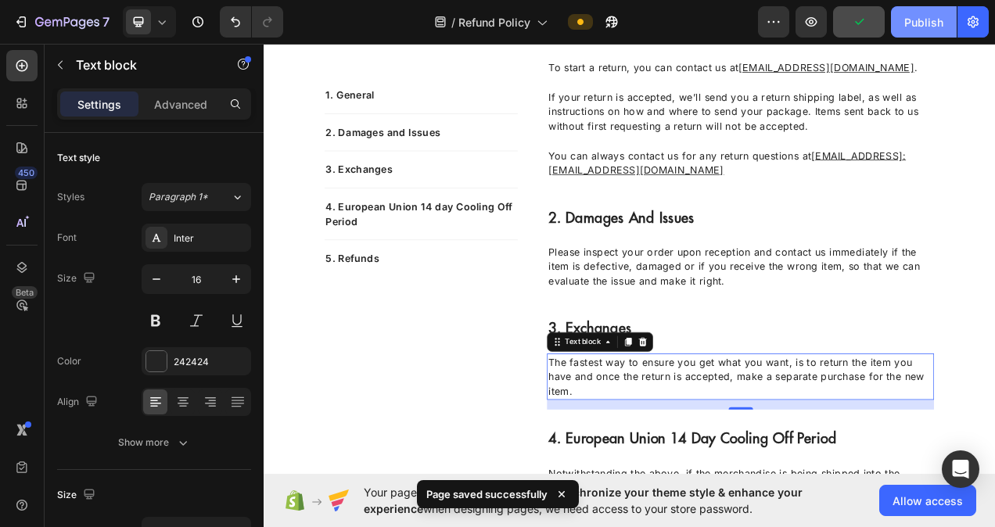
click at [905, 20] on div "Publish" at bounding box center [923, 22] width 39 height 16
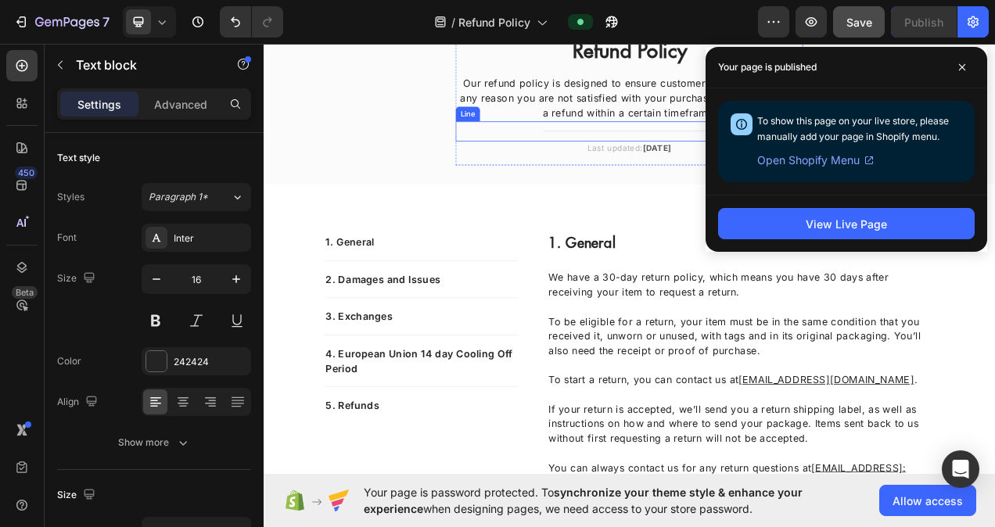
scroll to position [0, 0]
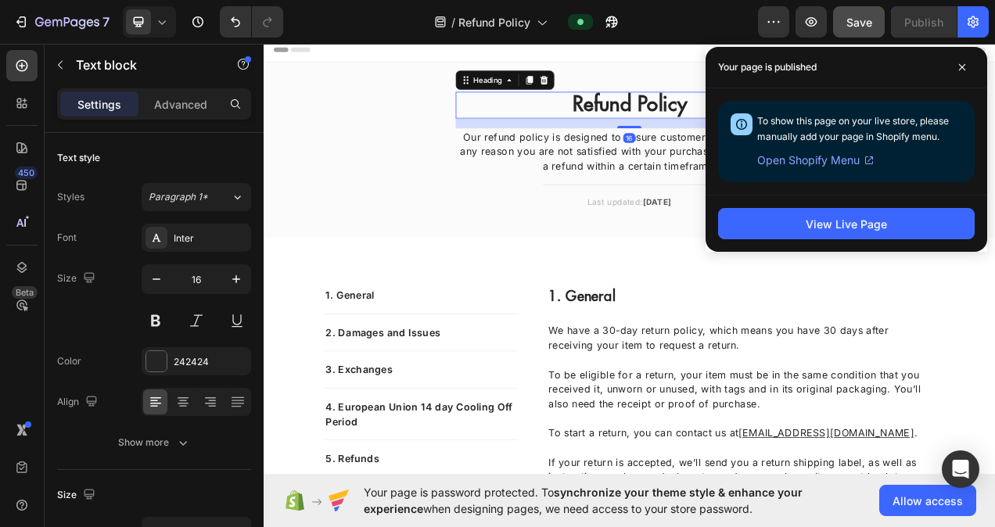
click at [674, 125] on h2 "Refund Policy" at bounding box center [733, 124] width 446 height 34
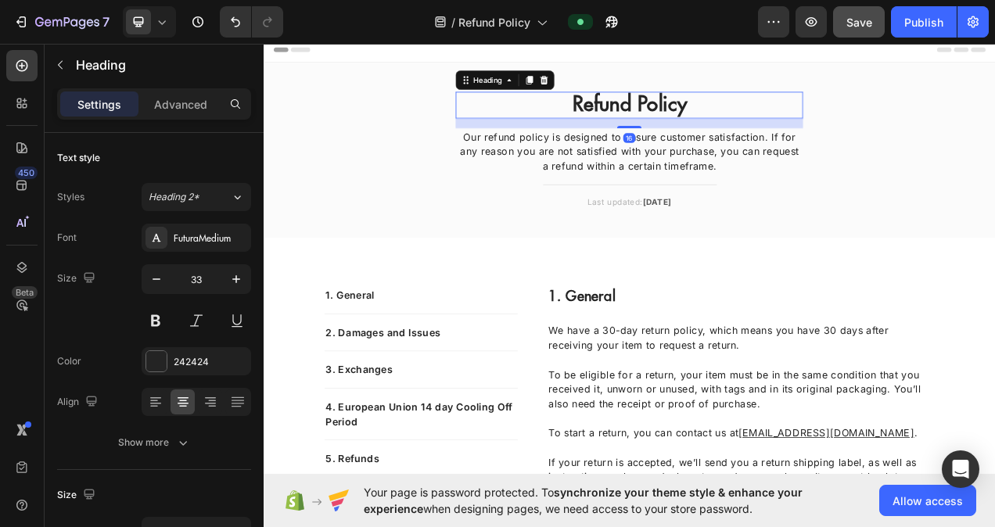
click at [674, 125] on h2 "Refund Policy" at bounding box center [733, 124] width 446 height 34
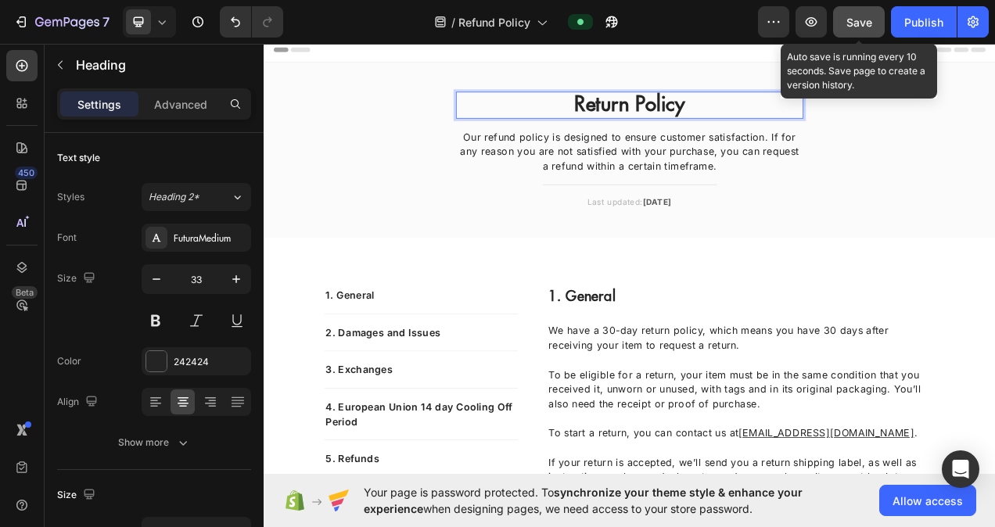
click at [845, 9] on button "Save" at bounding box center [859, 21] width 52 height 31
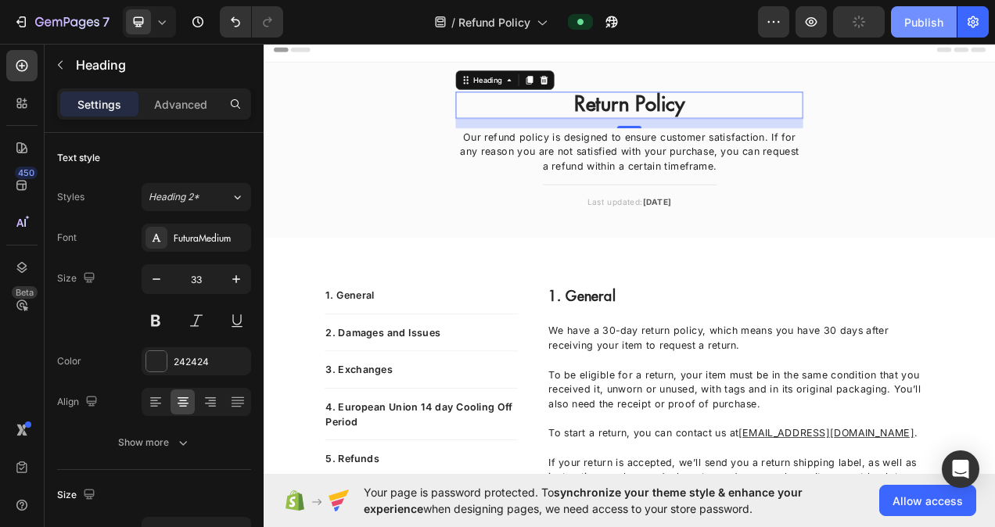
click at [909, 25] on div "Publish" at bounding box center [923, 22] width 39 height 16
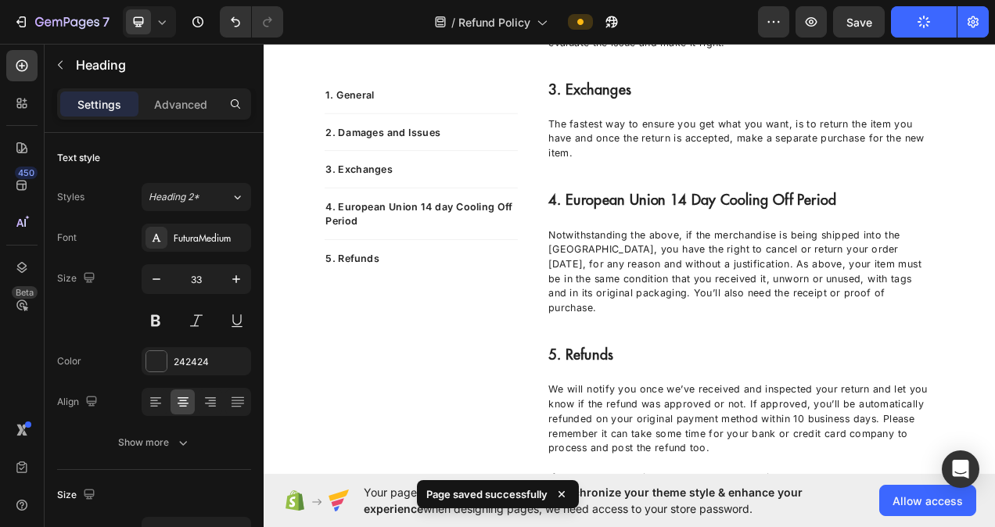
scroll to position [938, 0]
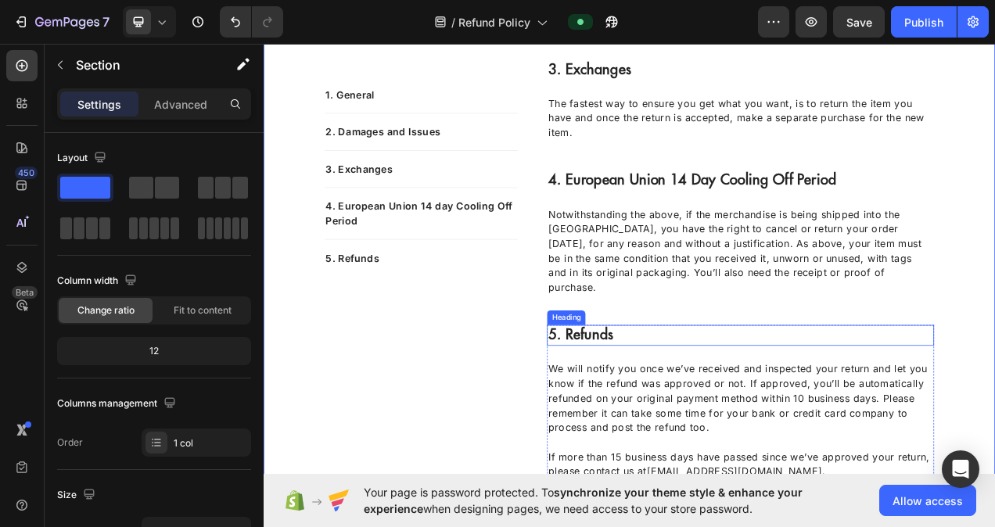
scroll to position [704, 0]
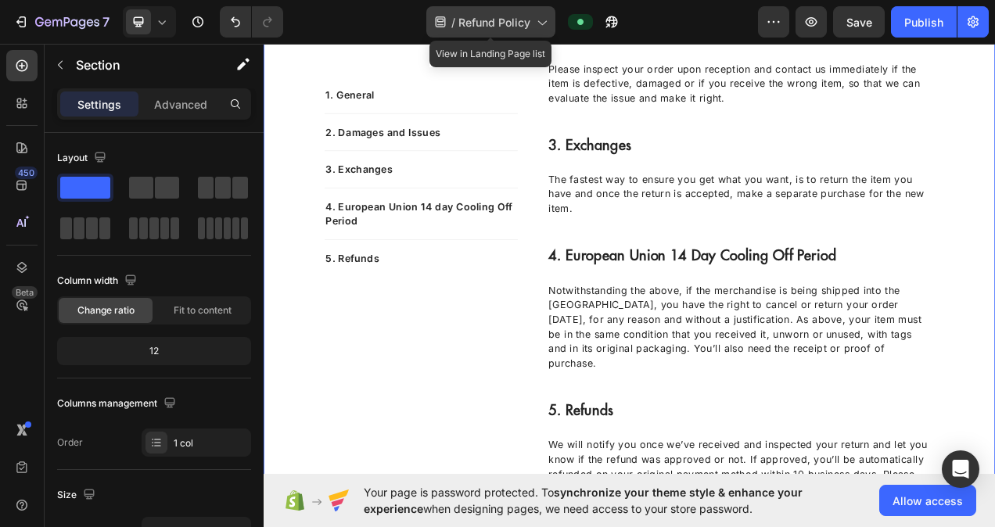
click at [538, 27] on icon at bounding box center [541, 22] width 16 height 16
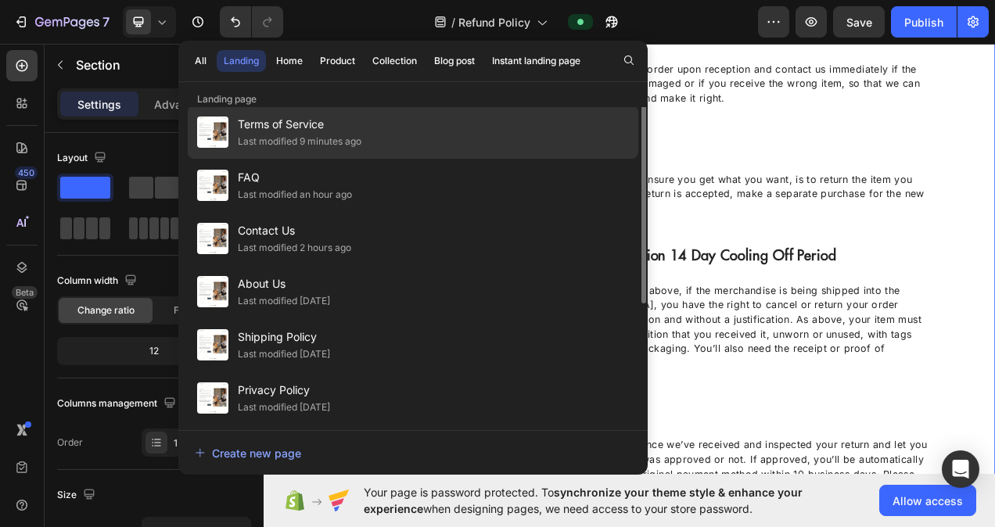
scroll to position [0, 0]
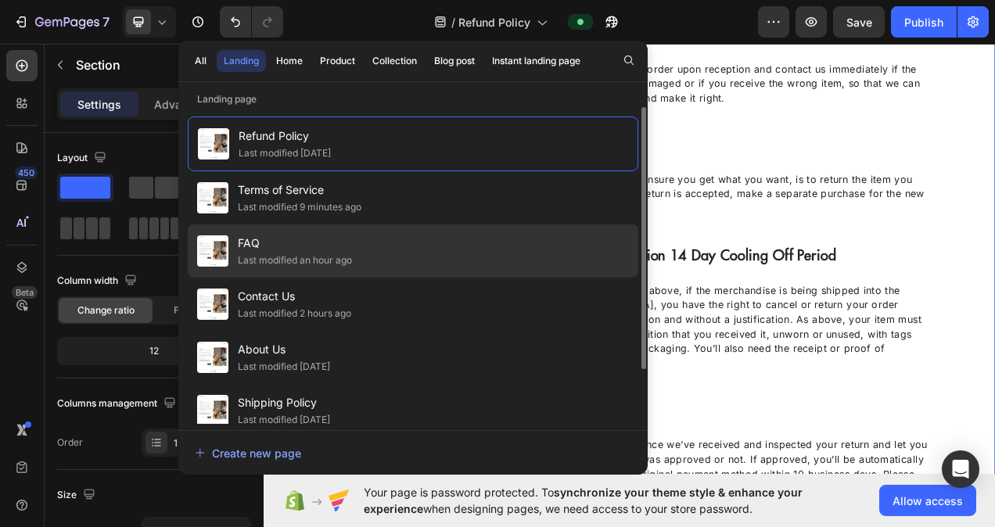
click at [286, 241] on span "FAQ" at bounding box center [295, 243] width 114 height 19
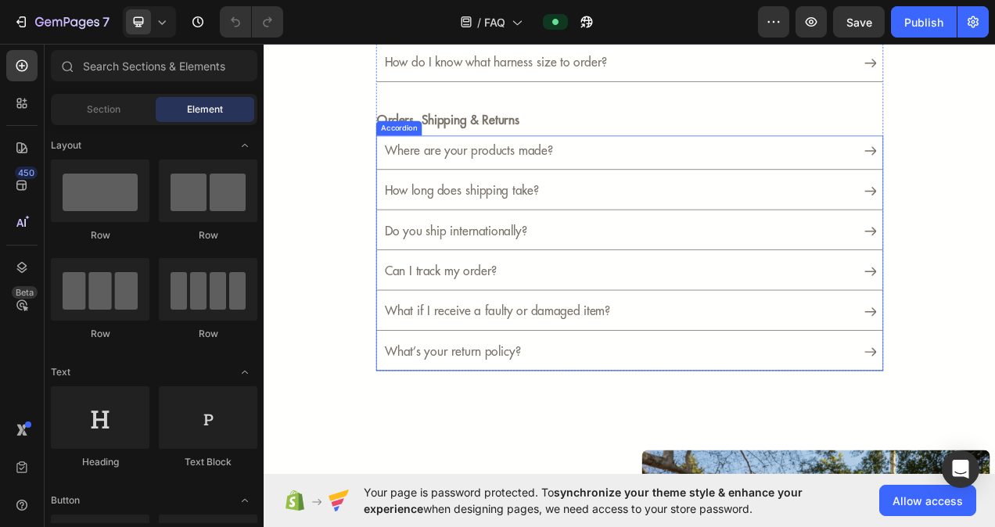
scroll to position [313, 0]
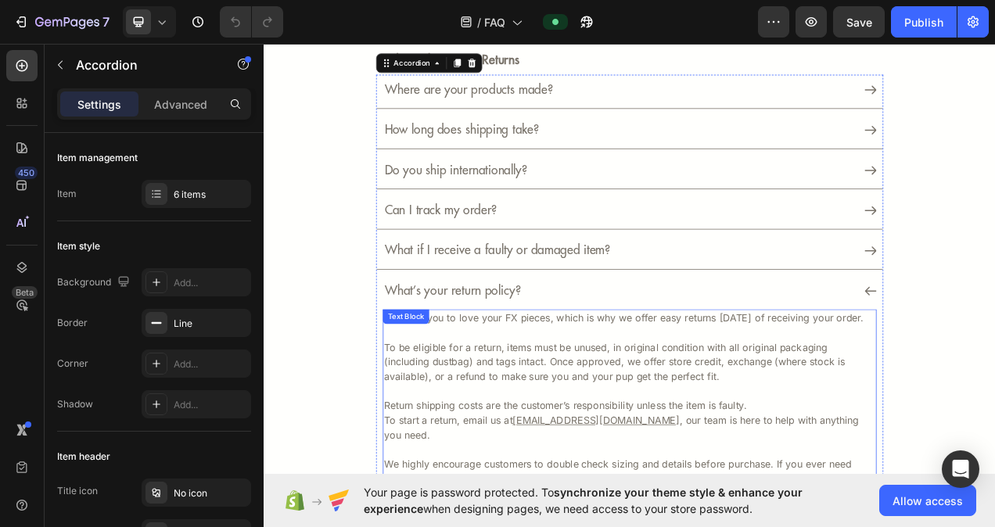
scroll to position [547, 0]
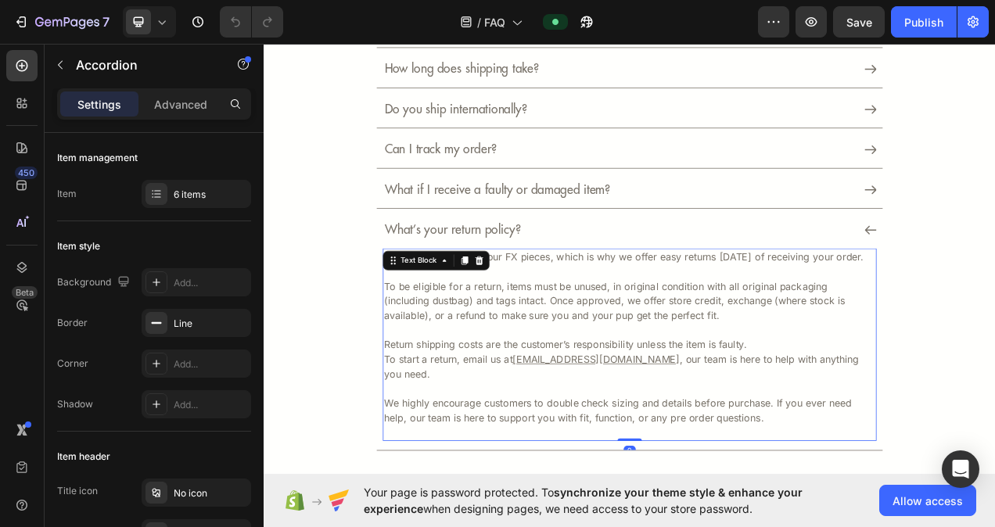
click at [820, 363] on p "To be eligible for a return, items must be unused, in original condition with a…" at bounding box center [733, 365] width 630 height 75
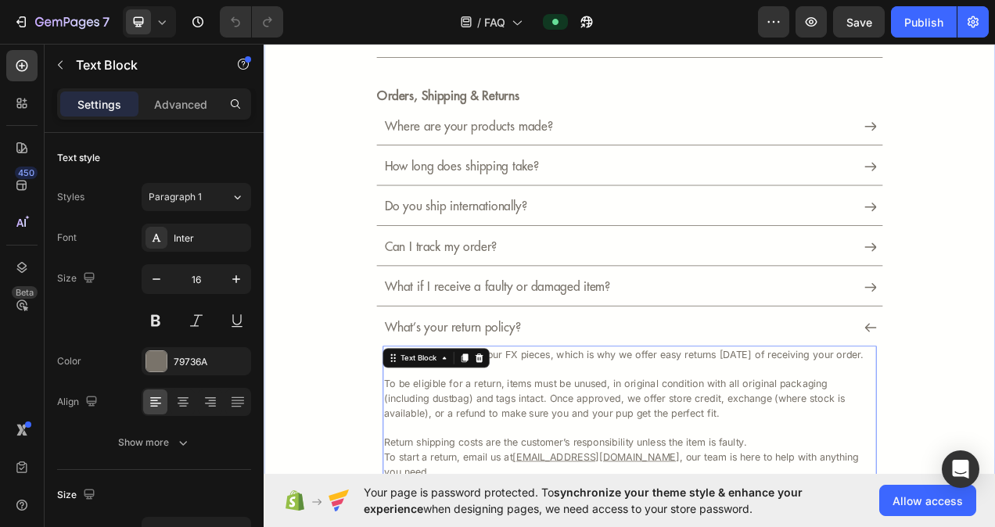
scroll to position [391, 0]
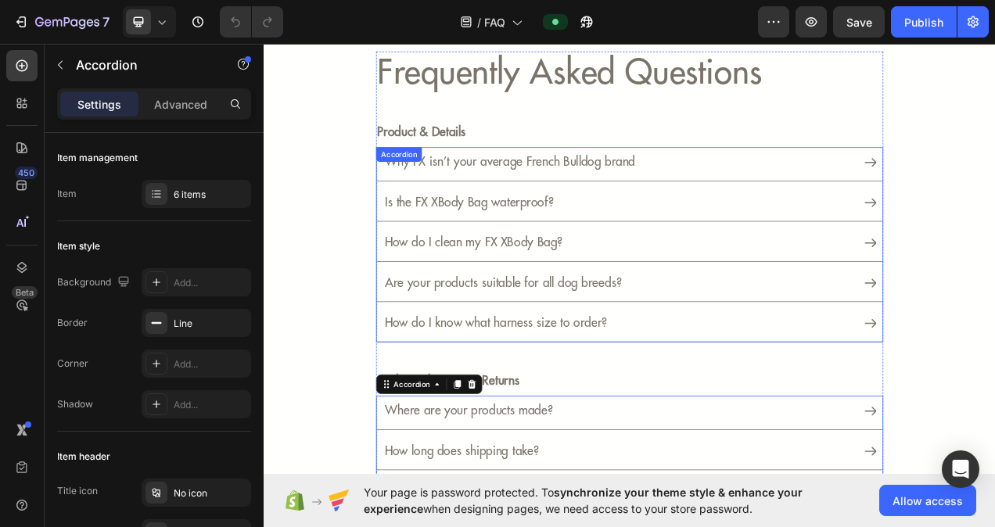
scroll to position [0, 0]
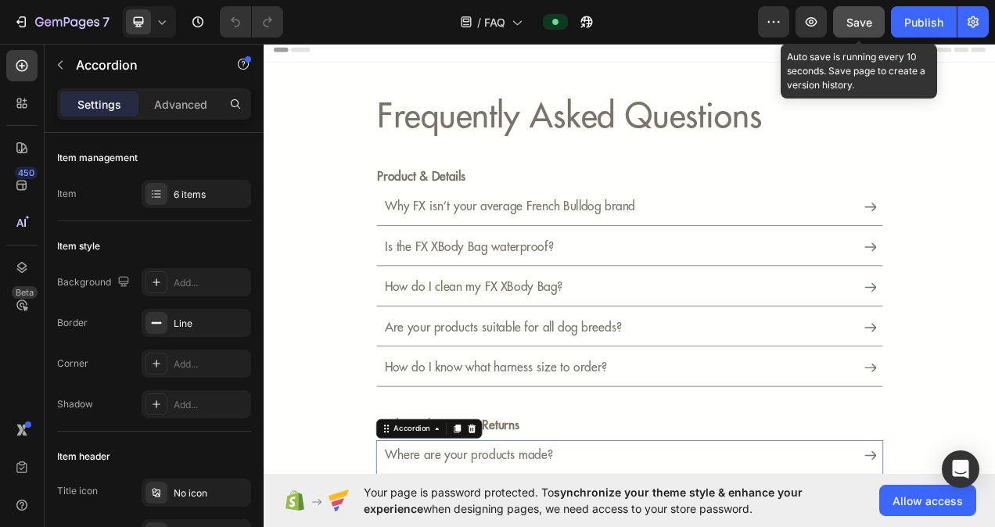
click at [871, 22] on span "Save" at bounding box center [859, 22] width 26 height 13
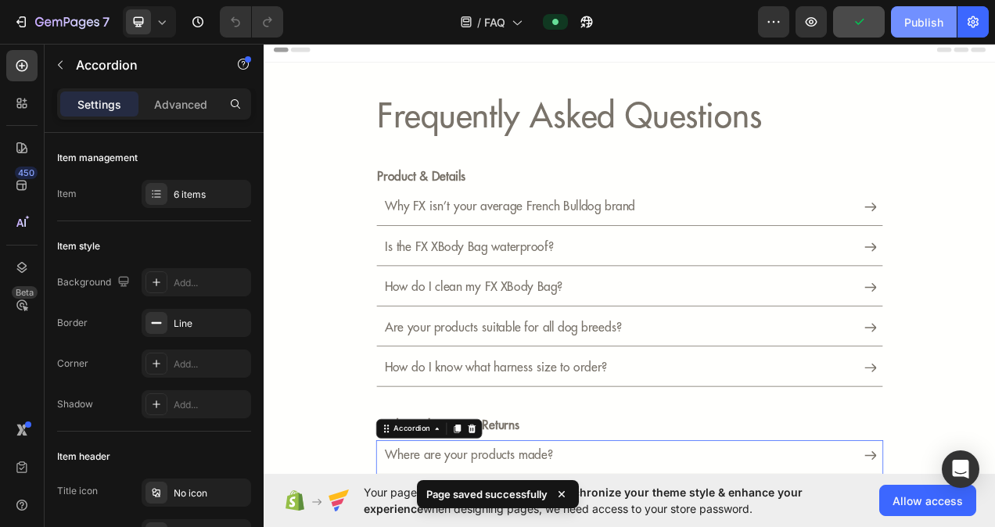
click at [927, 20] on div "Publish" at bounding box center [923, 22] width 39 height 16
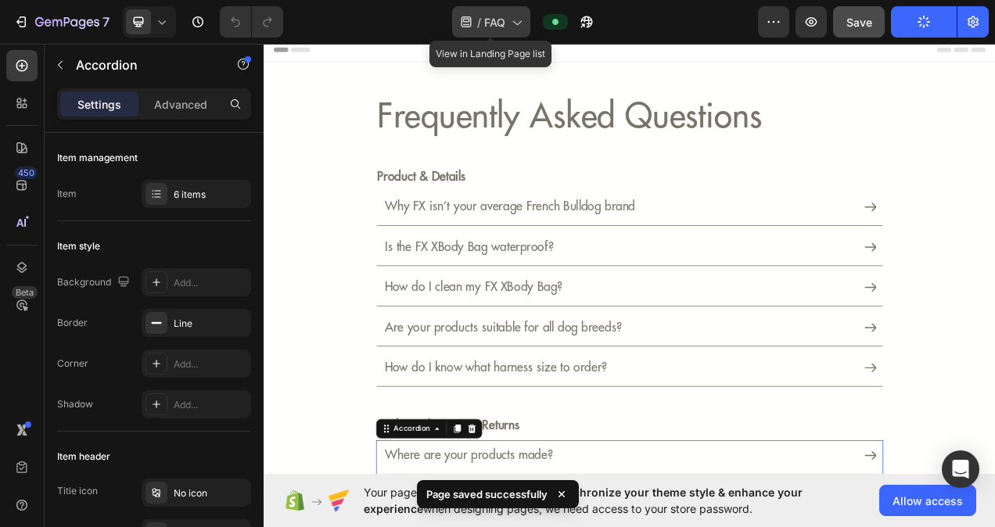
click at [500, 23] on span "FAQ" at bounding box center [494, 22] width 21 height 16
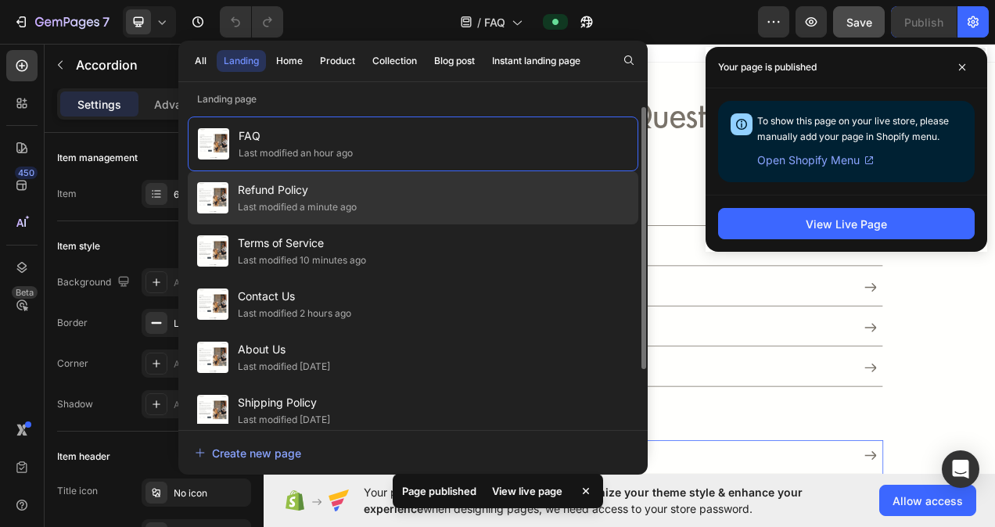
click at [285, 189] on span "Refund Policy" at bounding box center [297, 190] width 119 height 19
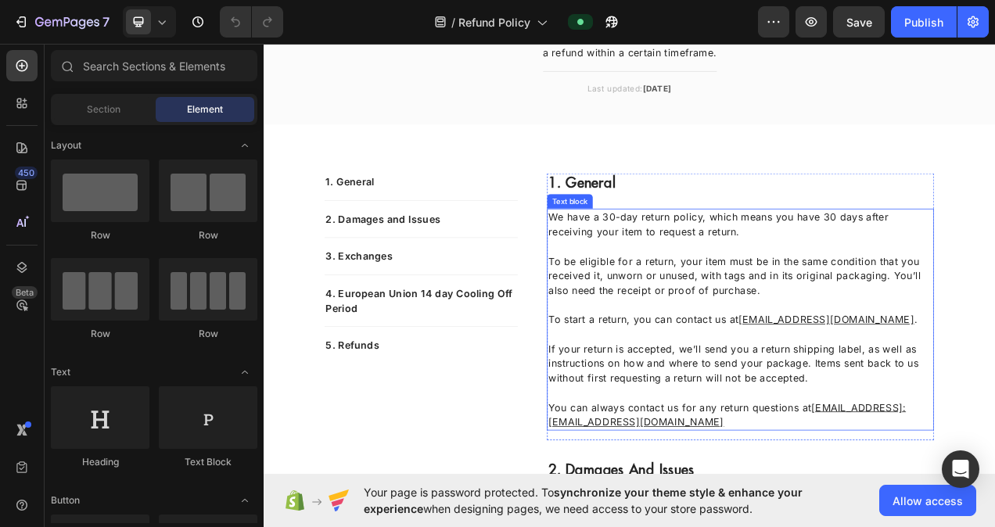
scroll to position [156, 0]
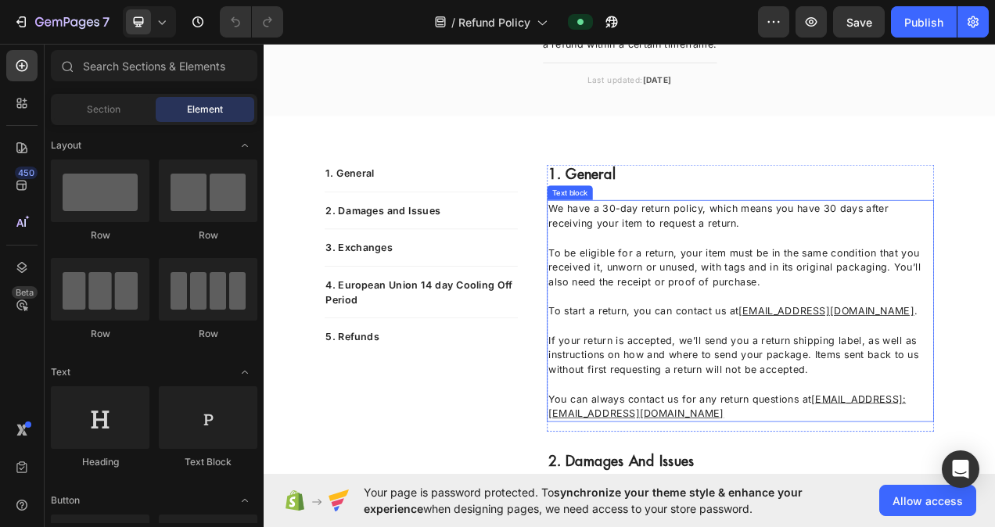
click at [878, 335] on p "To be eligible for a return, your item must be in the same condition that you r…" at bounding box center [875, 322] width 493 height 75
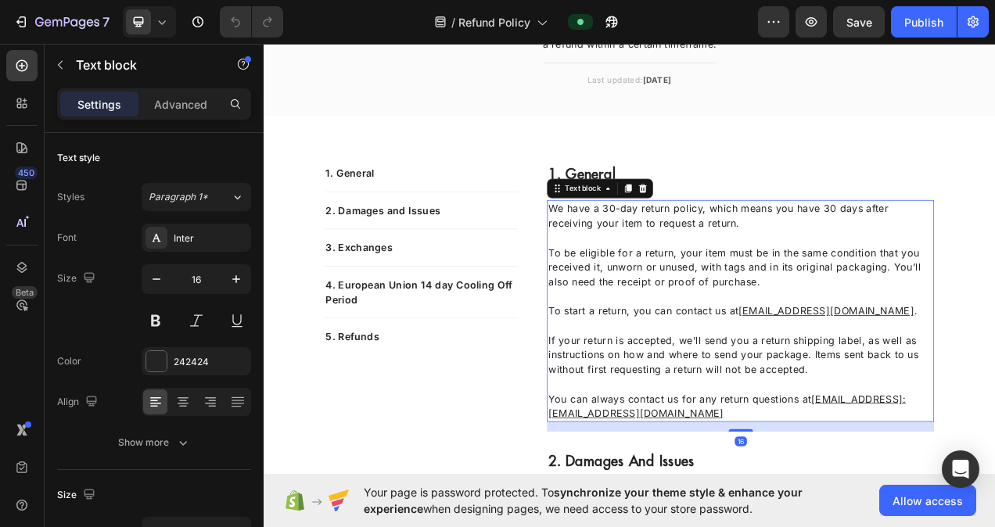
click at [877, 335] on p "To be eligible for a return, your item must be in the same condition that you r…" at bounding box center [875, 322] width 493 height 75
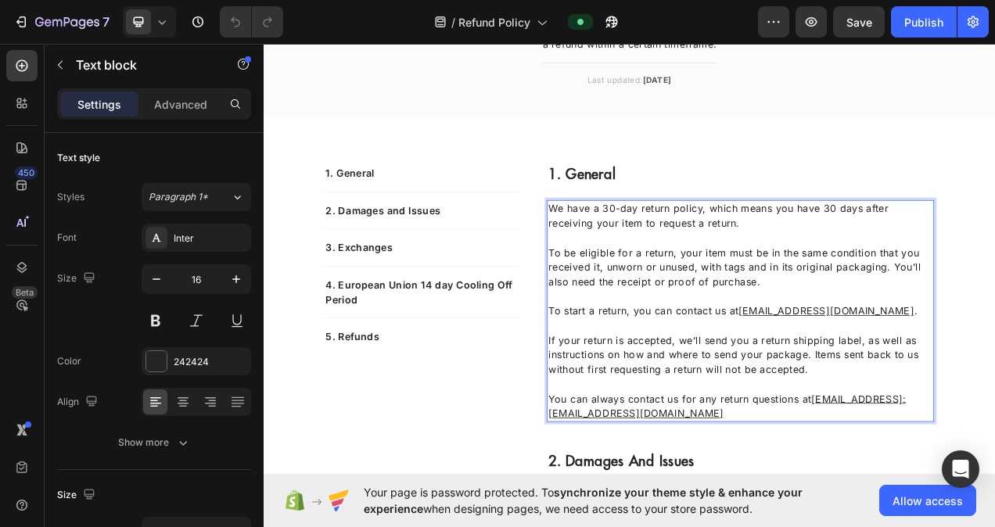
click at [944, 335] on p "To be eligible for a return, your item must be in the same condition that you r…" at bounding box center [875, 322] width 493 height 75
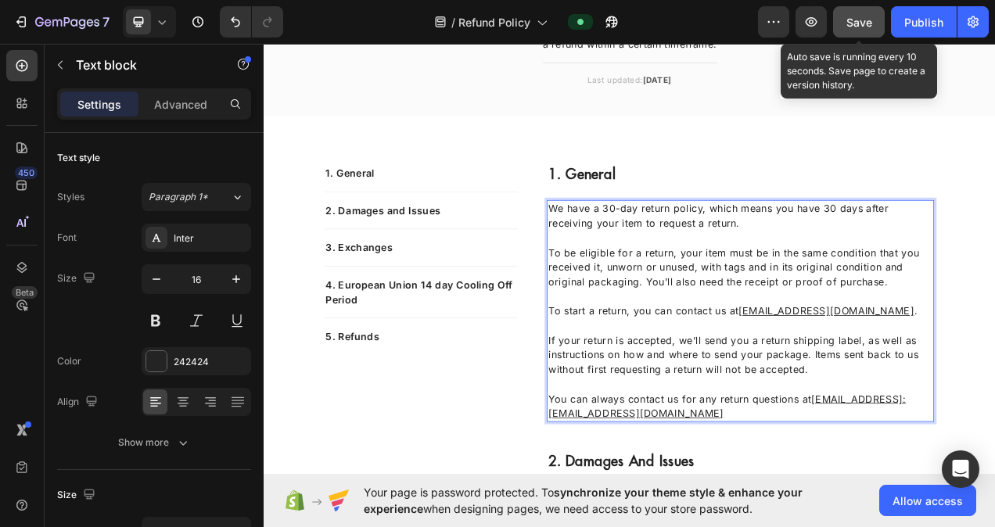
click at [859, 20] on span "Save" at bounding box center [859, 22] width 26 height 13
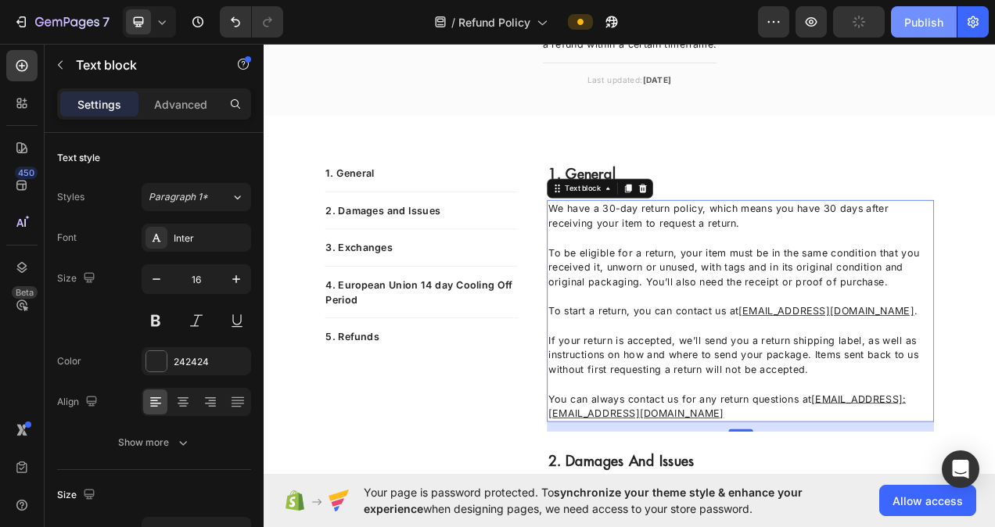
click at [909, 26] on div "Publish" at bounding box center [923, 22] width 39 height 16
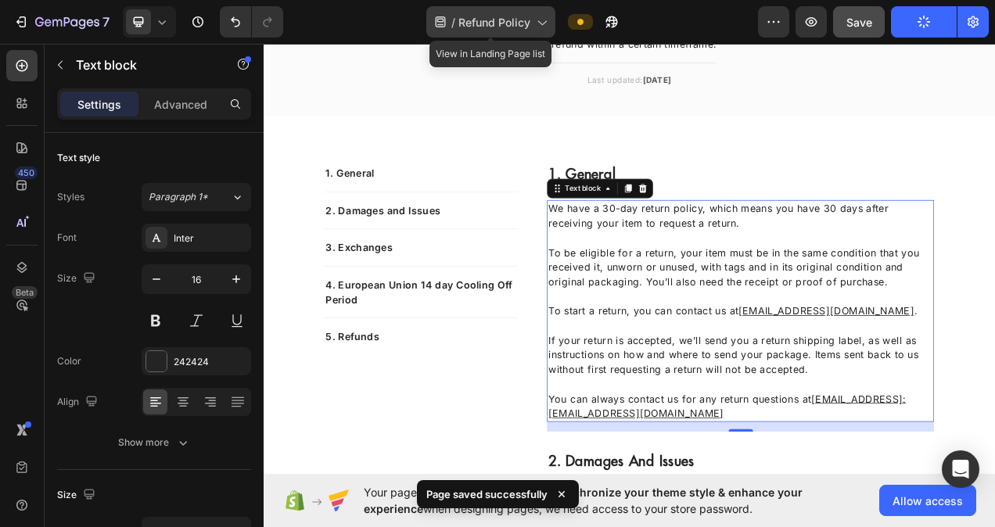
click at [536, 28] on icon at bounding box center [541, 22] width 16 height 16
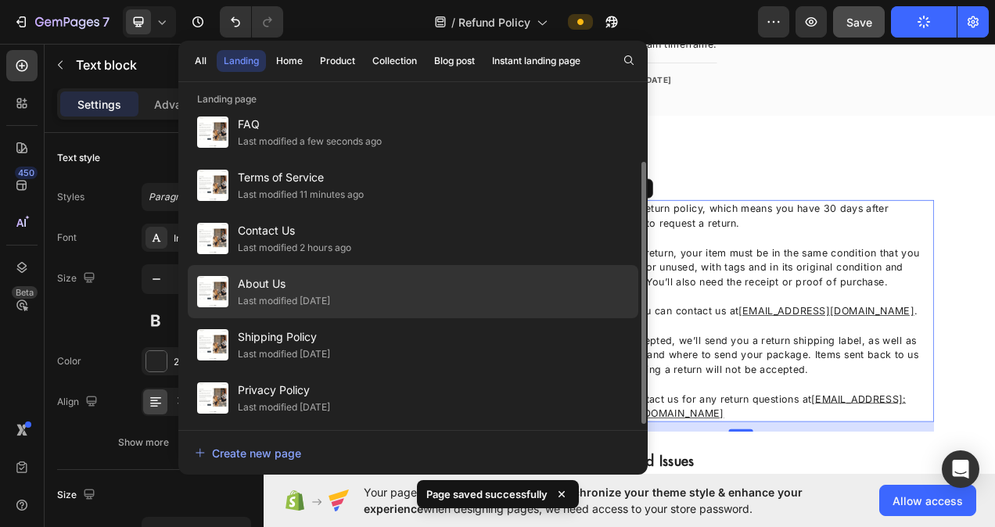
scroll to position [0, 0]
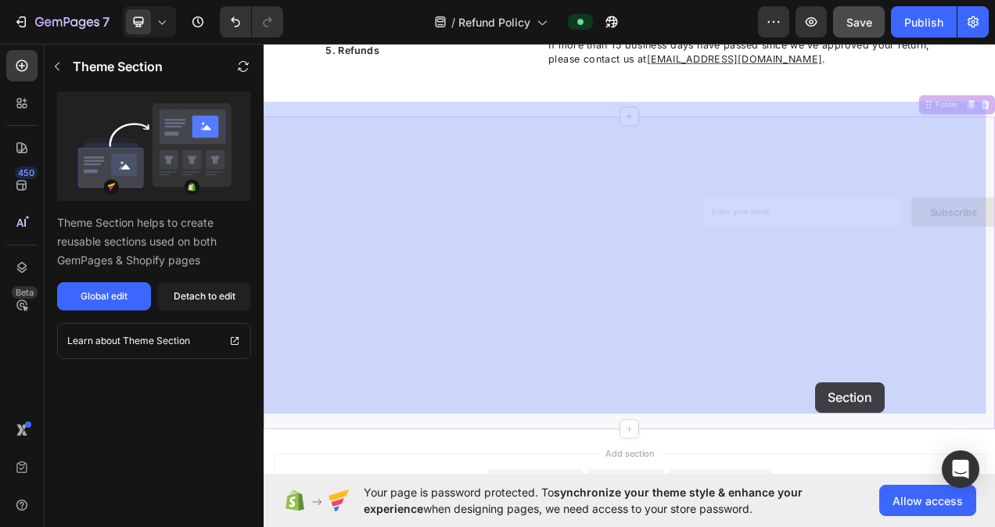
scroll to position [1432, 0]
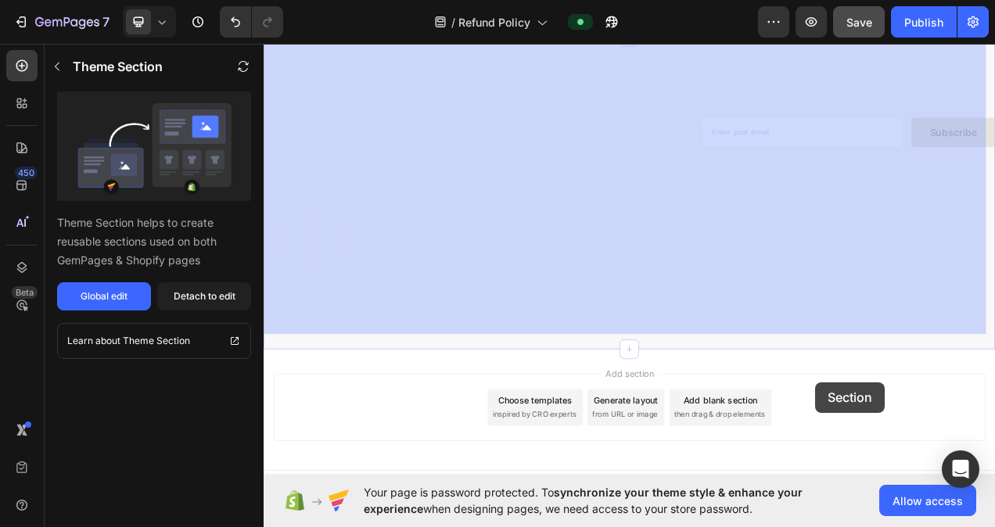
drag, startPoint x: 947, startPoint y: 484, endPoint x: 971, endPoint y: 479, distance: 24.7
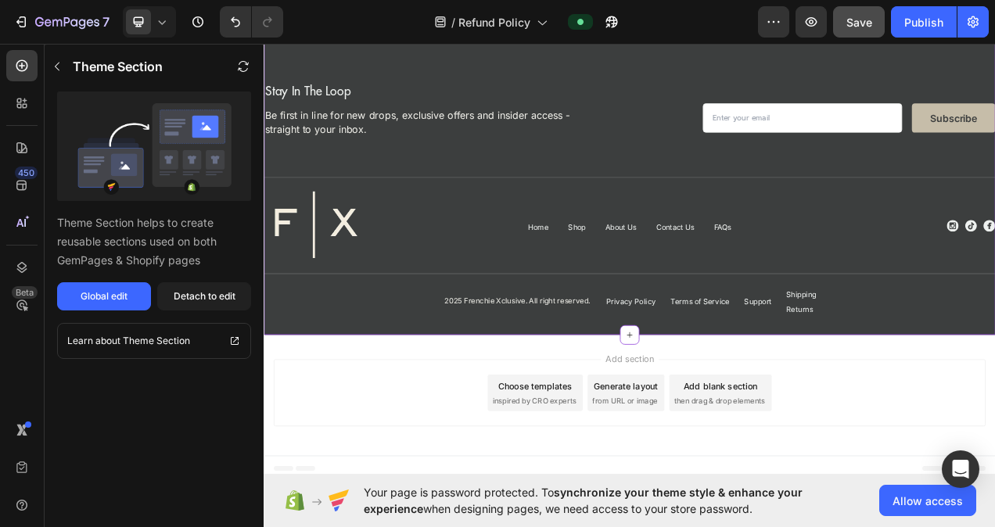
click at [969, 479] on div "Add section Choose templates inspired by CRO experts Generate layout from URL o…" at bounding box center [732, 493] width 913 height 86
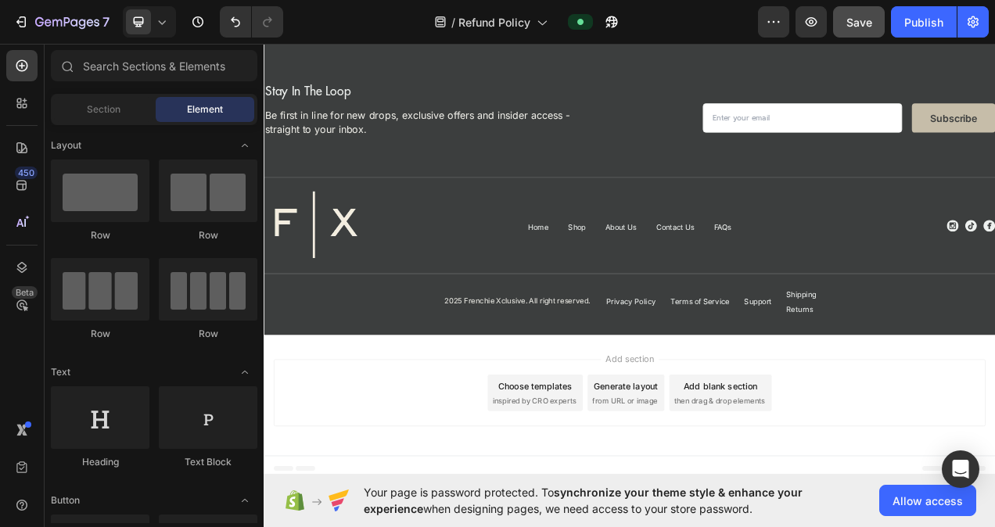
click at [994, 493] on div "Add section Choose templates inspired by CRO experts Generate layout from URL o…" at bounding box center [732, 493] width 913 height 86
click at [481, 29] on span "Refund Policy" at bounding box center [494, 22] width 72 height 16
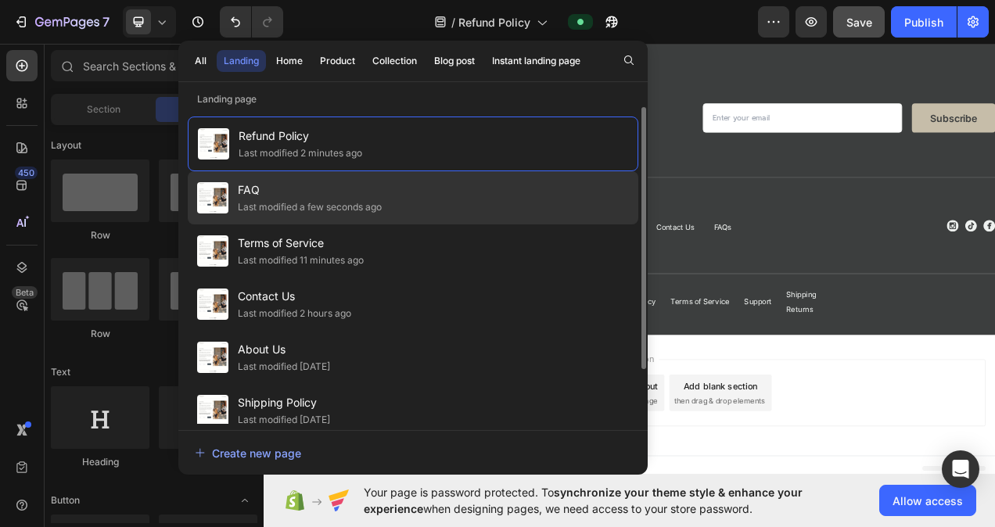
click at [284, 213] on div "Last modified a few seconds ago" at bounding box center [310, 207] width 144 height 16
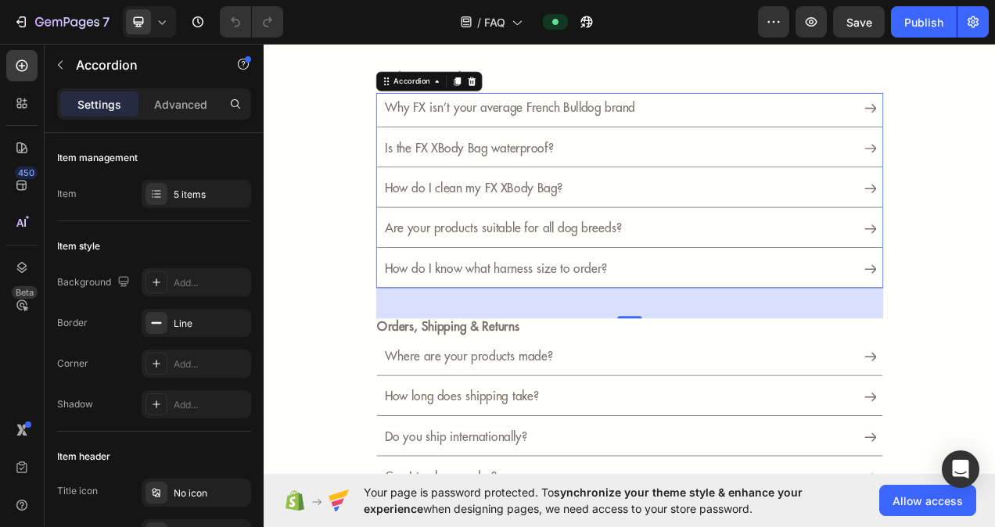
scroll to position [156, 0]
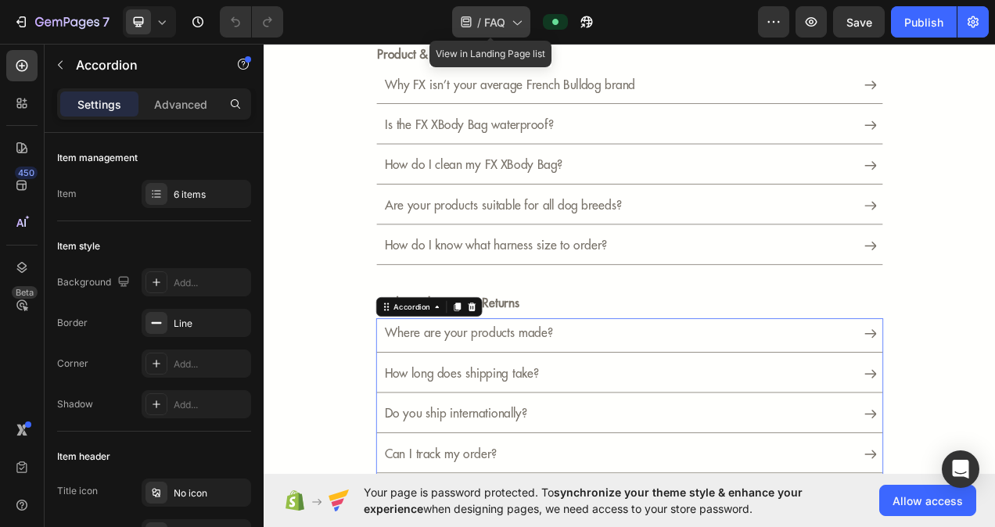
click at [481, 19] on div "/ FAQ" at bounding box center [491, 21] width 78 height 31
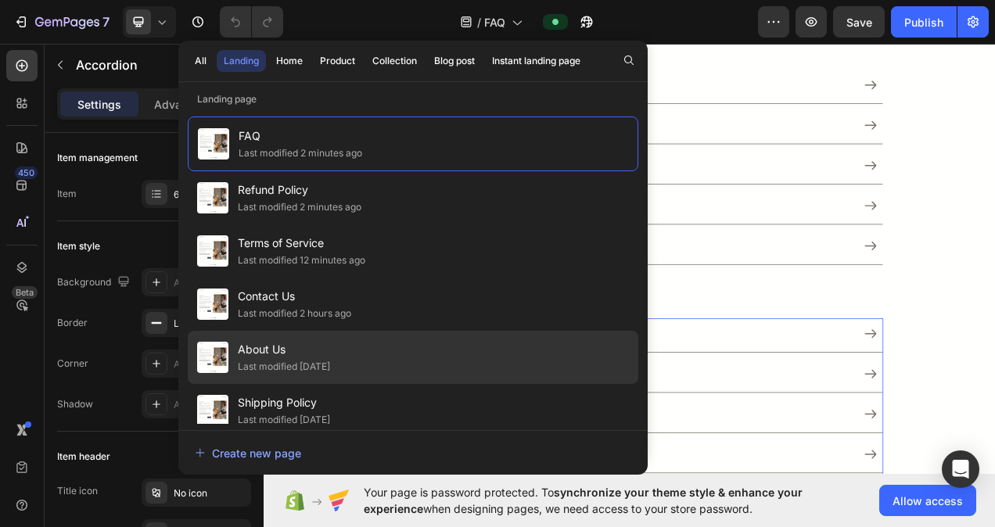
scroll to position [66, 0]
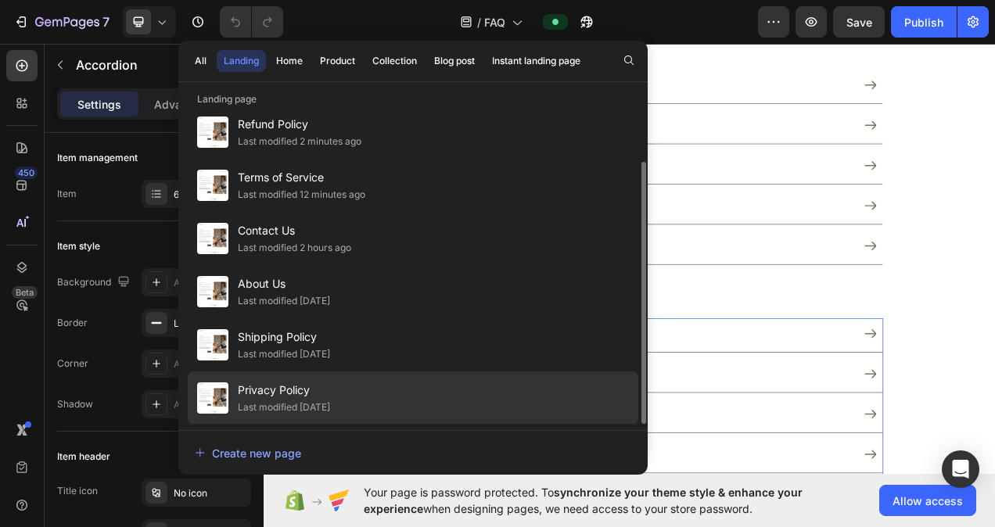
click at [282, 394] on span "Privacy Policy" at bounding box center [284, 390] width 92 height 19
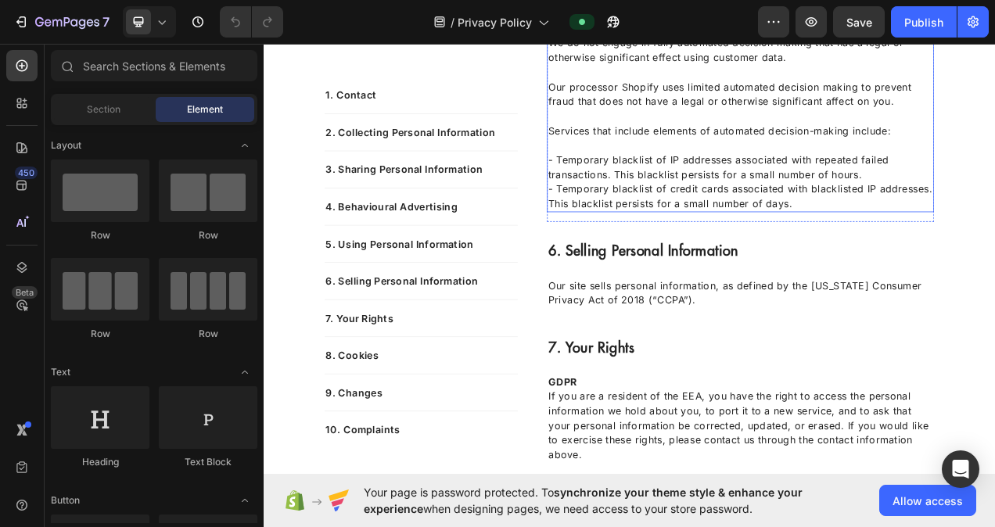
scroll to position [2998, 0]
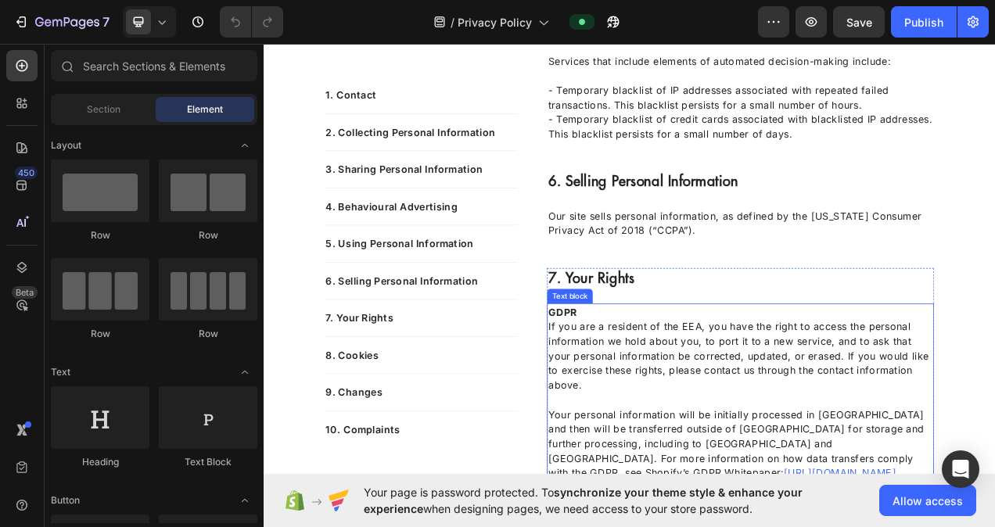
click at [906, 493] on p "If you are a resident of the EEA, you have the right to access the personal inf…" at bounding box center [875, 446] width 493 height 94
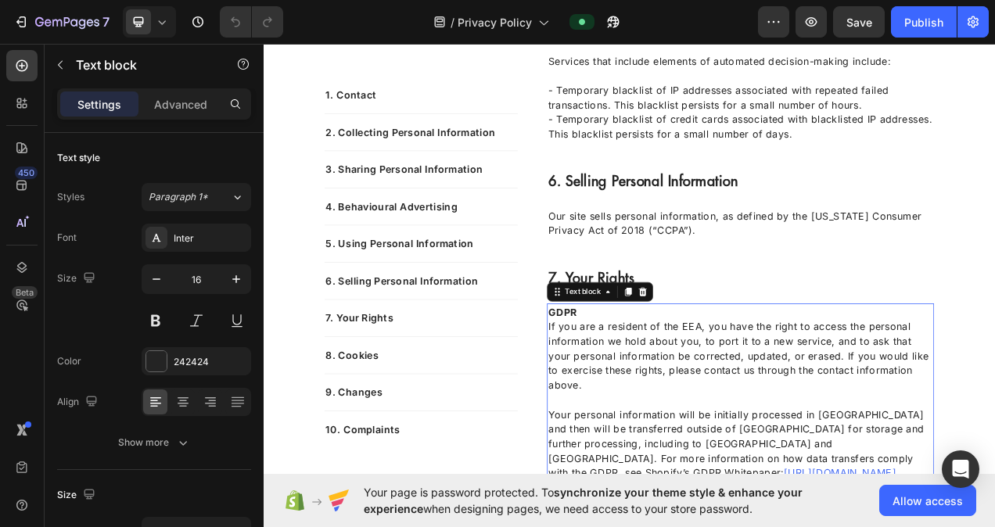
click at [899, 493] on p "If you are a resident of the EEA, you have the right to access the personal inf…" at bounding box center [875, 446] width 493 height 94
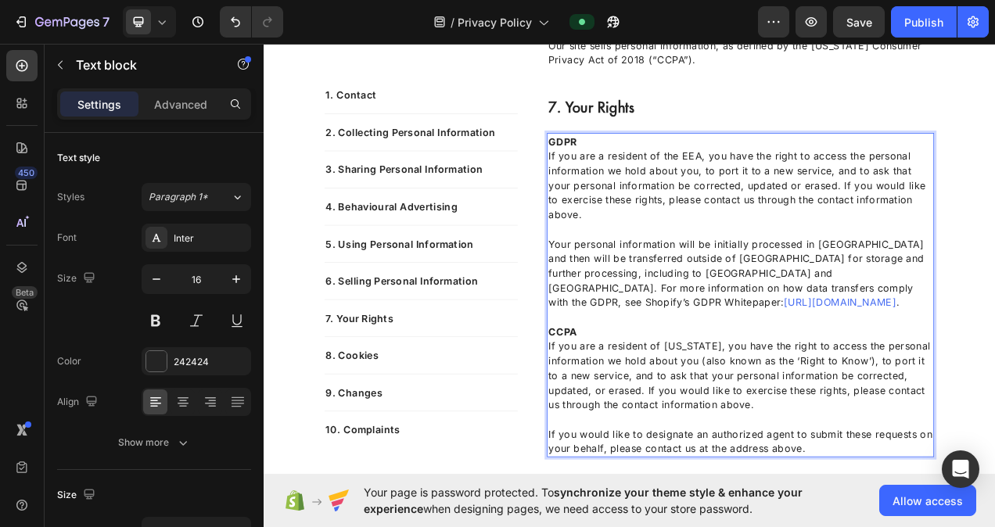
scroll to position [3311, 0]
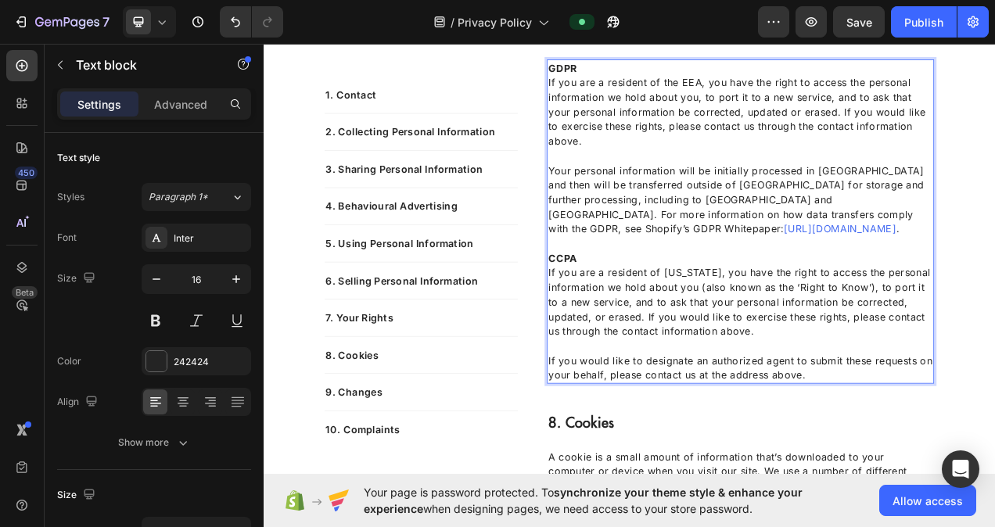
click at [676, 424] on p "If you are a resident of [US_STATE], you have the right to access the personal …" at bounding box center [875, 377] width 493 height 94
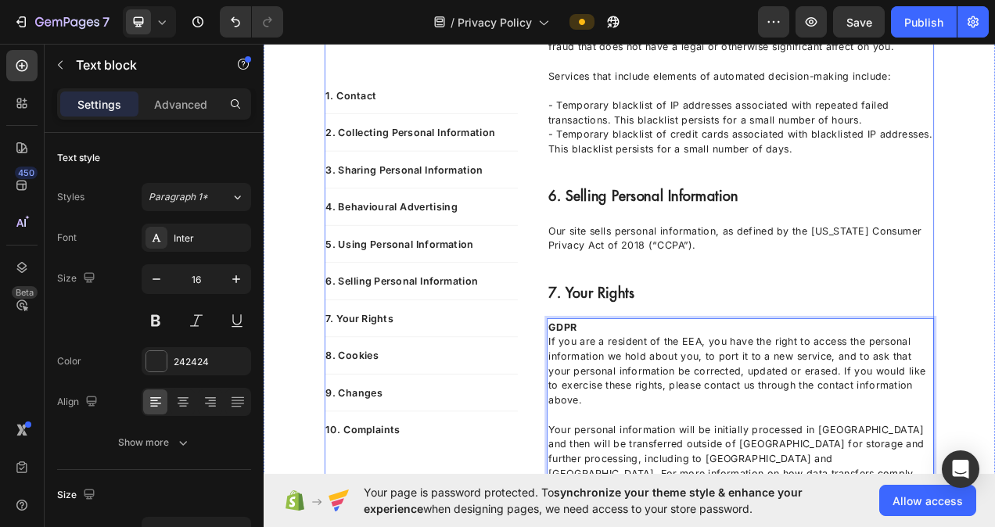
scroll to position [3155, 0]
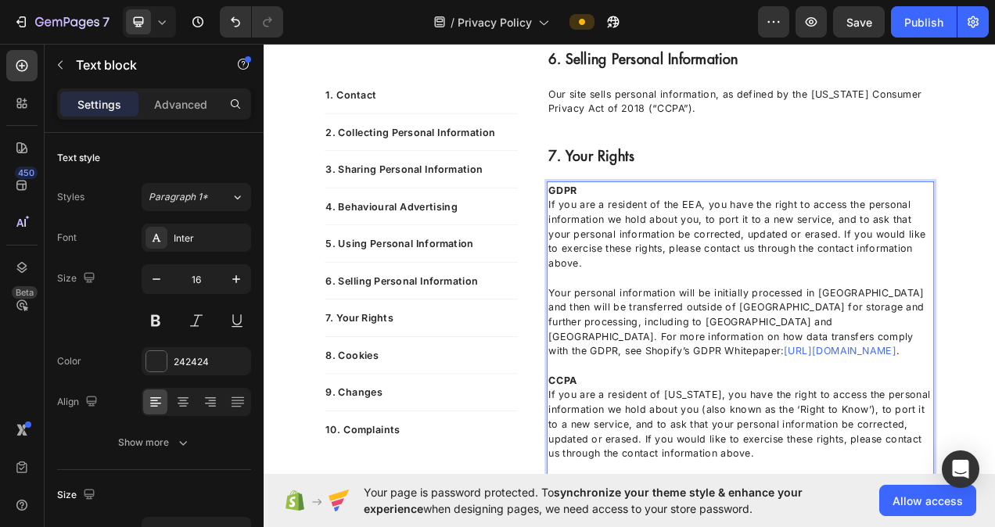
click at [985, 328] on p "If you are a resident of the EEA, you have the right to access the personal inf…" at bounding box center [875, 289] width 493 height 94
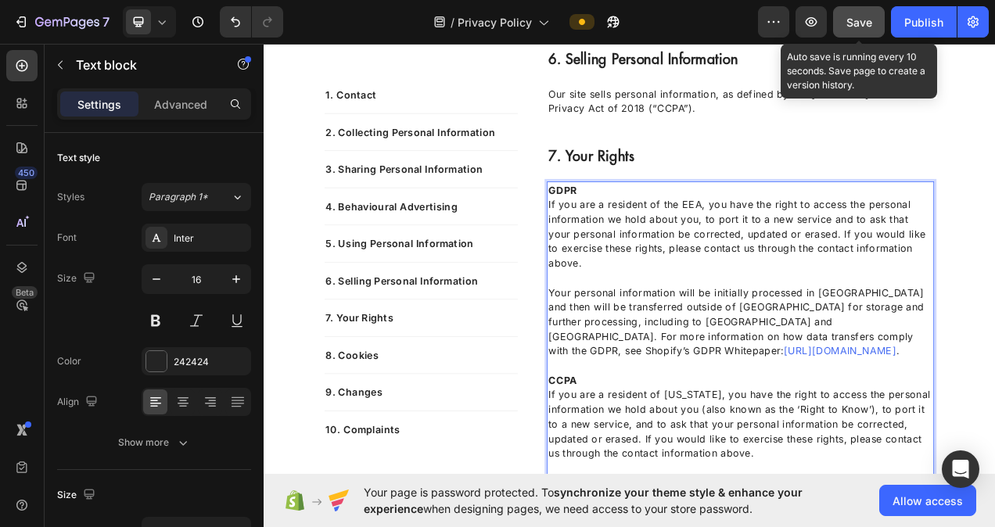
click at [871, 20] on span "Save" at bounding box center [859, 22] width 26 height 13
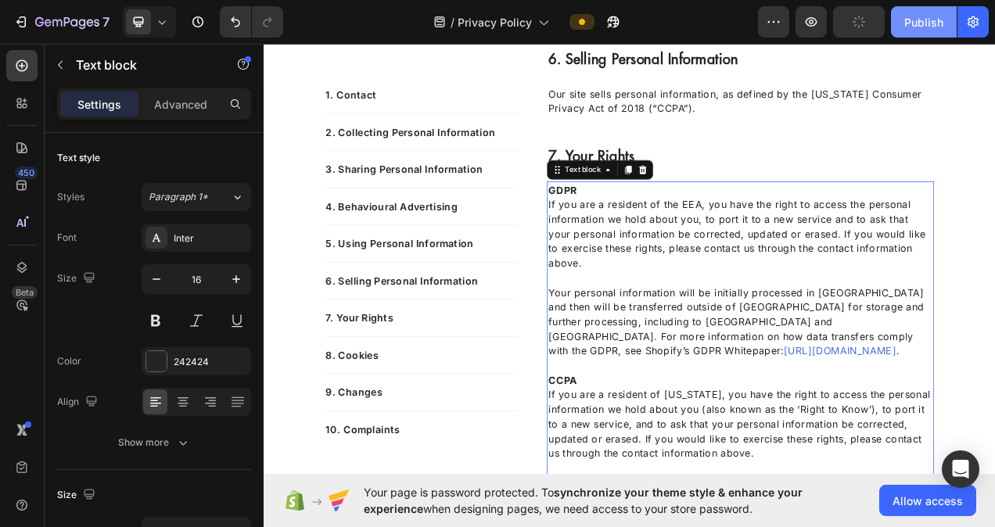
click at [921, 20] on div "Publish" at bounding box center [923, 22] width 39 height 16
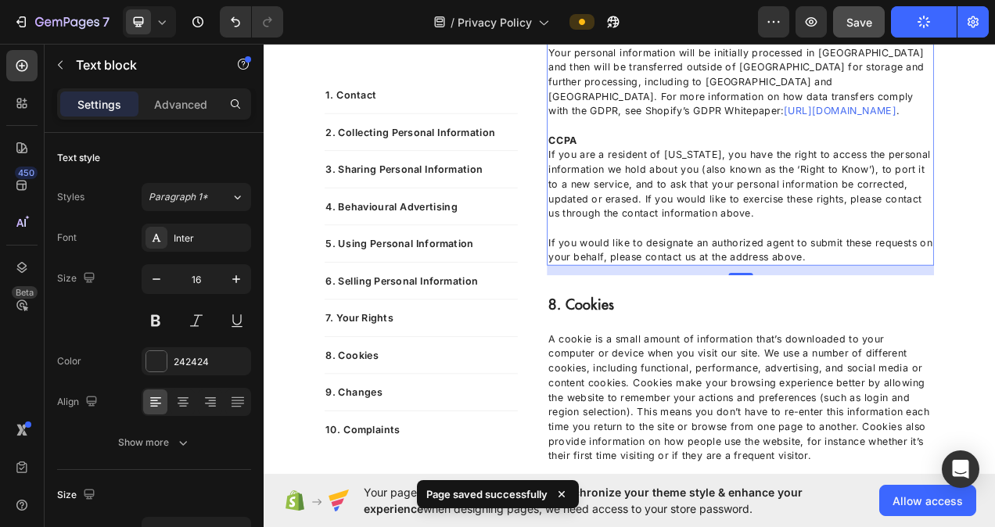
scroll to position [3467, 0]
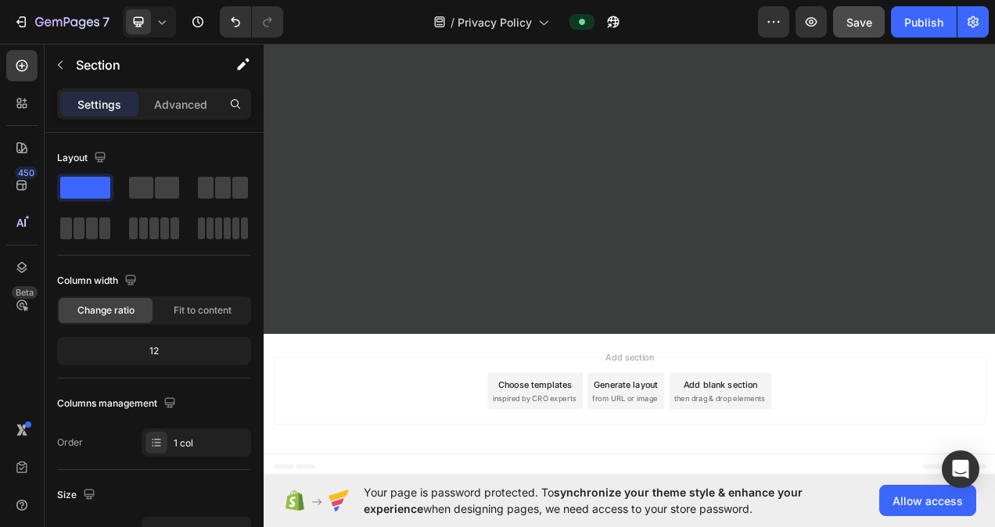
scroll to position [5110, 0]
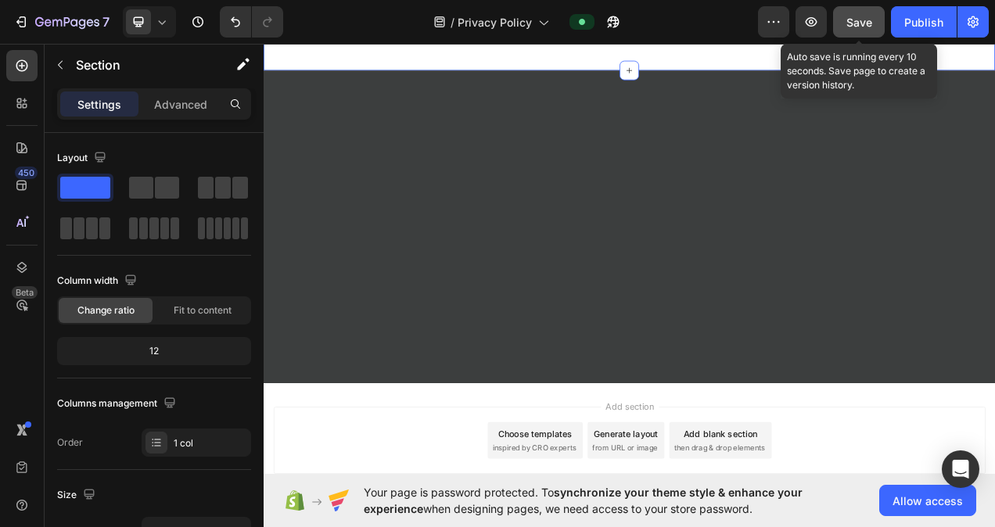
click at [865, 23] on span "Save" at bounding box center [859, 22] width 26 height 13
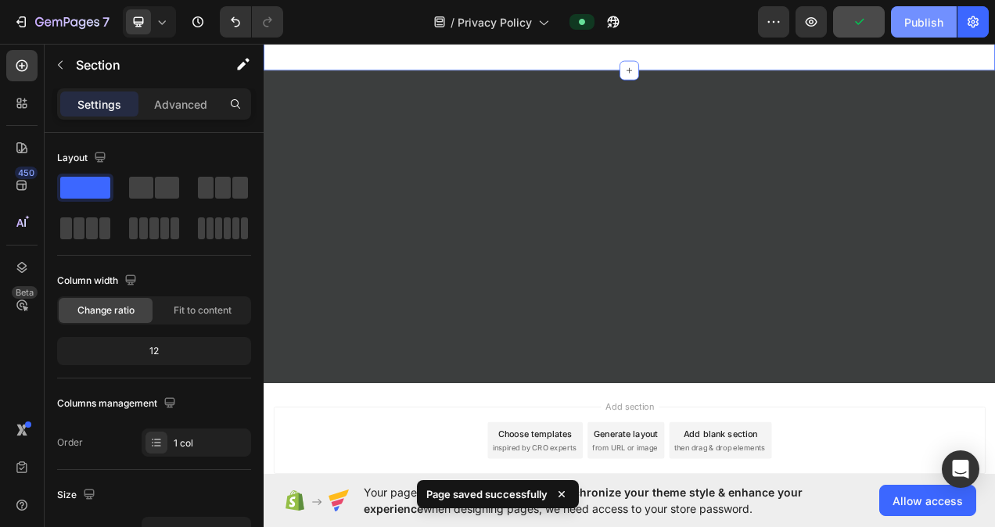
click at [919, 19] on div "Publish" at bounding box center [923, 22] width 39 height 16
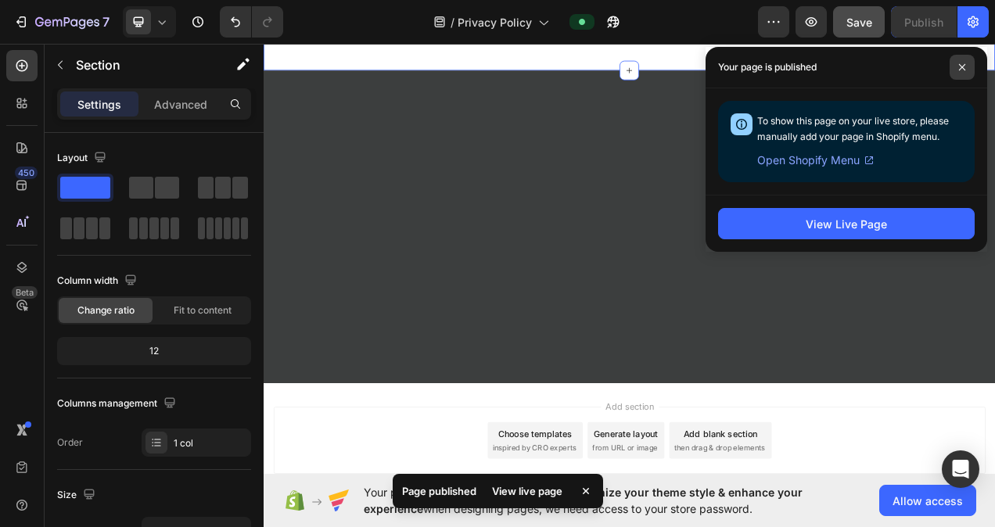
click at [961, 70] on icon at bounding box center [962, 67] width 8 height 8
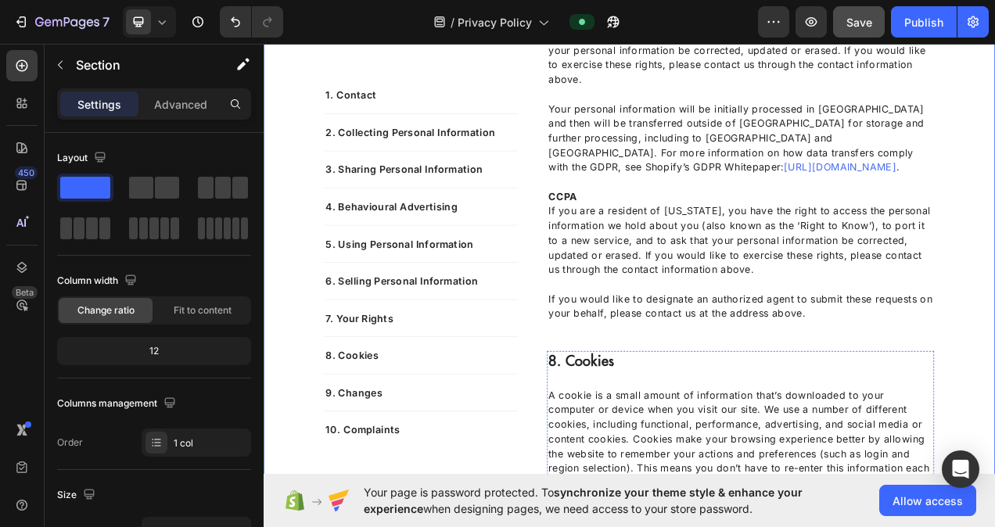
scroll to position [3389, 0]
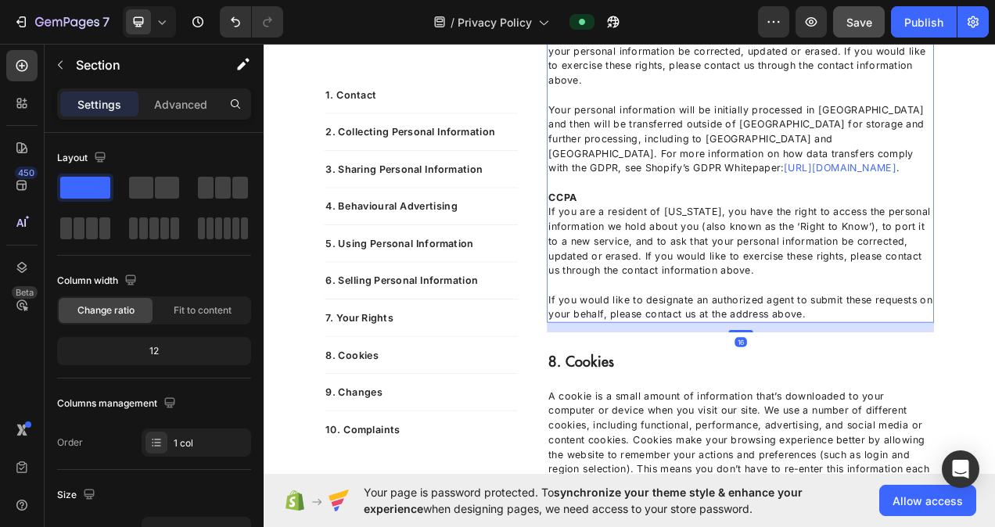
click at [748, 346] on p "If you are a resident of [US_STATE], you have the right to access the personal …" at bounding box center [875, 299] width 493 height 94
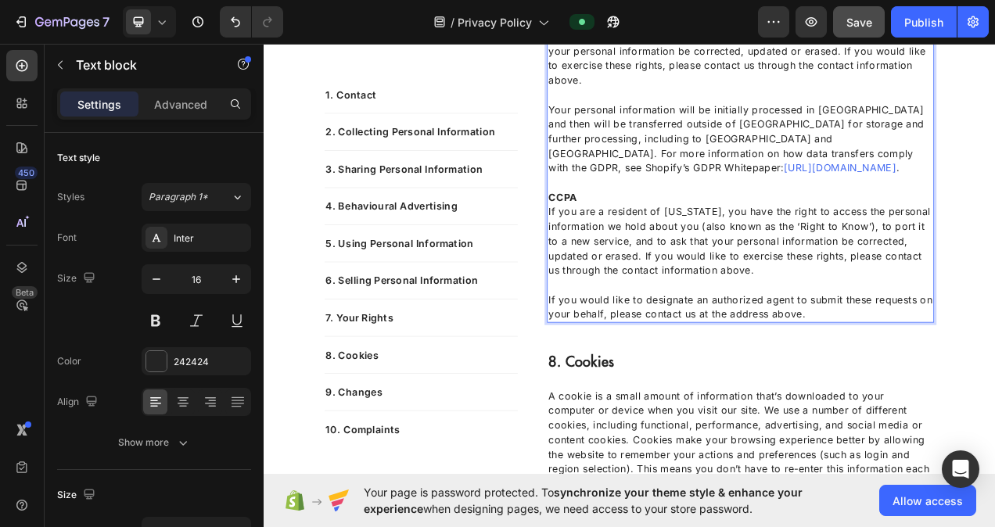
click at [734, 346] on p "If you are a resident of [US_STATE], you have the right to access the personal …" at bounding box center [875, 299] width 493 height 94
click at [873, 402] on p "If you would like to designate an authorized agent to submit these requests on …" at bounding box center [875, 374] width 493 height 56
click at [879, 402] on p "If you would like to designate an authorized agent to submit these requests on …" at bounding box center [875, 374] width 493 height 56
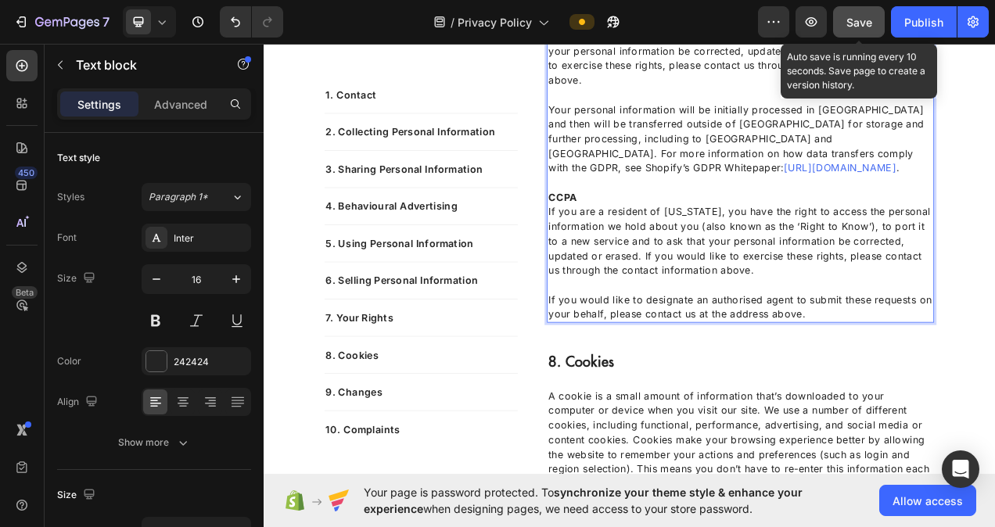
click at [874, 28] on button "Save" at bounding box center [859, 21] width 52 height 31
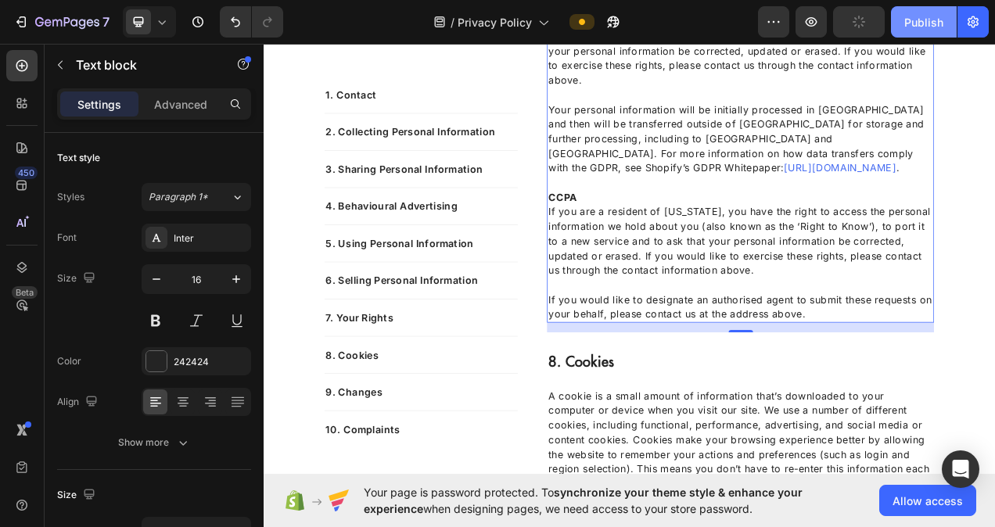
click at [926, 23] on div "Publish" at bounding box center [923, 22] width 39 height 16
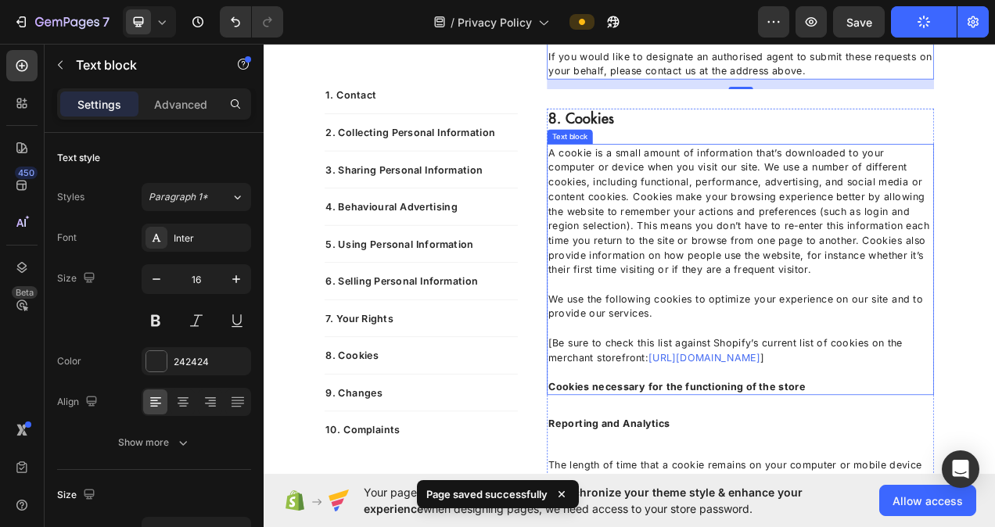
scroll to position [3702, 0]
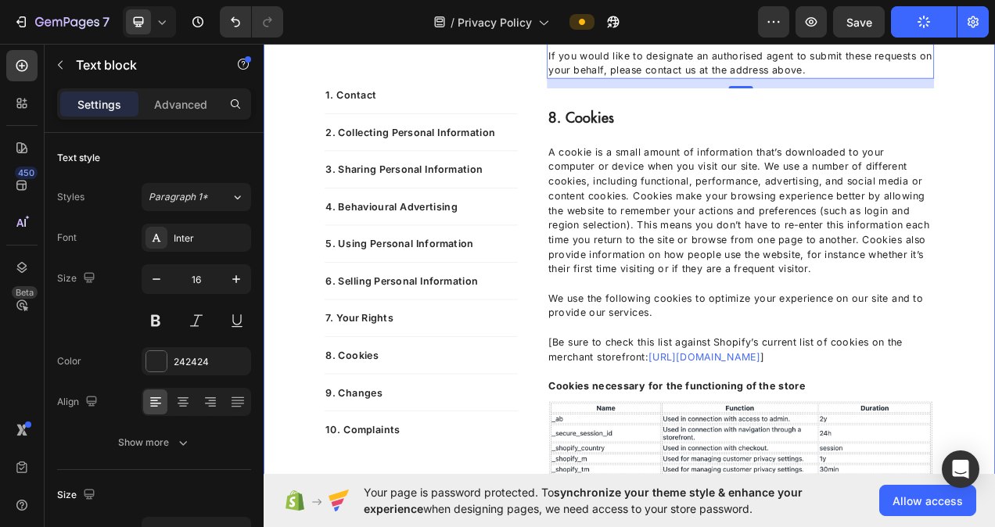
drag, startPoint x: 1141, startPoint y: 201, endPoint x: 1099, endPoint y: 192, distance: 43.1
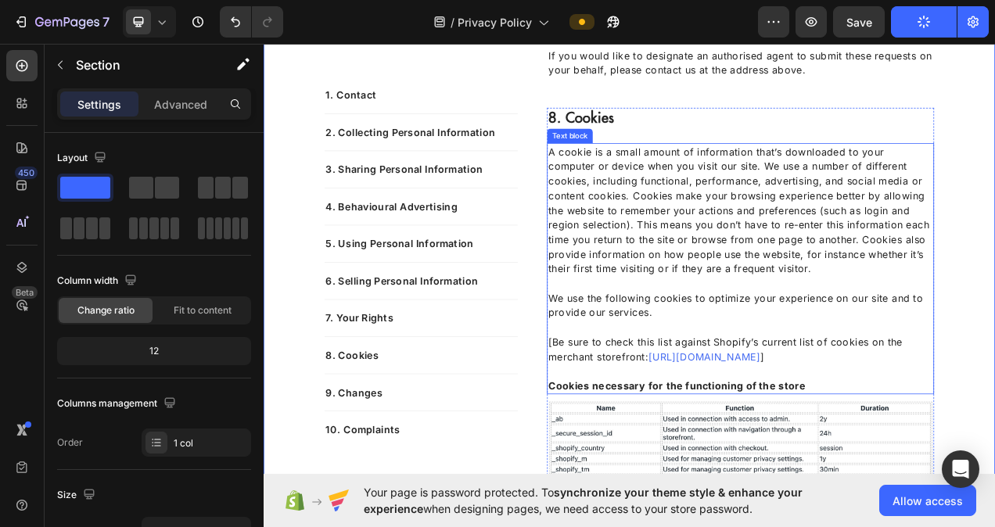
click at [913, 277] on p "A cookie is a small amount of information that’s downloaded to your computer or…" at bounding box center [875, 259] width 493 height 169
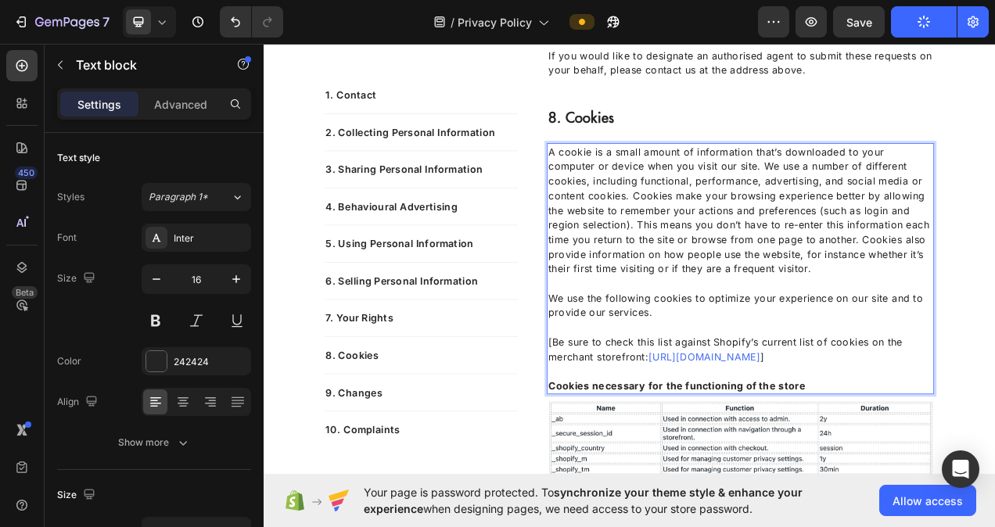
click at [917, 278] on p "A cookie is a small amount of information that’s downloaded to your computer or…" at bounding box center [875, 259] width 493 height 169
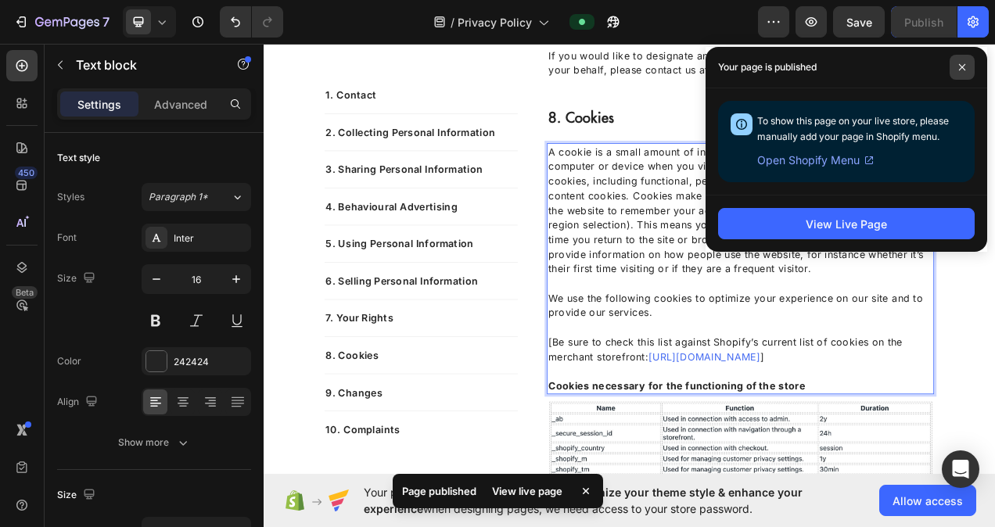
click at [964, 72] on span at bounding box center [961, 67] width 25 height 25
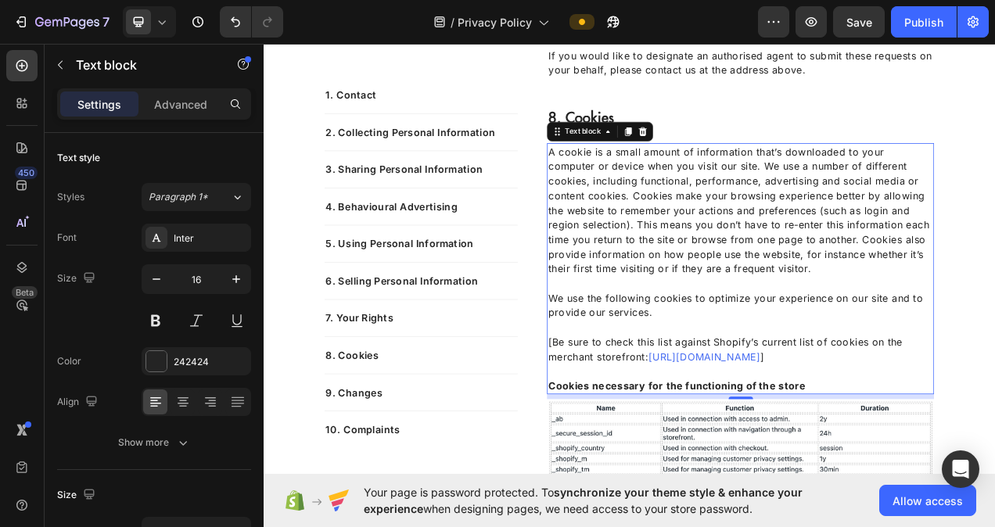
click at [877, 400] on p "We use the following cookies to optimize your experience on our site and to pro…" at bounding box center [875, 372] width 493 height 56
click at [873, 400] on p "We use the following cookies to optimize your experience on our site and to pro…" at bounding box center [875, 372] width 493 height 56
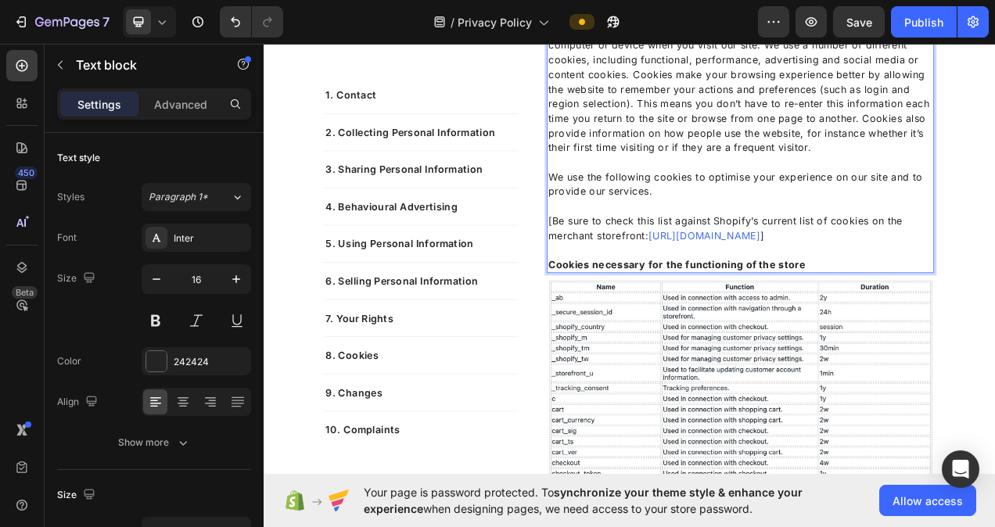
click at [633, 300] on p "[Be sure to check this list against Shopify’s current list of cookies on the me…" at bounding box center [875, 272] width 493 height 56
click at [994, 300] on p "Be sure to check this list against Shopify’s current list of cookies on the mer…" at bounding box center [875, 272] width 493 height 56
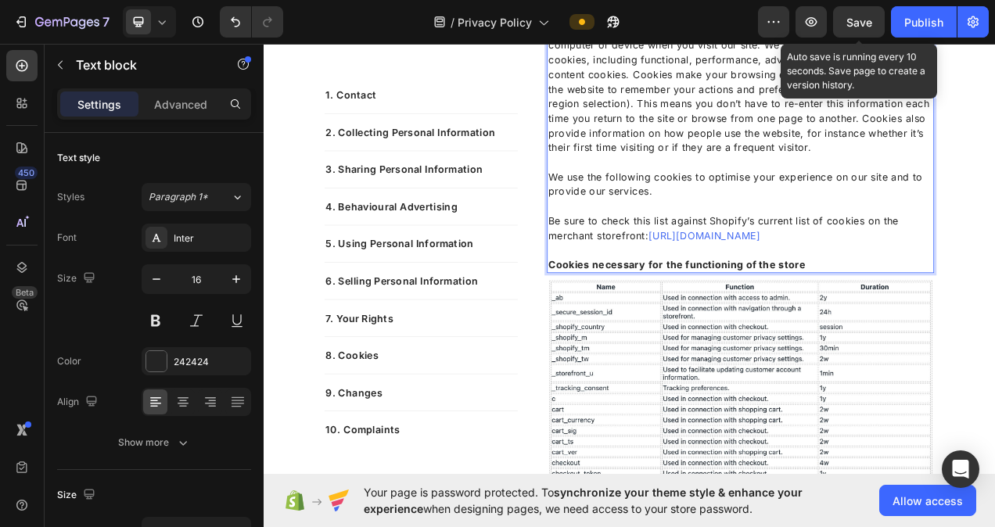
click at [871, 19] on span "Save" at bounding box center [859, 22] width 26 height 13
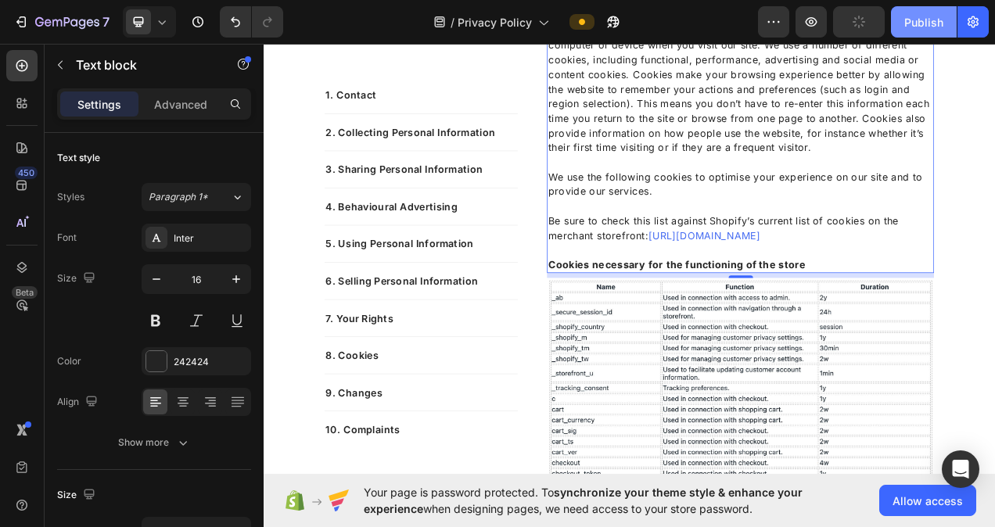
click at [909, 19] on div "Publish" at bounding box center [923, 22] width 39 height 16
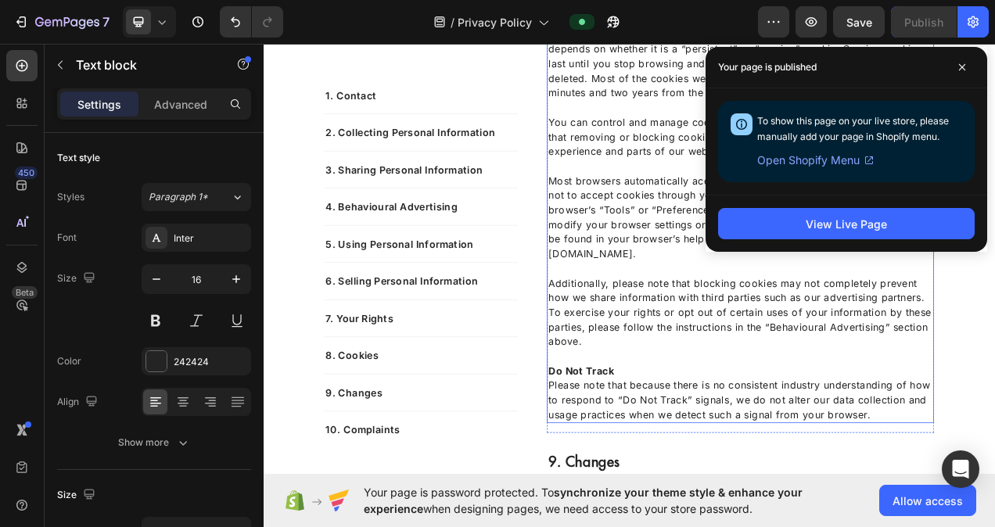
scroll to position [4875, 0]
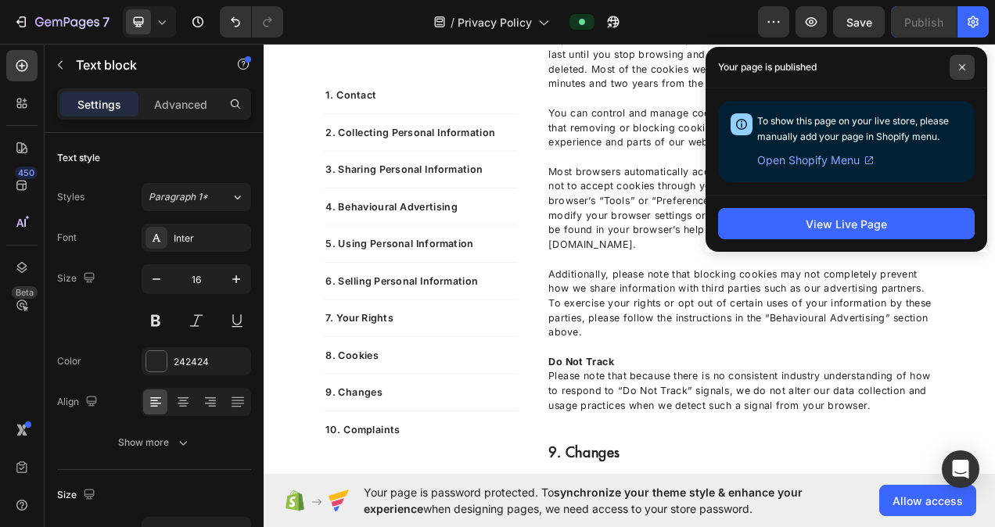
click at [965, 70] on icon at bounding box center [962, 67] width 8 height 8
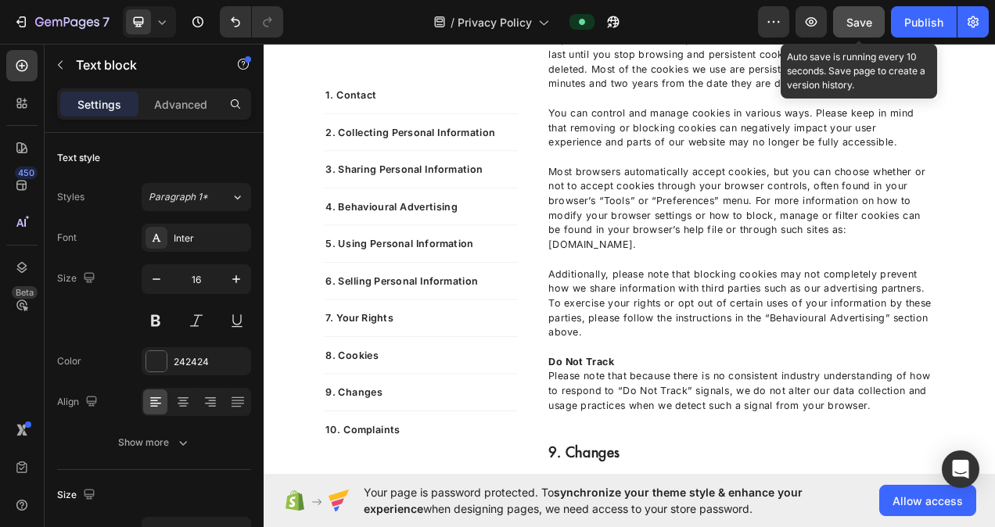
click at [874, 30] on button "Save" at bounding box center [859, 21] width 52 height 31
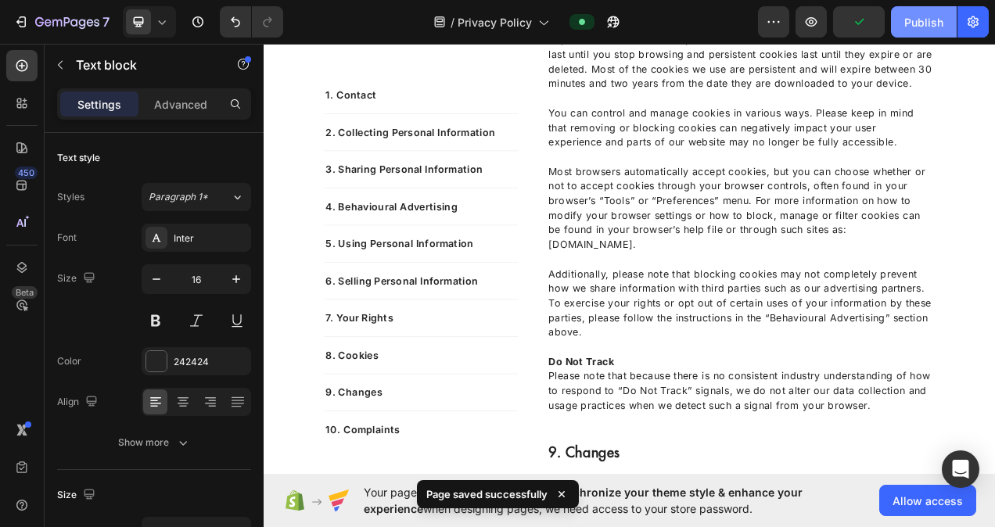
click at [915, 17] on div "Publish" at bounding box center [923, 22] width 39 height 16
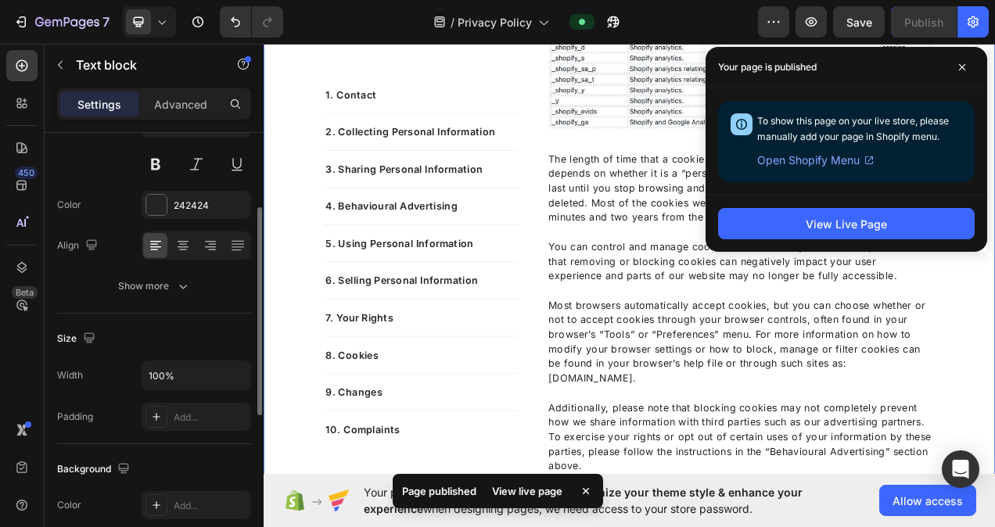
scroll to position [4641, 0]
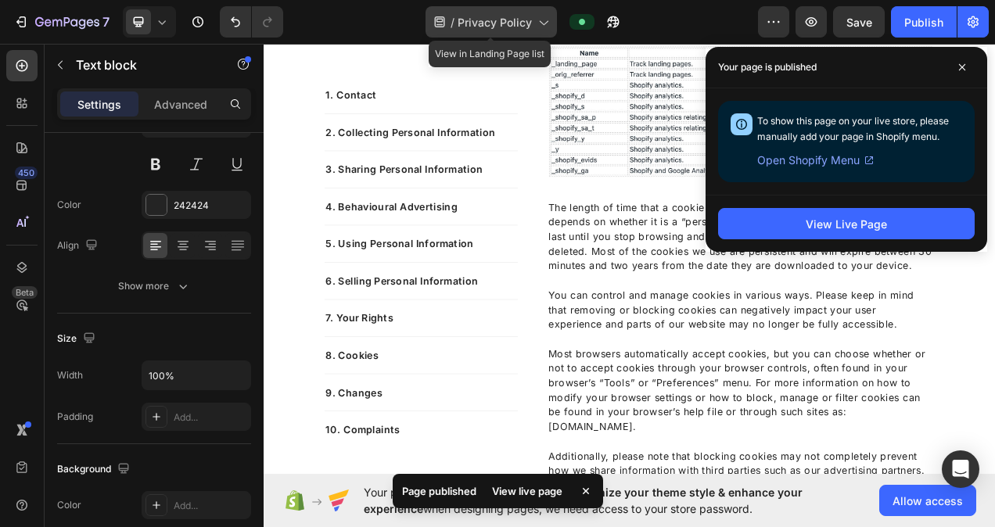
click at [454, 23] on span "/" at bounding box center [452, 22] width 4 height 16
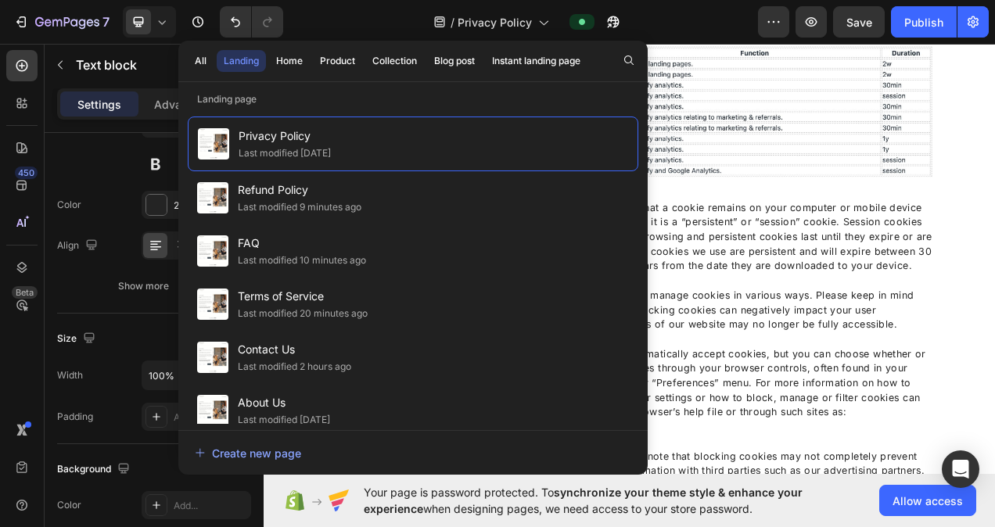
scroll to position [66, 0]
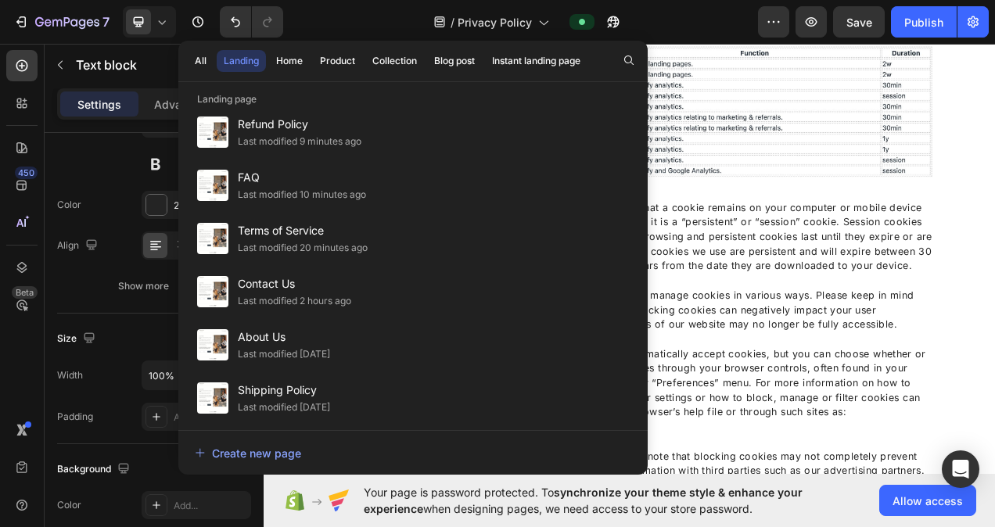
drag, startPoint x: 540, startPoint y: 164, endPoint x: 1007, endPoint y: 63, distance: 478.4
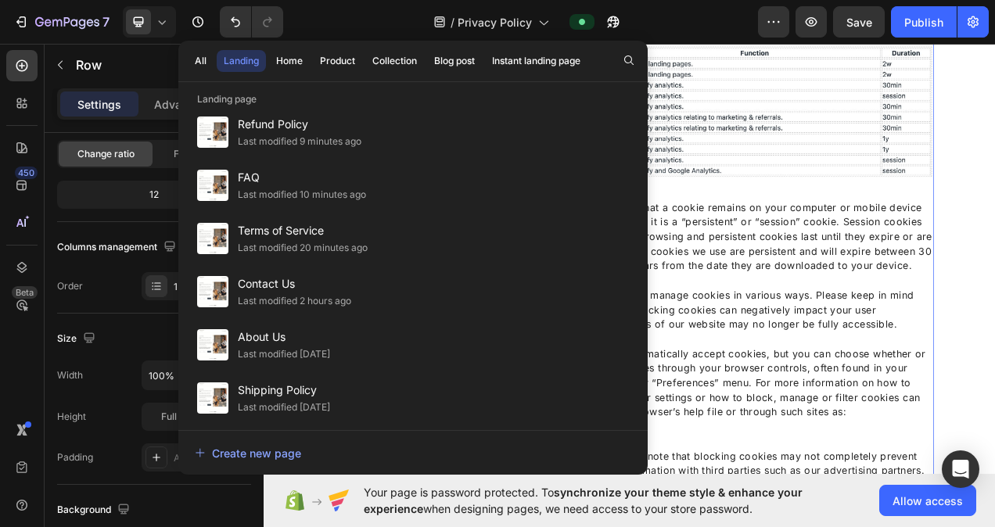
scroll to position [0, 0]
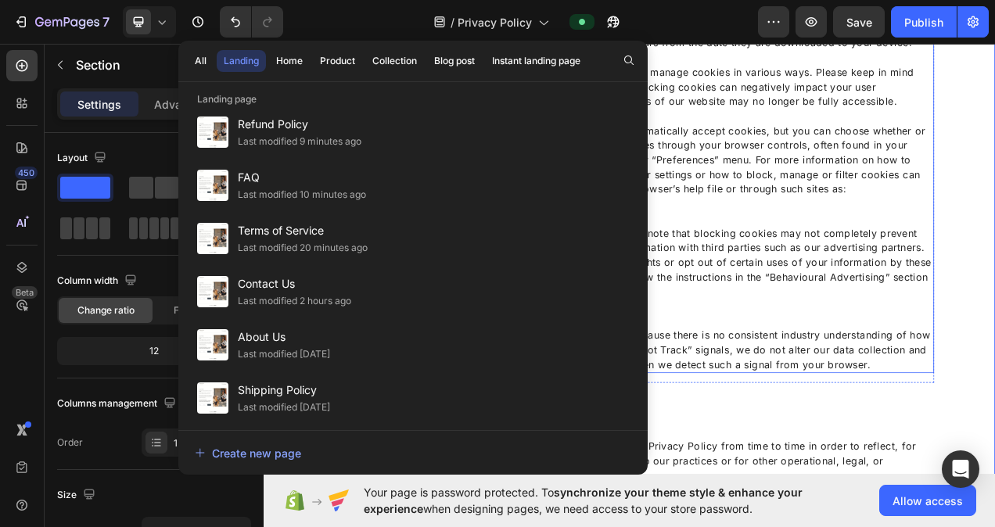
scroll to position [4953, 0]
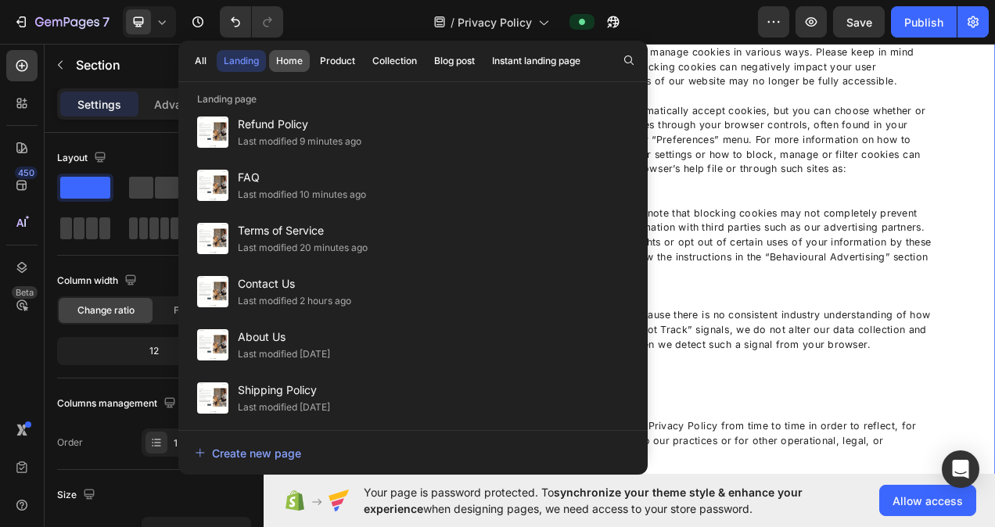
click at [292, 61] on div "Home" at bounding box center [289, 61] width 27 height 14
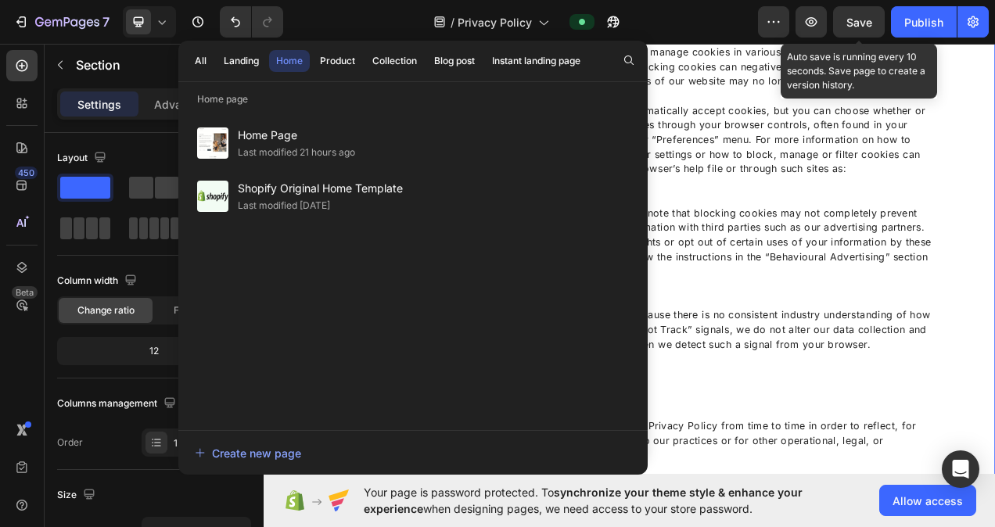
click at [865, 19] on span "Save" at bounding box center [859, 22] width 26 height 13
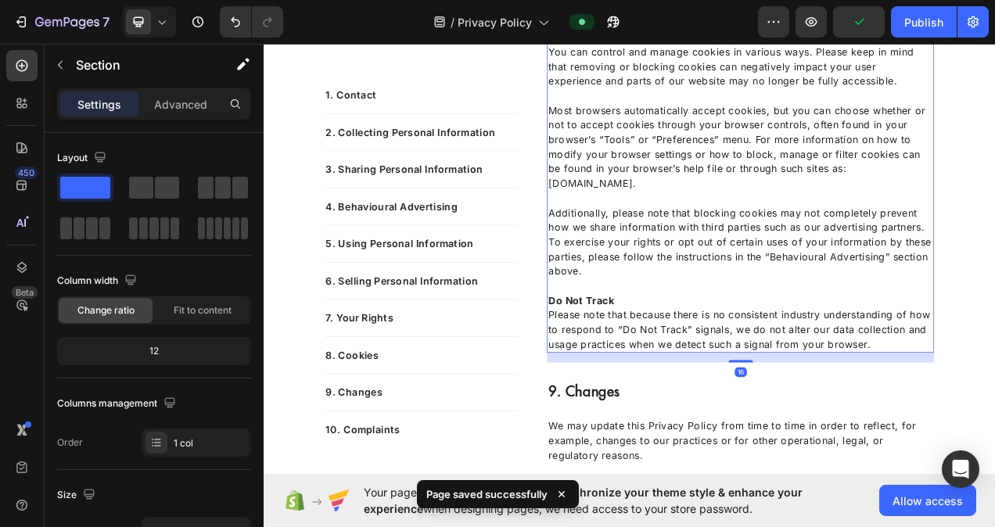
click at [798, 292] on p "Additionally, please note that blocking cookies may not completely prevent how …" at bounding box center [875, 290] width 493 height 113
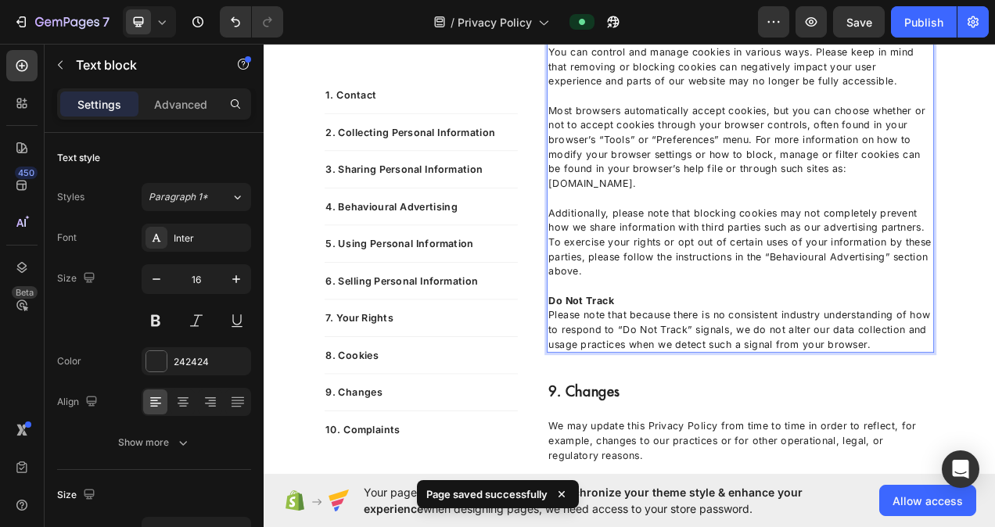
click at [784, 234] on p "Most browsers automatically accept cookies, but you can choose whether or not t…" at bounding box center [875, 167] width 493 height 131
drag, startPoint x: 784, startPoint y: 278, endPoint x: 622, endPoint y: 287, distance: 162.2
click at [629, 234] on p "Most browsers automatically accept cookies, but you can choose whether or not t…" at bounding box center [875, 167] width 493 height 131
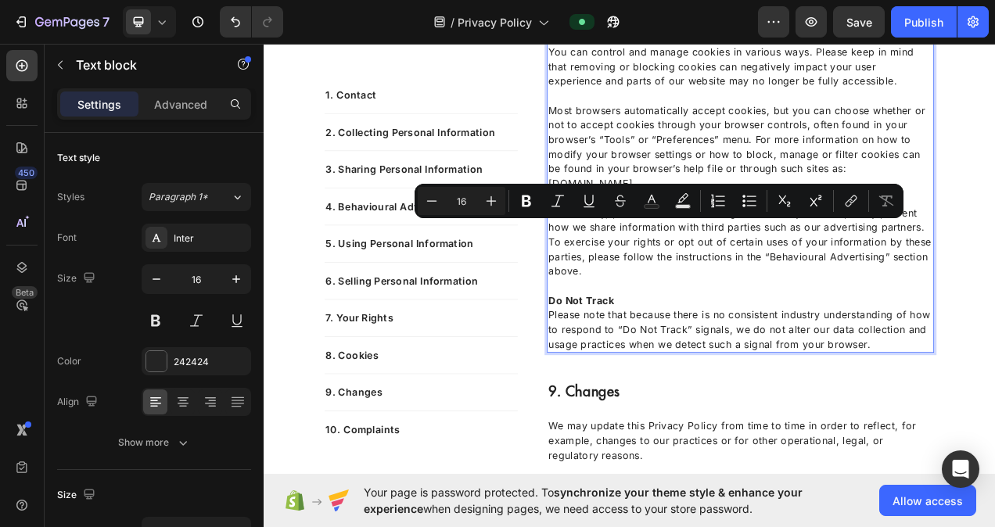
copy p "[DOMAIN_NAME]"
click at [848, 203] on icon "Editor contextual toolbar" at bounding box center [851, 201] width 16 height 16
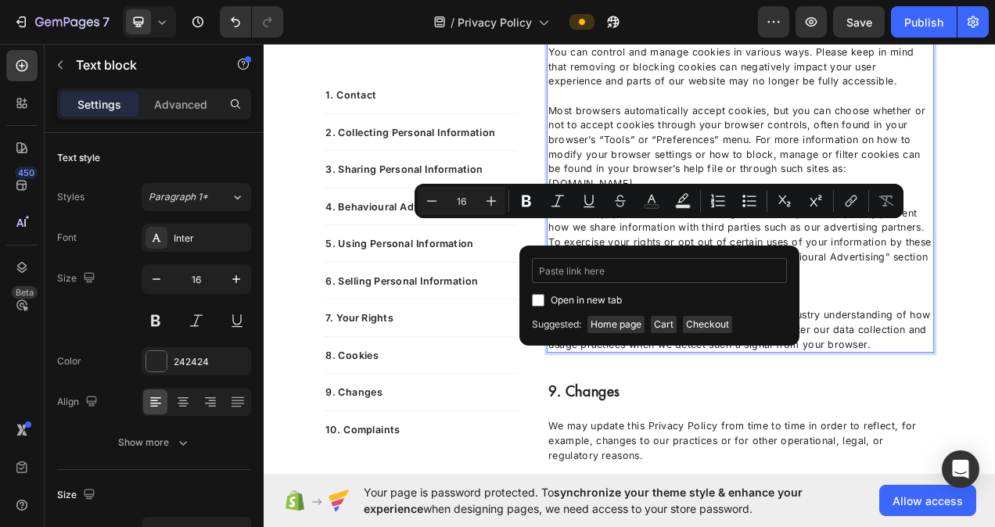
type input "[URL][DOMAIN_NAME]"
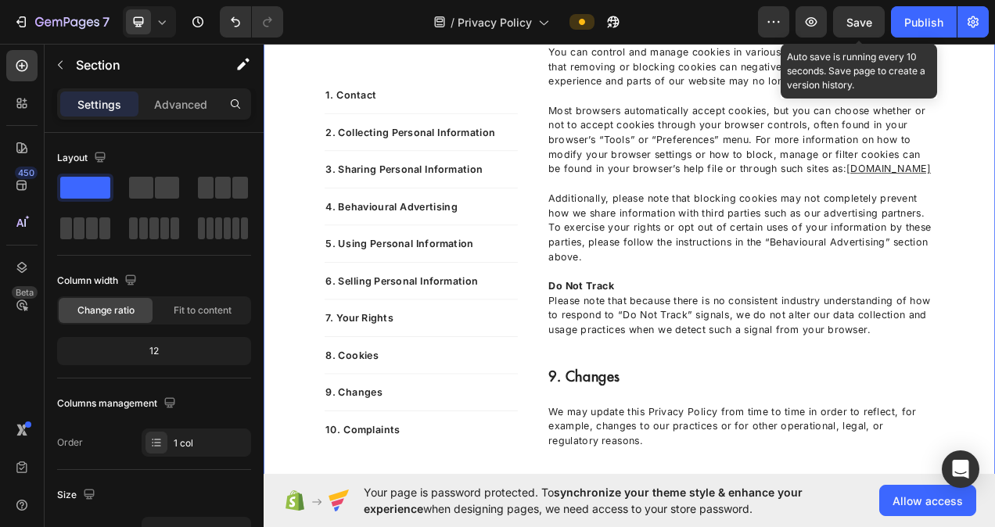
click at [870, 27] on span "Save" at bounding box center [859, 22] width 26 height 13
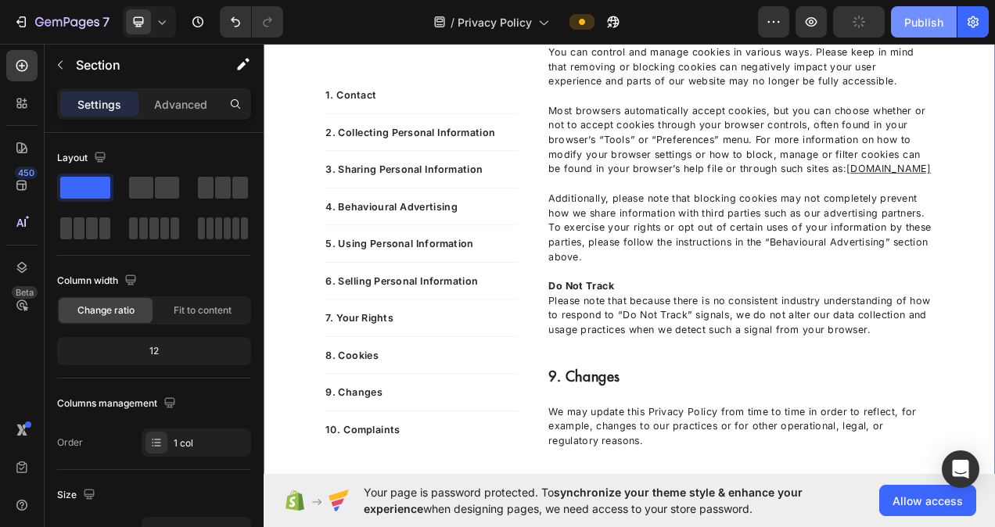
click at [898, 22] on button "Publish" at bounding box center [924, 21] width 66 height 31
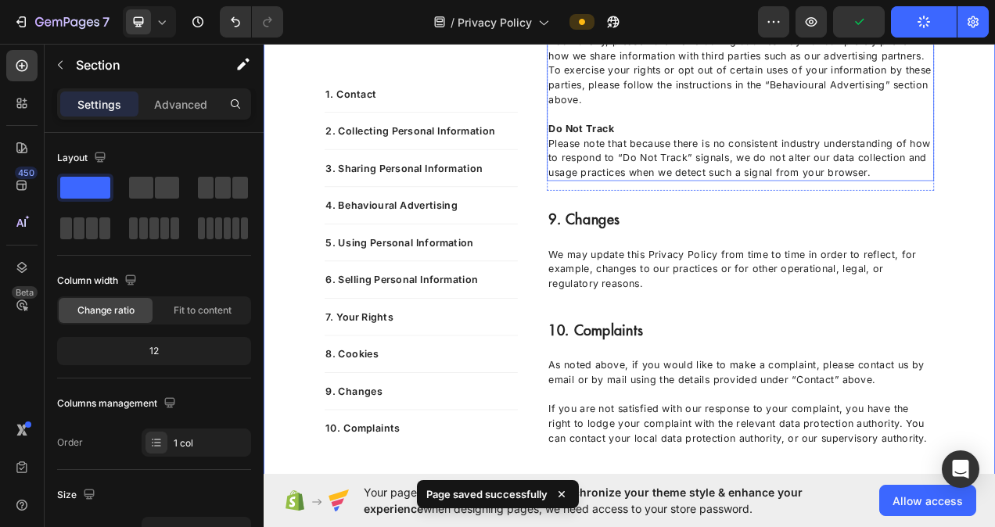
scroll to position [5188, 0]
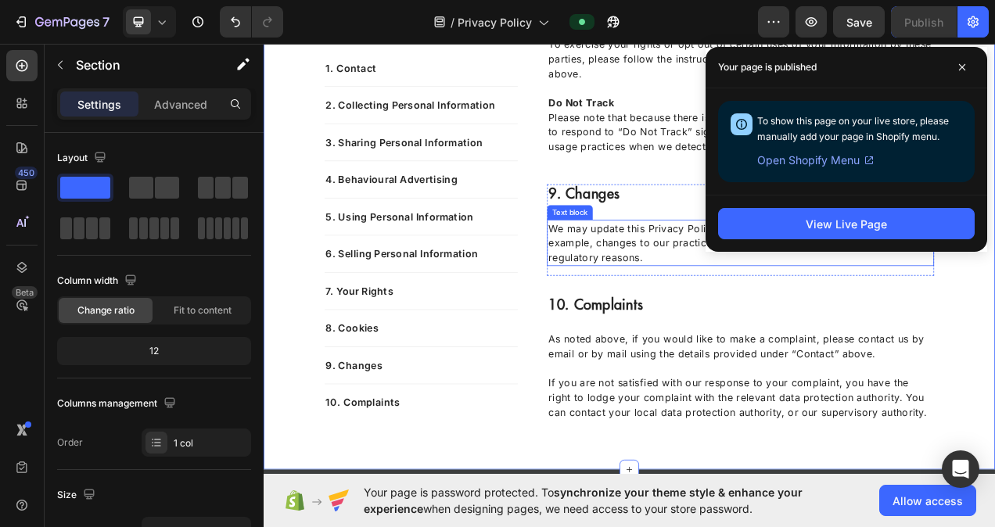
click at [994, 329] on p "We may update this Privacy Policy from time to time in order to reflect, for ex…" at bounding box center [875, 301] width 493 height 56
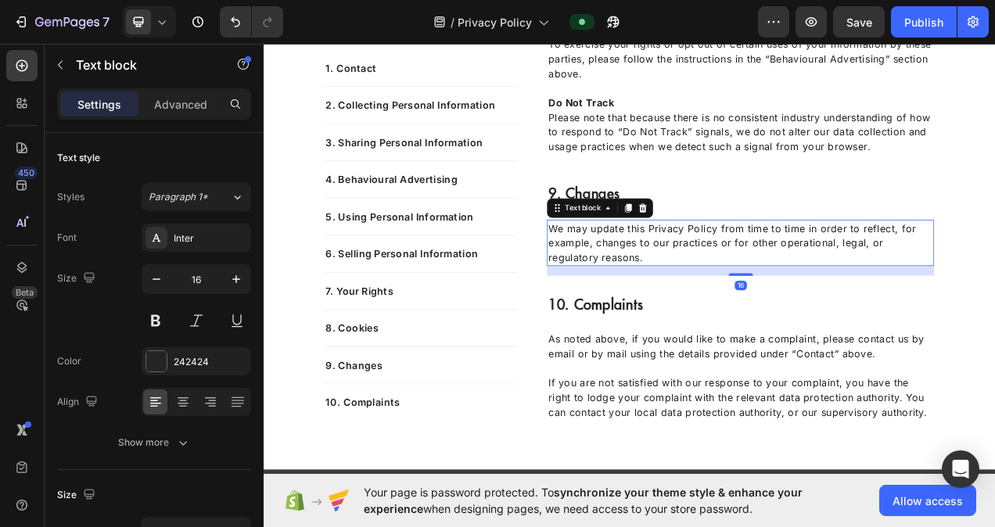
click at [994, 329] on p "We may update this Privacy Policy from time to time in order to reflect, for ex…" at bounding box center [875, 301] width 493 height 56
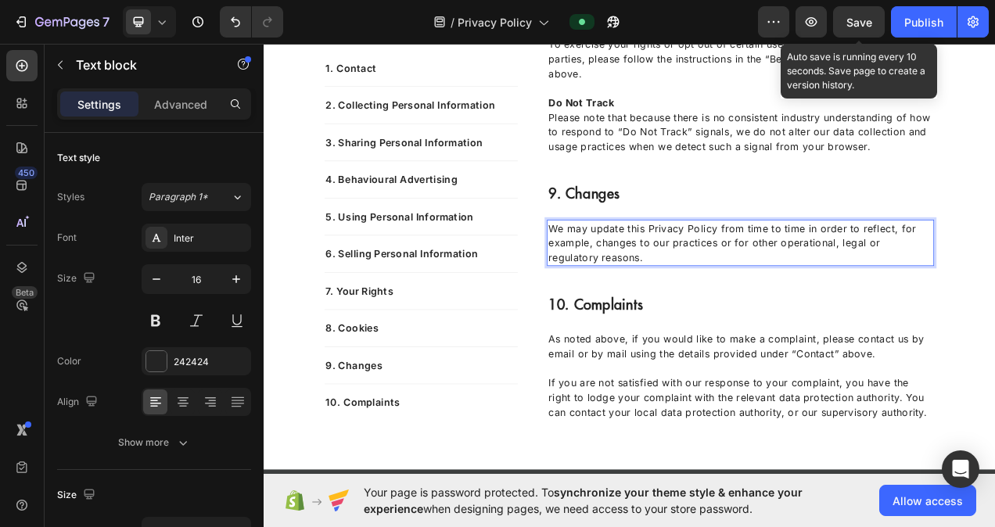
click at [853, 18] on span "Save" at bounding box center [859, 22] width 26 height 13
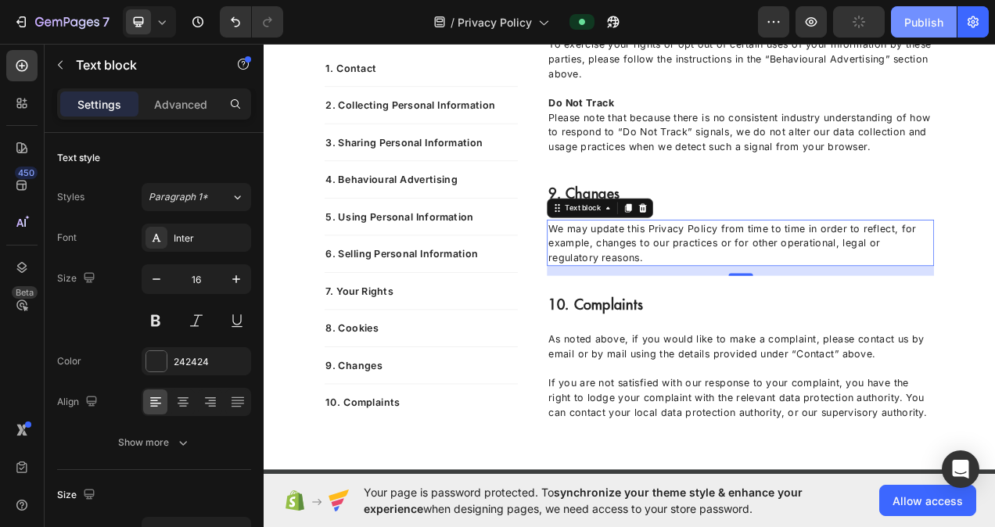
click at [916, 23] on div "Publish" at bounding box center [923, 22] width 39 height 16
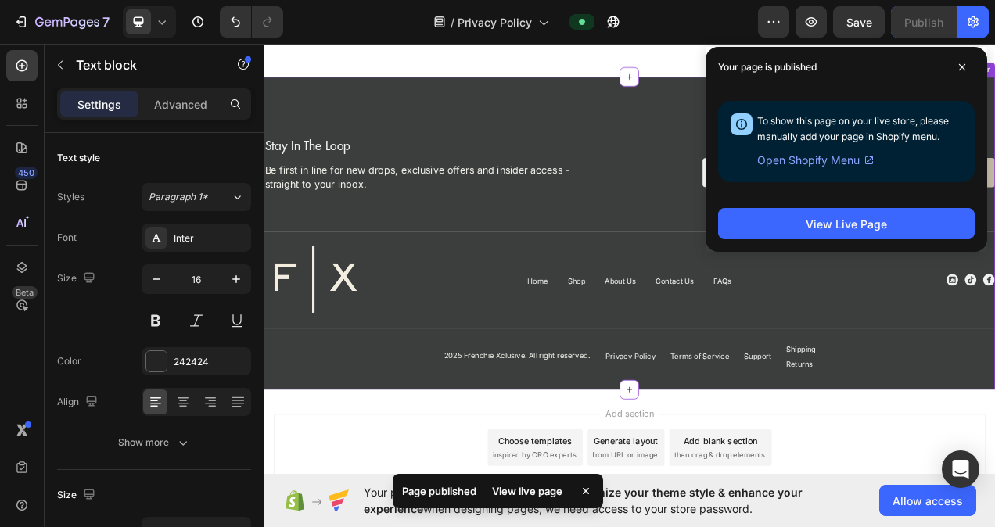
scroll to position [5657, 0]
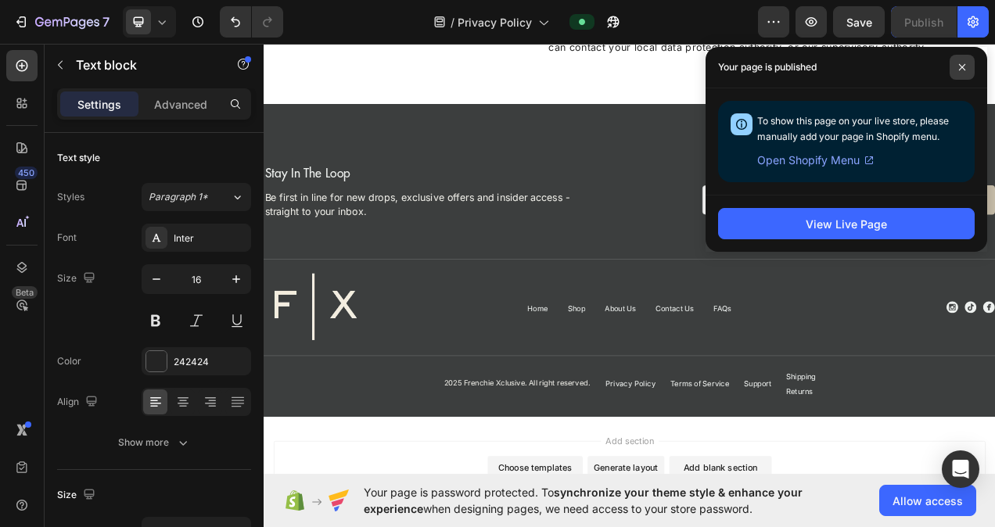
click at [967, 70] on span at bounding box center [961, 67] width 25 height 25
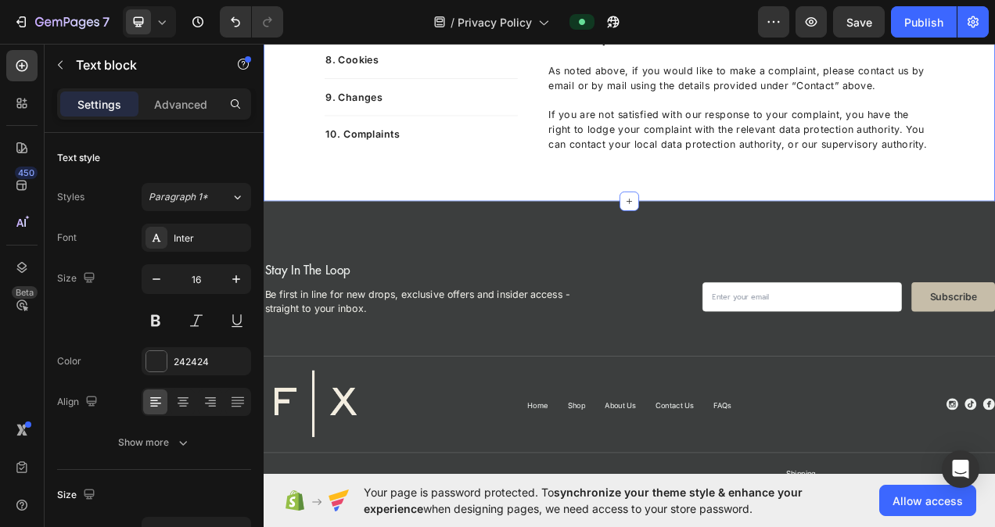
scroll to position [5501, 0]
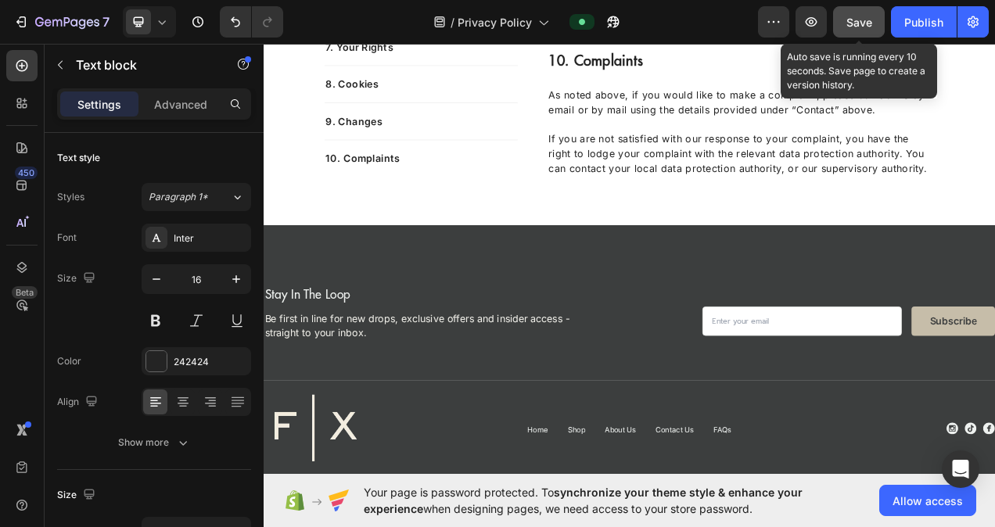
click at [873, 19] on button "Save" at bounding box center [859, 21] width 52 height 31
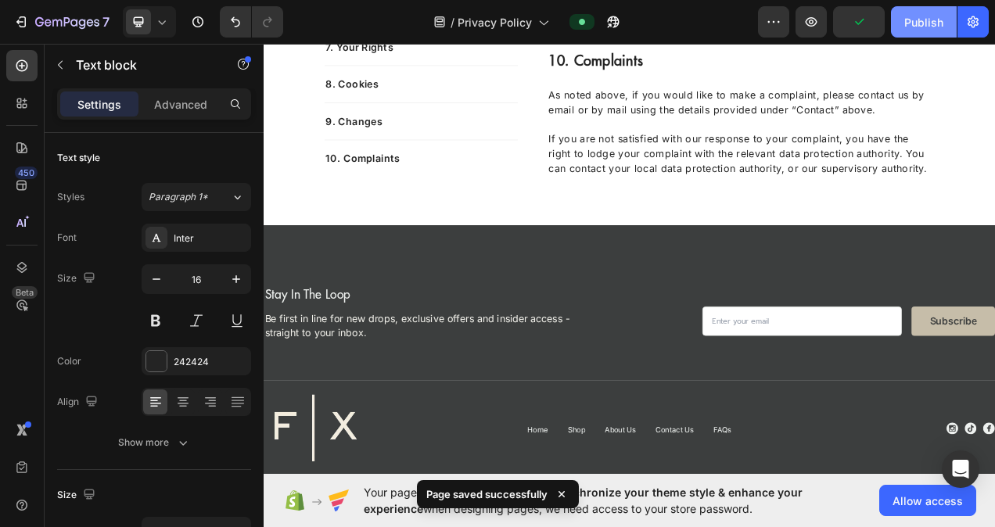
click at [923, 16] on div "Publish" at bounding box center [923, 22] width 39 height 16
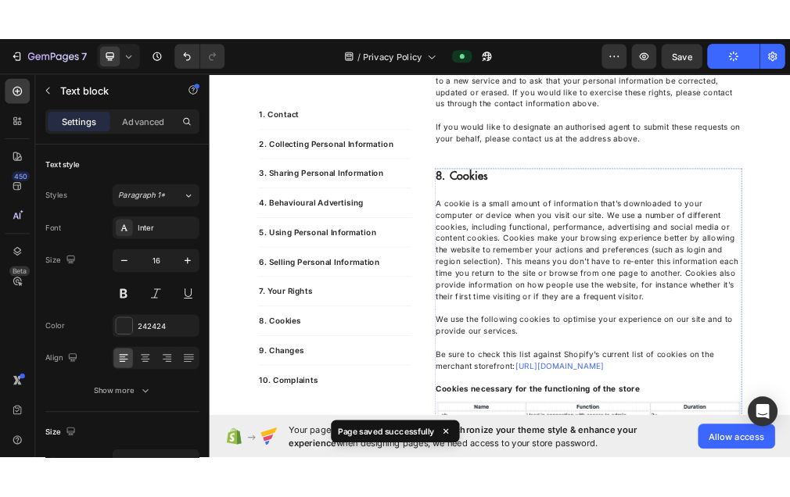
scroll to position [3546, 0]
